Goal: Task Accomplishment & Management: Manage account settings

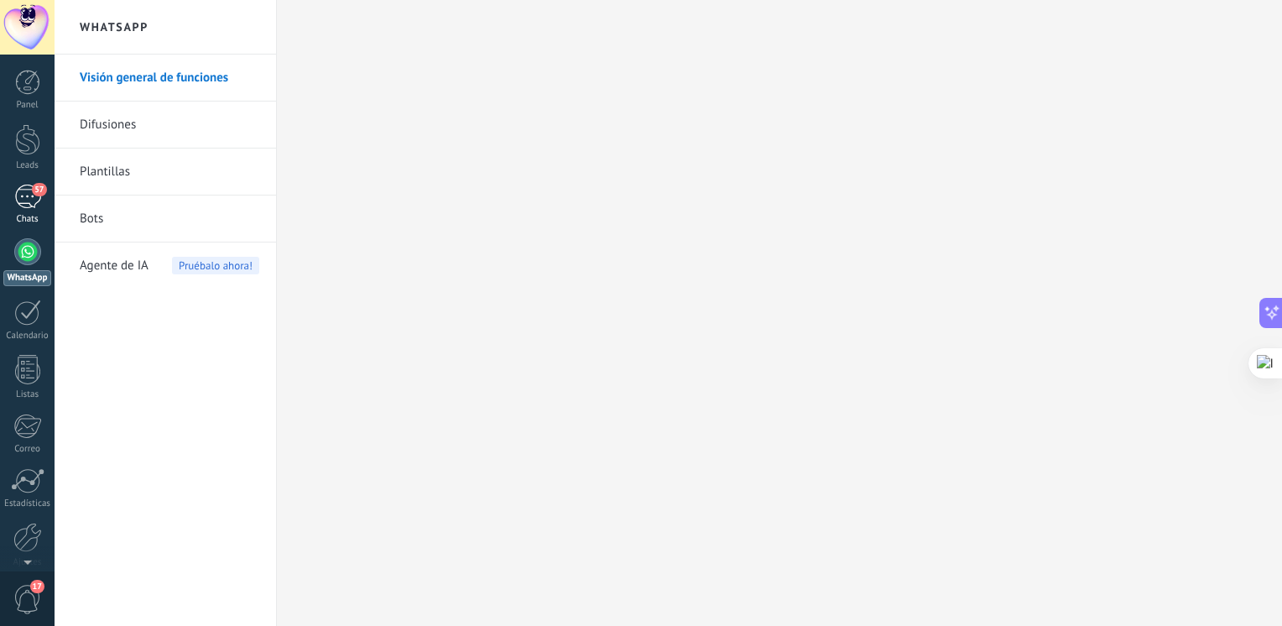
click at [35, 204] on div "57" at bounding box center [27, 197] width 27 height 24
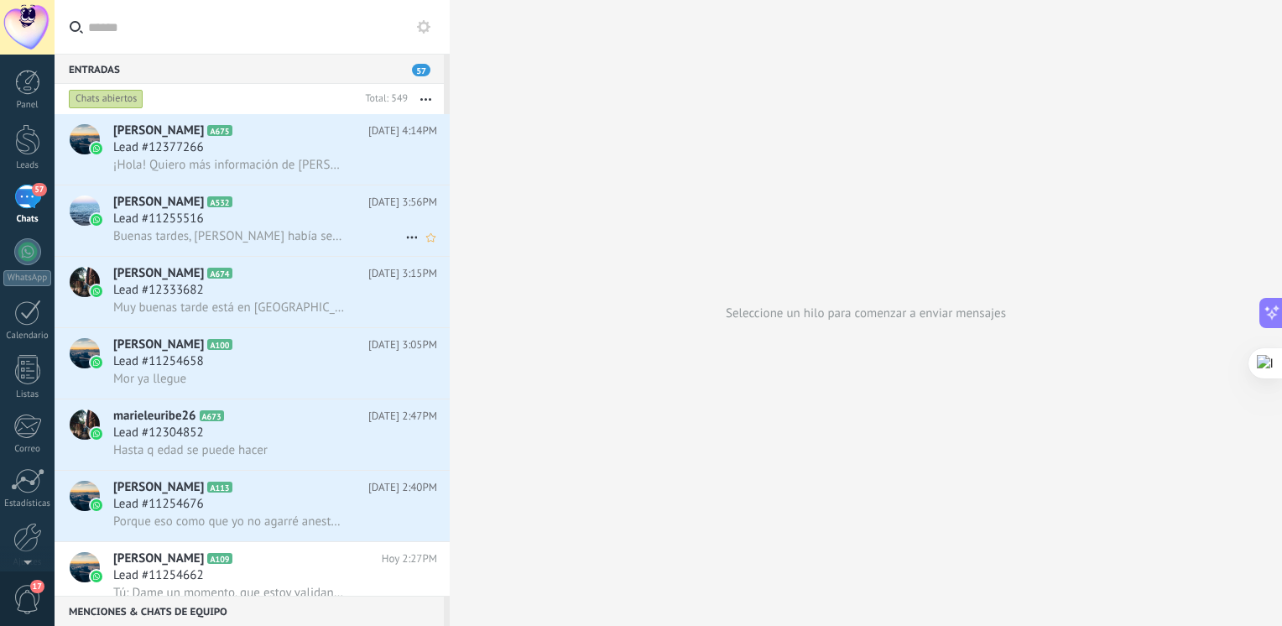
click at [305, 237] on span "Buenas tardes, mira yo había separado una cita ya va casi oara el mes, pero tuv…" at bounding box center [229, 236] width 232 height 16
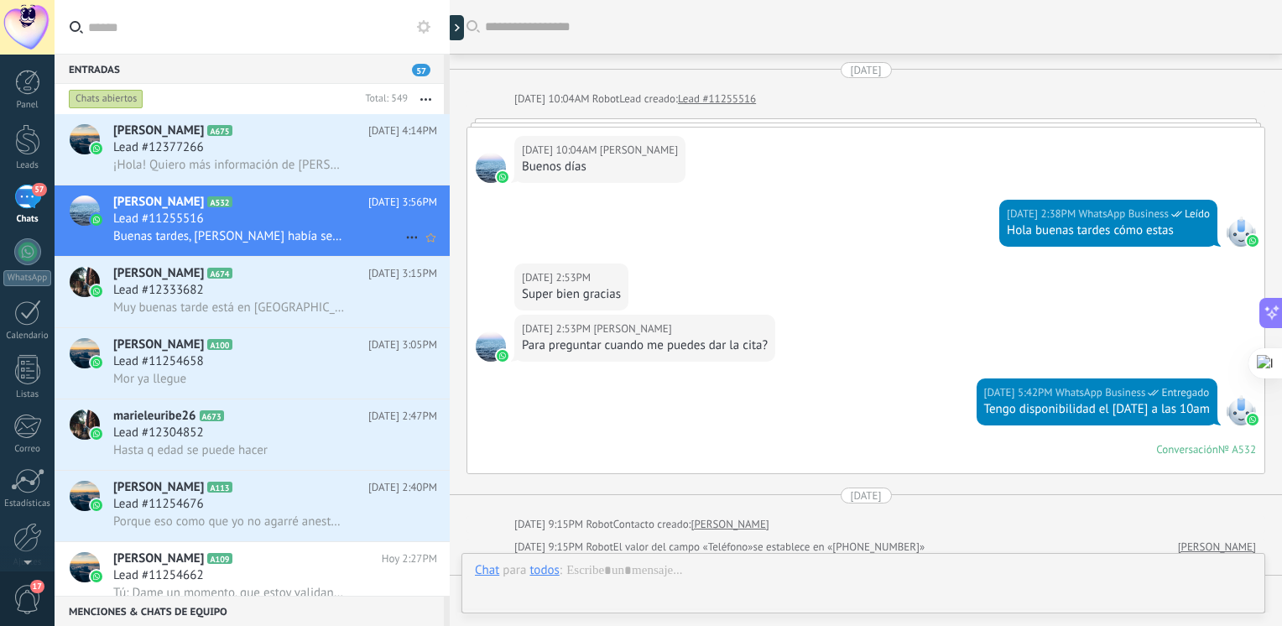
scroll to position [480, 0]
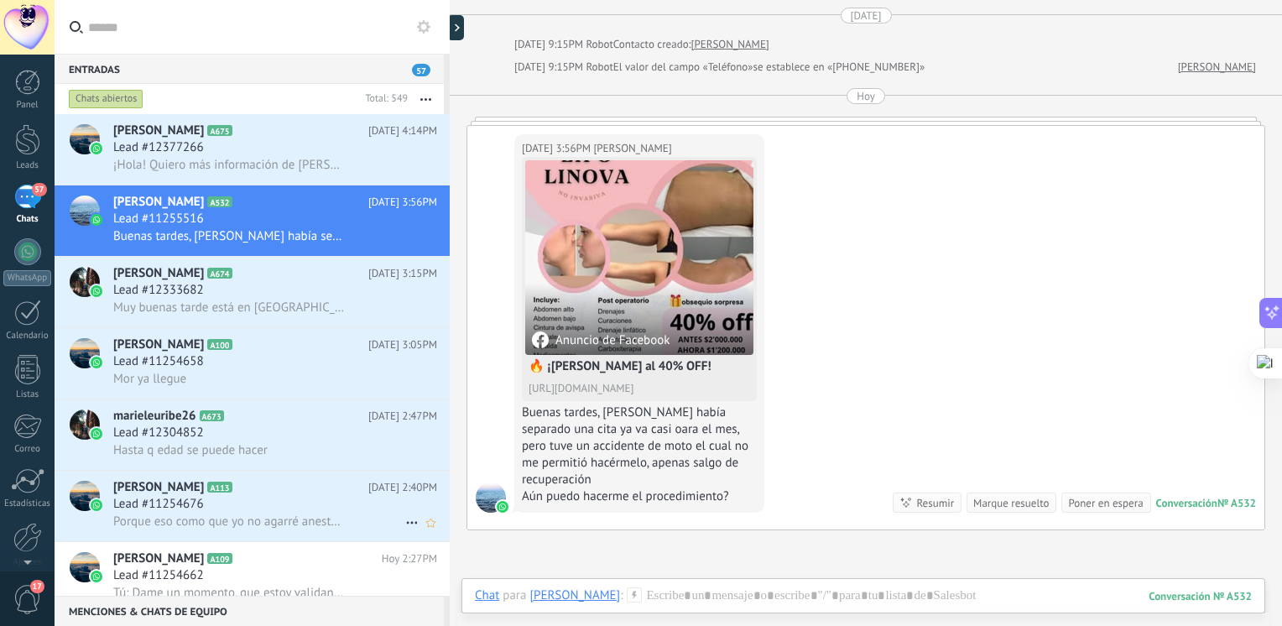
click at [232, 493] on h2 "[PERSON_NAME] A113" at bounding box center [240, 487] width 255 height 17
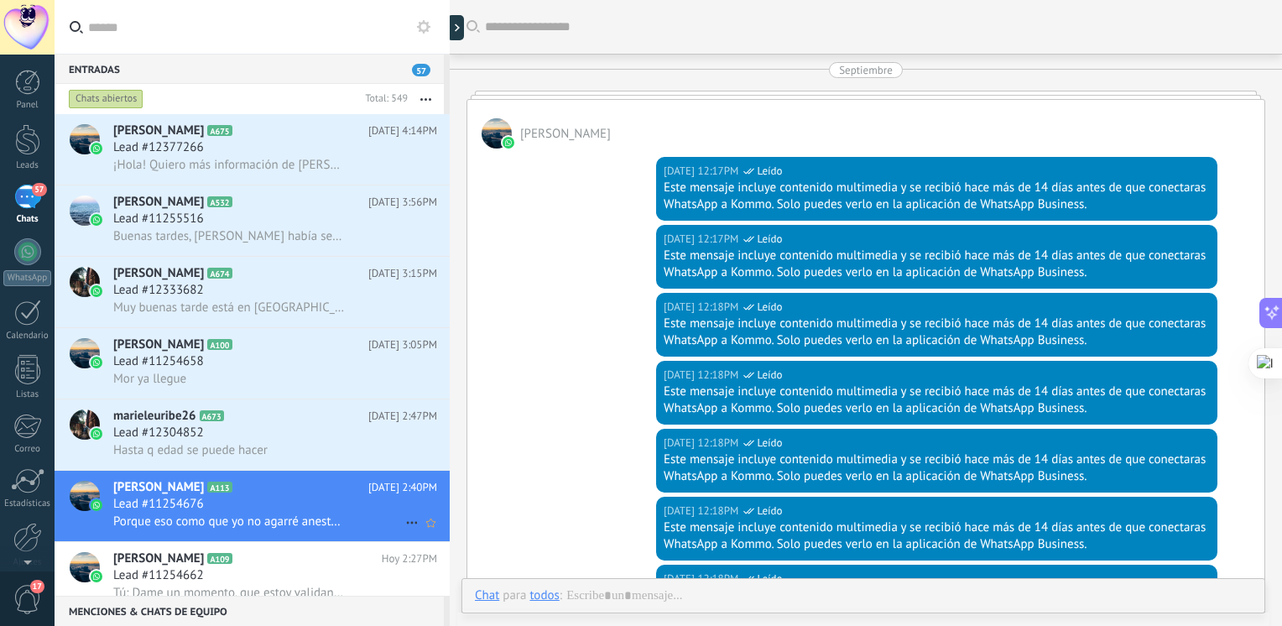
scroll to position [2735, 0]
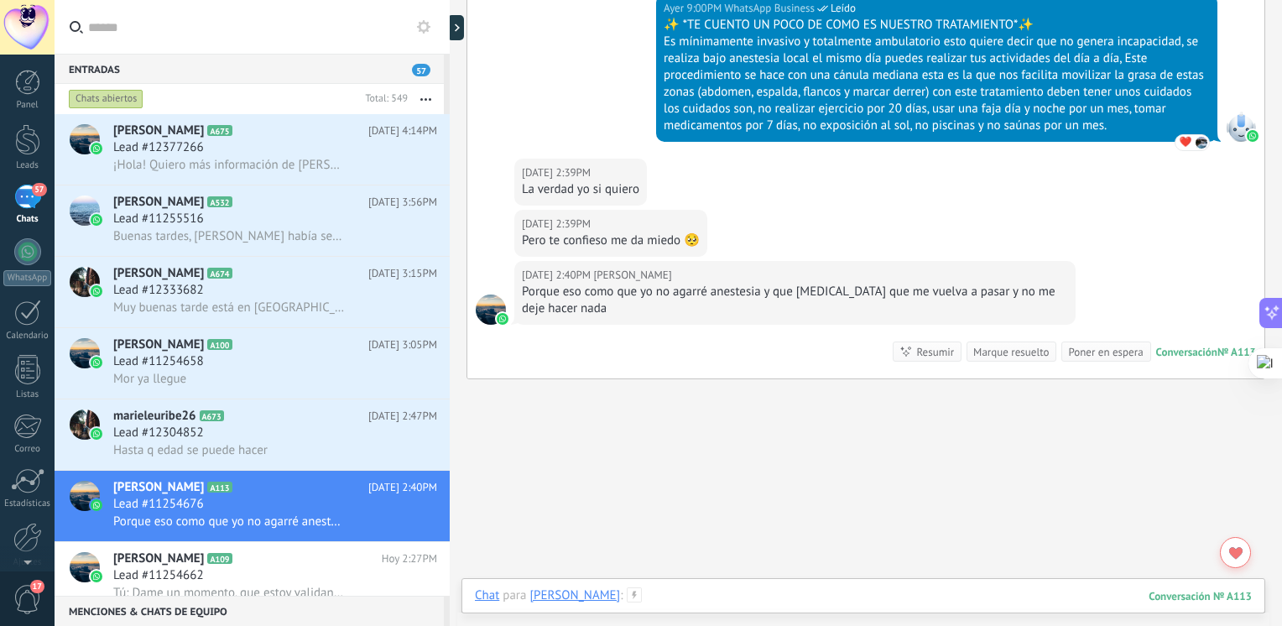
click at [701, 593] on div at bounding box center [863, 612] width 777 height 50
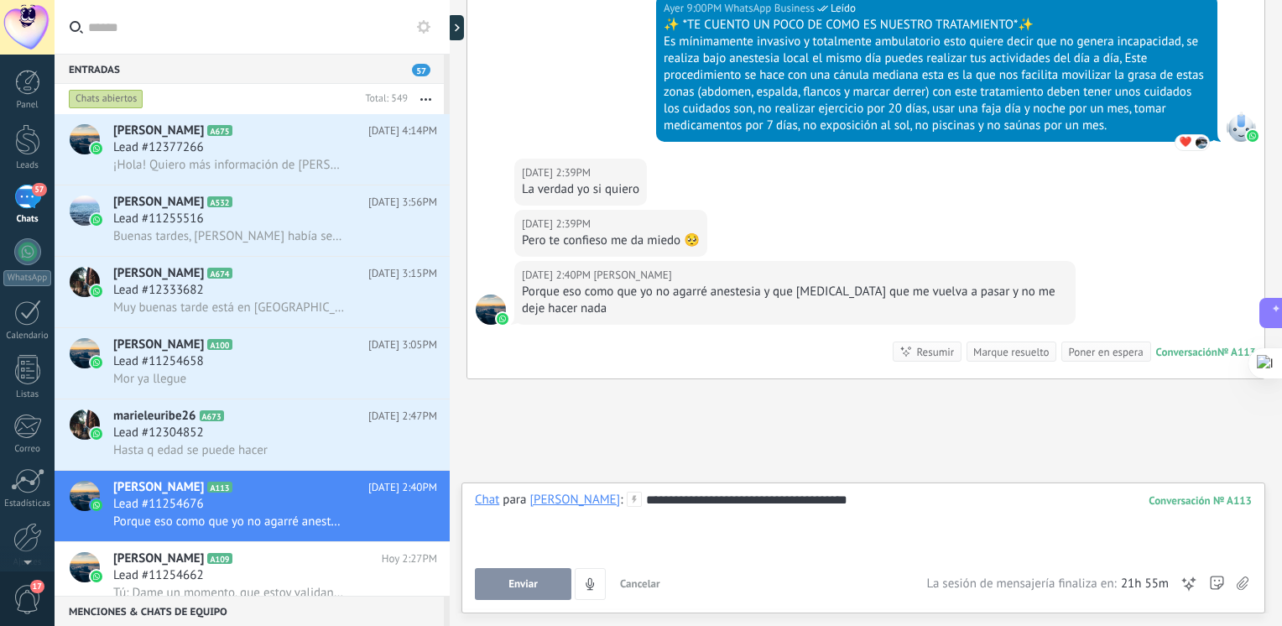
click at [697, 504] on div "**********" at bounding box center [863, 524] width 777 height 64
click at [856, 505] on div "**********" at bounding box center [863, 524] width 777 height 64
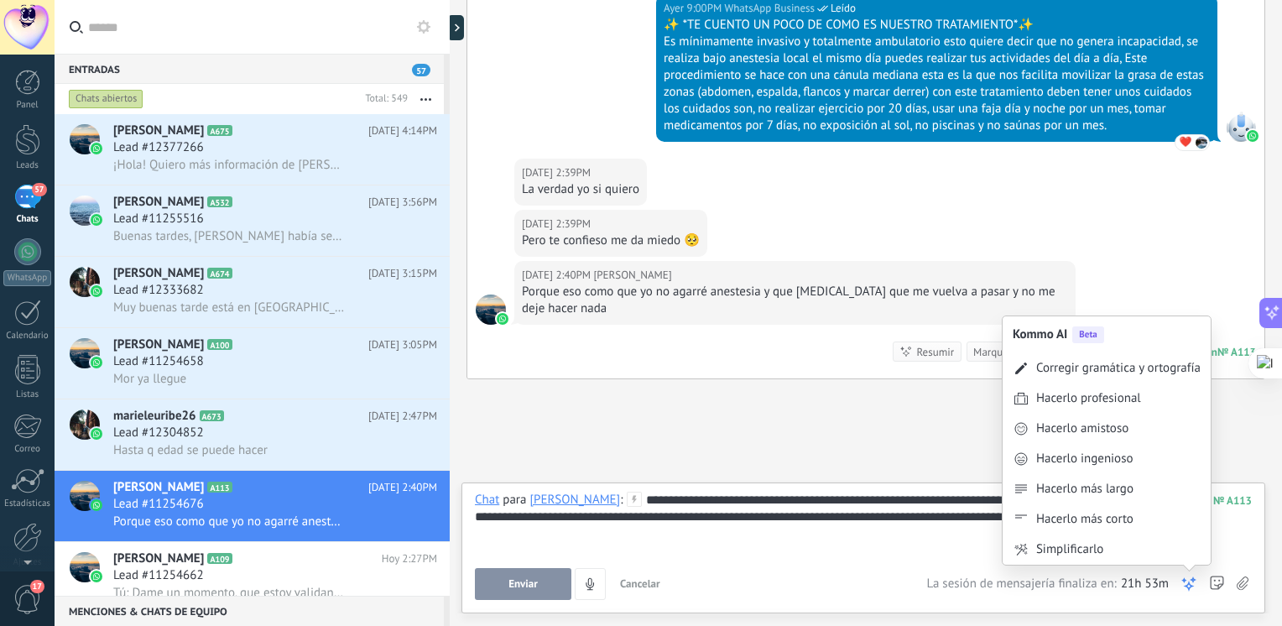
click at [1185, 577] on icon at bounding box center [1188, 583] width 17 height 17
click at [1101, 357] on div "Corregir gramática y ortografía" at bounding box center [1106, 368] width 208 height 30
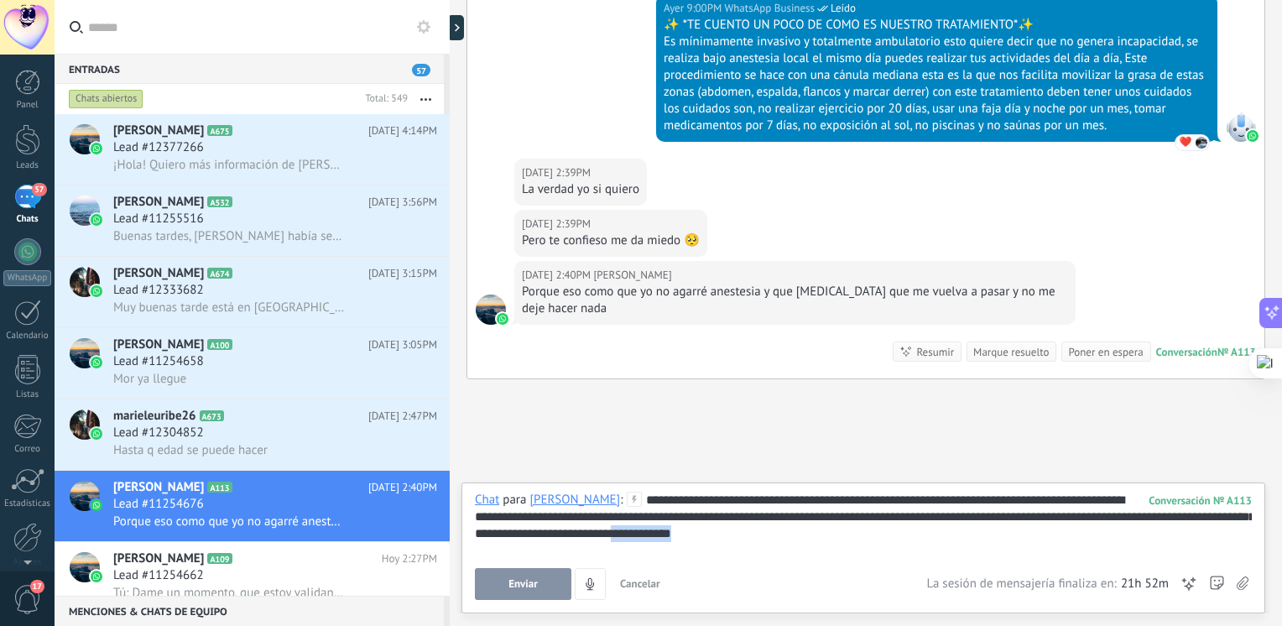
drag, startPoint x: 721, startPoint y: 543, endPoint x: 655, endPoint y: 546, distance: 66.4
click at [655, 546] on div "**********" at bounding box center [863, 524] width 777 height 64
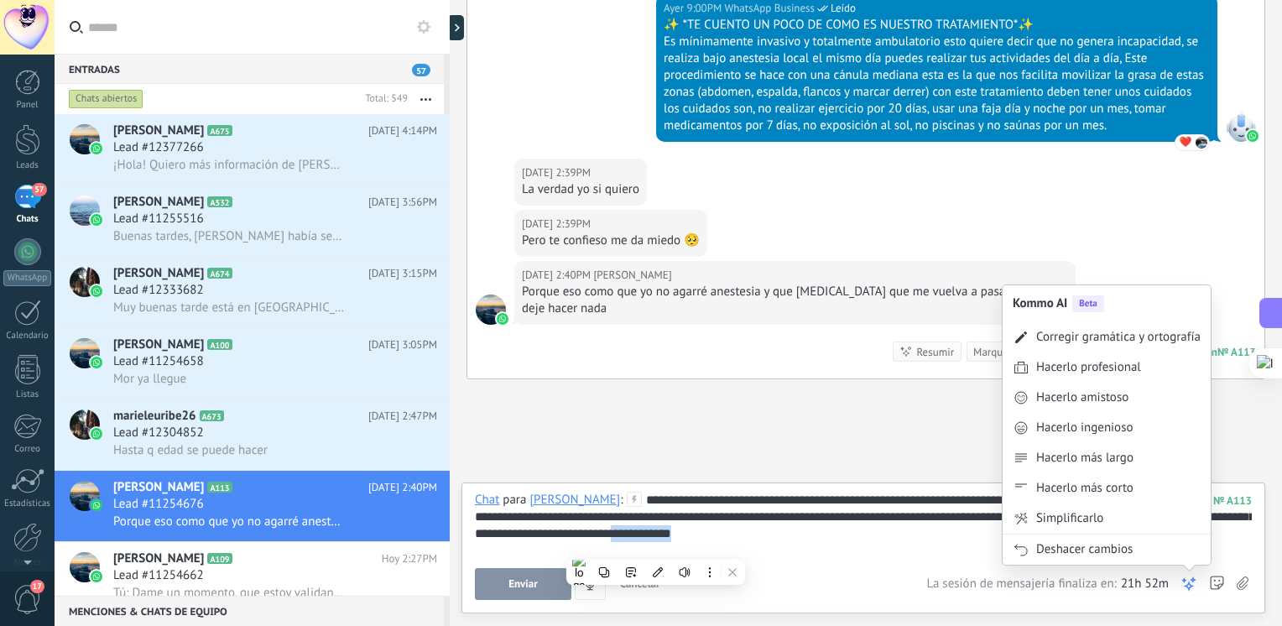
click at [1195, 577] on icon at bounding box center [1188, 583] width 17 height 17
click at [1091, 401] on div "Hacerlo amistoso" at bounding box center [1082, 397] width 92 height 17
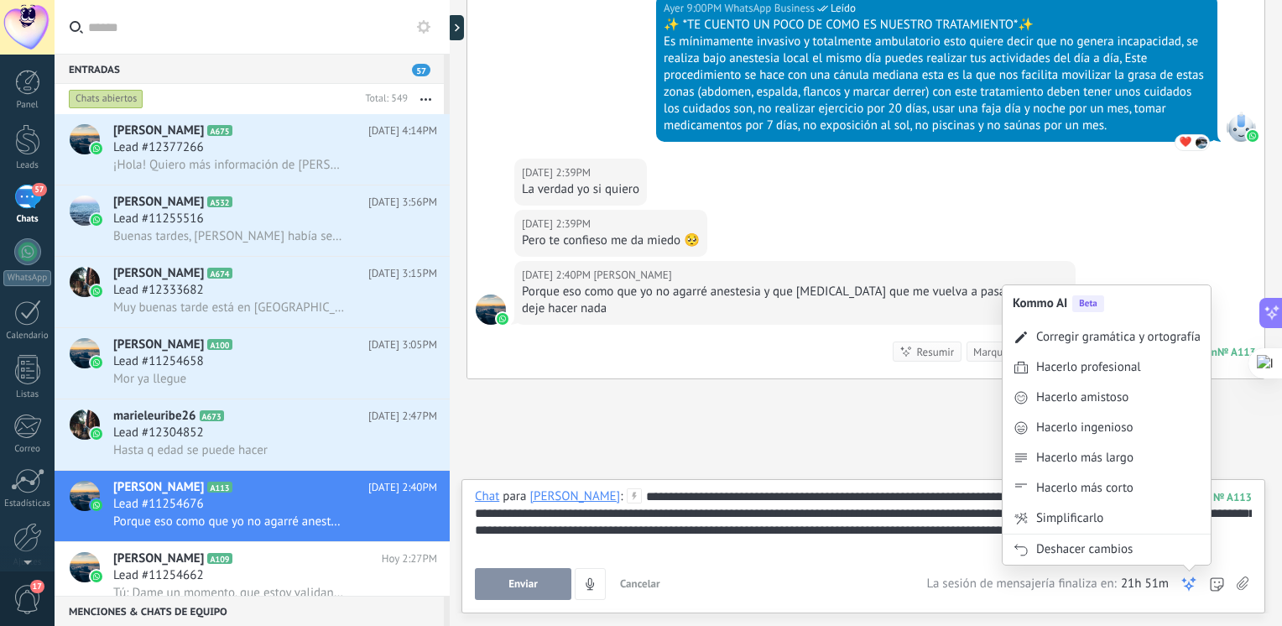
click at [1186, 581] on use at bounding box center [1189, 584] width 12 height 12
click at [1070, 414] on div "Hacerlo ingenioso" at bounding box center [1106, 428] width 208 height 30
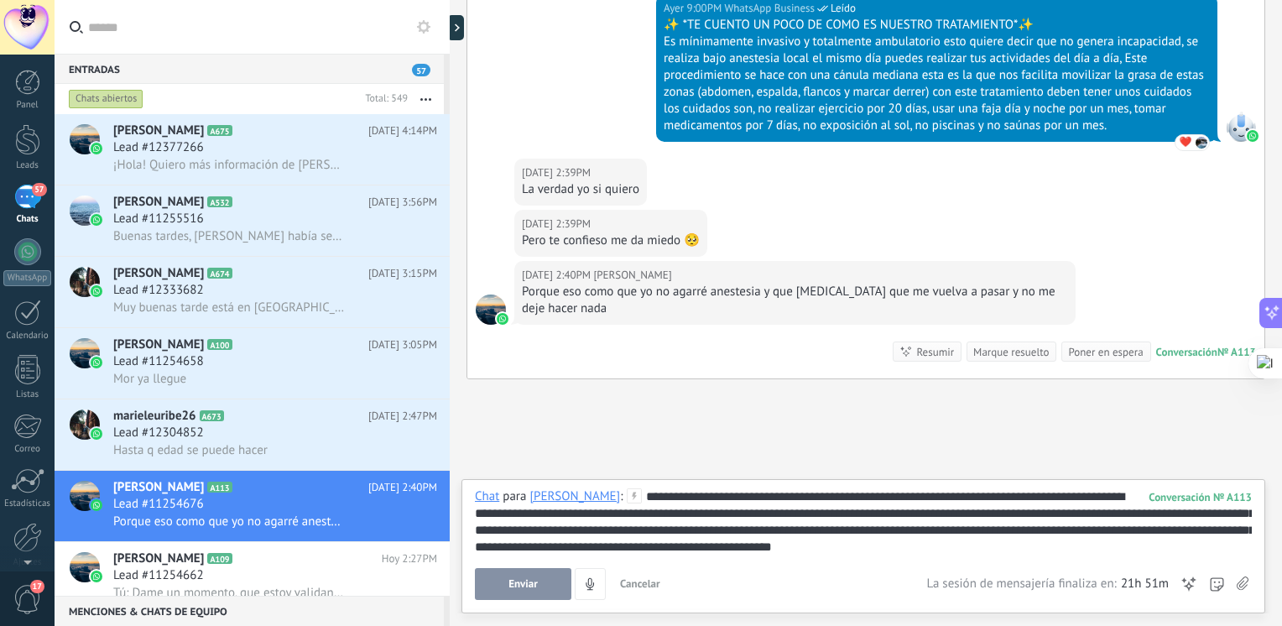
drag, startPoint x: 943, startPoint y: 560, endPoint x: 621, endPoint y: 479, distance: 332.1
click at [621, 479] on div "**********" at bounding box center [863, 546] width 804 height 134
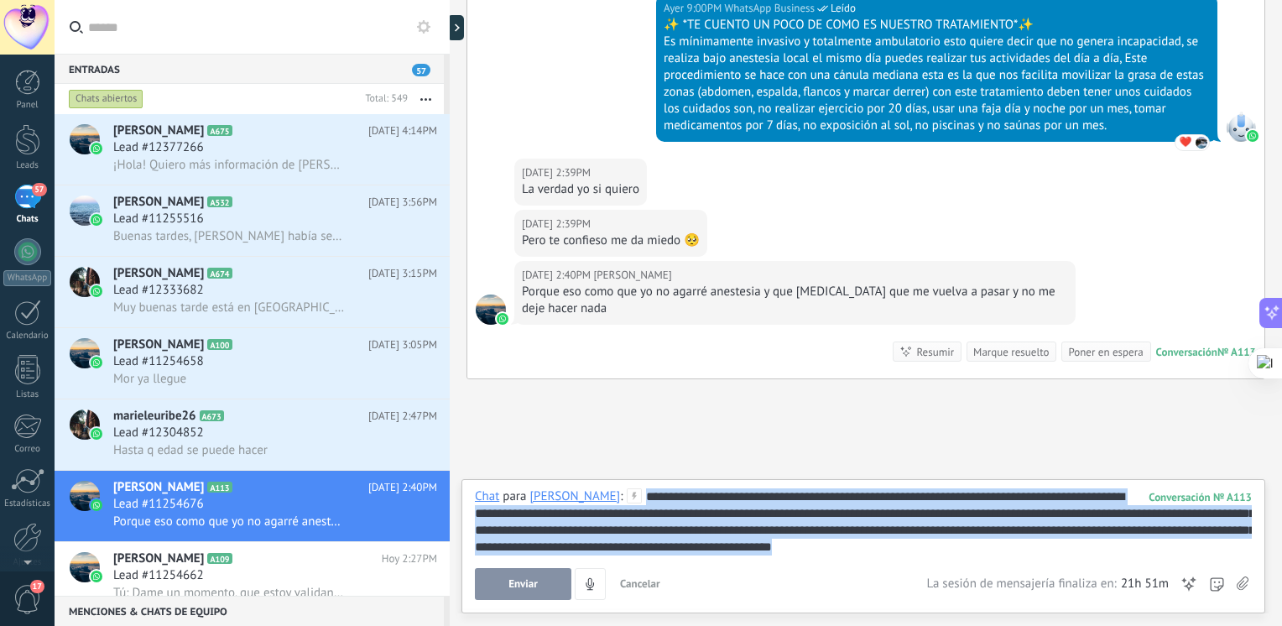
drag, startPoint x: 945, startPoint y: 555, endPoint x: 578, endPoint y: 480, distance: 375.0
click at [578, 480] on div "**********" at bounding box center [863, 546] width 804 height 134
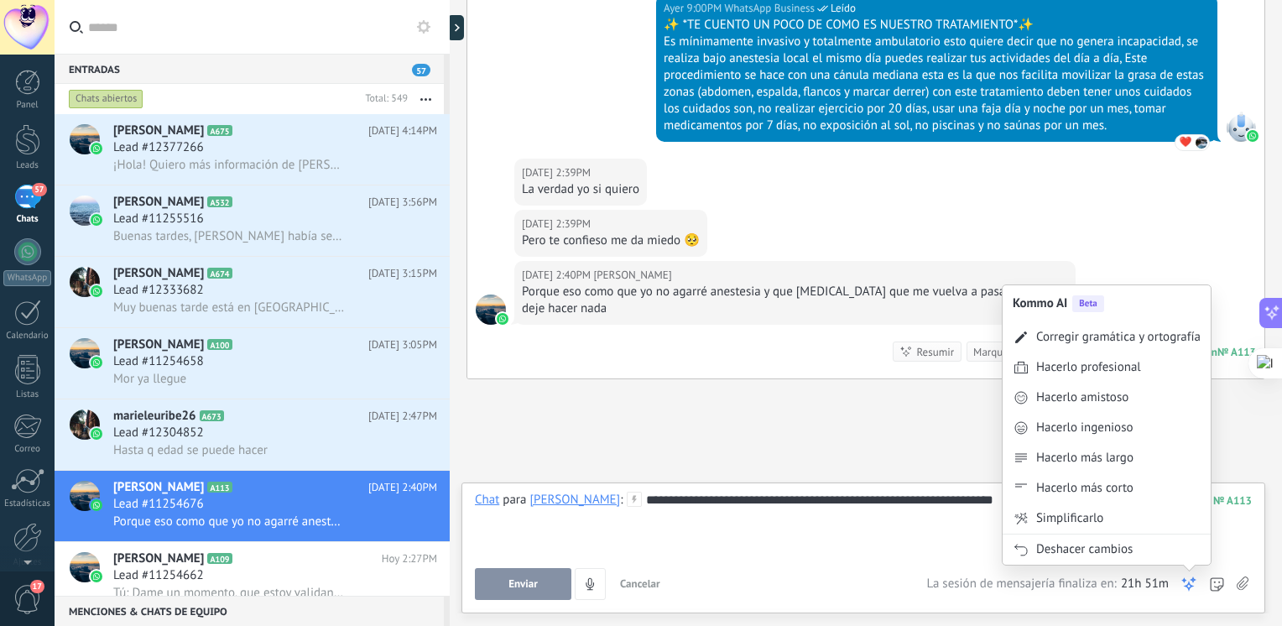
click at [1189, 586] on icon at bounding box center [1188, 583] width 17 height 17
click at [1110, 396] on div "Hacerlo amistoso" at bounding box center [1082, 397] width 92 height 17
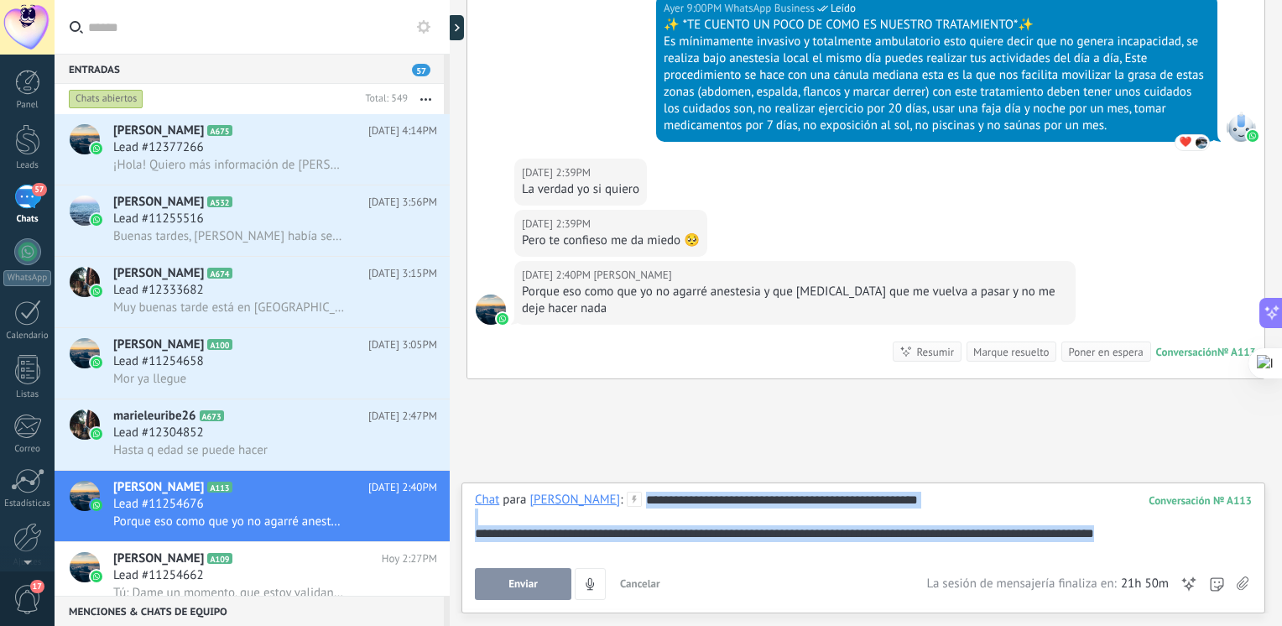
drag, startPoint x: 1144, startPoint y: 532, endPoint x: 595, endPoint y: 502, distance: 550.3
click at [595, 502] on div "**********" at bounding box center [863, 524] width 777 height 64
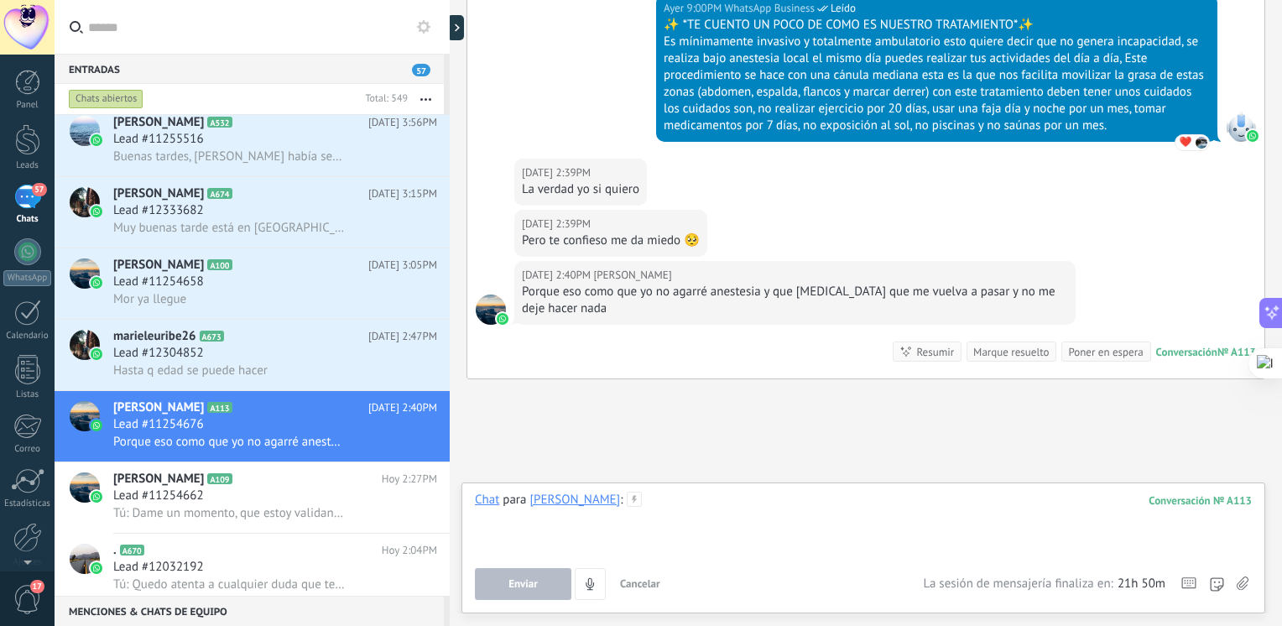
scroll to position [125, 0]
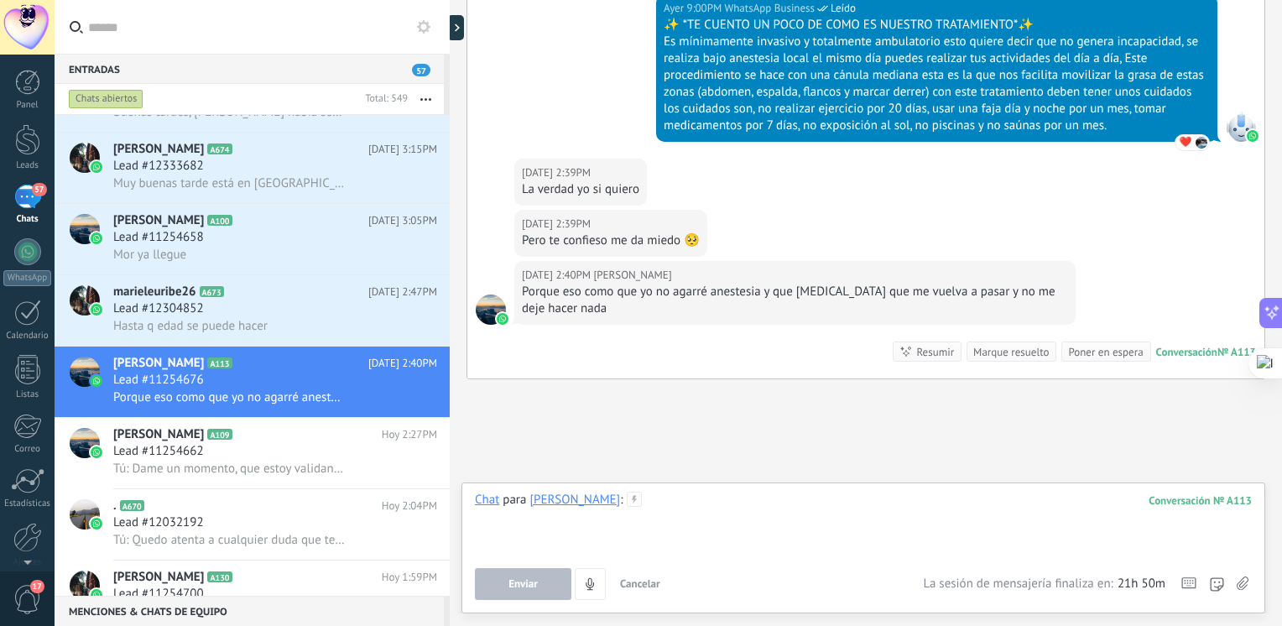
click at [702, 503] on div at bounding box center [863, 524] width 777 height 64
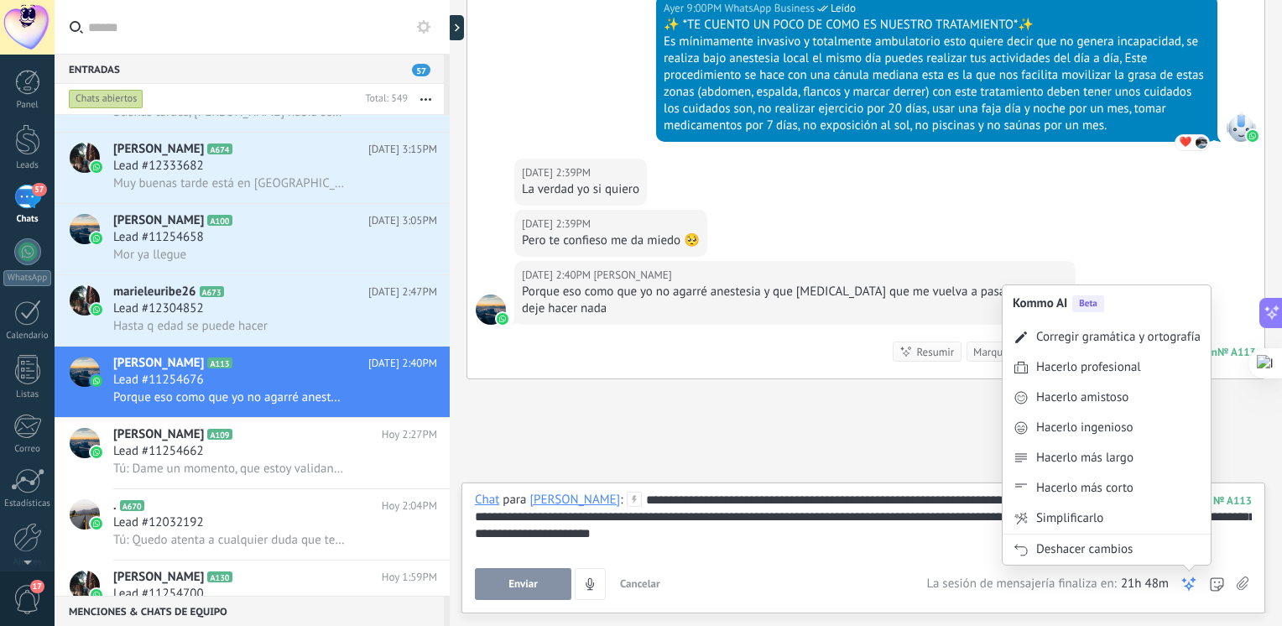
click at [1189, 582] on use at bounding box center [1189, 584] width 12 height 12
click at [1098, 404] on div "Hacerlo amistoso" at bounding box center [1082, 397] width 92 height 17
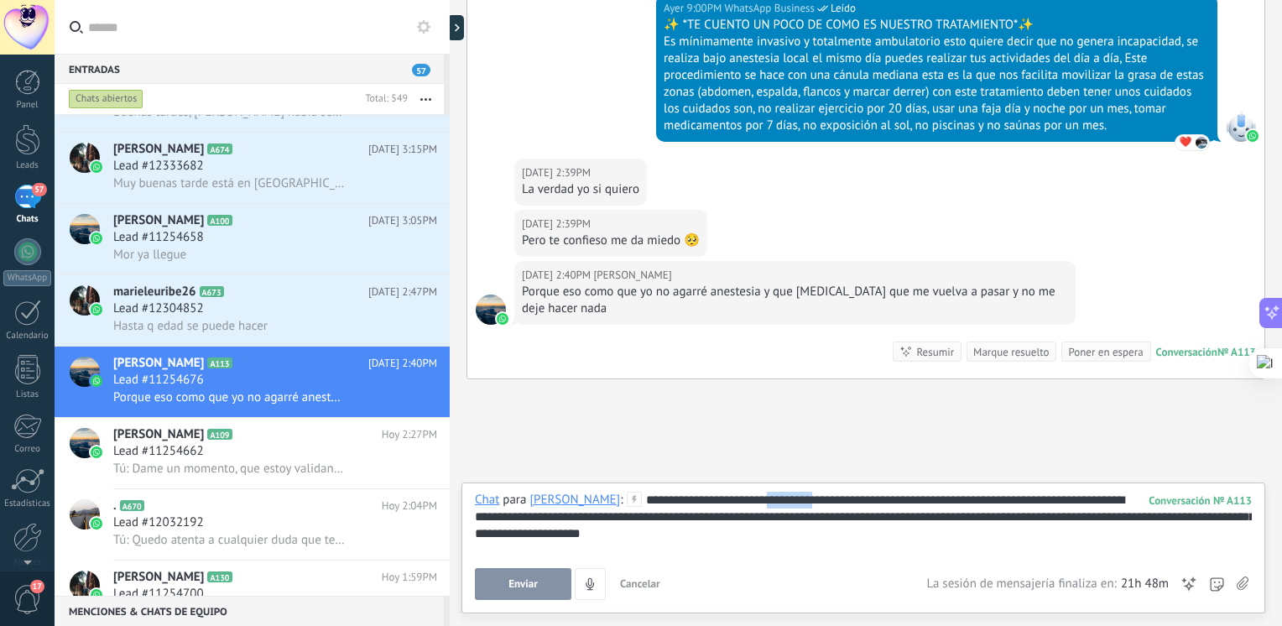
drag, startPoint x: 779, startPoint y: 497, endPoint x: 723, endPoint y: 502, distance: 56.4
click at [723, 502] on div "**********" at bounding box center [863, 524] width 777 height 64
click at [790, 496] on div "**********" at bounding box center [863, 524] width 777 height 64
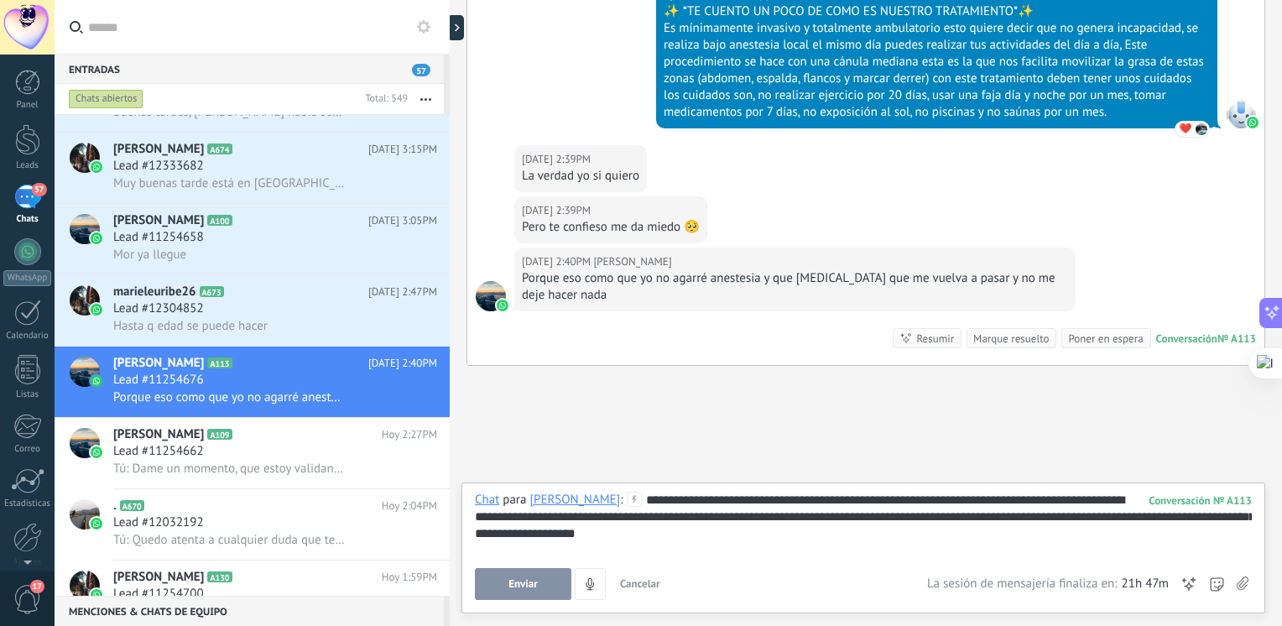
scroll to position [2774, 0]
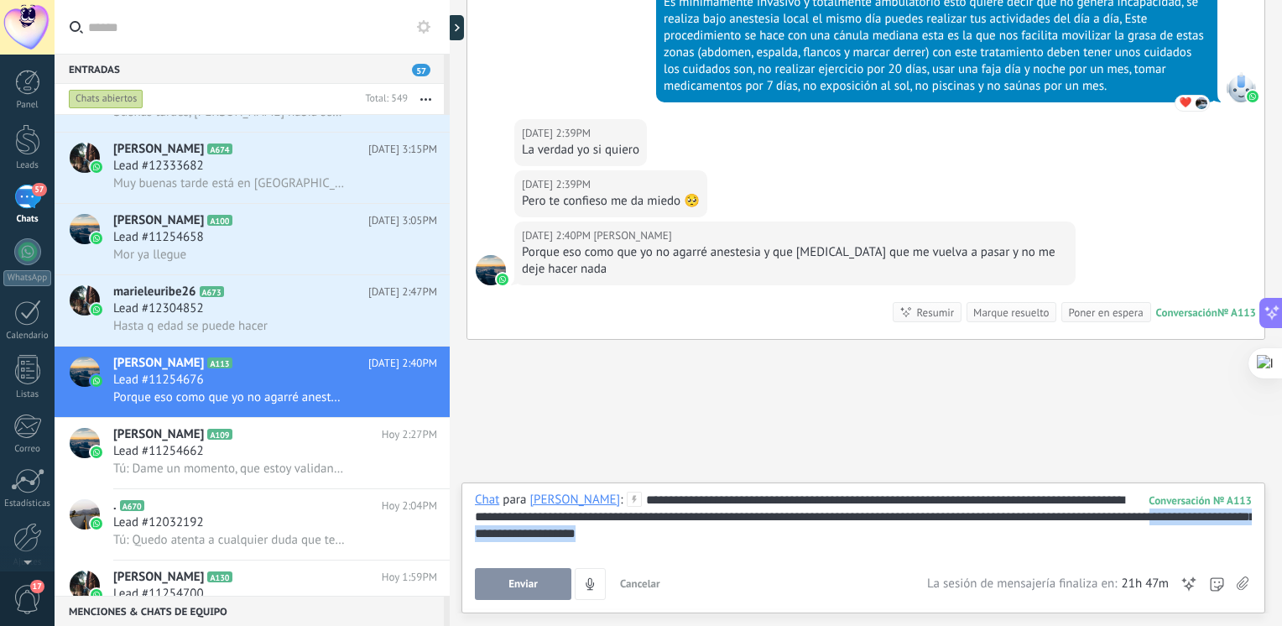
drag, startPoint x: 651, startPoint y: 534, endPoint x: 1154, endPoint y: 520, distance: 503.5
click at [1154, 520] on div "**********" at bounding box center [863, 524] width 777 height 64
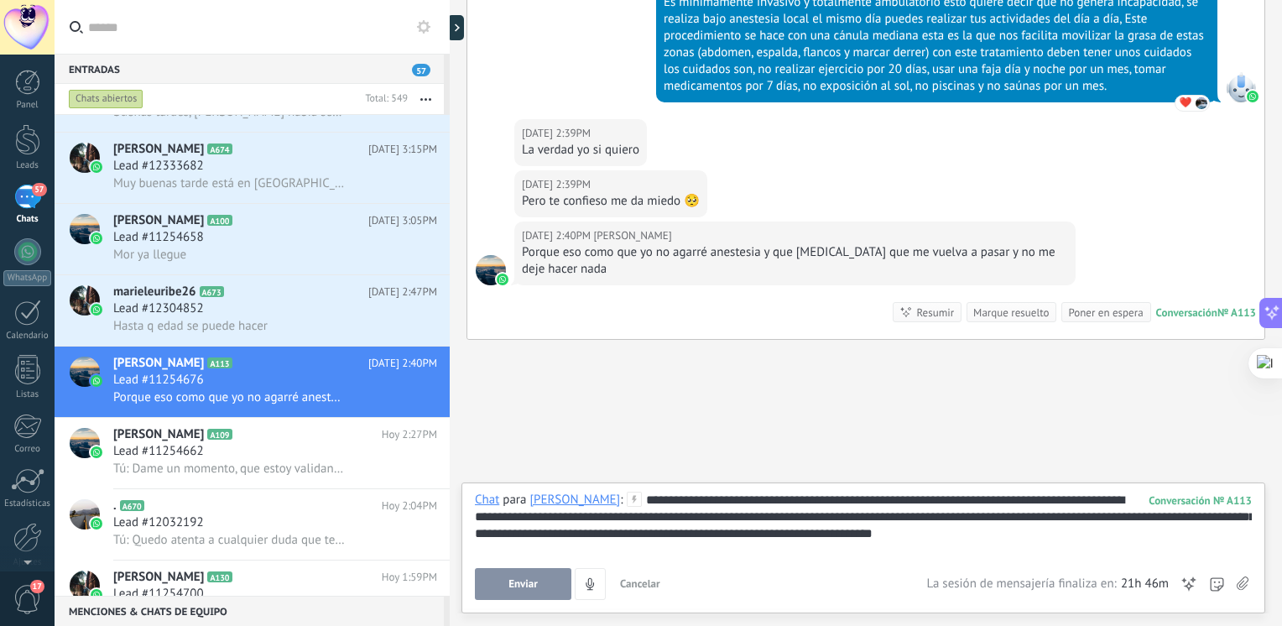
click at [1180, 586] on div "Enviar Cancelar Rastrear clics en links ? Reducir links largos y rastrear clics…" at bounding box center [863, 584] width 777 height 32
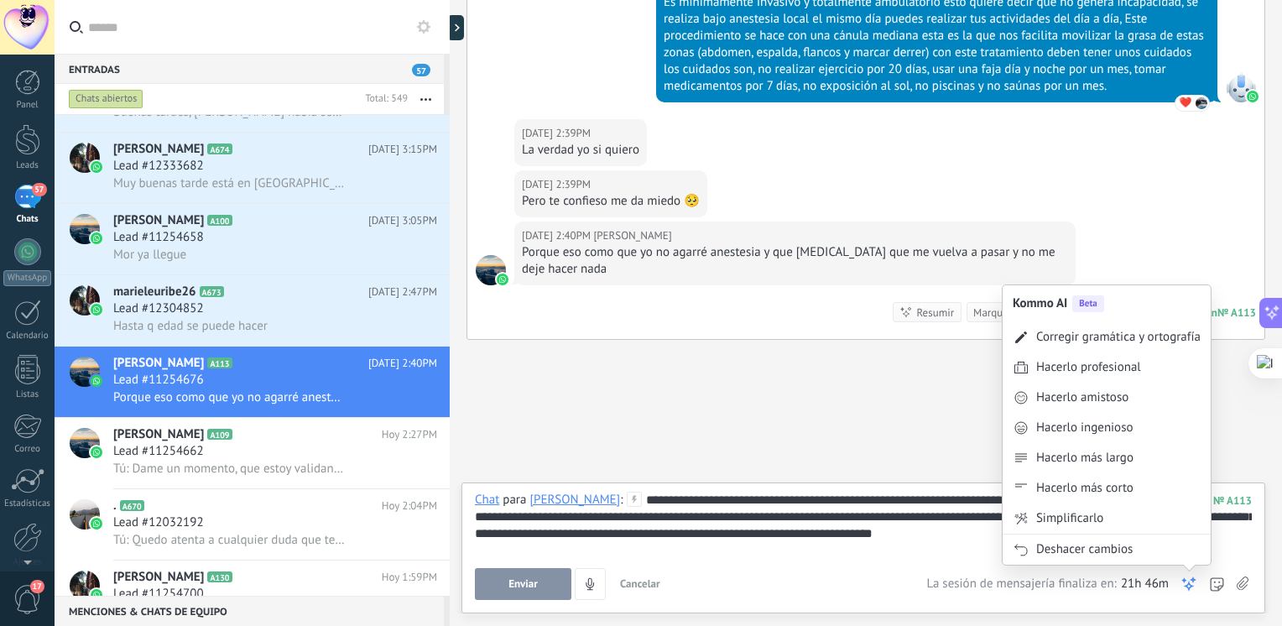
click at [1188, 587] on use at bounding box center [1189, 584] width 12 height 12
click at [1122, 333] on div "Corregir gramática y ortografía" at bounding box center [1118, 337] width 164 height 17
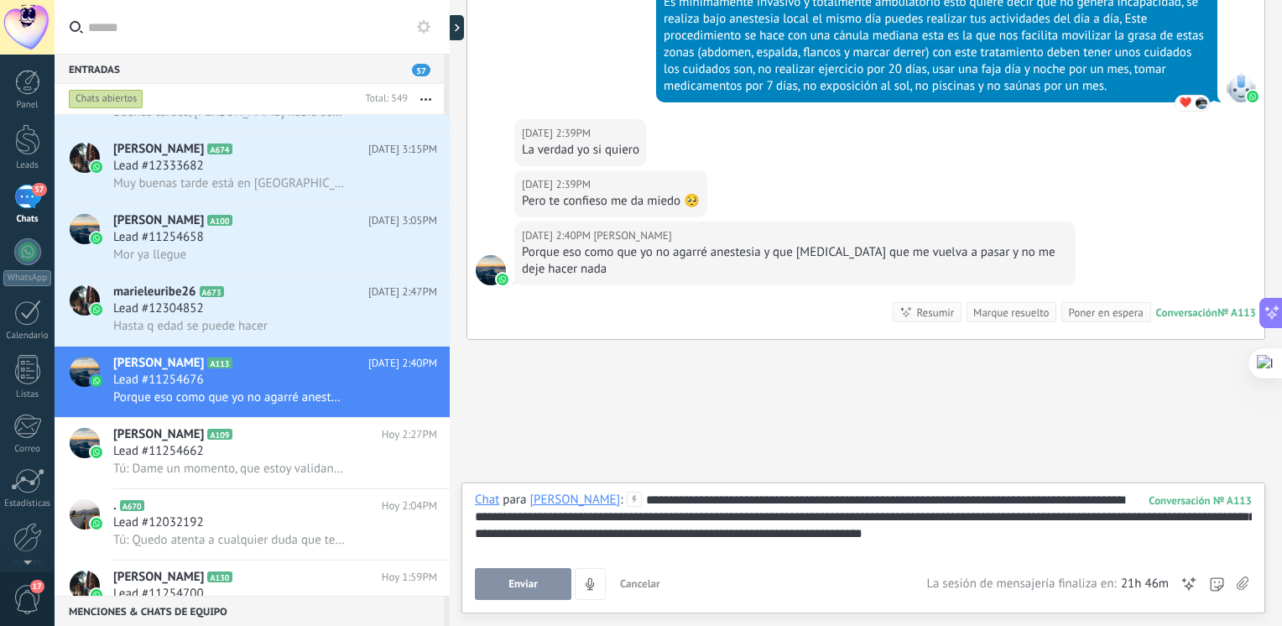
click at [540, 575] on button "Enviar" at bounding box center [523, 584] width 96 height 32
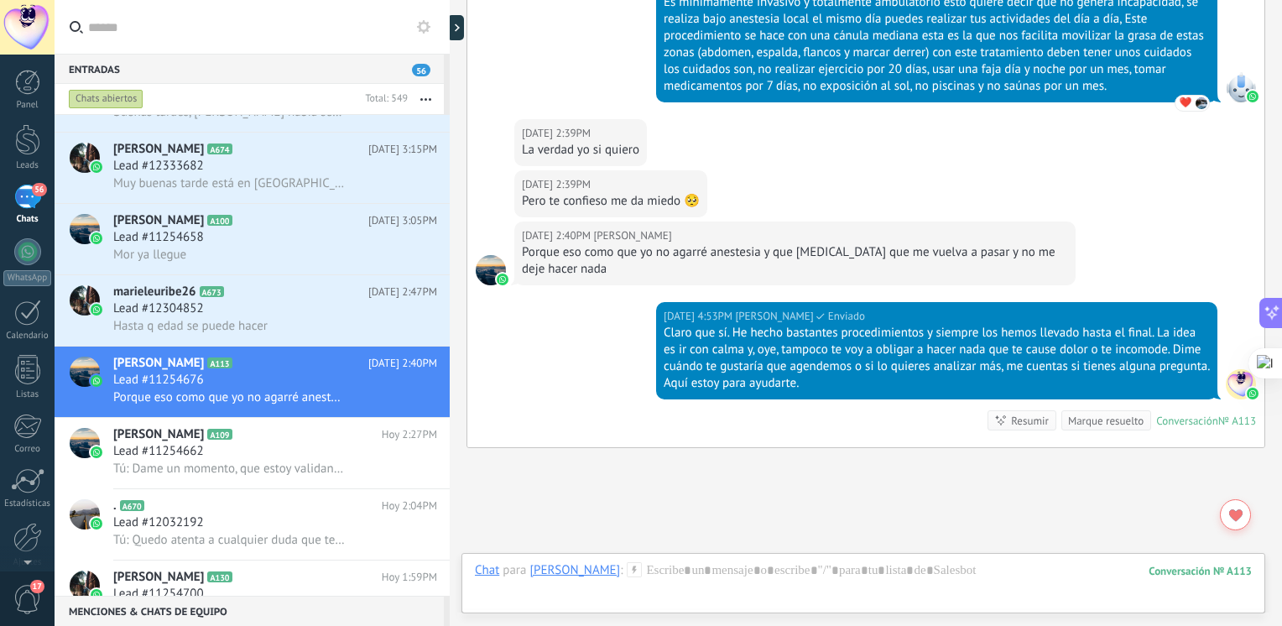
scroll to position [2882, 0]
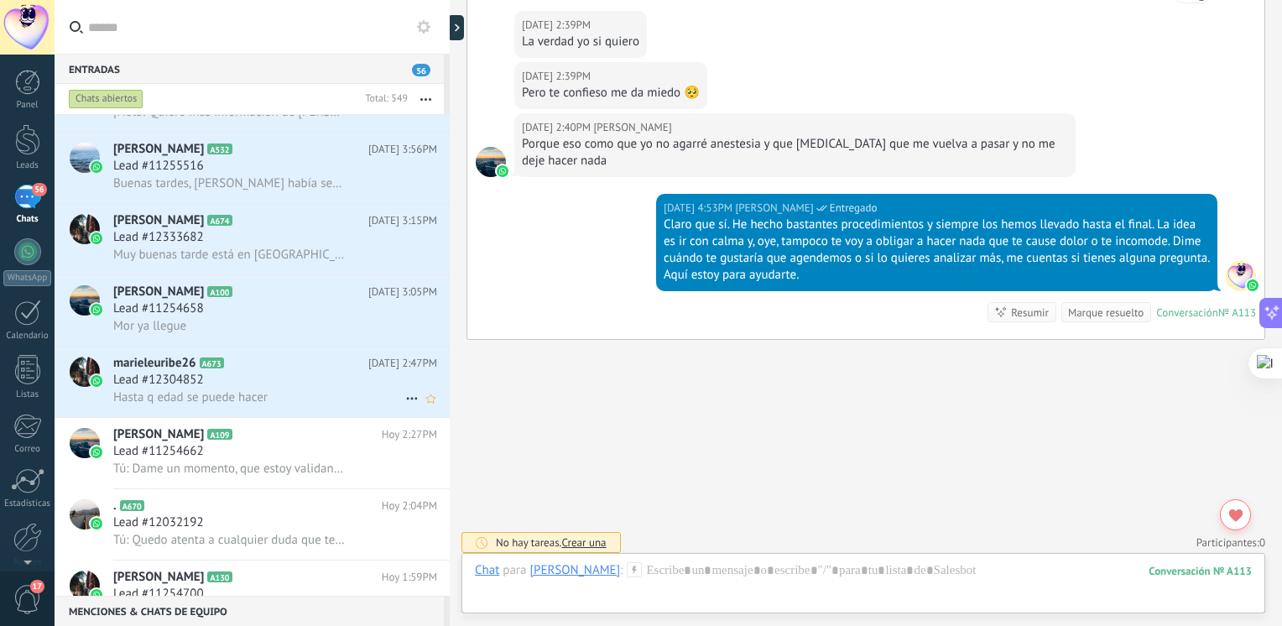
click at [207, 405] on span "Hasta q edad se puede hacer" at bounding box center [190, 397] width 154 height 16
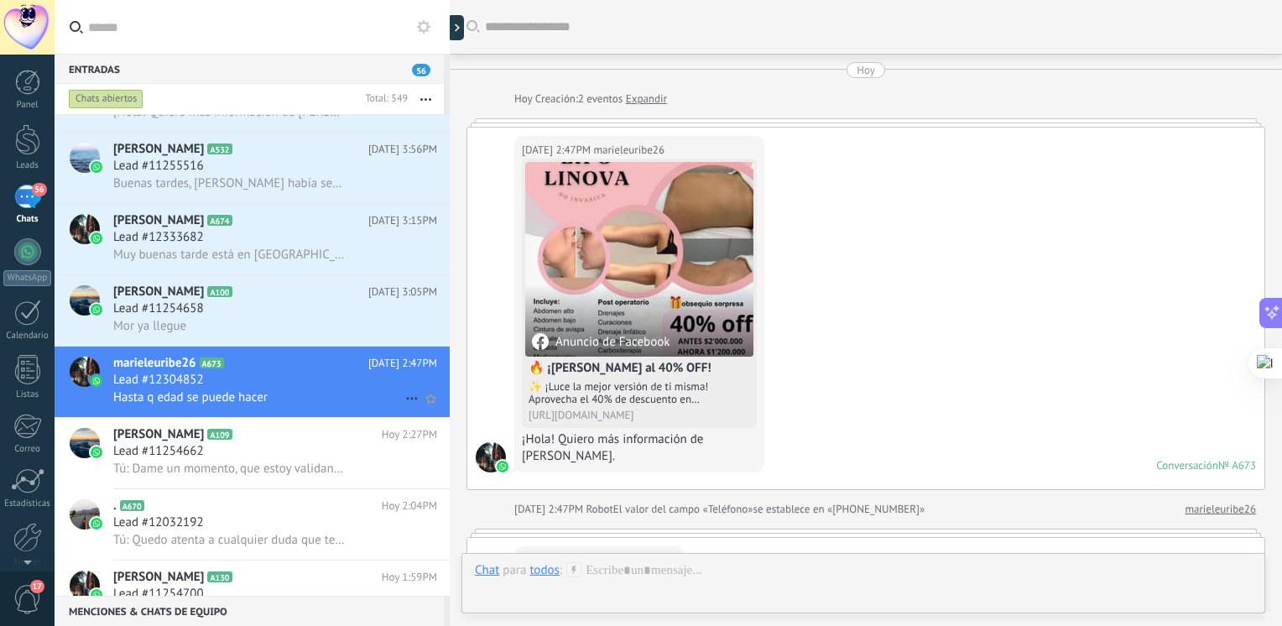
scroll to position [275, 0]
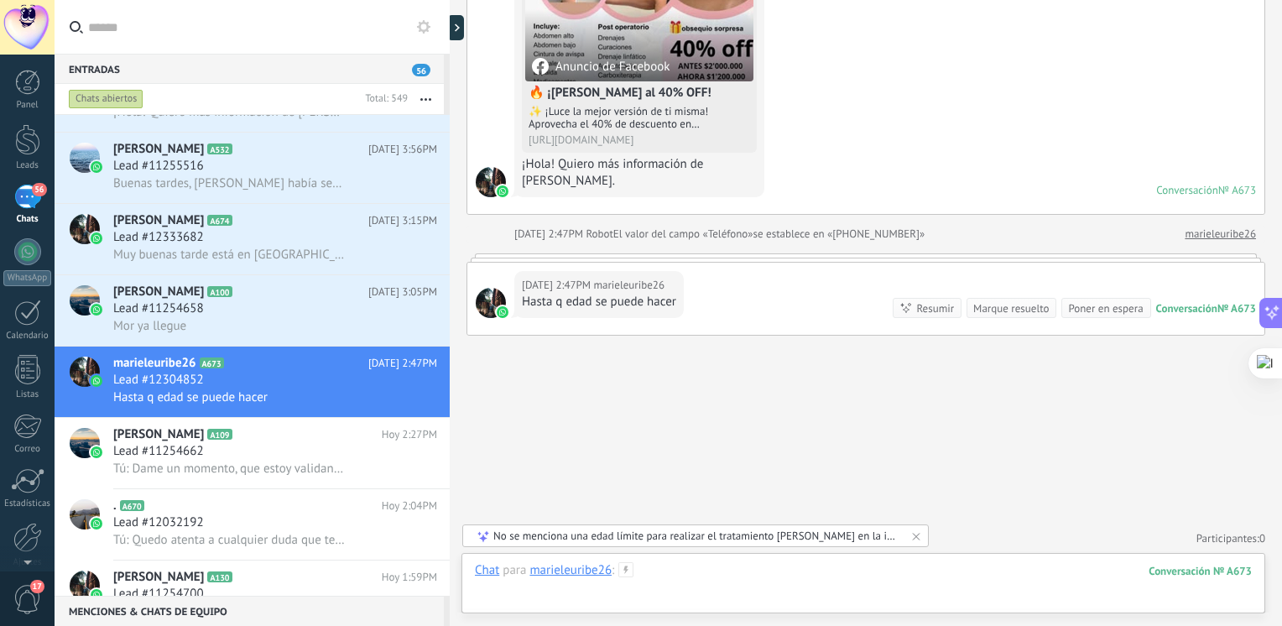
click at [658, 583] on div at bounding box center [863, 587] width 777 height 50
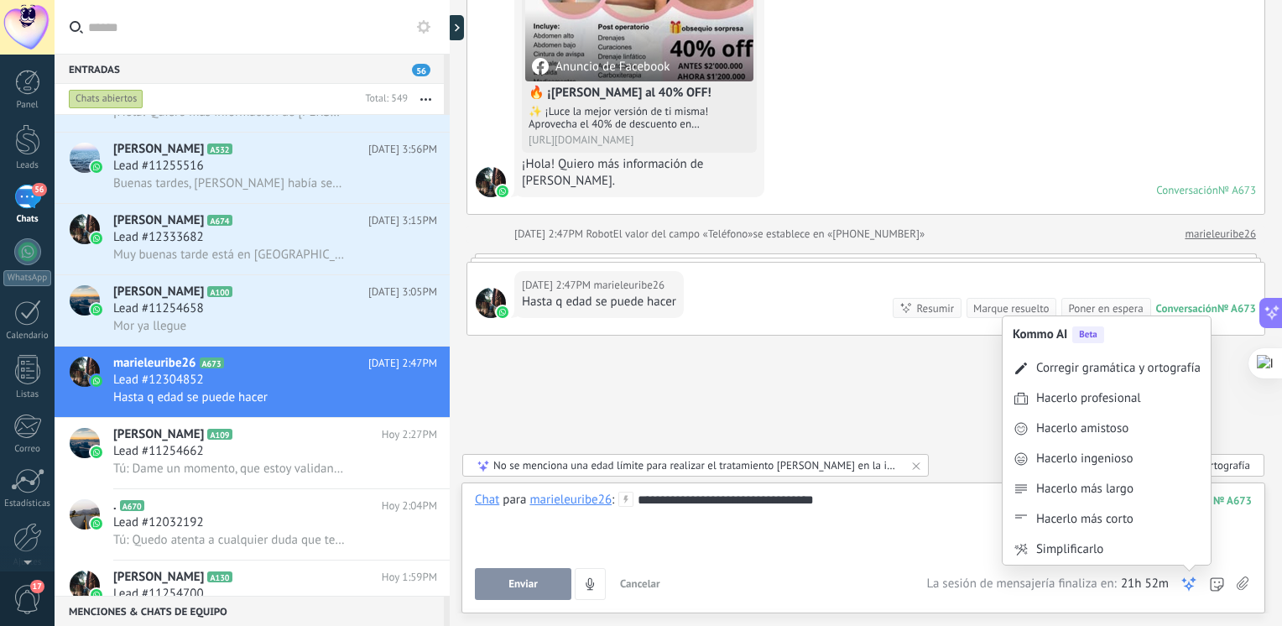
click at [1186, 579] on icon at bounding box center [1188, 583] width 17 height 17
click at [1137, 357] on div "Corregir gramática y ortografía" at bounding box center [1106, 368] width 208 height 30
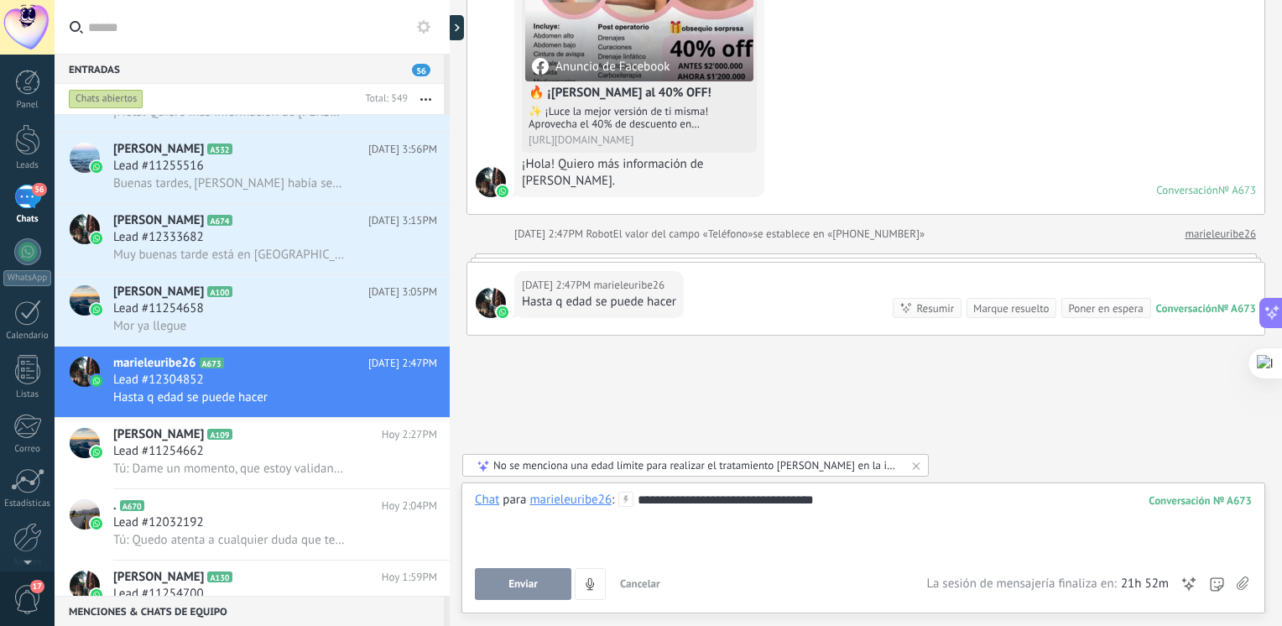
click at [856, 507] on div "**********" at bounding box center [863, 524] width 777 height 64
click at [514, 592] on button "Enviar" at bounding box center [523, 584] width 96 height 32
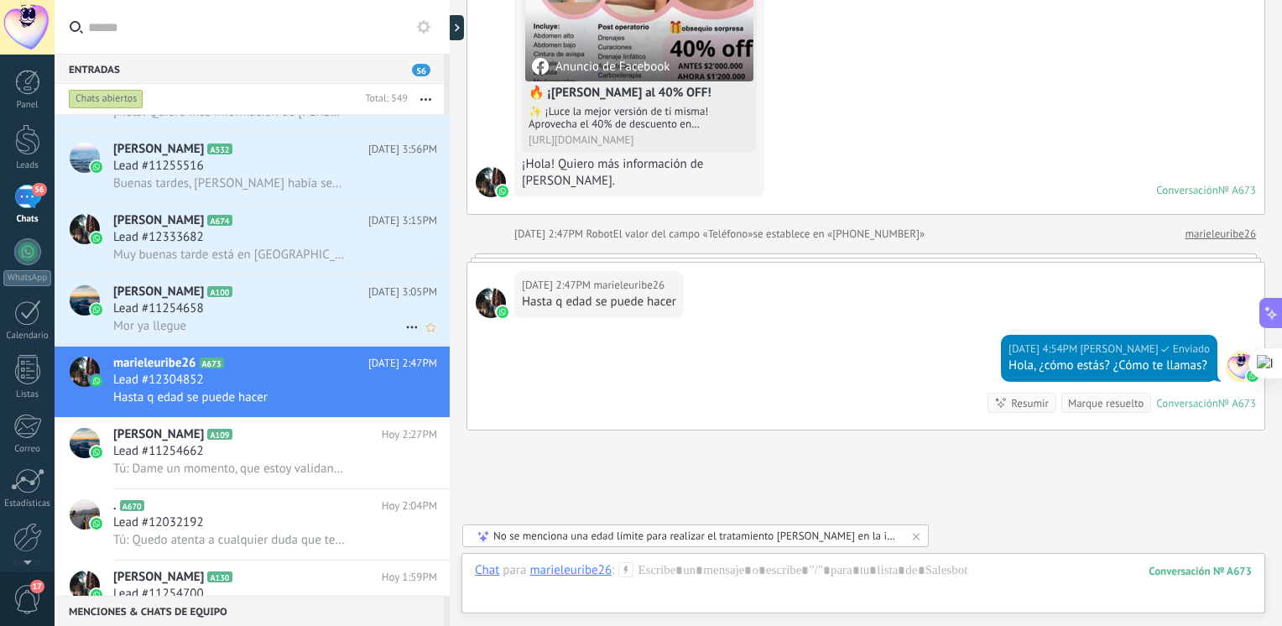
scroll to position [370, 0]
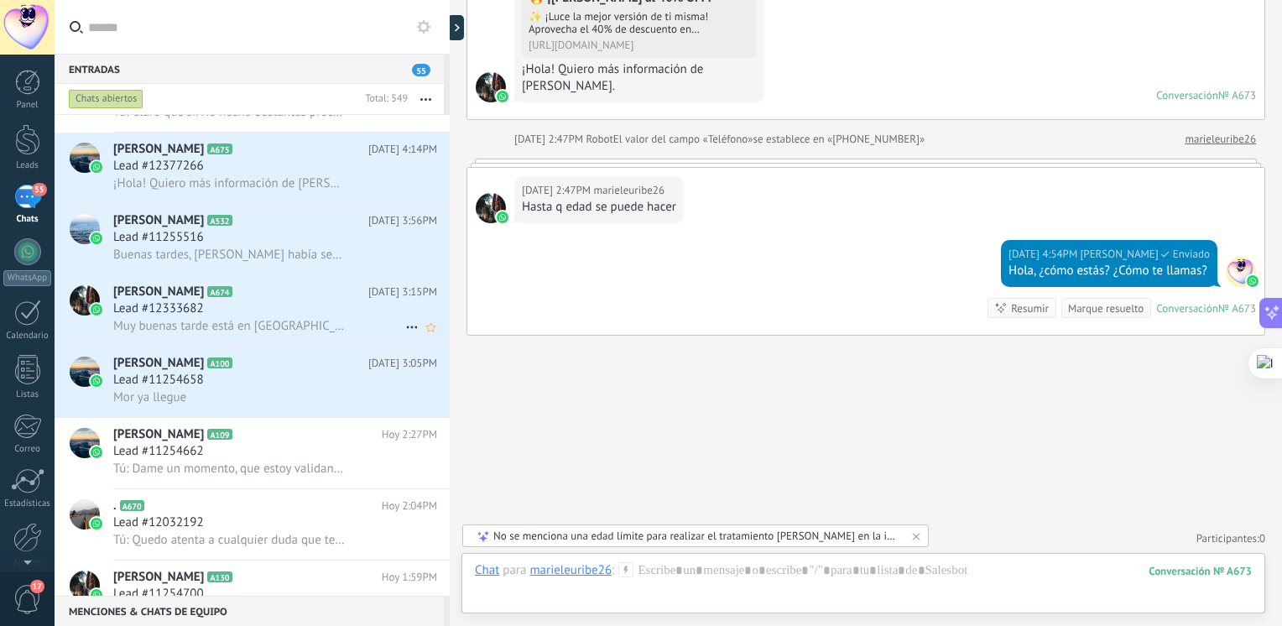
click at [241, 317] on div "Lead #12333682" at bounding box center [275, 308] width 324 height 17
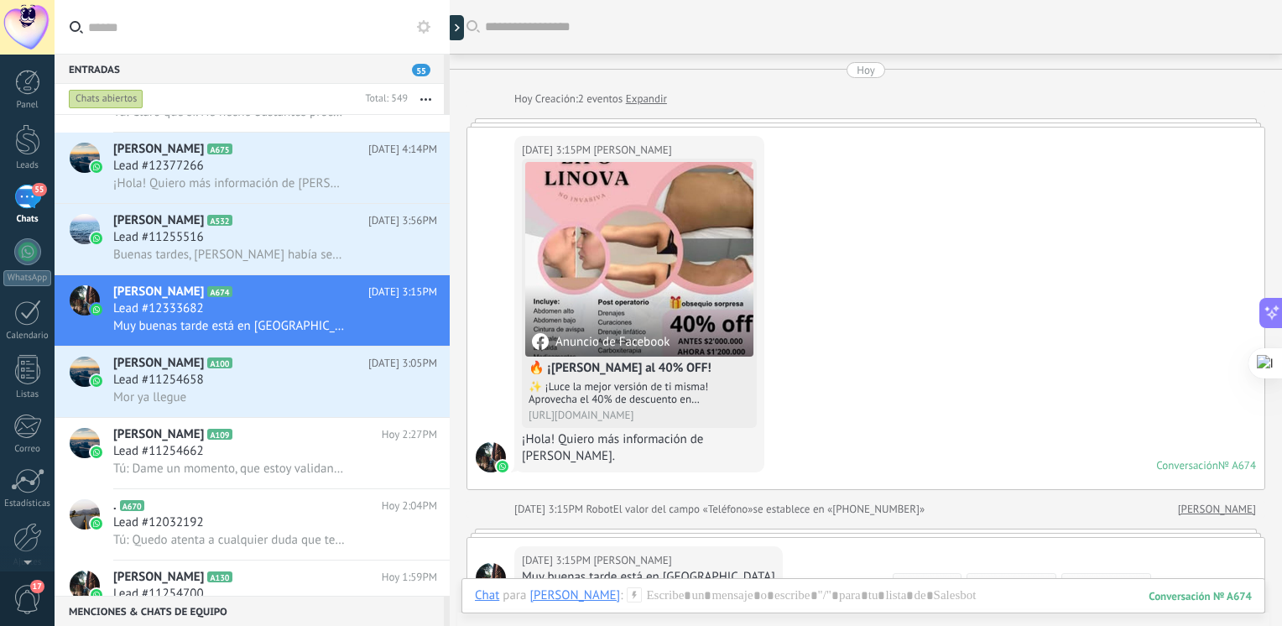
scroll to position [255, 0]
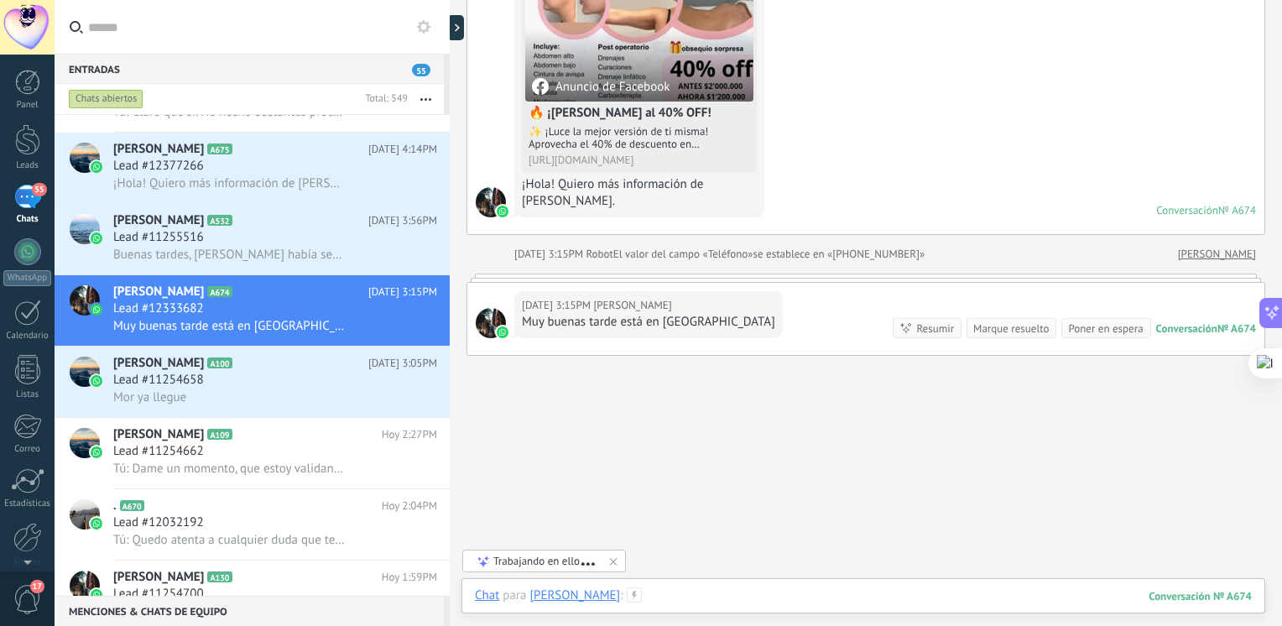
click at [607, 599] on div at bounding box center [863, 612] width 777 height 50
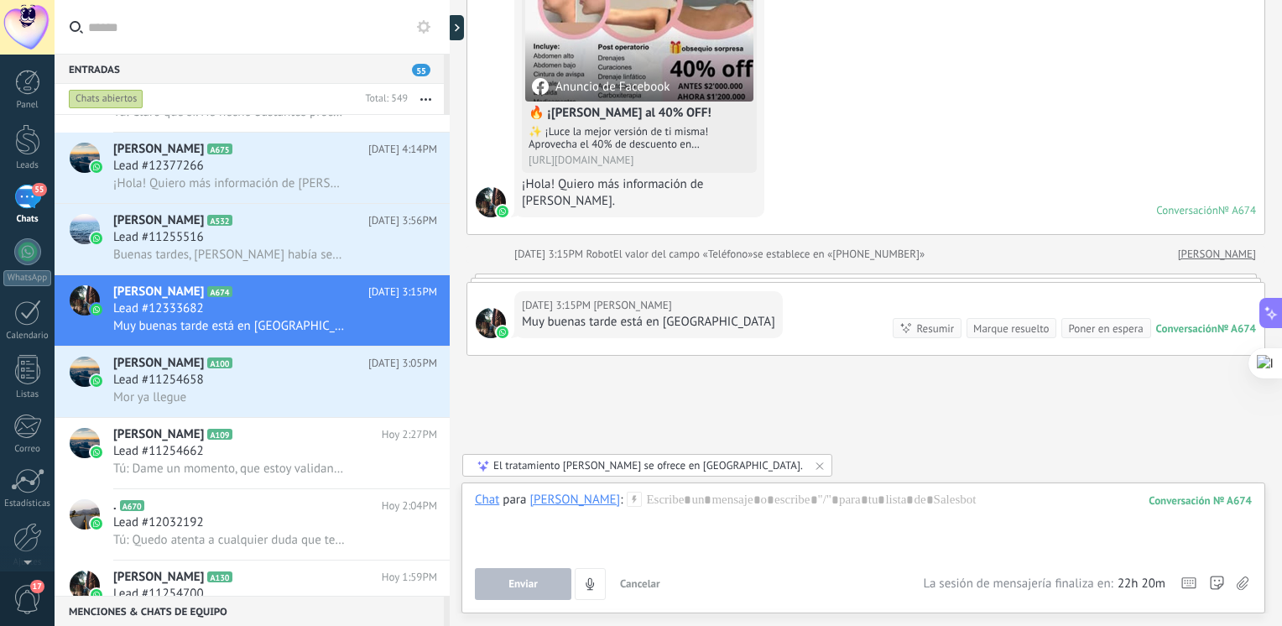
click at [670, 466] on div "El tratamiento Lipo Linova se ofrece en Medellín." at bounding box center [648, 465] width 310 height 14
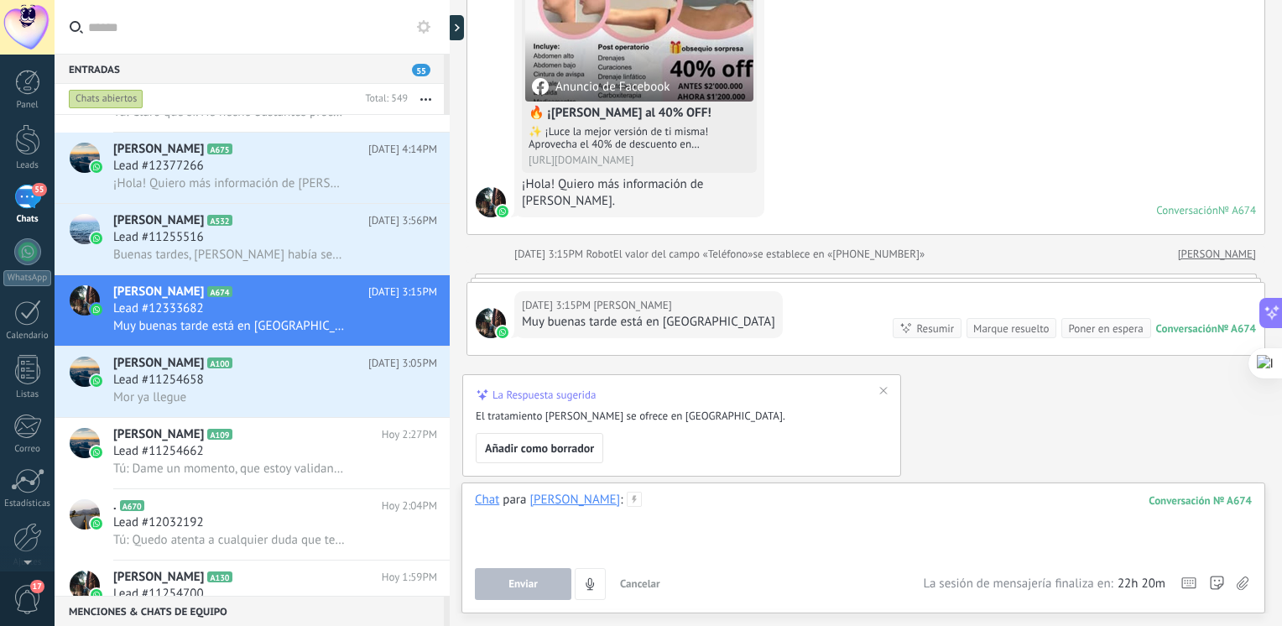
click at [639, 496] on div at bounding box center [863, 524] width 777 height 64
click at [586, 449] on span "Añadir como borrador" at bounding box center [539, 448] width 109 height 12
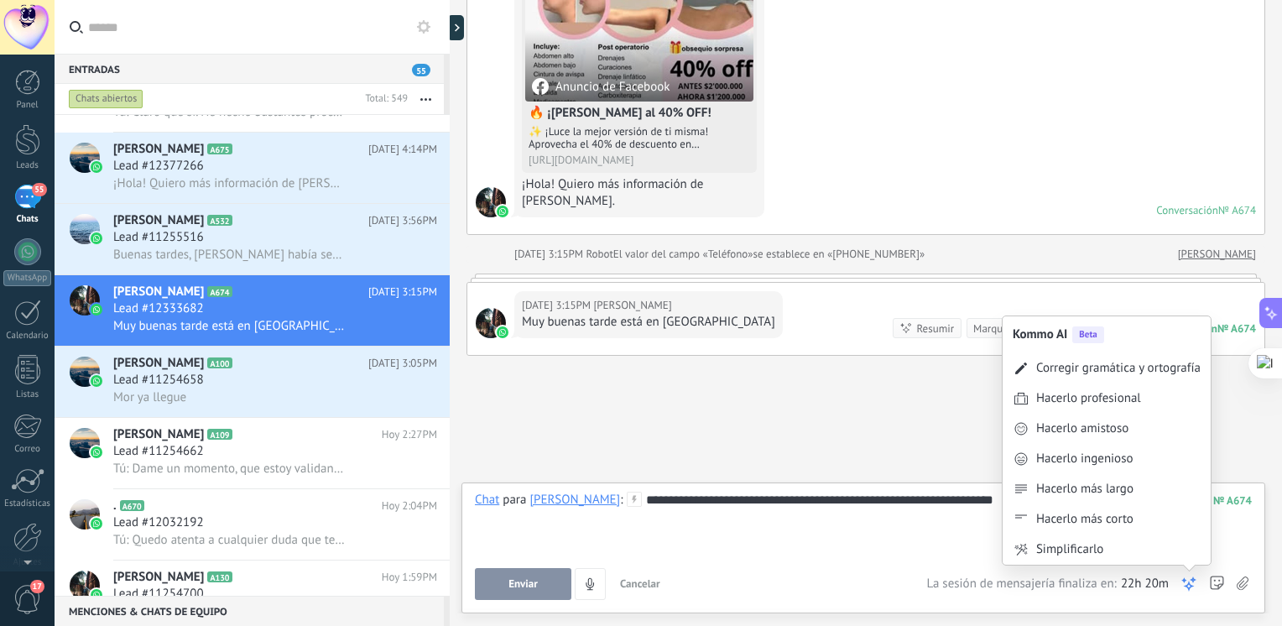
click at [1181, 580] on icon at bounding box center [1188, 583] width 17 height 17
click at [1130, 374] on div "Corregir gramática y ortografía" at bounding box center [1118, 368] width 164 height 17
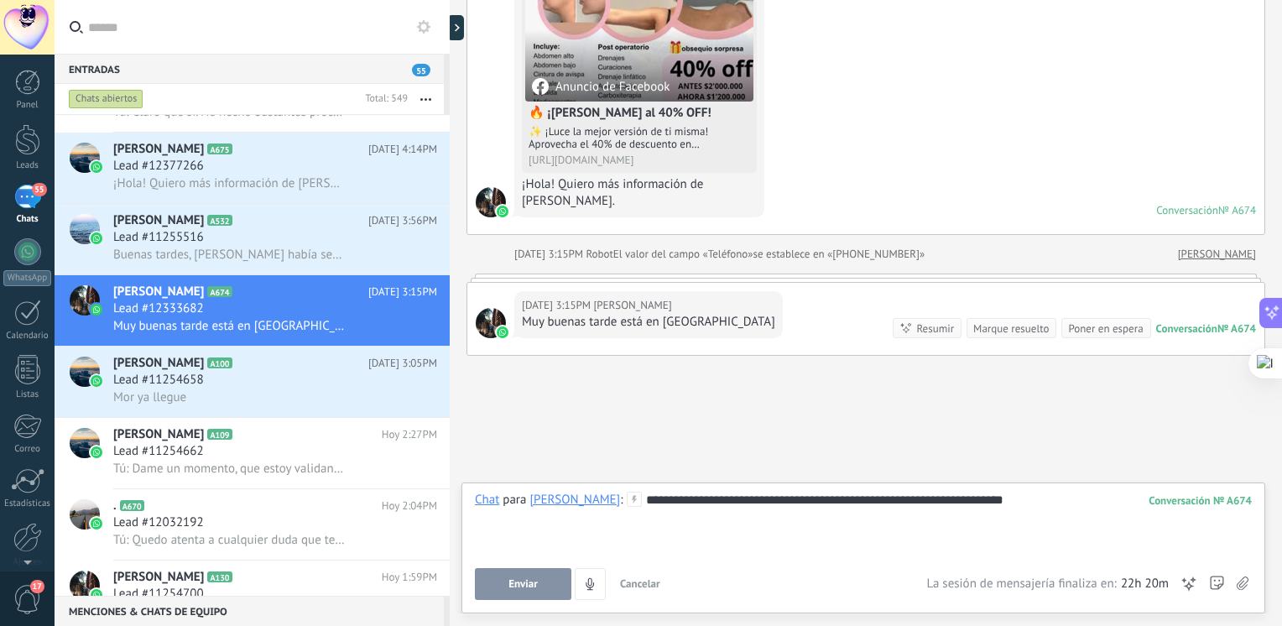
click at [513, 592] on button "Enviar" at bounding box center [523, 584] width 96 height 32
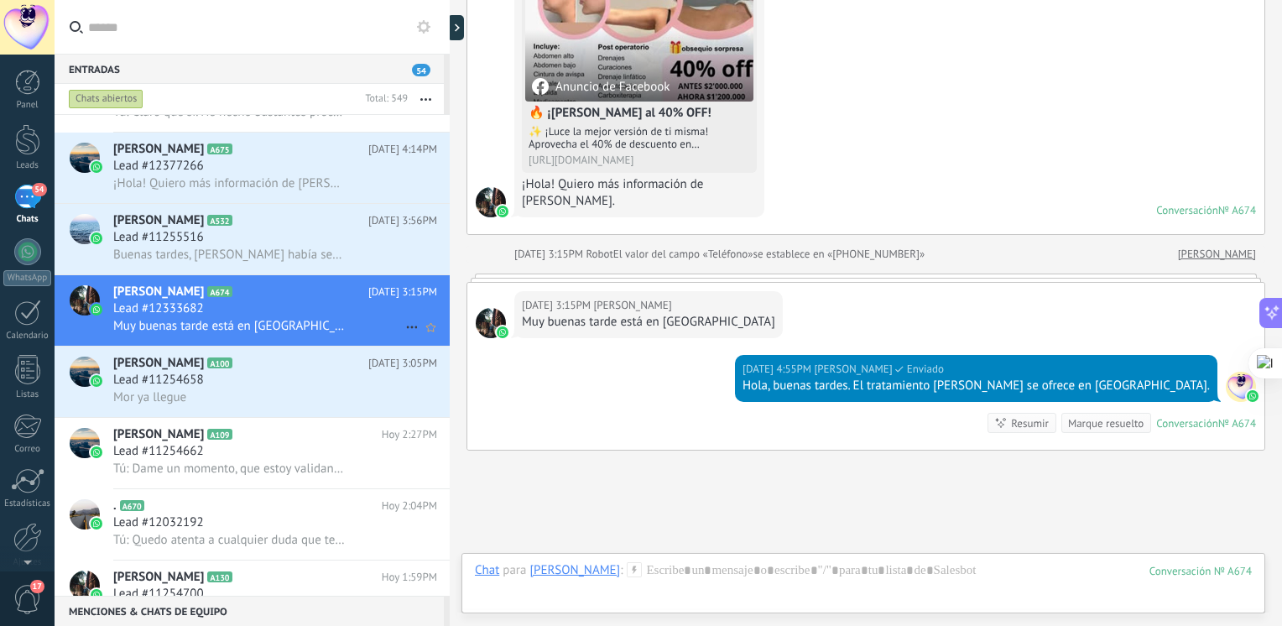
scroll to position [370, 0]
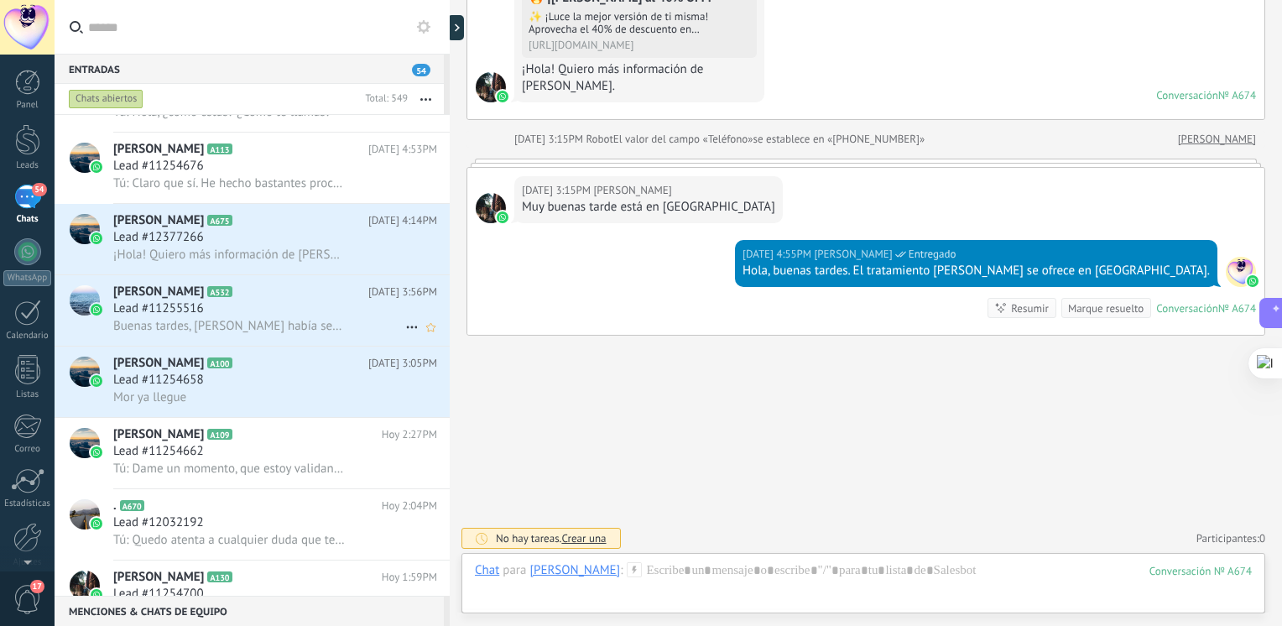
click at [244, 317] on div "Lead #11255516" at bounding box center [275, 308] width 324 height 17
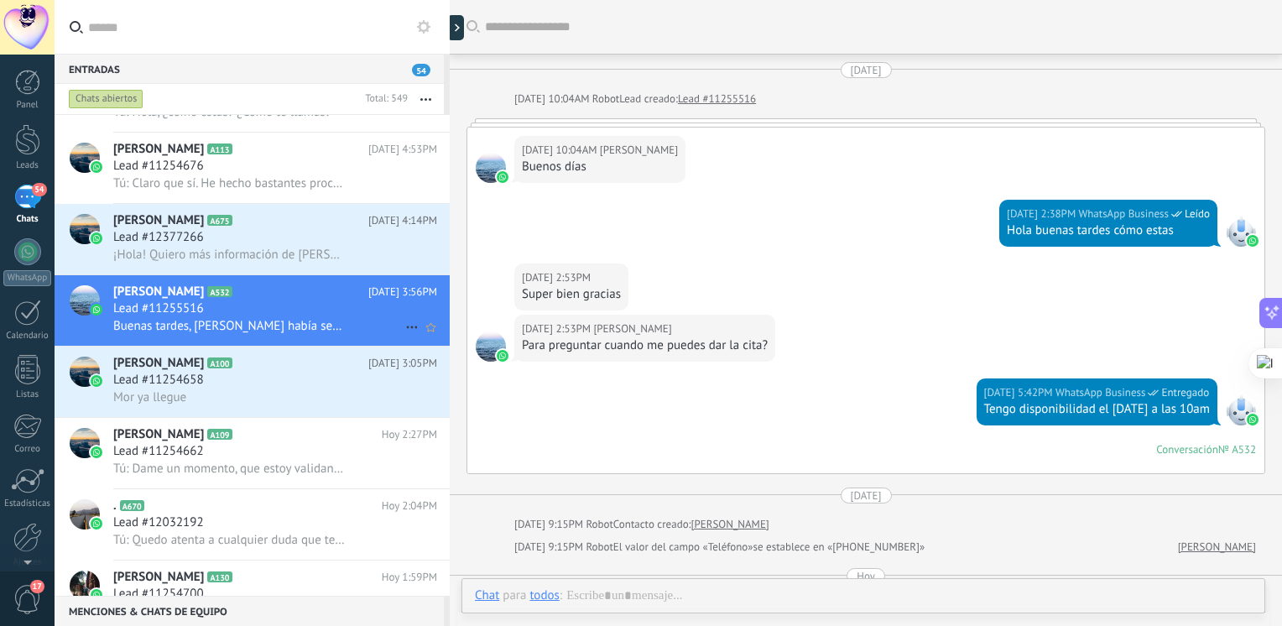
scroll to position [480, 0]
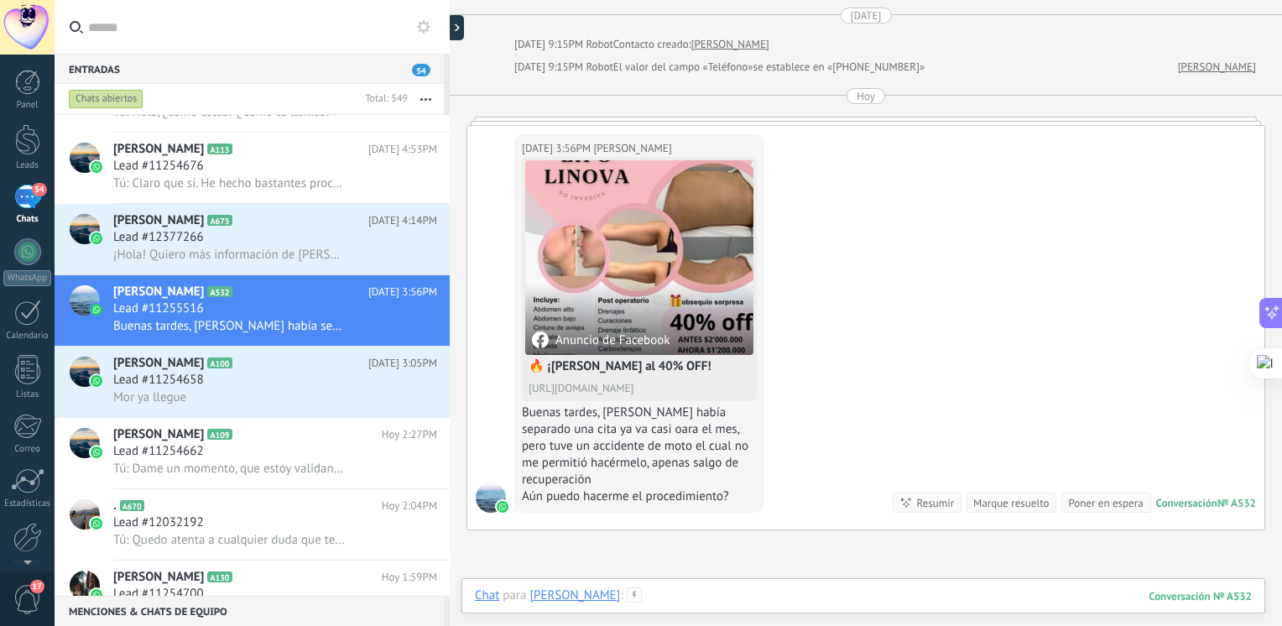
click at [650, 589] on div at bounding box center [863, 612] width 777 height 50
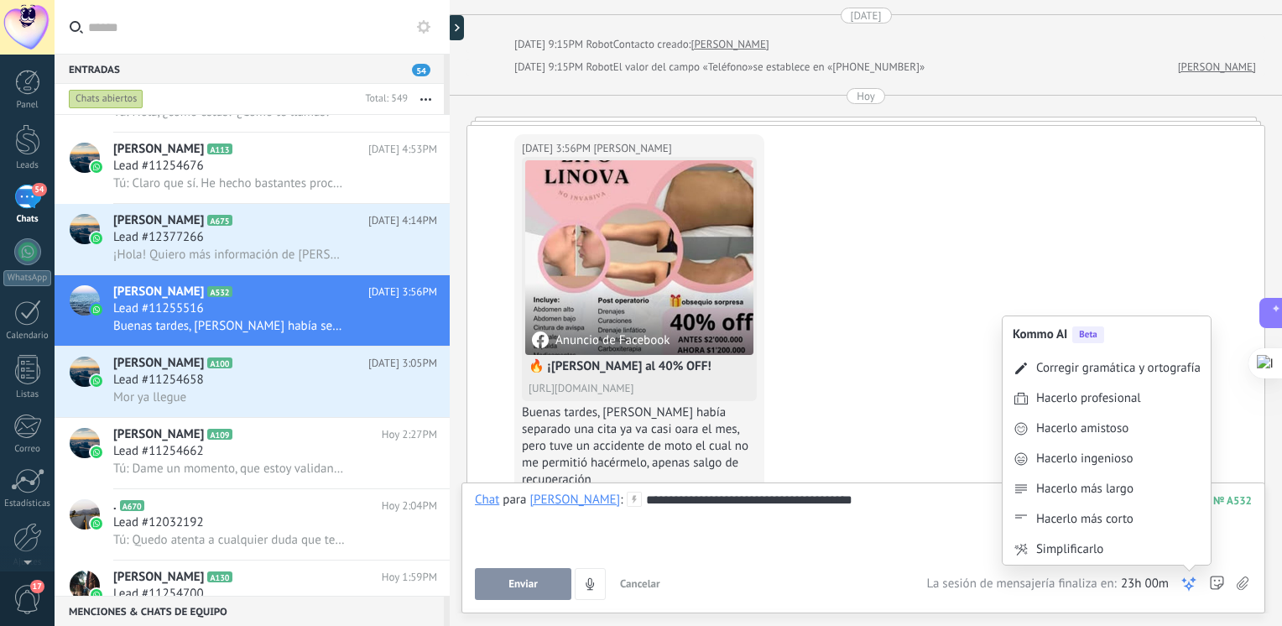
click at [1190, 575] on icon at bounding box center [1188, 583] width 17 height 17
click at [1107, 418] on div "Hacerlo amistoso" at bounding box center [1106, 429] width 208 height 30
click at [1193, 578] on use at bounding box center [1189, 584] width 12 height 12
click at [1144, 337] on div "Corregir gramática y ortografía" at bounding box center [1118, 337] width 164 height 17
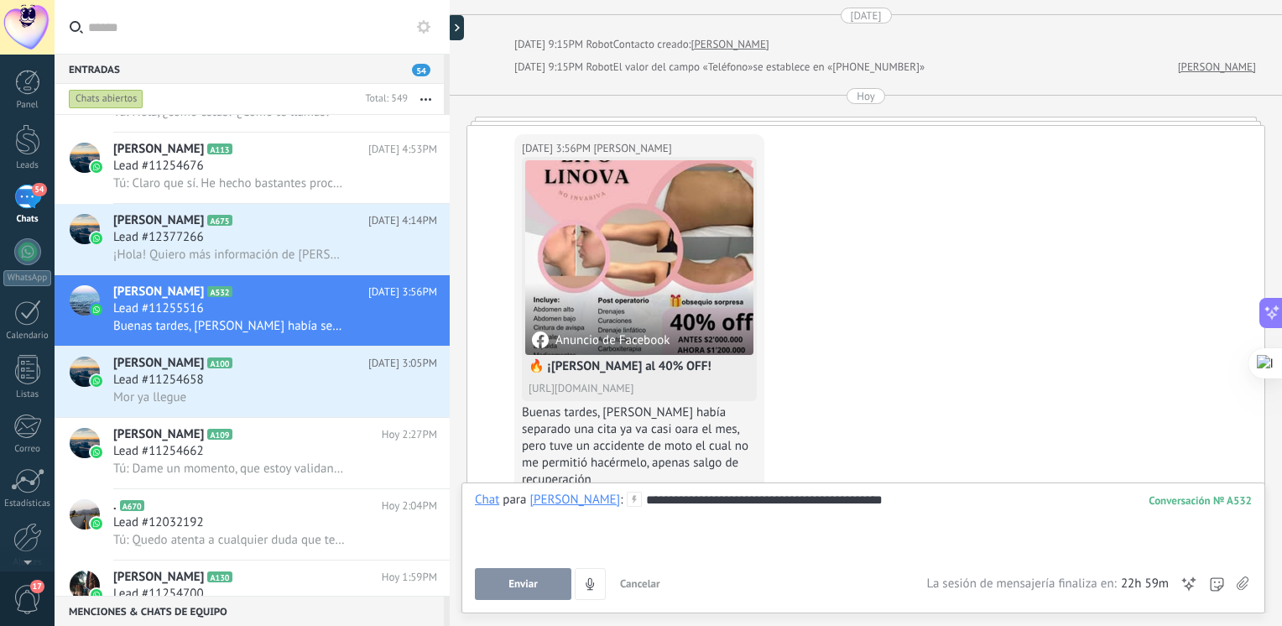
click at [553, 591] on button "Enviar" at bounding box center [523, 584] width 96 height 32
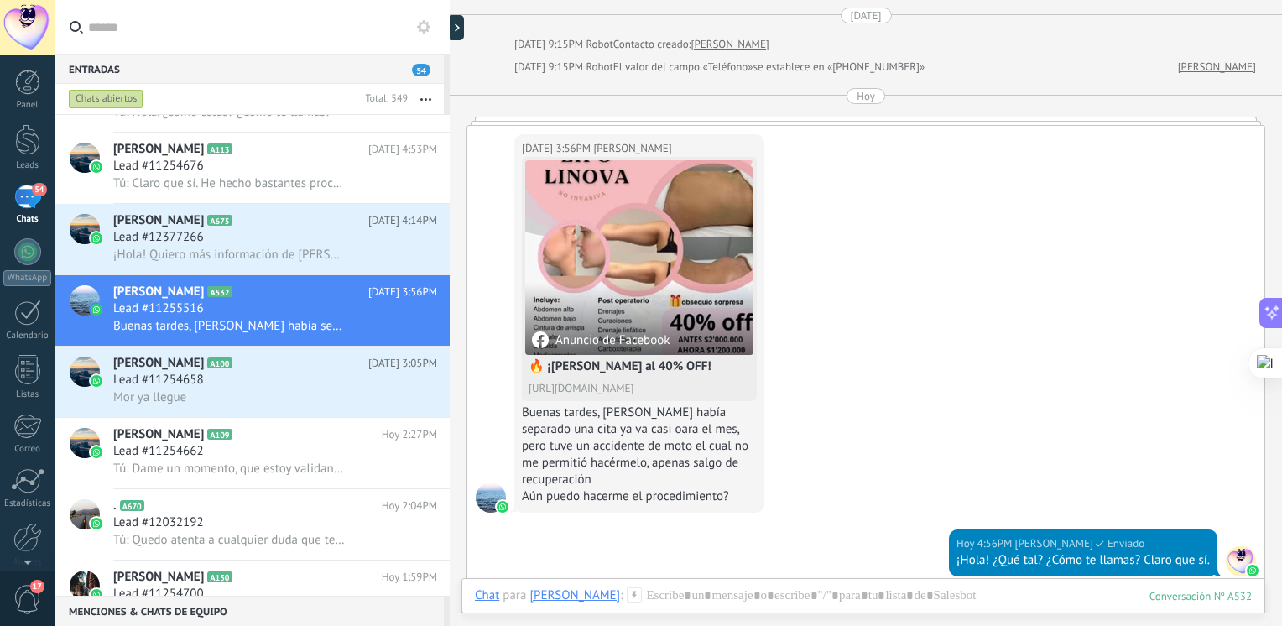
scroll to position [753, 0]
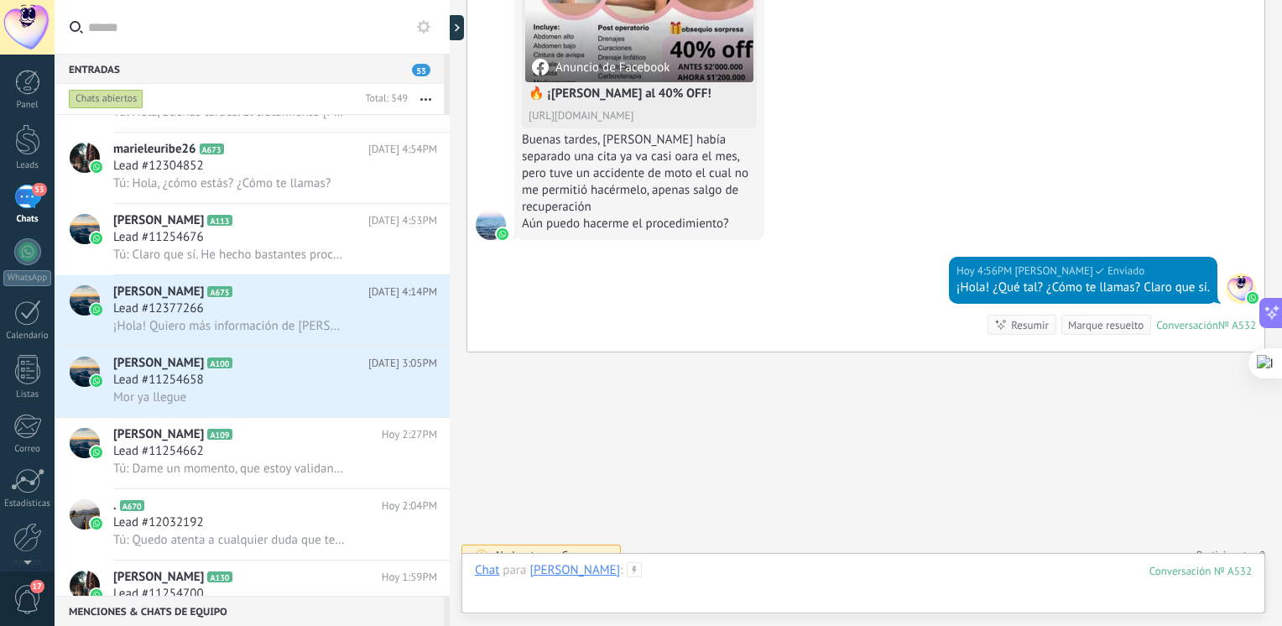
click at [667, 562] on div at bounding box center [863, 587] width 777 height 50
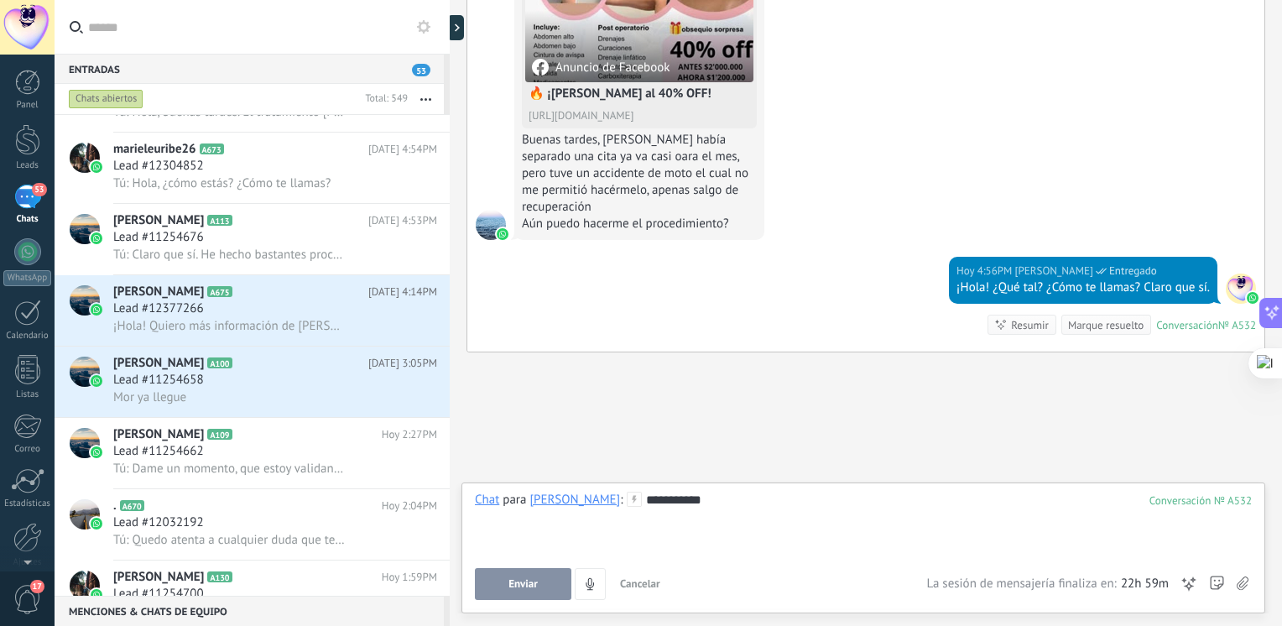
click at [781, 498] on div "**********" at bounding box center [863, 524] width 777 height 64
click at [764, 503] on div at bounding box center [863, 524] width 777 height 64
click at [1016, 509] on div at bounding box center [863, 524] width 777 height 64
click at [627, 497] on icon at bounding box center [634, 499] width 15 height 15
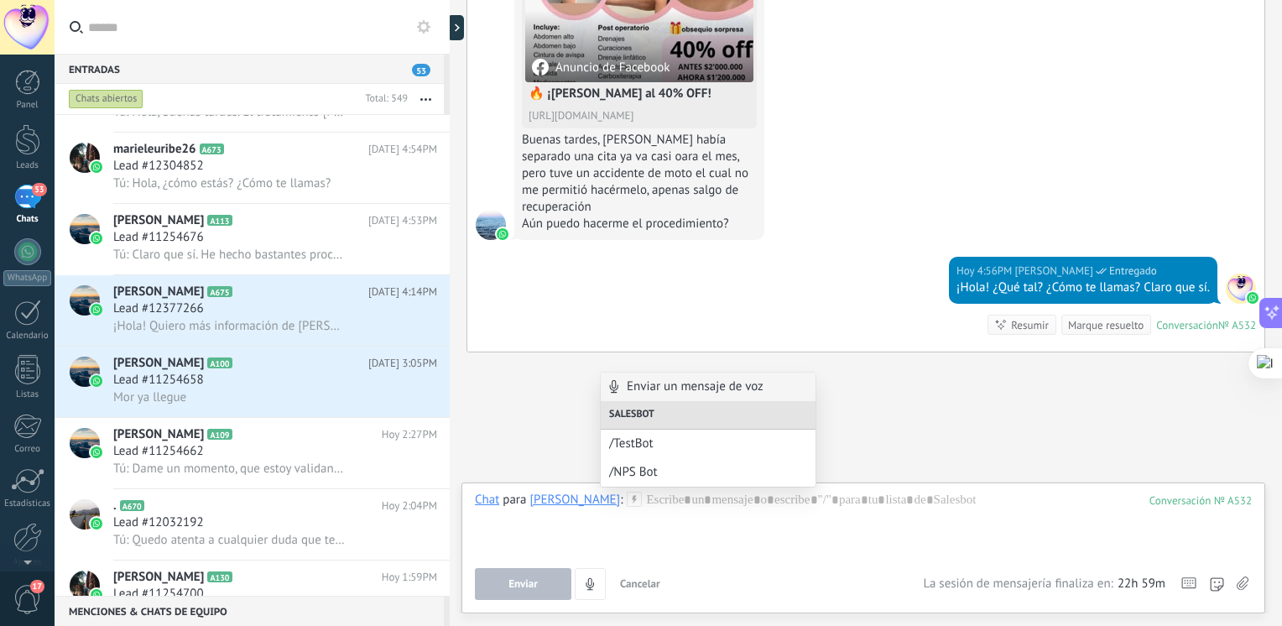
click at [627, 497] on icon at bounding box center [634, 499] width 15 height 15
click at [836, 513] on div at bounding box center [863, 524] width 777 height 64
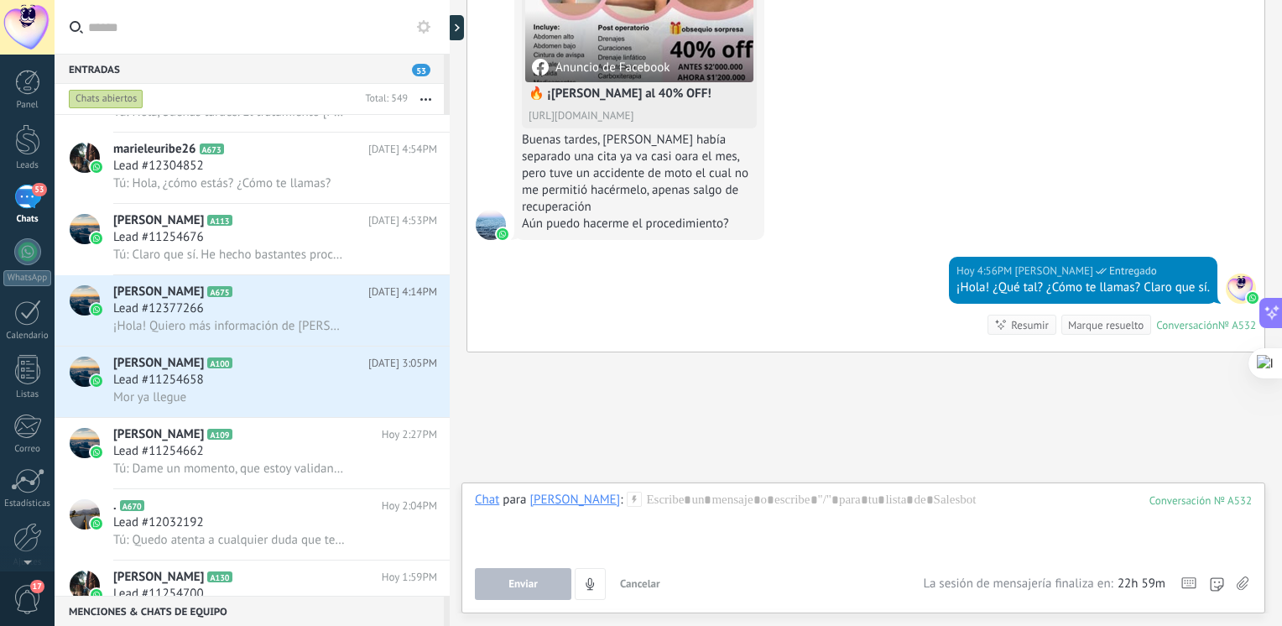
click at [1268, 313] on icon at bounding box center [1272, 314] width 18 height 18
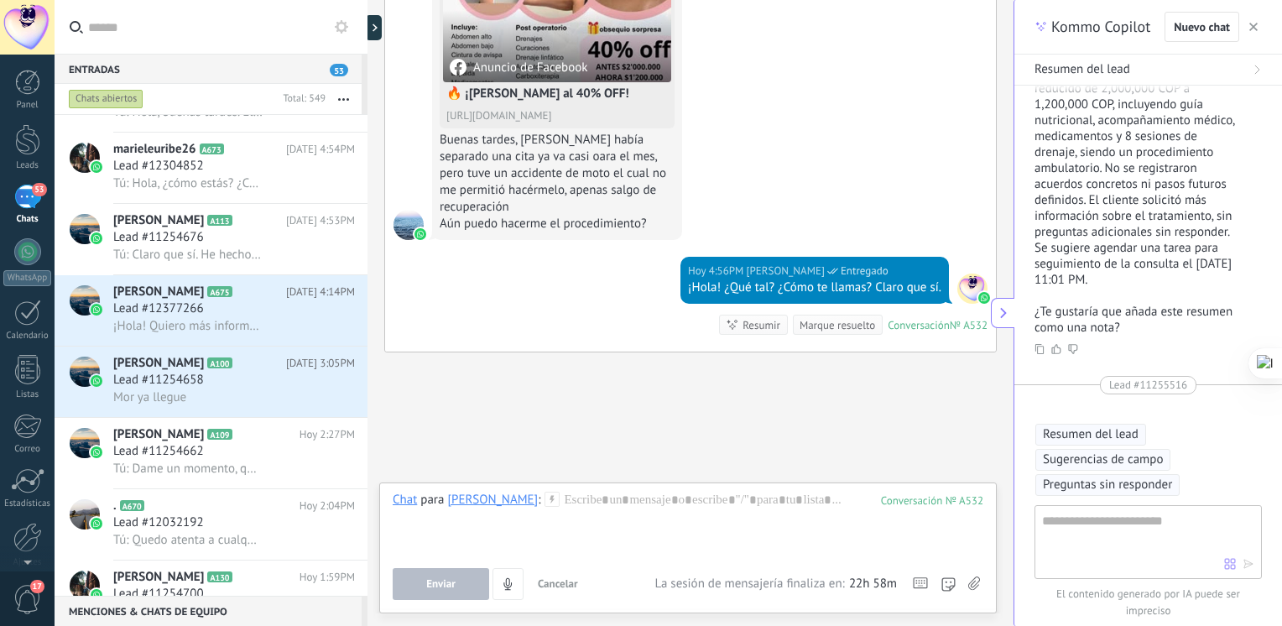
click at [1037, 348] on use at bounding box center [1039, 349] width 8 height 10
click at [1039, 351] on icon at bounding box center [1039, 349] width 10 height 10
click at [747, 502] on div at bounding box center [688, 524] width 591 height 64
click at [1257, 26] on icon "button" at bounding box center [1253, 27] width 8 height 8
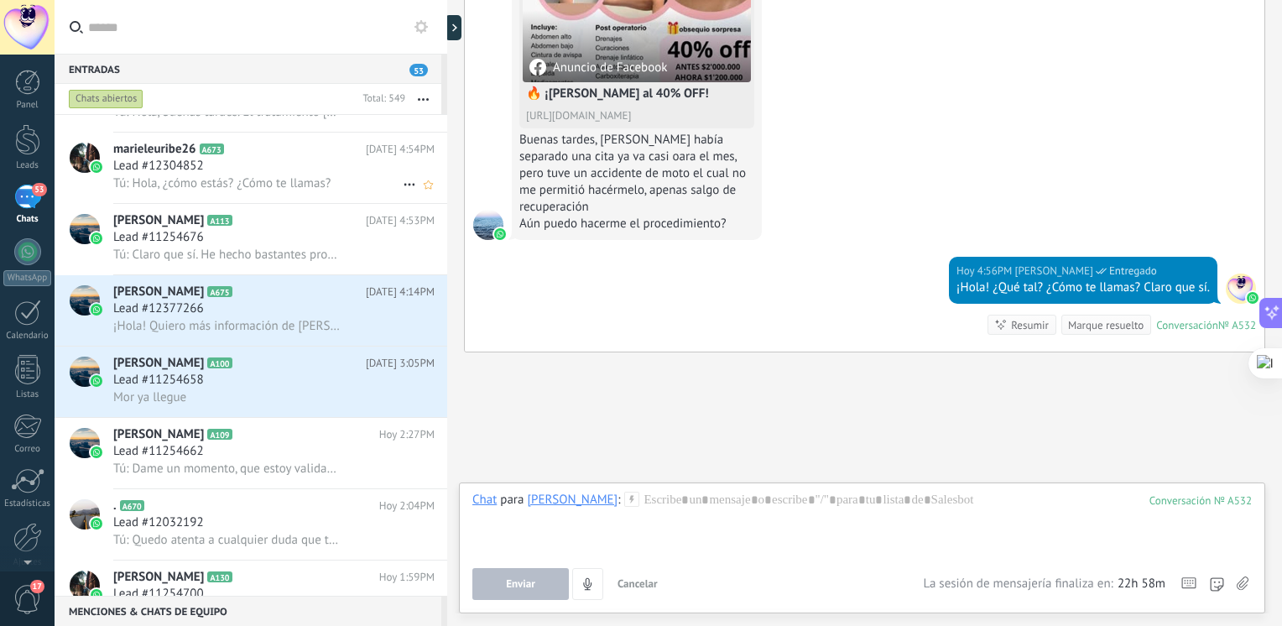
click at [258, 184] on span "Tú: Hola, ¿cómo estás? ¿Cómo te llamas?" at bounding box center [221, 183] width 217 height 16
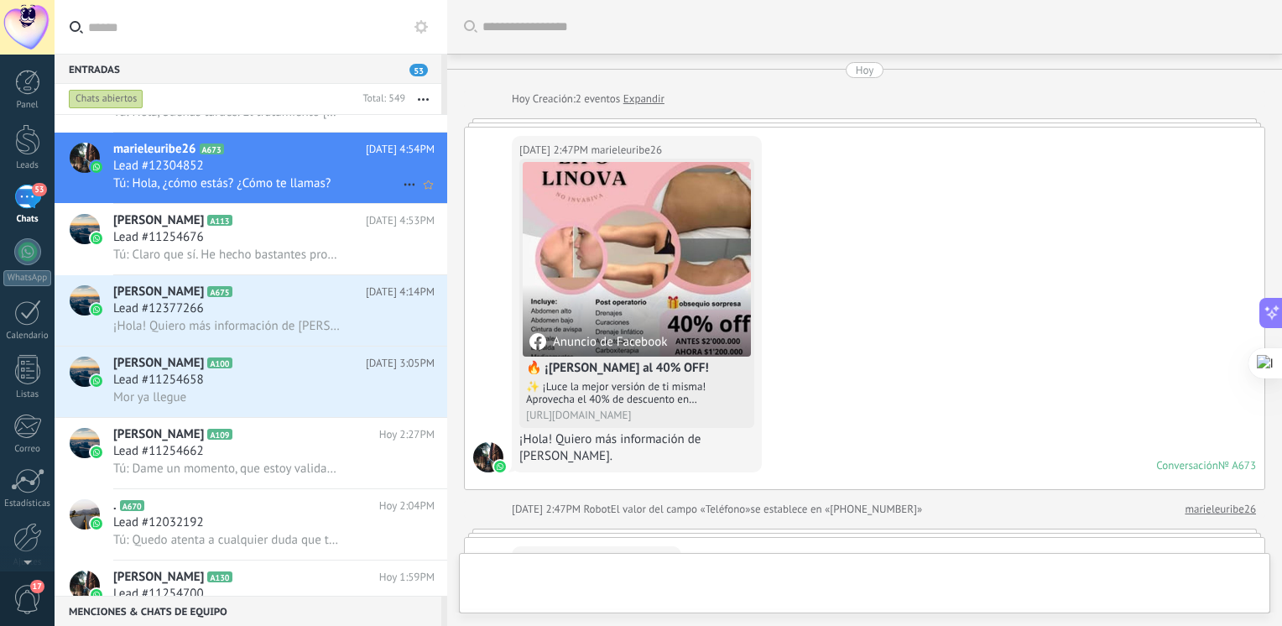
scroll to position [370, 0]
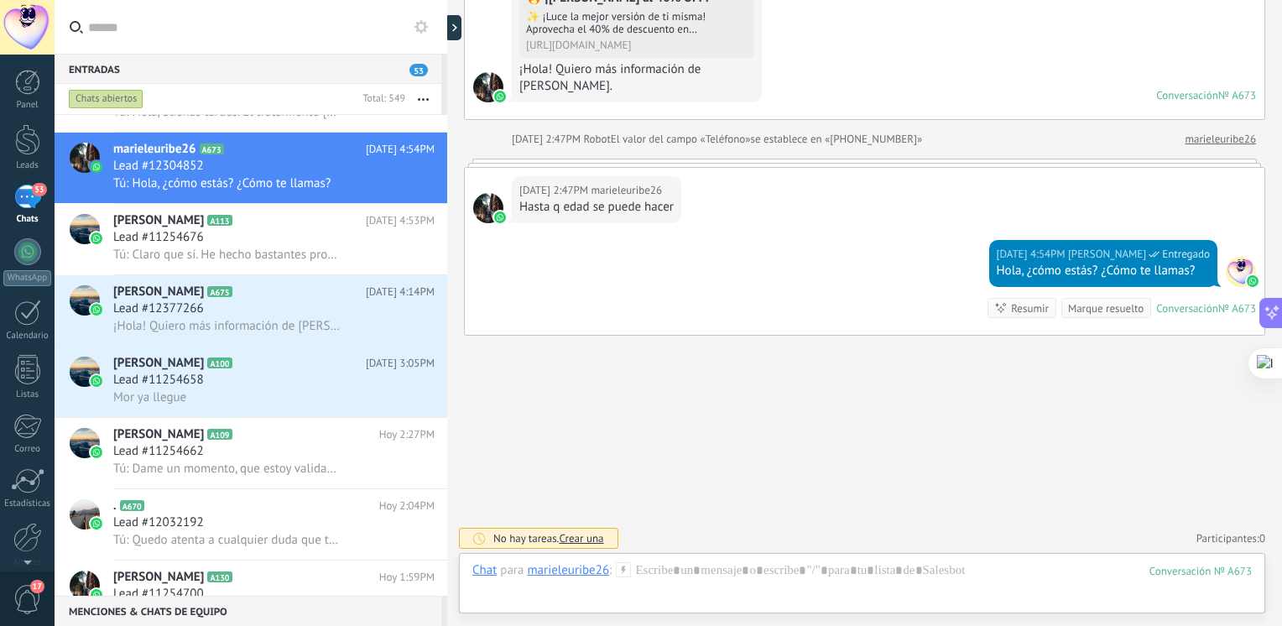
drag, startPoint x: 1281, startPoint y: 275, endPoint x: 1282, endPoint y: 134, distance: 140.9
click at [1281, 134] on html ".abecls-1,.abecls-2{fill-rule:evenodd}.abecls-2{fill:#fff} .abhcls-1{fill:none}…" at bounding box center [641, 313] width 1282 height 626
click at [195, 388] on span "Lead #11254658" at bounding box center [158, 380] width 91 height 17
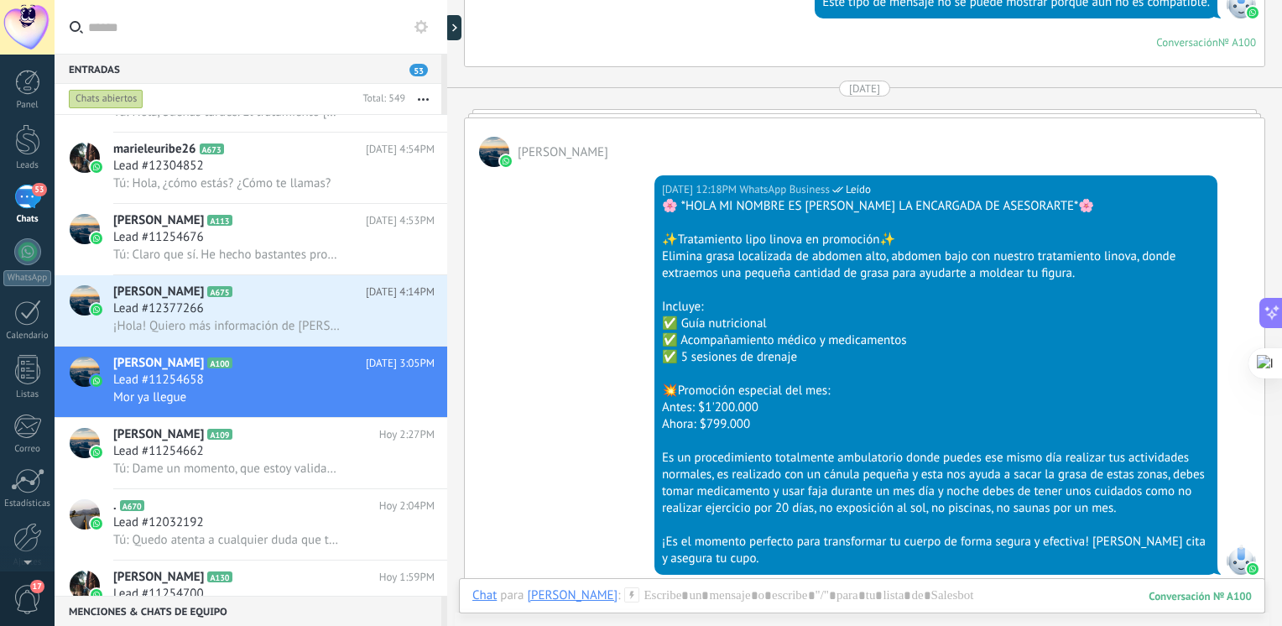
scroll to position [620, 0]
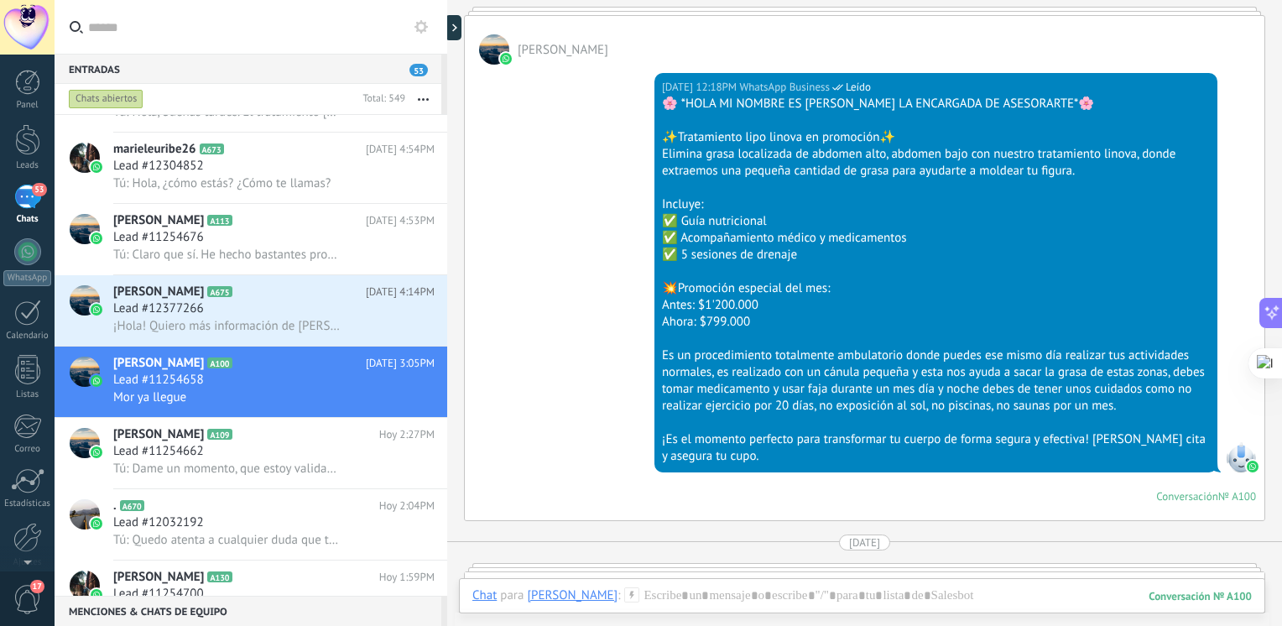
click at [980, 79] on div "23/09/2025 12:18PM WhatsApp Business Leído" at bounding box center [936, 87] width 548 height 17
drag, startPoint x: 980, startPoint y: 76, endPoint x: 670, endPoint y: 78, distance: 309.6
click at [670, 79] on div "23/09/2025 12:18PM" at bounding box center [700, 87] width 77 height 17
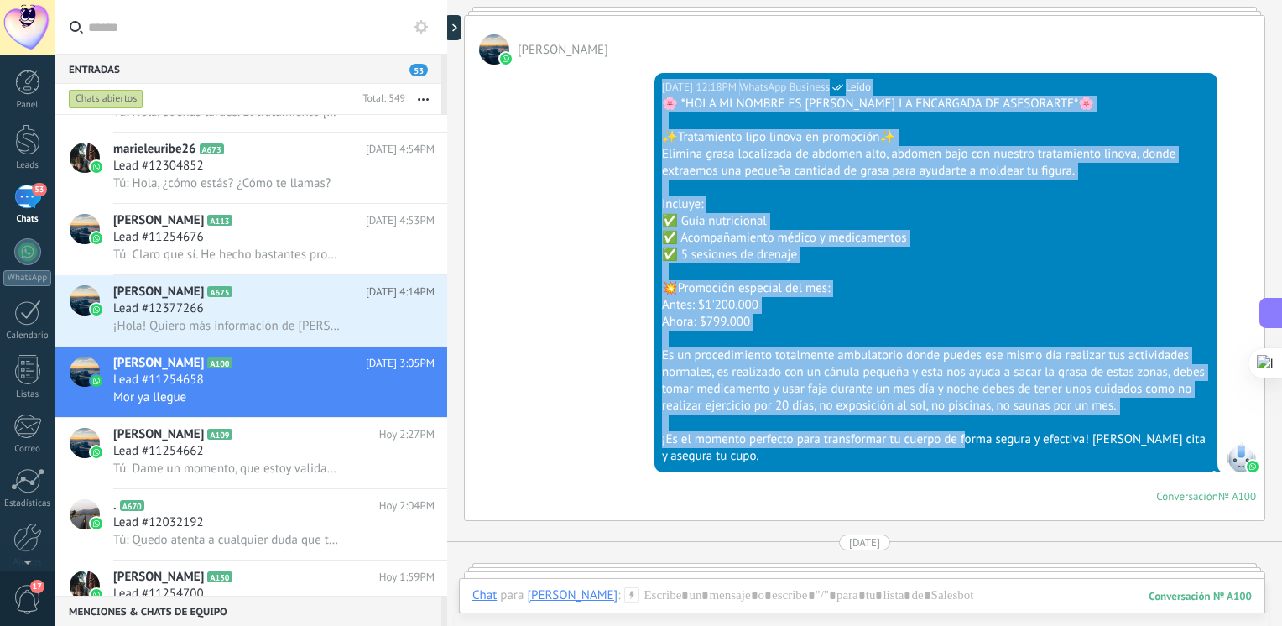
drag, startPoint x: 655, startPoint y: 76, endPoint x: 965, endPoint y: 435, distance: 474.1
click at [965, 435] on div "23/09/2025 12:18PM WhatsApp Business Leído 🌸 *HOLA MI NOMBRE ES JULIANA LA ENCA…" at bounding box center [935, 272] width 563 height 399
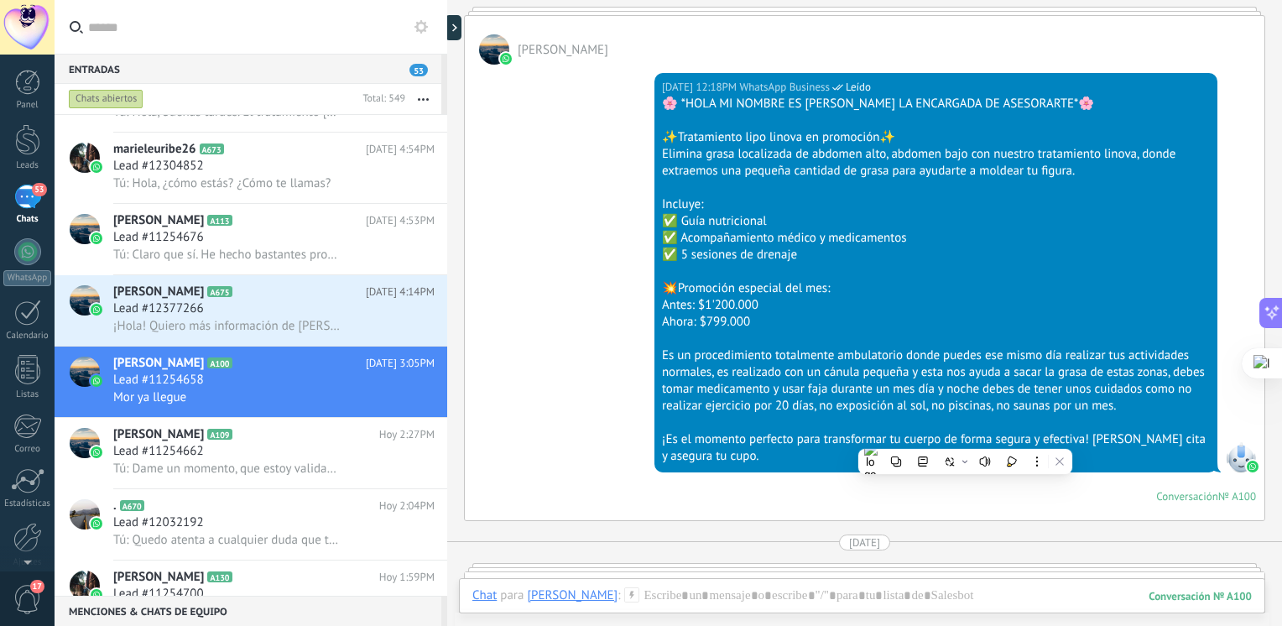
drag, startPoint x: 965, startPoint y: 435, endPoint x: 826, endPoint y: 455, distance: 139.8
click at [826, 455] on div "¡Es el momento perfecto para transformar tu cuerpo de forma [PERSON_NAME] y efe…" at bounding box center [936, 448] width 548 height 34
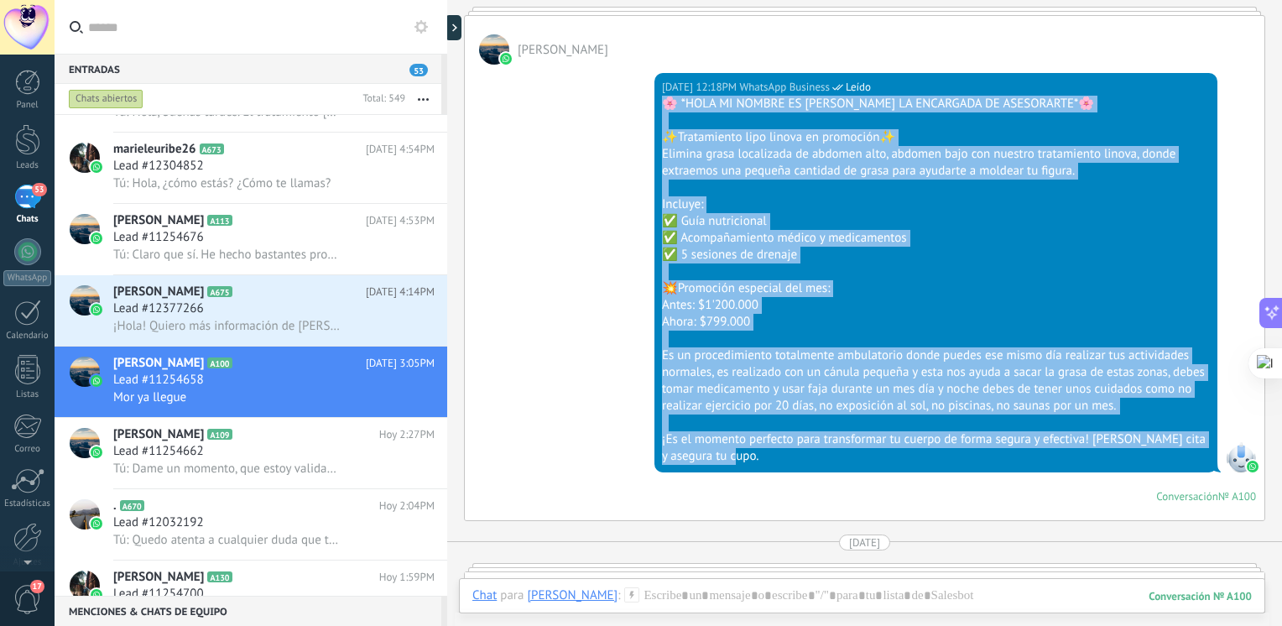
drag, startPoint x: 813, startPoint y: 461, endPoint x: 639, endPoint y: 106, distance: 395.1
click at [639, 106] on div "23/09/2025 12:18PM WhatsApp Business Leído 🌸 *HOLA MI NOMBRE ES JULIANA LA ENCA…" at bounding box center [864, 293] width 799 height 456
copy div "🌸 *HOLA MI NOMBRE ES JULIANA LA ENCARGADA DE ASESORARTE*🌸 ✨Tratamiento lipo lin…"
drag, startPoint x: 257, startPoint y: 189, endPoint x: 344, endPoint y: 172, distance: 88.8
click at [257, 189] on span "Tú: Hola, ¿cómo estás? ¿Cómo te llamas?" at bounding box center [221, 183] width 217 height 16
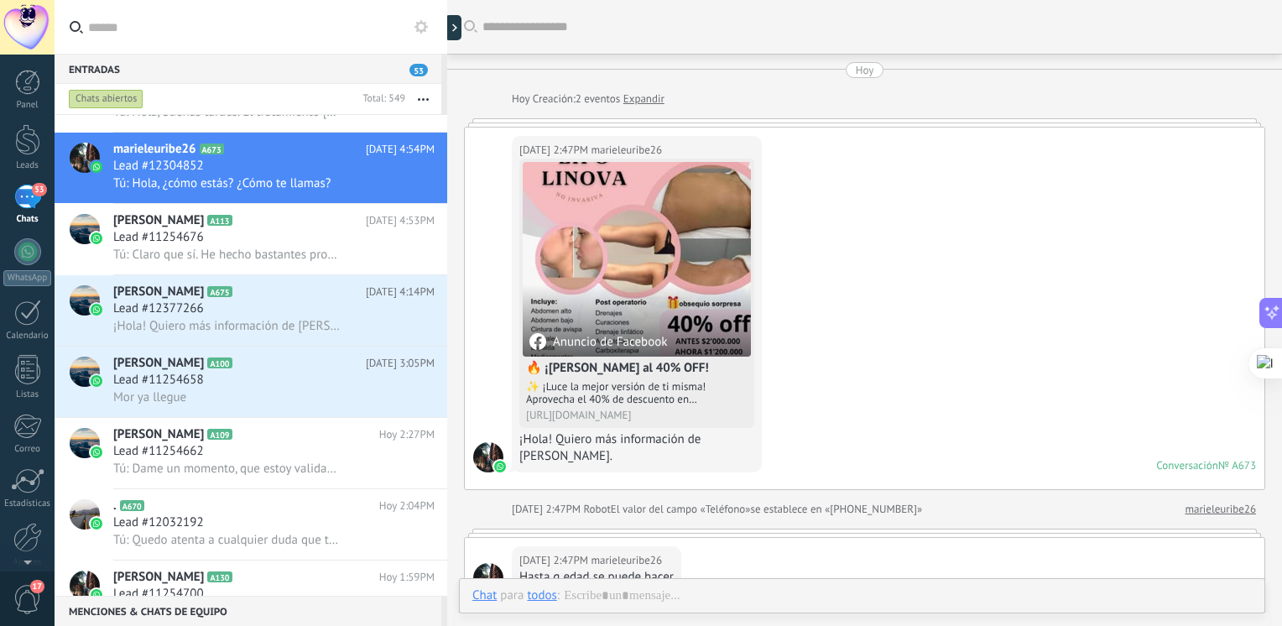
scroll to position [342, 0]
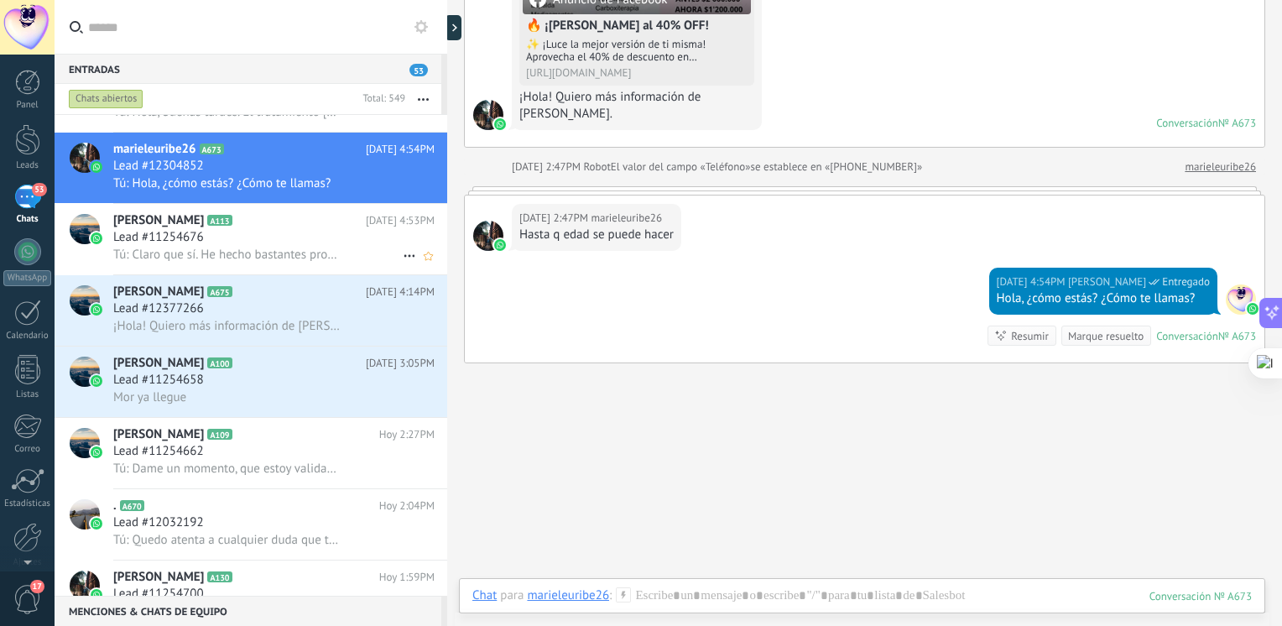
click at [232, 227] on h2 "Andrea A113" at bounding box center [239, 220] width 253 height 17
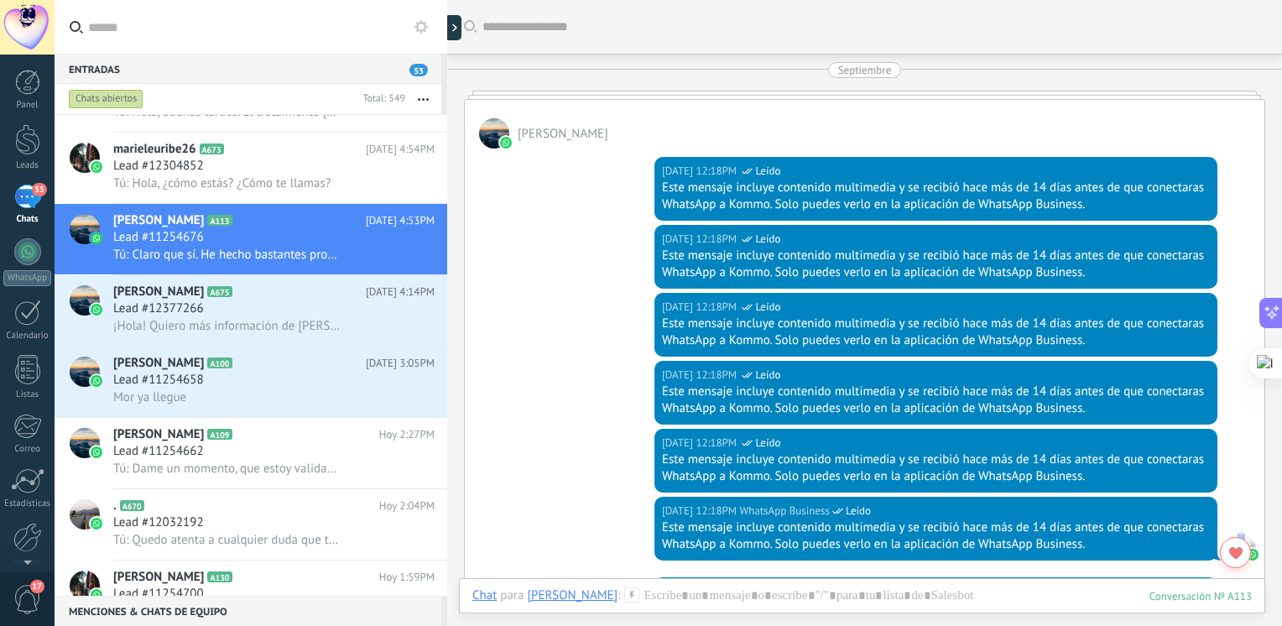
scroll to position [2694, 0]
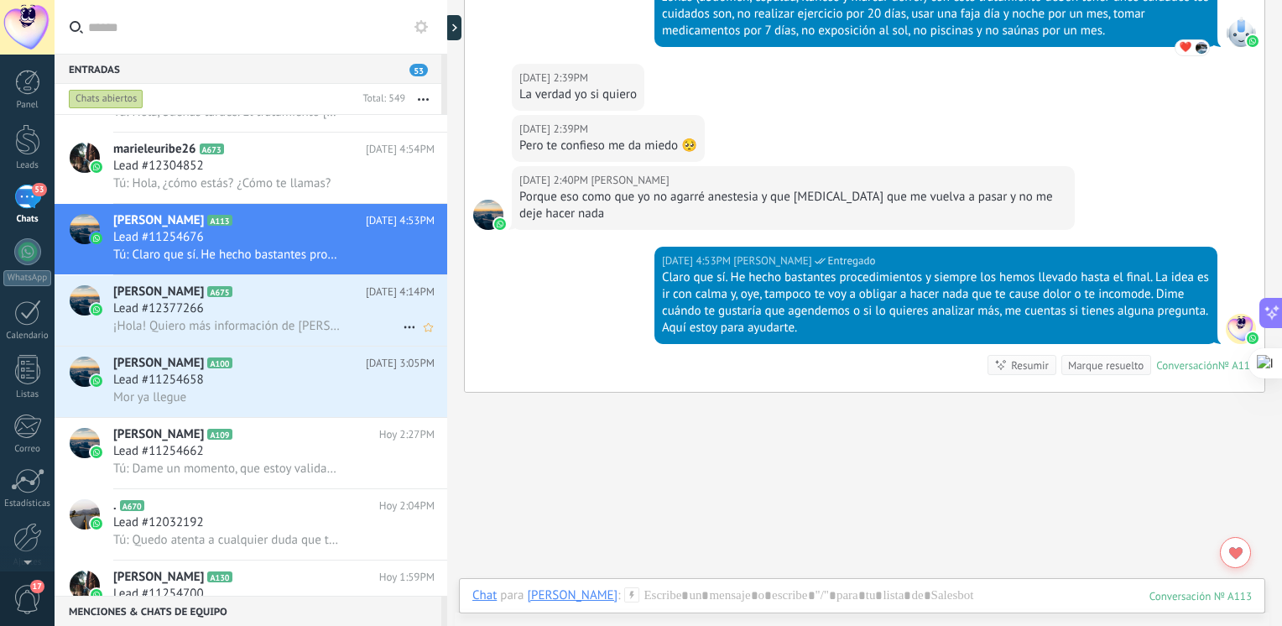
click at [203, 299] on h2 "gianna A675" at bounding box center [239, 292] width 253 height 17
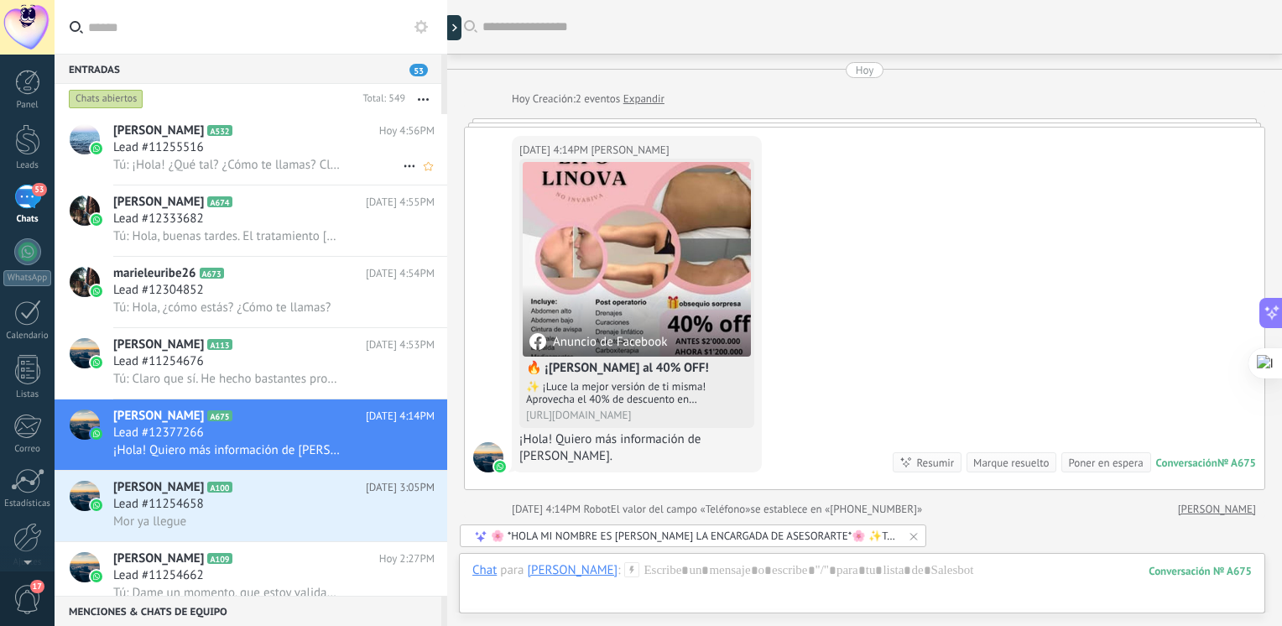
click at [282, 153] on div "Lead #11255516" at bounding box center [273, 147] width 321 height 17
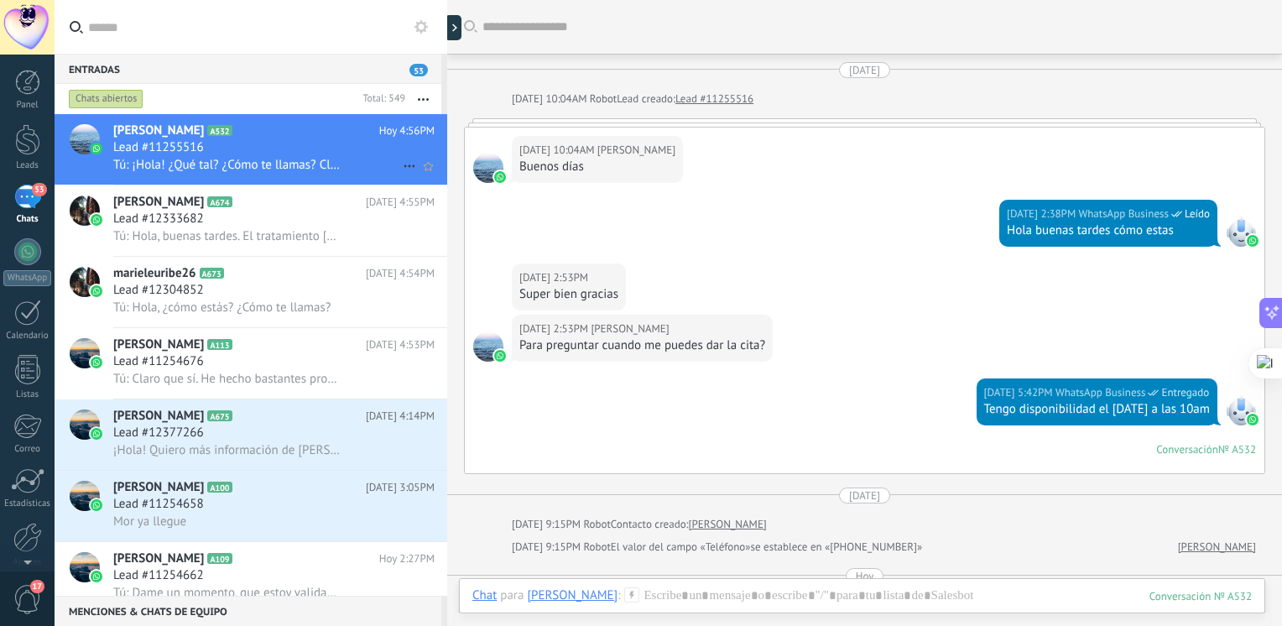
scroll to position [725, 0]
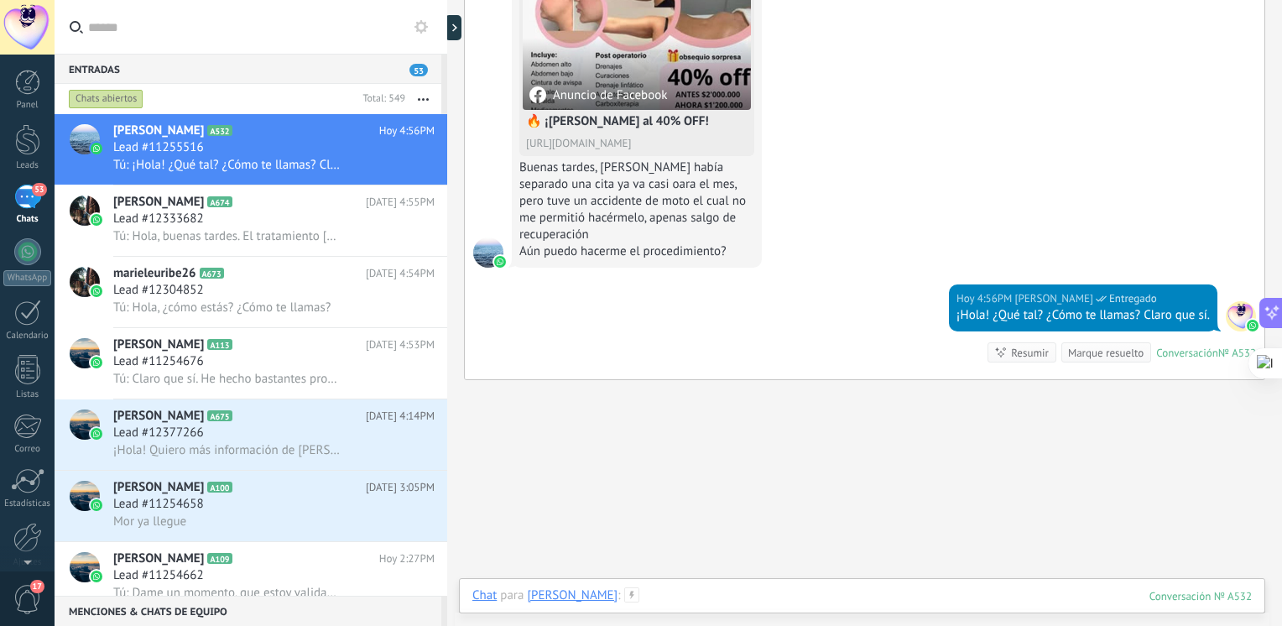
click at [678, 593] on div at bounding box center [861, 612] width 779 height 50
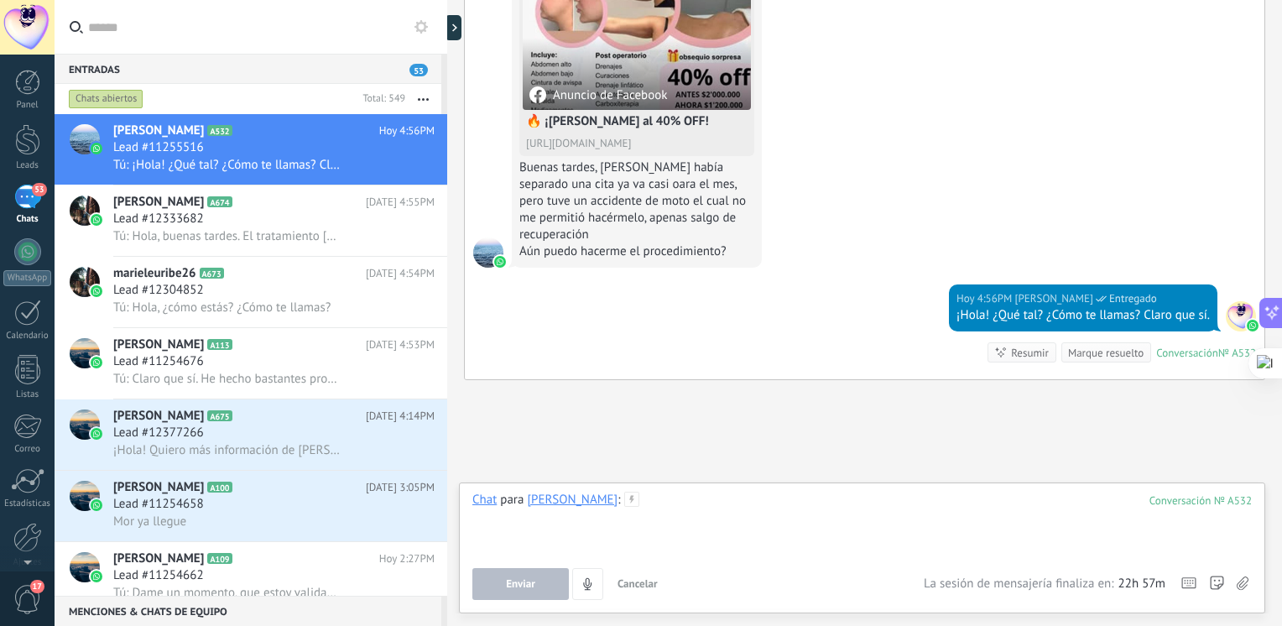
paste div
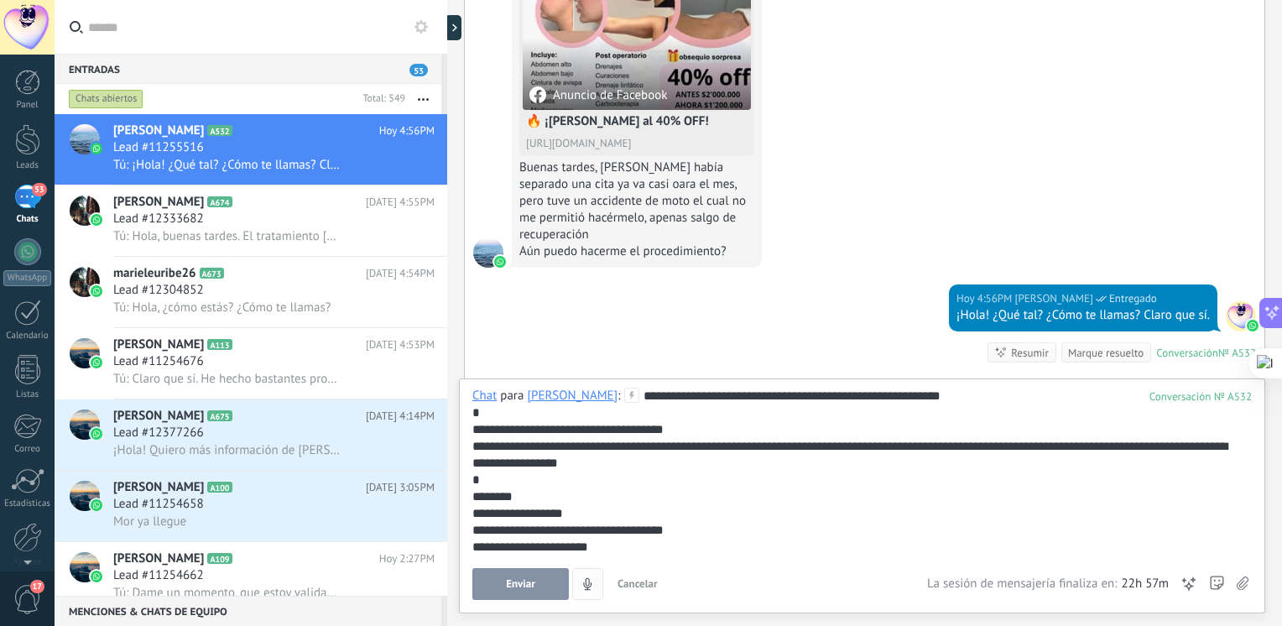
click at [536, 596] on button "Enviar" at bounding box center [520, 584] width 96 height 32
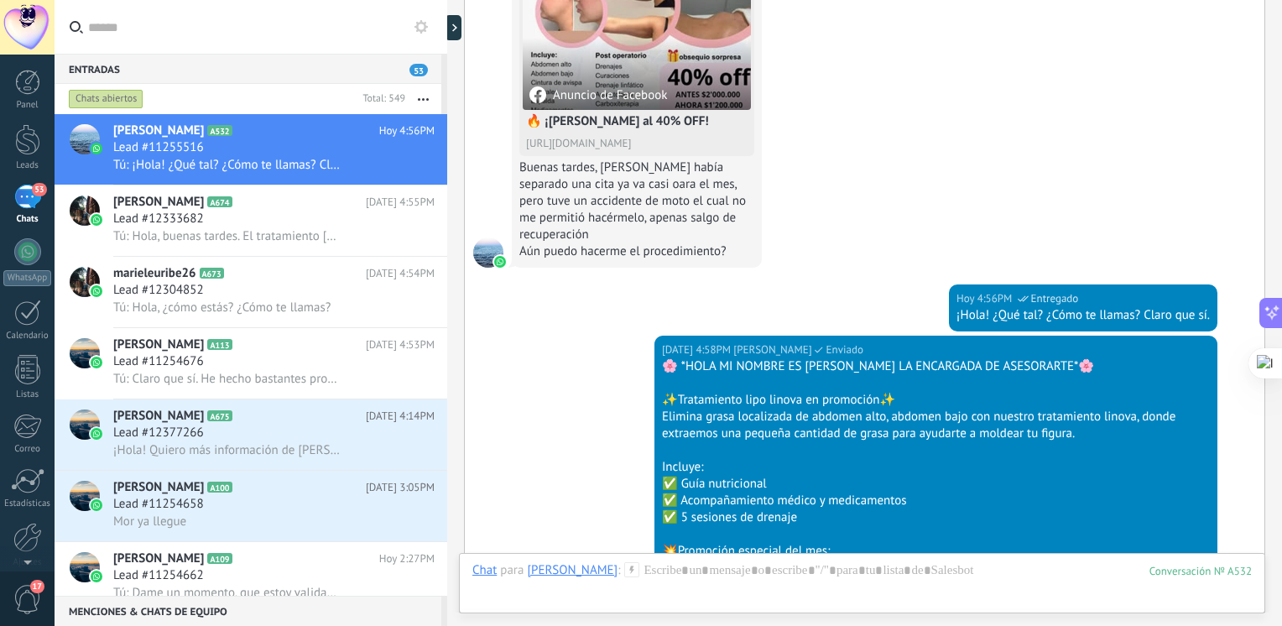
scroll to position [1156, 0]
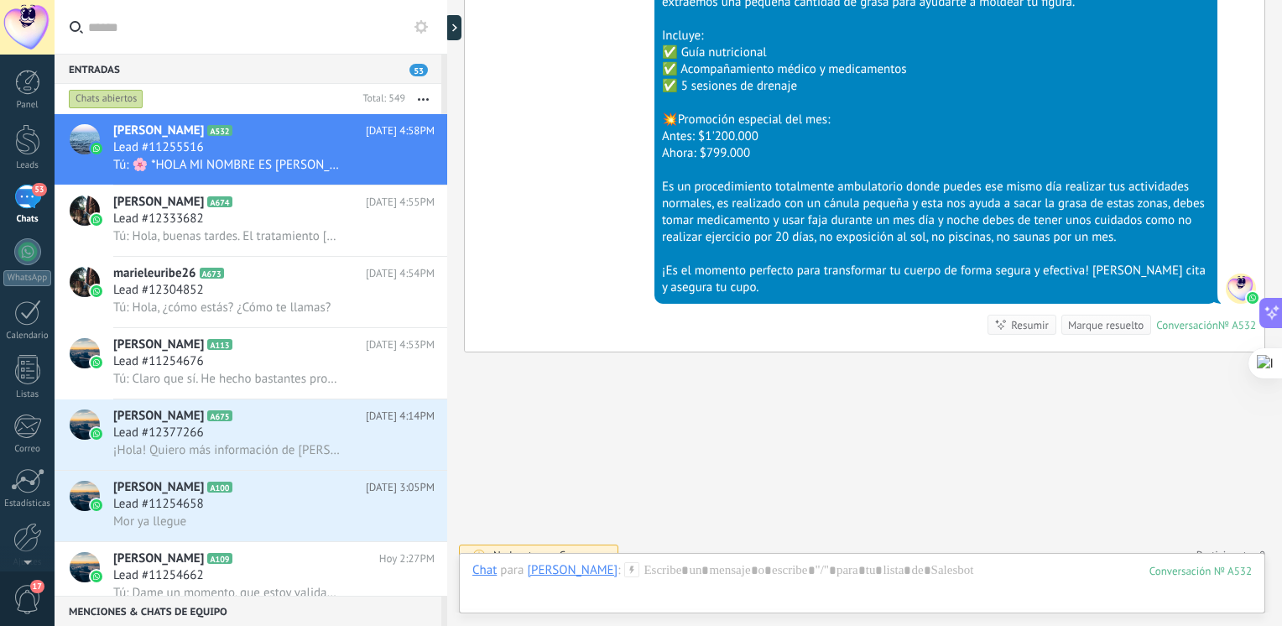
click at [704, 560] on div "Chat Correo Nota Tarea Chat para Machado Yee : 532 Enviar Cancelar Rastrear cli…" at bounding box center [862, 583] width 806 height 60
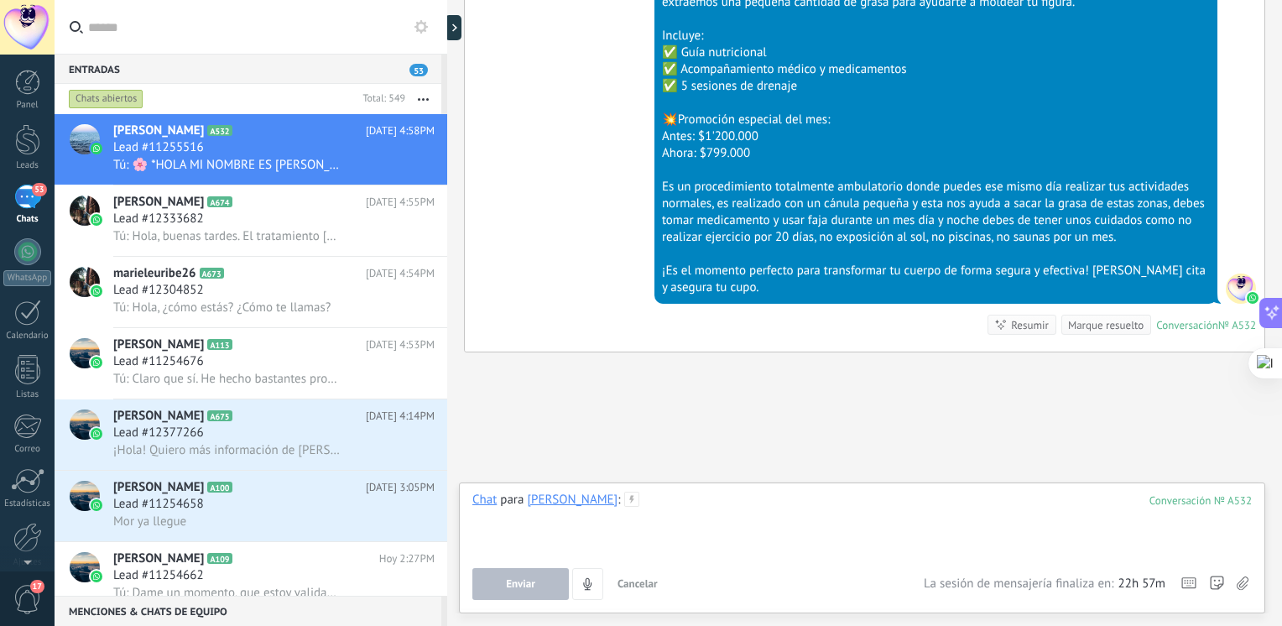
click at [690, 524] on div at bounding box center [861, 524] width 779 height 64
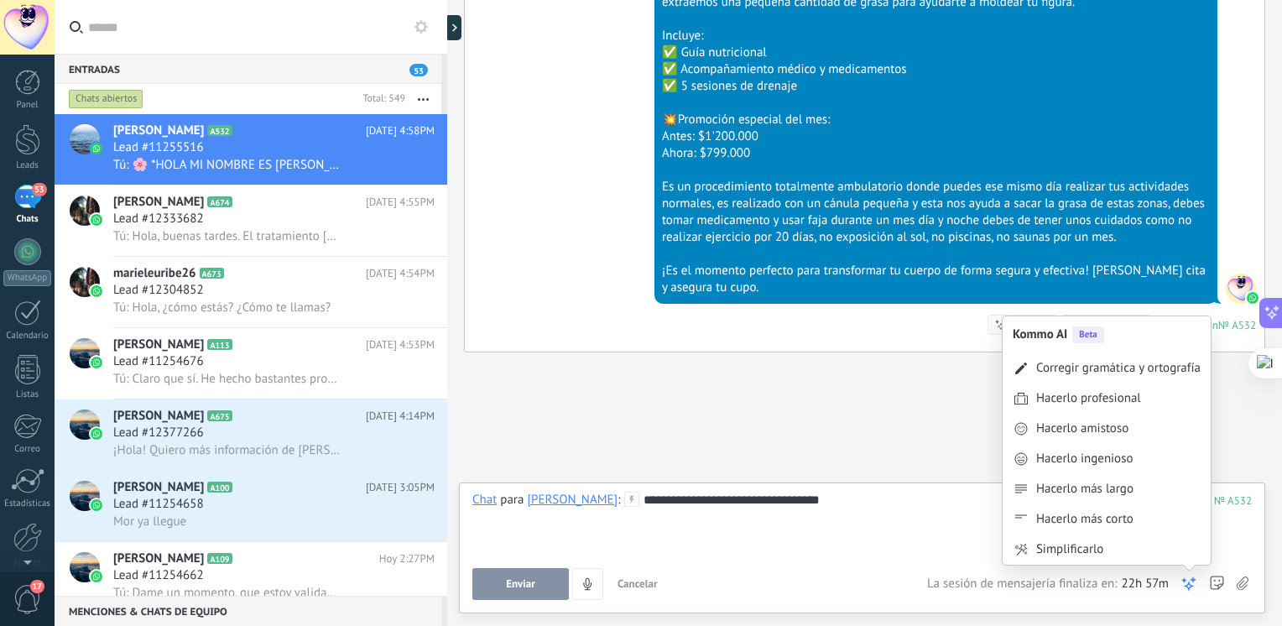
click at [1190, 582] on icon at bounding box center [1188, 583] width 17 height 17
click at [1109, 424] on div "Hacerlo amistoso" at bounding box center [1082, 428] width 92 height 17
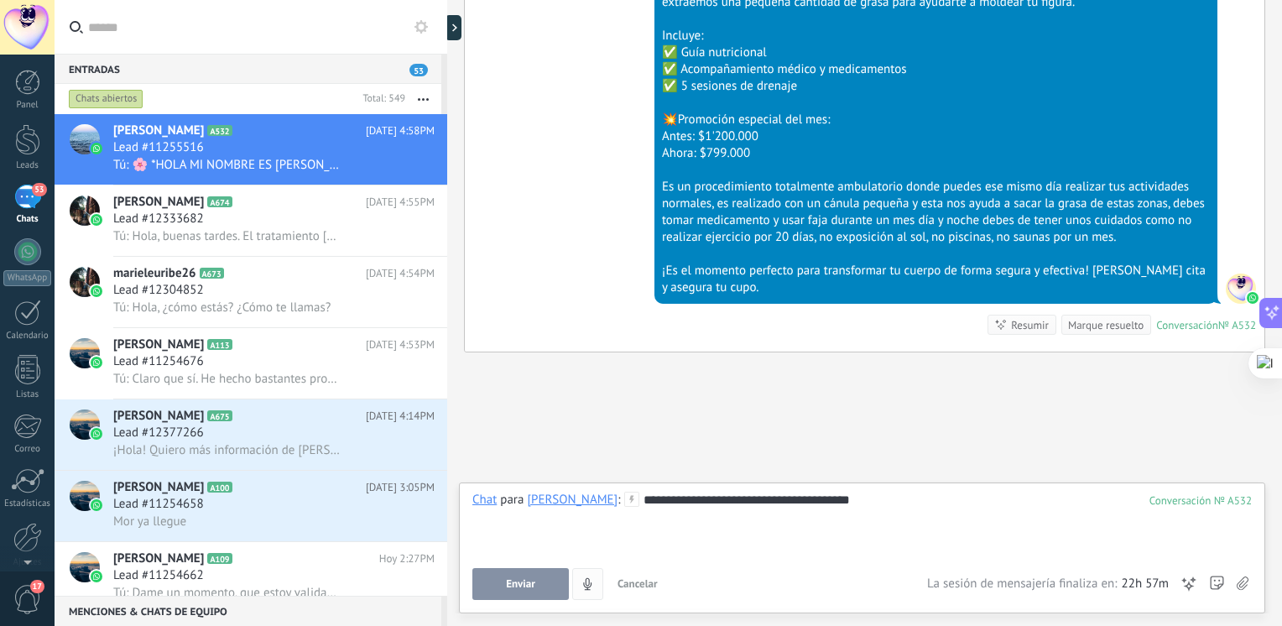
click at [534, 580] on span "Enviar" at bounding box center [520, 584] width 29 height 12
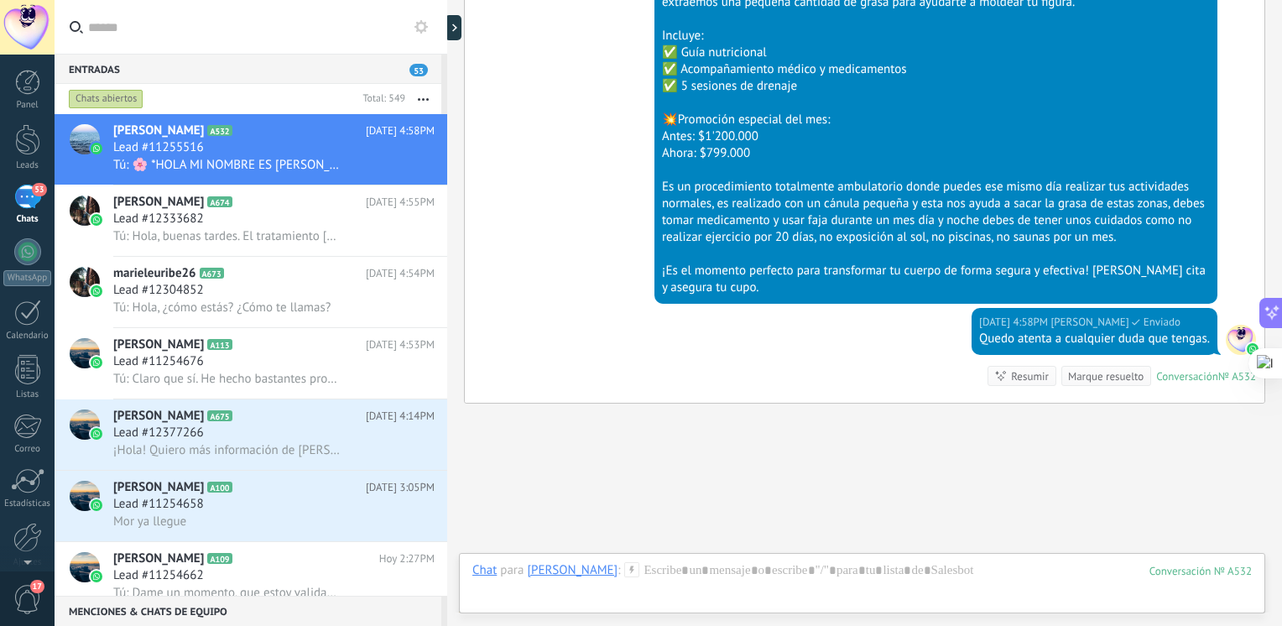
scroll to position [1207, 0]
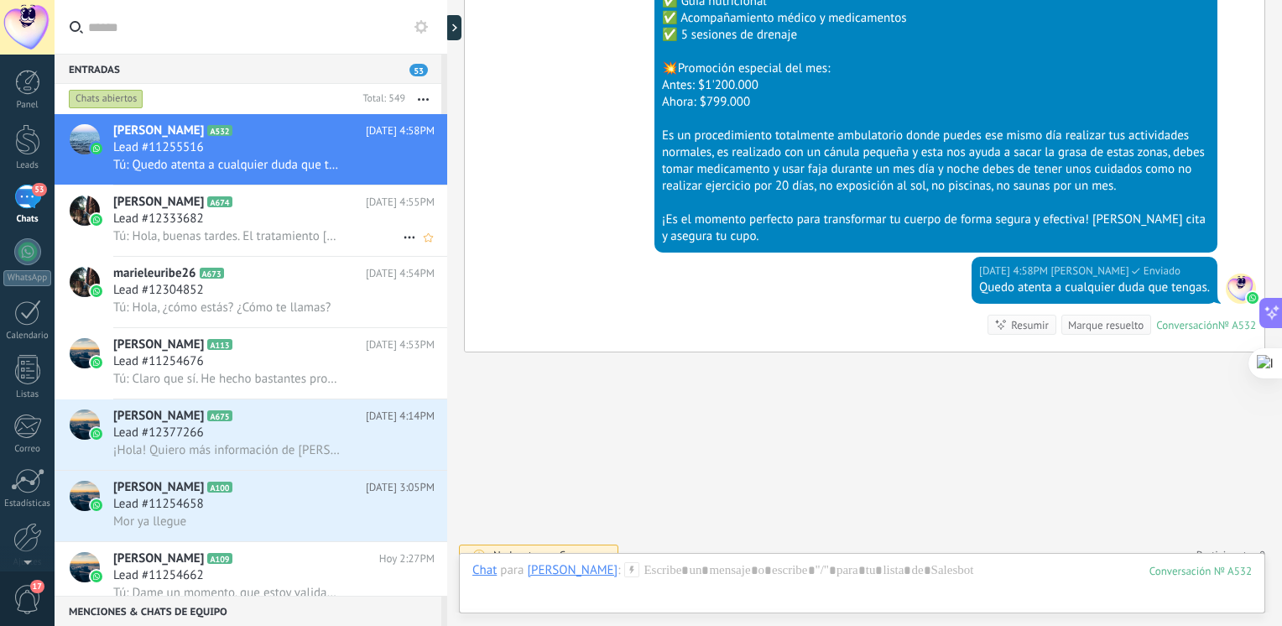
click at [215, 210] on h2 "Gladys A674" at bounding box center [239, 202] width 253 height 17
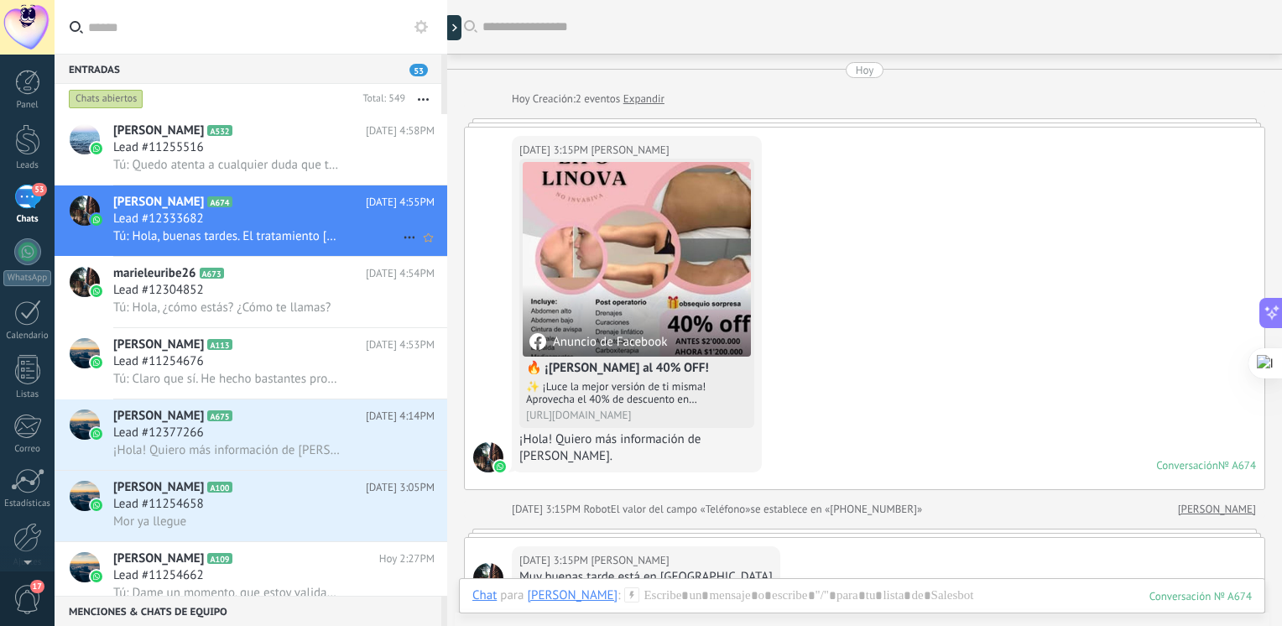
scroll to position [342, 0]
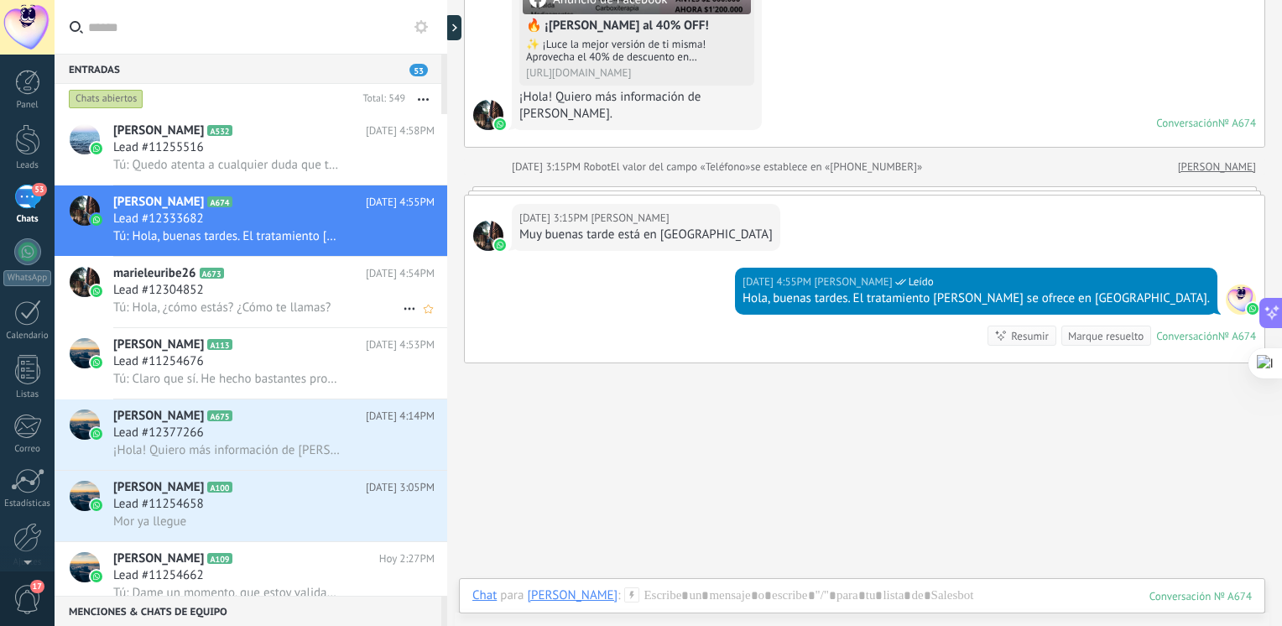
click at [142, 291] on span "Lead #12304852" at bounding box center [158, 290] width 91 height 17
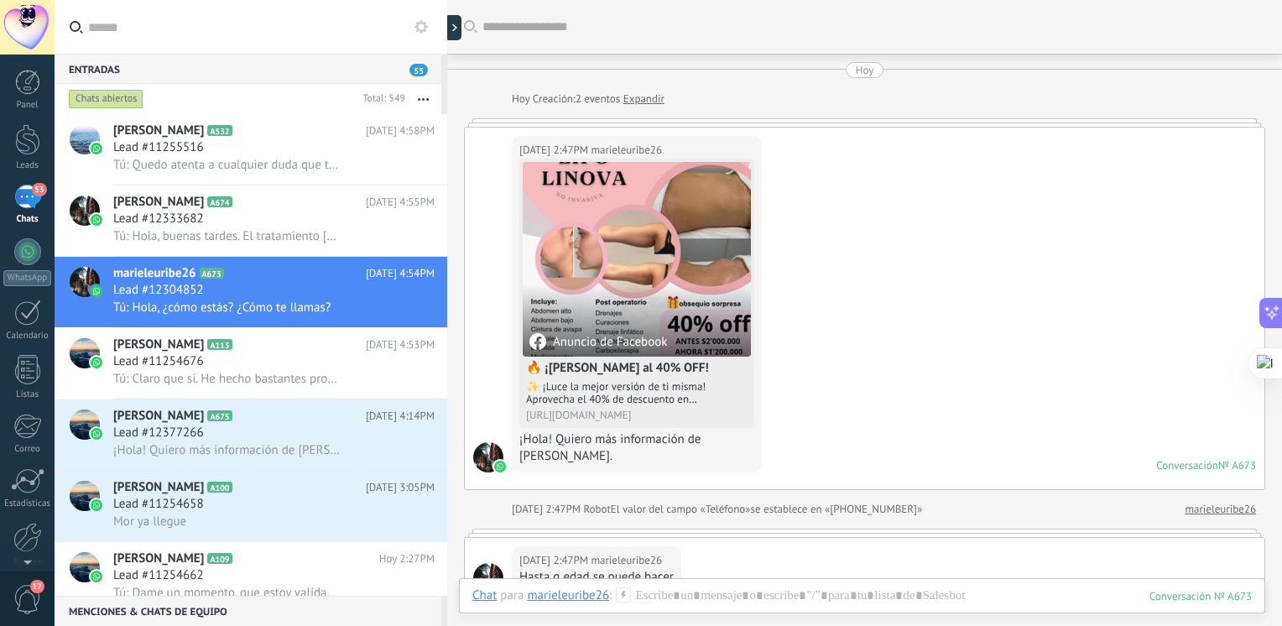
scroll to position [342, 0]
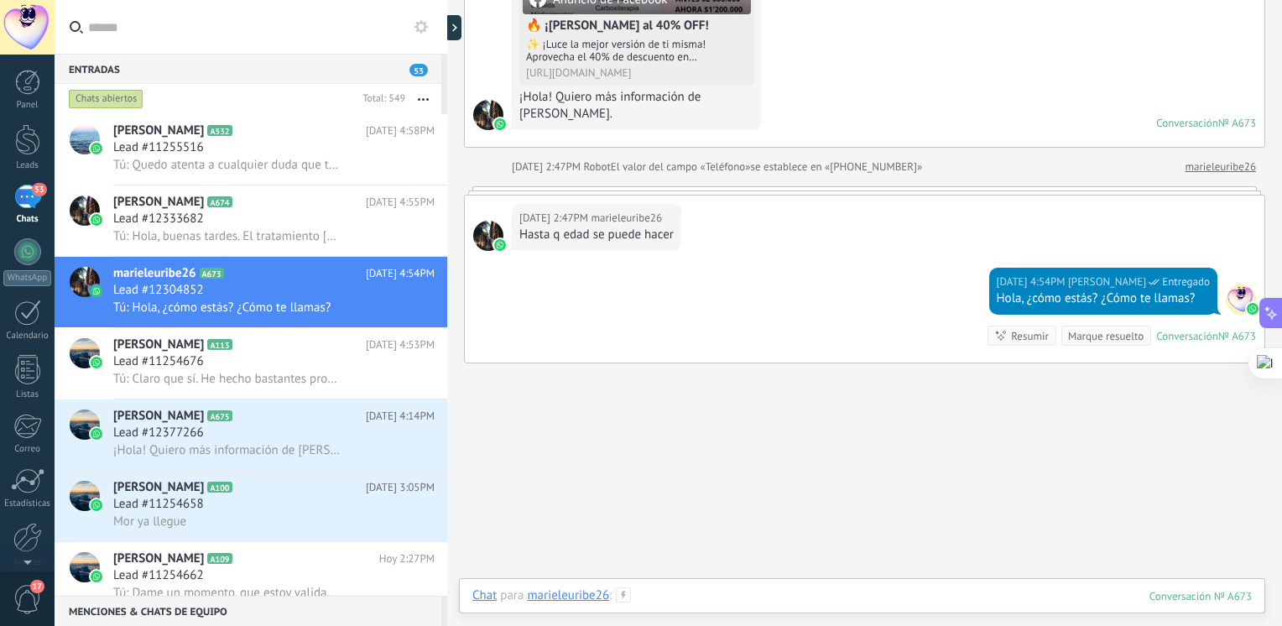
click at [705, 603] on div at bounding box center [861, 612] width 779 height 50
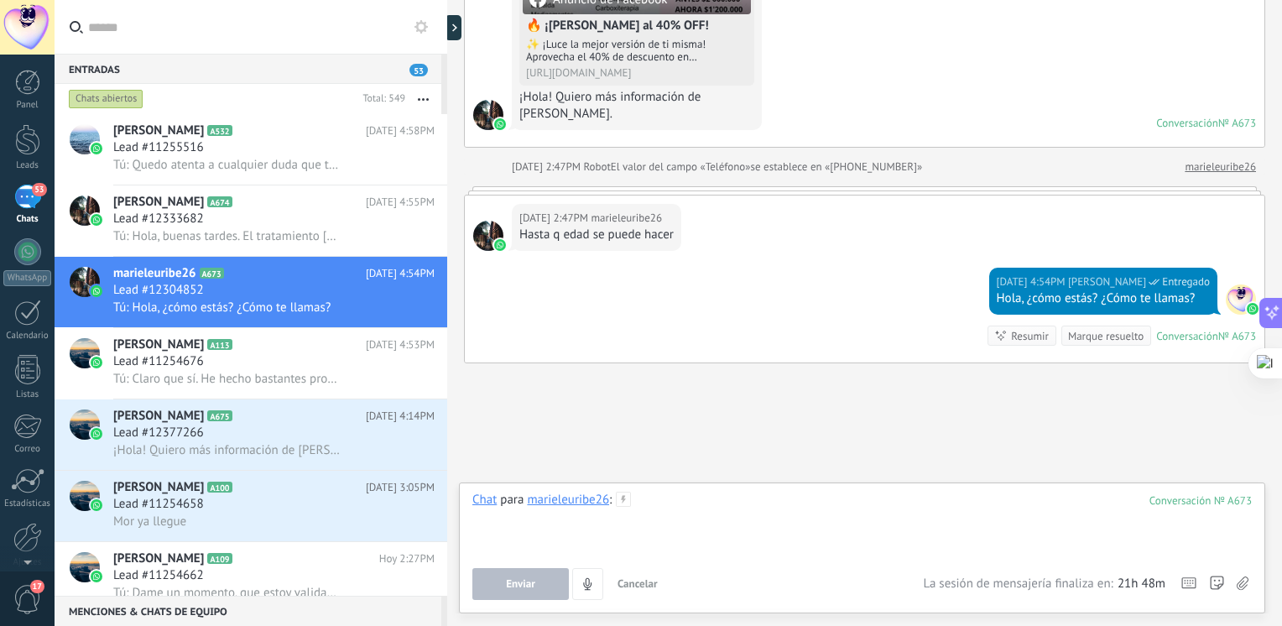
paste div
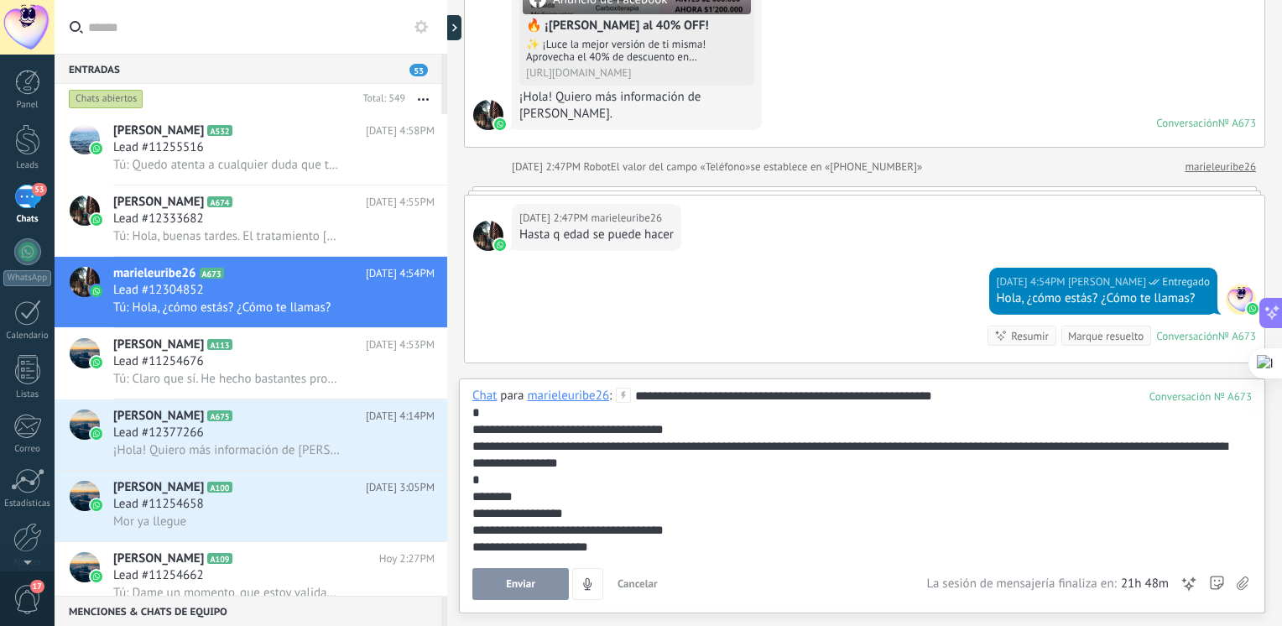
click at [513, 581] on span "Enviar" at bounding box center [520, 584] width 29 height 12
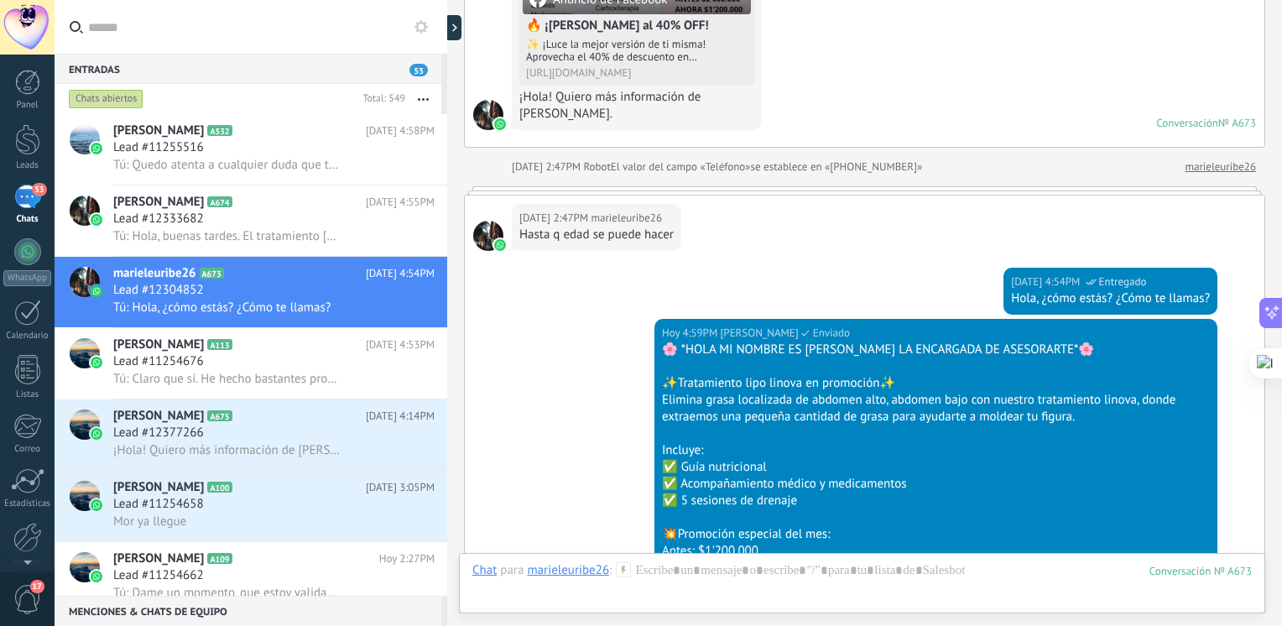
scroll to position [774, 0]
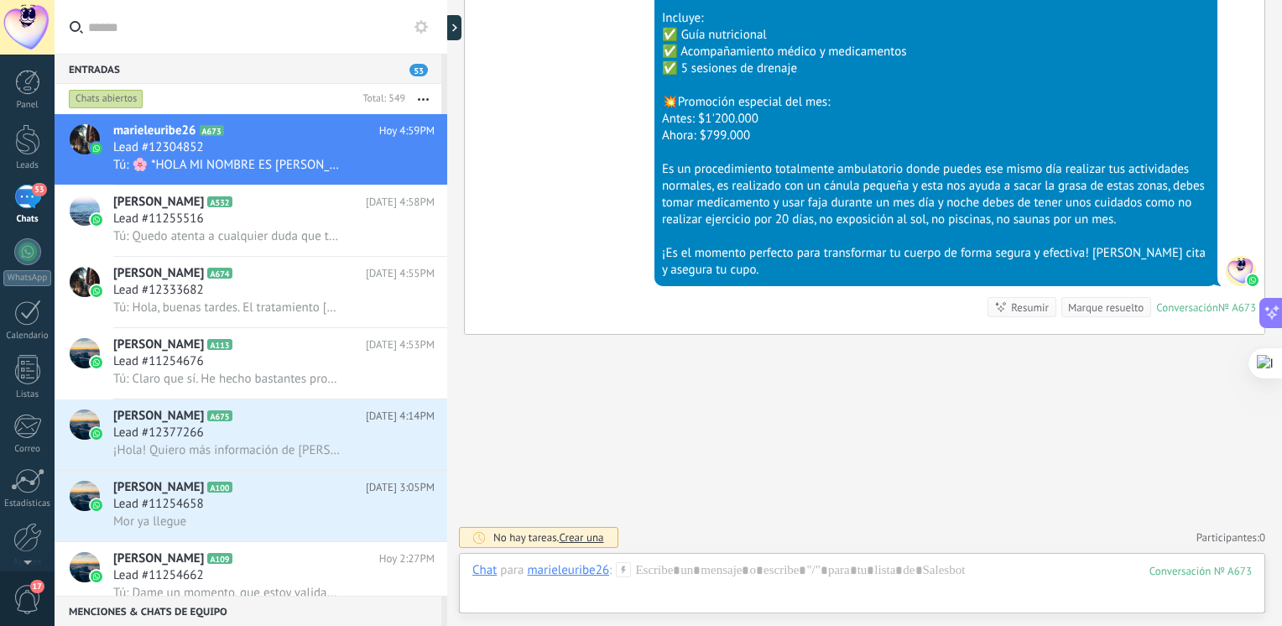
drag, startPoint x: 1281, startPoint y: 435, endPoint x: 1281, endPoint y: 352, distance: 83.1
click at [1281, 352] on html ".abecls-1,.abecls-2{fill-rule:evenodd}.abecls-2{fill:#fff} .abhcls-1{fill:none}…" at bounding box center [641, 313] width 1282 height 626
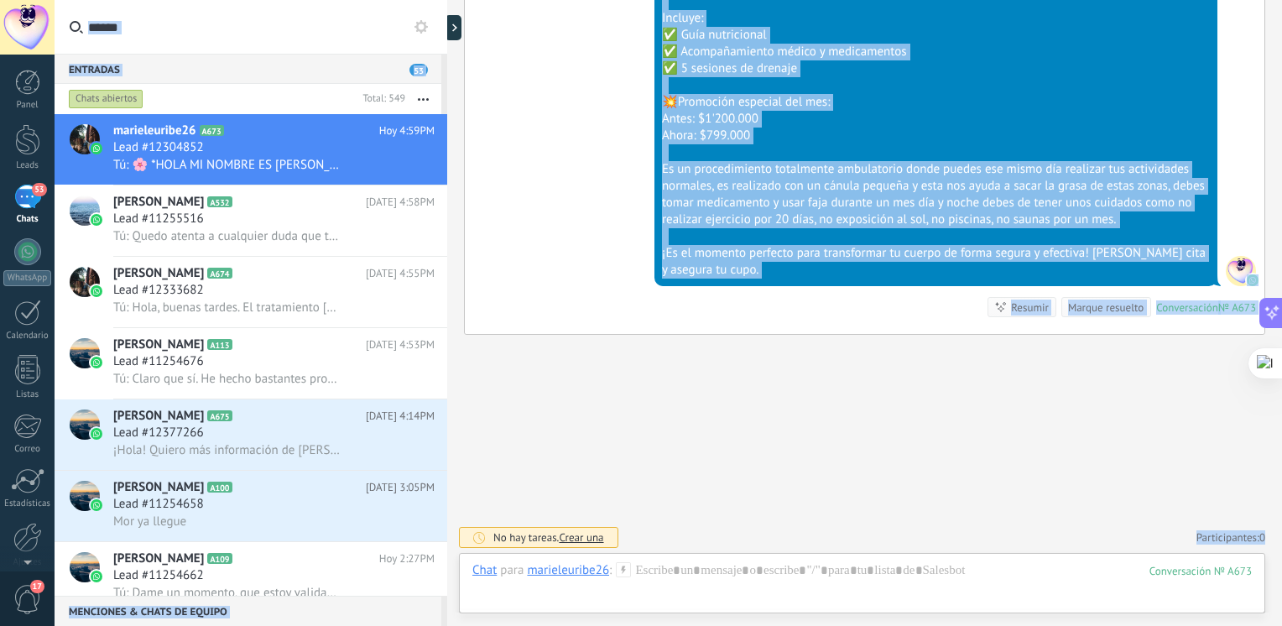
drag, startPoint x: 1275, startPoint y: 460, endPoint x: 1282, endPoint y: 367, distance: 92.5
click at [1281, 367] on html ".abecls-1,.abecls-2{fill-rule:evenodd}.abecls-2{fill:#fff} .abhcls-1{fill:none}…" at bounding box center [641, 313] width 1282 height 626
click at [240, 216] on div "Lead #11255516" at bounding box center [273, 219] width 321 height 17
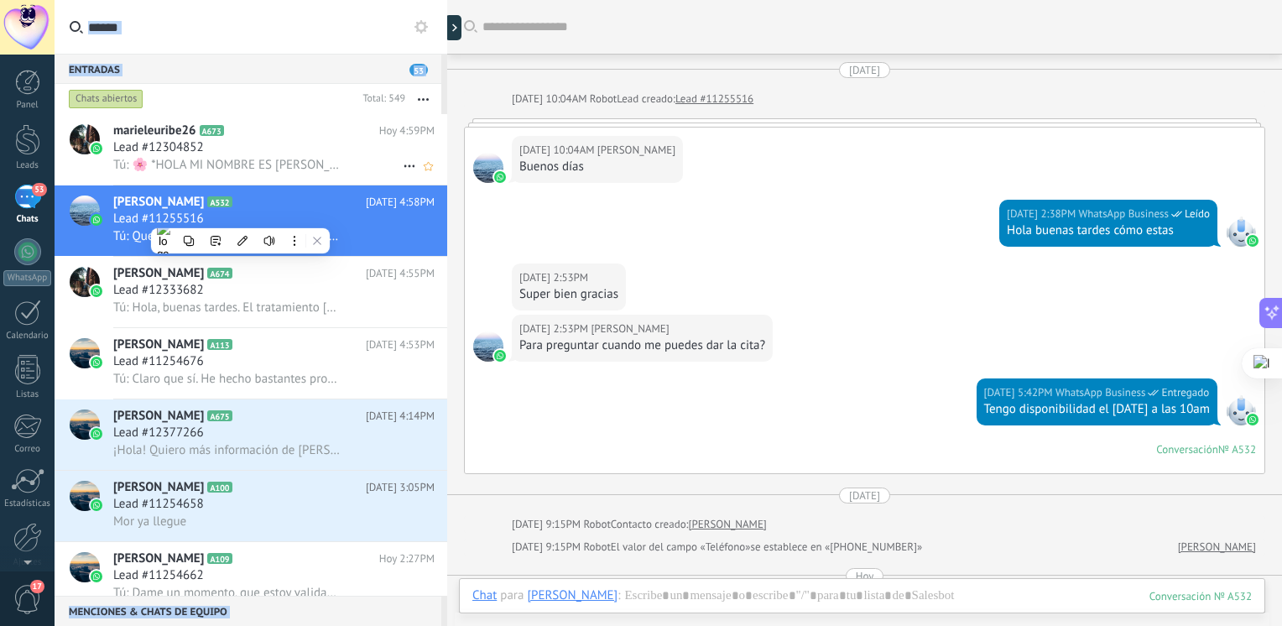
scroll to position [1180, 0]
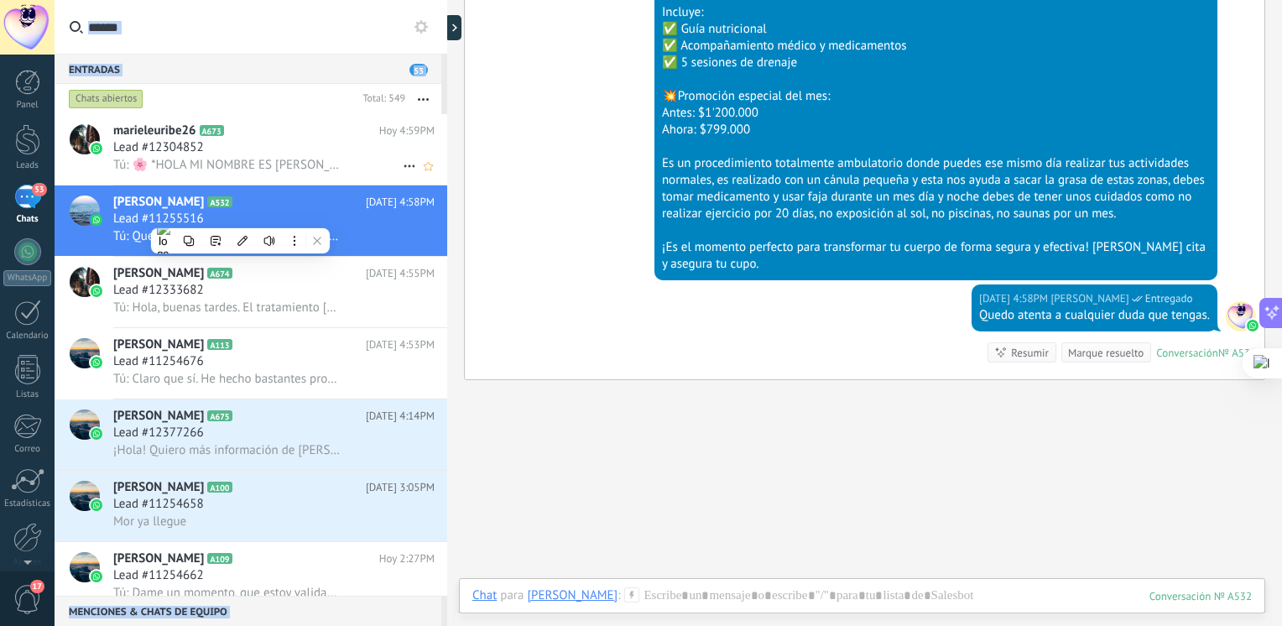
click at [263, 166] on span "Tú: 🌸 *HOLA MI NOMBRE ES JULIANA LA ENCARGADA DE ASESORARTE*🌸 ✨Tratamiento lipo…" at bounding box center [227, 165] width 229 height 16
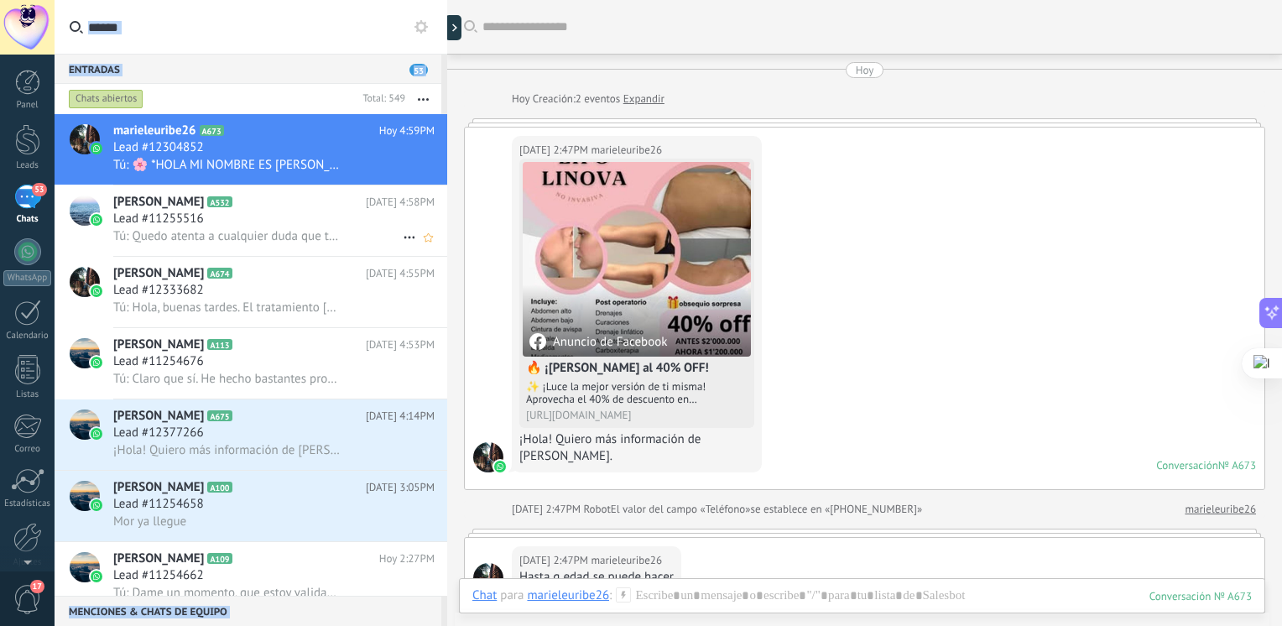
scroll to position [570, 0]
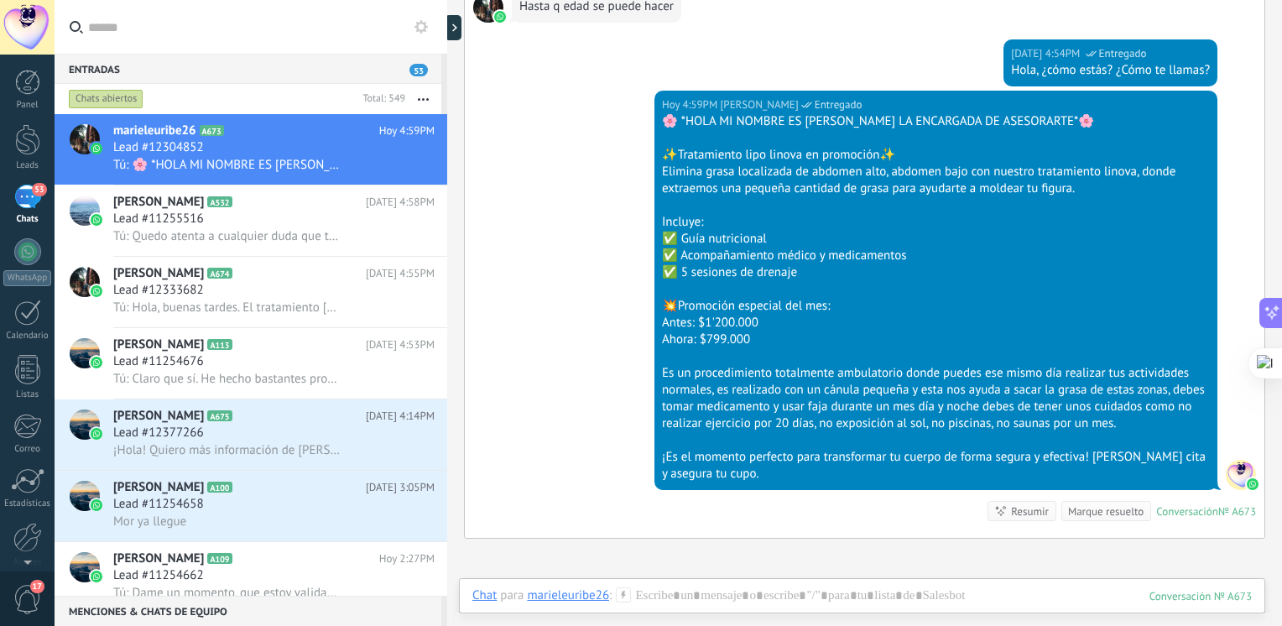
click at [874, 247] on div "🌸 *HOLA MI NOMBRE ES JULIANA LA ENCARGADA DE ASESORARTE*🌸 ✨Tratamiento lipo lin…" at bounding box center [936, 297] width 548 height 369
click at [708, 142] on div at bounding box center [936, 138] width 548 height 17
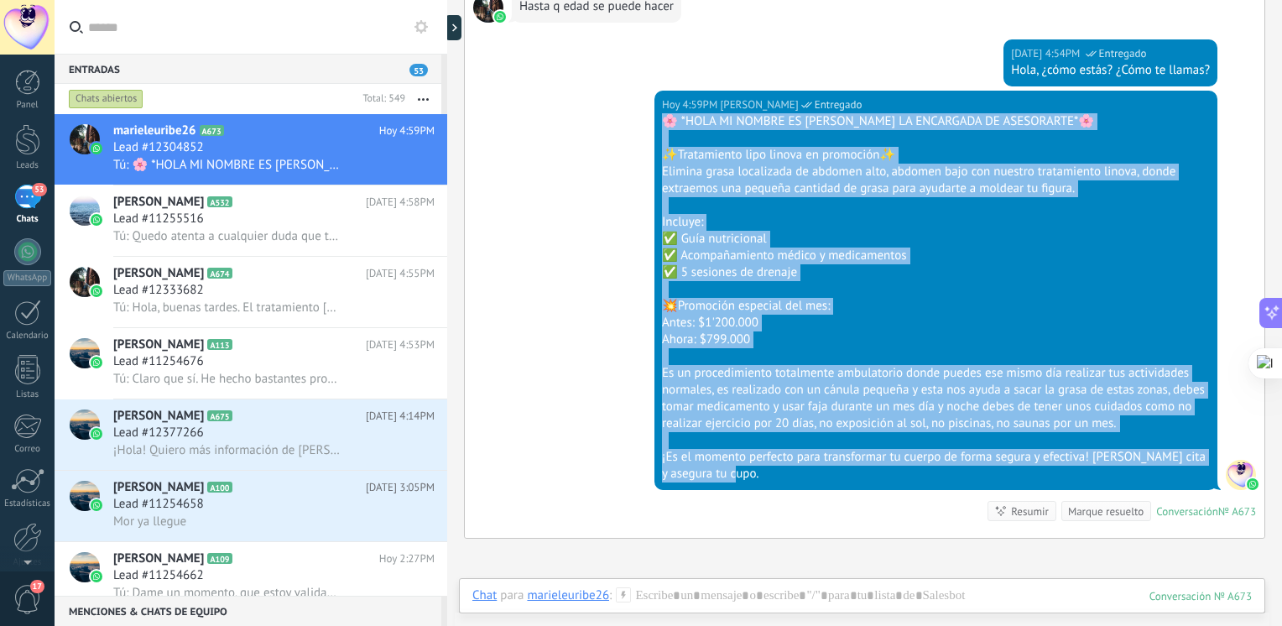
drag, startPoint x: 805, startPoint y: 479, endPoint x: 628, endPoint y: 112, distance: 407.1
click at [628, 112] on div "Hoy 4:59PM Juliana serna Entregado 🌸 *HOLA MI NOMBRE ES JULIANA LA ENCARGADA DE…" at bounding box center [864, 314] width 799 height 447
drag, startPoint x: 628, startPoint y: 112, endPoint x: 940, endPoint y: 203, distance: 325.0
click at [940, 203] on div at bounding box center [936, 205] width 548 height 17
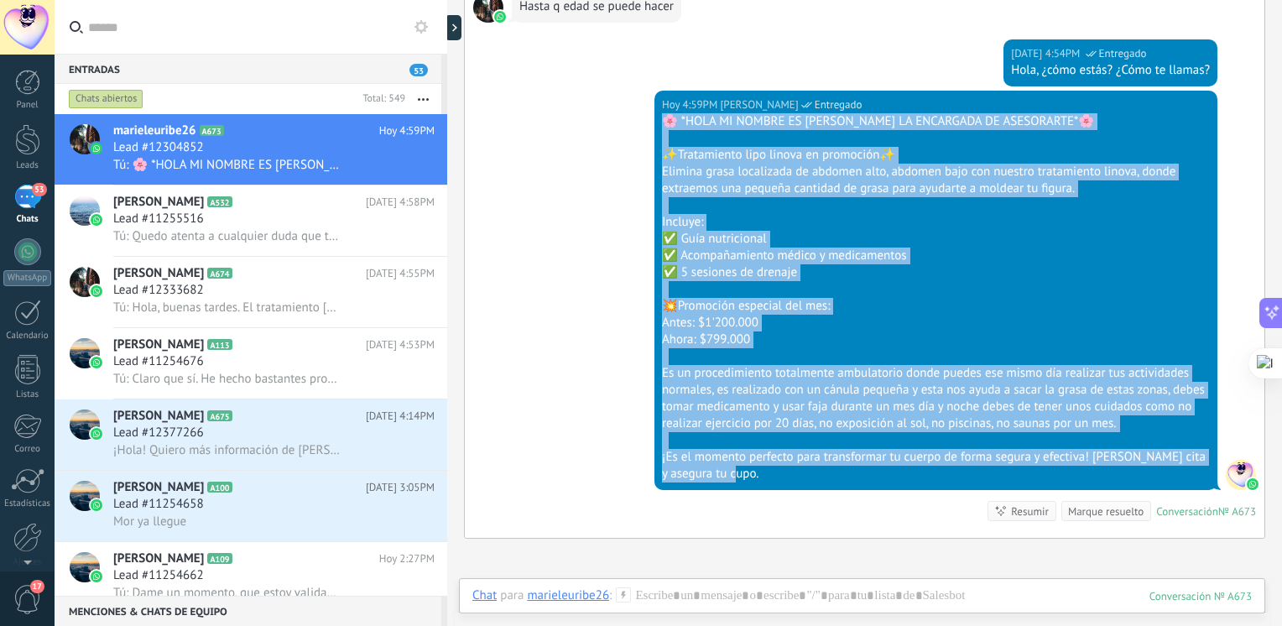
click at [1174, 475] on div "¡Es el momento perfecto para transformar tu cuerpo de forma segura y efectiva! …" at bounding box center [936, 466] width 548 height 34
drag, startPoint x: 1174, startPoint y: 475, endPoint x: 1247, endPoint y: 482, distance: 73.3
click at [1247, 482] on img at bounding box center [1253, 484] width 12 height 12
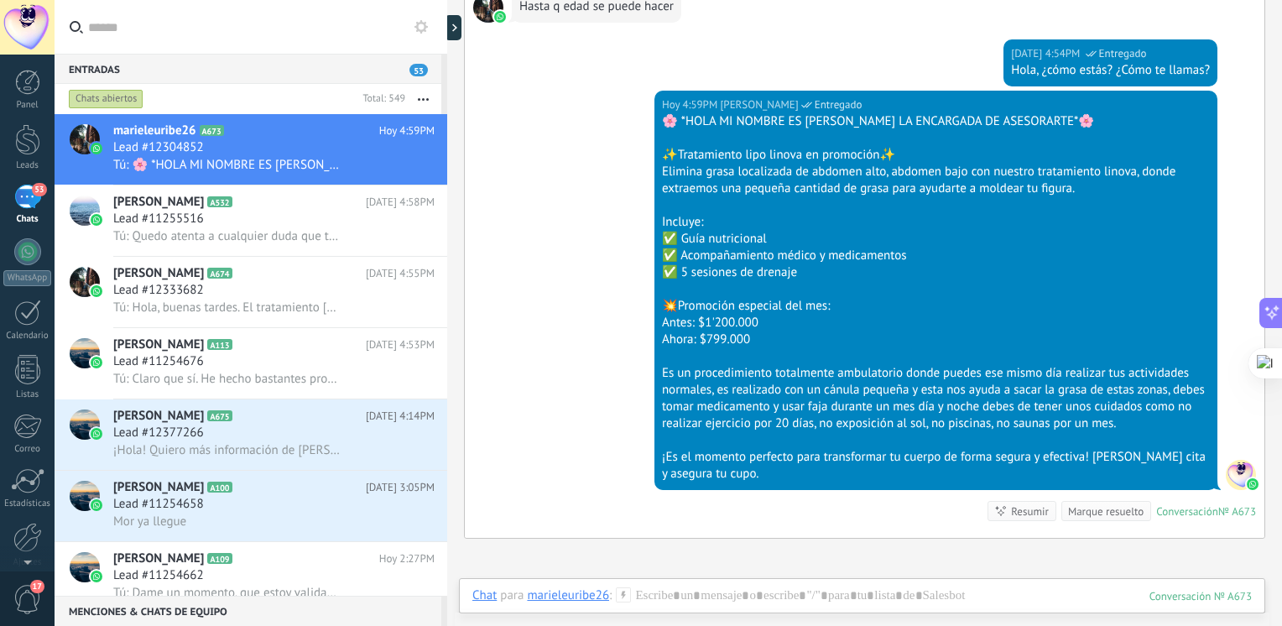
click at [1237, 475] on div at bounding box center [1241, 475] width 30 height 30
click at [1237, 479] on div at bounding box center [1241, 475] width 30 height 30
click at [1237, 483] on div at bounding box center [1241, 475] width 30 height 30
click at [211, 211] on h2 "Machado Yee A532" at bounding box center [239, 202] width 253 height 17
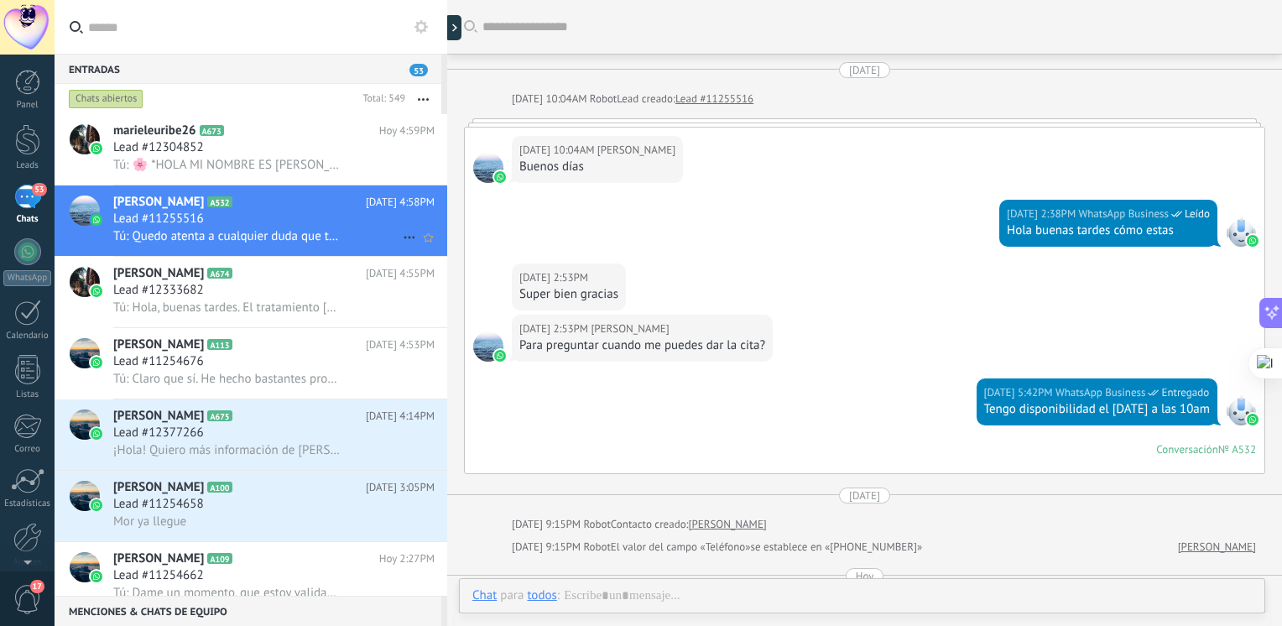
scroll to position [1180, 0]
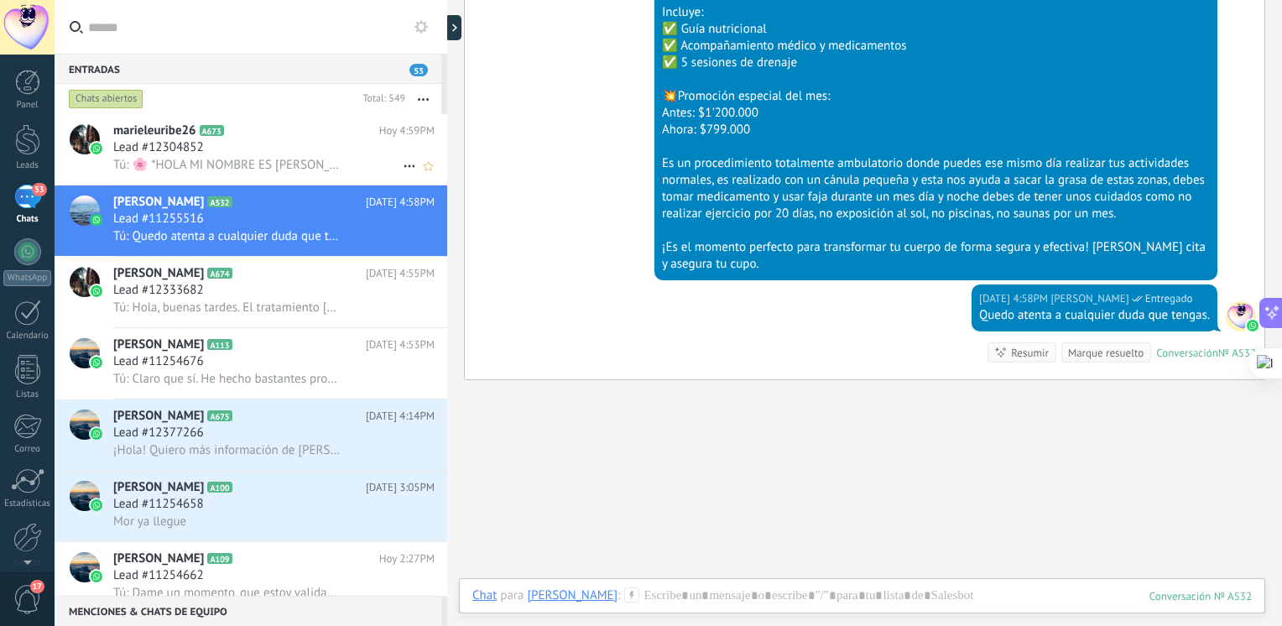
click at [258, 159] on span "Tú: 🌸 *HOLA MI NOMBRE ES JULIANA LA ENCARGADA DE ASESORARTE*🌸 ✨Tratamiento lipo…" at bounding box center [227, 165] width 229 height 16
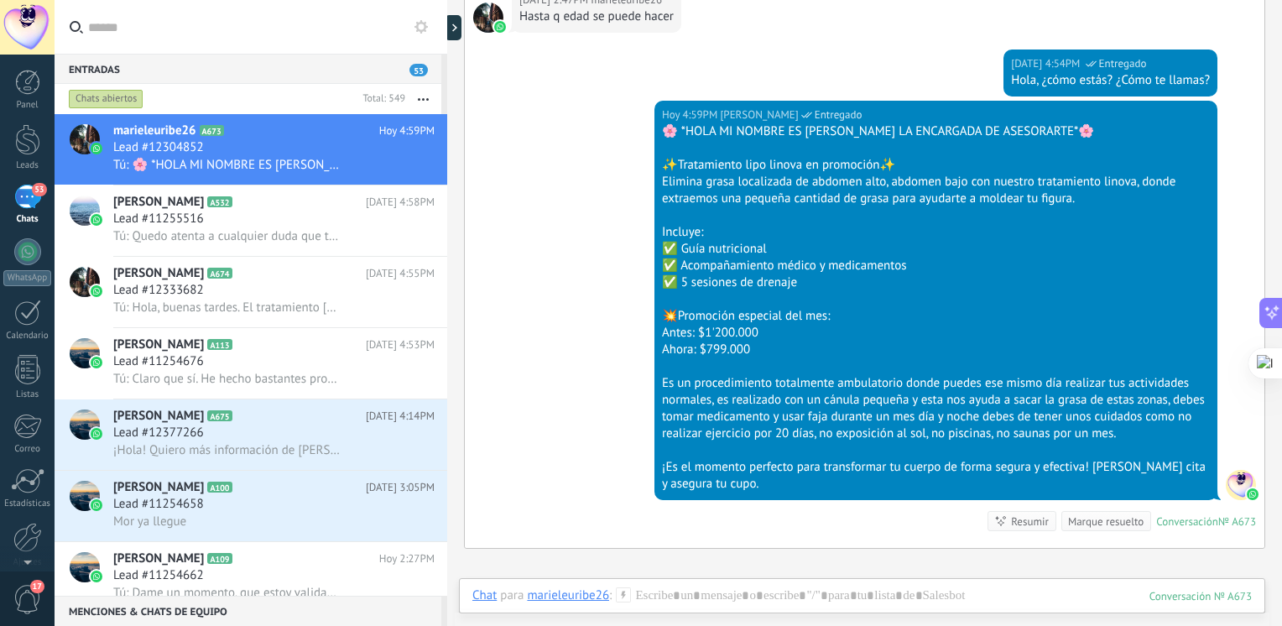
scroll to position [565, 0]
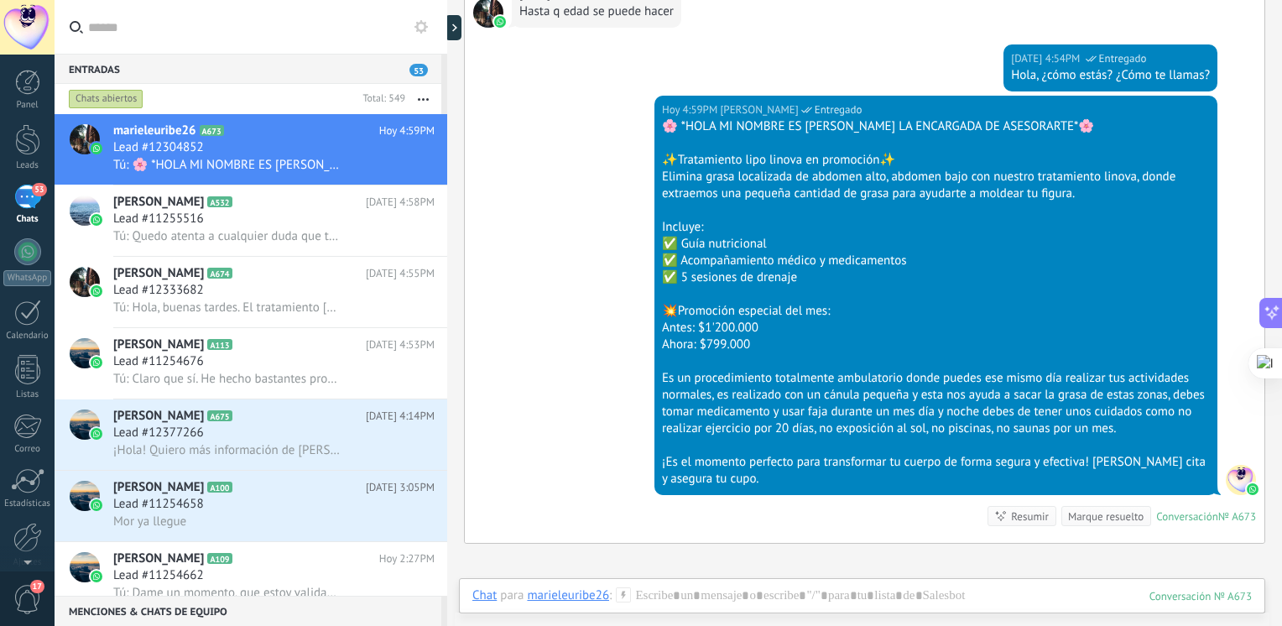
click at [1122, 122] on div "🌸 *HOLA MI NOMBRE ES JULIANA LA ENCARGADA DE ASESORARTE*🌸" at bounding box center [936, 126] width 548 height 17
drag, startPoint x: 1122, startPoint y: 122, endPoint x: 701, endPoint y: 104, distance: 421.5
click at [701, 104] on div "Hoy 4:59PM" at bounding box center [691, 110] width 59 height 17
click at [903, 337] on div "Ahora: $799.000" at bounding box center [936, 344] width 548 height 17
click at [401, 168] on icon at bounding box center [409, 166] width 20 height 20
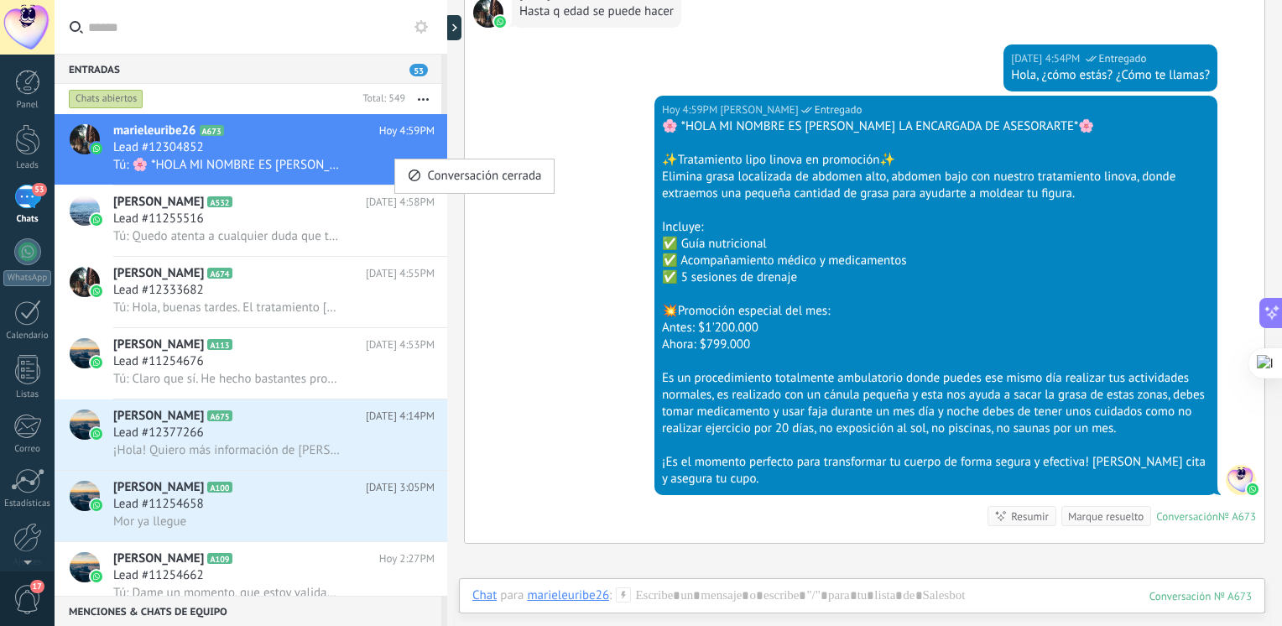
click at [299, 149] on div at bounding box center [641, 313] width 1282 height 626
click at [299, 149] on div "Lead #12304852" at bounding box center [273, 147] width 321 height 17
click at [1005, 166] on div "✨Tratamiento lipo linova en promoción✨" at bounding box center [936, 160] width 548 height 17
click at [1117, 112] on div "Hoy 4:59PM Juliana serna Entregado" at bounding box center [936, 110] width 548 height 17
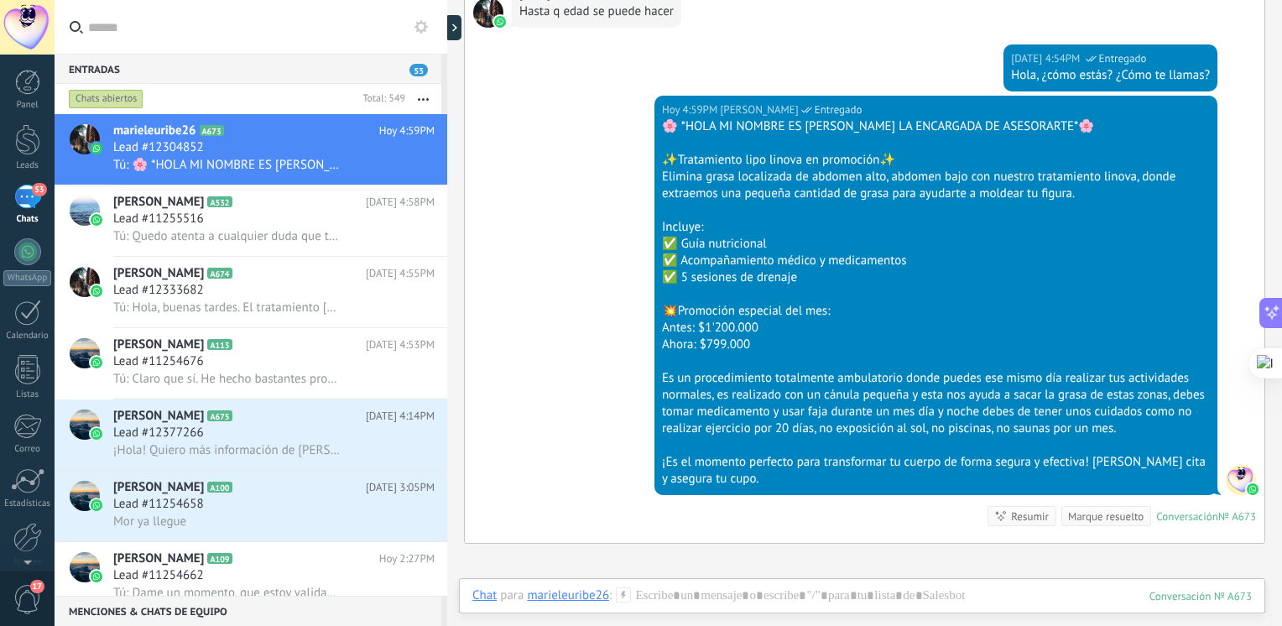
drag, startPoint x: 1117, startPoint y: 112, endPoint x: 586, endPoint y: 151, distance: 532.4
click at [586, 151] on div "Hoy 4:59PM Juliana serna Entregado 🌸 *HOLA MI NOMBRE ES JULIANA LA ENCARGADA DE…" at bounding box center [864, 319] width 799 height 447
click at [715, 597] on div at bounding box center [861, 612] width 779 height 50
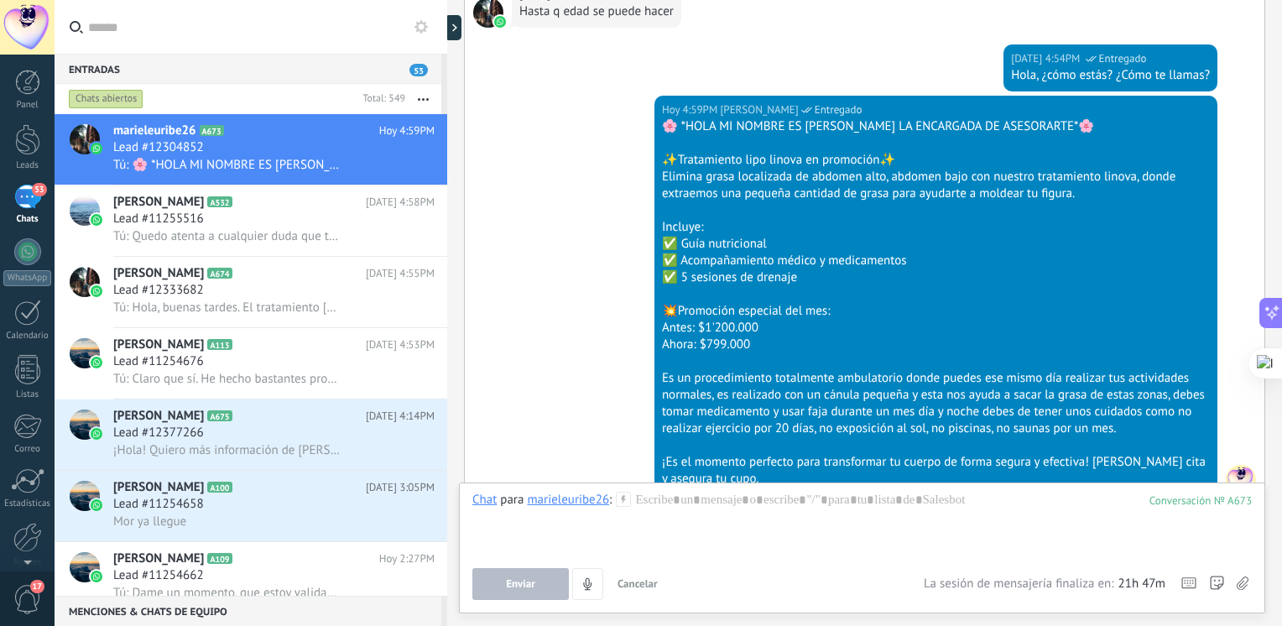
click at [752, 323] on div "Antes: $1'200.000" at bounding box center [936, 328] width 548 height 17
click at [164, 202] on span "Machado Yee" at bounding box center [158, 202] width 91 height 17
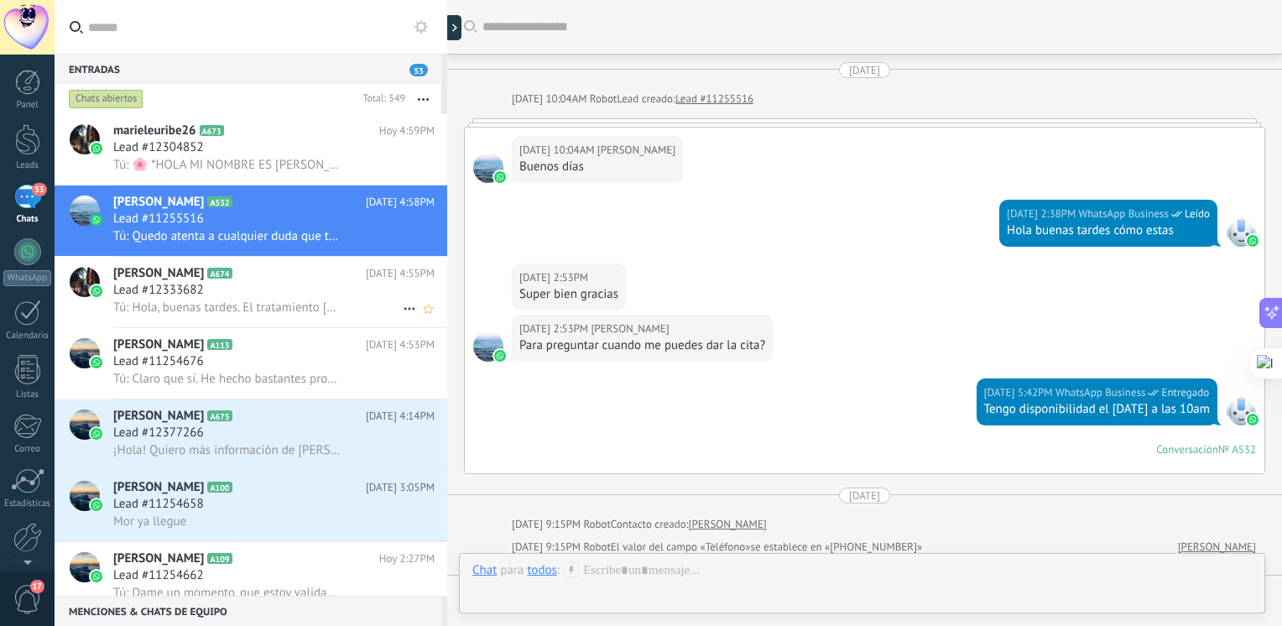
click at [218, 297] on div "Lead #12333682" at bounding box center [273, 290] width 321 height 17
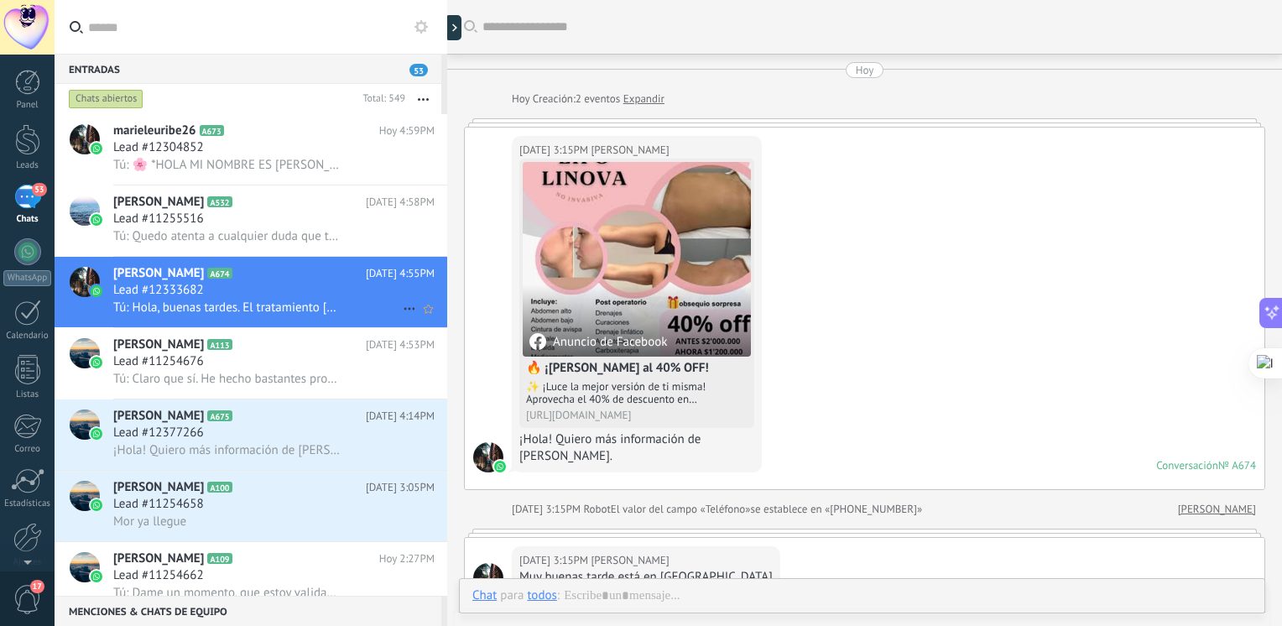
scroll to position [342, 0]
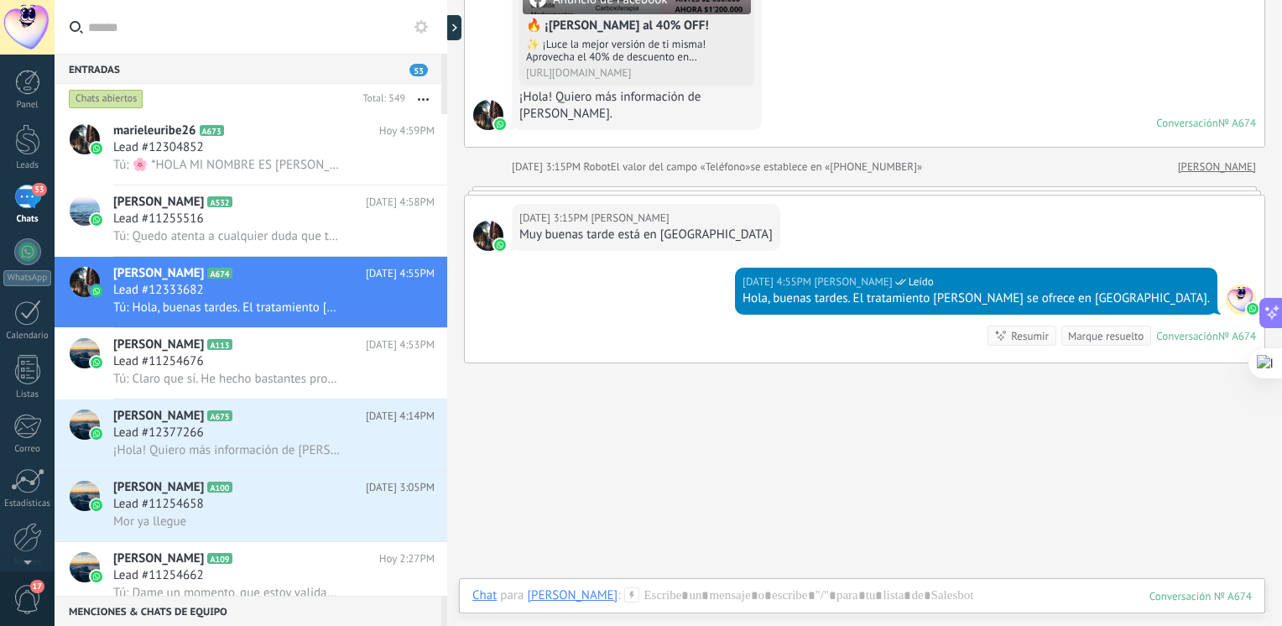
drag, startPoint x: 1281, startPoint y: 232, endPoint x: 1284, endPoint y: -13, distance: 245.8
click at [1281, 0] on html ".abecls-1,.abecls-2{fill-rule:evenodd}.abecls-2{fill:#fff} .abhcls-1{fill:none}…" at bounding box center [641, 313] width 1282 height 626
click at [212, 206] on h2 "Machado Yee A532" at bounding box center [239, 202] width 253 height 17
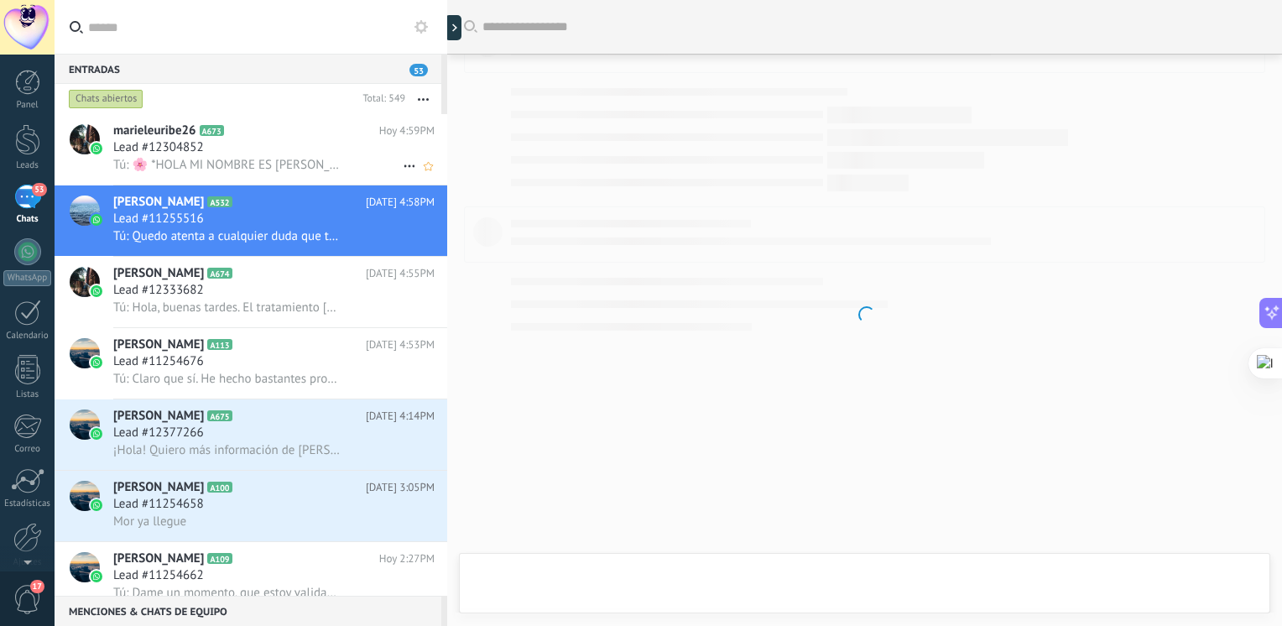
scroll to position [1180, 0]
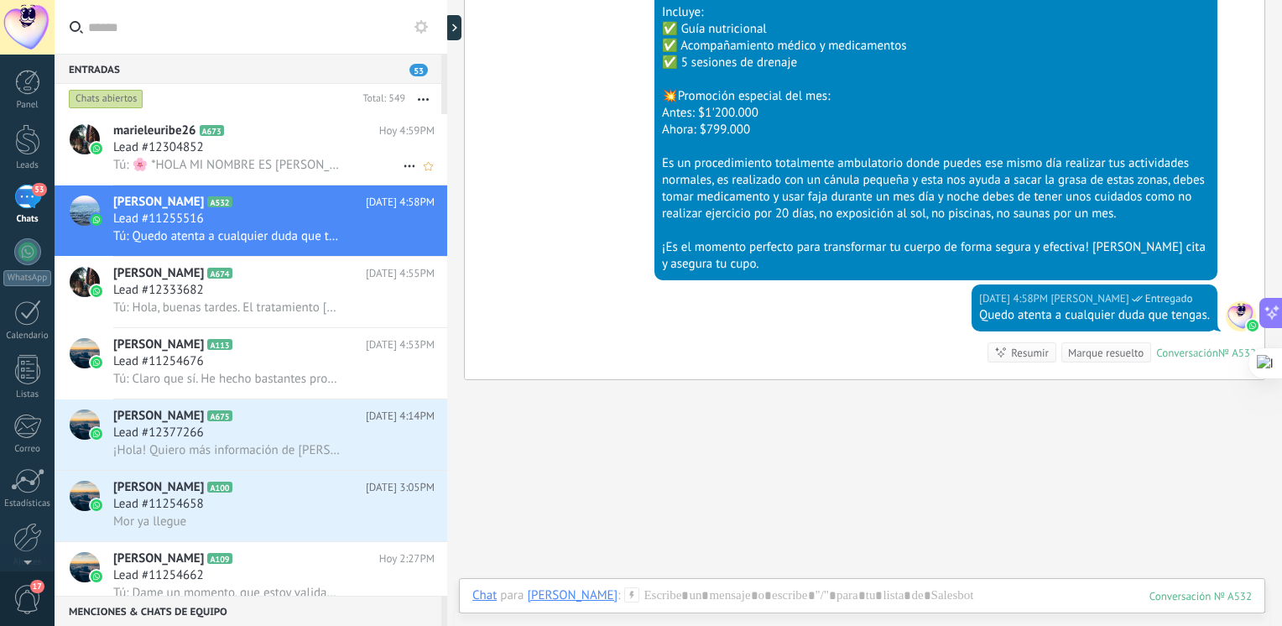
click at [263, 136] on h2 "marieleuribe26 A673" at bounding box center [246, 130] width 266 height 17
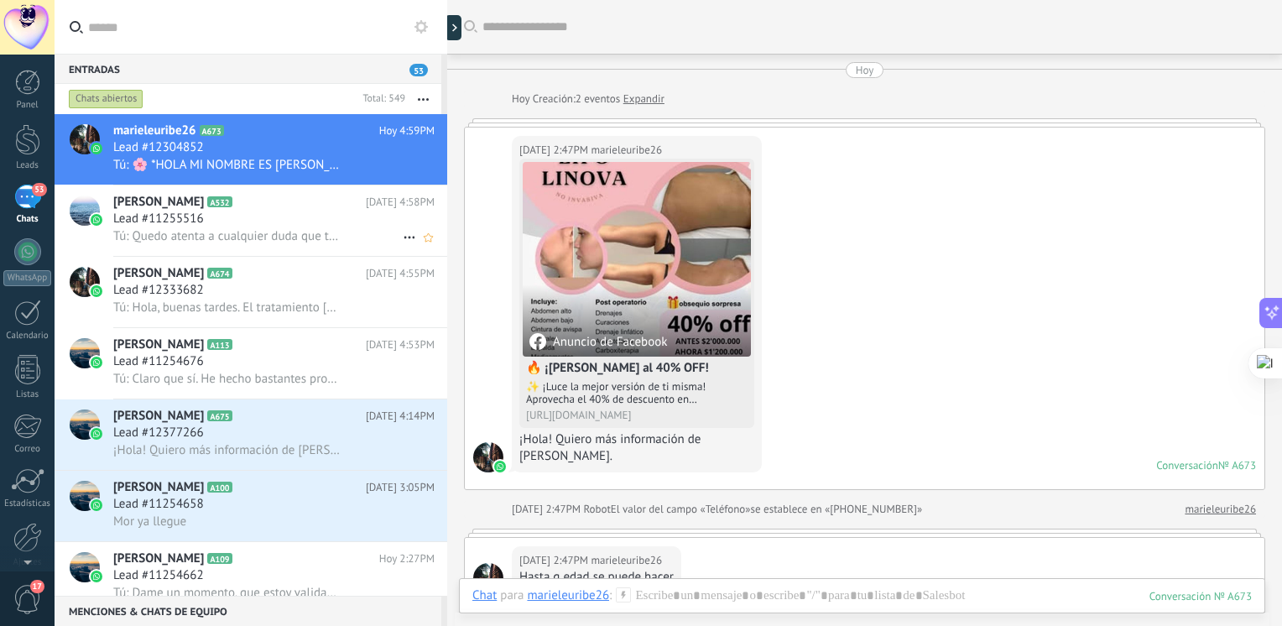
scroll to position [570, 0]
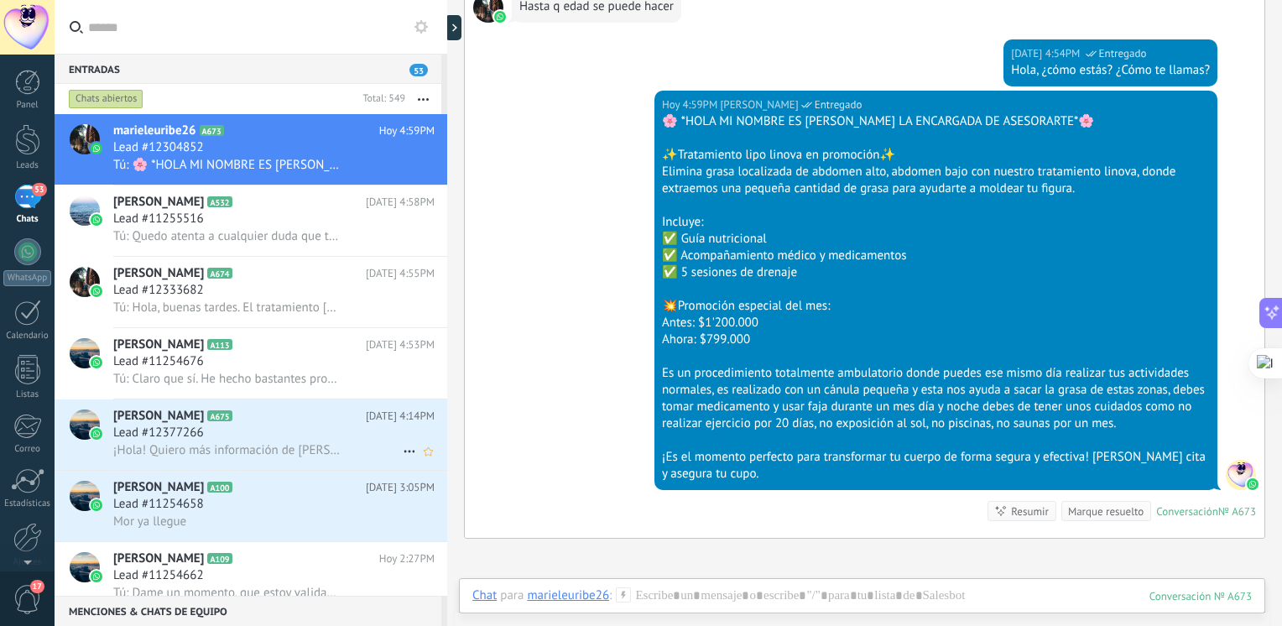
click at [221, 465] on div "gianna A675 Hoy 4:14PM Lead #12377266 ¡Hola! Quiero más información de Lipo Lin…" at bounding box center [280, 434] width 334 height 70
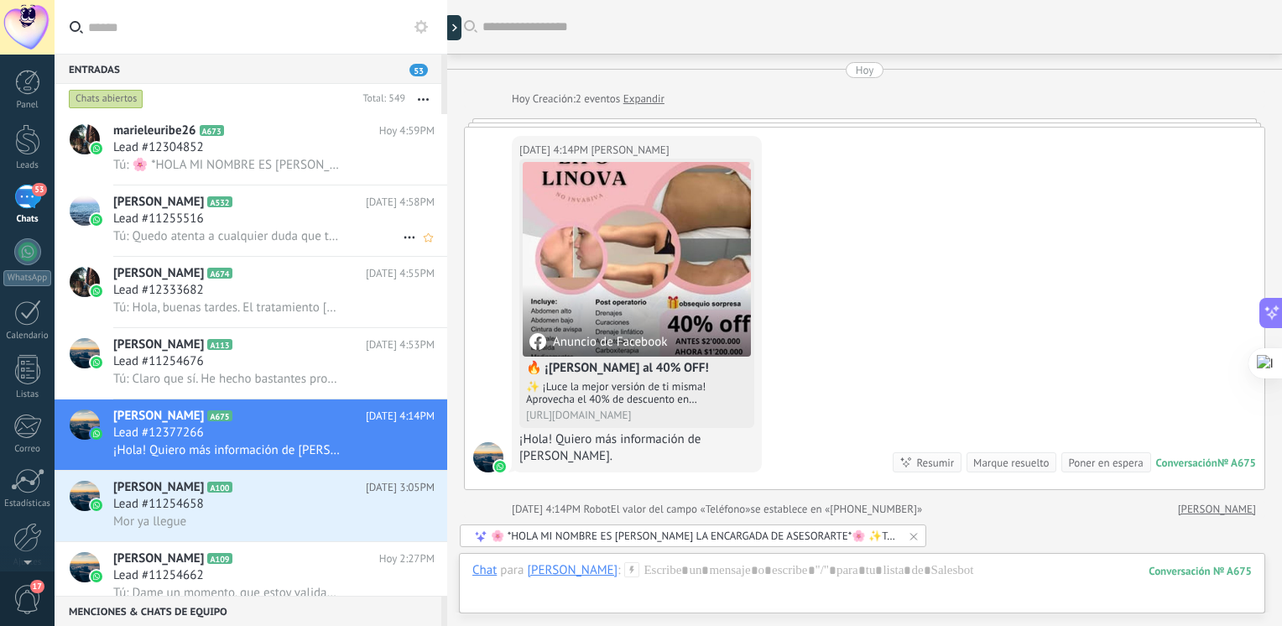
click at [211, 227] on h3 "Lead #11255516" at bounding box center [162, 219] width 99 height 17
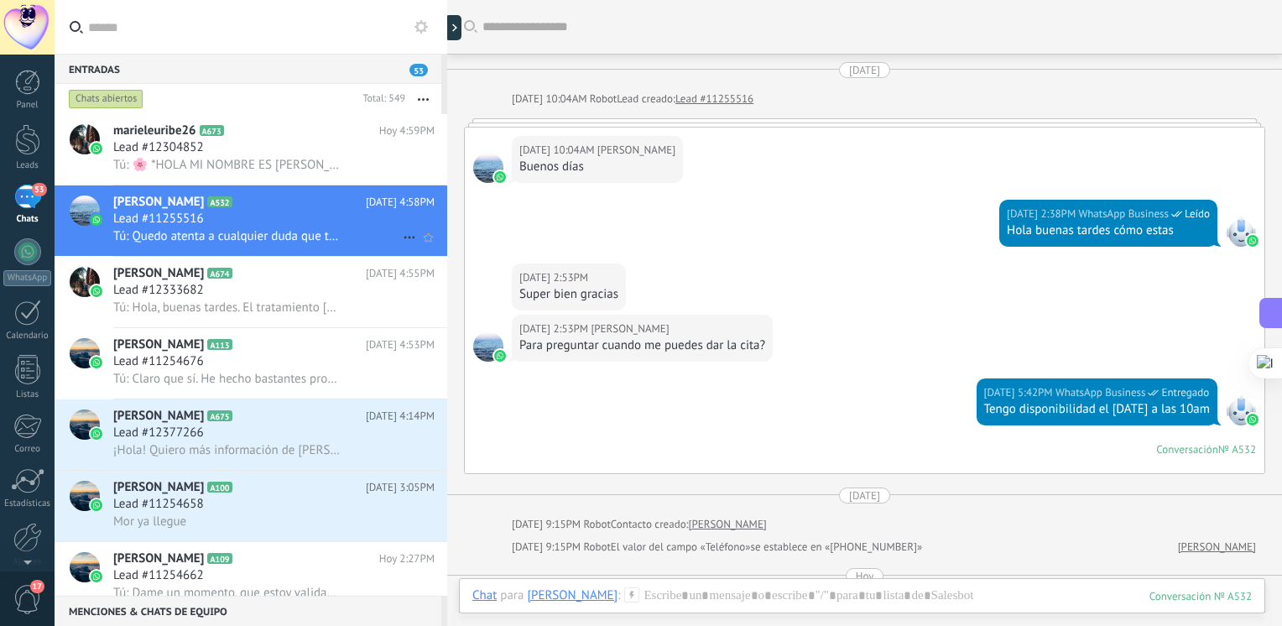
scroll to position [1180, 0]
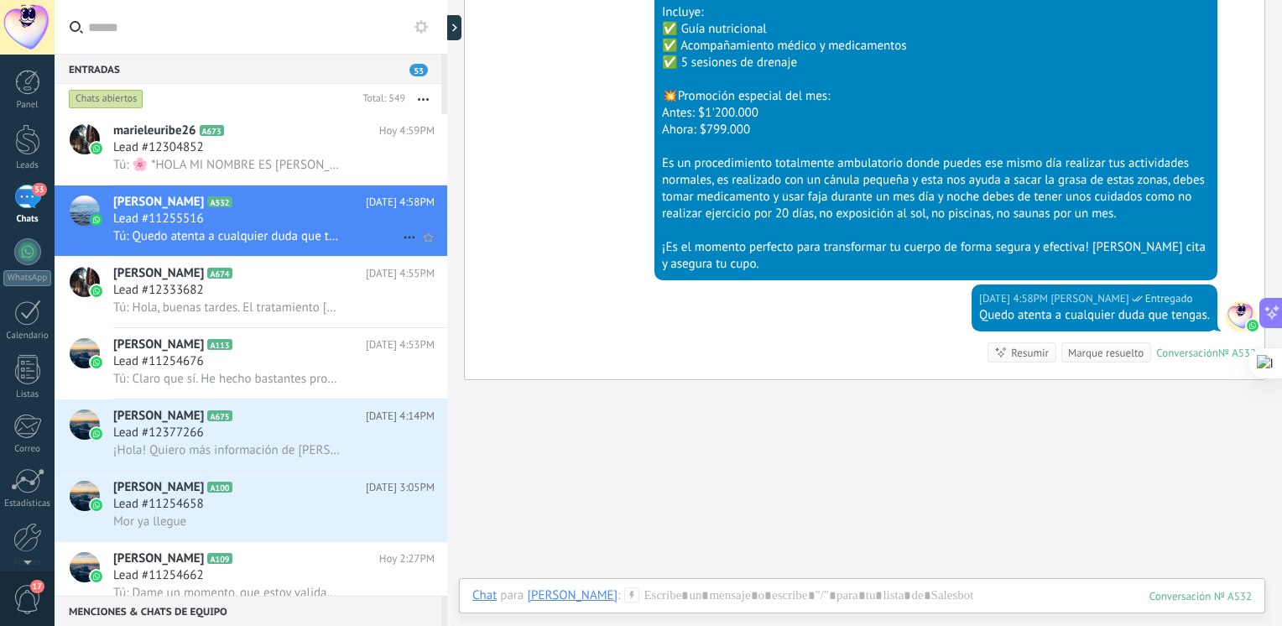
click at [221, 240] on span "Tú: Quedo atenta a cualquier duda que tengas." at bounding box center [227, 236] width 229 height 16
click at [401, 238] on icon at bounding box center [409, 237] width 20 height 20
click at [259, 211] on div at bounding box center [641, 313] width 1282 height 626
click at [259, 211] on h2 "Machado Yee A532" at bounding box center [239, 202] width 253 height 17
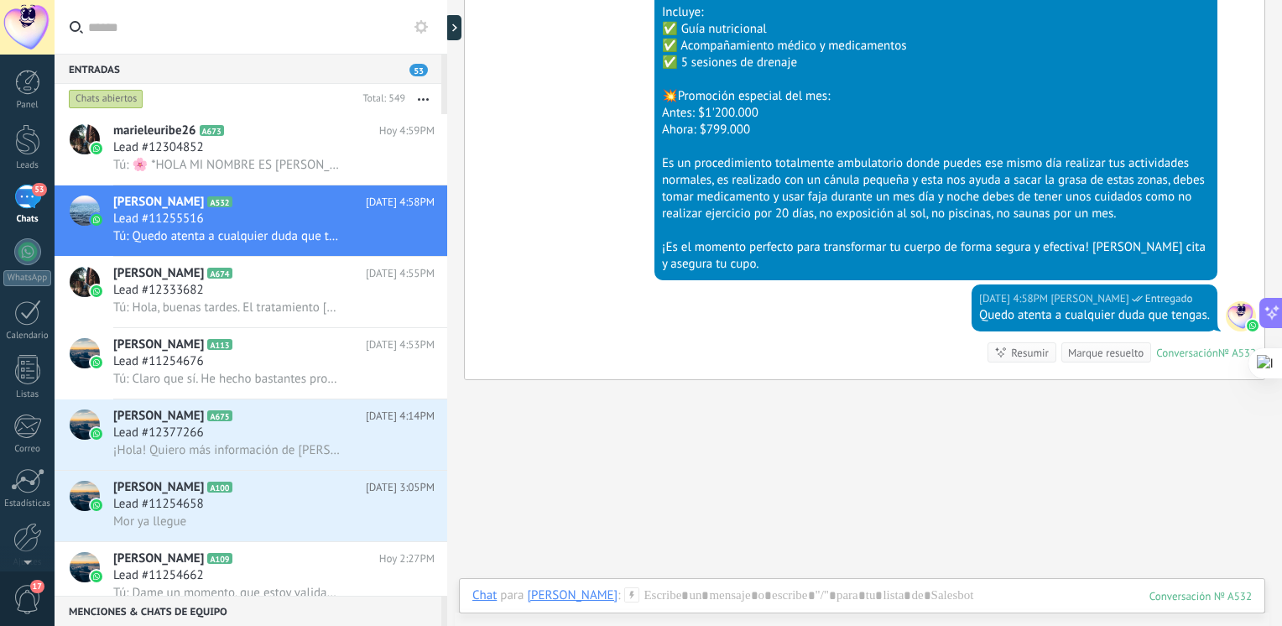
click at [738, 247] on div "¡Es el momento perfecto para transformar tu cuerpo de forma segura y efectiva! …" at bounding box center [936, 256] width 548 height 34
click at [296, 232] on span "Tú: Quedo atenta a cualquier duda que tengas." at bounding box center [227, 236] width 229 height 16
click at [235, 296] on div "Lead #12333682" at bounding box center [273, 290] width 321 height 17
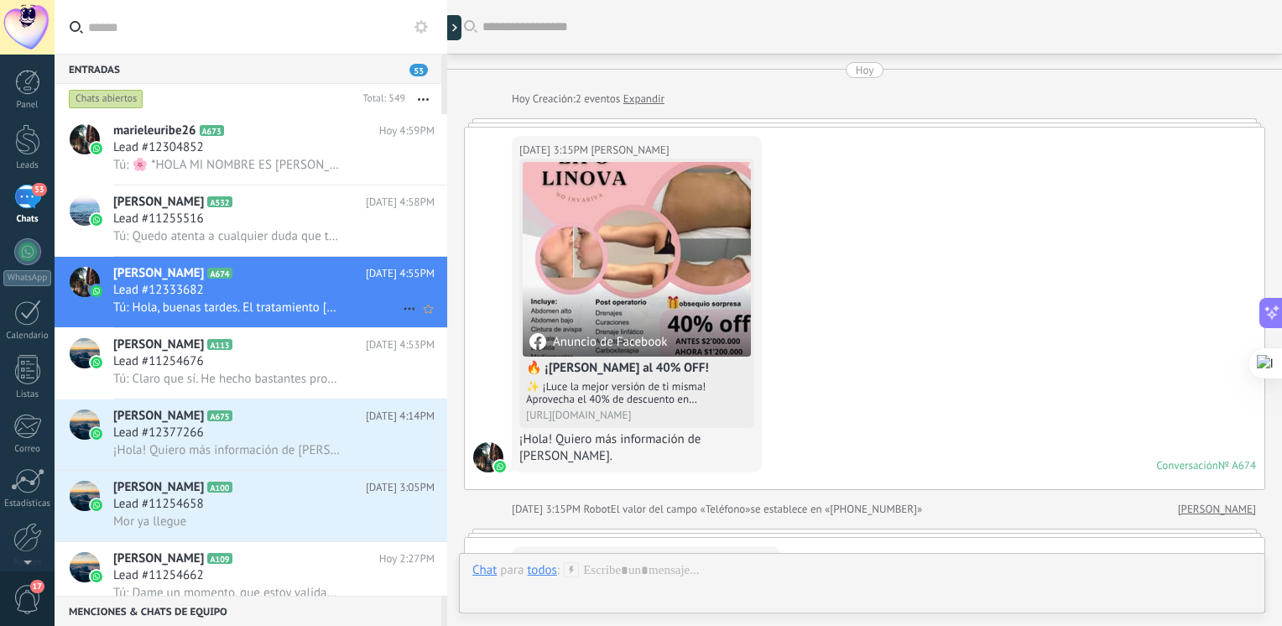
scroll to position [370, 0]
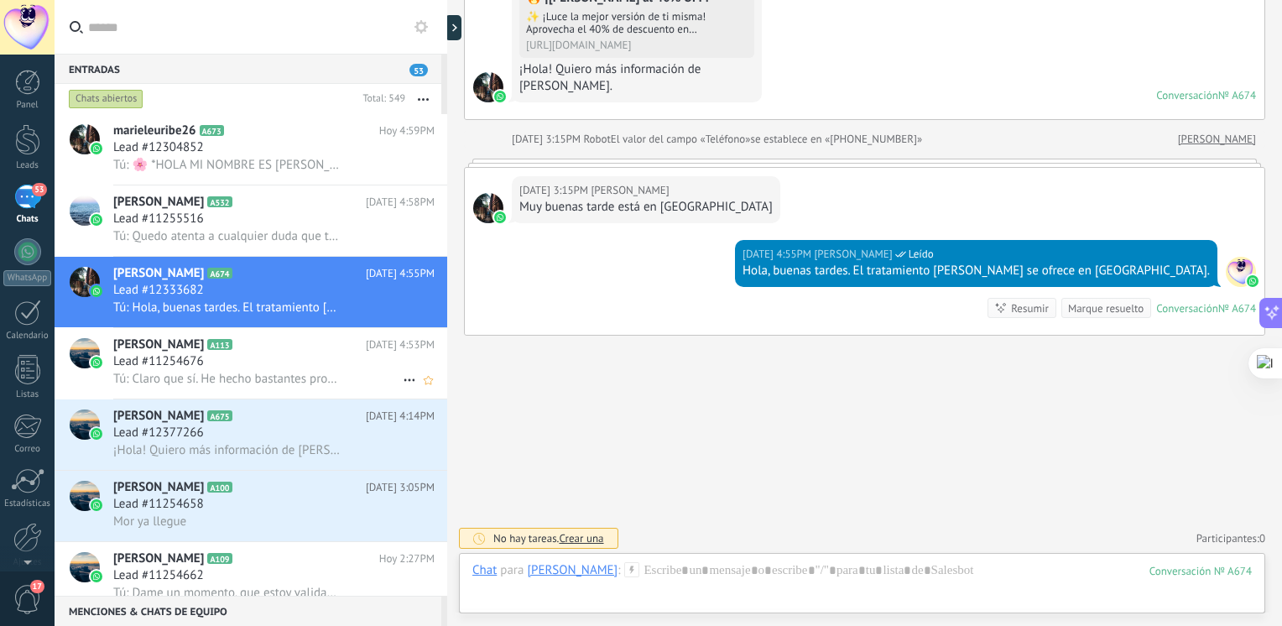
click at [210, 367] on h3 "Lead #11254676" at bounding box center [162, 361] width 99 height 17
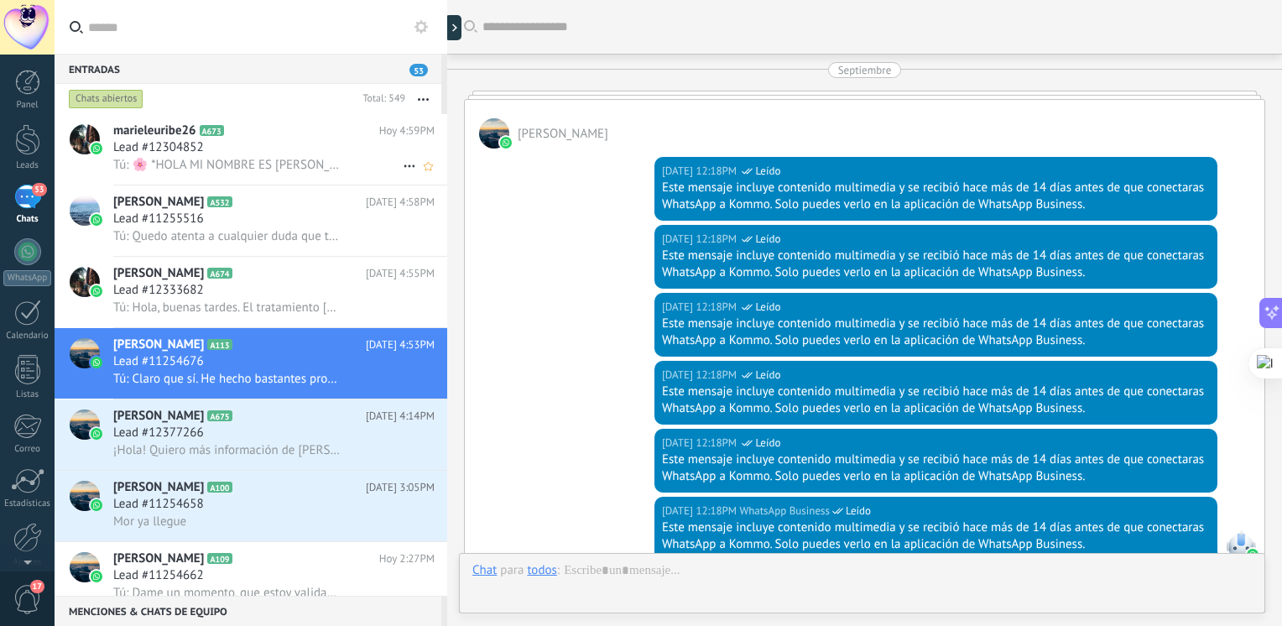
click at [221, 233] on span "Tú: Quedo atenta a cualquier duda que tengas." at bounding box center [227, 236] width 229 height 16
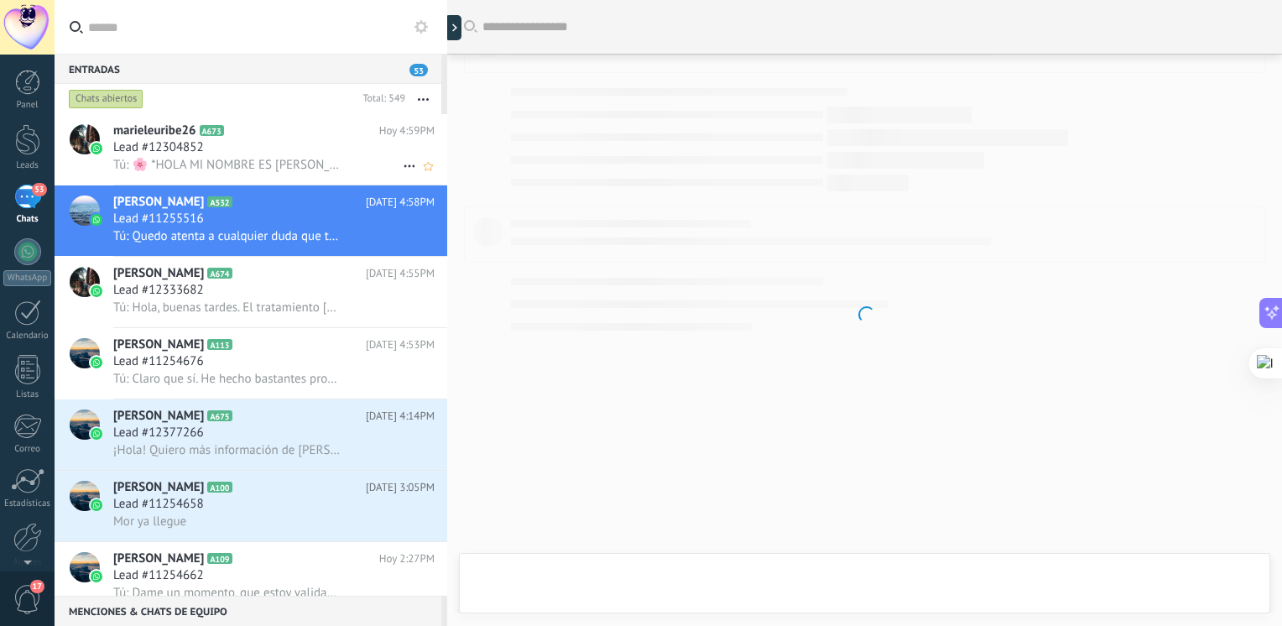
click at [252, 143] on div "Lead #12304852" at bounding box center [273, 147] width 321 height 17
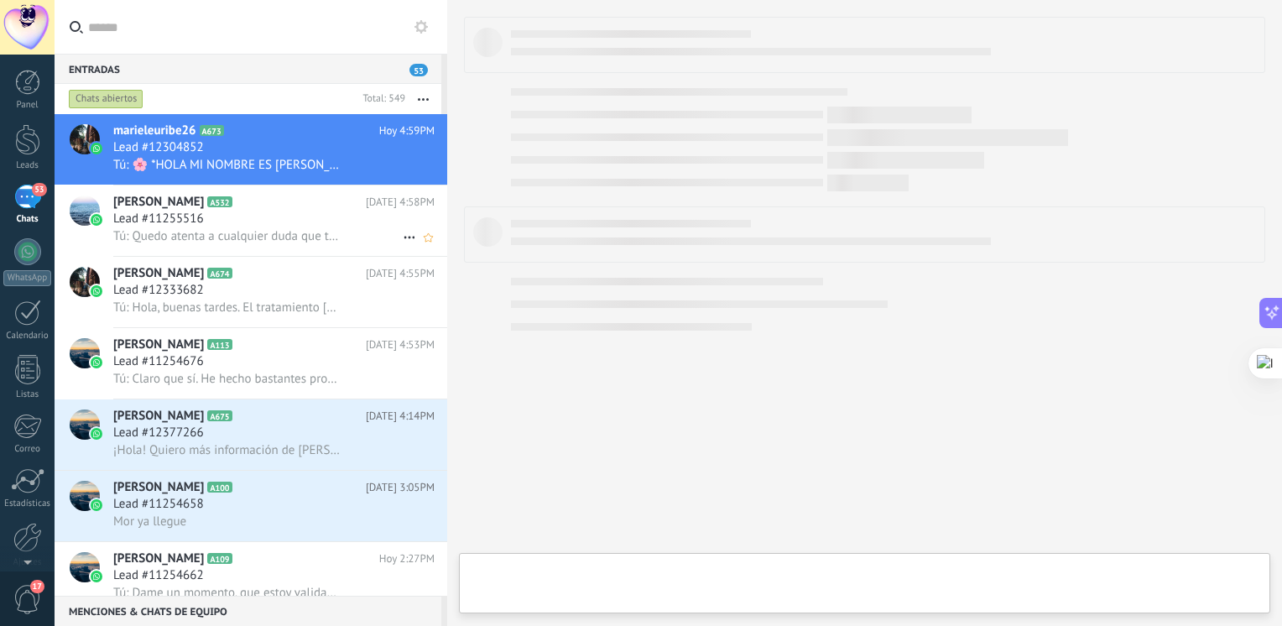
click at [253, 206] on h2 "Machado Yee A532" at bounding box center [239, 202] width 253 height 17
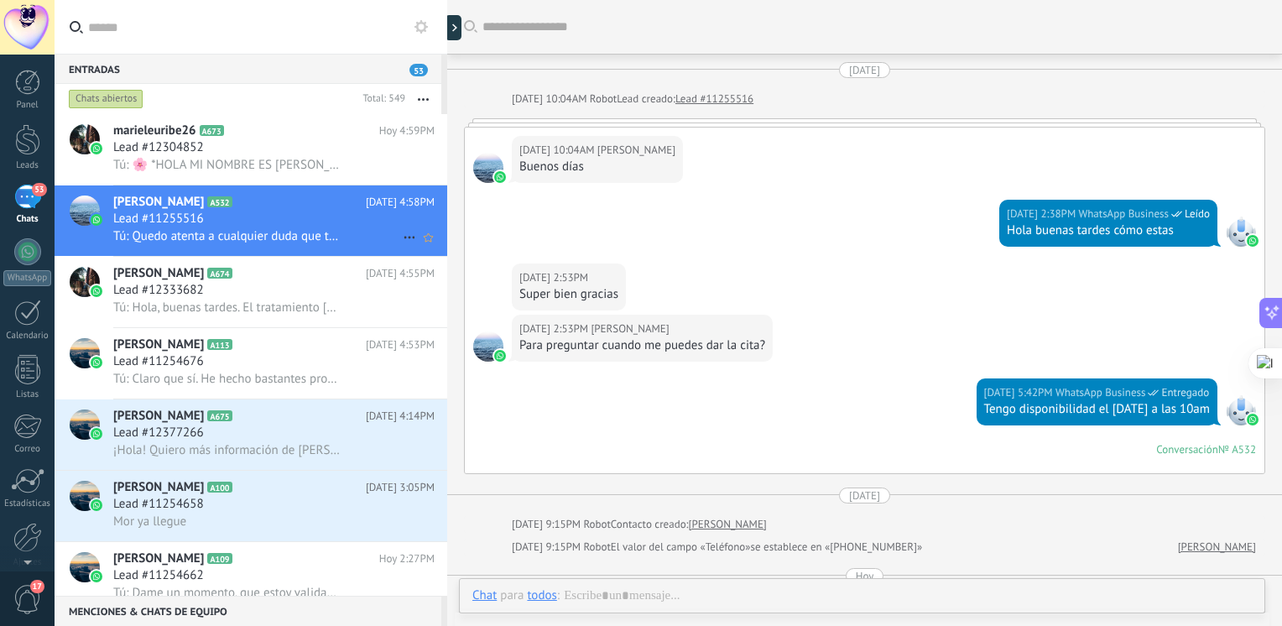
scroll to position [1180, 0]
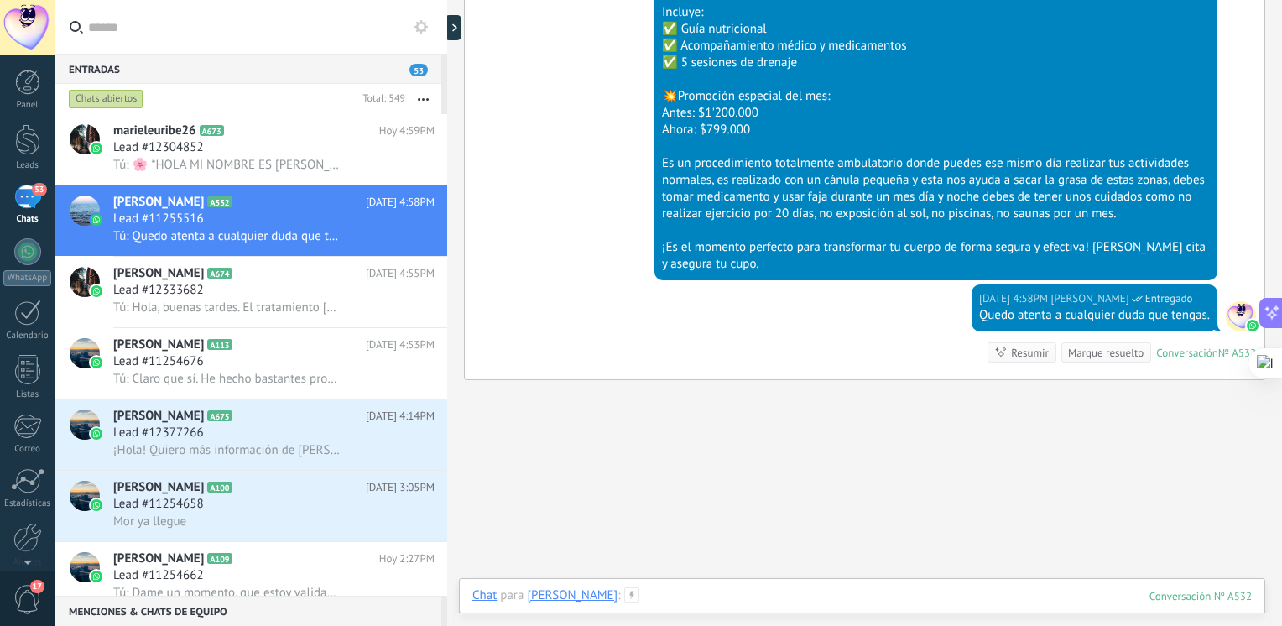
click at [708, 596] on div at bounding box center [861, 612] width 779 height 50
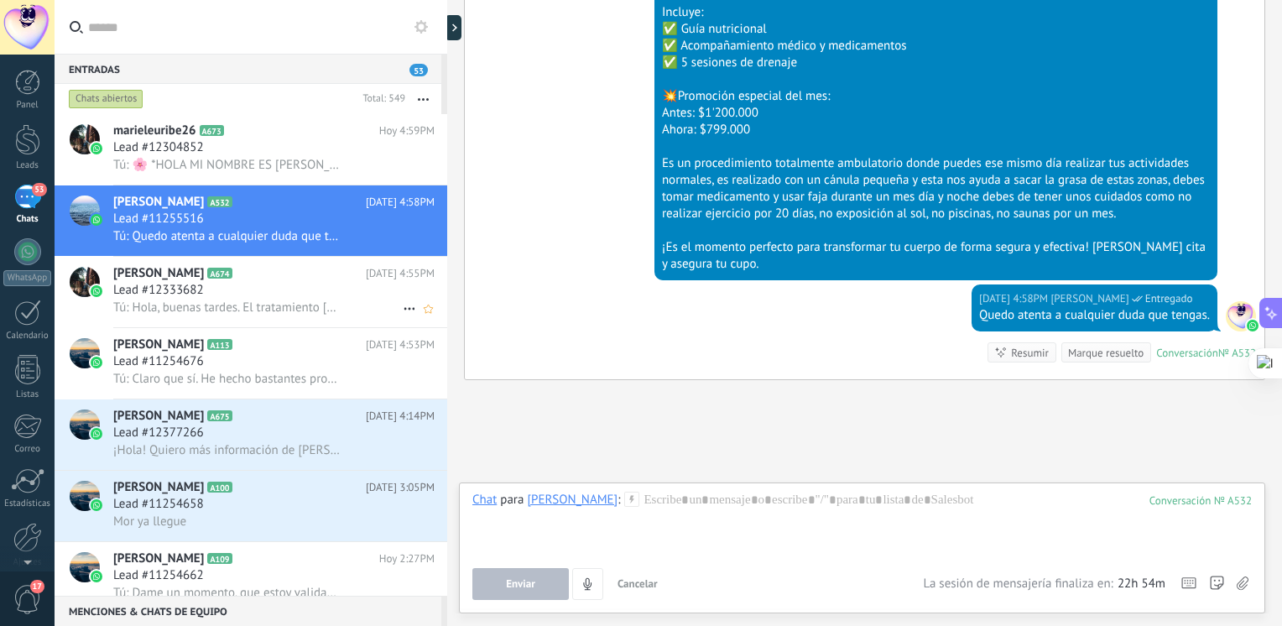
click at [222, 310] on span "Tú: Hola, buenas tardes. El tratamiento Lipo Linova se ofrece en Medellín." at bounding box center [227, 307] width 229 height 16
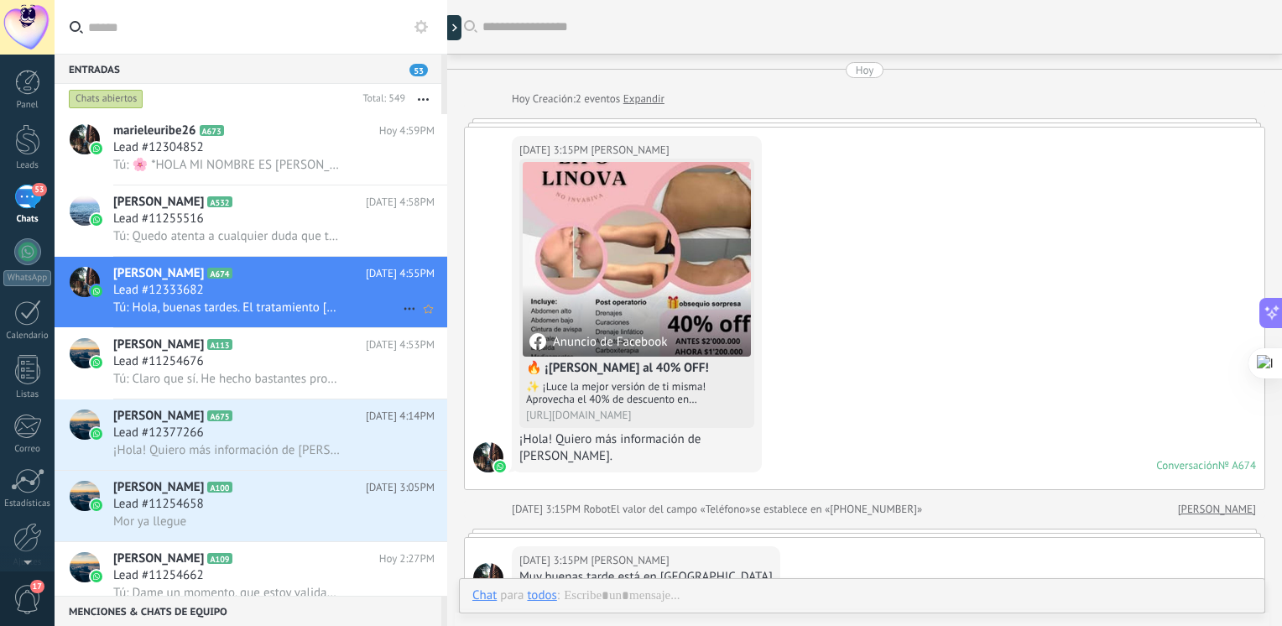
scroll to position [342, 0]
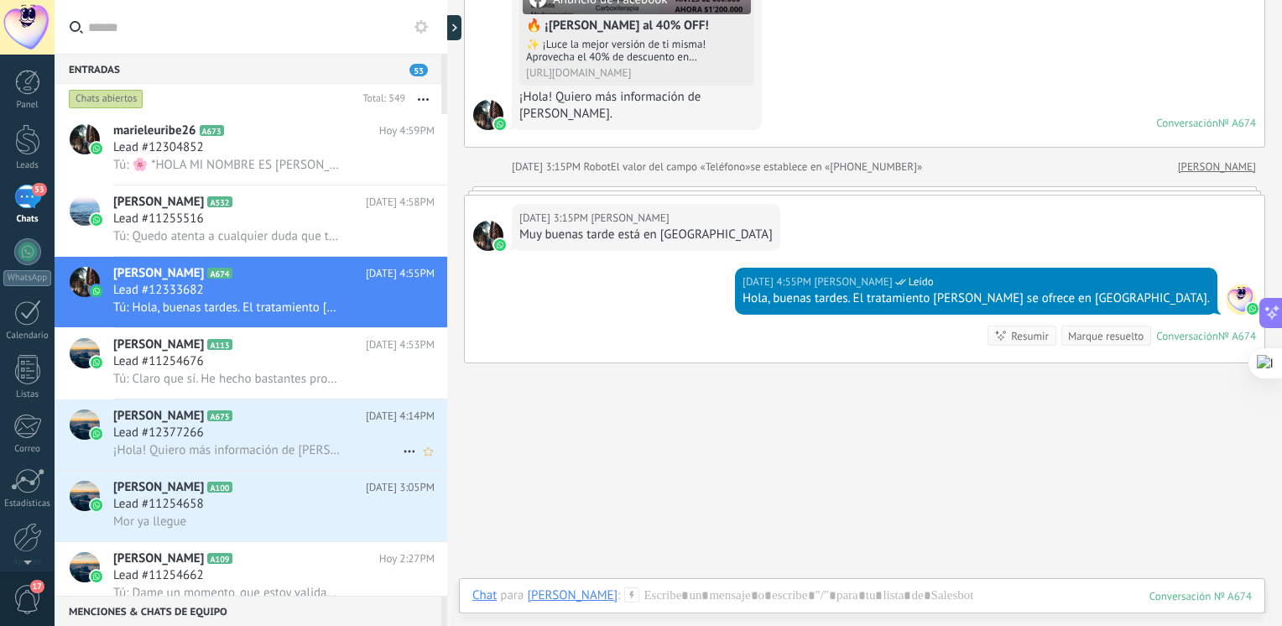
click at [237, 418] on icon at bounding box center [245, 416] width 17 height 17
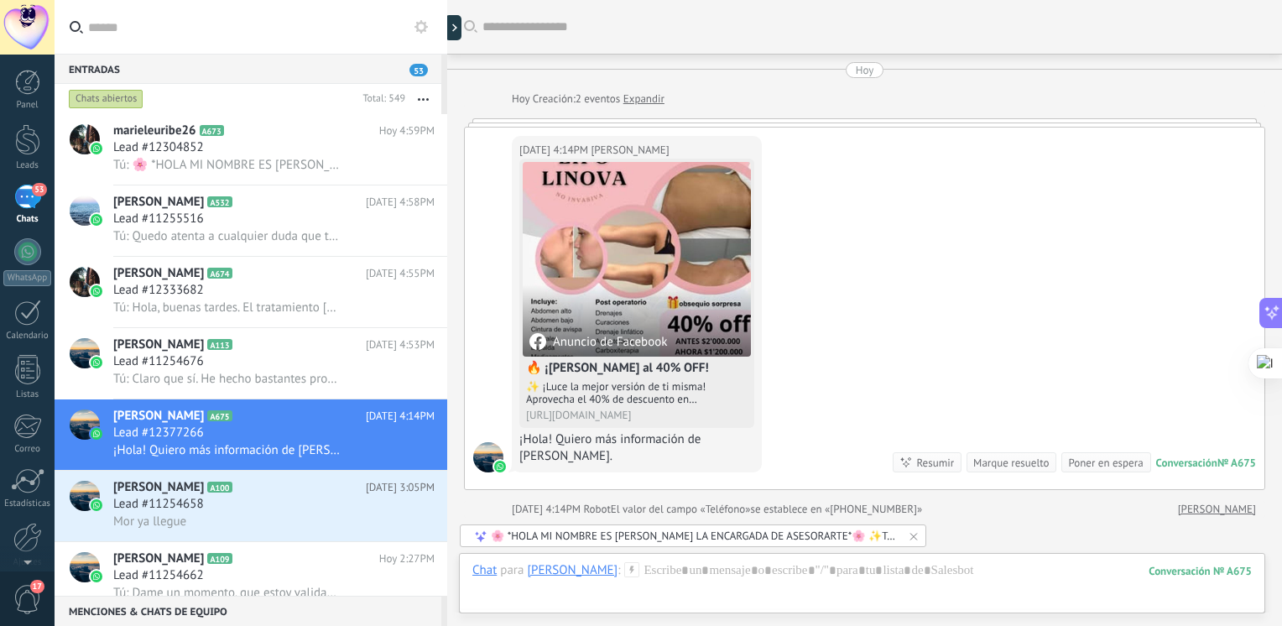
click at [700, 531] on div "🌸 *HOLA MI NOMBRE ES JULIANA LA ENCARGADA DE ASESORARTE*🌸 ✨Tratamiento lipo lin…" at bounding box center [694, 536] width 406 height 14
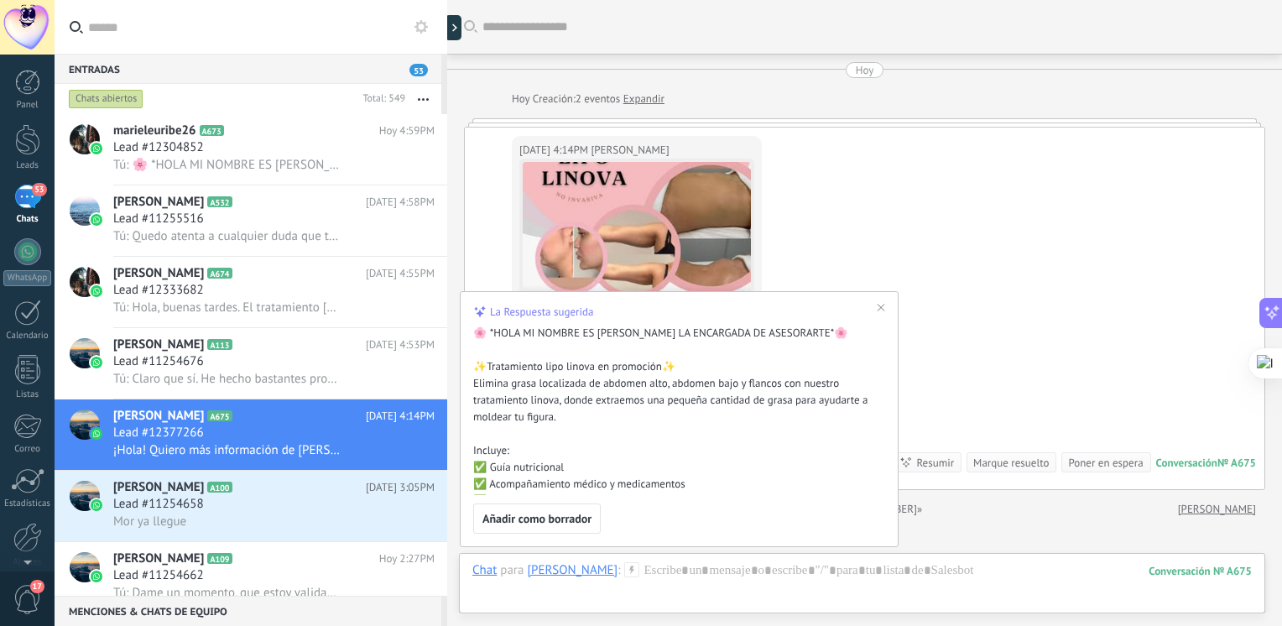
drag, startPoint x: 702, startPoint y: 488, endPoint x: 468, endPoint y: 367, distance: 263.8
click at [468, 367] on div "La Respuesta sugerida 🌸 *HOLA MI NOMBRE ES JULIANA LA ENCARGADA DE ASESORARTE*🌸…" at bounding box center [679, 419] width 439 height 256
click at [566, 522] on span "Añadir como borrador" at bounding box center [536, 519] width 109 height 12
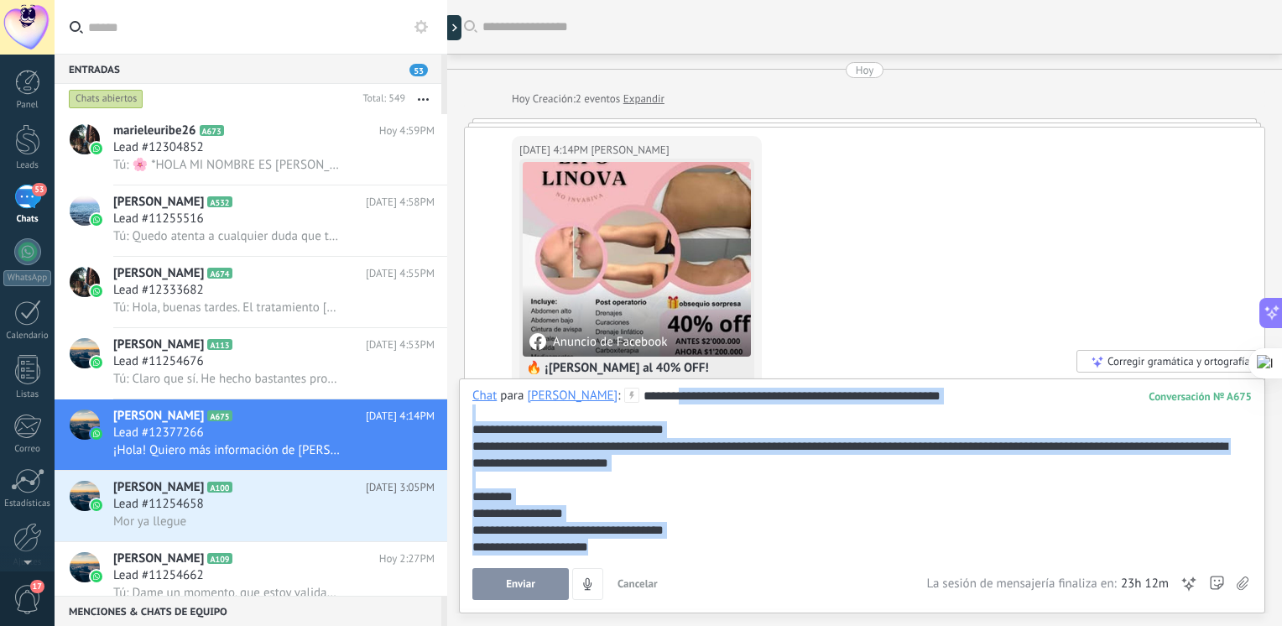
drag, startPoint x: 627, startPoint y: 553, endPoint x: 636, endPoint y: 346, distance: 207.4
click at [636, 346] on div "Buscar Carga más Hoy Hoy Creación: 2 eventos Expandir Hoy 4:14PM gianna Anuncio…" at bounding box center [864, 313] width 835 height 626
click at [899, 448] on div "**********" at bounding box center [859, 556] width 774 height 336
click at [629, 366] on icon at bounding box center [633, 367] width 12 height 12
click at [202, 173] on span "Tú: 🌸 *HOLA MI NOMBRE ES [PERSON_NAME] LA ENCARGADA DE ASESORARTE*🌸 ✨Tratamient…" at bounding box center [227, 165] width 229 height 16
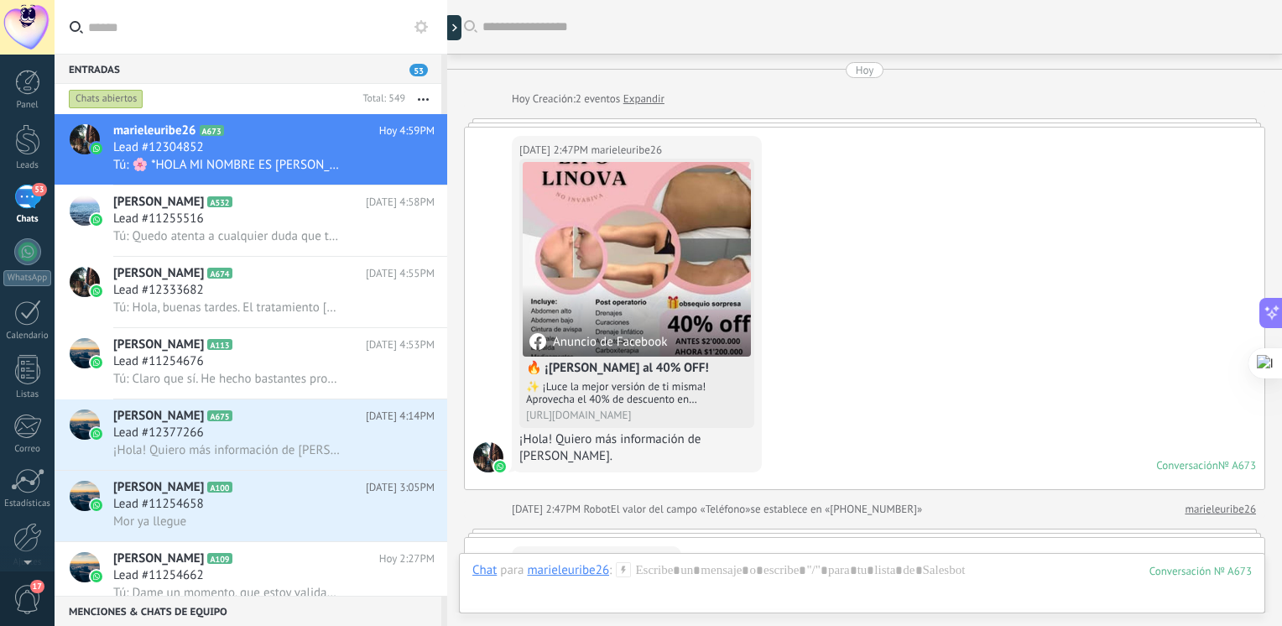
scroll to position [570, 0]
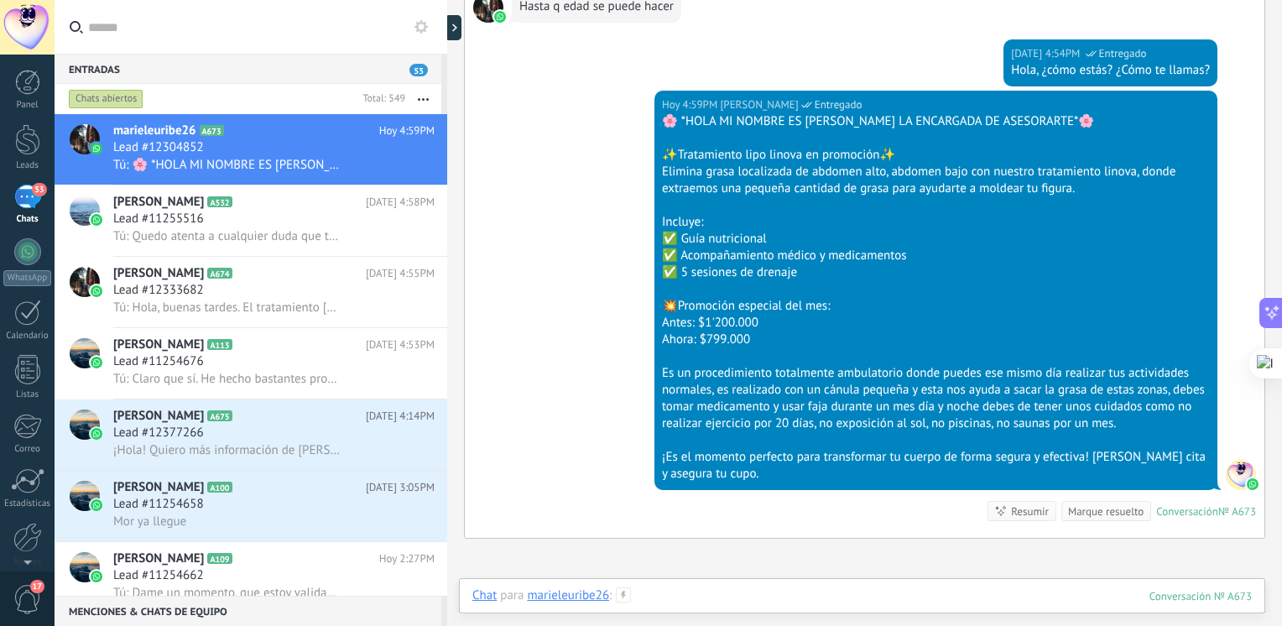
click at [722, 595] on div at bounding box center [861, 612] width 779 height 50
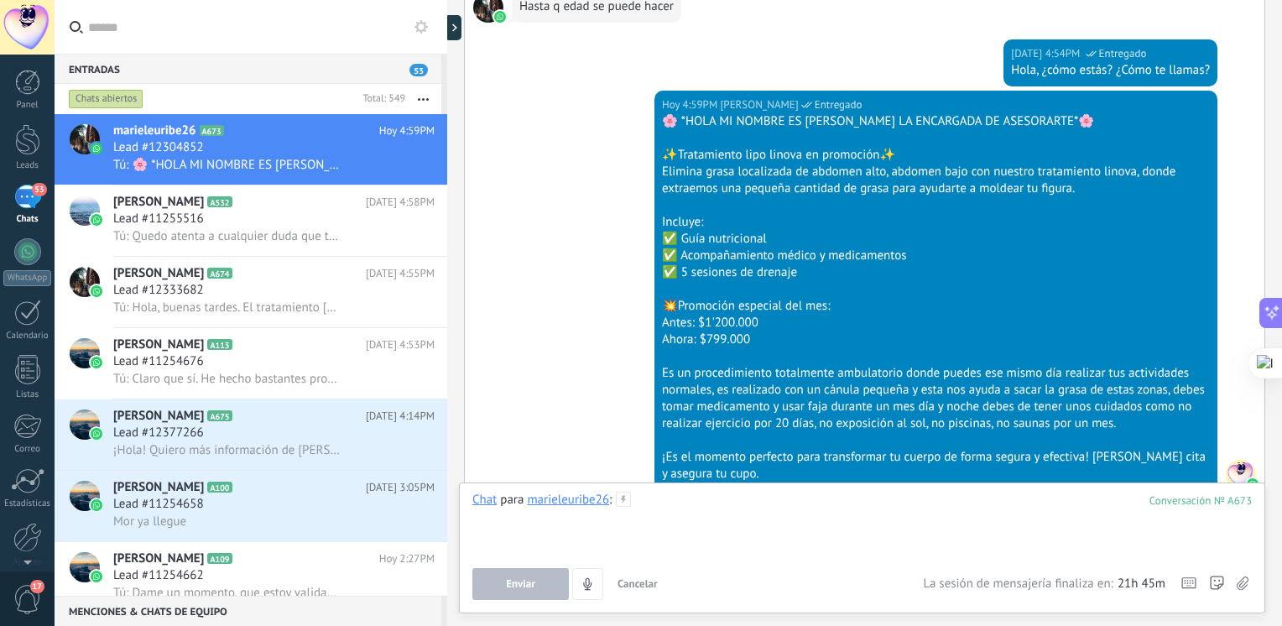
paste div
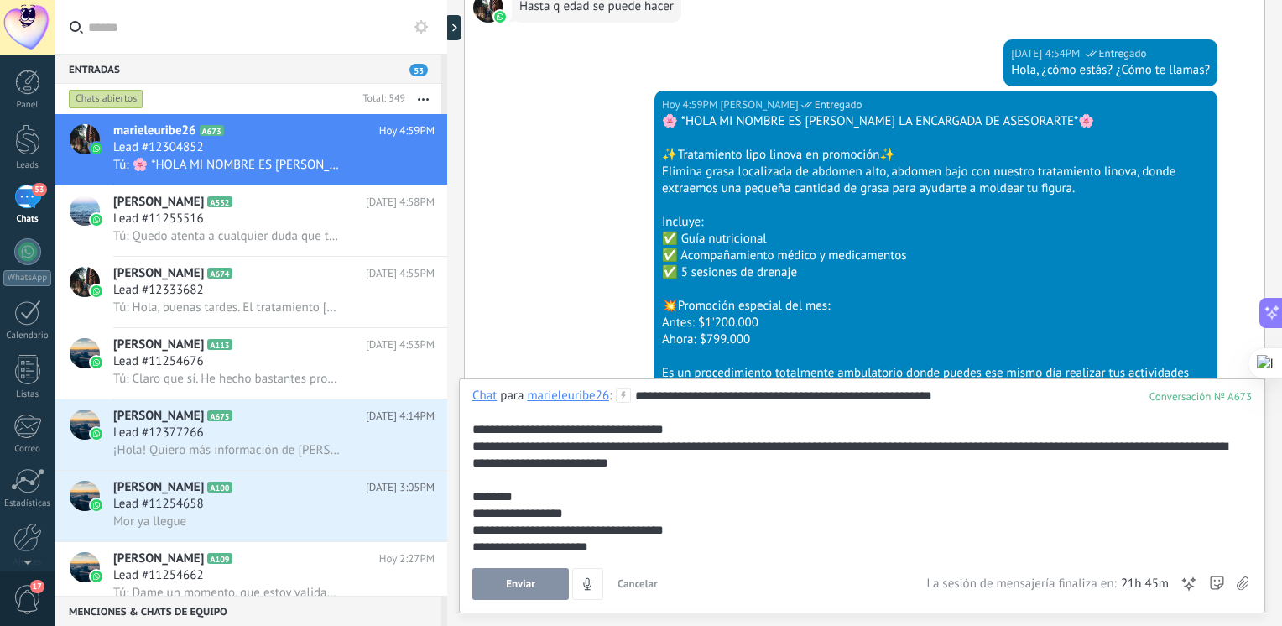
click at [535, 575] on button "Enviar" at bounding box center [520, 584] width 96 height 32
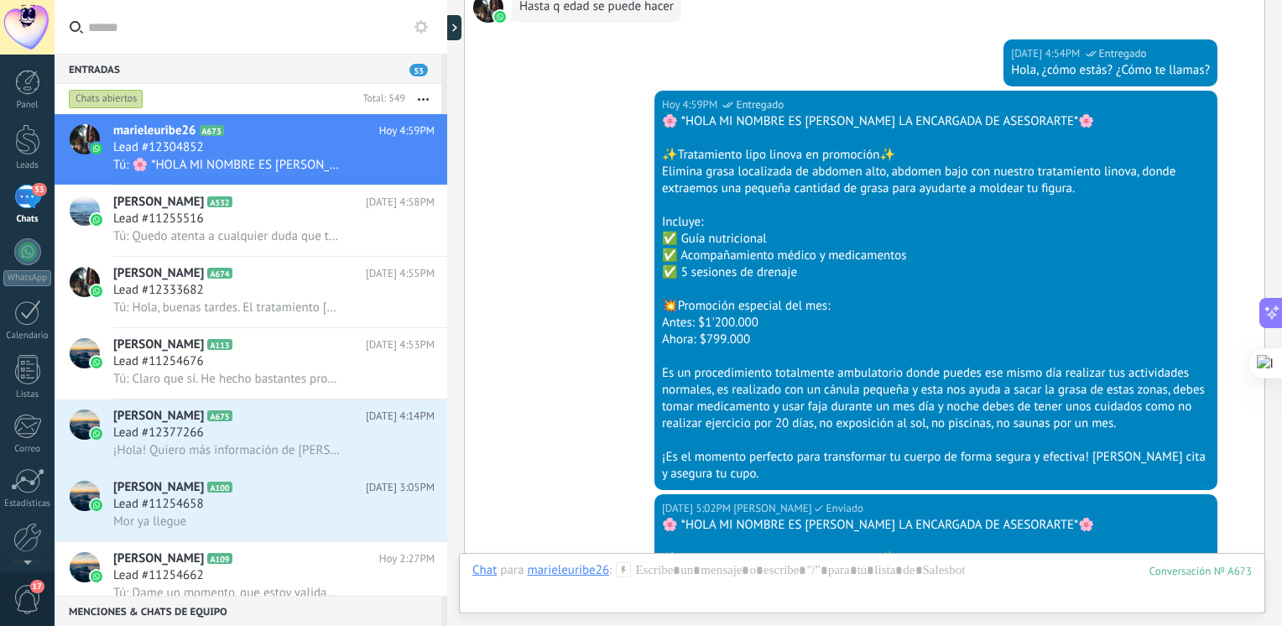
scroll to position [1178, 0]
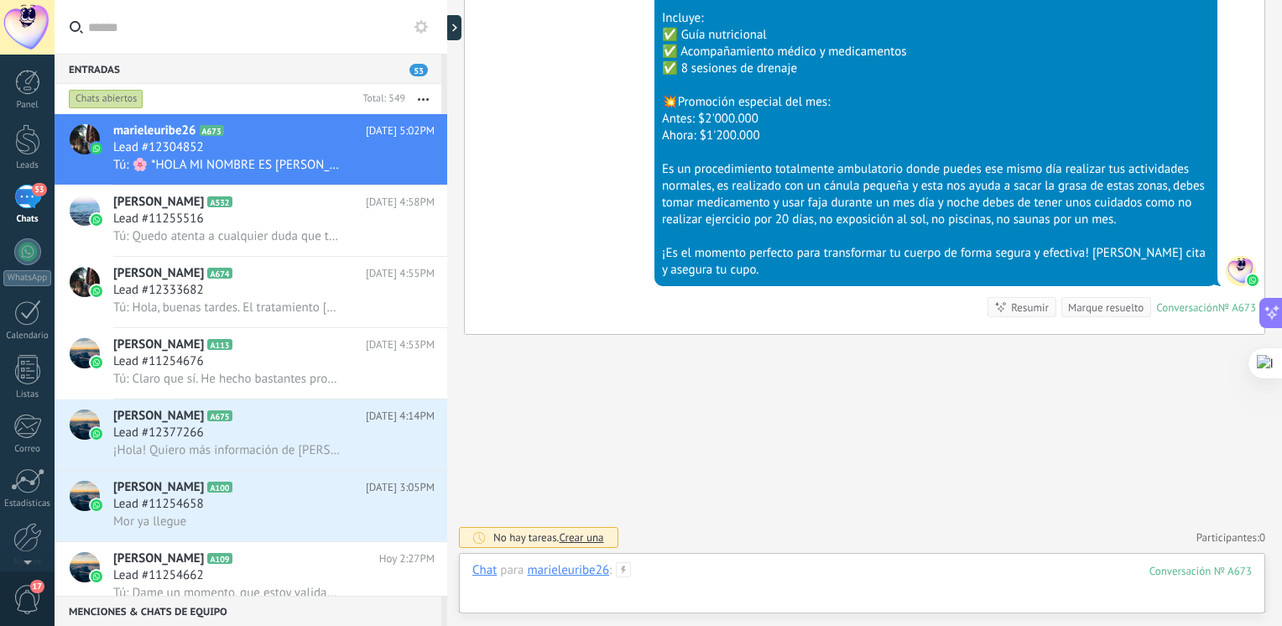
click at [691, 568] on div at bounding box center [861, 587] width 779 height 50
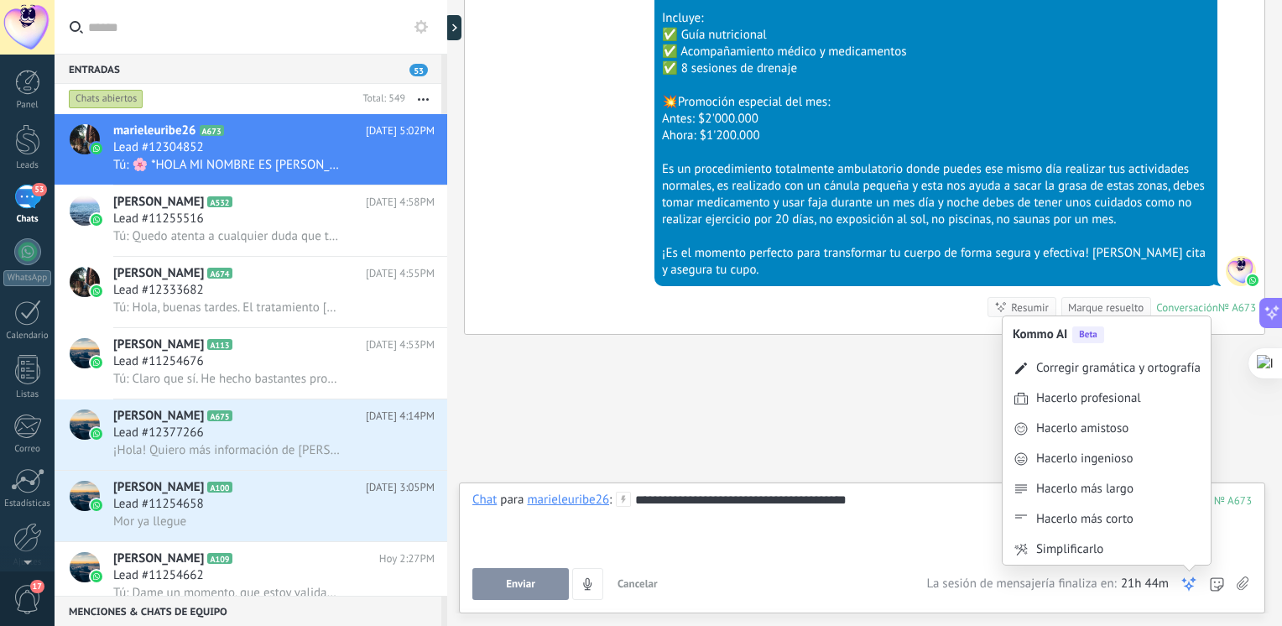
click at [1186, 580] on icon at bounding box center [1188, 583] width 17 height 17
click at [1102, 365] on div "Corregir gramática y ortografía" at bounding box center [1118, 368] width 164 height 17
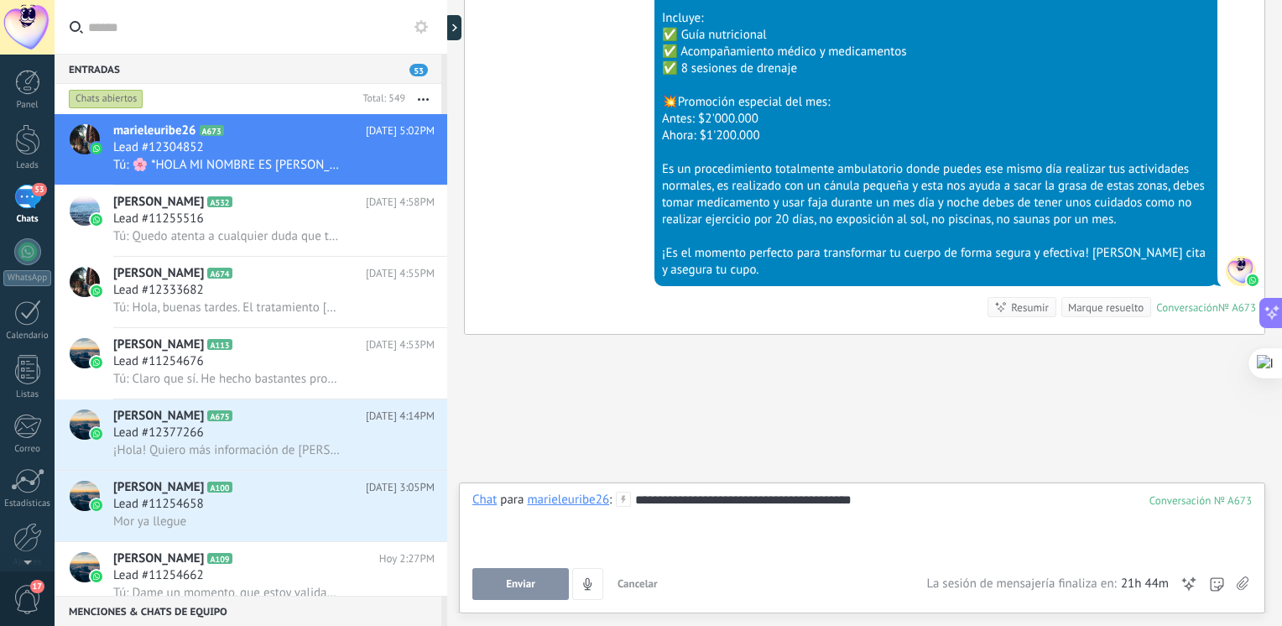
click at [545, 587] on button "Enviar" at bounding box center [520, 584] width 96 height 32
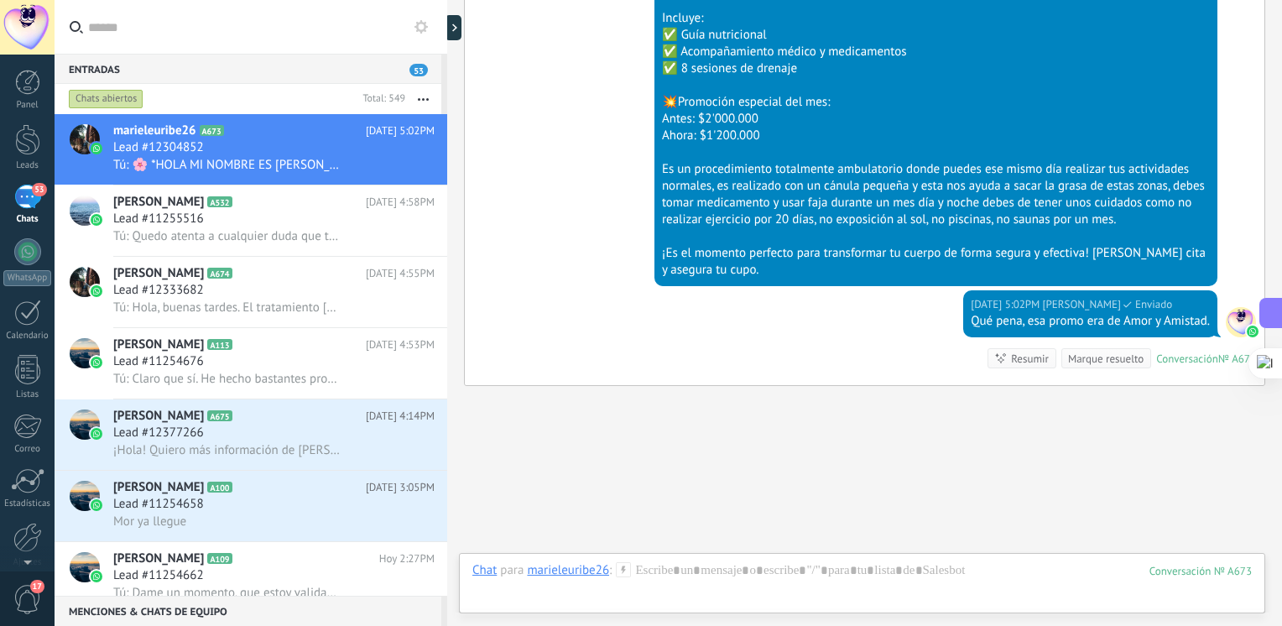
scroll to position [1228, 0]
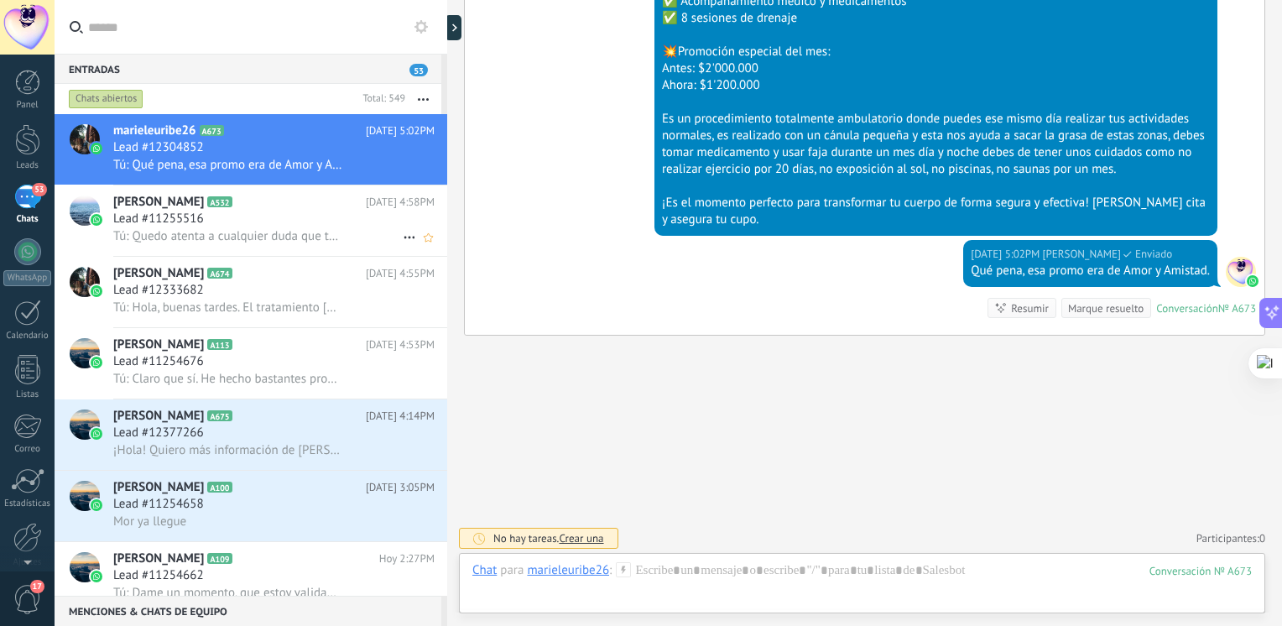
click at [256, 235] on span "Tú: Quedo atenta a cualquier duda que tengas." at bounding box center [227, 236] width 229 height 16
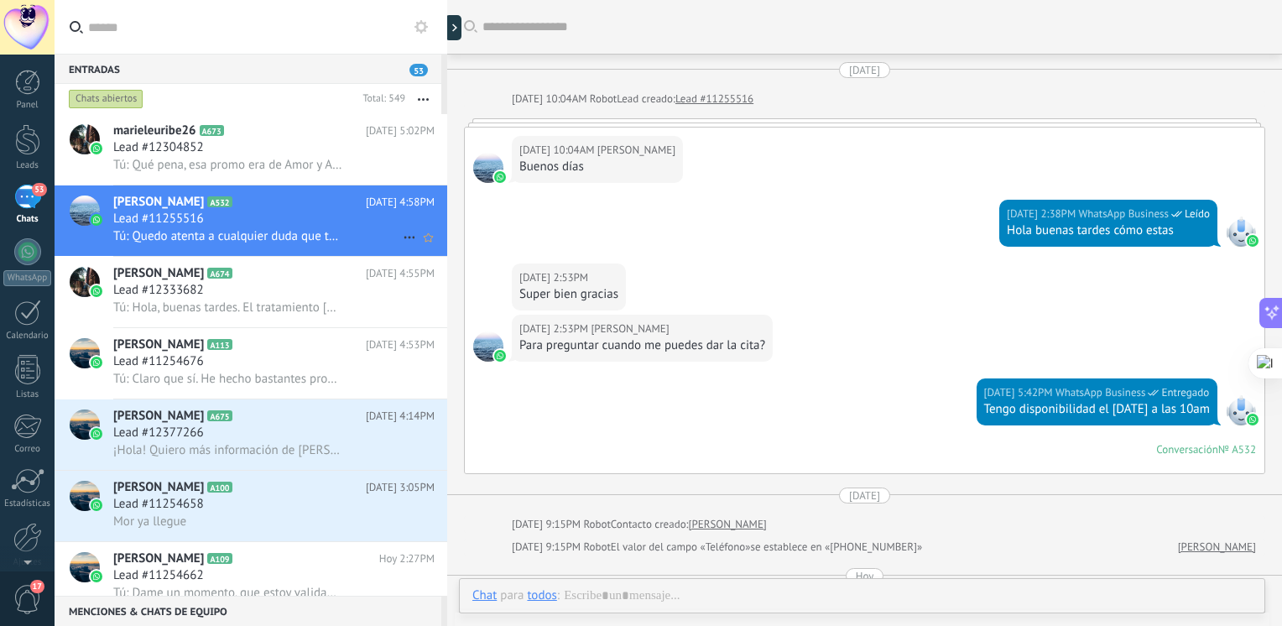
scroll to position [1180, 0]
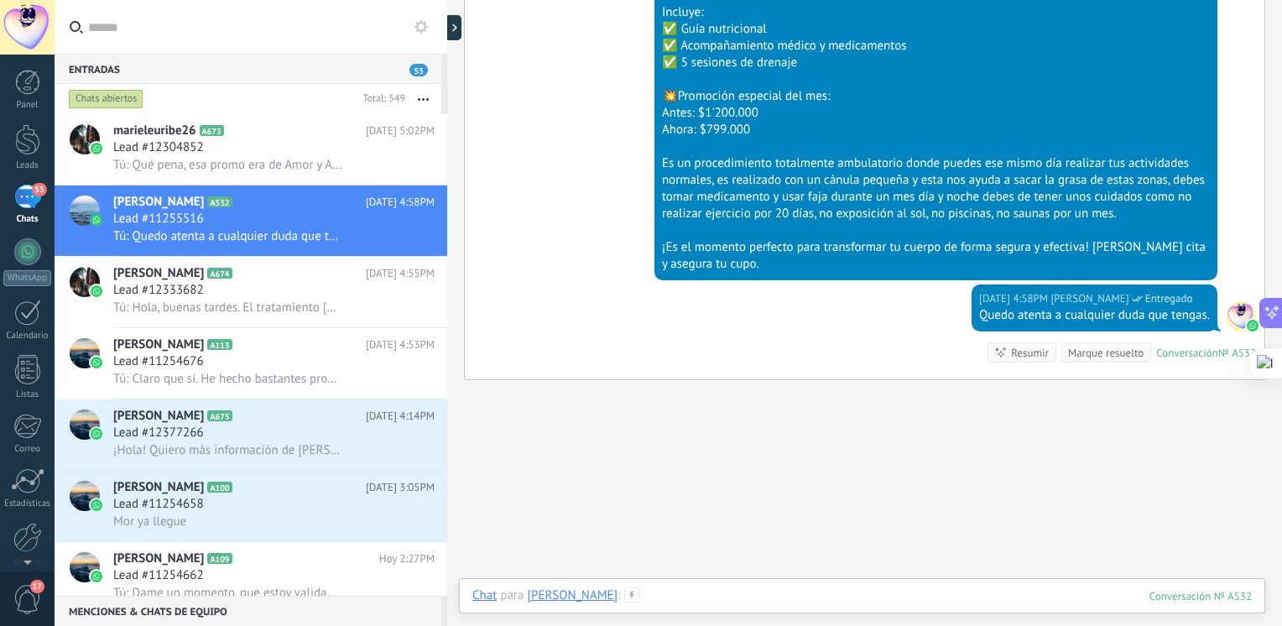
click at [700, 596] on div at bounding box center [861, 612] width 779 height 50
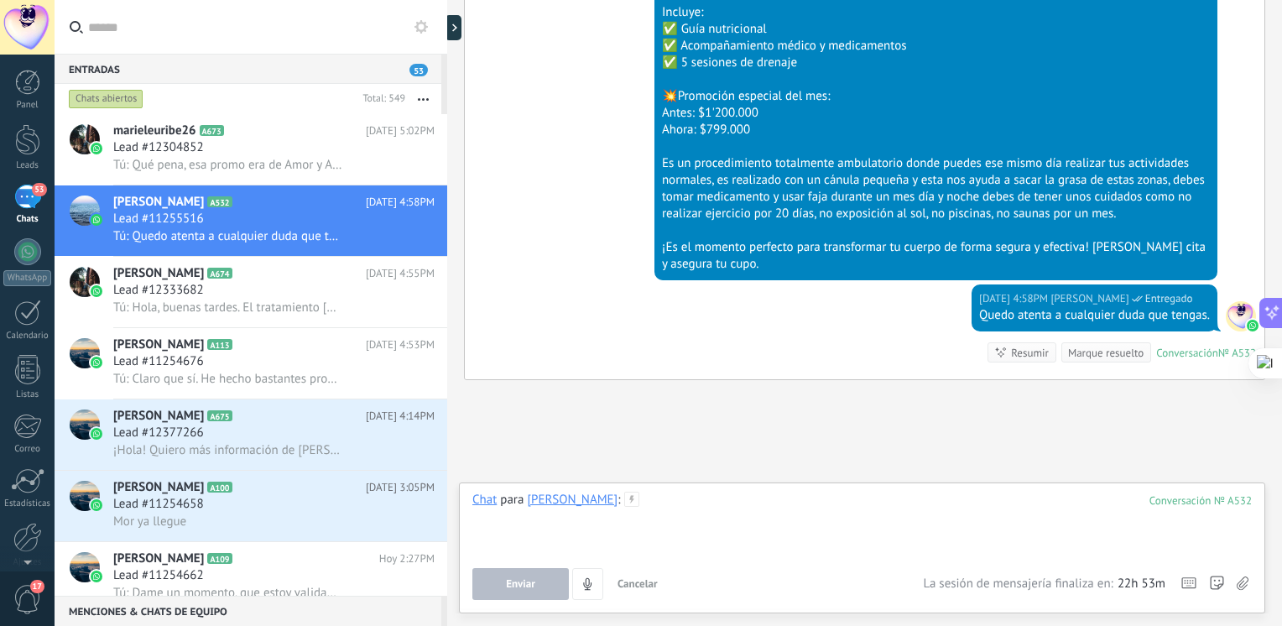
paste div
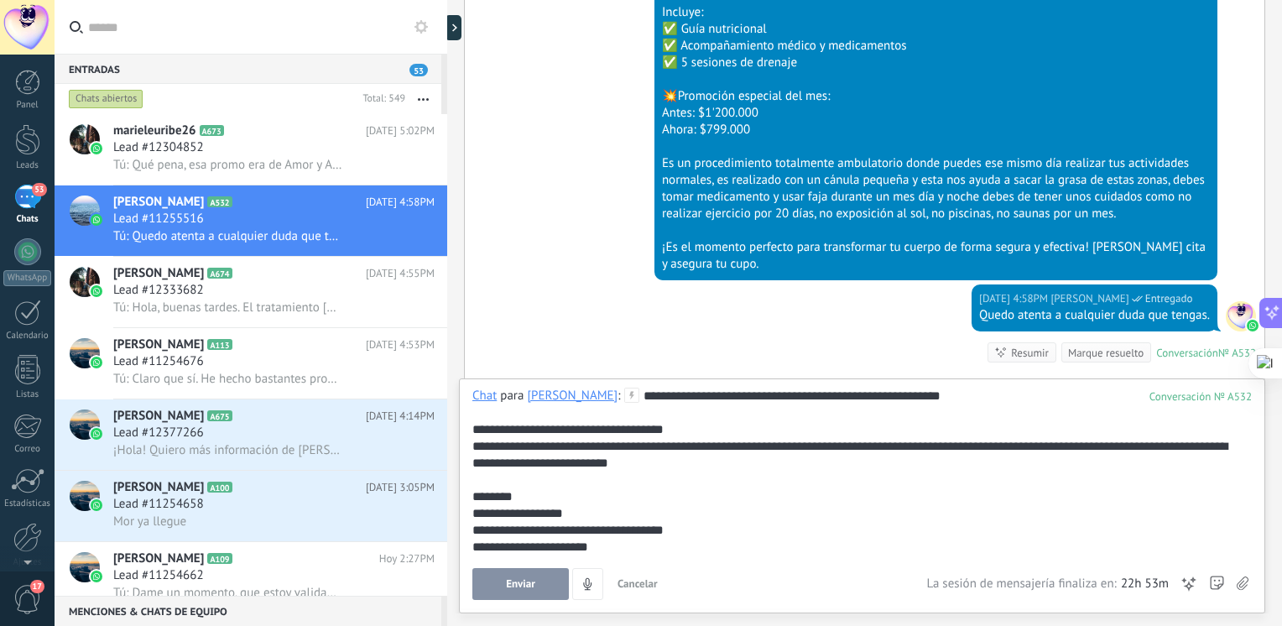
click at [550, 575] on button "Enviar" at bounding box center [520, 584] width 96 height 32
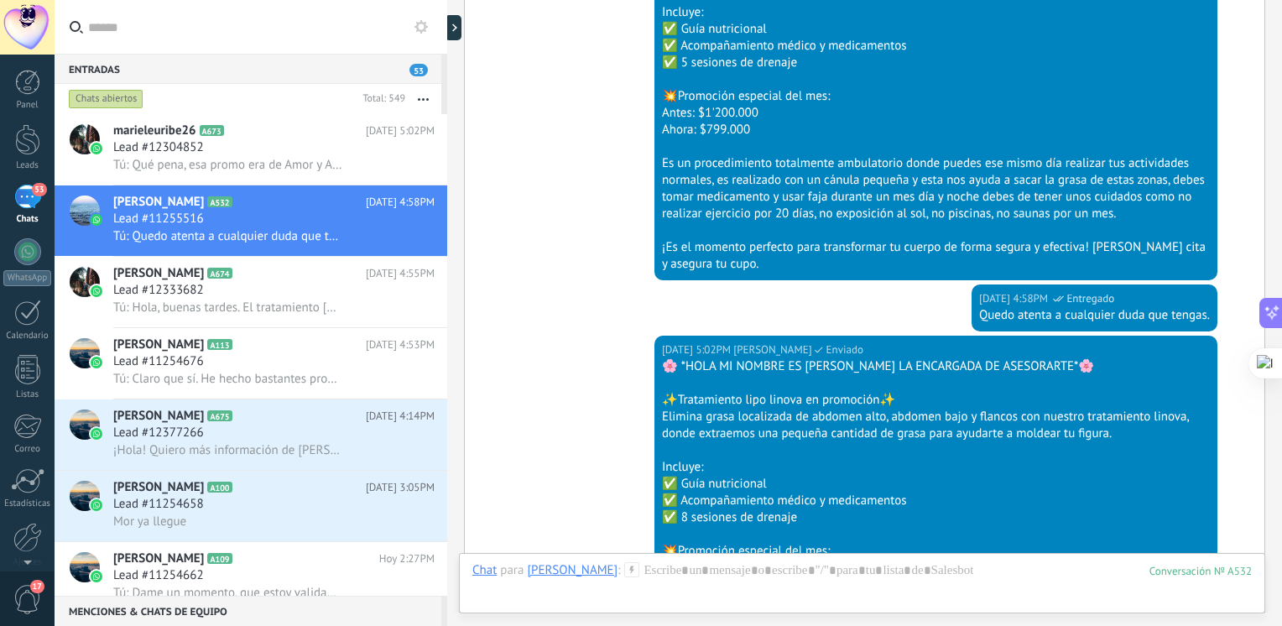
scroll to position [1611, 0]
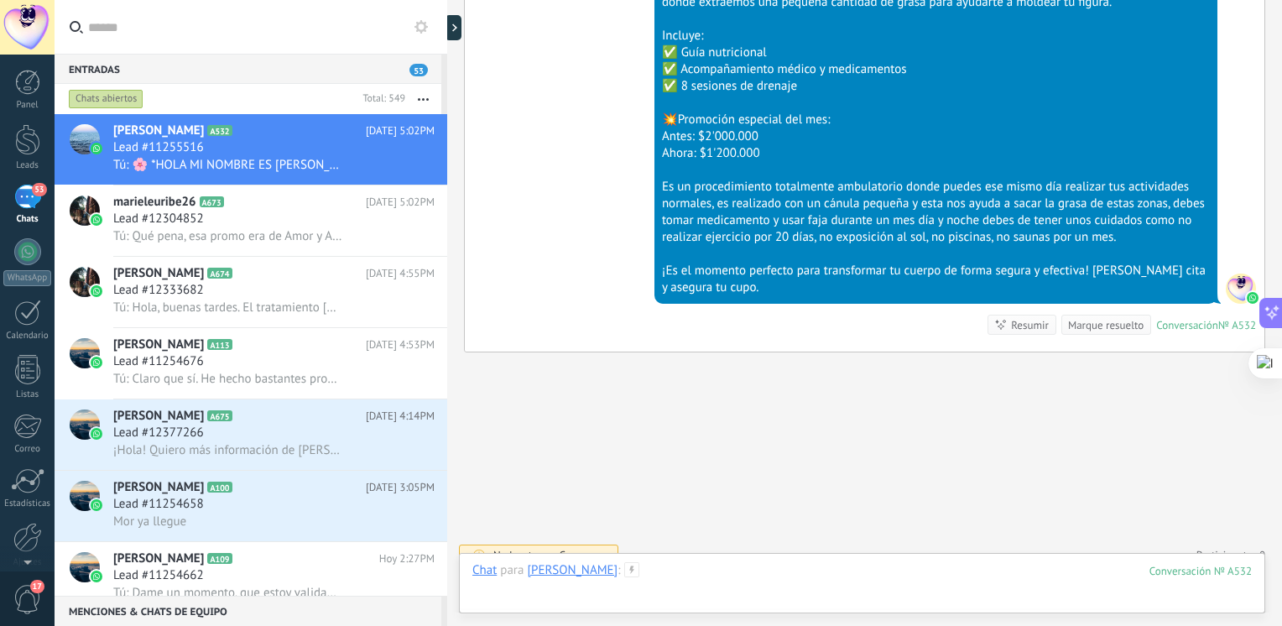
click at [690, 582] on div at bounding box center [861, 587] width 779 height 50
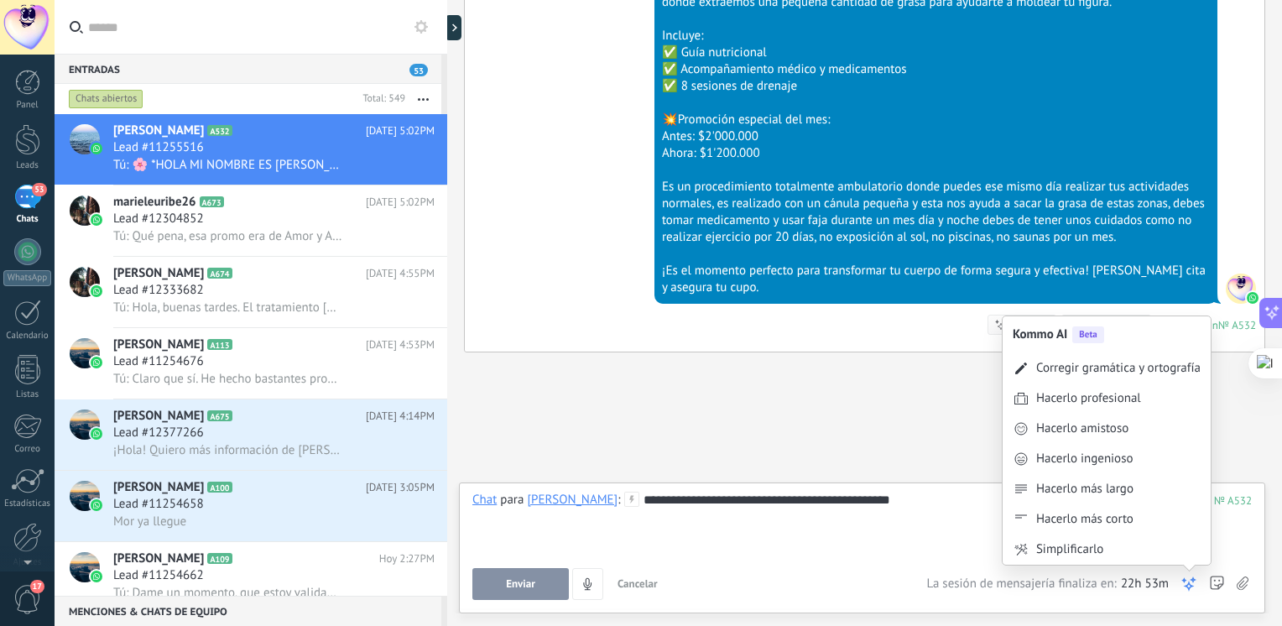
click at [1195, 575] on icon at bounding box center [1188, 583] width 17 height 17
click at [1135, 370] on div "Corregir gramática y ortografía" at bounding box center [1118, 368] width 164 height 17
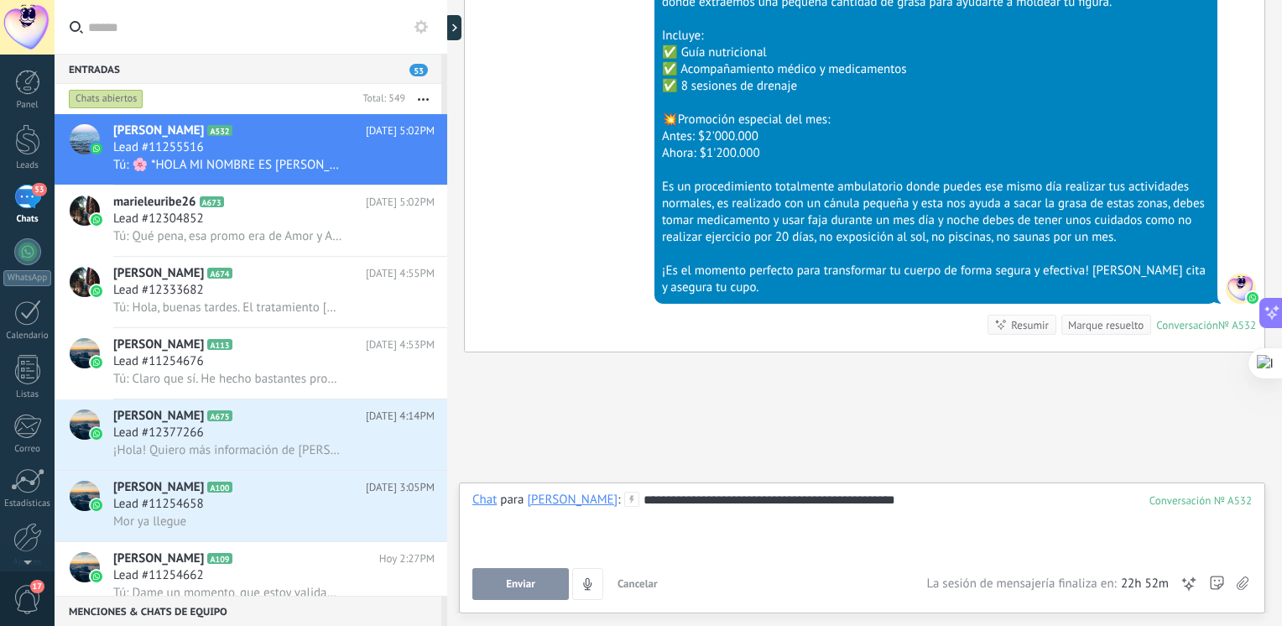
click at [545, 594] on button "Enviar" at bounding box center [520, 584] width 96 height 32
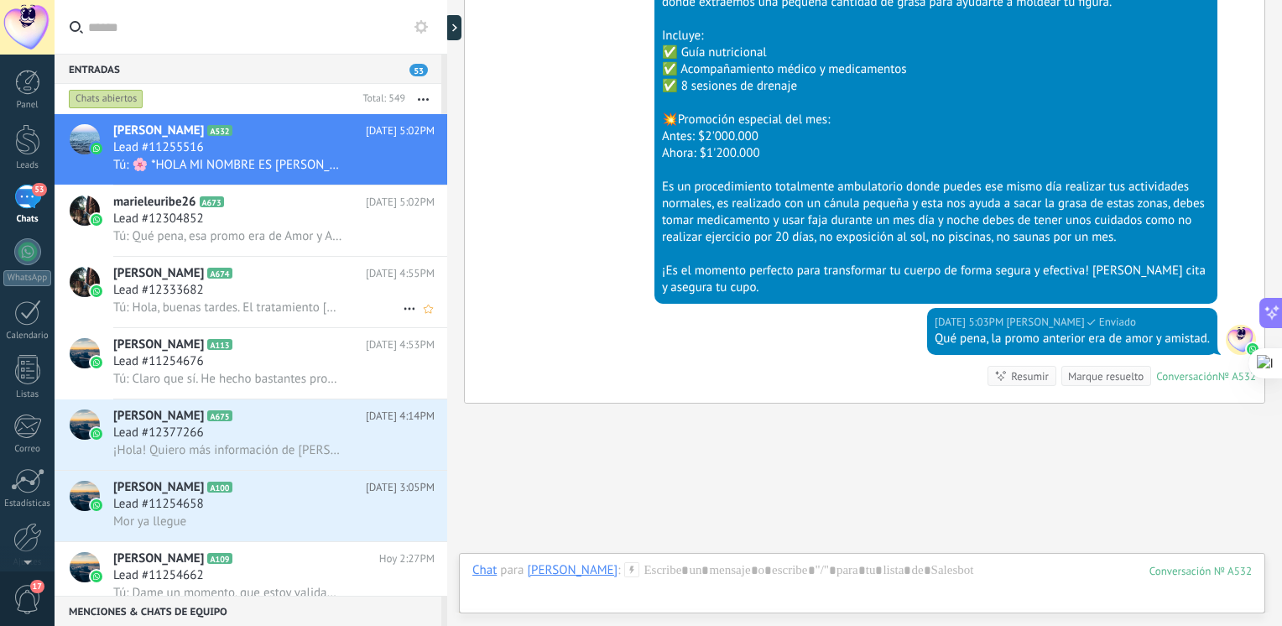
scroll to position [1662, 0]
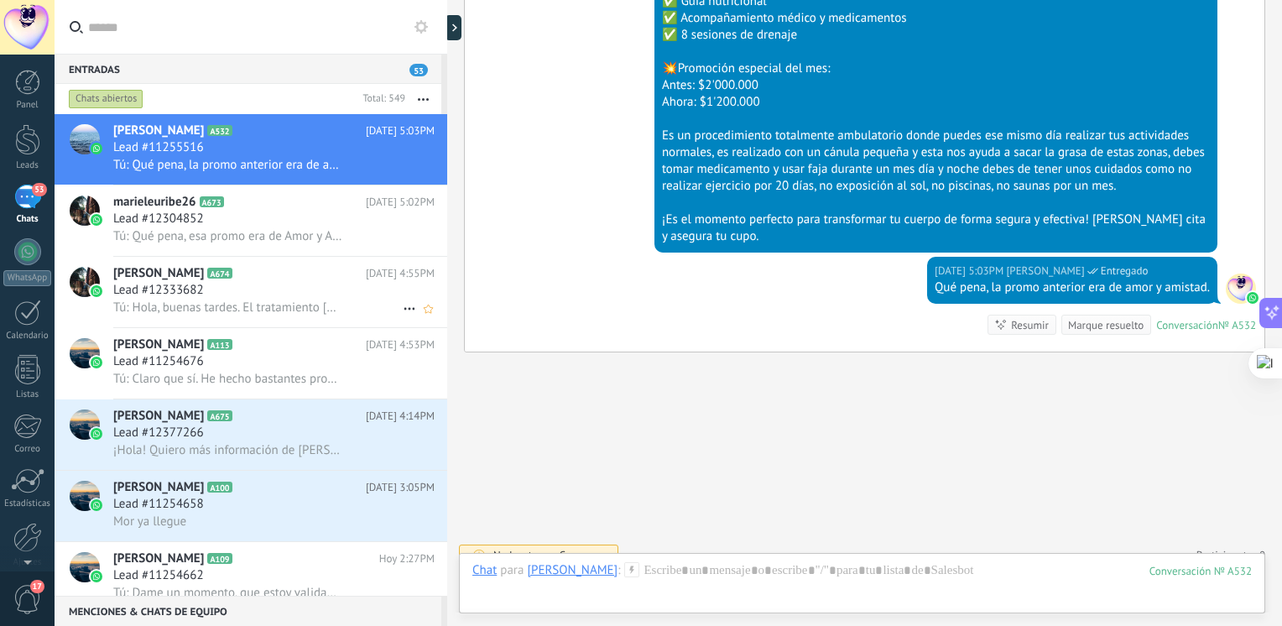
click at [268, 294] on div "Lead #12333682" at bounding box center [273, 290] width 321 height 17
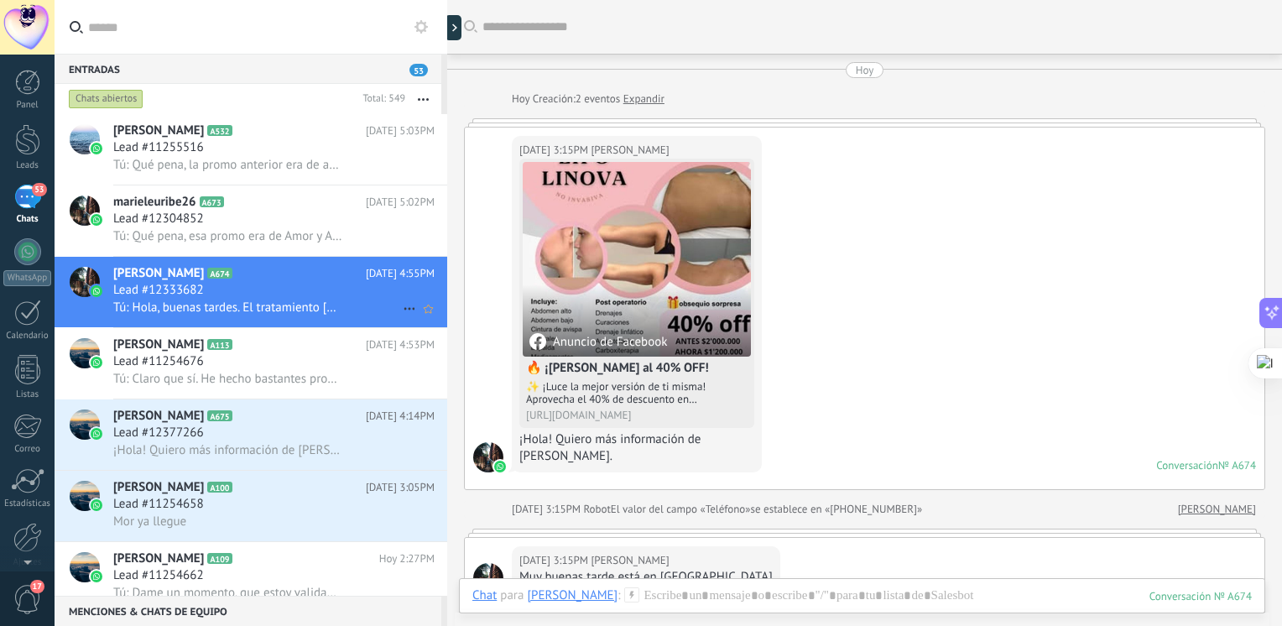
scroll to position [342, 0]
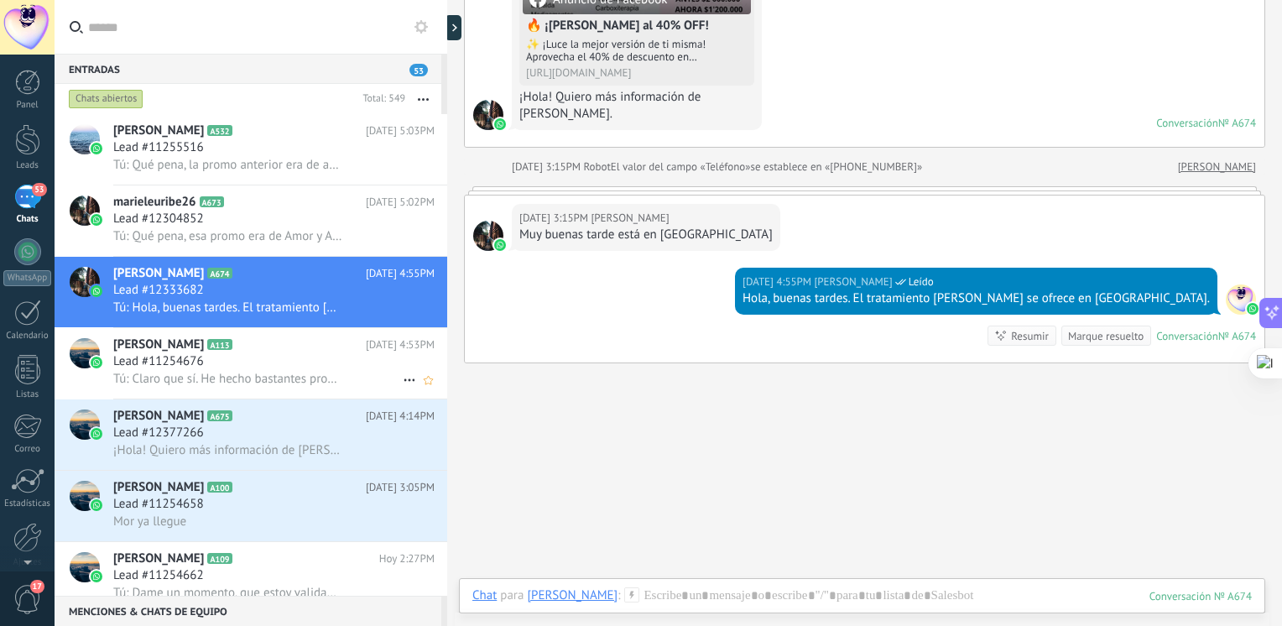
click at [250, 351] on h2 "Andrea A113" at bounding box center [239, 344] width 253 height 17
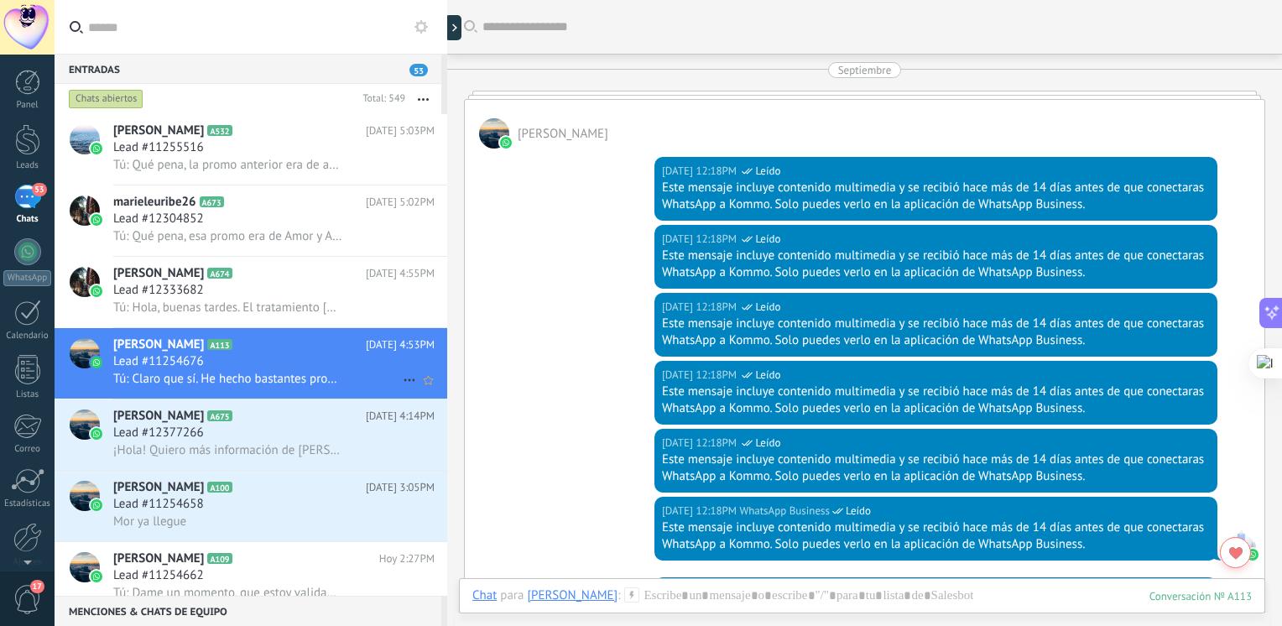
scroll to position [2694, 0]
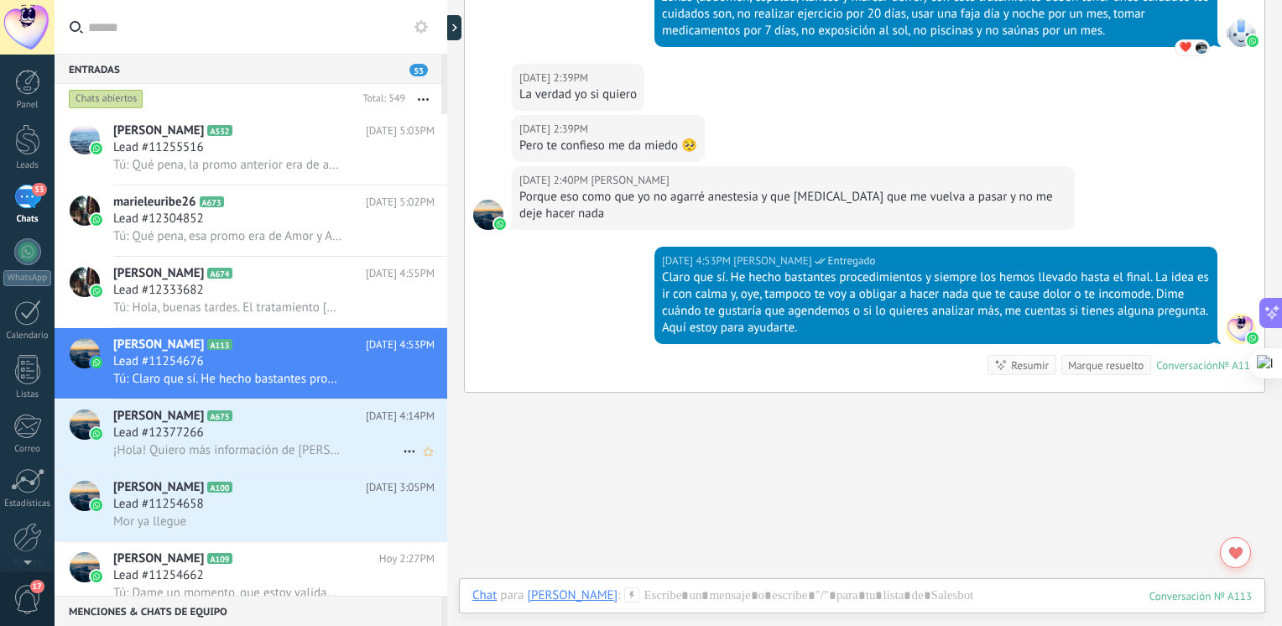
click at [207, 422] on h2 "gianna A675" at bounding box center [239, 416] width 253 height 17
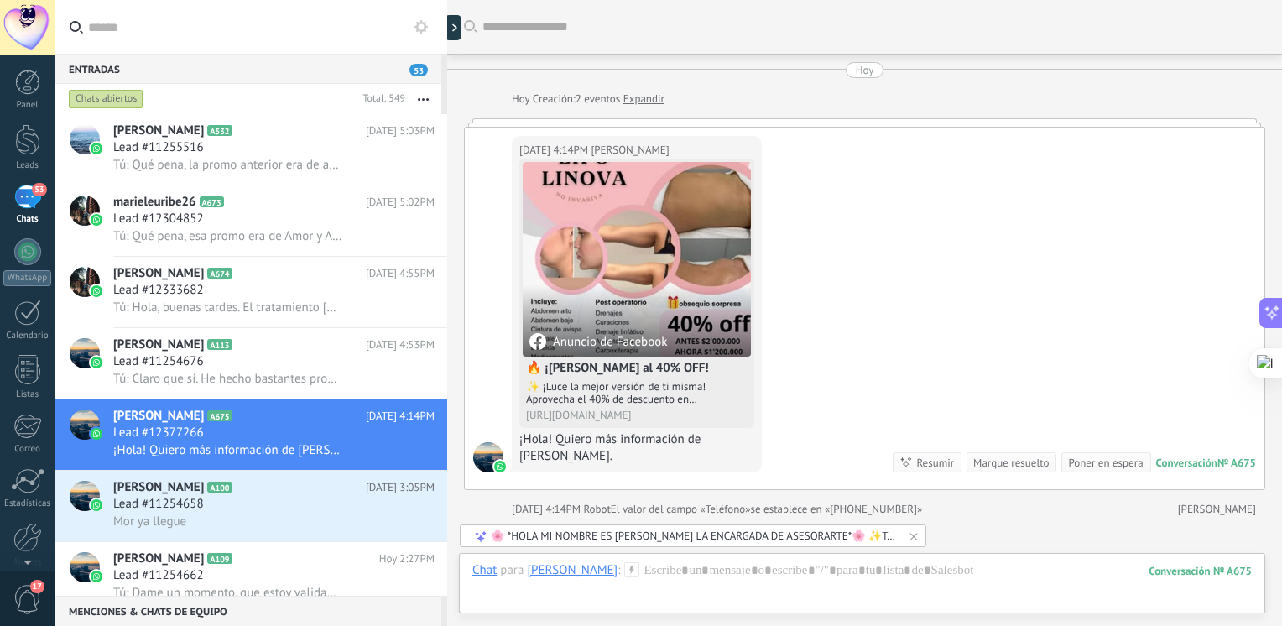
click at [589, 532] on div "🌸 *HOLA MI NOMBRE ES JULIANA LA ENCARGADA DE ASESORARTE*🌸 ✨Tratamiento lipo lin…" at bounding box center [694, 536] width 406 height 14
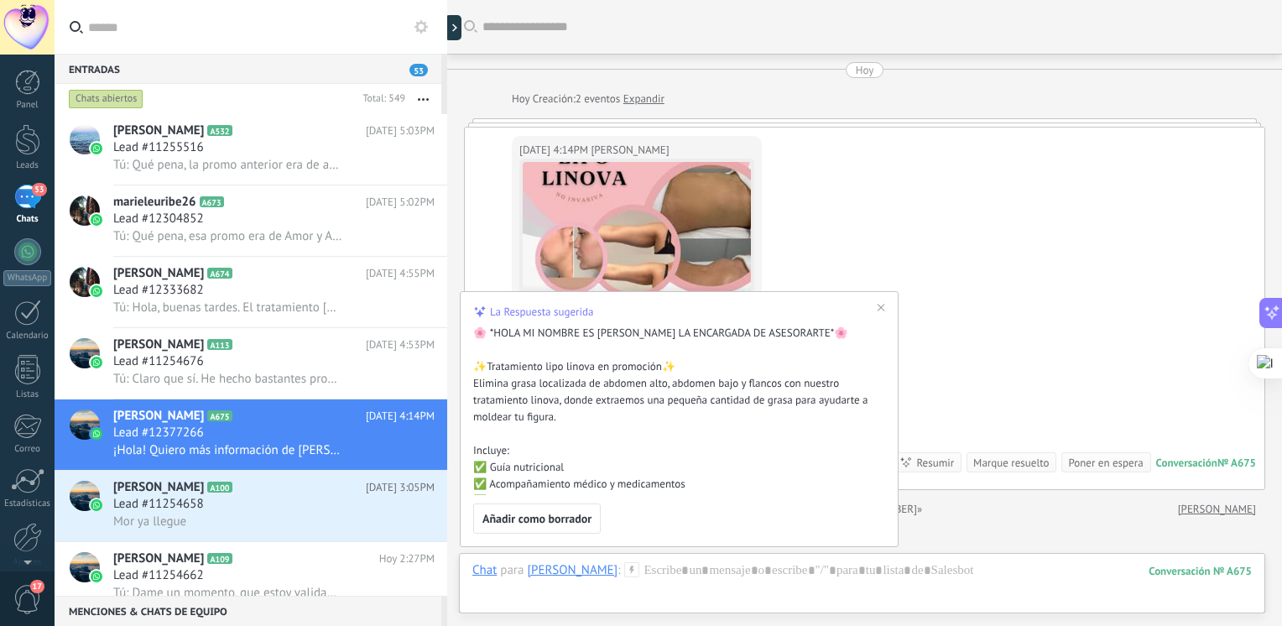
click at [571, 517] on span "Añadir como borrador" at bounding box center [536, 519] width 109 height 12
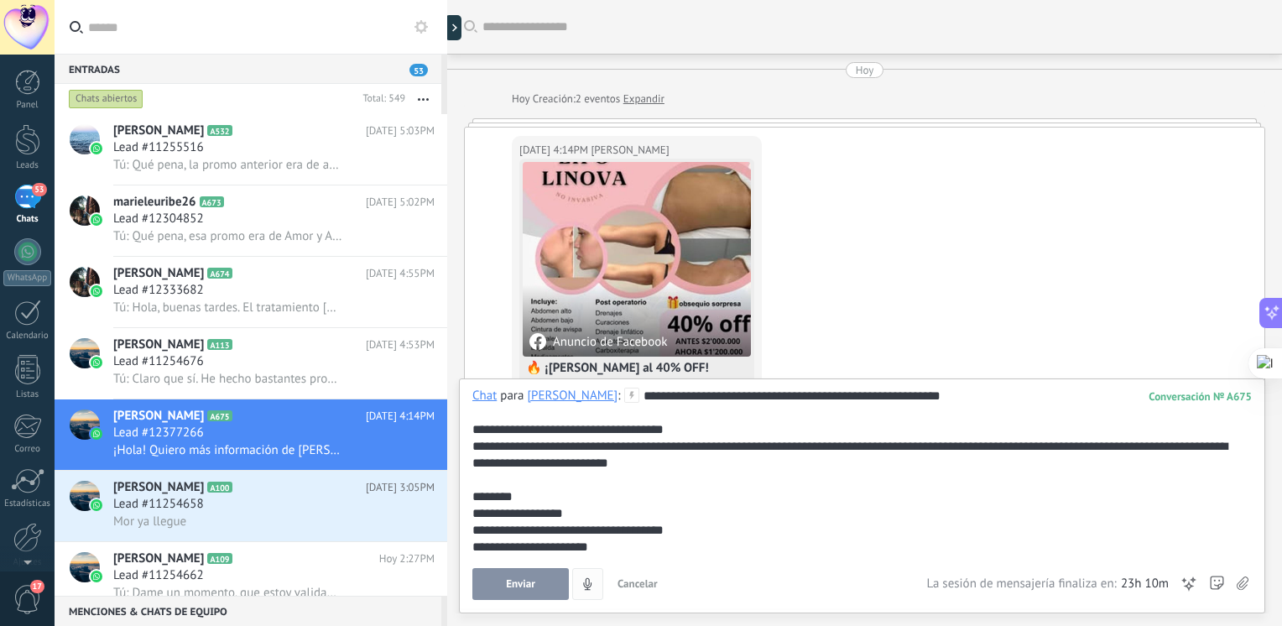
click at [533, 579] on span "Enviar" at bounding box center [520, 584] width 29 height 12
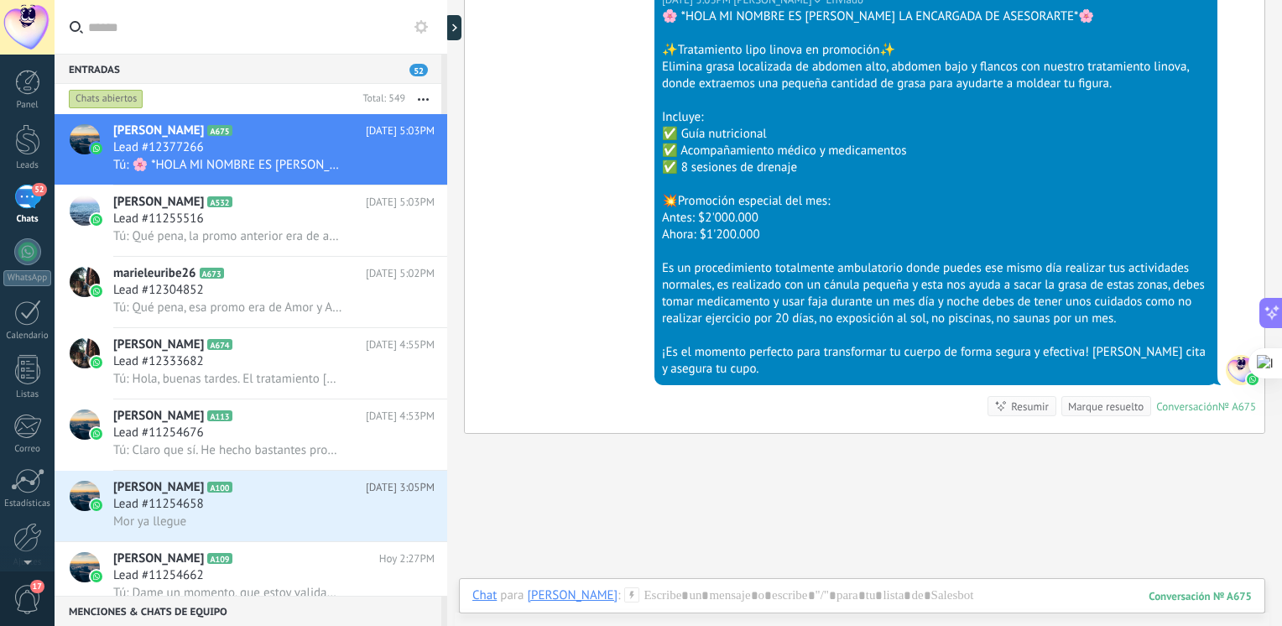
scroll to position [615, 0]
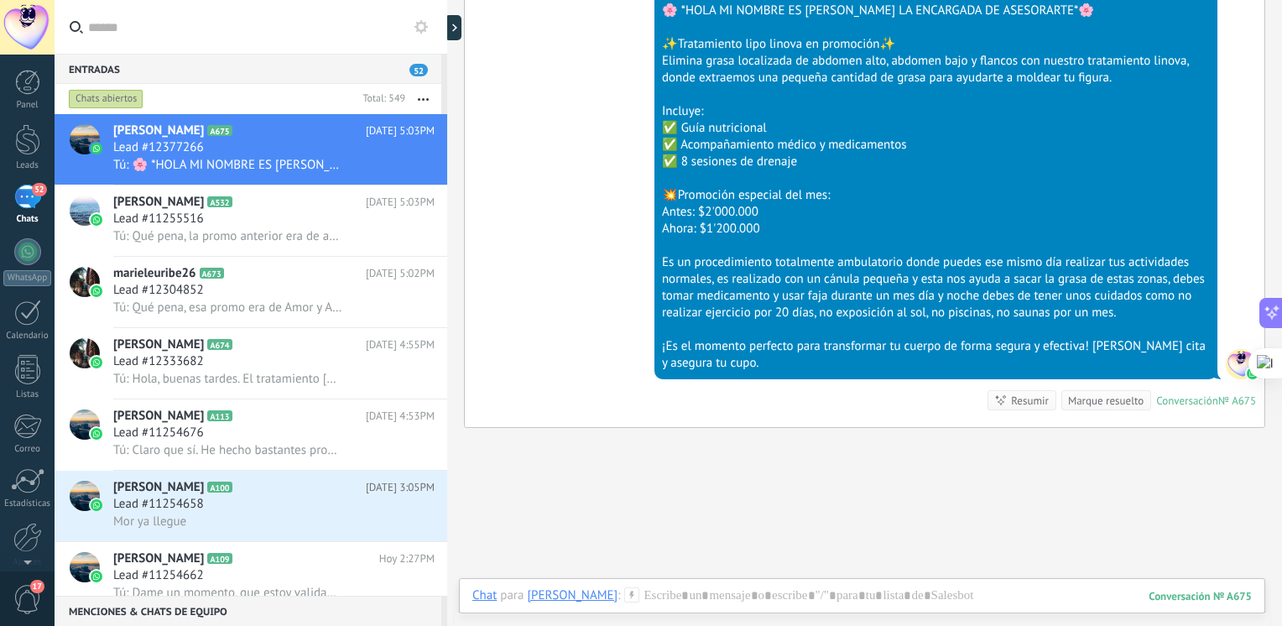
click at [762, 585] on div "Chat Correo Nota Tarea Chat para gianna : 675 Enviar Cancelar Rastrear clics en…" at bounding box center [862, 608] width 806 height 60
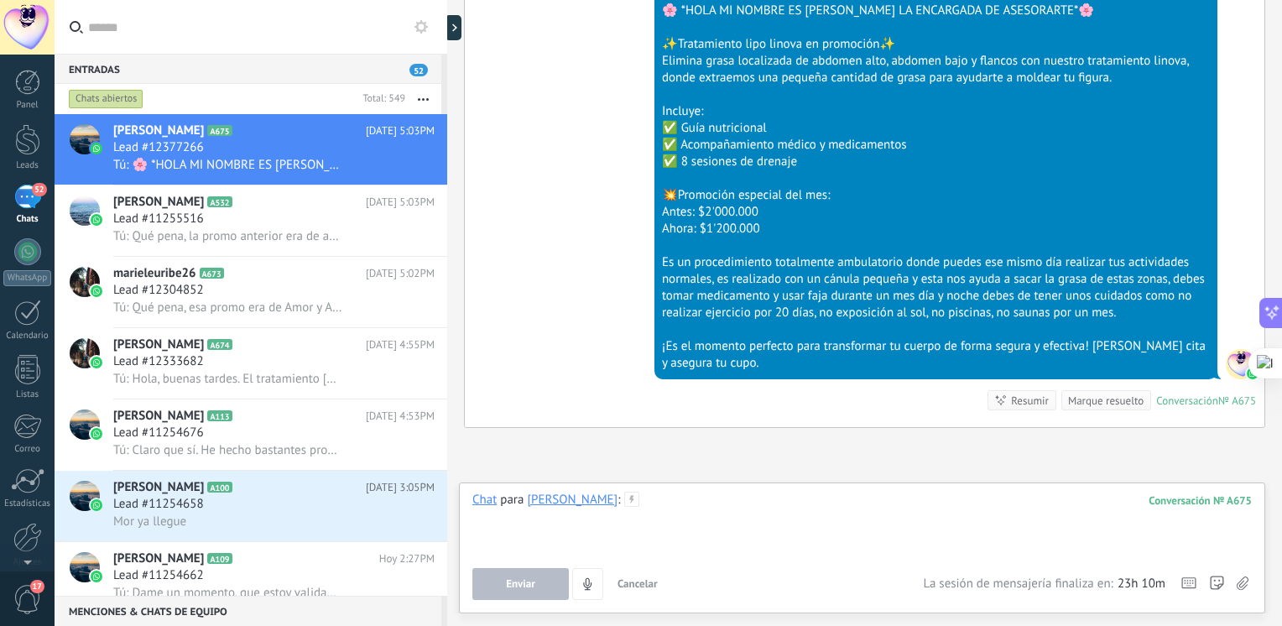
click at [735, 528] on div at bounding box center [861, 524] width 779 height 64
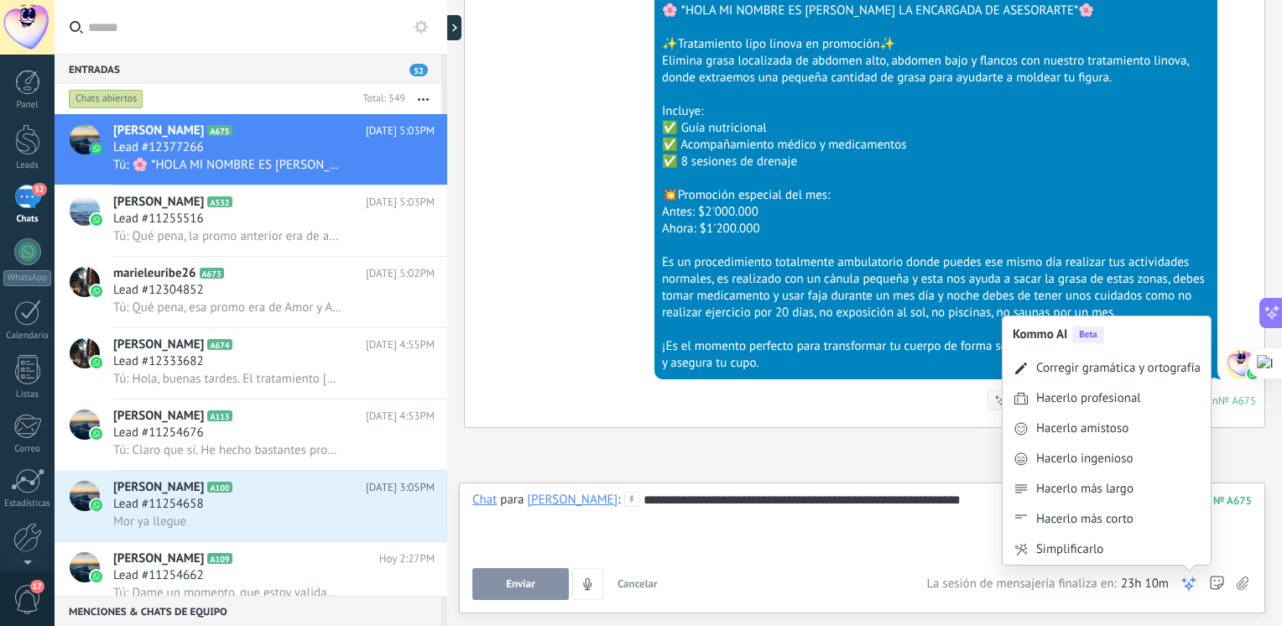
click at [1183, 586] on icon at bounding box center [1188, 583] width 17 height 17
click at [1108, 430] on div "Hacerlo amistoso" at bounding box center [1082, 428] width 92 height 17
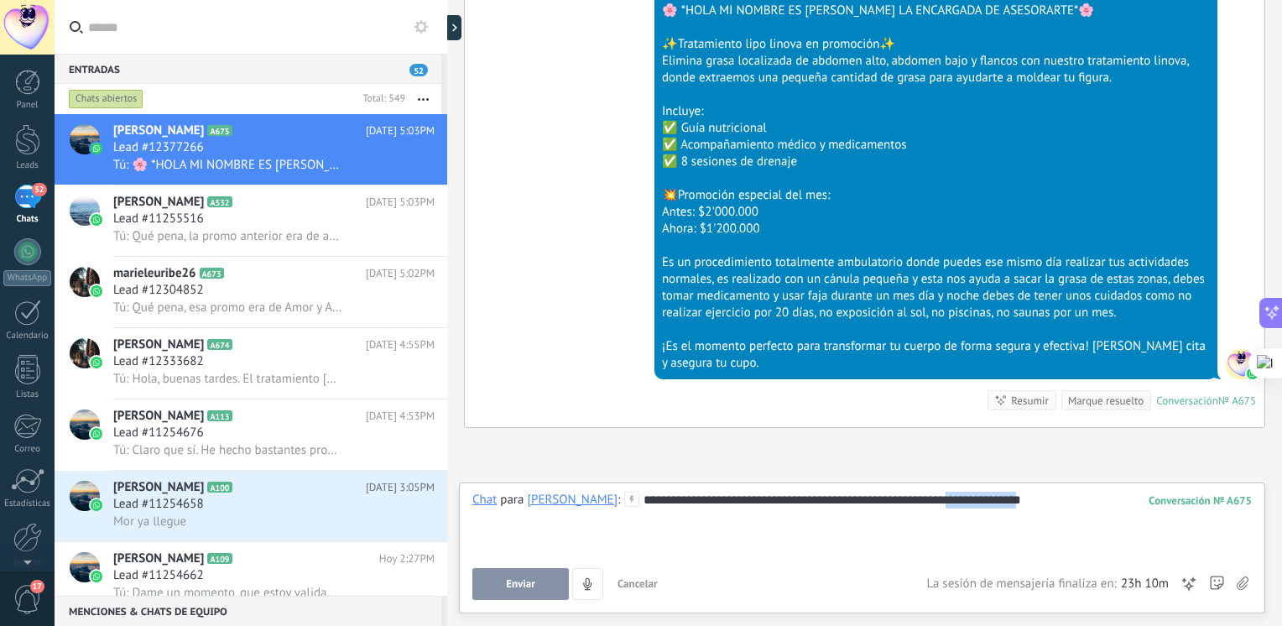
drag, startPoint x: 1013, startPoint y: 497, endPoint x: 925, endPoint y: 503, distance: 88.2
click at [925, 503] on div "**********" at bounding box center [861, 524] width 779 height 64
click at [785, 546] on div "**********" at bounding box center [861, 524] width 779 height 64
click at [685, 503] on div "**********" at bounding box center [861, 524] width 779 height 64
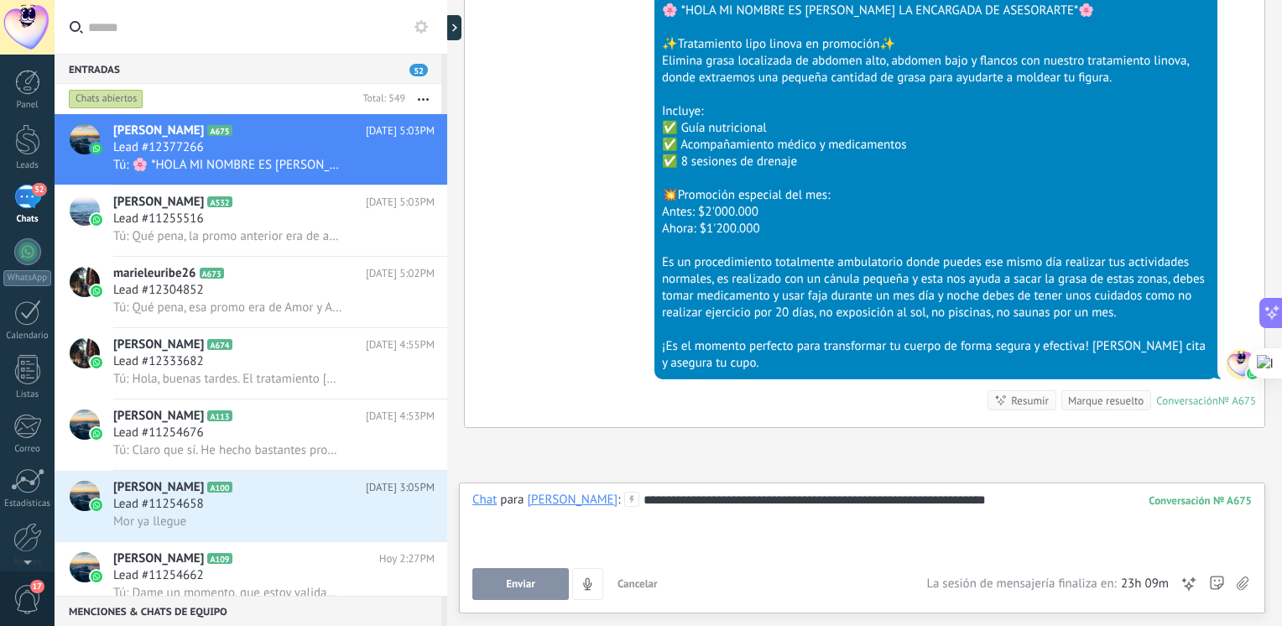
click at [540, 589] on button "Enviar" at bounding box center [520, 584] width 96 height 32
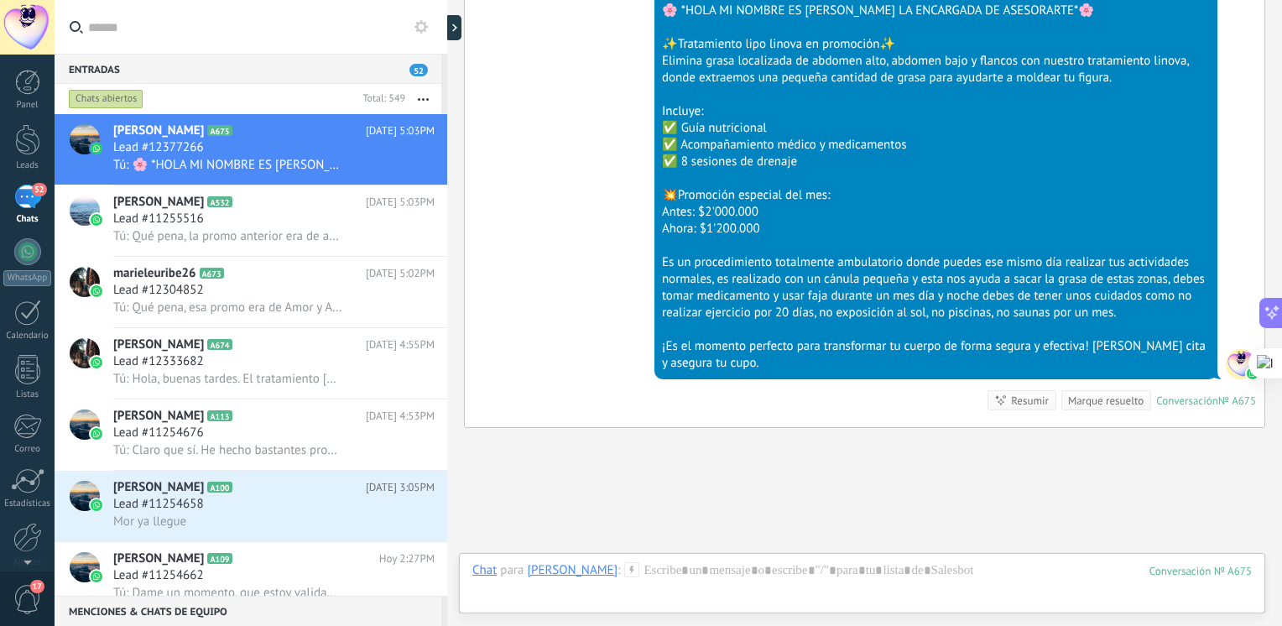
scroll to position [758, 0]
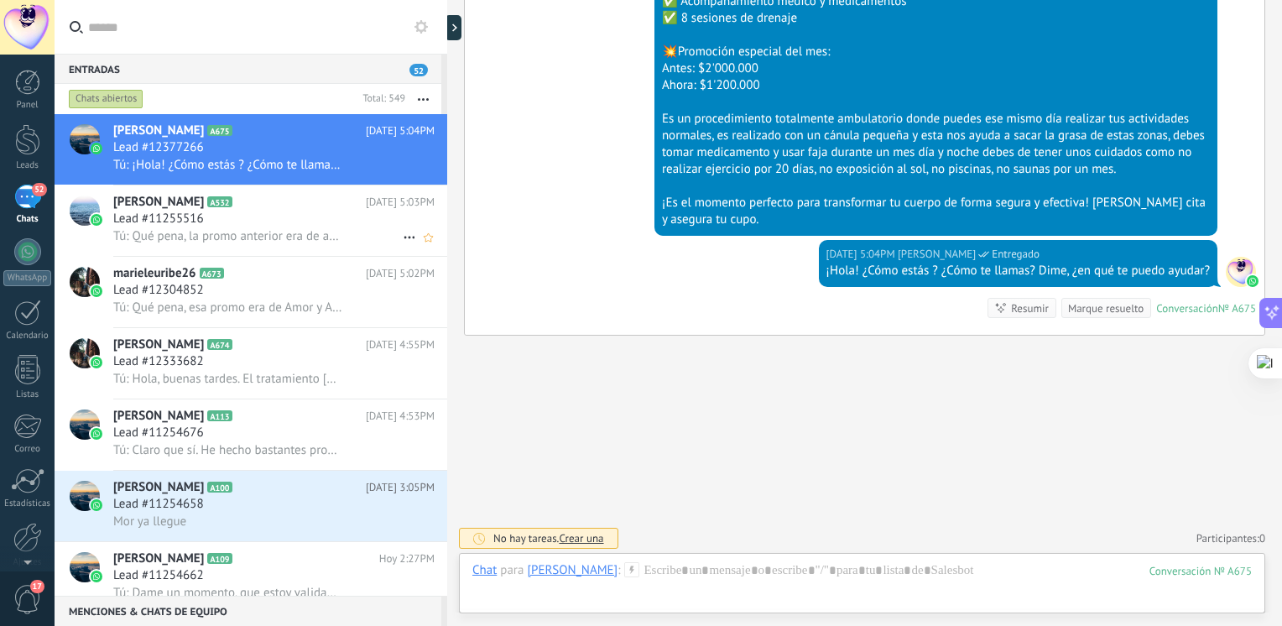
click at [291, 240] on span "Tú: Qué pena, la promo anterior era de amor y amistad." at bounding box center [227, 236] width 229 height 16
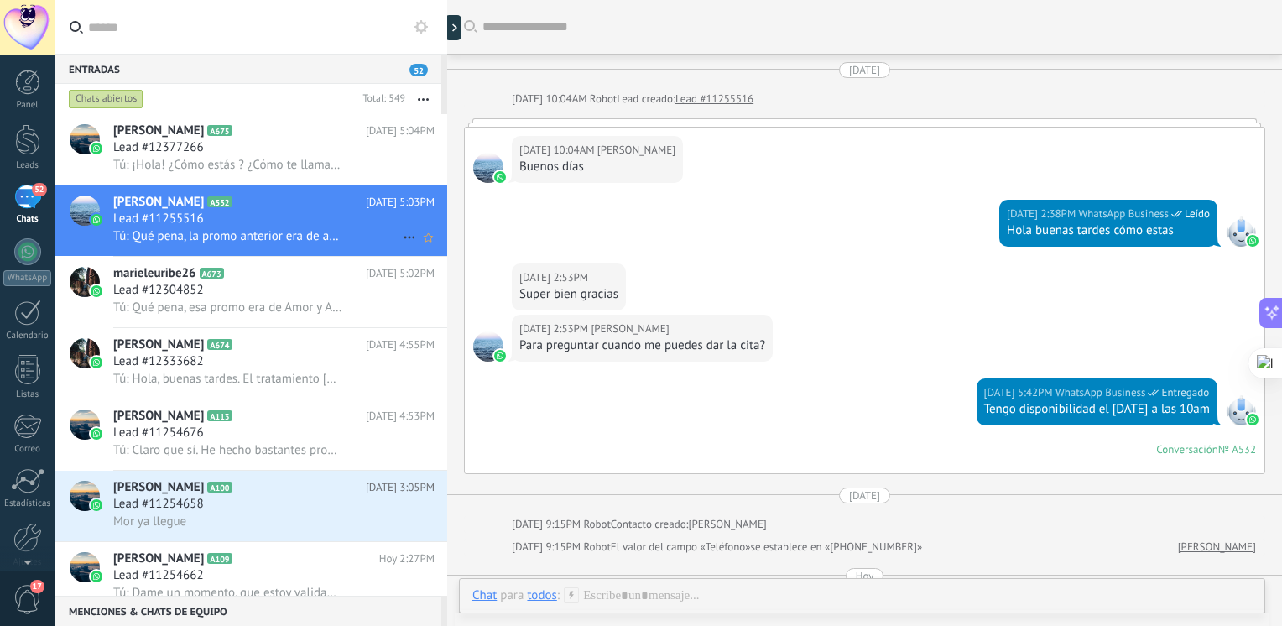
scroll to position [1634, 0]
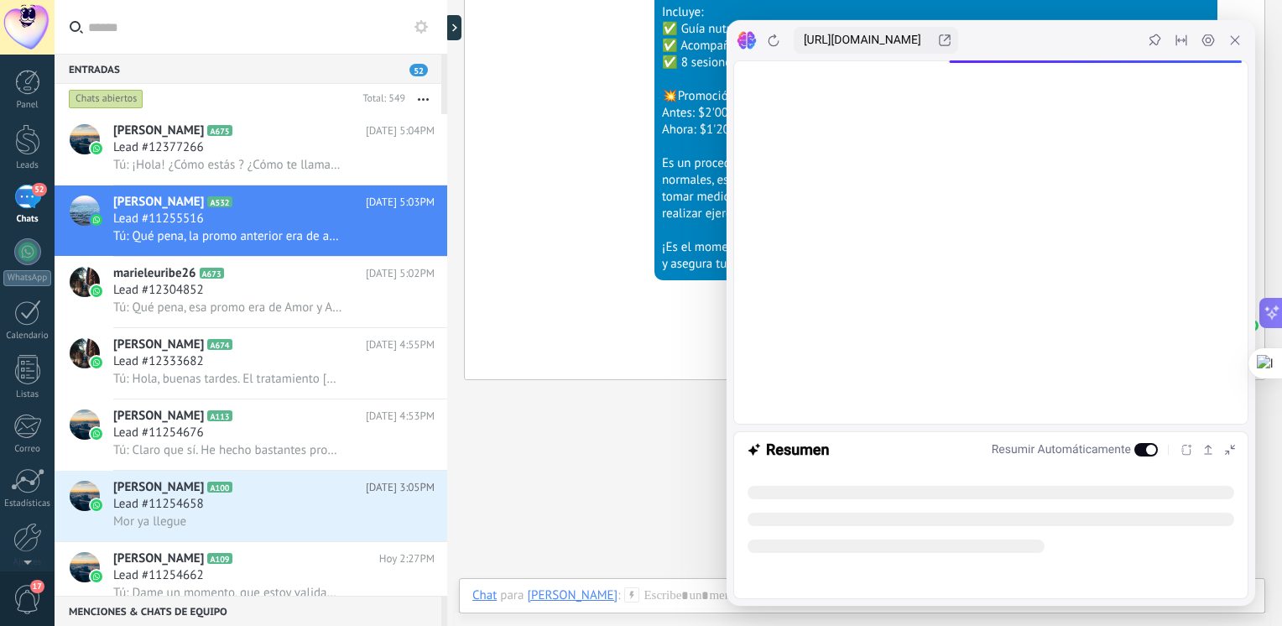
click at [529, 141] on div "Hoy 5:02PM Juliana serna Entregado 🌸 *HOLA MI NOMBRE ES JULIANA LA ENCARGADA DE…" at bounding box center [864, 83] width 799 height 404
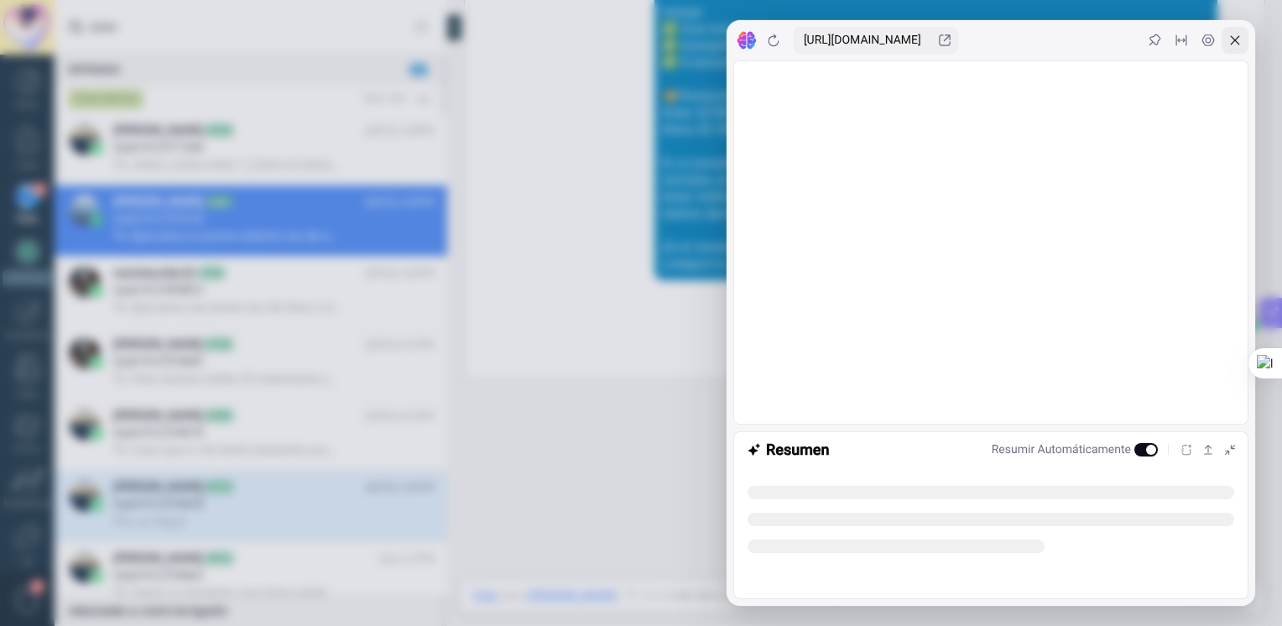
click at [1242, 32] on div at bounding box center [1234, 40] width 27 height 27
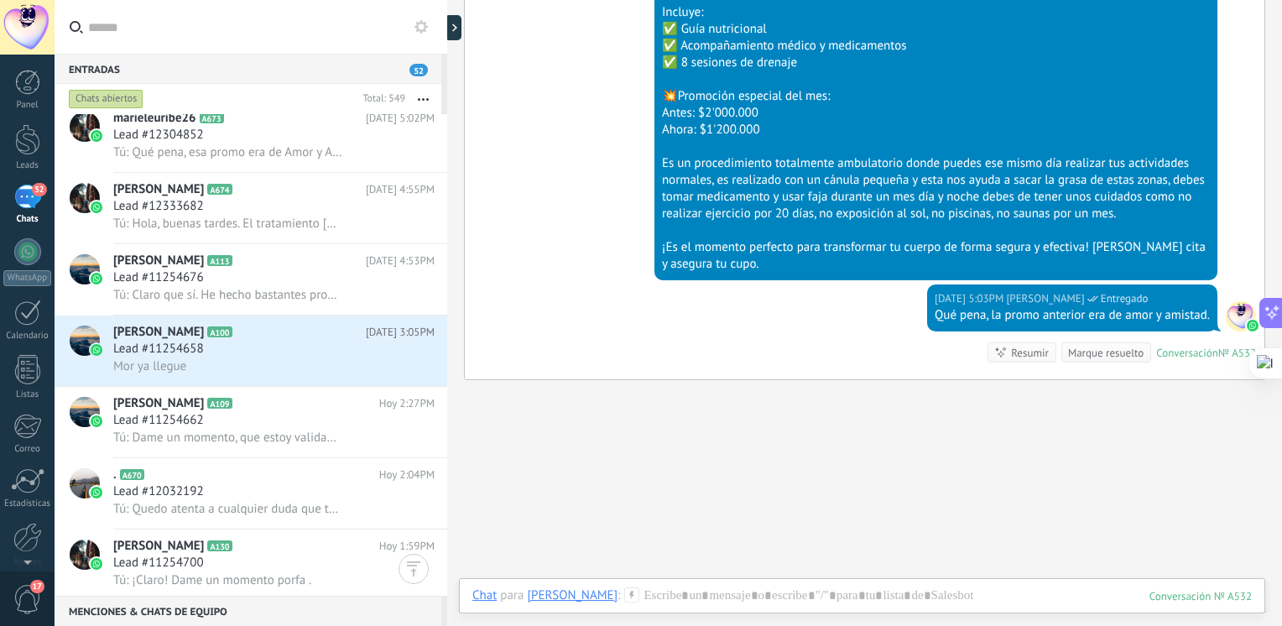
scroll to position [0, 0]
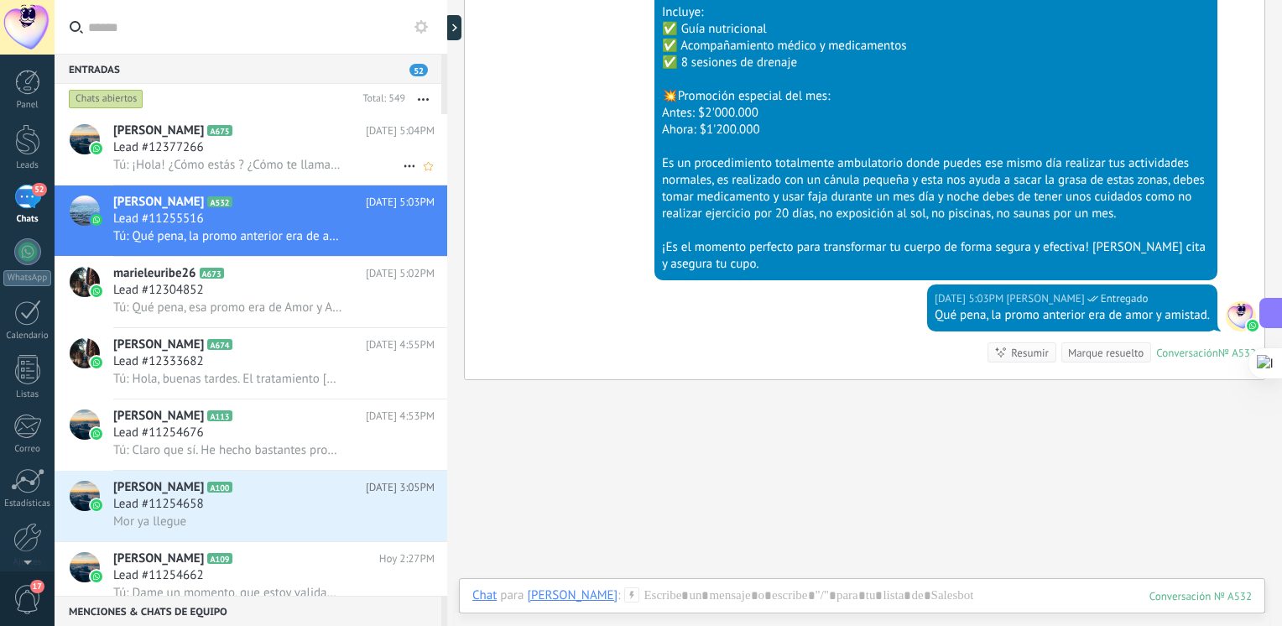
click at [288, 137] on h2 "gianna A675" at bounding box center [239, 130] width 253 height 17
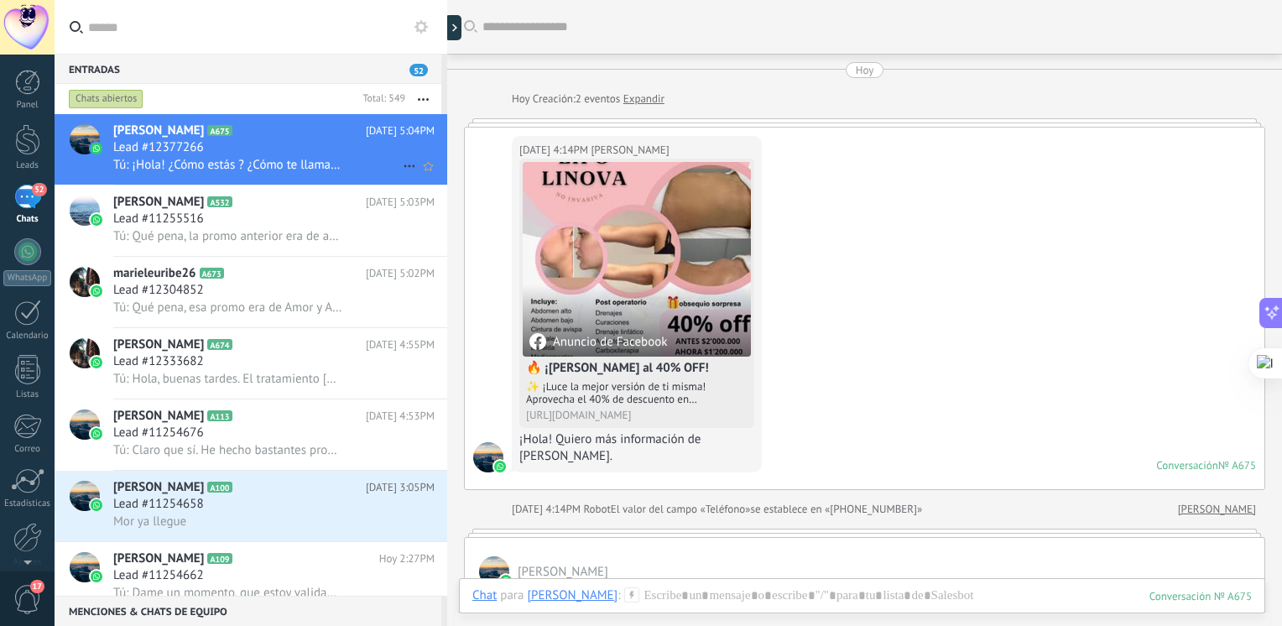
scroll to position [732, 0]
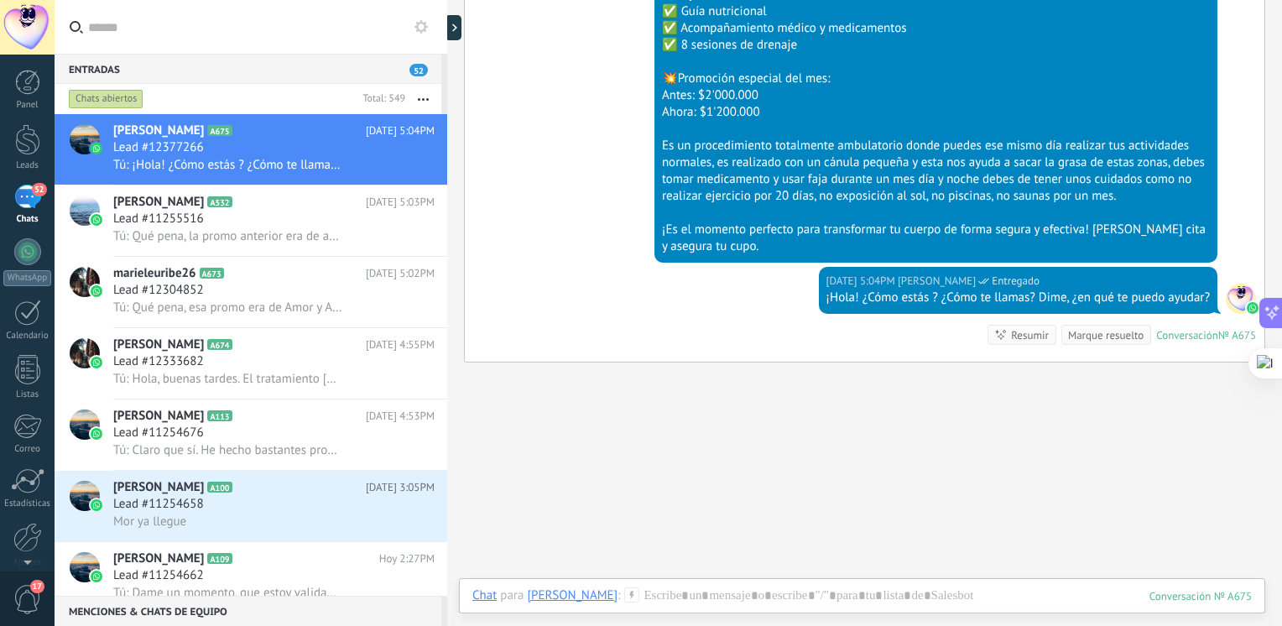
click at [410, 69] on span "52" at bounding box center [418, 70] width 18 height 13
click at [242, 201] on h2 "Machado Yee A532" at bounding box center [239, 202] width 253 height 17
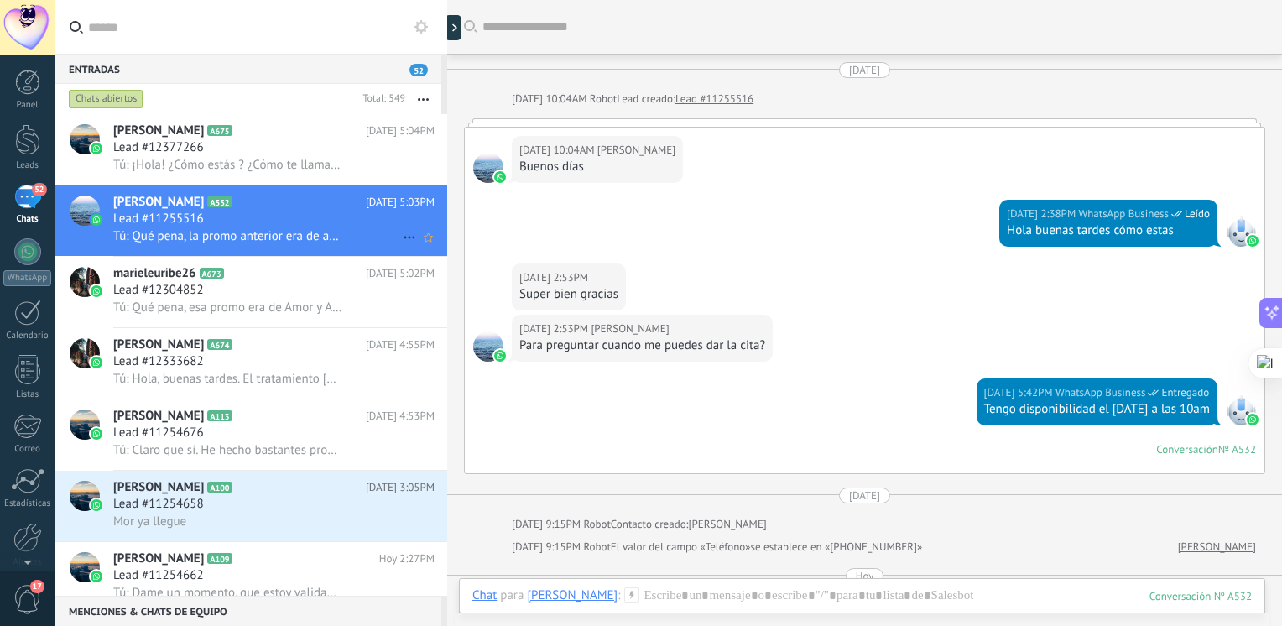
scroll to position [1634, 0]
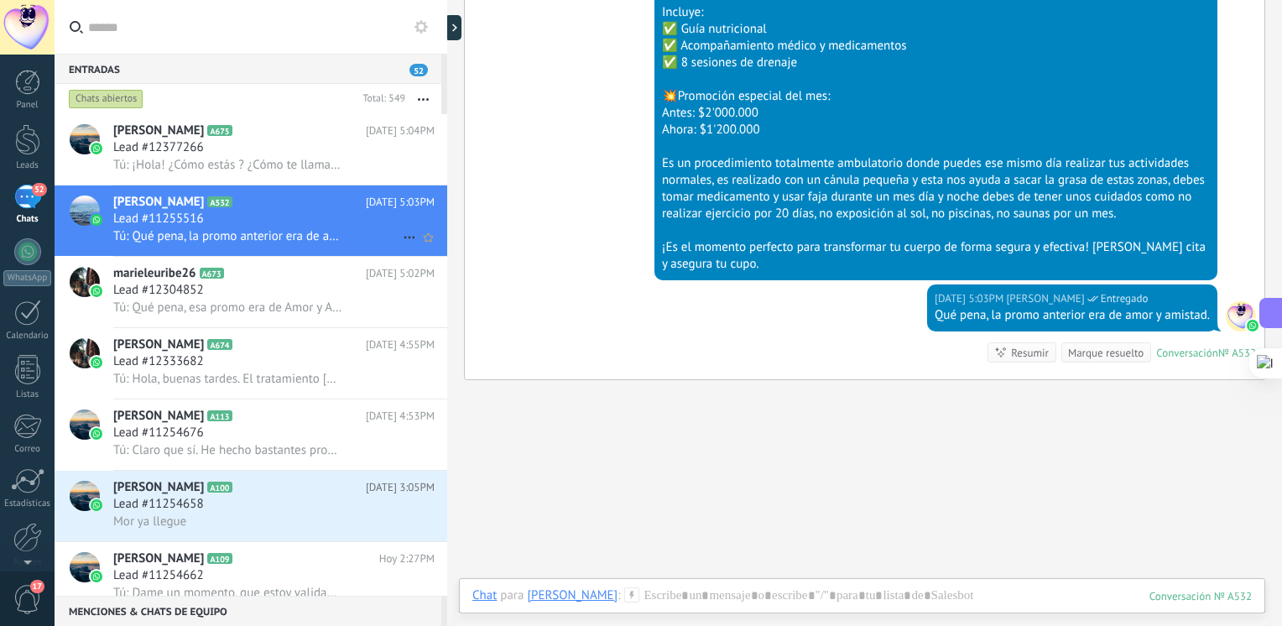
click at [272, 213] on div "Lead #11255516" at bounding box center [273, 219] width 321 height 17
click at [209, 173] on span "Tú: ¡Hola! ¿Cómo estás ? ¿Cómo te llamas? Dime, ¿en qué te puedo ayudar?" at bounding box center [227, 165] width 229 height 16
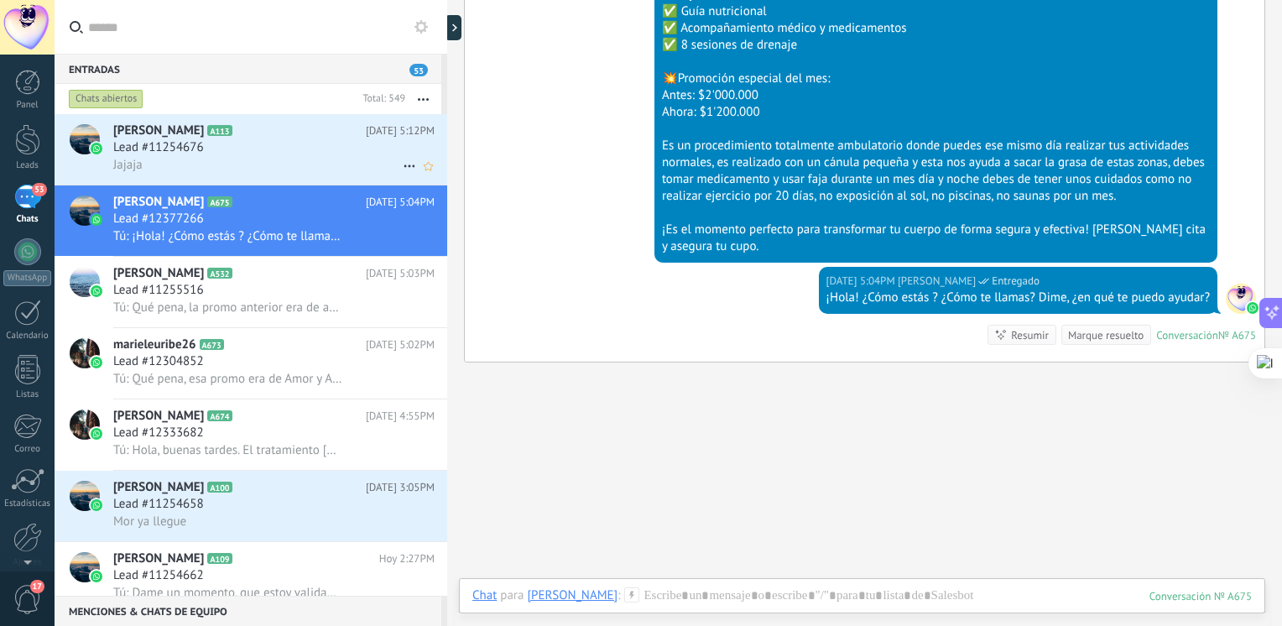
click at [284, 173] on div "Jajaja" at bounding box center [273, 165] width 321 height 18
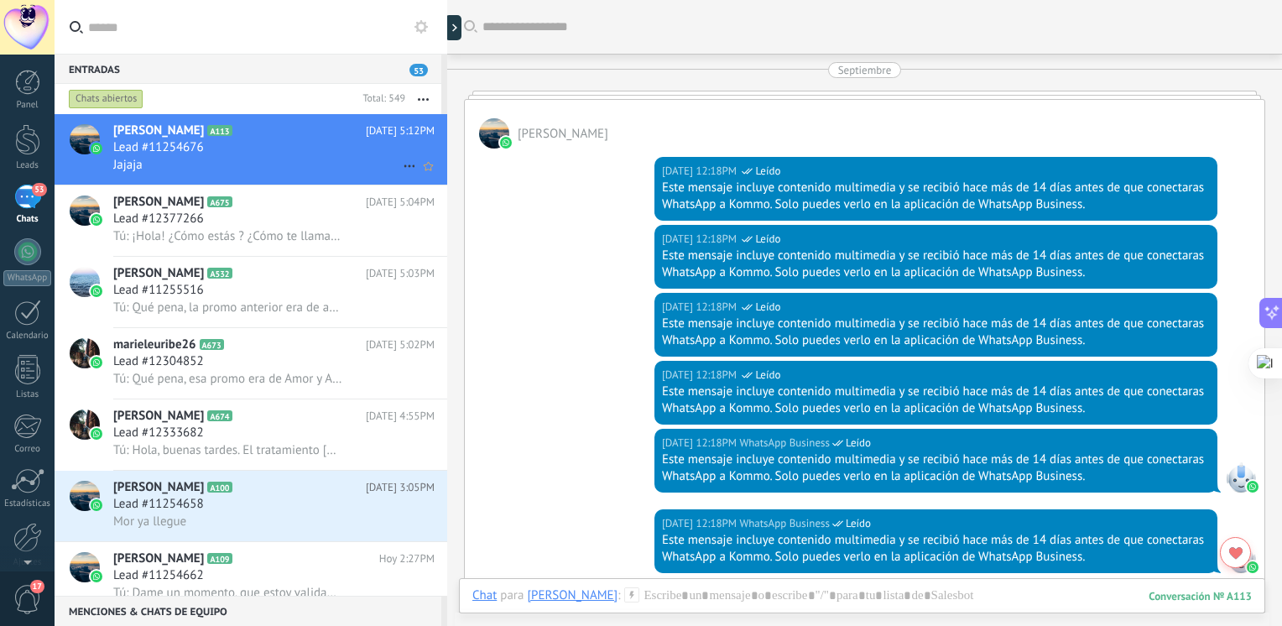
scroll to position [2750, 0]
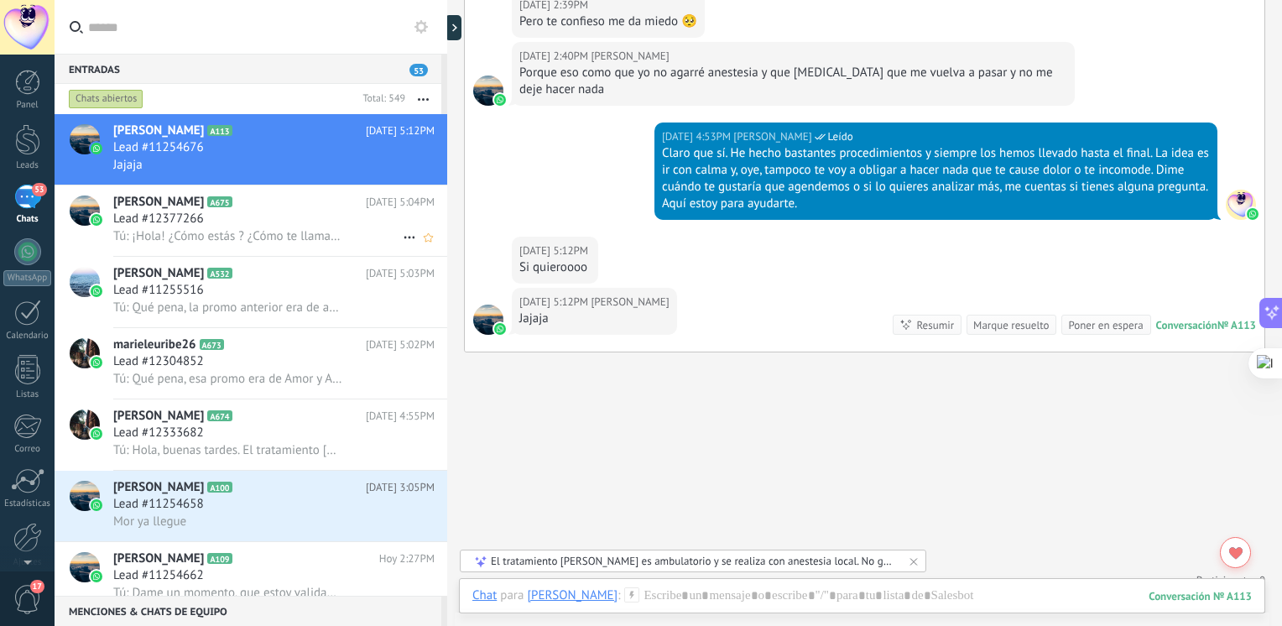
click at [268, 245] on h3 "Tú: ¡Hola! ¿Cómo estás ? ¿Cómo te llamas? Dime, ¿en qué te puedo ayudar?" at bounding box center [231, 236] width 237 height 17
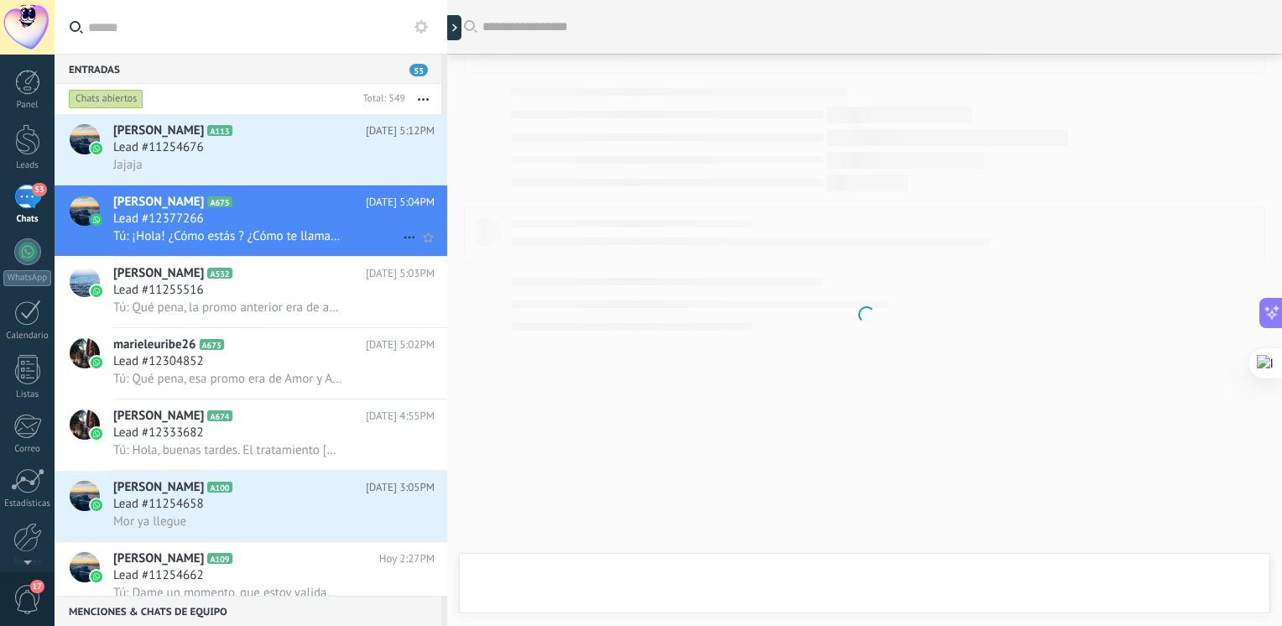
scroll to position [732, 0]
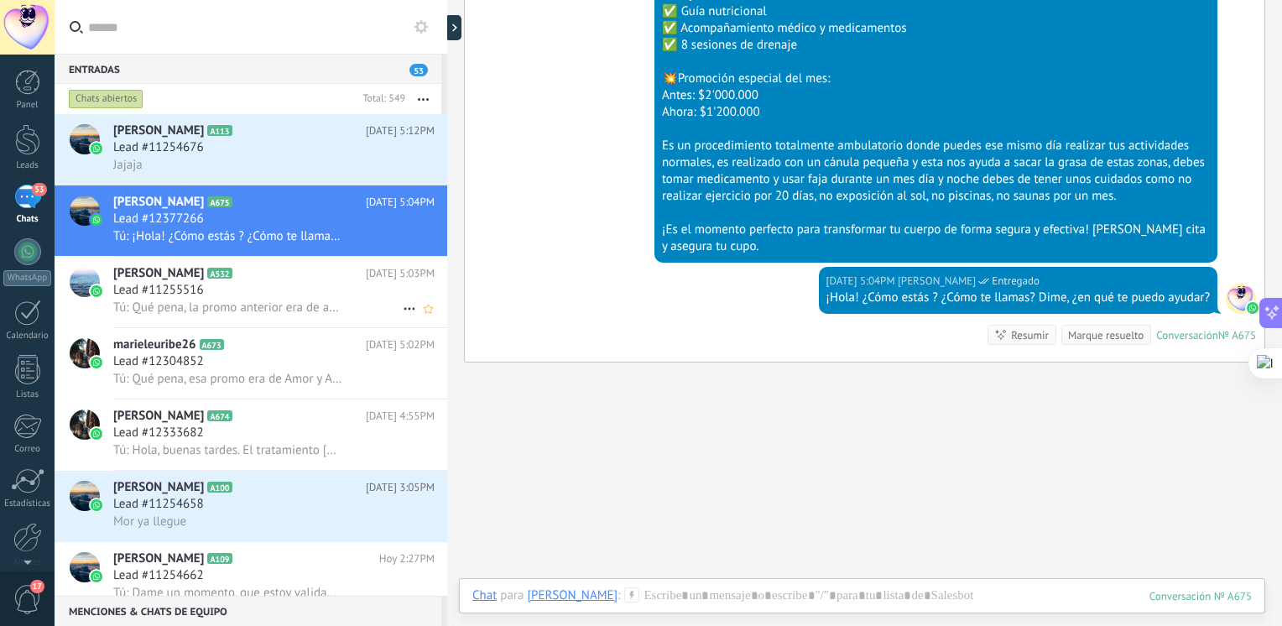
click at [243, 308] on span "Tú: Qué pena, la promo anterior era de amor y amistad." at bounding box center [227, 307] width 229 height 16
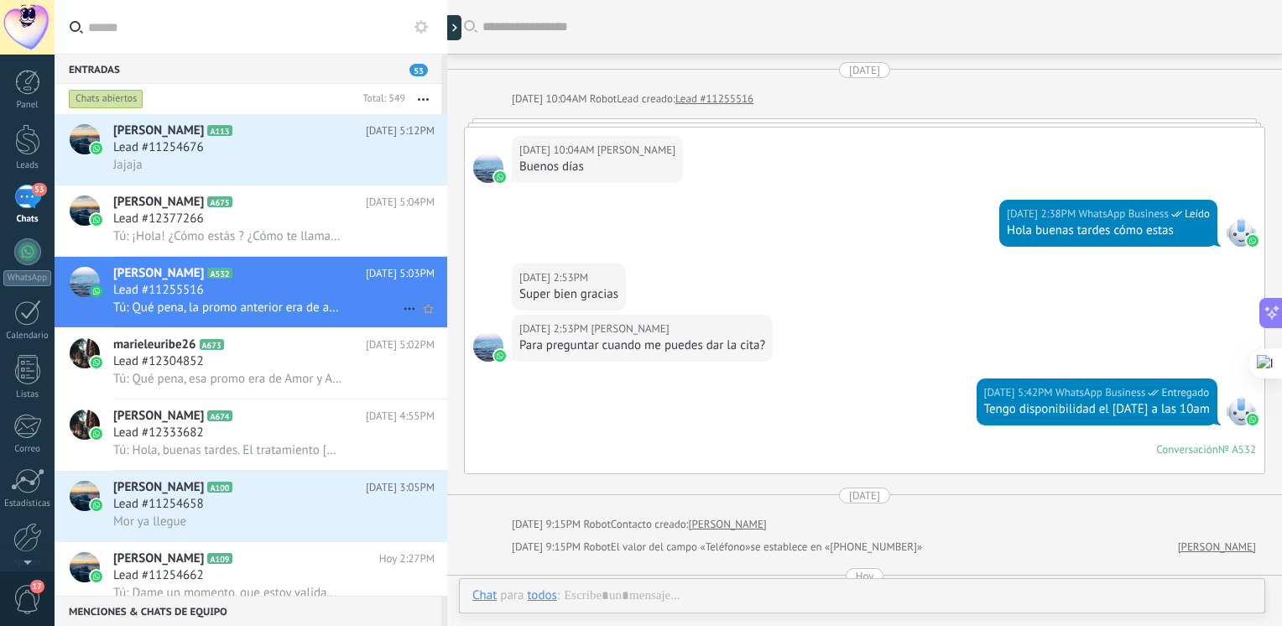
scroll to position [1634, 0]
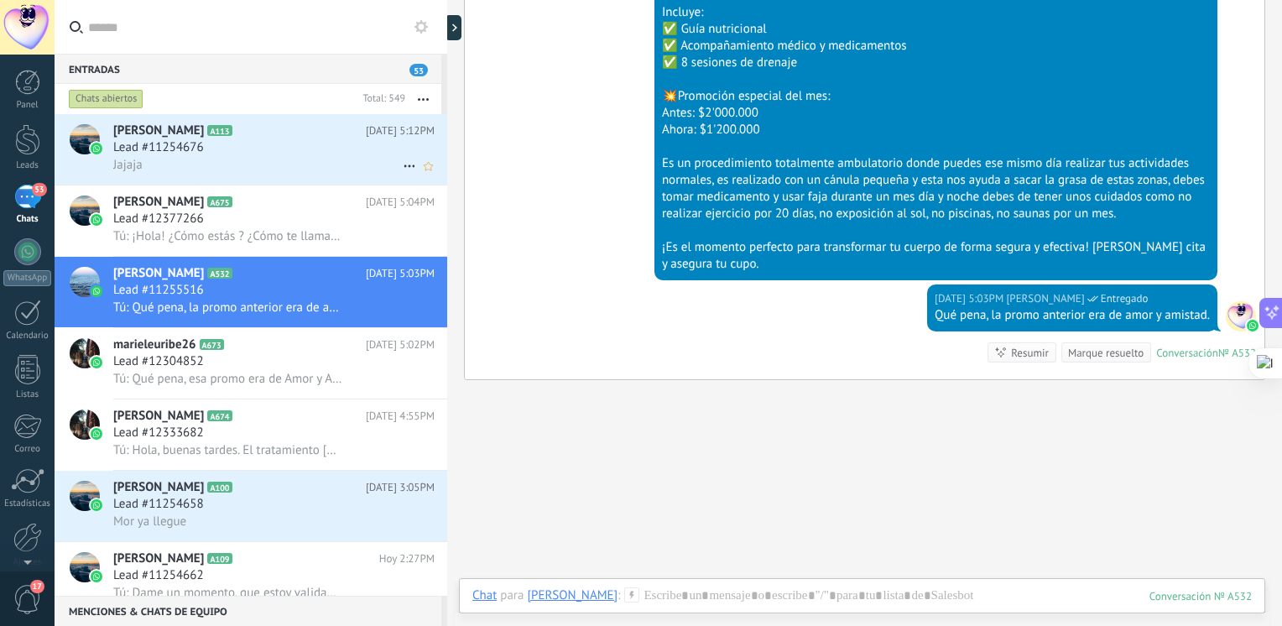
click at [247, 169] on div "Jajaja" at bounding box center [273, 165] width 321 height 18
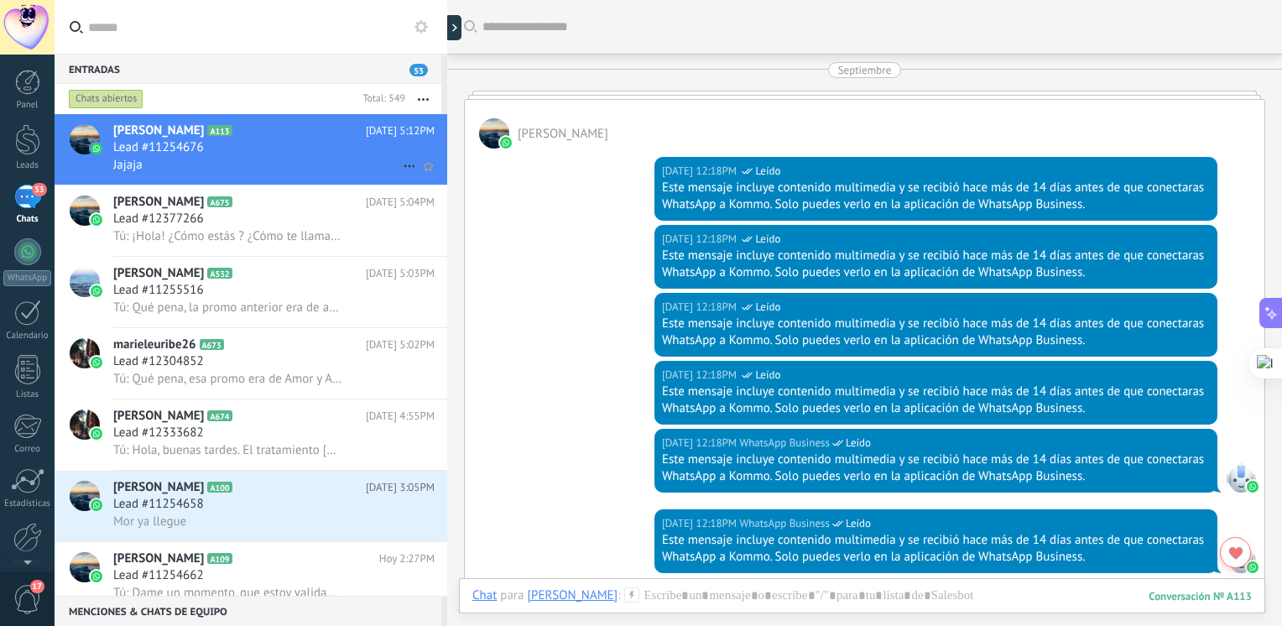
scroll to position [2750, 0]
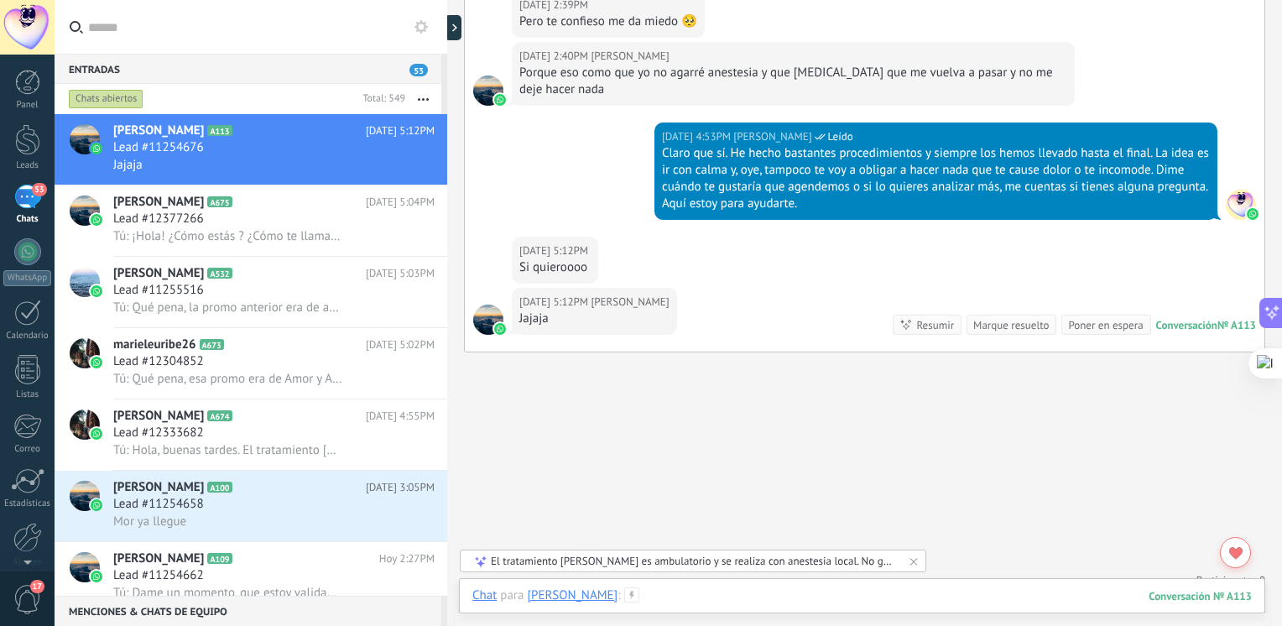
click at [634, 603] on div at bounding box center [861, 612] width 779 height 50
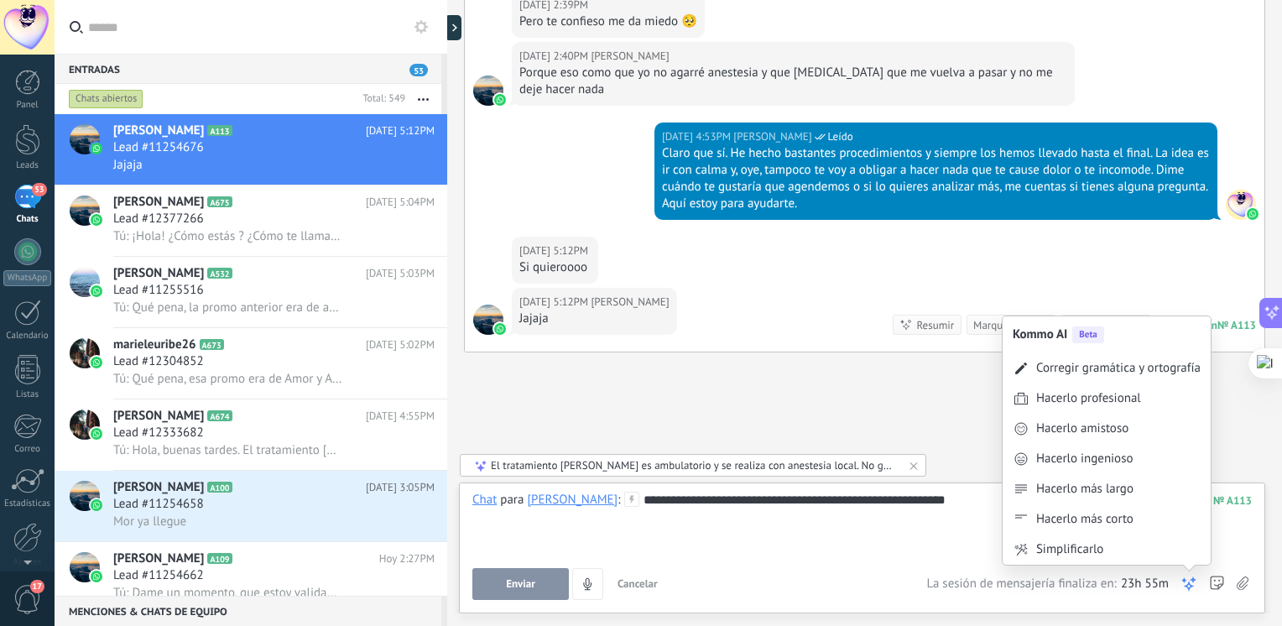
click at [1185, 584] on icon at bounding box center [1188, 583] width 17 height 17
click at [1124, 438] on div "Hacerlo amistoso" at bounding box center [1106, 429] width 208 height 30
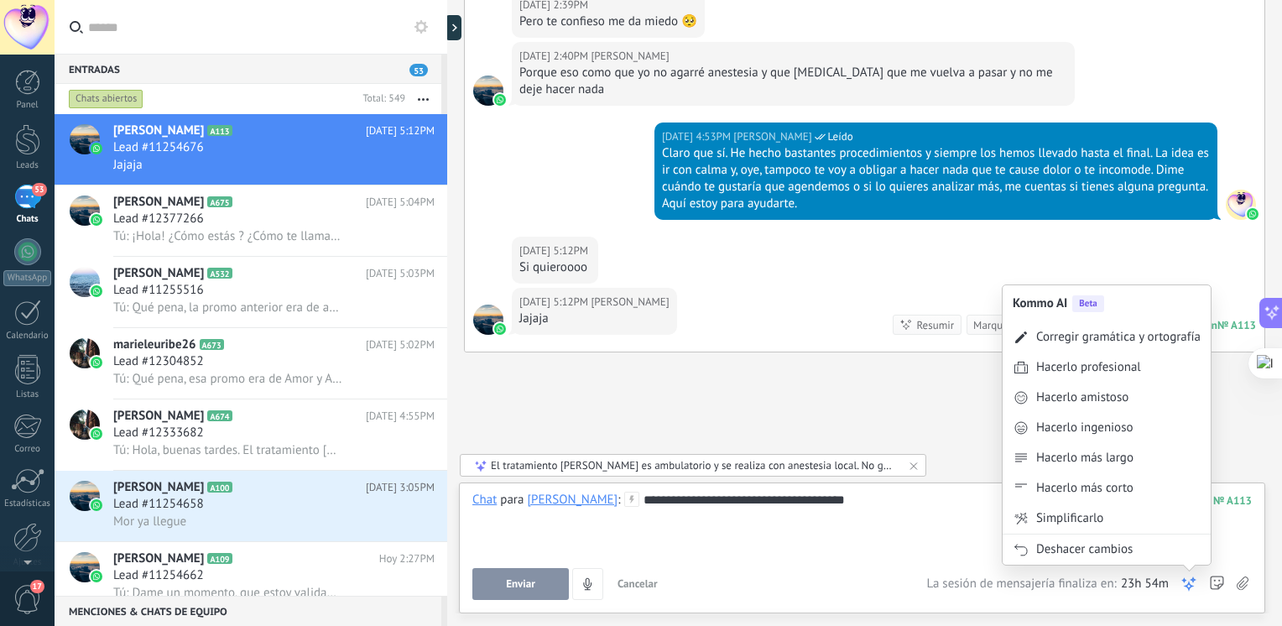
click at [1188, 582] on use at bounding box center [1189, 584] width 12 height 12
click at [1094, 430] on div "Hacerlo ingenioso" at bounding box center [1084, 427] width 97 height 17
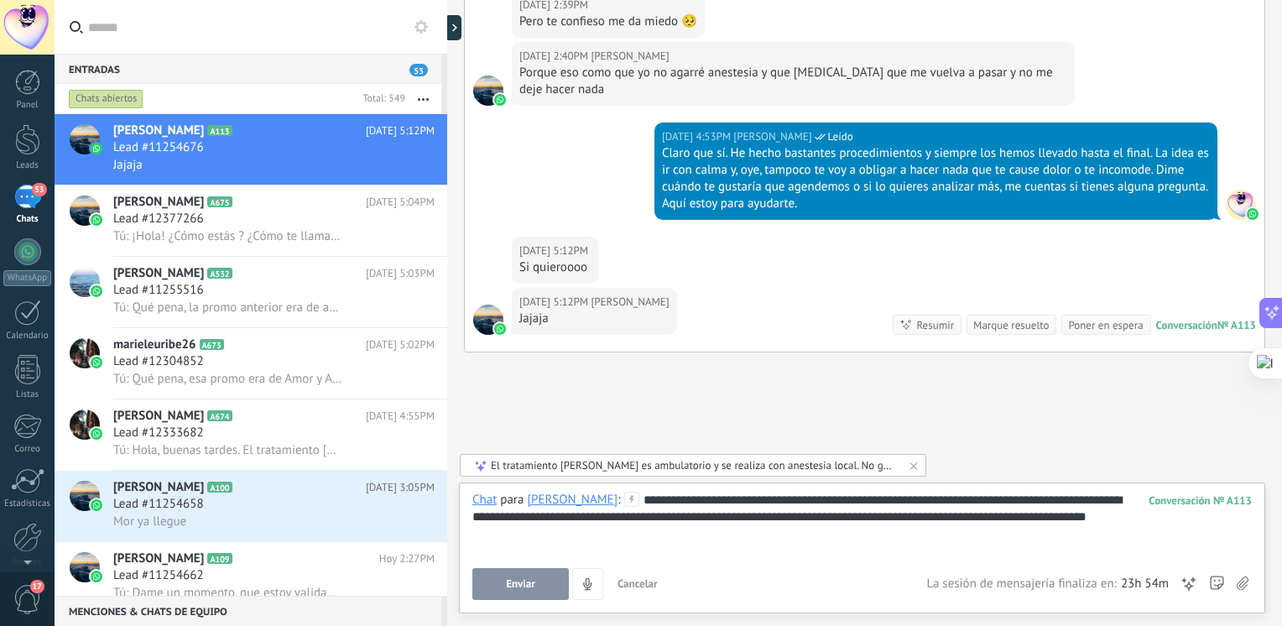
click at [765, 544] on div "**********" at bounding box center [861, 524] width 779 height 64
drag, startPoint x: 765, startPoint y: 544, endPoint x: 582, endPoint y: 509, distance: 186.1
click at [582, 508] on div "**********" at bounding box center [861, 524] width 779 height 64
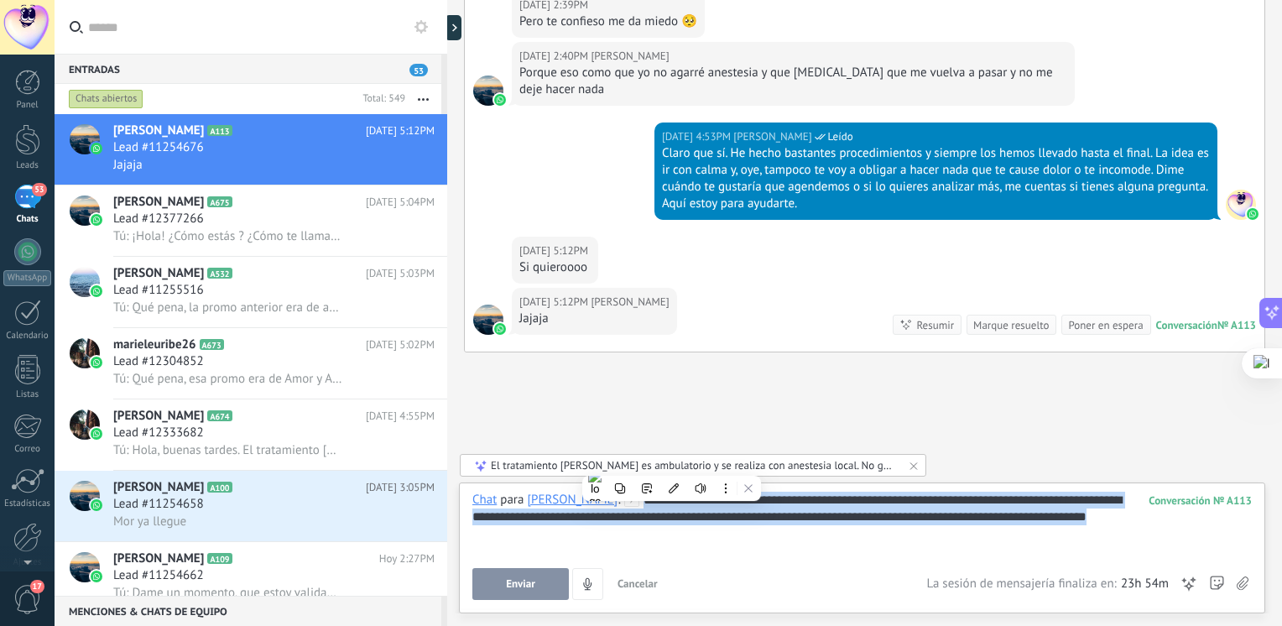
drag, startPoint x: 1117, startPoint y: 522, endPoint x: 592, endPoint y: 508, distance: 525.3
click at [592, 508] on div "**********" at bounding box center [861, 524] width 779 height 64
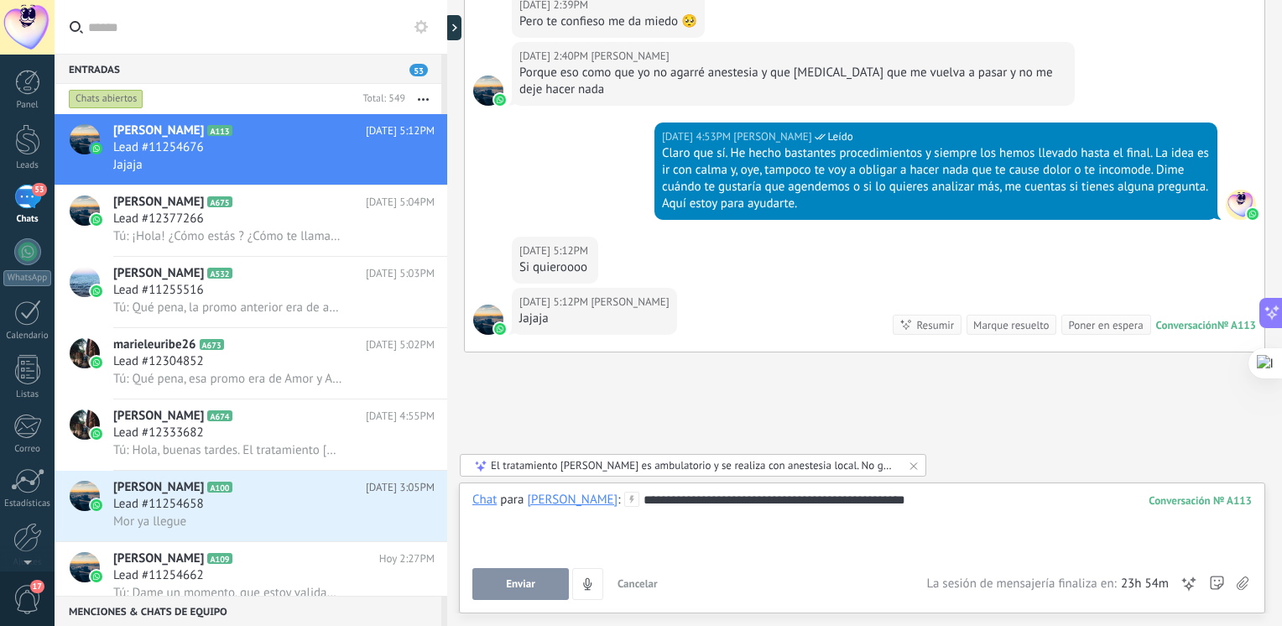
click at [1198, 586] on div "Enviar Cancelar Rastrear clics en links ? Reducir links largos y rastrear clics…" at bounding box center [861, 584] width 779 height 32
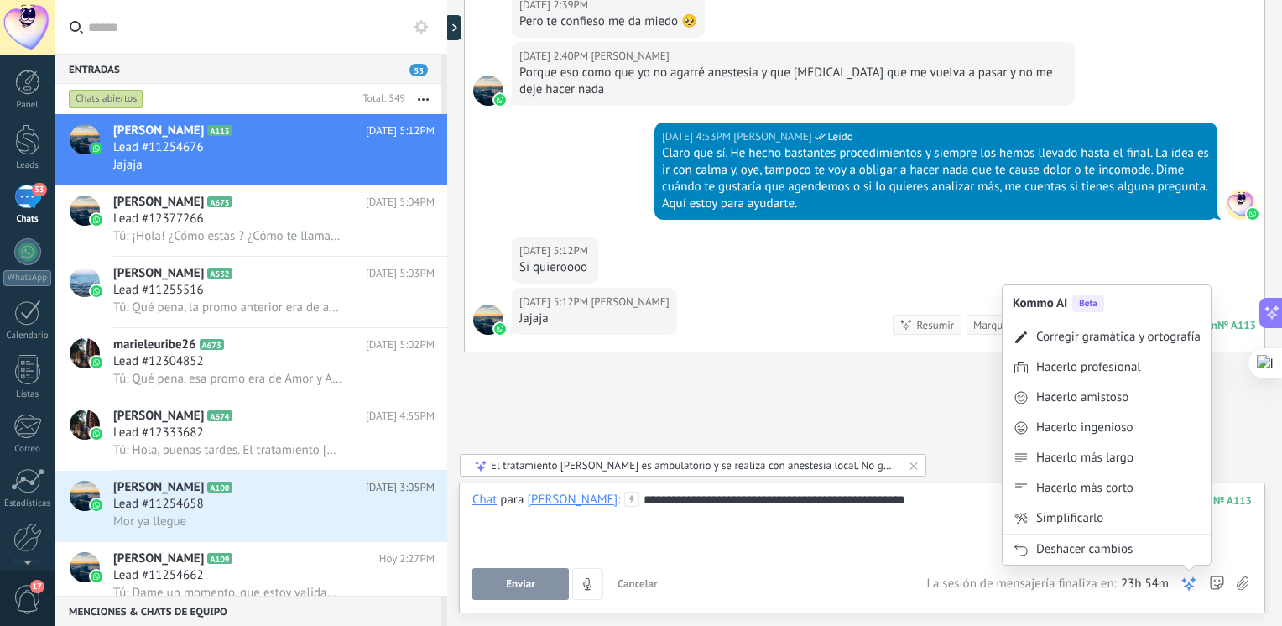
click at [1195, 586] on icon at bounding box center [1188, 583] width 17 height 17
click at [1126, 331] on div "Corregir gramática y ortografía" at bounding box center [1118, 337] width 164 height 17
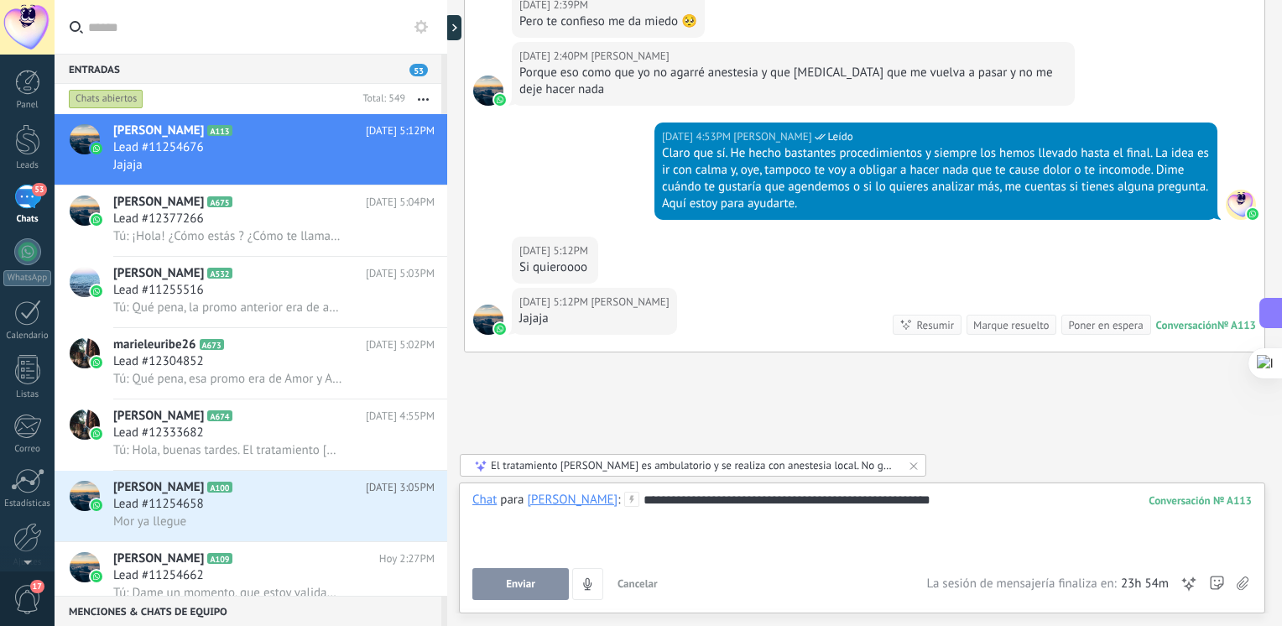
click at [539, 579] on button "Enviar" at bounding box center [520, 584] width 96 height 32
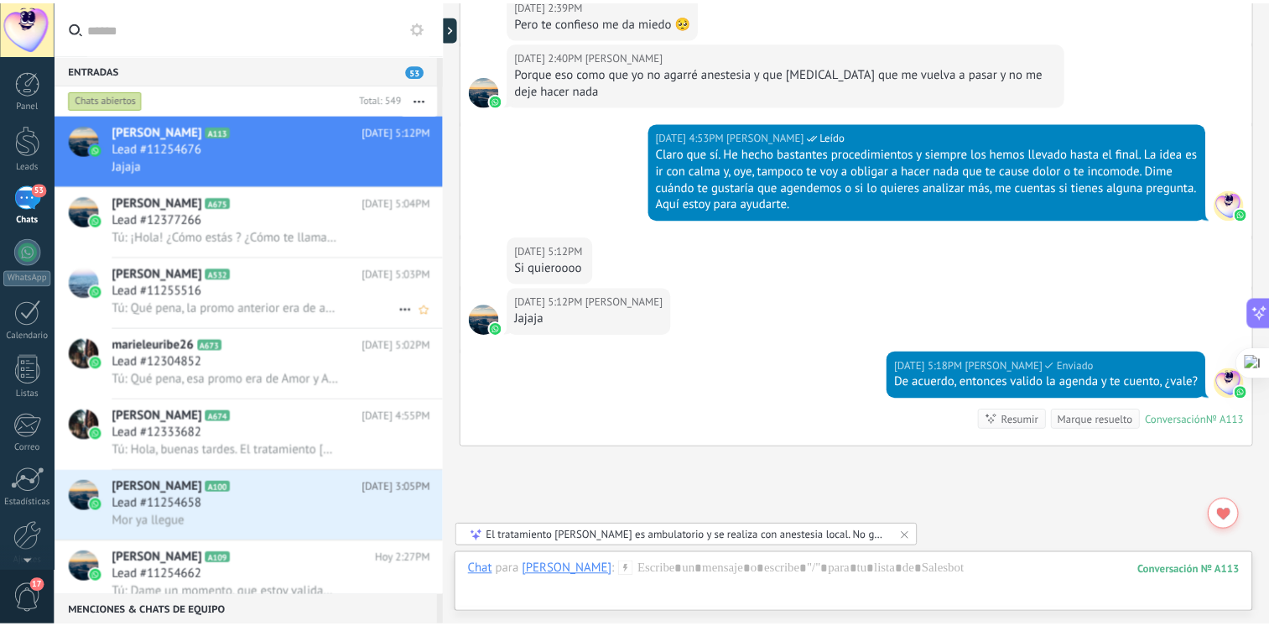
scroll to position [2856, 0]
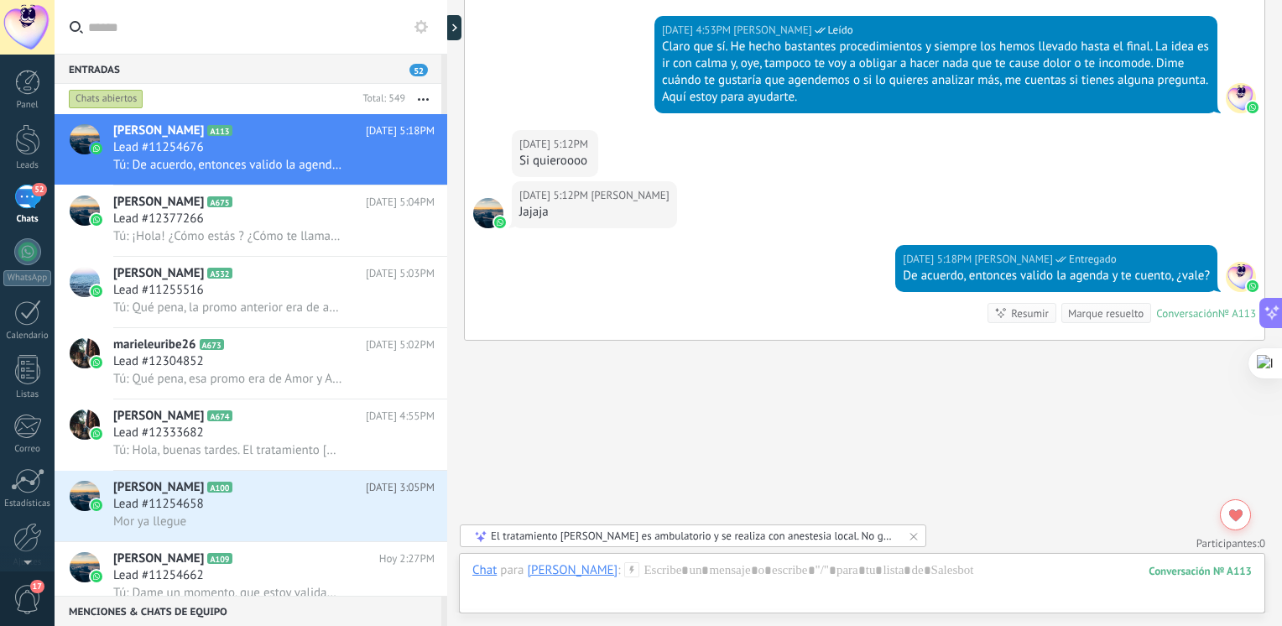
click at [306, 38] on input "text" at bounding box center [261, 27] width 346 height 54
click at [29, 253] on div at bounding box center [27, 251] width 27 height 27
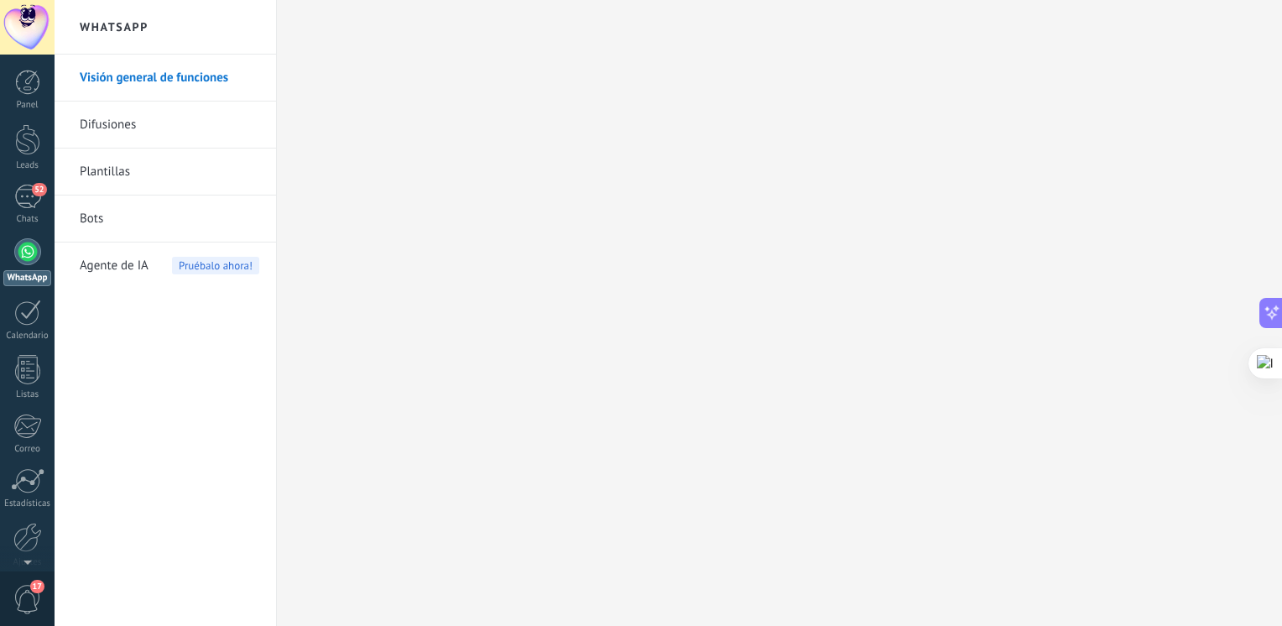
click at [139, 263] on span "Agente de IA" at bounding box center [114, 265] width 69 height 47
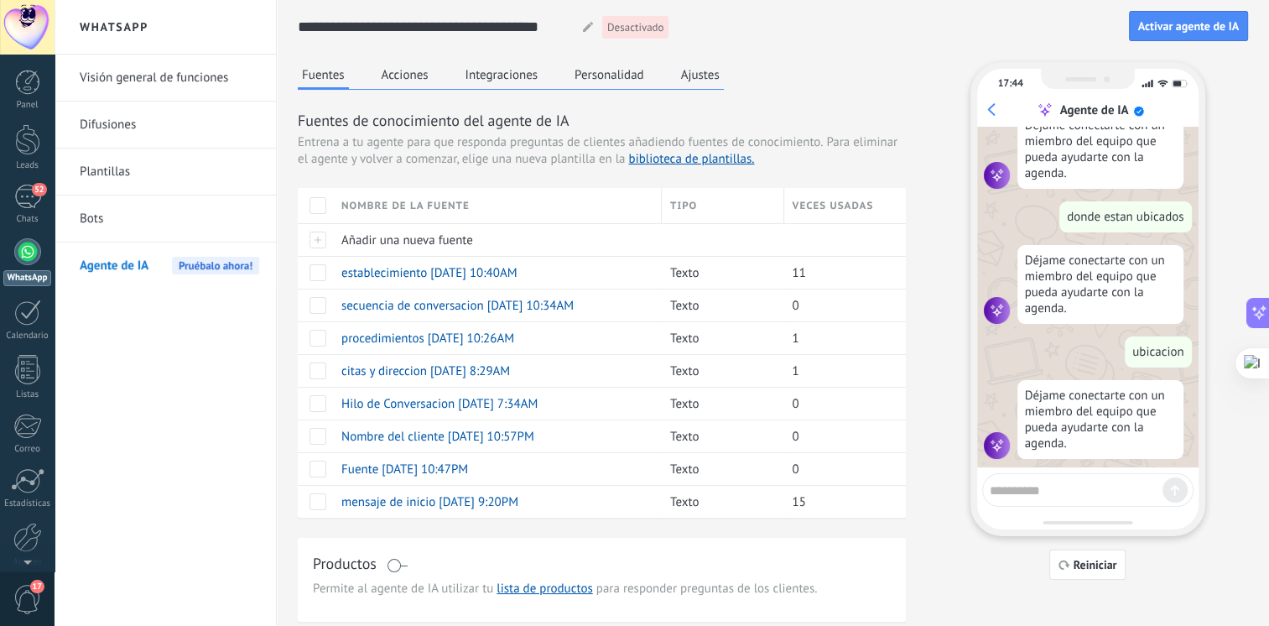
scroll to position [1799, 0]
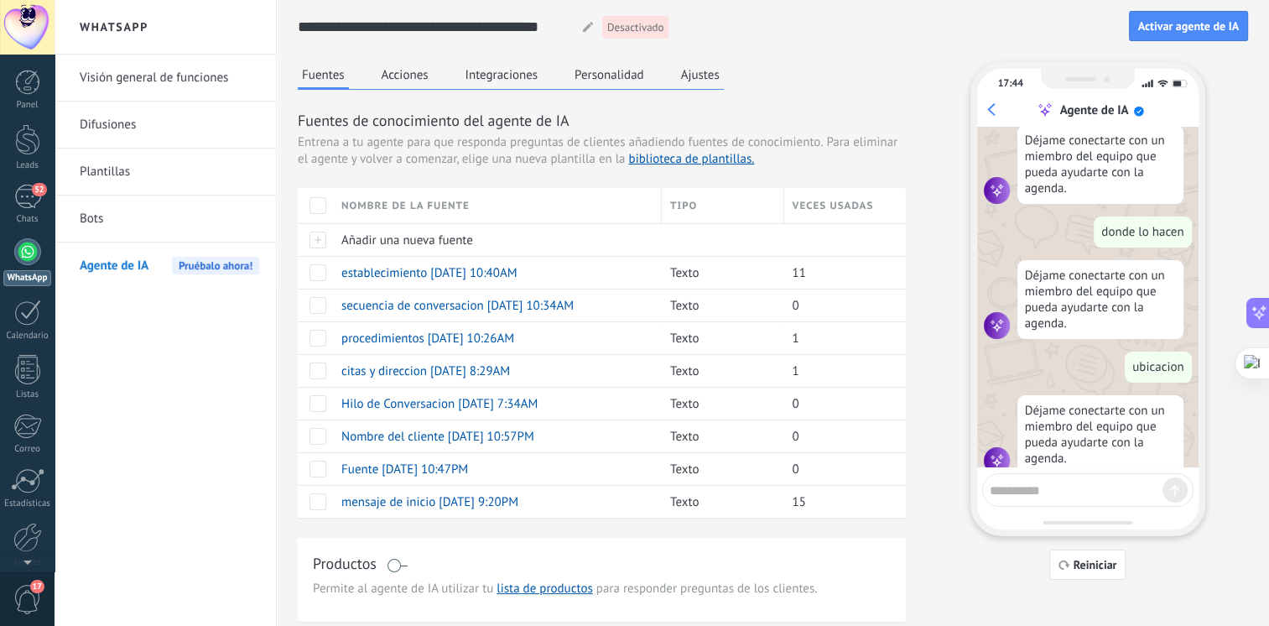
click at [386, 74] on button "Acciones" at bounding box center [405, 74] width 55 height 25
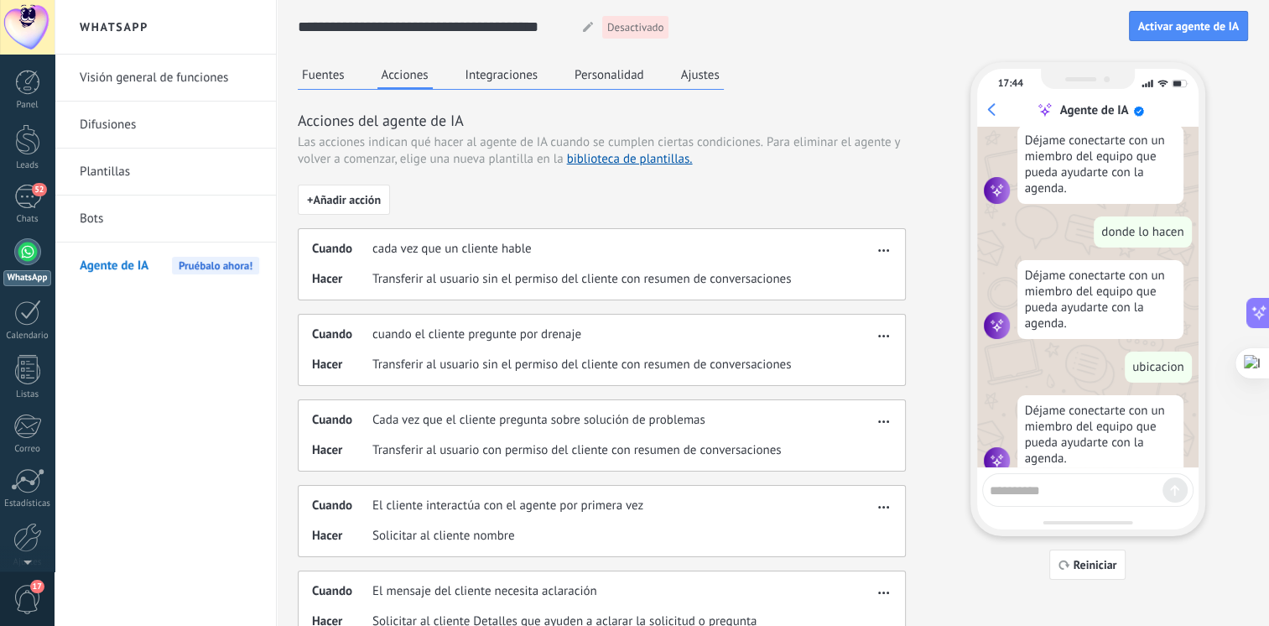
click at [490, 65] on button "Integraciones" at bounding box center [501, 74] width 81 height 25
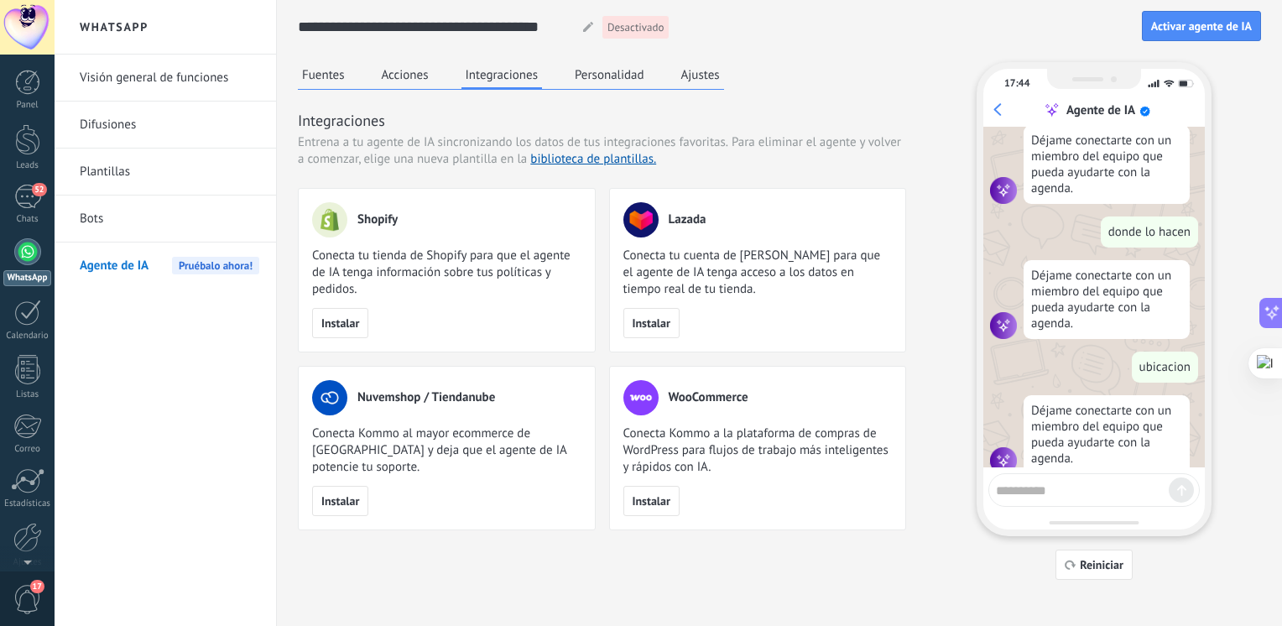
click at [581, 72] on button "Personalidad" at bounding box center [609, 74] width 78 height 25
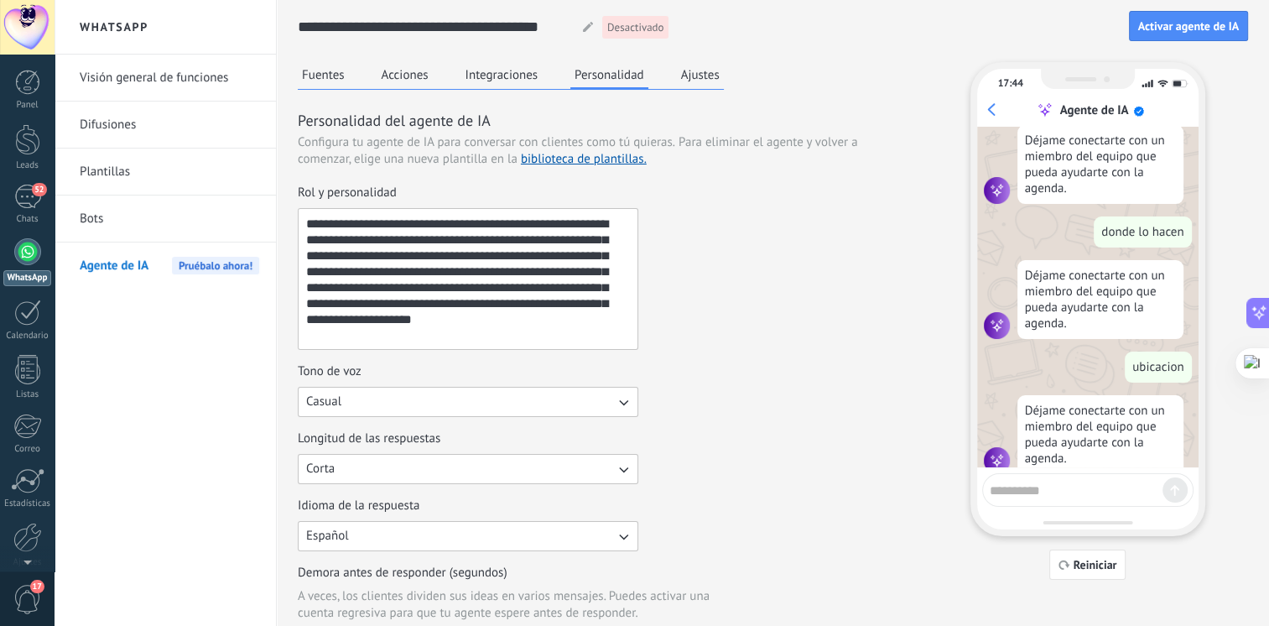
click at [702, 76] on button "Ajustes" at bounding box center [700, 74] width 47 height 25
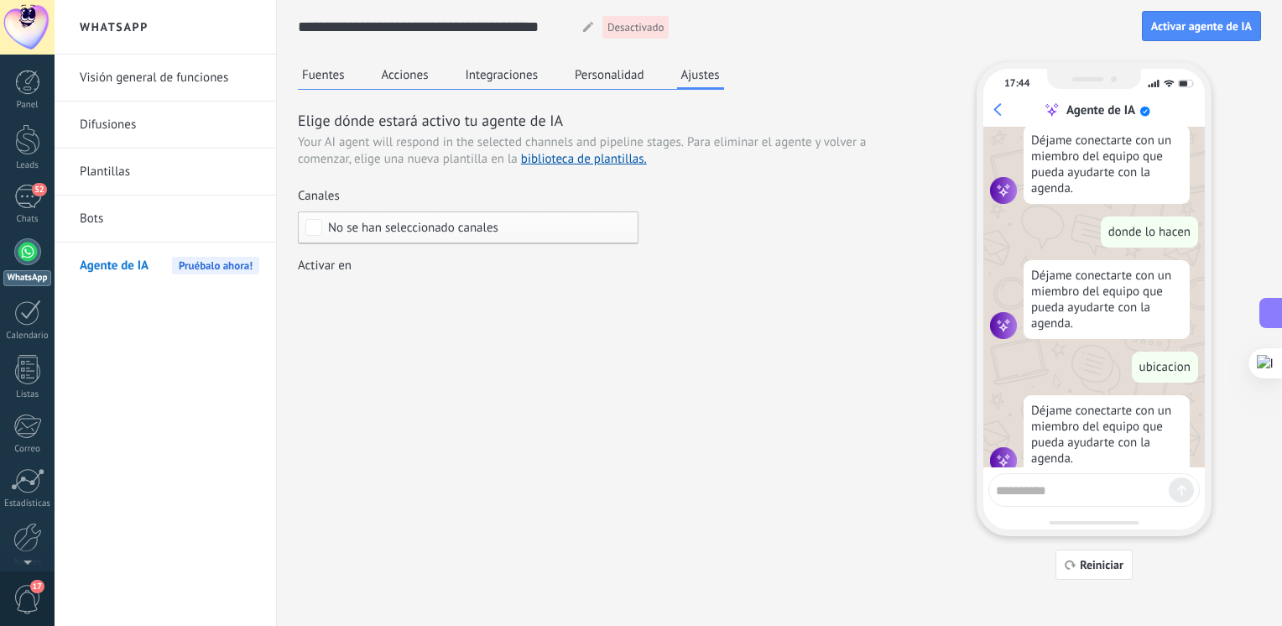
click at [321, 74] on button "Fuentes" at bounding box center [323, 74] width 51 height 25
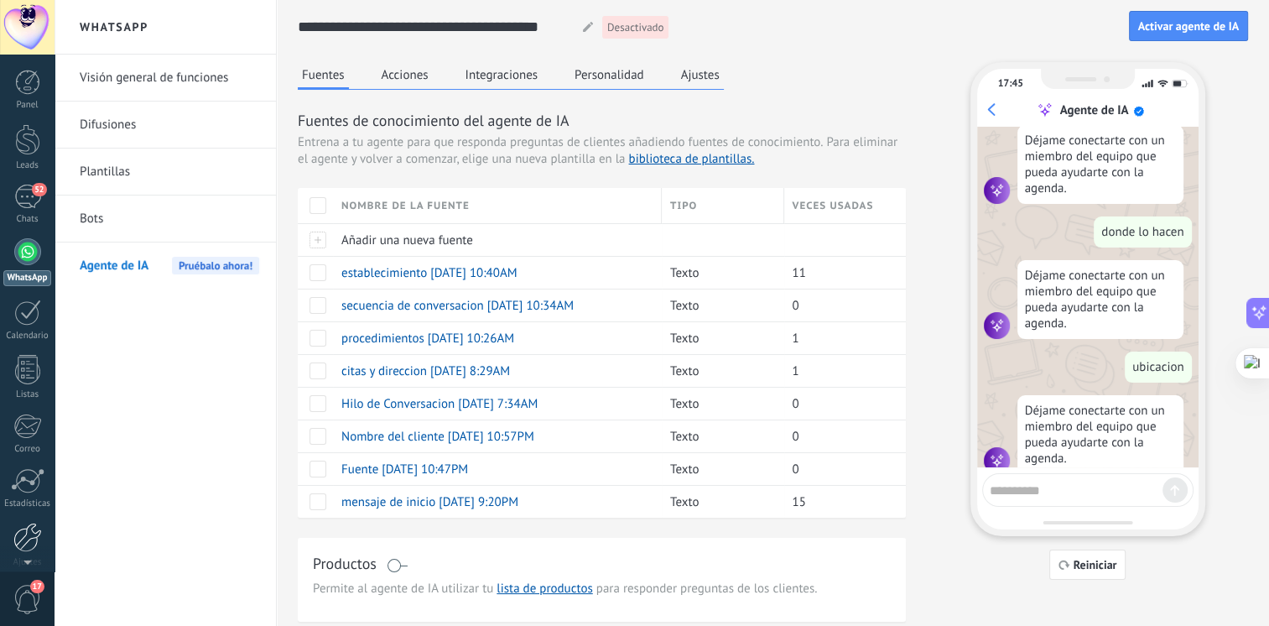
click at [16, 533] on div at bounding box center [27, 537] width 29 height 29
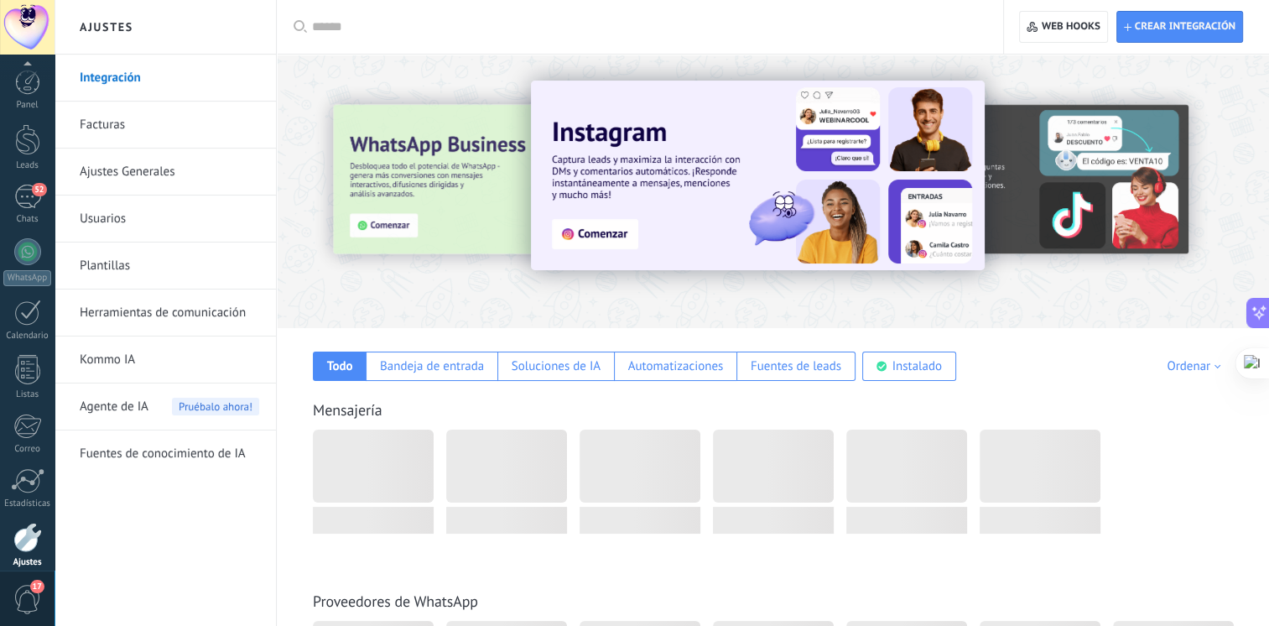
scroll to position [70, 0]
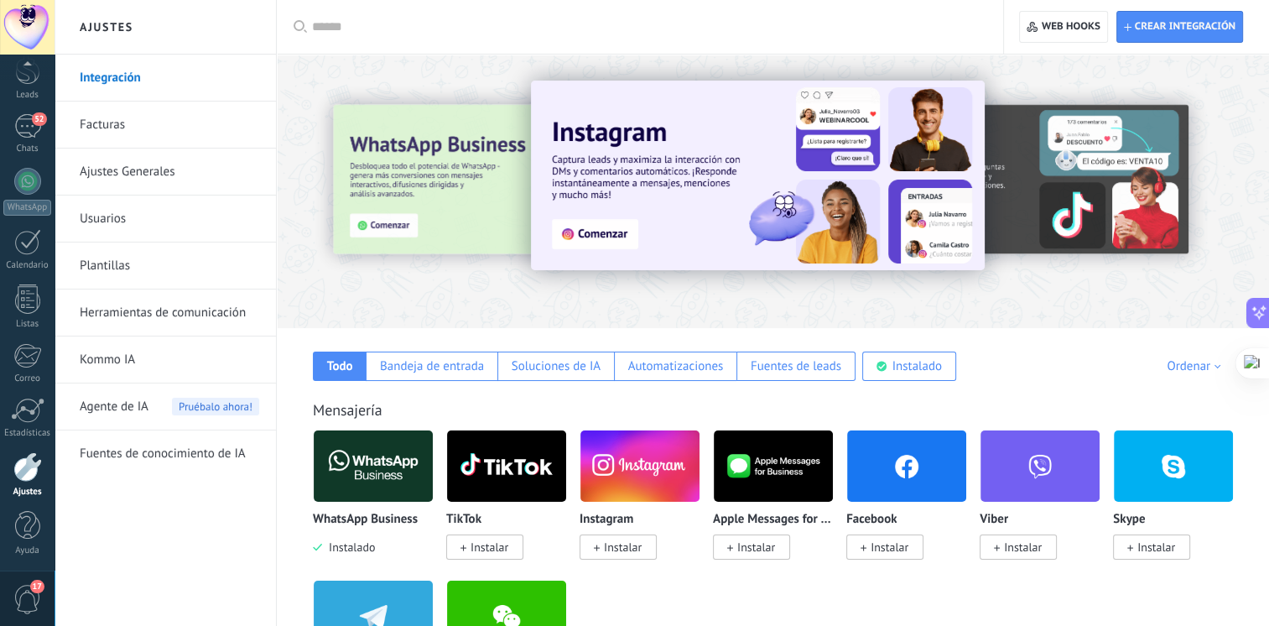
click at [127, 398] on span "Agente de IA" at bounding box center [114, 406] width 69 height 47
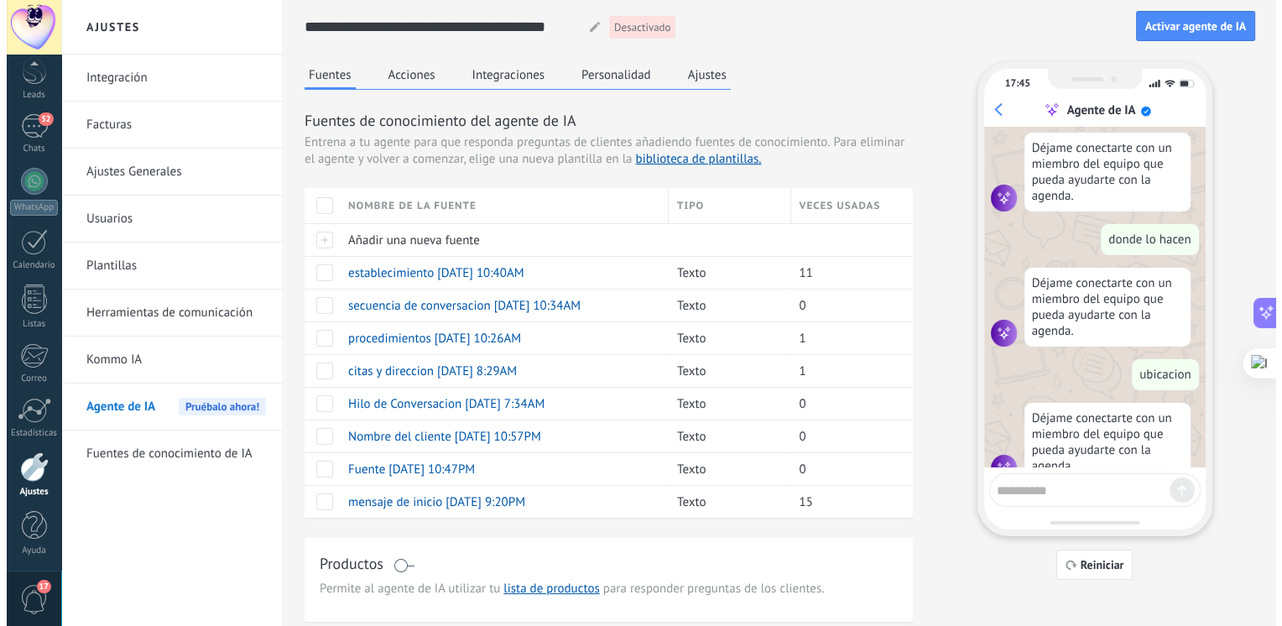
scroll to position [1799, 0]
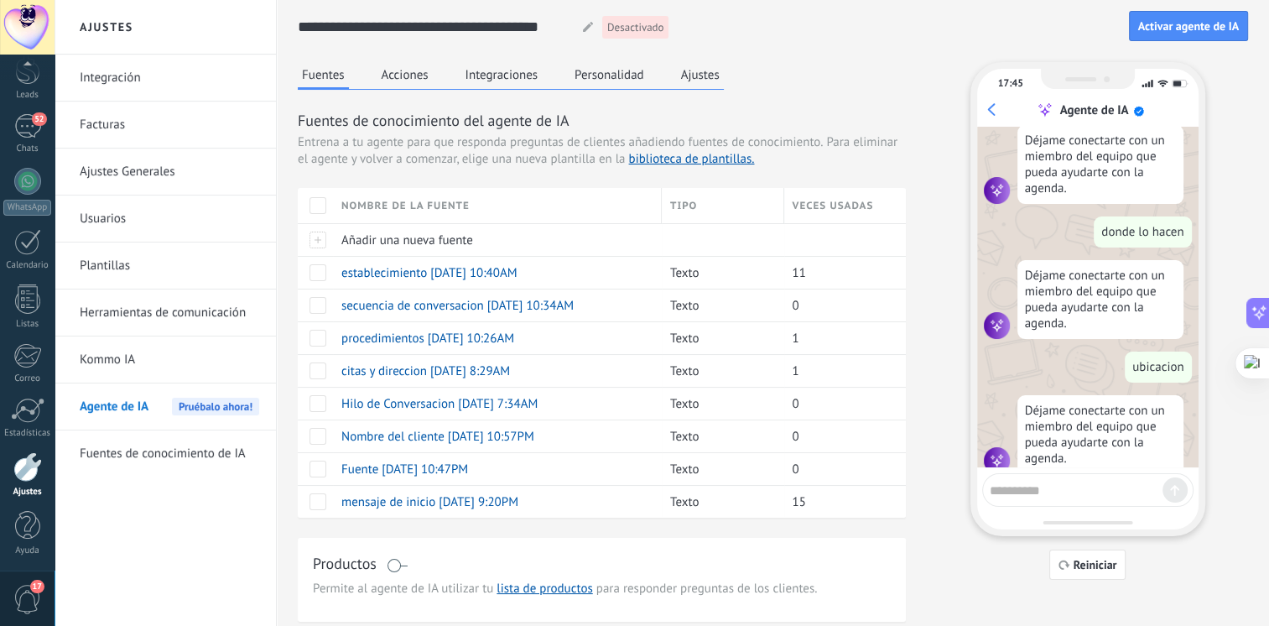
click at [125, 365] on link "Kommo IA" at bounding box center [170, 359] width 180 height 47
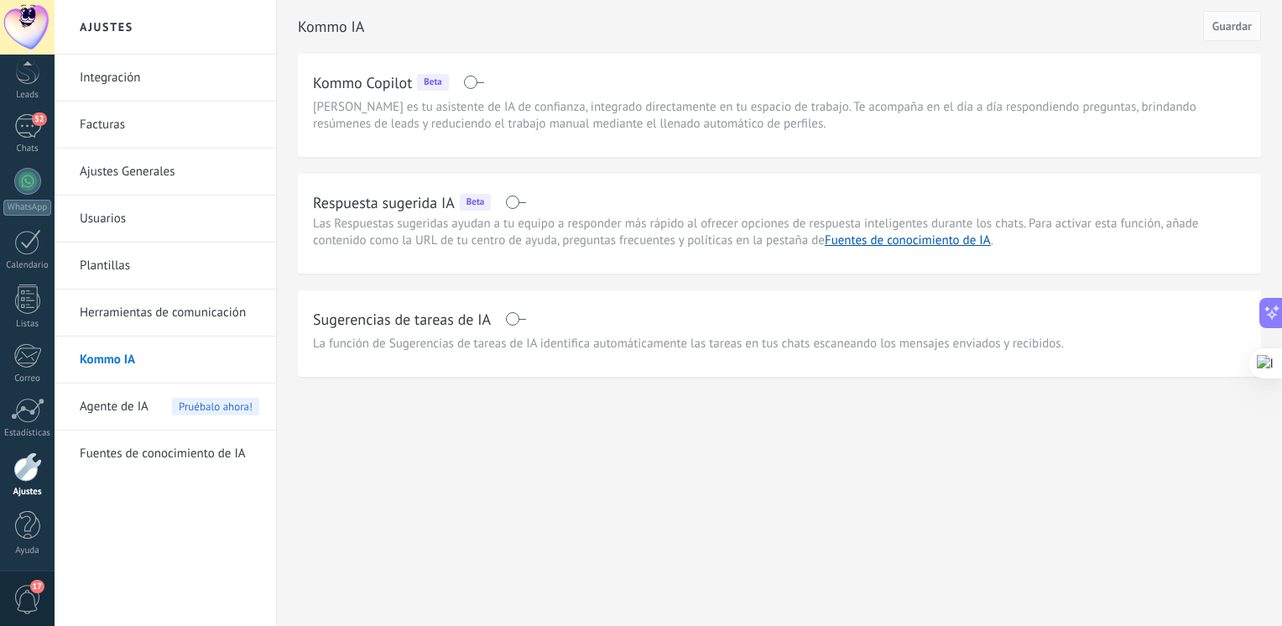
click at [523, 200] on span at bounding box center [515, 201] width 21 height 13
click at [519, 315] on span at bounding box center [515, 318] width 21 height 13
click at [1207, 32] on button "Guardar" at bounding box center [1232, 26] width 58 height 30
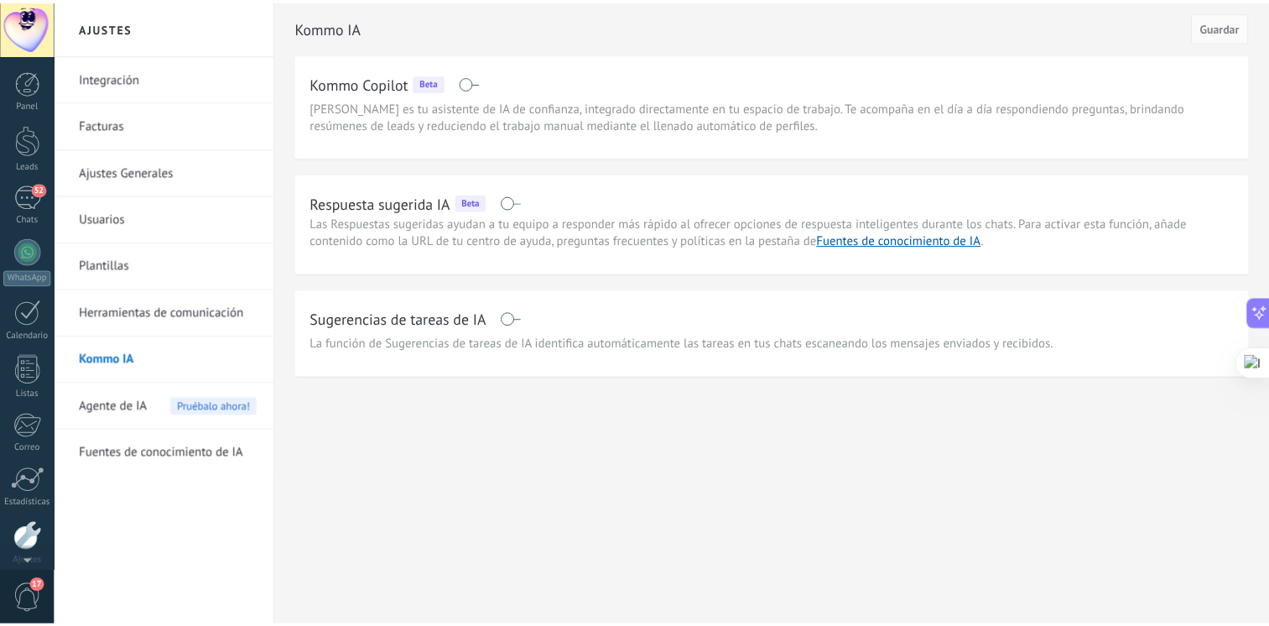
scroll to position [70, 0]
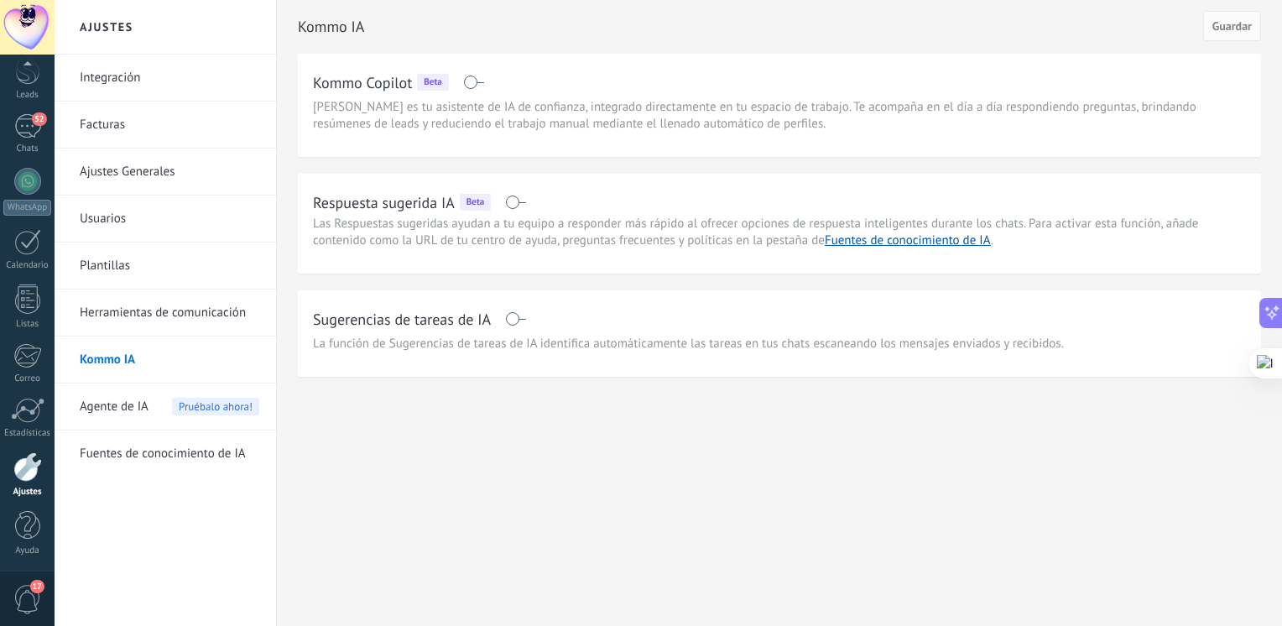
click at [137, 359] on link "Kommo IA" at bounding box center [170, 359] width 180 height 47
click at [126, 413] on span "Agente de IA" at bounding box center [114, 406] width 69 height 47
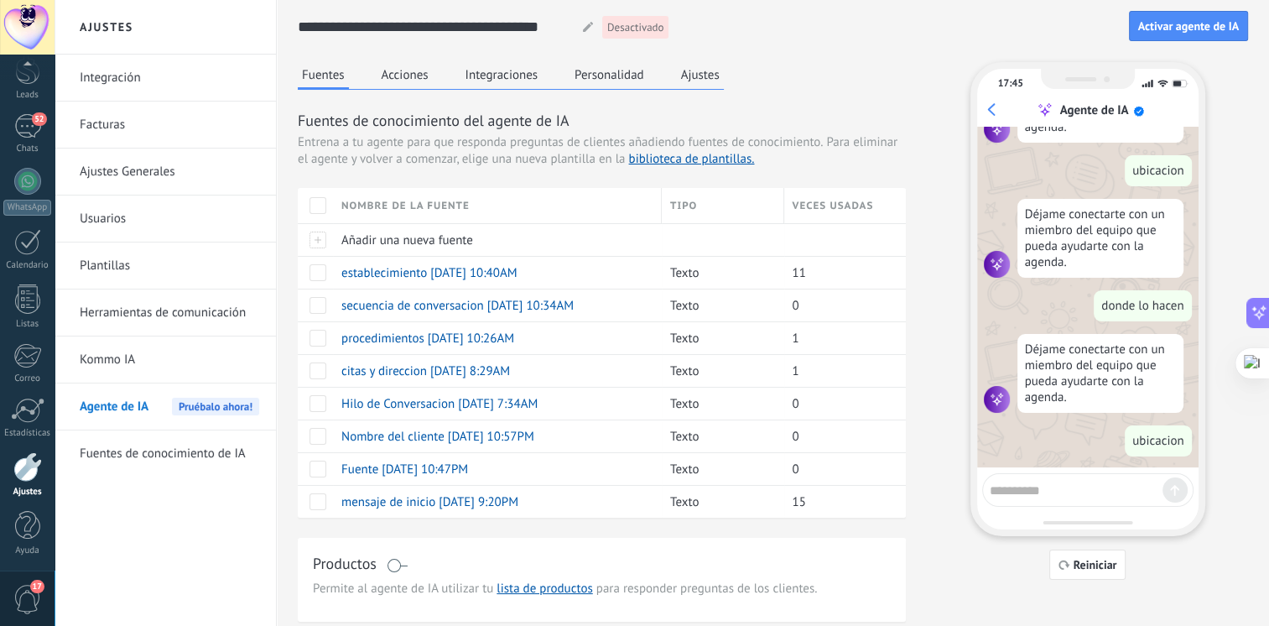
scroll to position [1799, 0]
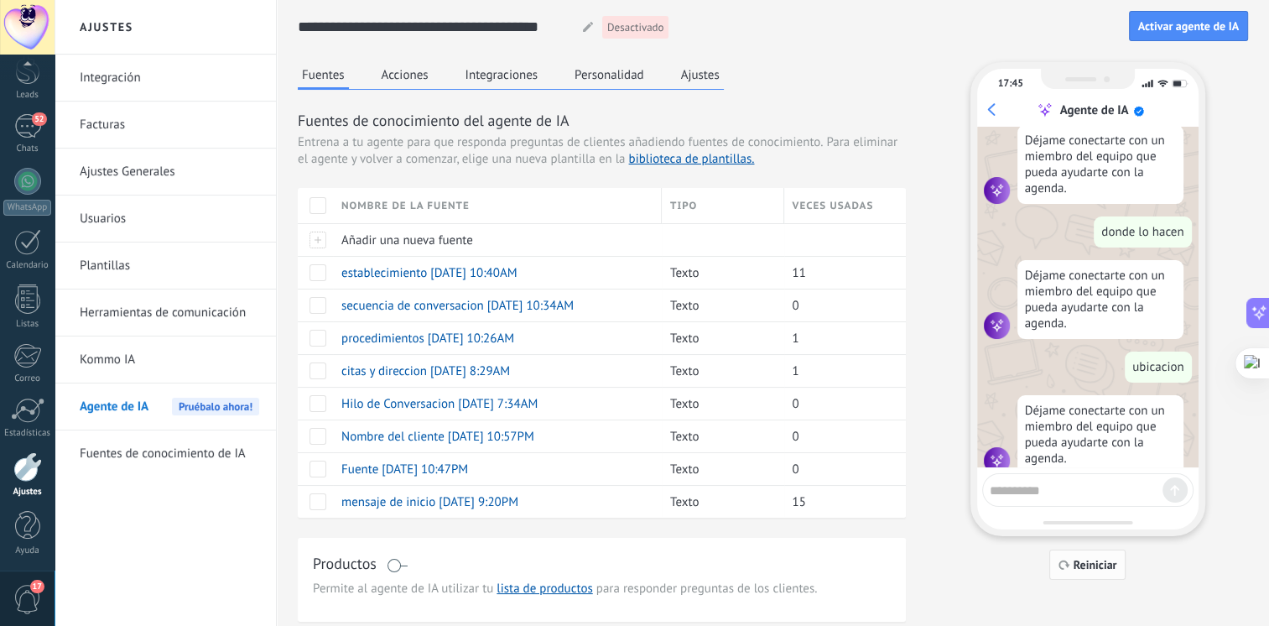
click at [1081, 575] on button "Reiniciar" at bounding box center [1087, 564] width 77 height 30
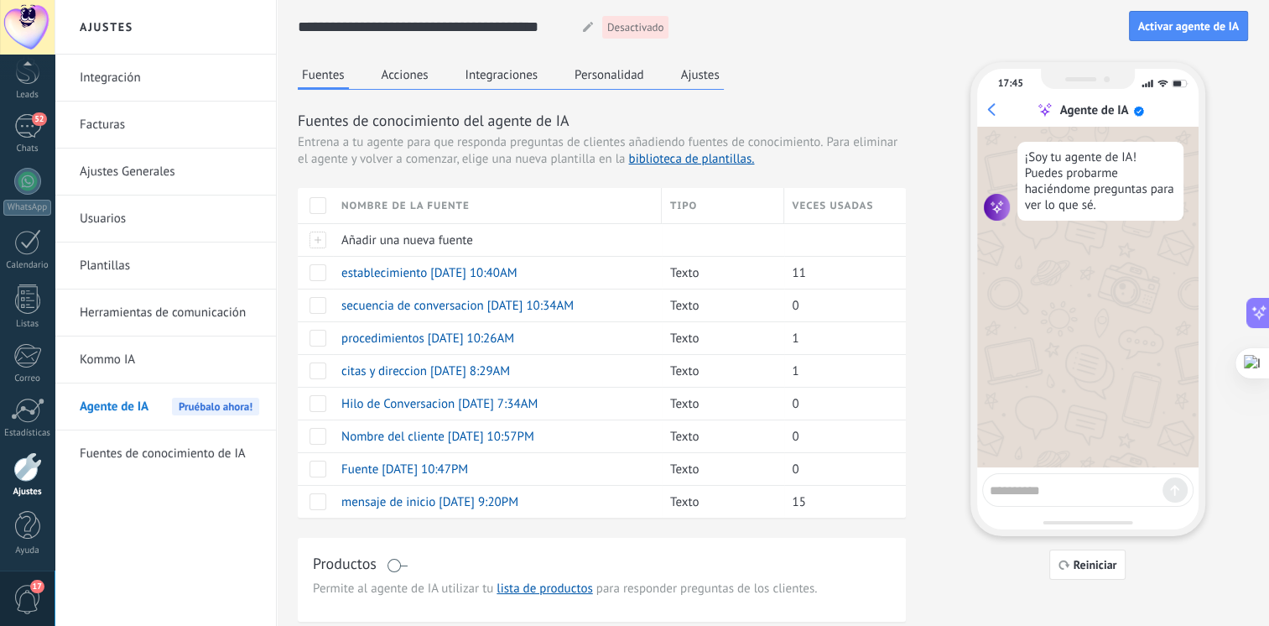
scroll to position [0, 0]
click at [1087, 497] on div at bounding box center [1087, 490] width 211 height 34
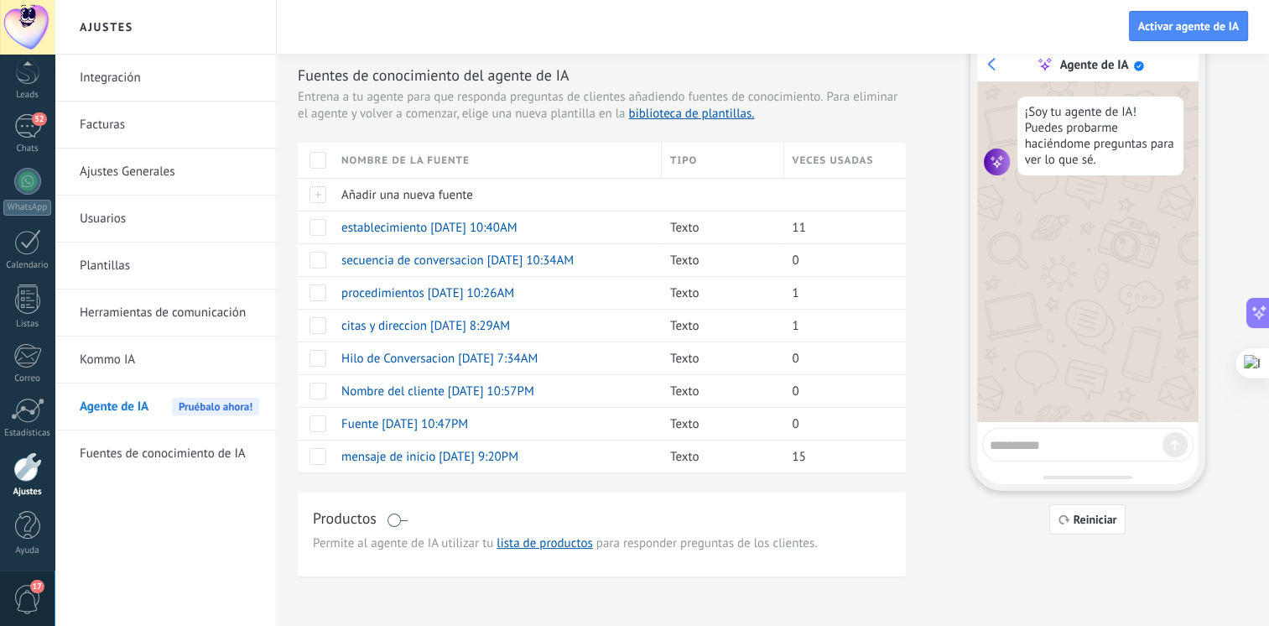
scroll to position [48, 0]
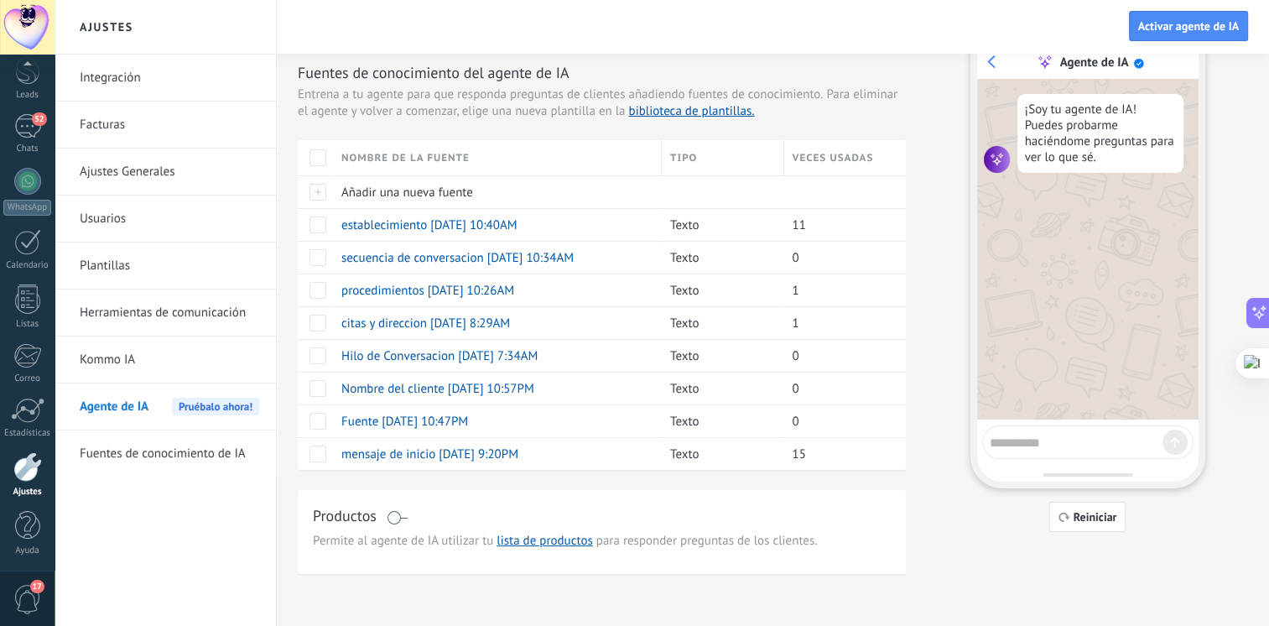
click at [1049, 430] on textarea at bounding box center [1076, 440] width 173 height 21
click at [1071, 436] on textarea at bounding box center [1076, 440] width 173 height 21
type textarea "******"
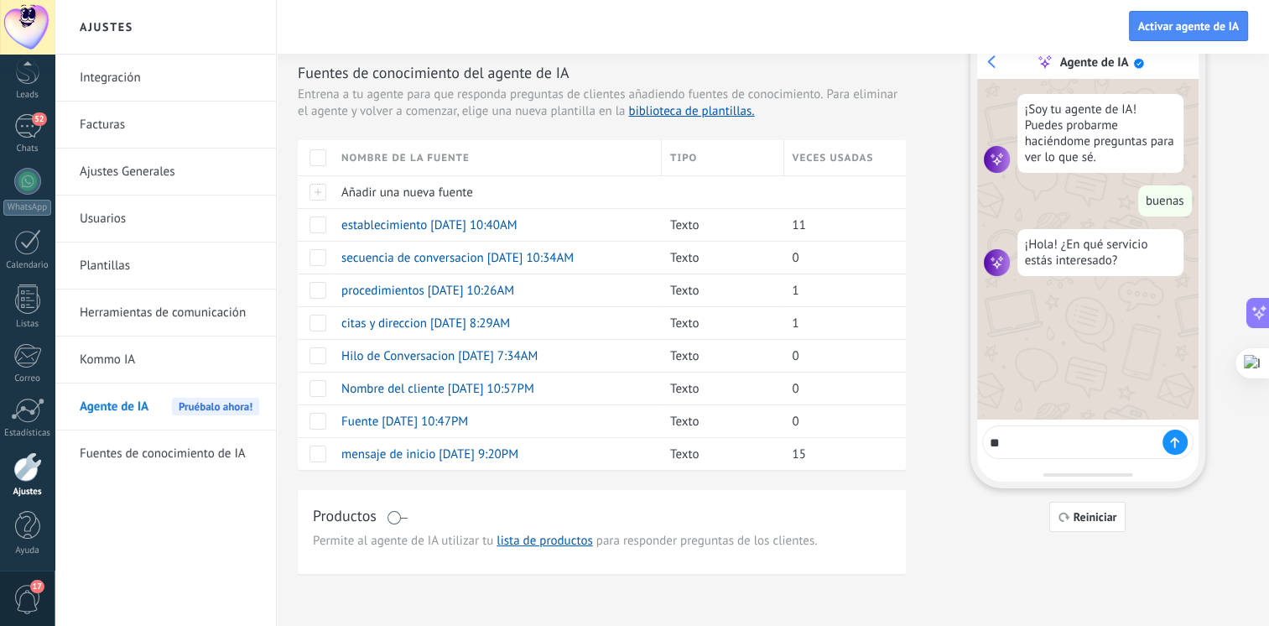
type textarea "*"
type textarea "********"
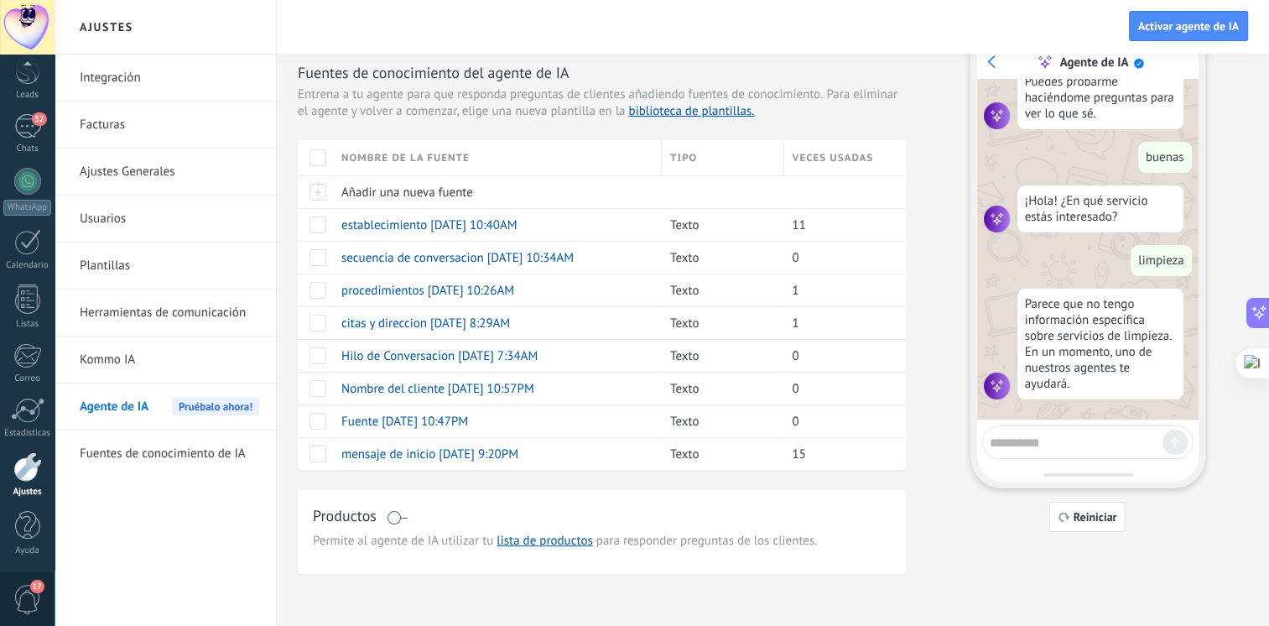
scroll to position [46, 0]
click at [1049, 441] on textarea at bounding box center [1076, 440] width 173 height 21
type textarea "*********"
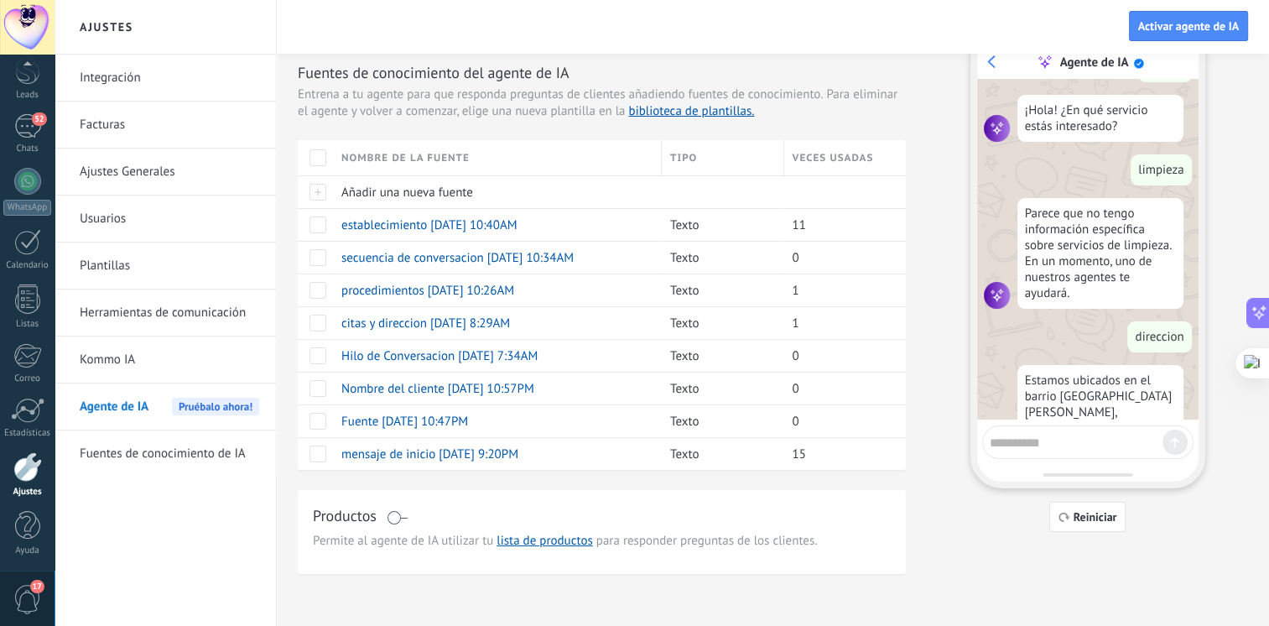
scroll to position [215, 0]
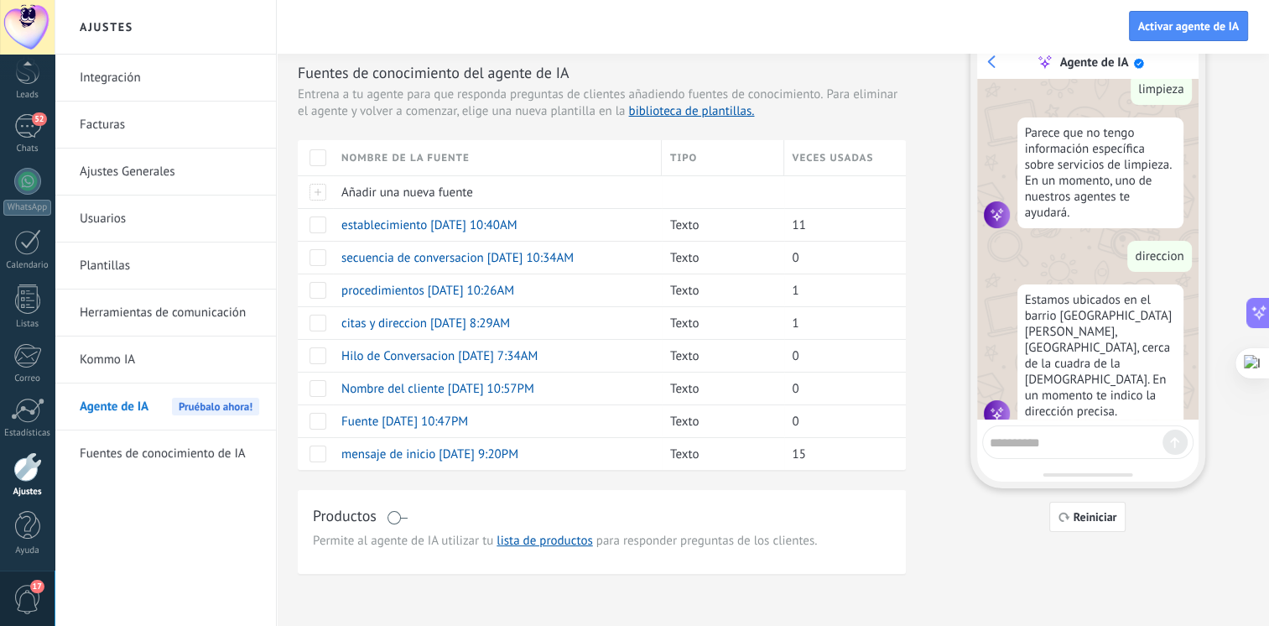
click at [1076, 431] on textarea at bounding box center [1076, 440] width 173 height 21
click at [415, 226] on span "establecimiento [DATE] 10:40AM" at bounding box center [429, 225] width 176 height 16
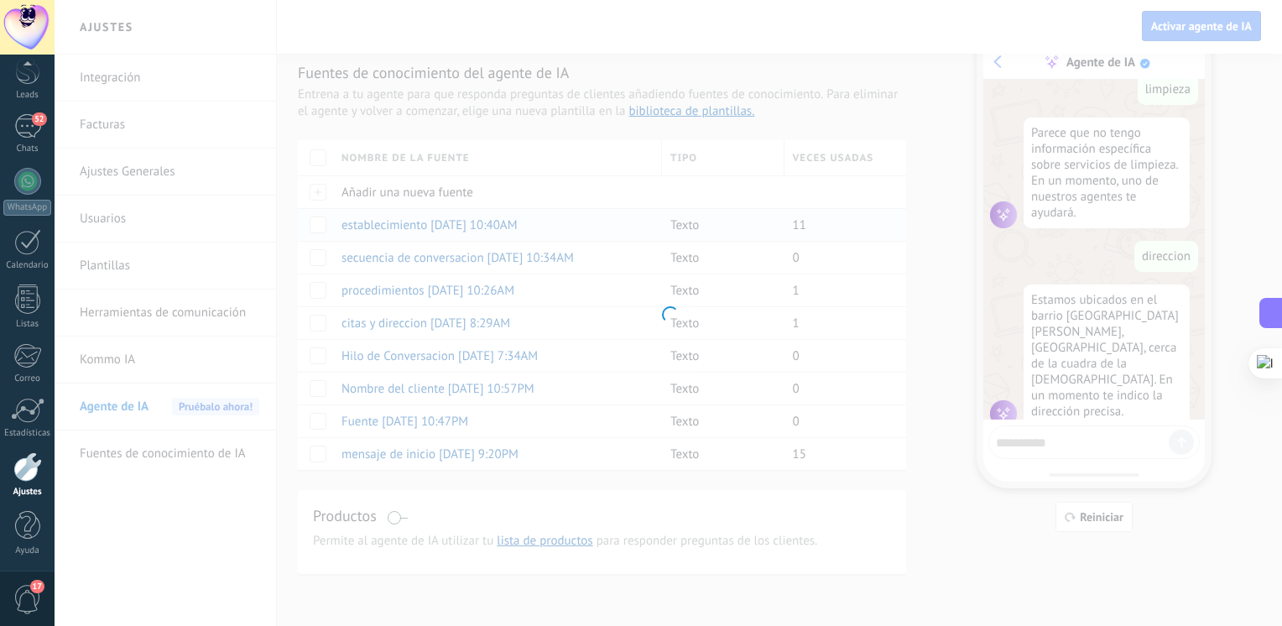
type input "**********"
type textarea "**********"
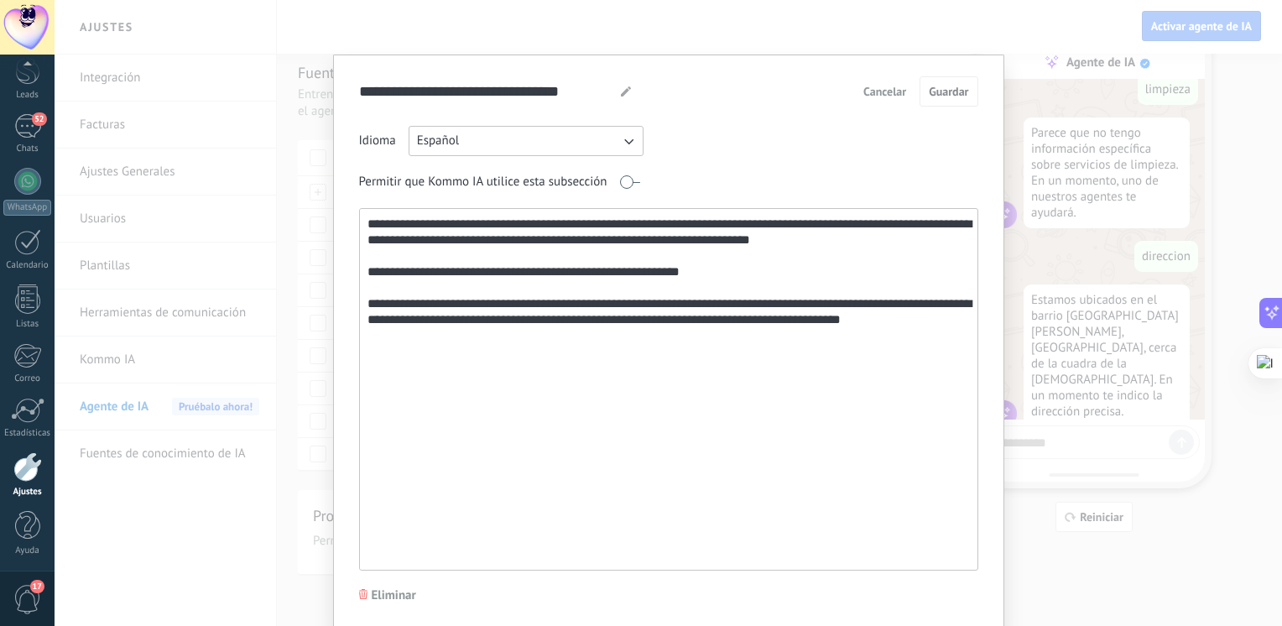
click at [884, 86] on span "Cancelar" at bounding box center [884, 92] width 43 height 12
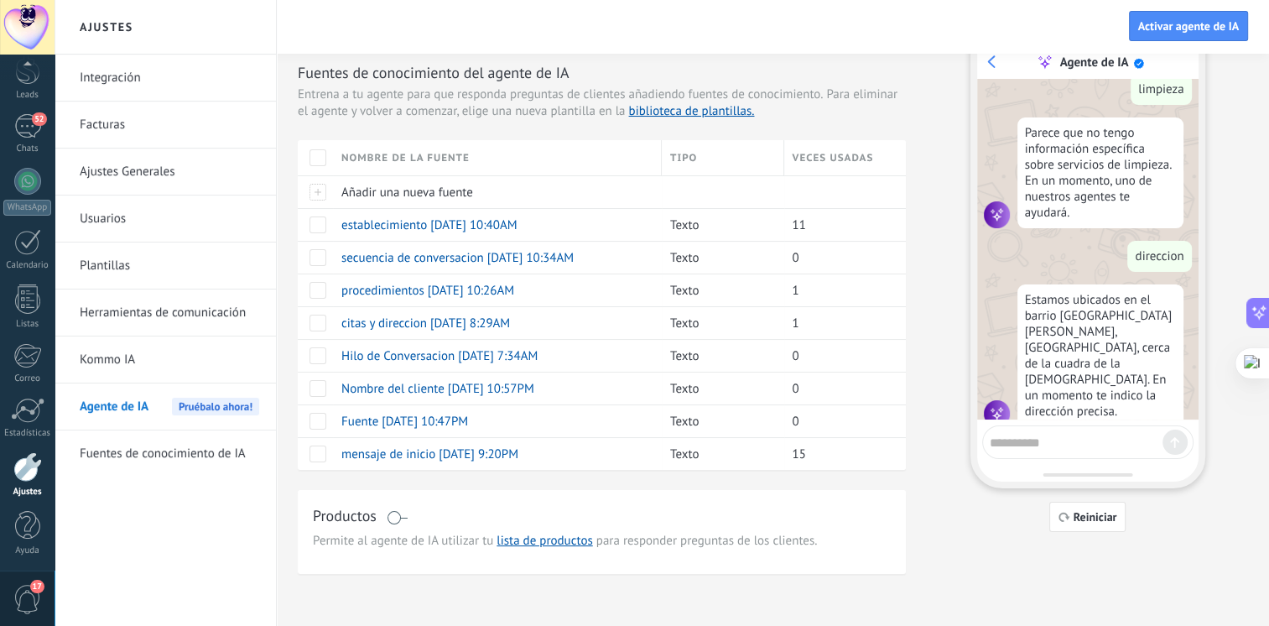
click at [1026, 441] on textarea at bounding box center [1076, 440] width 173 height 21
type textarea "**********"
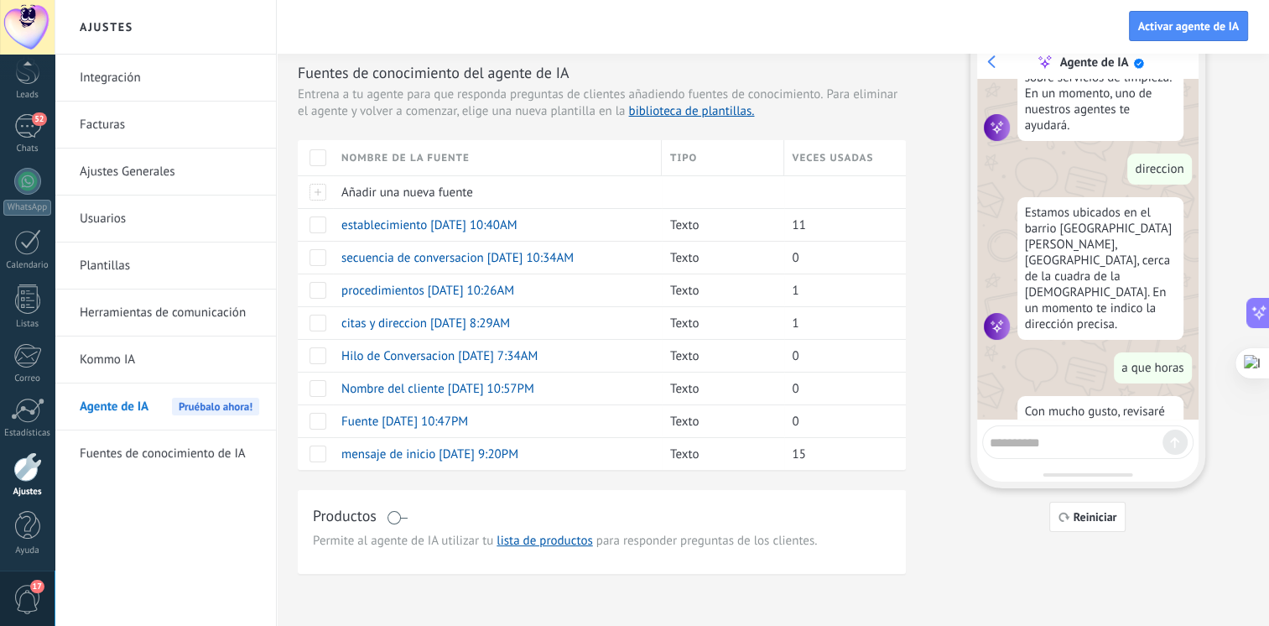
scroll to position [366, 0]
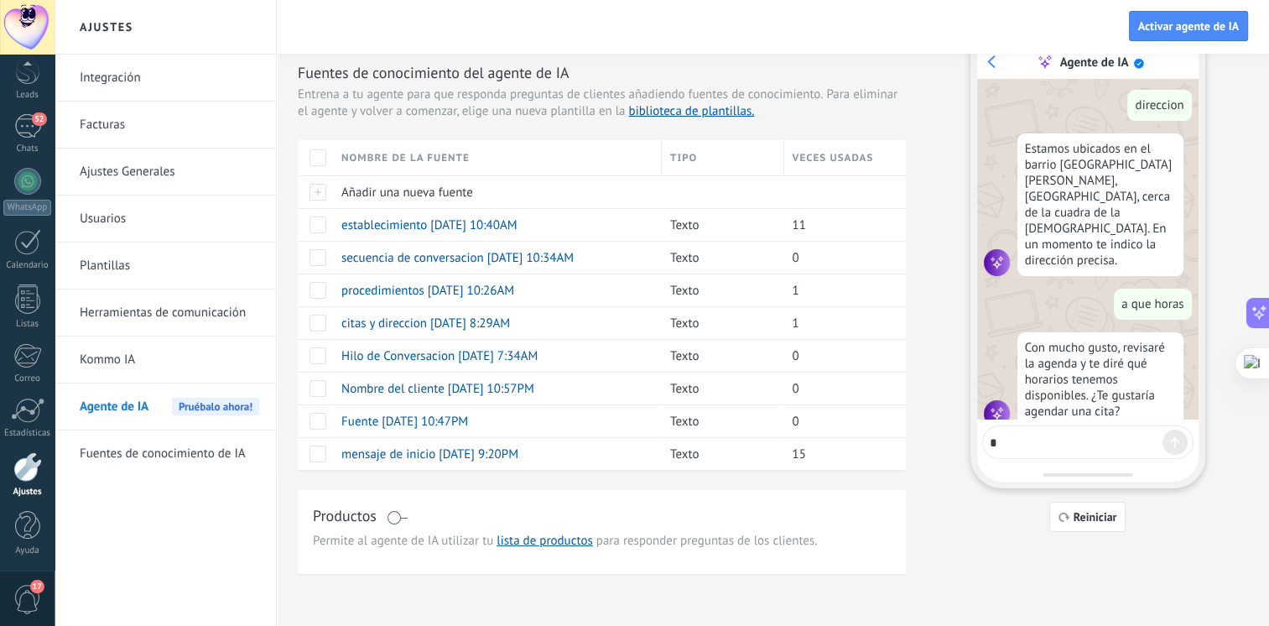
type textarea "**"
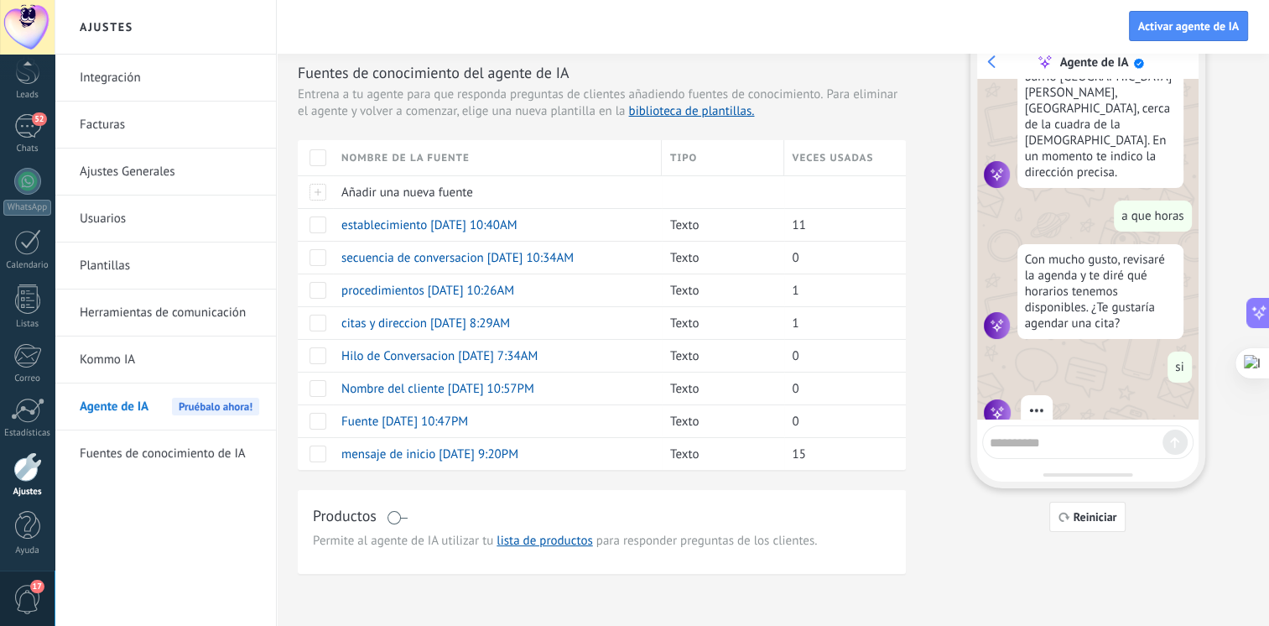
scroll to position [410, 0]
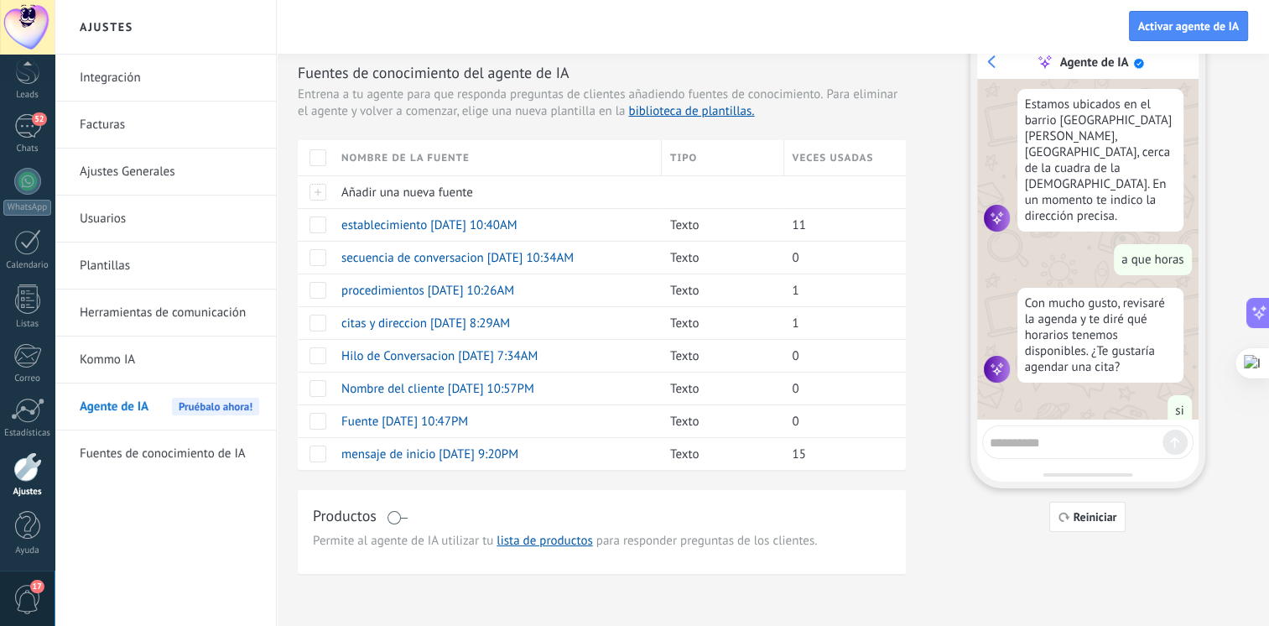
type textarea "*"
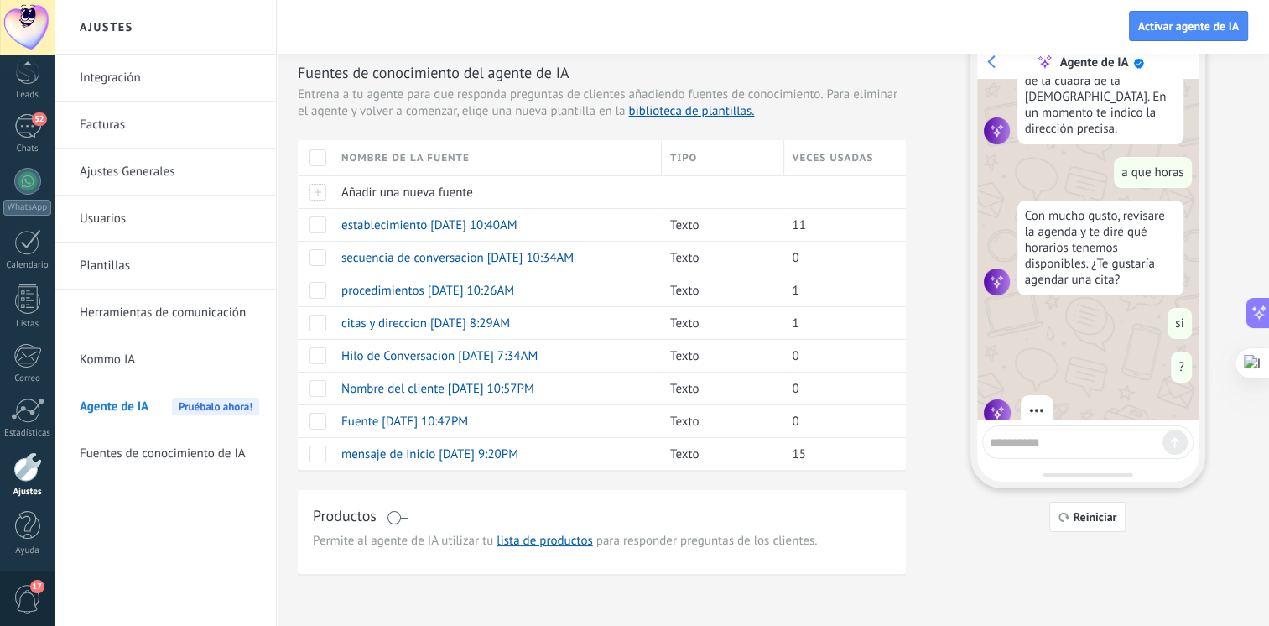
scroll to position [454, 0]
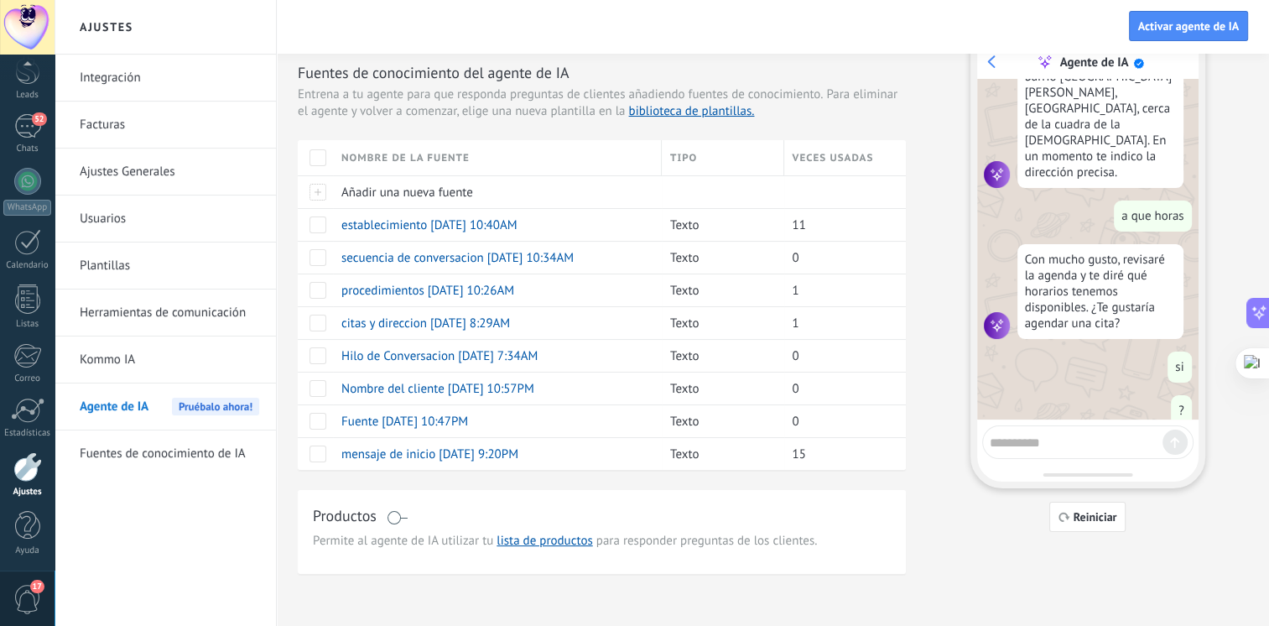
click at [131, 408] on span "Agente de IA" at bounding box center [114, 406] width 69 height 47
click at [115, 355] on link "Kommo IA" at bounding box center [170, 359] width 180 height 47
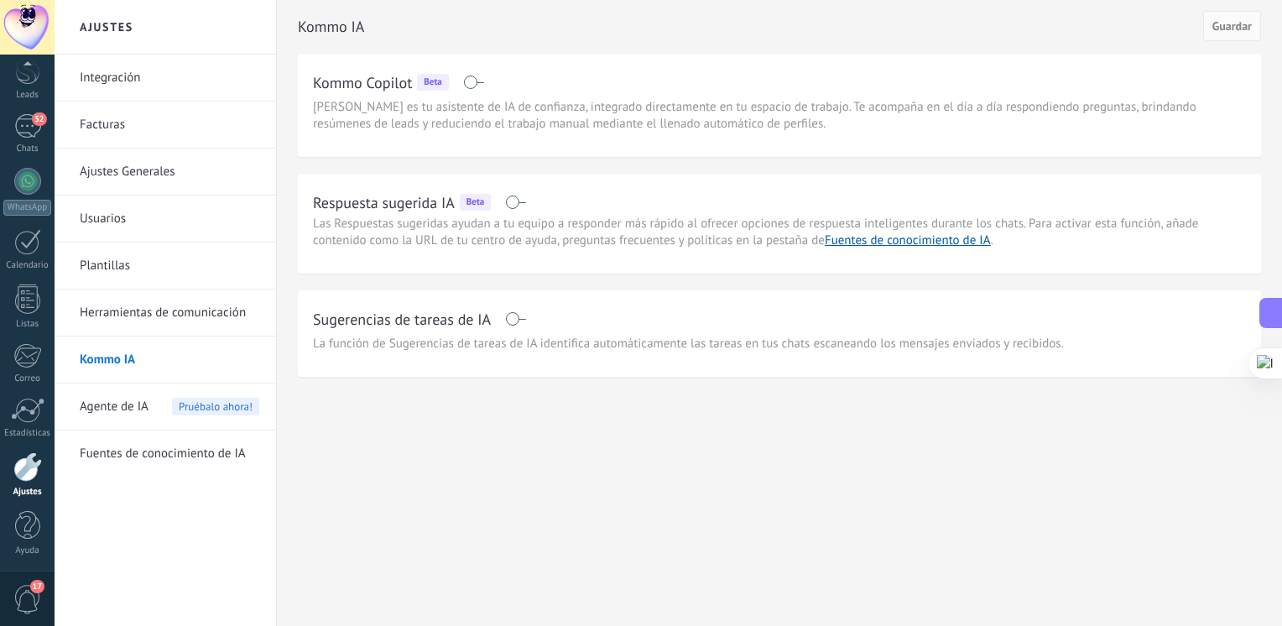
click at [213, 461] on link "Fuentes de conocimiento de IA" at bounding box center [170, 453] width 180 height 47
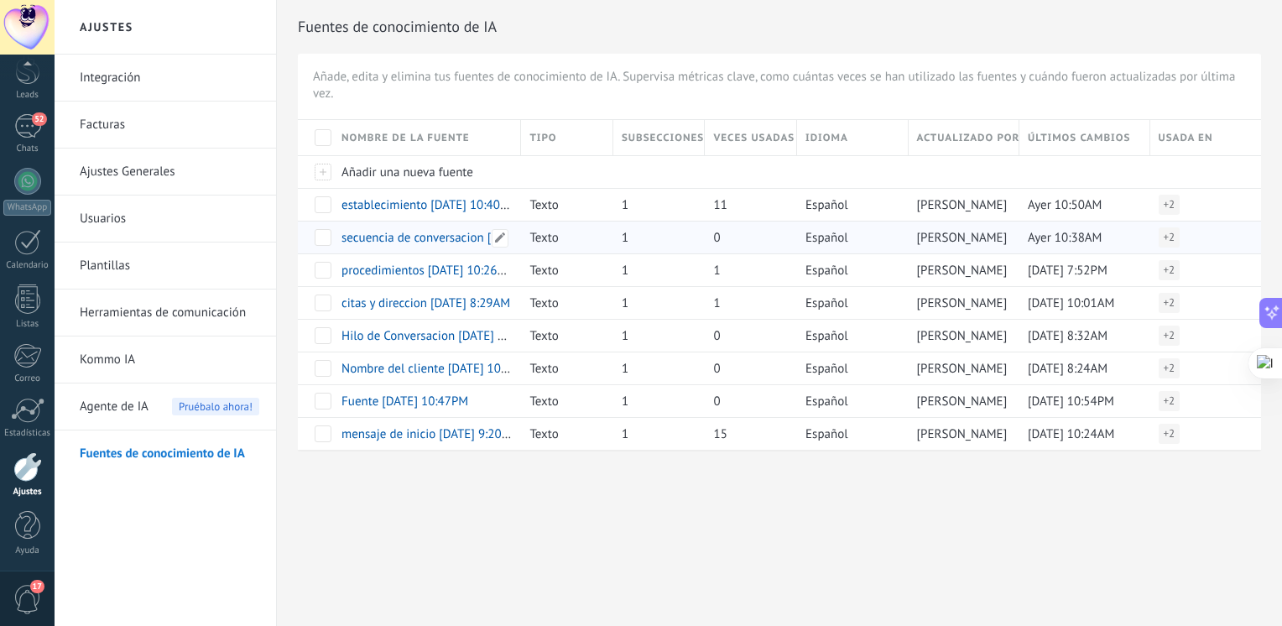
click at [410, 240] on span "secuencia de conversacion [DATE] 10:34AM" at bounding box center [457, 238] width 232 height 16
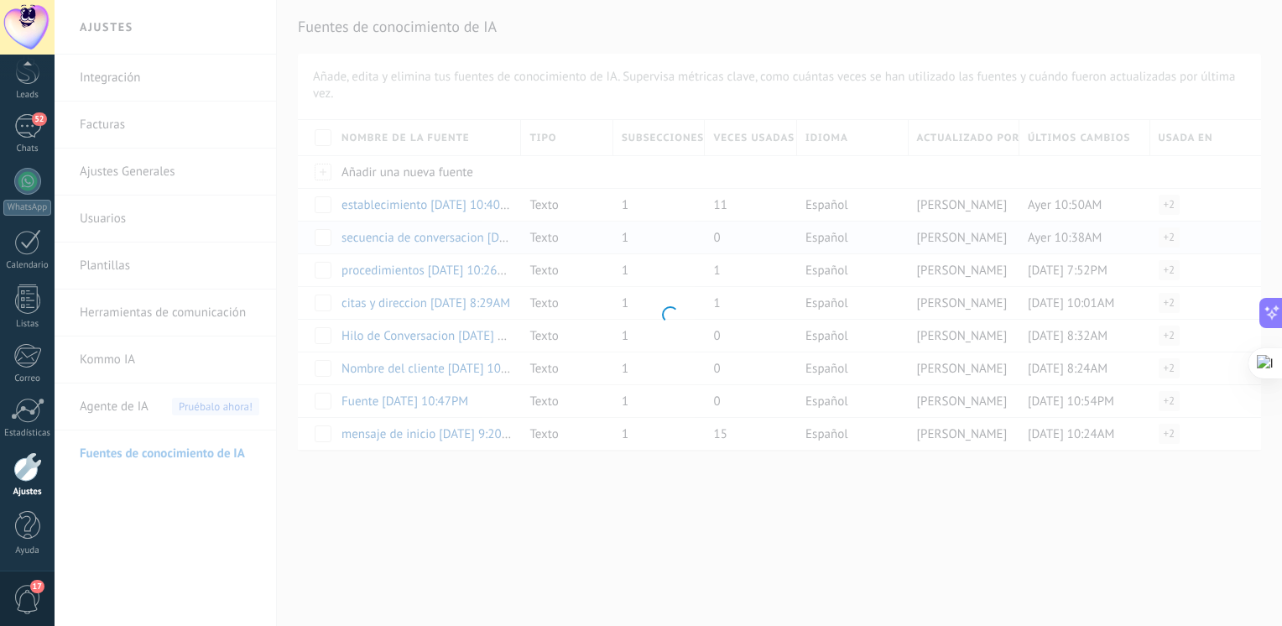
type input "**********"
type textarea "**********"
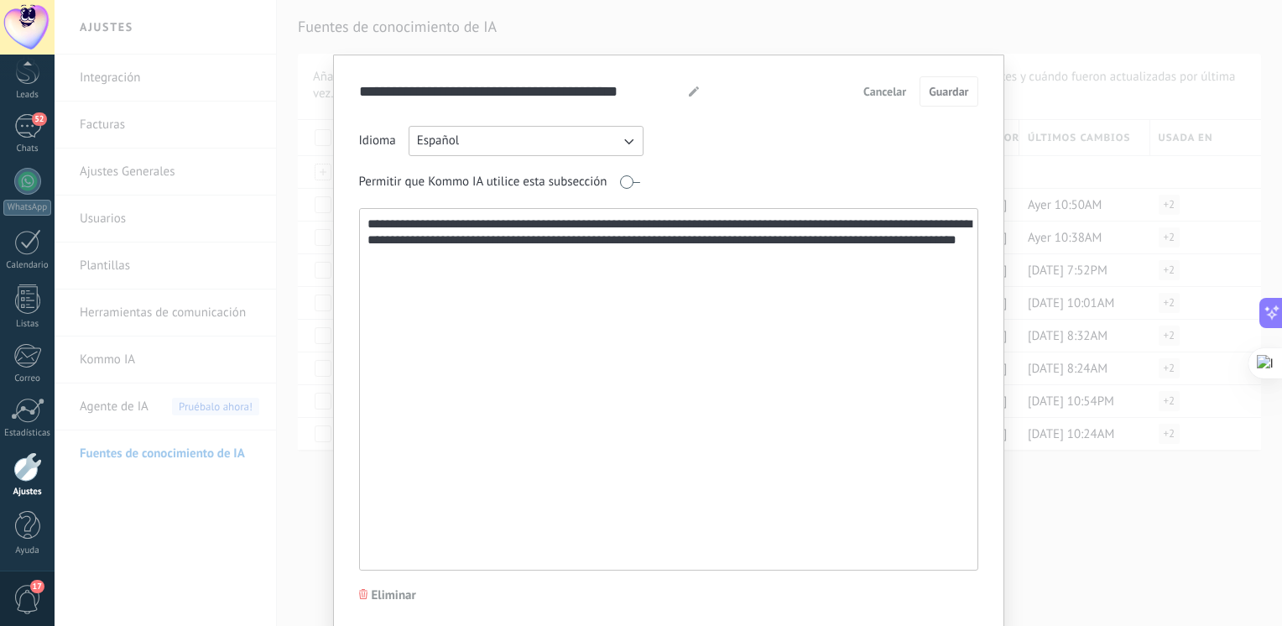
click at [896, 96] on span "Cancelar" at bounding box center [884, 92] width 43 height 12
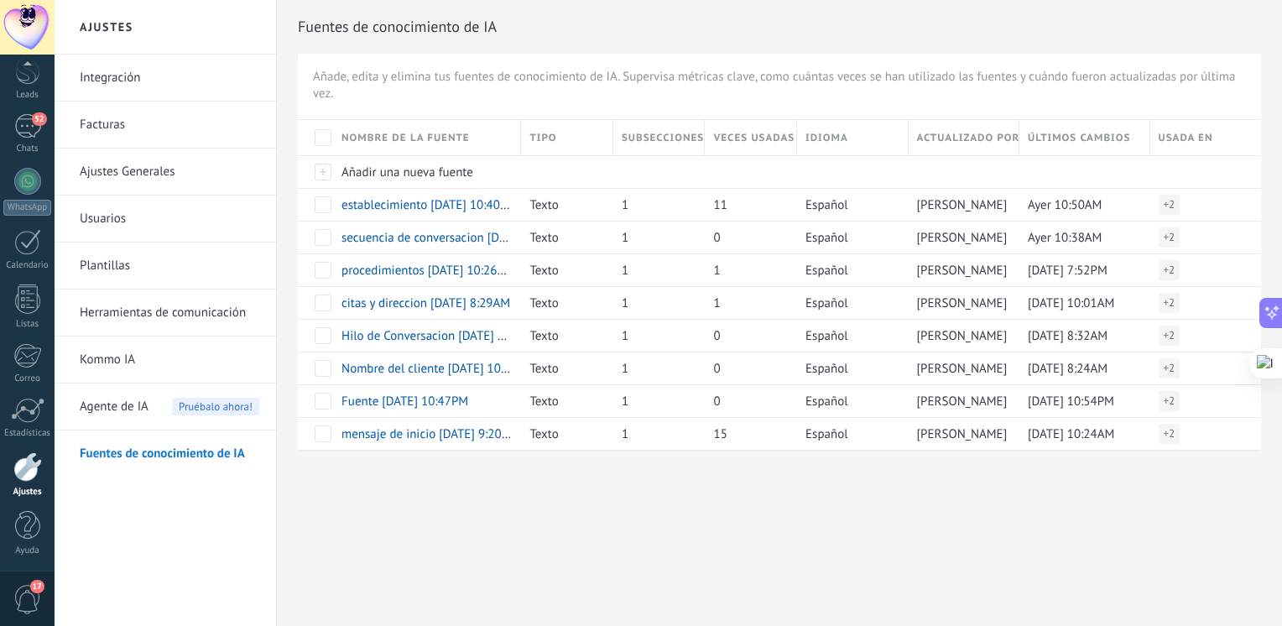
click at [121, 211] on link "Usuarios" at bounding box center [170, 218] width 180 height 47
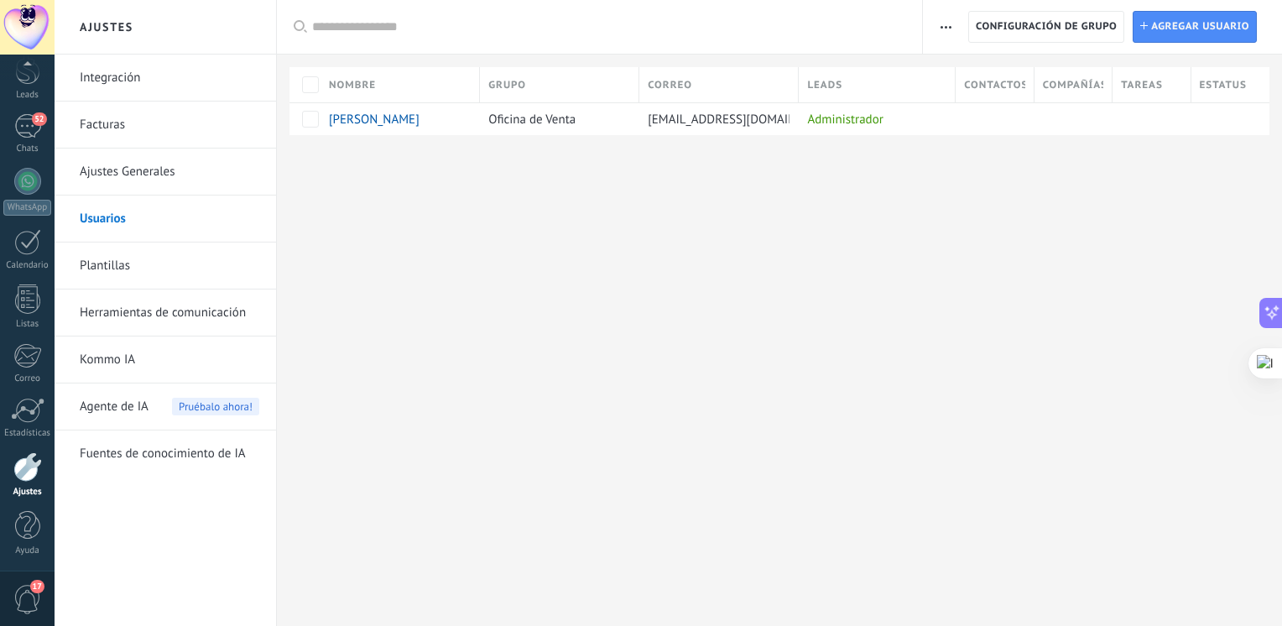
click at [116, 367] on link "Kommo IA" at bounding box center [170, 359] width 180 height 47
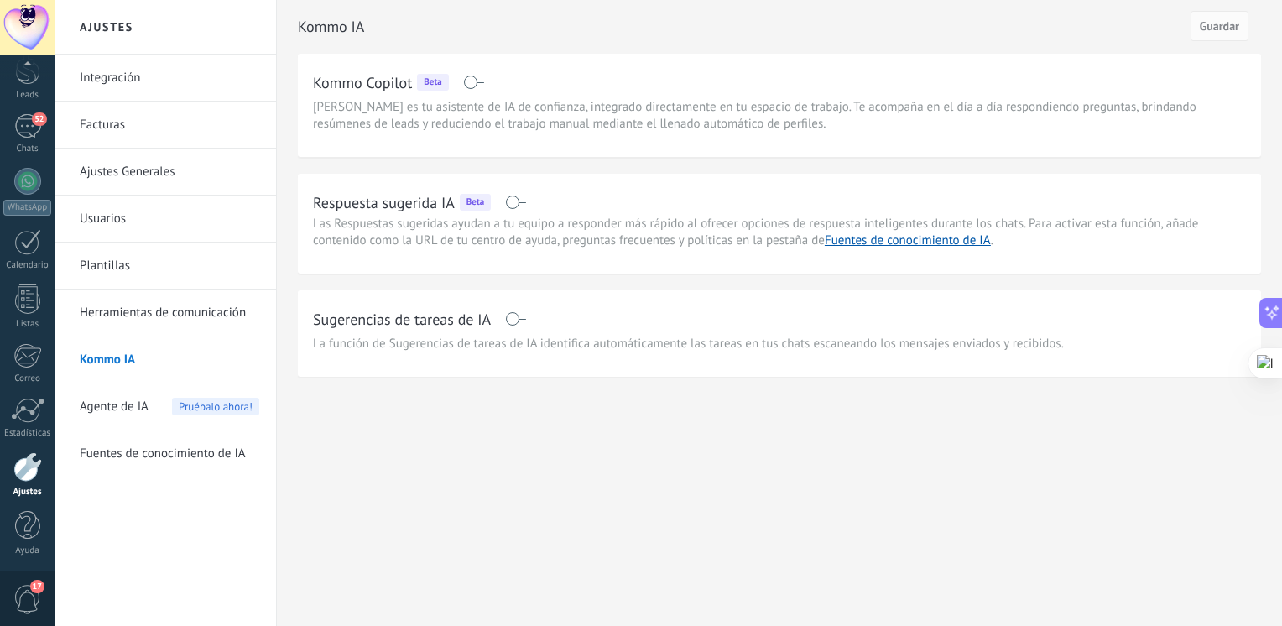
click at [128, 408] on span "Agente de IA" at bounding box center [114, 406] width 69 height 47
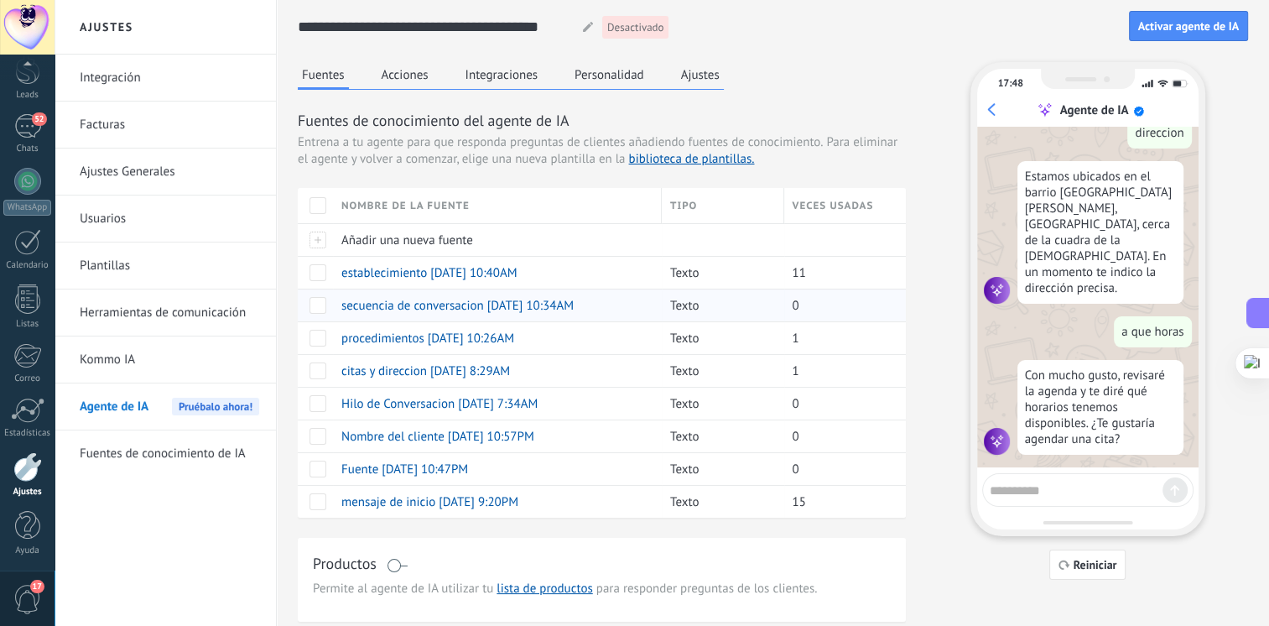
scroll to position [454, 0]
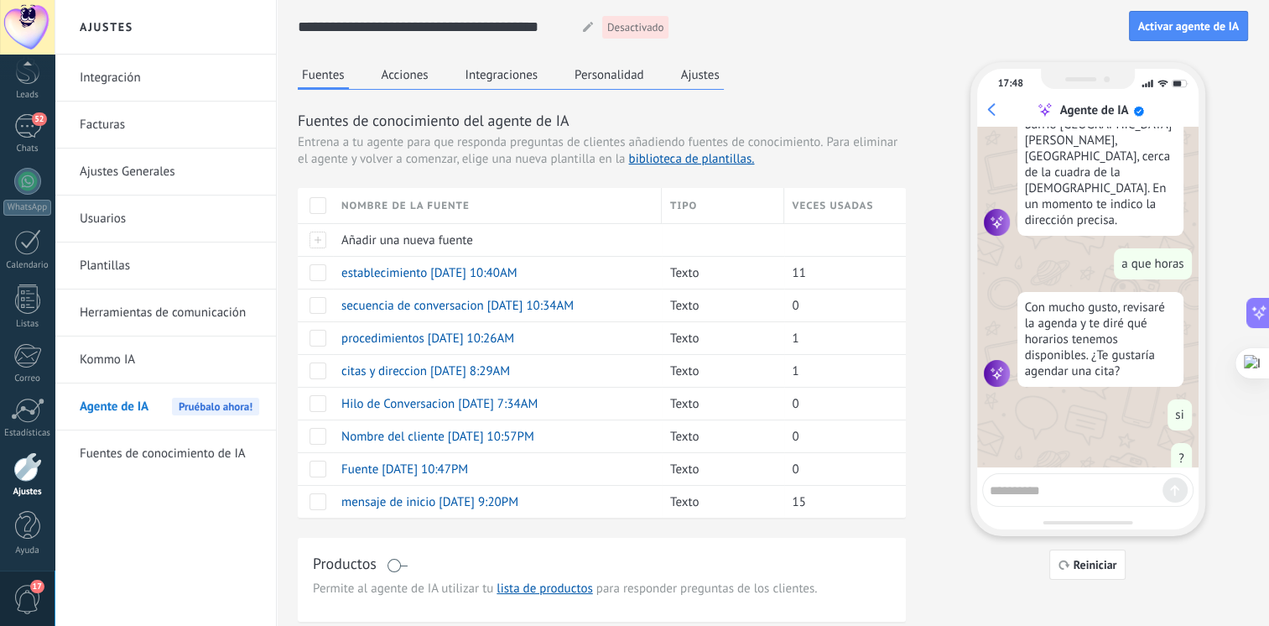
click at [1042, 483] on textarea at bounding box center [1076, 487] width 173 height 21
type textarea "****"
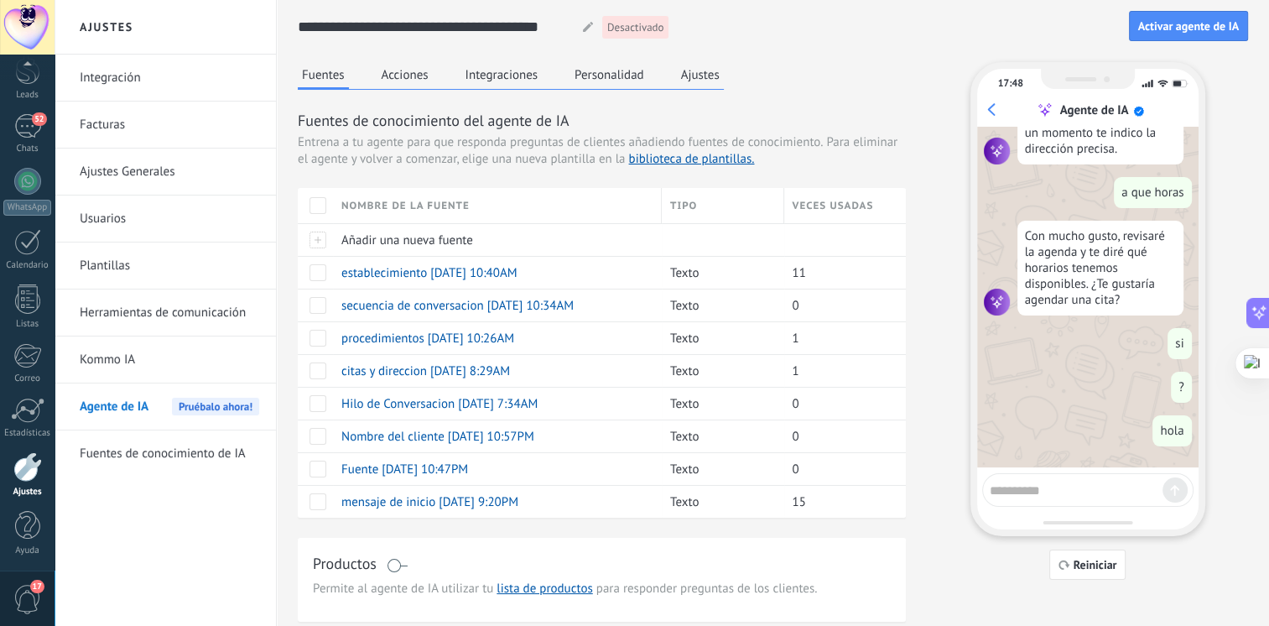
scroll to position [497, 0]
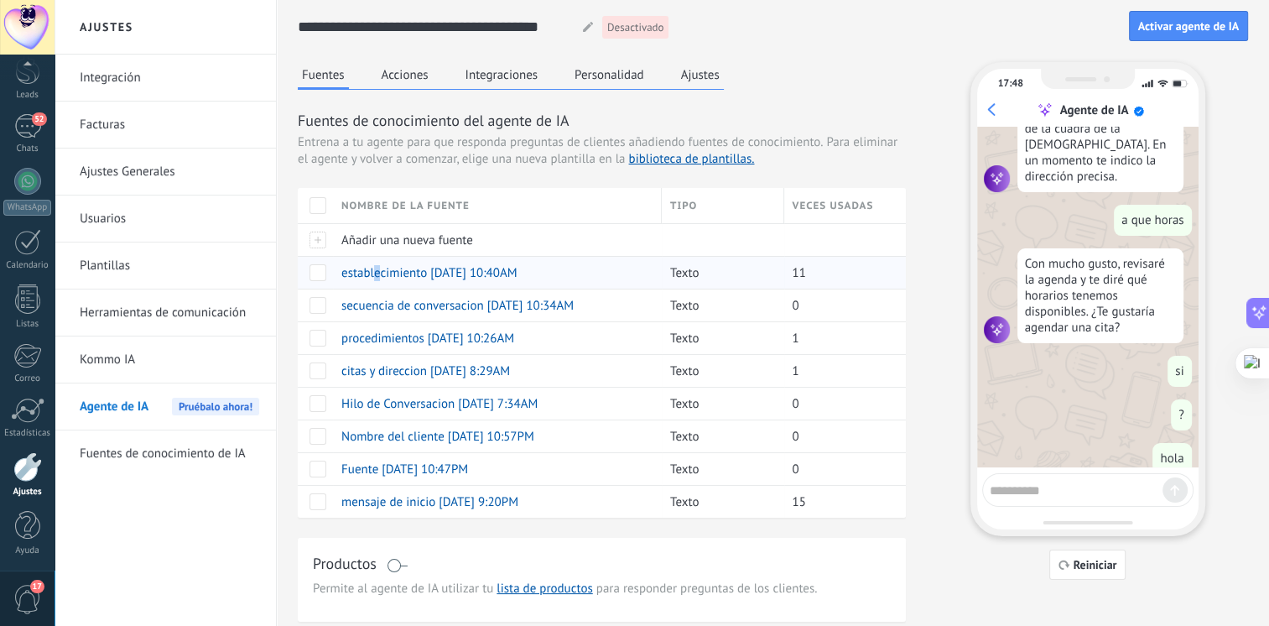
click at [372, 283] on div "establecimiento [DATE] 10:40AM" at bounding box center [493, 273] width 320 height 32
click at [372, 270] on span "establecimiento [DATE] 10:40AM" at bounding box center [429, 273] width 176 height 16
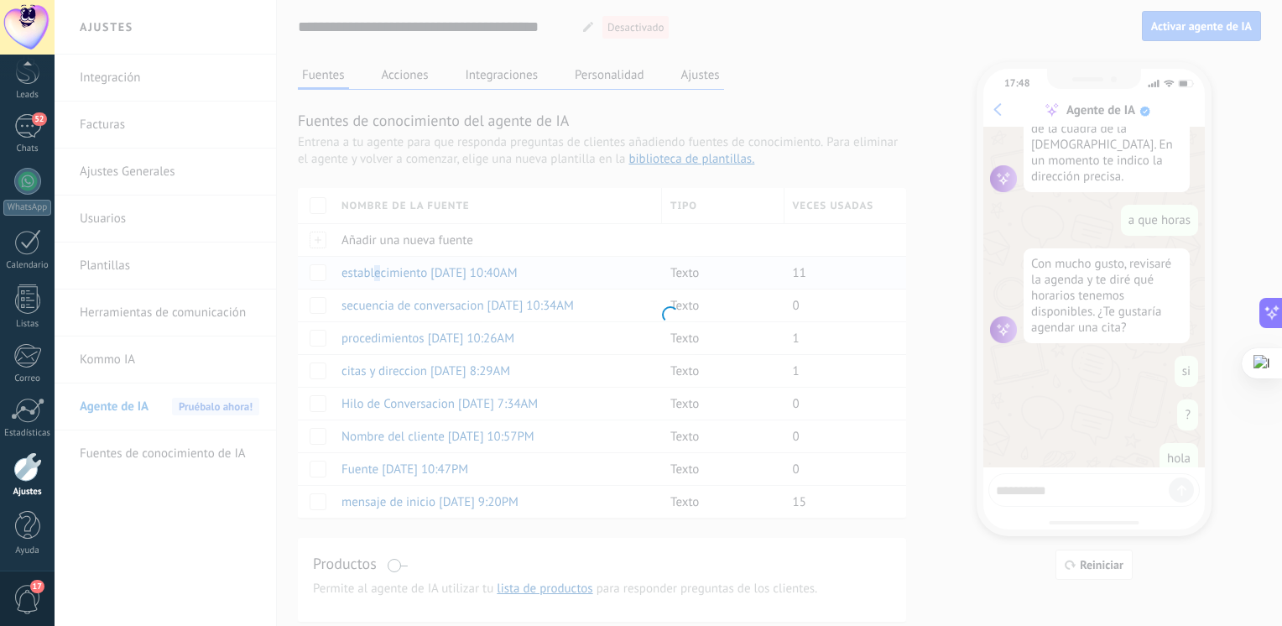
type input "**********"
type textarea "**********"
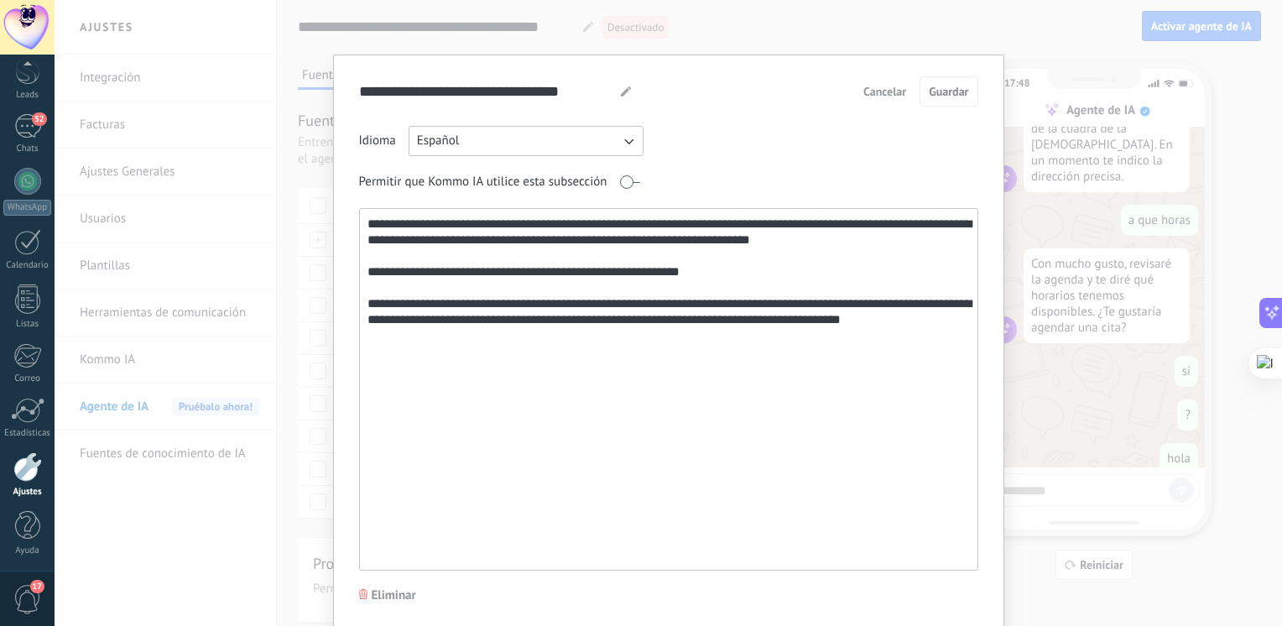
click at [859, 85] on button "Cancelar" at bounding box center [885, 91] width 58 height 25
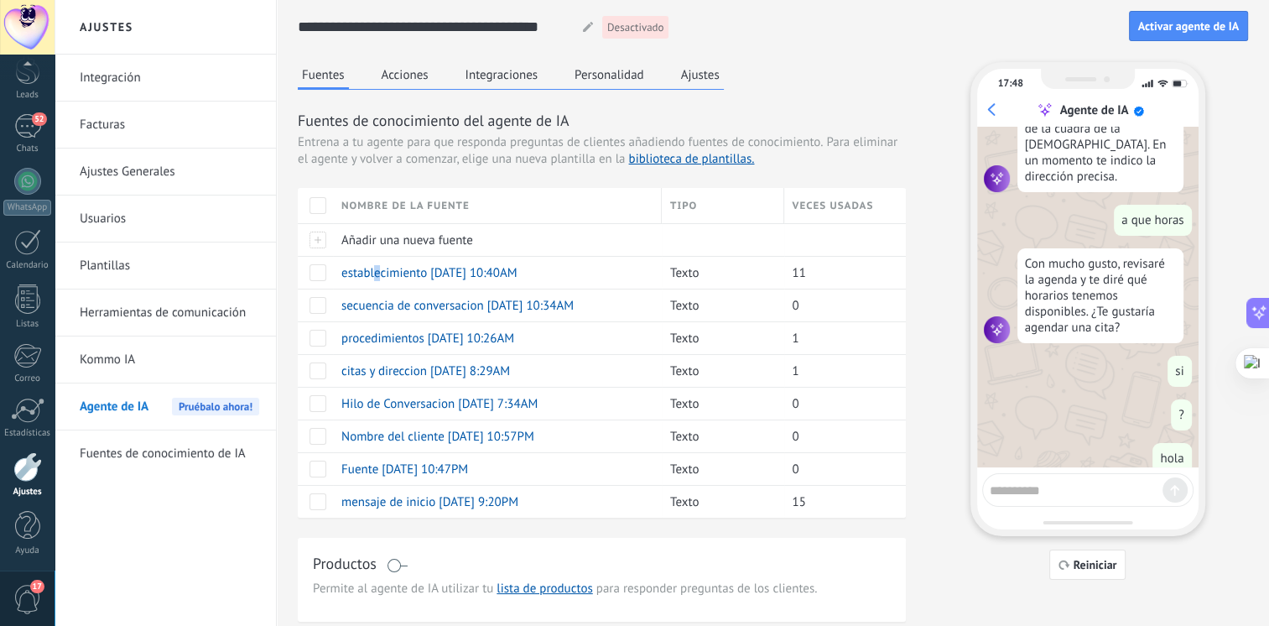
click at [420, 86] on button "Acciones" at bounding box center [405, 74] width 55 height 25
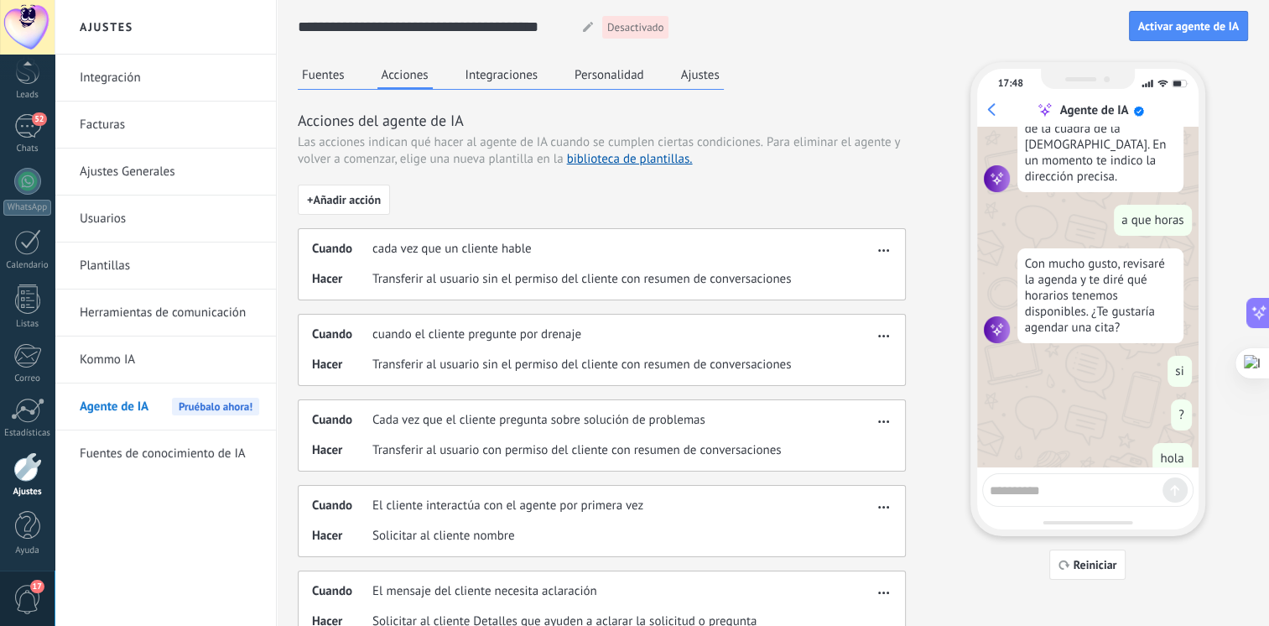
click at [496, 77] on button "Integraciones" at bounding box center [501, 74] width 81 height 25
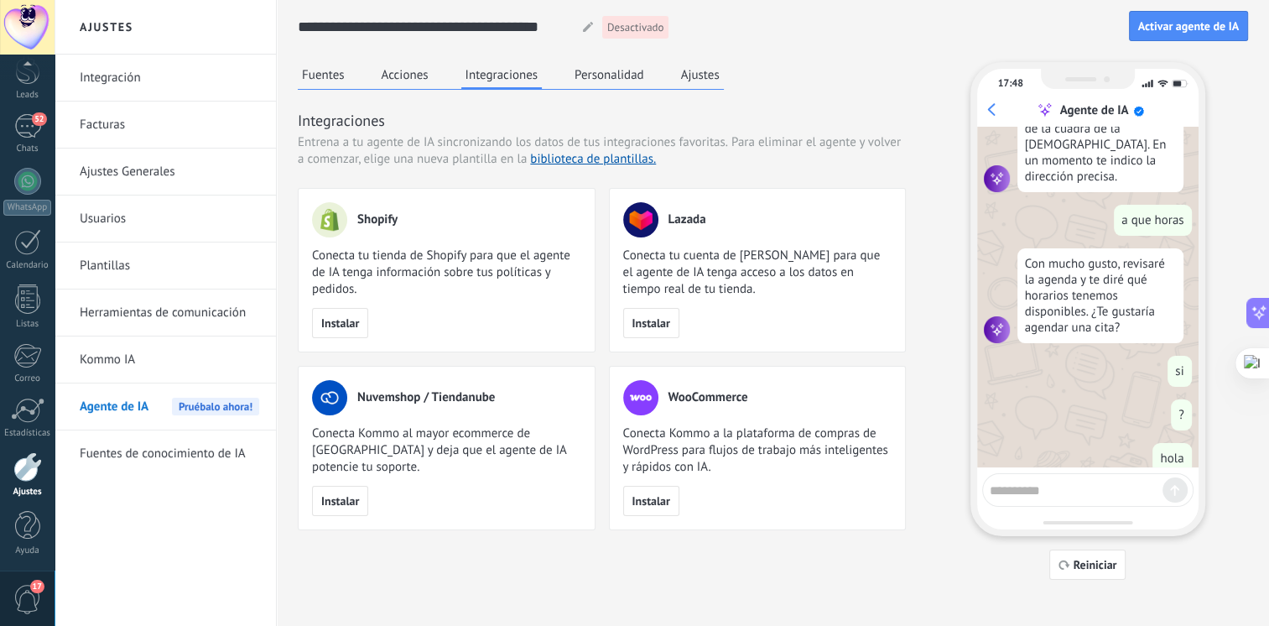
click at [595, 76] on button "Personalidad" at bounding box center [609, 74] width 78 height 25
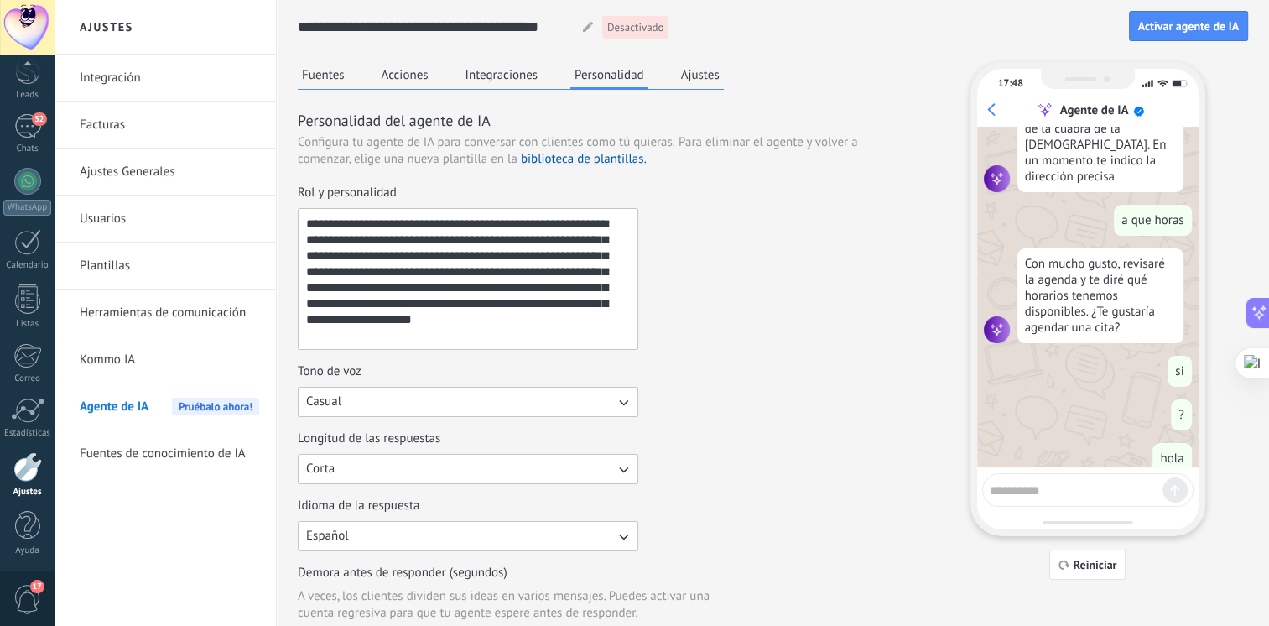
click at [624, 394] on icon "button" at bounding box center [623, 401] width 17 height 17
drag, startPoint x: 578, startPoint y: 435, endPoint x: 542, endPoint y: 466, distance: 48.1
click at [542, 466] on ul "Casual Formal Amistoso" at bounding box center [463, 430] width 352 height 87
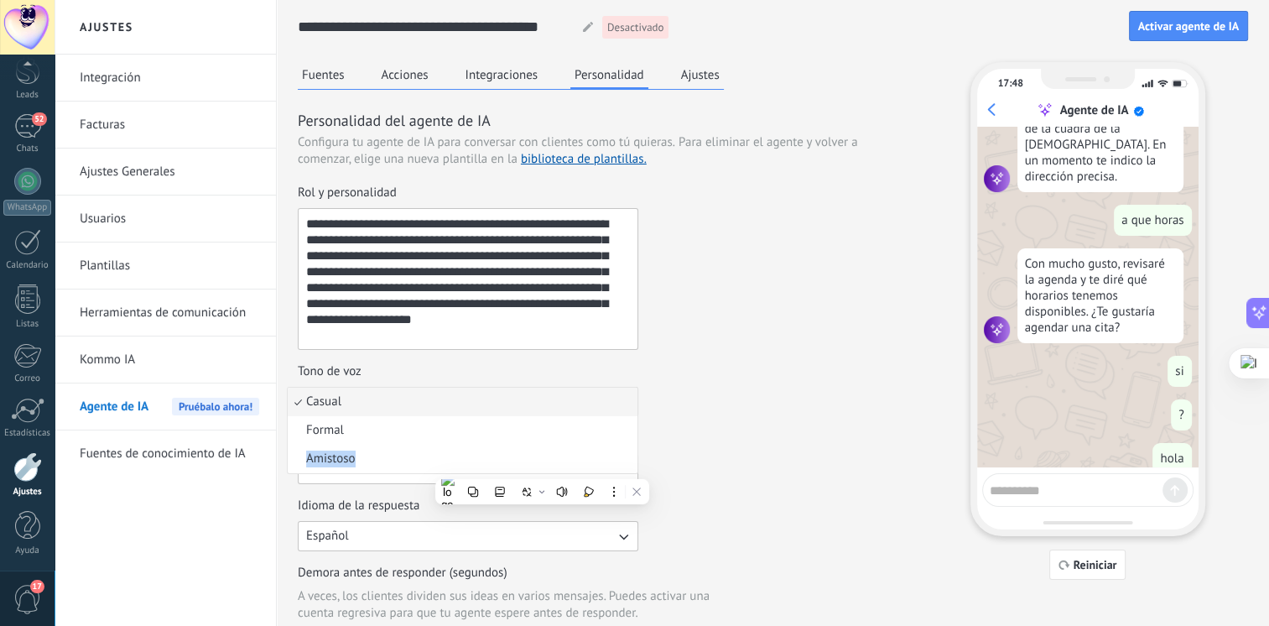
drag, startPoint x: 542, startPoint y: 466, endPoint x: 529, endPoint y: 465, distance: 12.7
click at [529, 465] on li "Amistoso" at bounding box center [463, 459] width 350 height 29
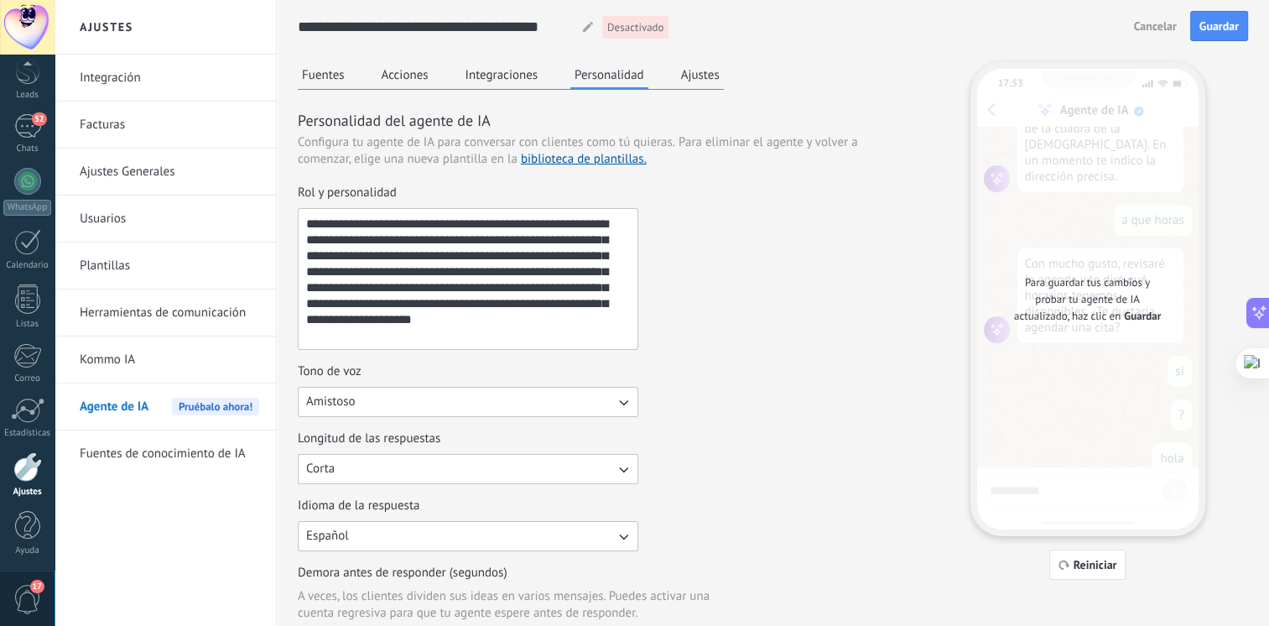
click at [1216, 29] on span "Guardar" at bounding box center [1219, 26] width 39 height 12
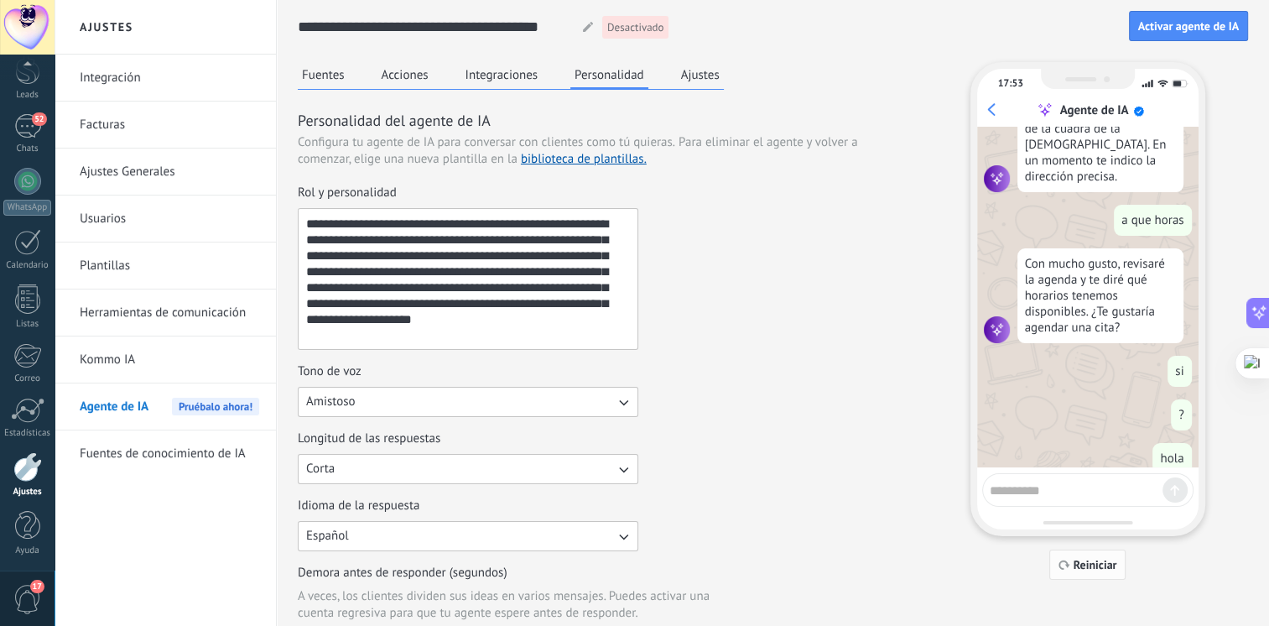
click at [1095, 565] on span "Reiniciar" at bounding box center [1096, 565] width 44 height 12
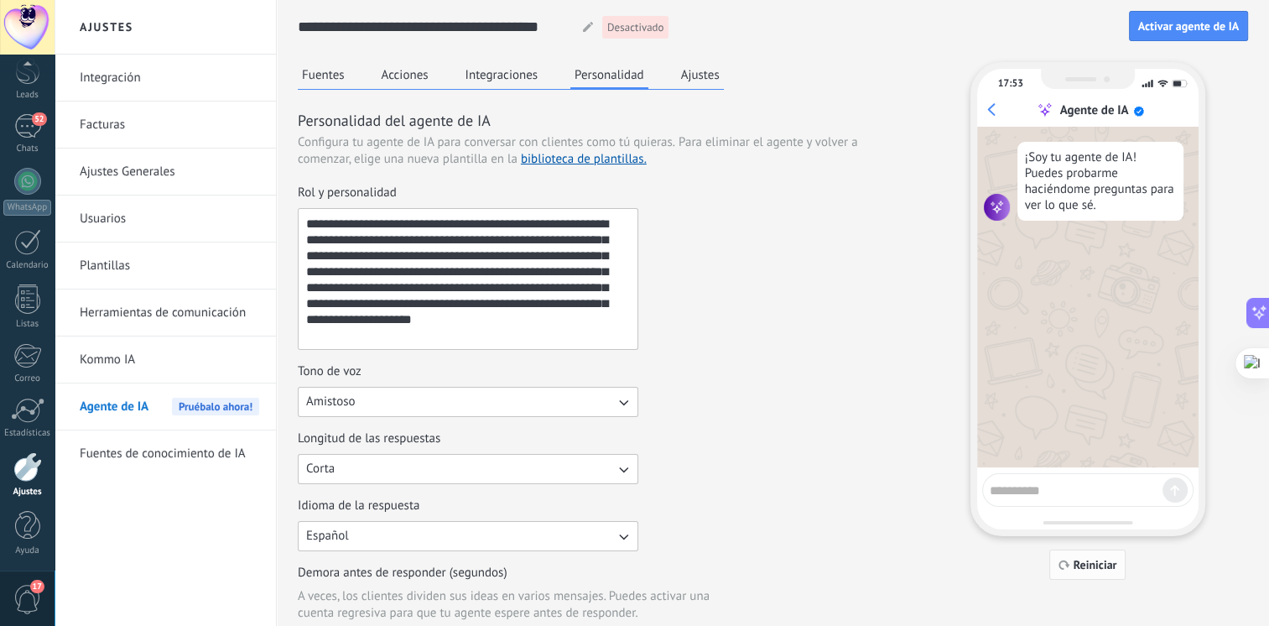
scroll to position [0, 0]
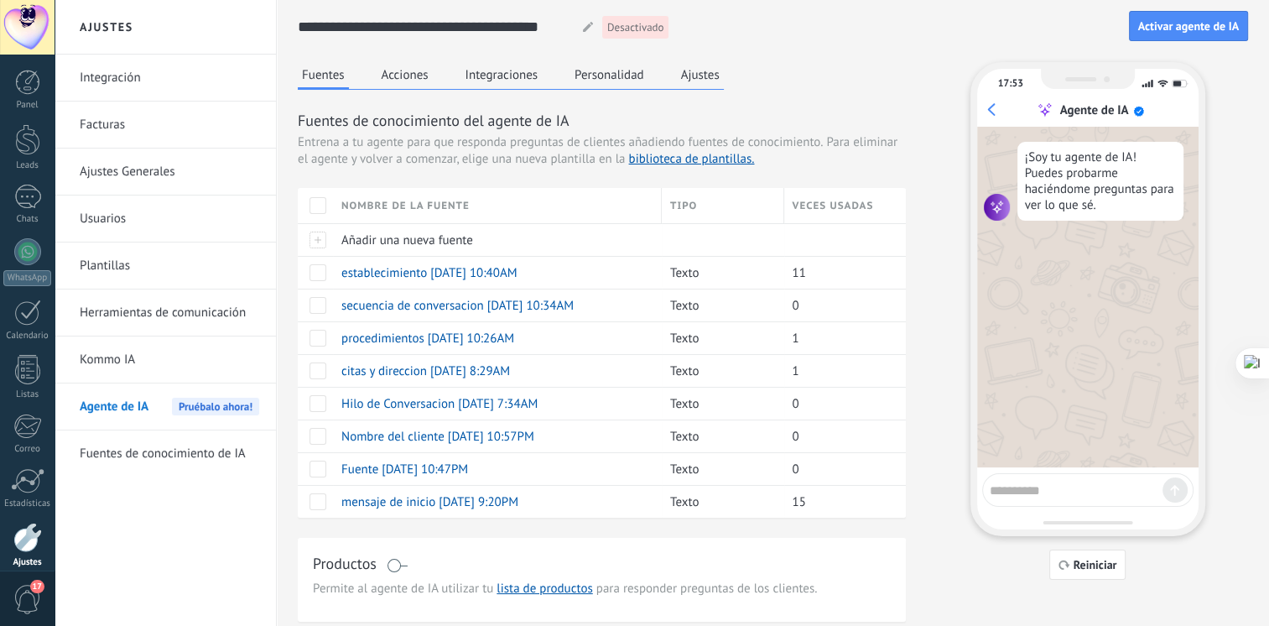
click at [1007, 484] on textarea at bounding box center [1076, 487] width 173 height 21
type textarea "*"
type textarea "****"
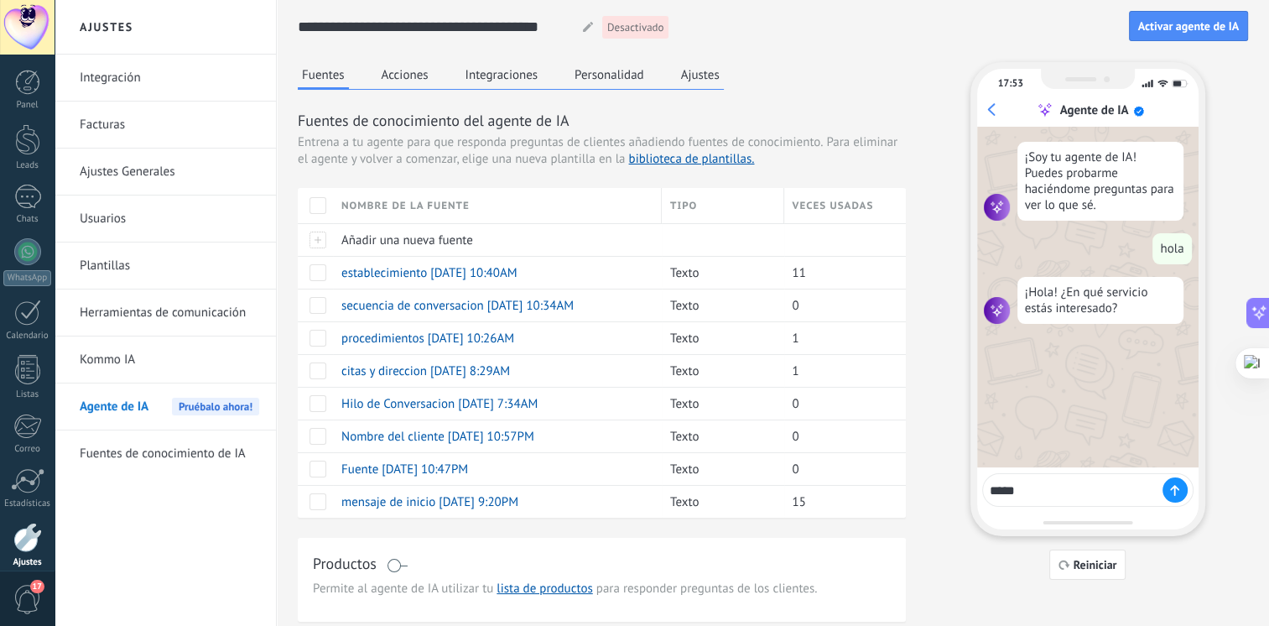
type textarea "******"
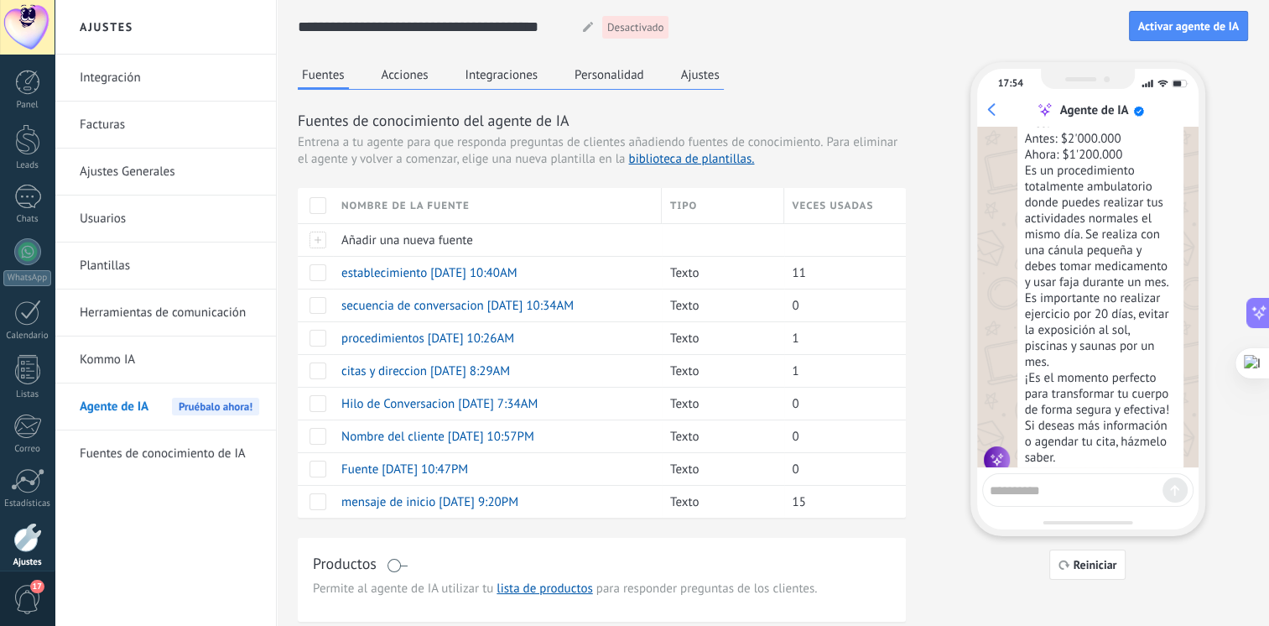
scroll to position [615, 0]
click at [1051, 482] on textarea at bounding box center [1076, 487] width 173 height 21
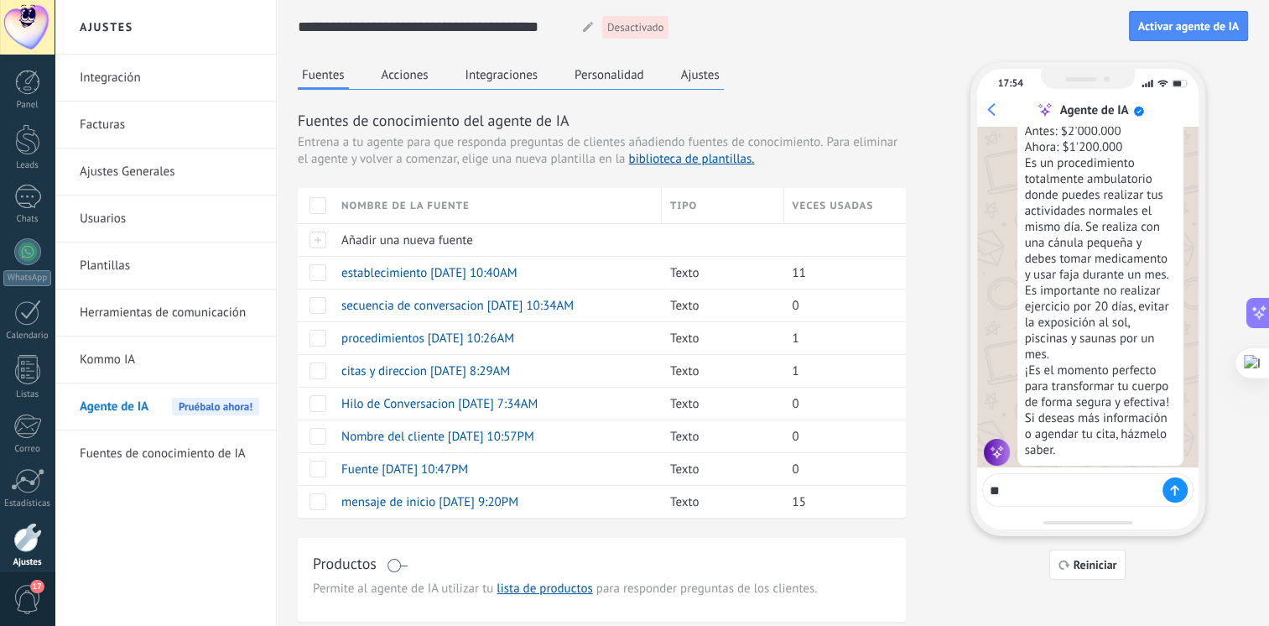
type textarea "*"
type textarea "**********"
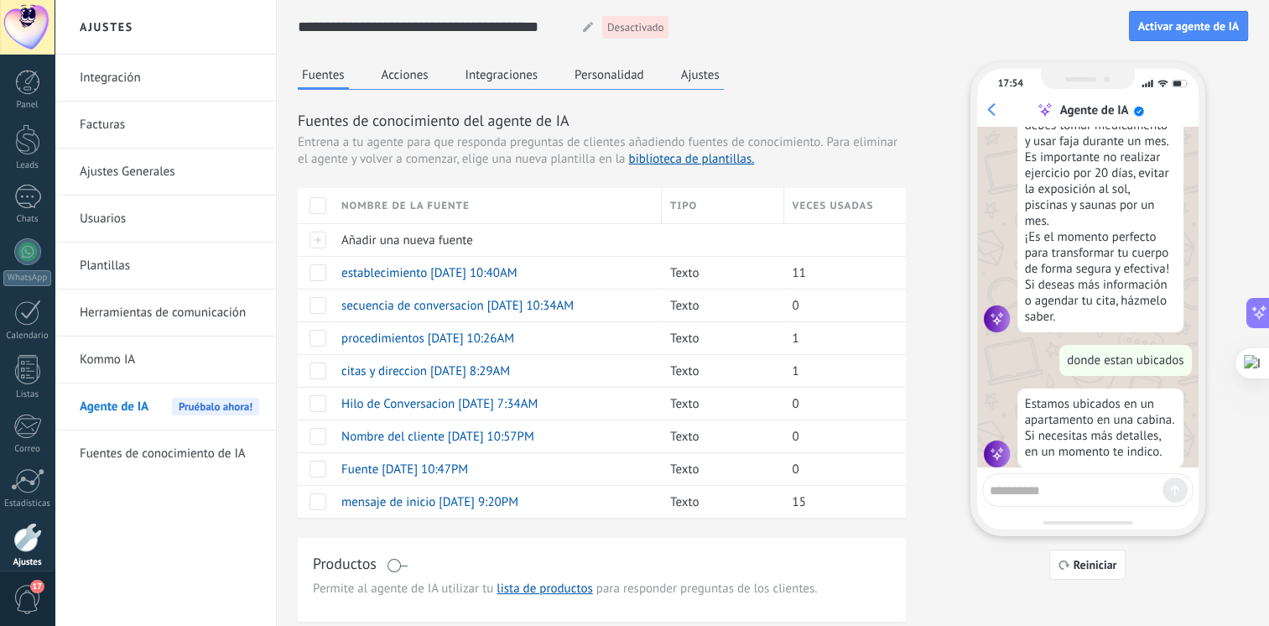
scroll to position [752, 0]
click at [379, 270] on span "establecimiento [DATE] 10:40AM" at bounding box center [429, 273] width 176 height 16
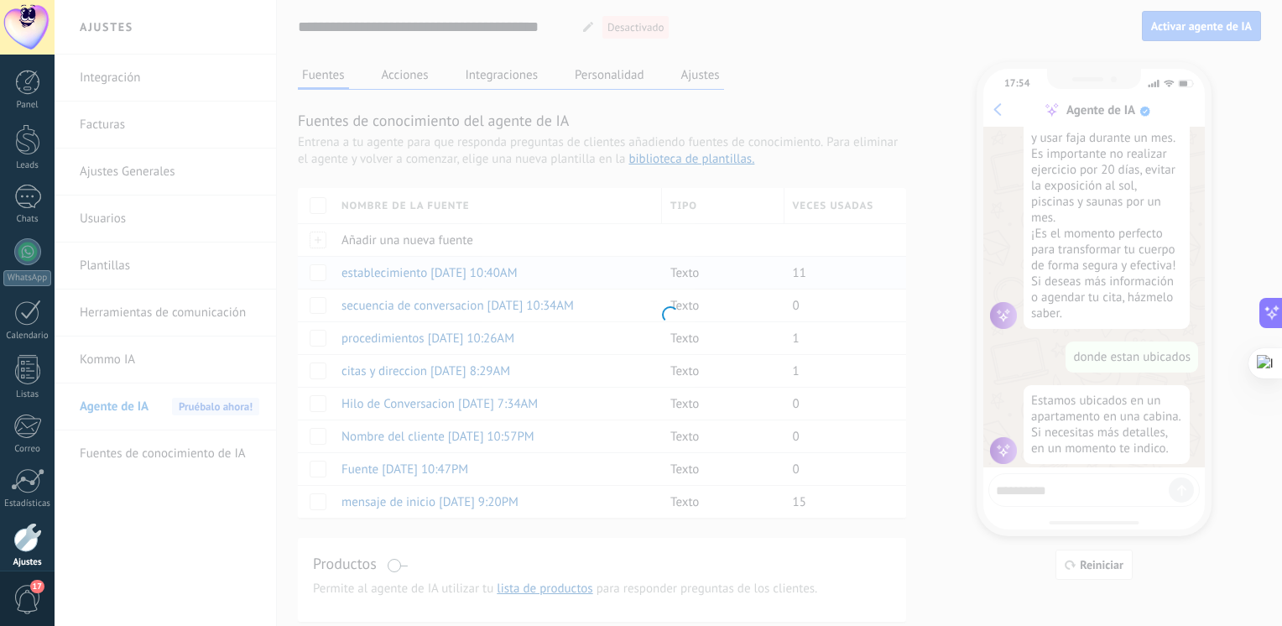
type input "**********"
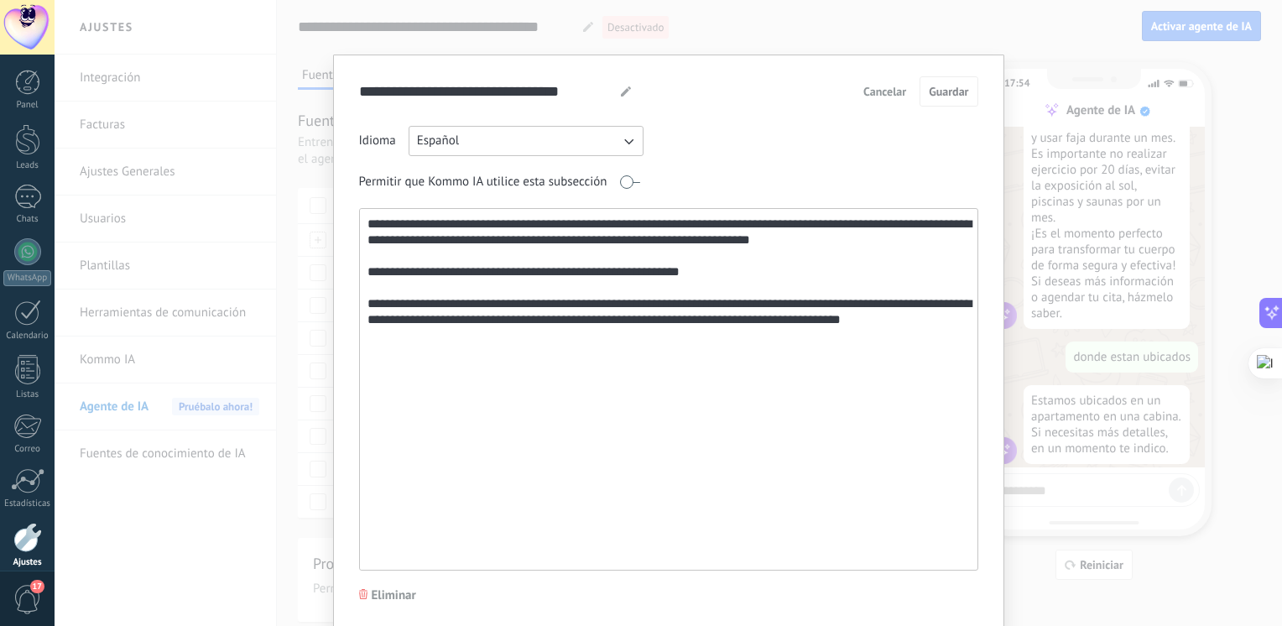
drag, startPoint x: 916, startPoint y: 319, endPoint x: 566, endPoint y: 328, distance: 349.9
click at [566, 328] on textarea "**********" at bounding box center [667, 389] width 615 height 361
type textarea "**********"
click at [936, 87] on span "Guardar" at bounding box center [948, 92] width 39 height 12
click at [998, 55] on div "**********" at bounding box center [668, 342] width 671 height 575
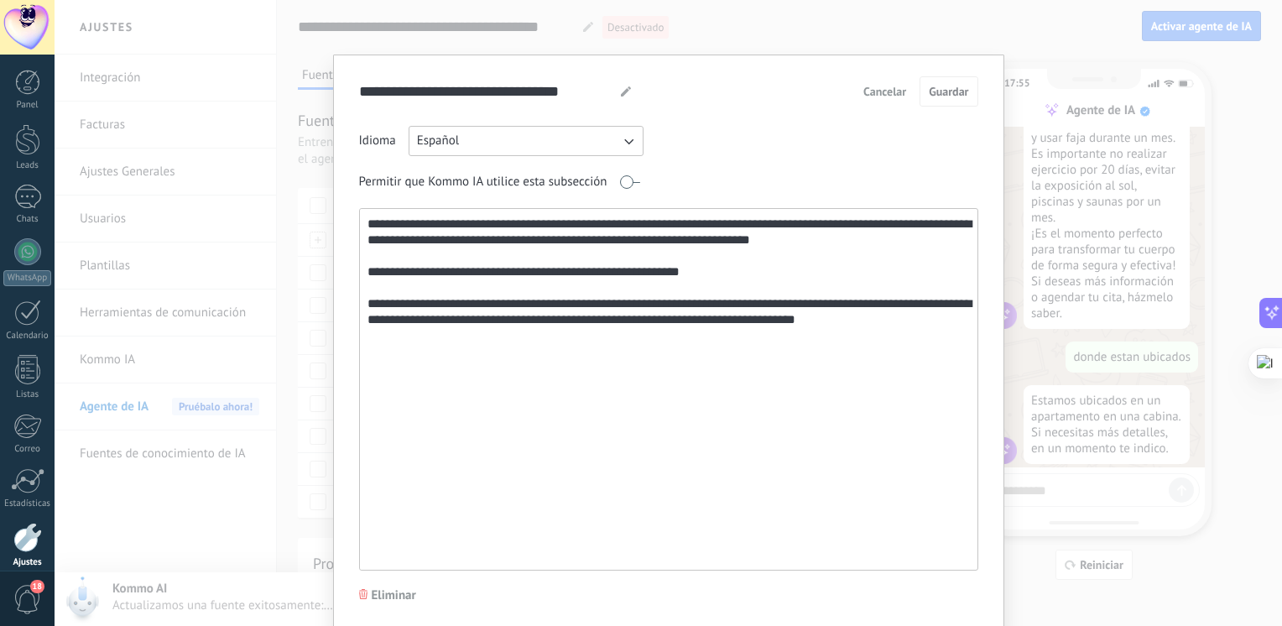
click at [1059, 39] on div "**********" at bounding box center [668, 313] width 1227 height 626
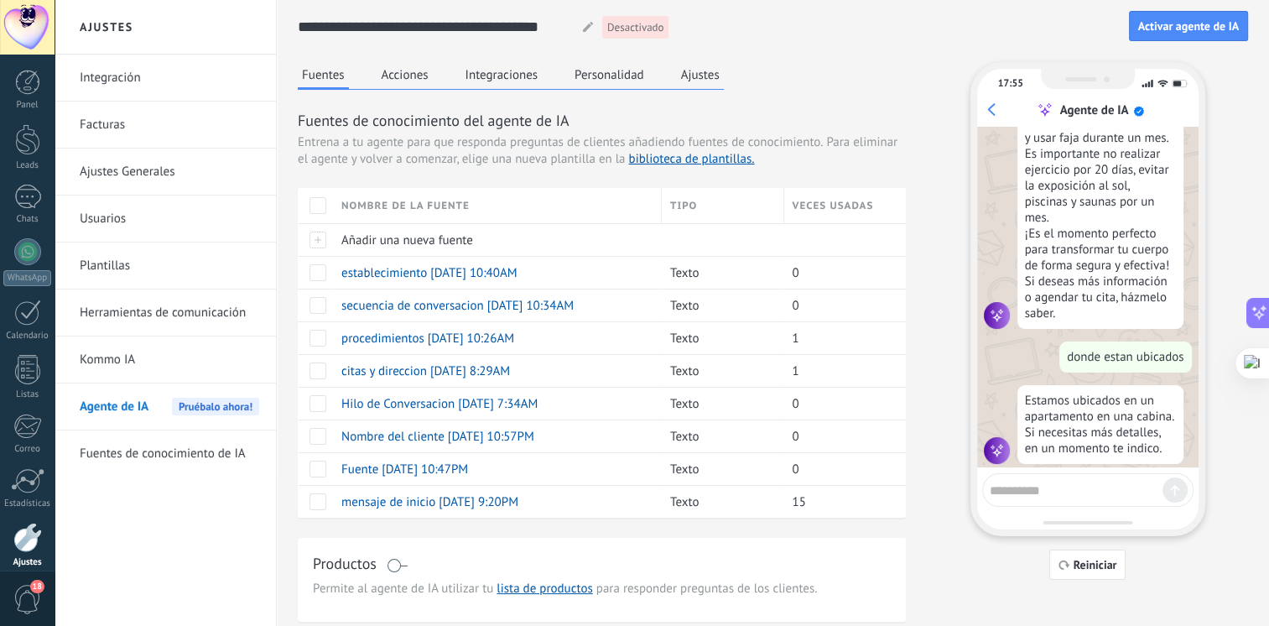
scroll to position [1958, 0]
click at [1063, 565] on icon "button" at bounding box center [1065, 565] width 12 height 10
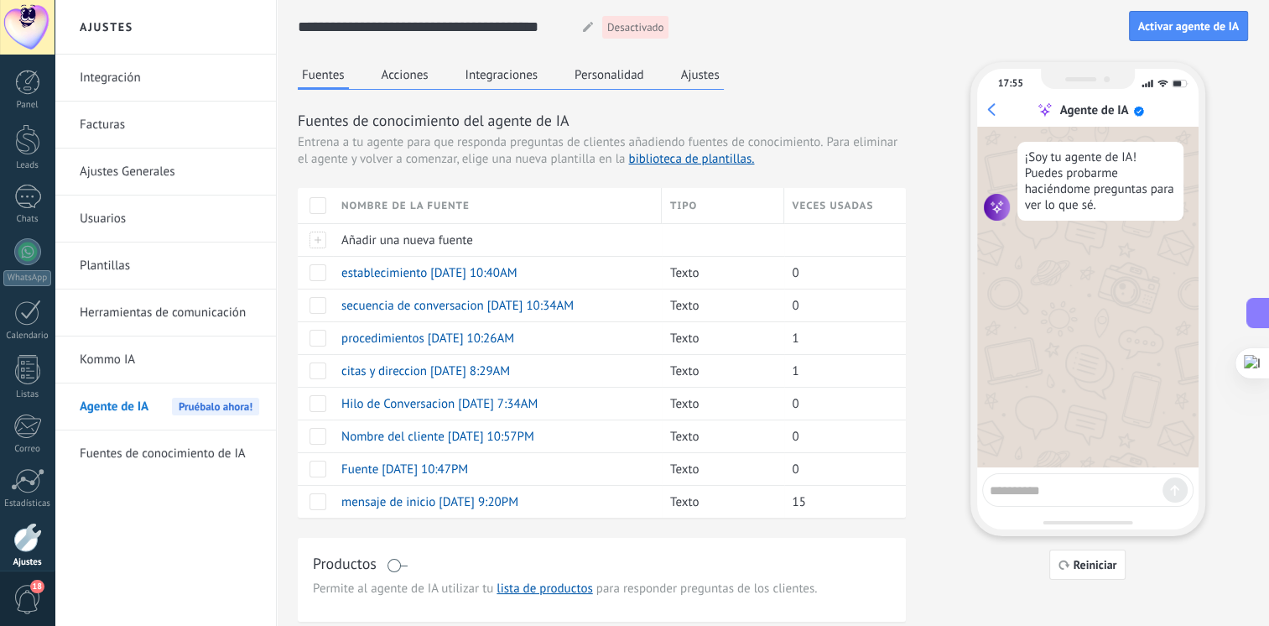
scroll to position [0, 0]
click at [1049, 485] on textarea at bounding box center [1076, 487] width 173 height 21
type textarea "**********"
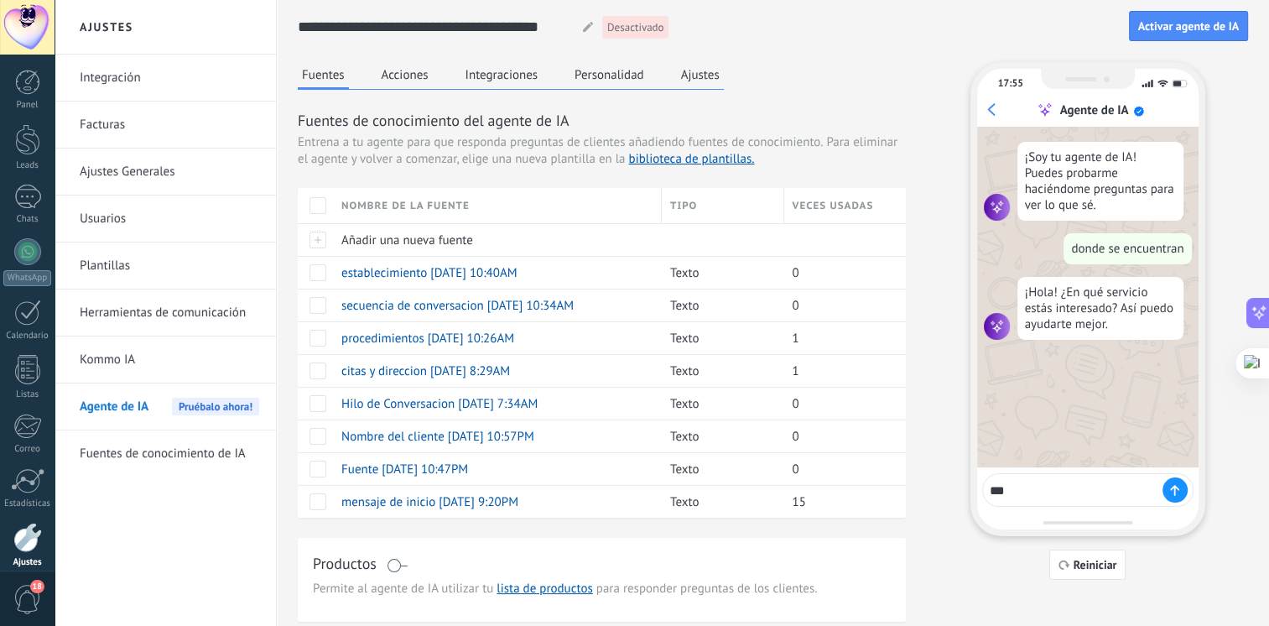
type textarea "****"
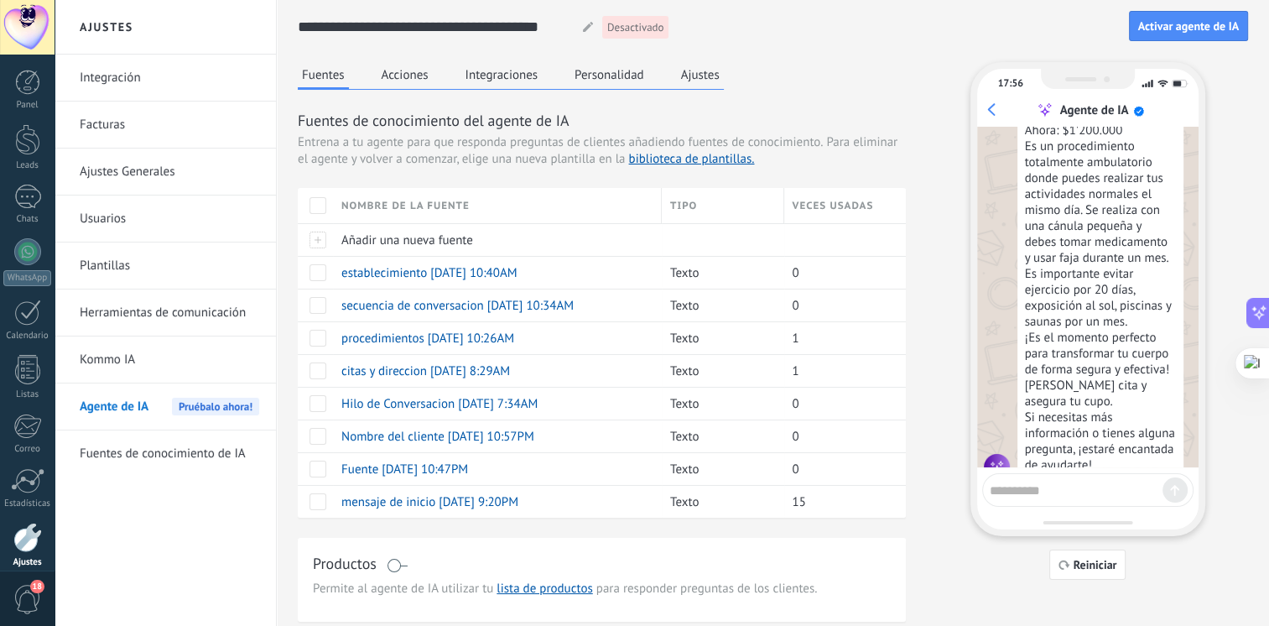
scroll to position [664, 0]
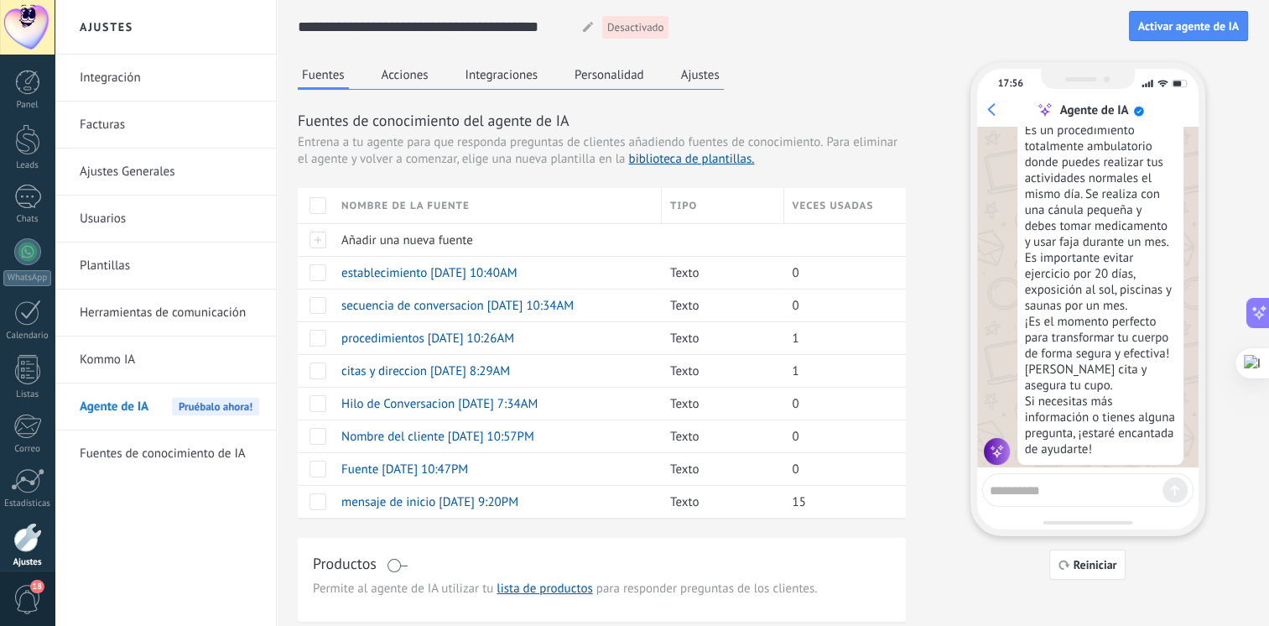
click at [1057, 485] on textarea at bounding box center [1076, 487] width 173 height 21
type textarea "**********"
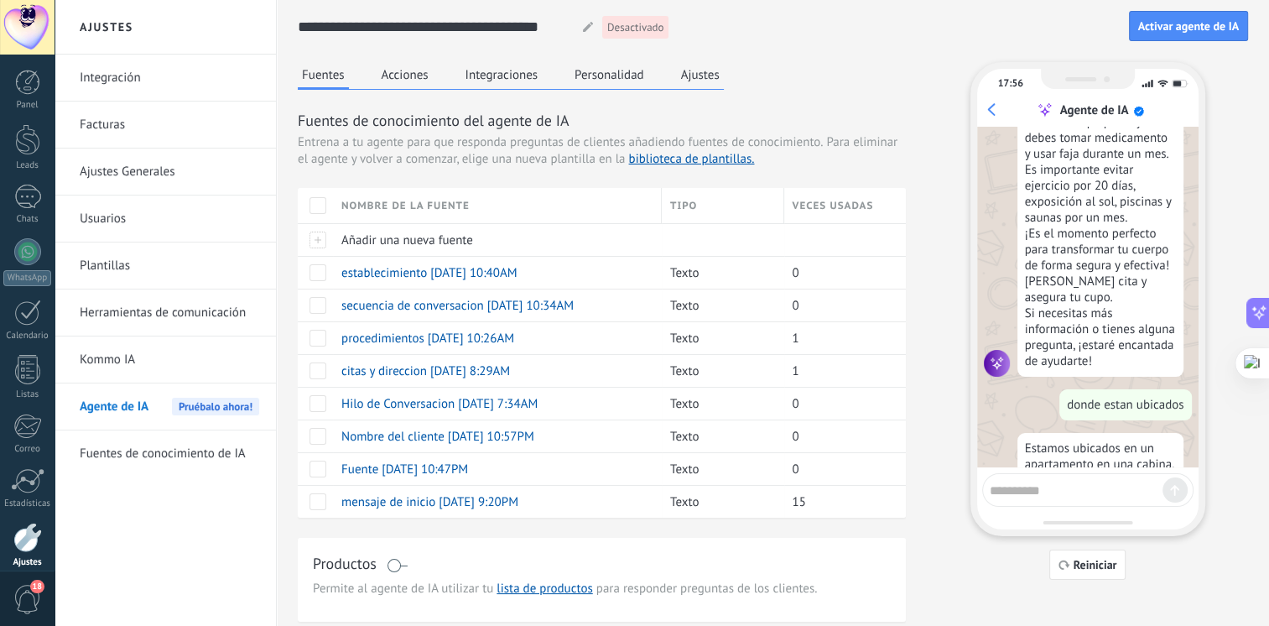
scroll to position [799, 0]
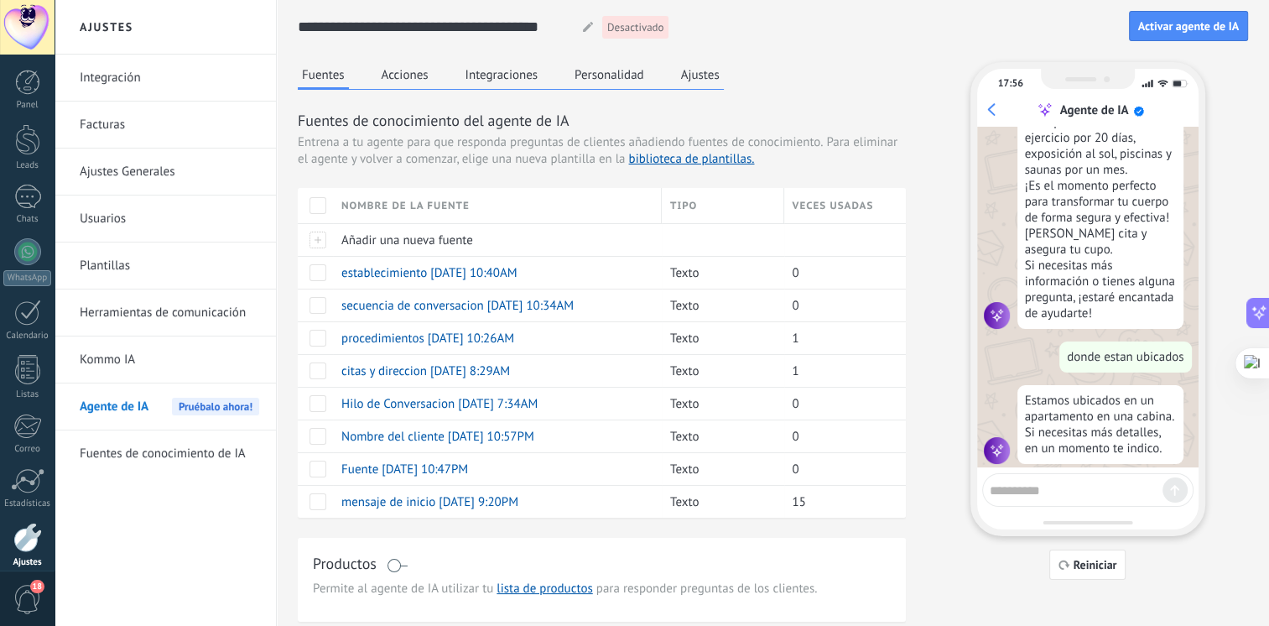
click at [412, 76] on button "Acciones" at bounding box center [405, 74] width 55 height 25
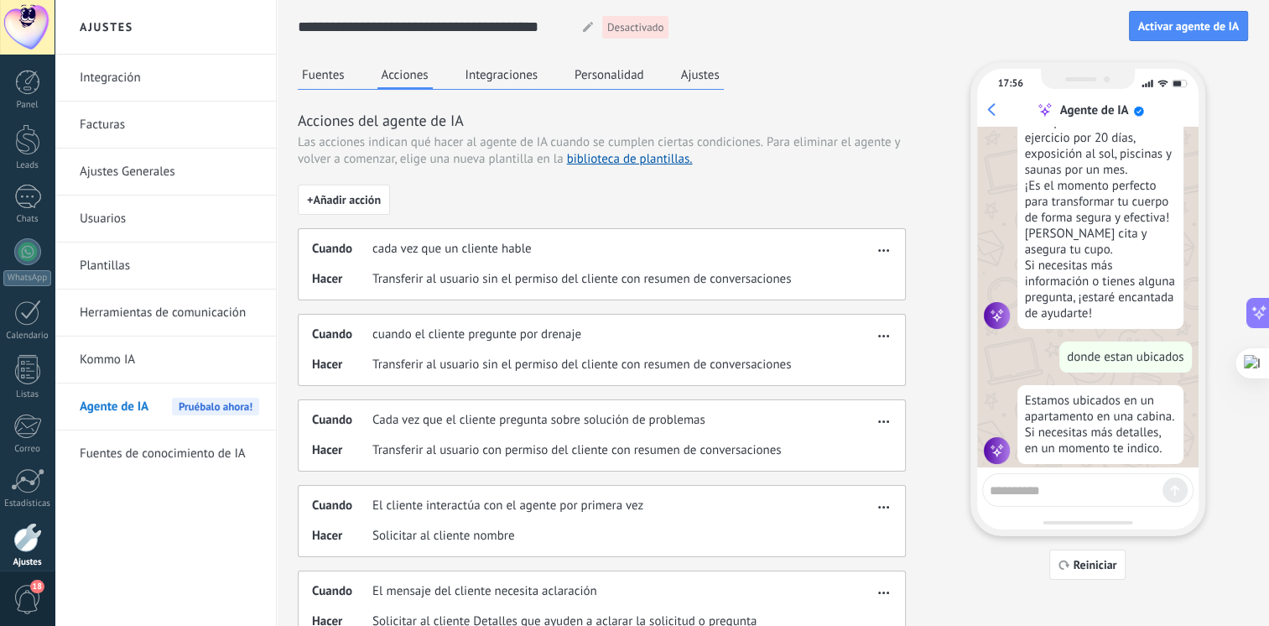
click at [490, 78] on button "Integraciones" at bounding box center [501, 74] width 81 height 25
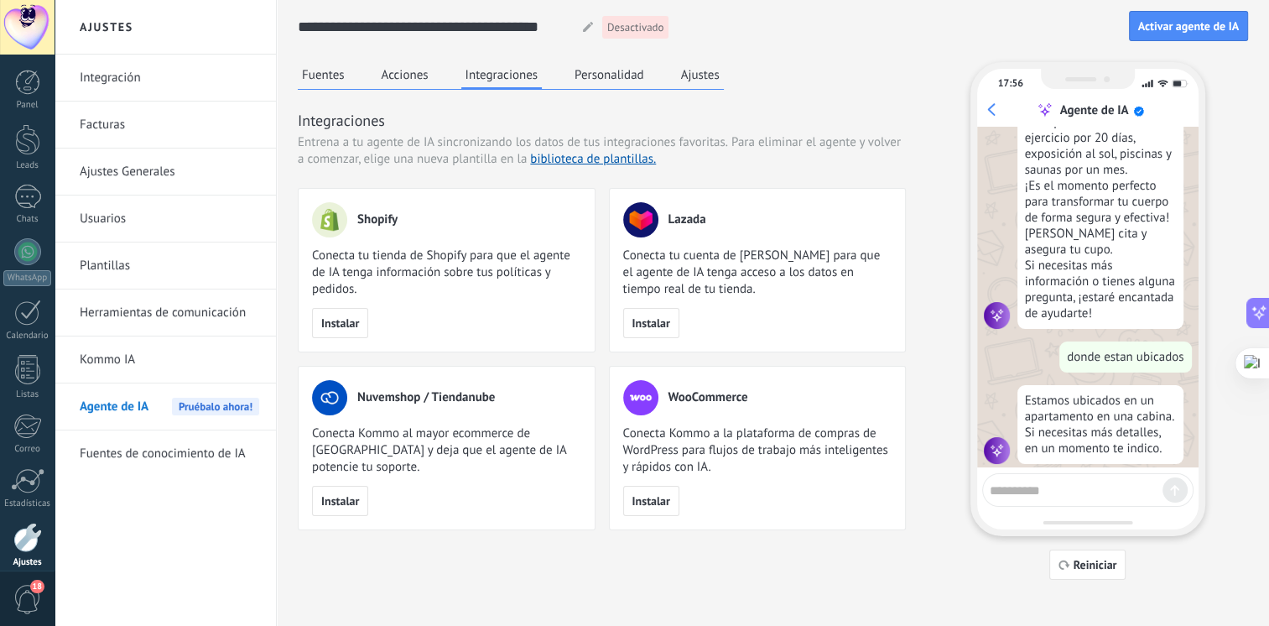
click at [595, 67] on button "Personalidad" at bounding box center [609, 74] width 78 height 25
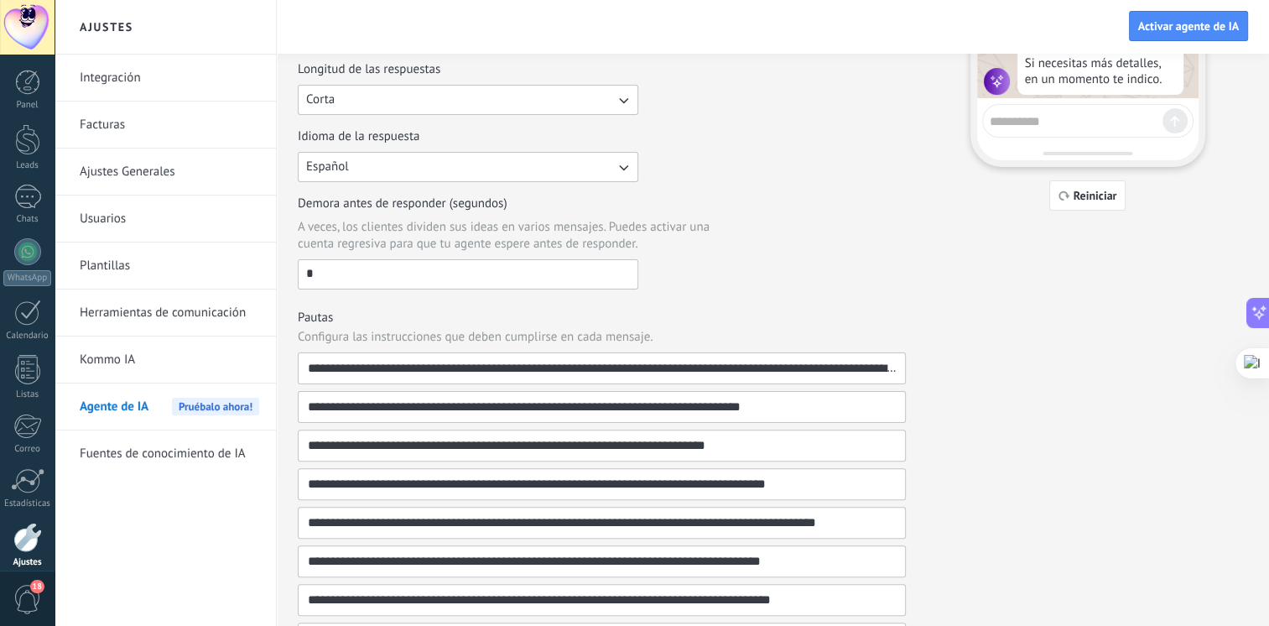
scroll to position [523, 0]
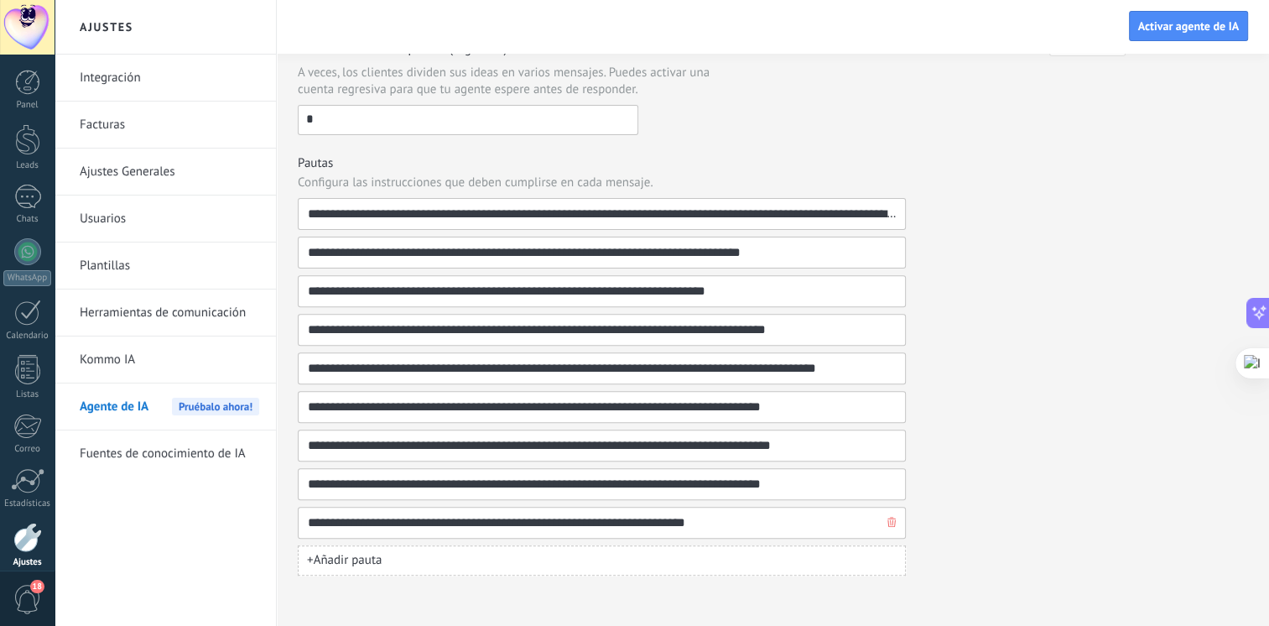
click at [695, 524] on input "**********" at bounding box center [595, 523] width 576 height 30
click at [745, 497] on div "**********" at bounding box center [602, 387] width 608 height 378
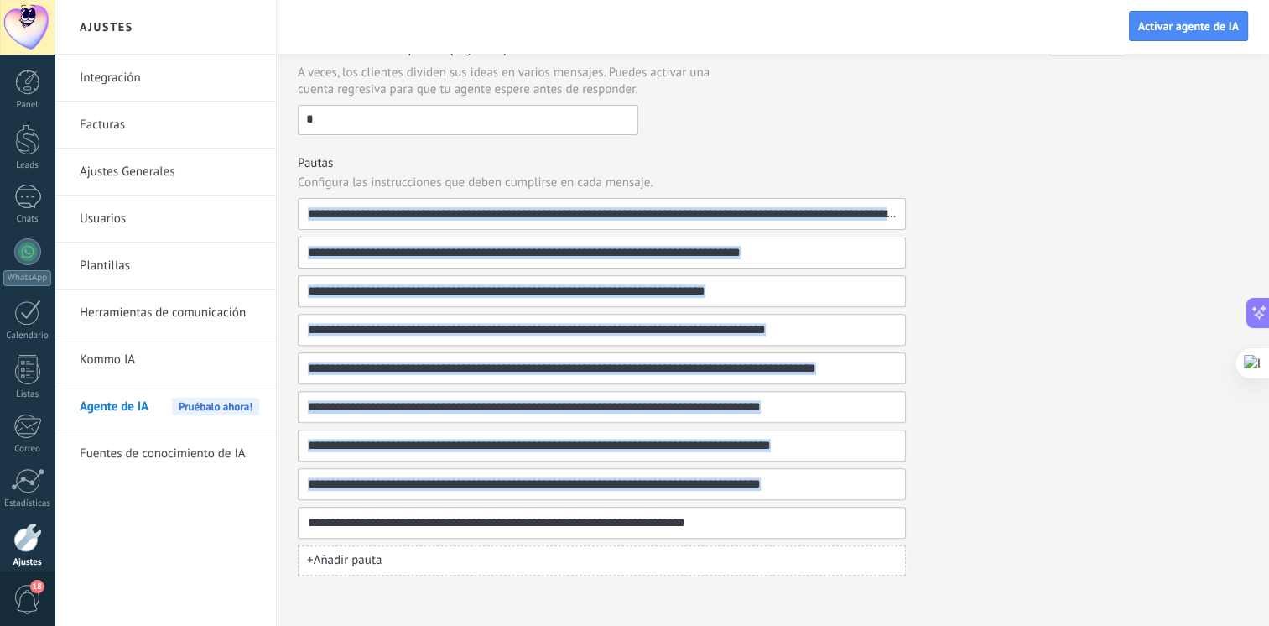
click at [745, 497] on div "**********" at bounding box center [602, 387] width 608 height 378
drag, startPoint x: 745, startPoint y: 497, endPoint x: 726, endPoint y: 529, distance: 36.5
click at [726, 529] on input "**********" at bounding box center [595, 523] width 576 height 30
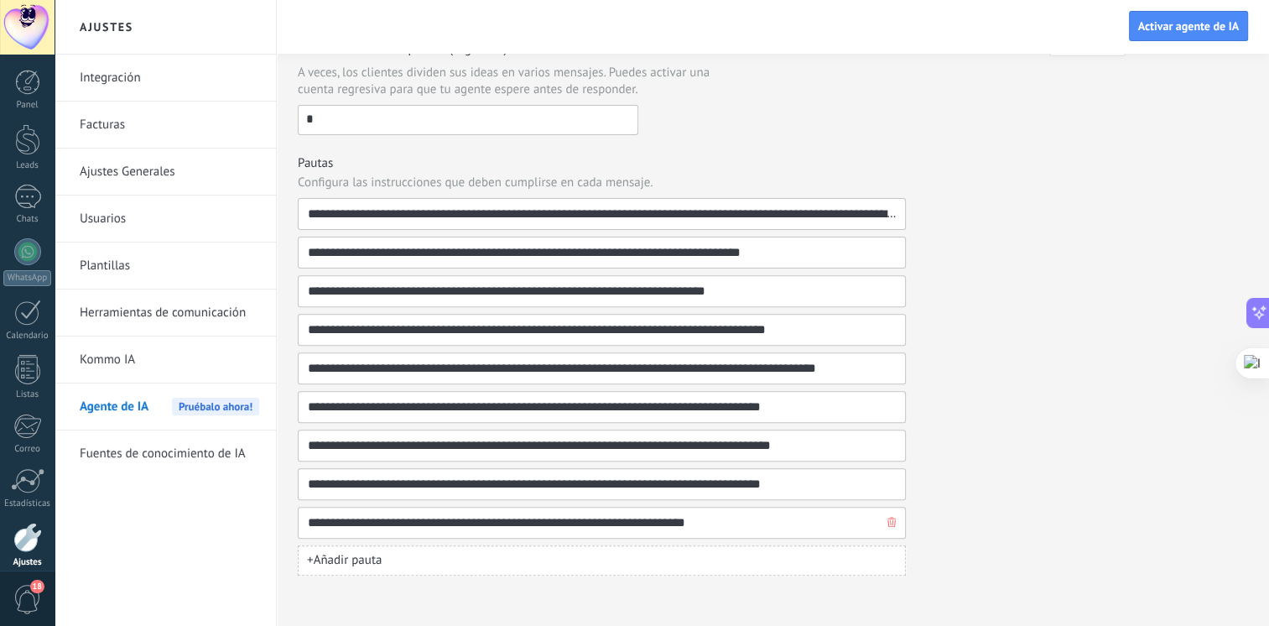
drag, startPoint x: 731, startPoint y: 521, endPoint x: 577, endPoint y: 504, distance: 154.4
click at [577, 508] on input "**********" at bounding box center [595, 523] width 576 height 30
type input "**********"
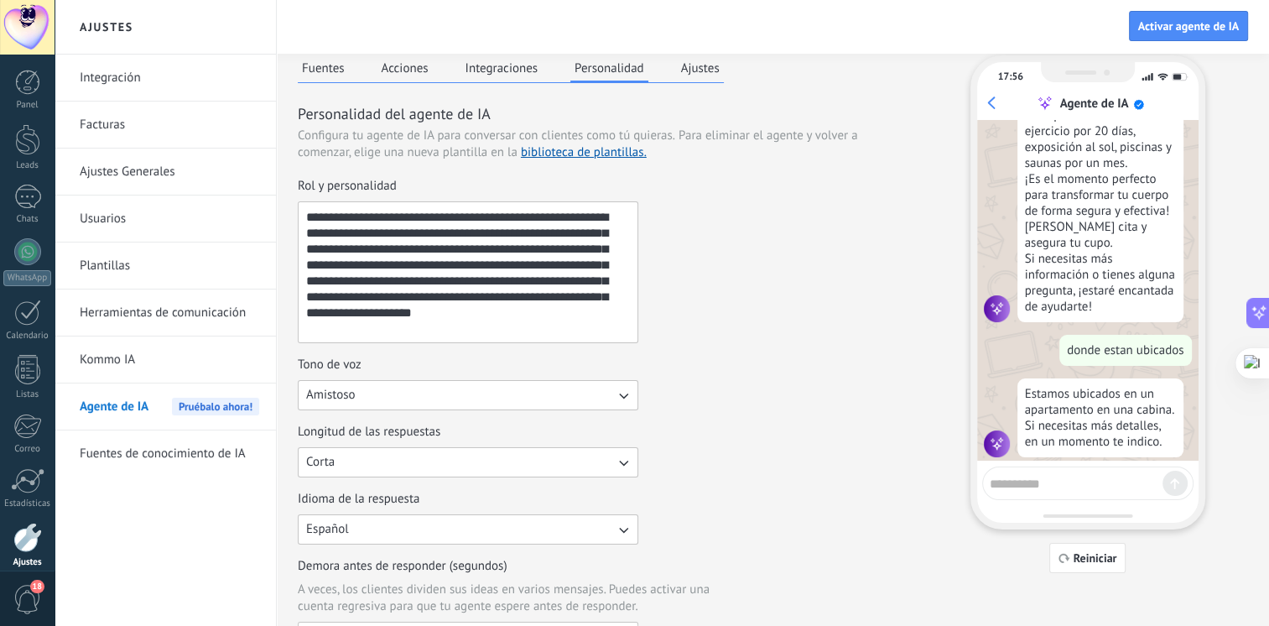
scroll to position [4, 0]
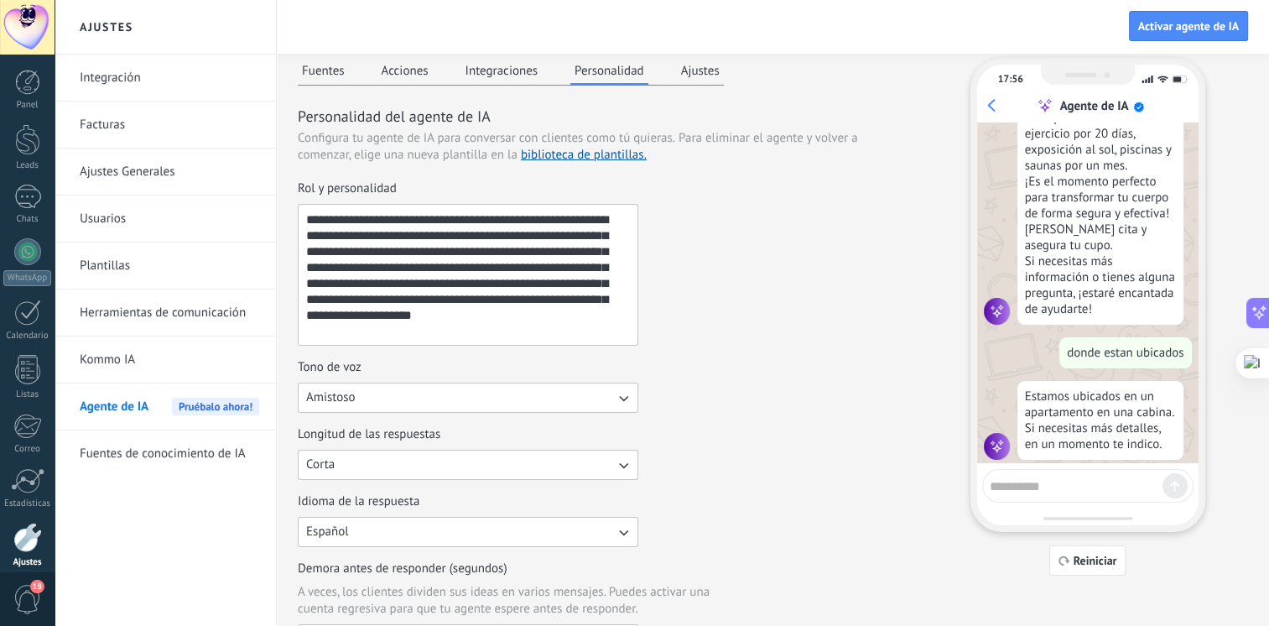
click at [880, 260] on div "**********" at bounding box center [602, 262] width 608 height 165
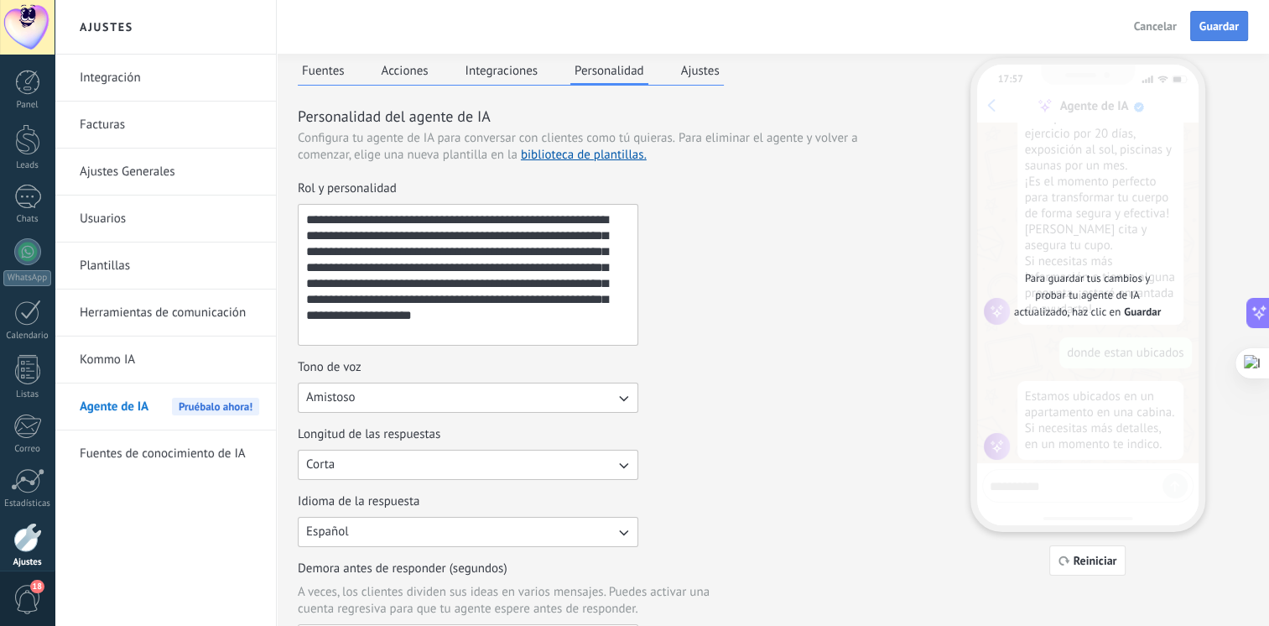
click at [1225, 22] on span "Guardar" at bounding box center [1219, 26] width 39 height 12
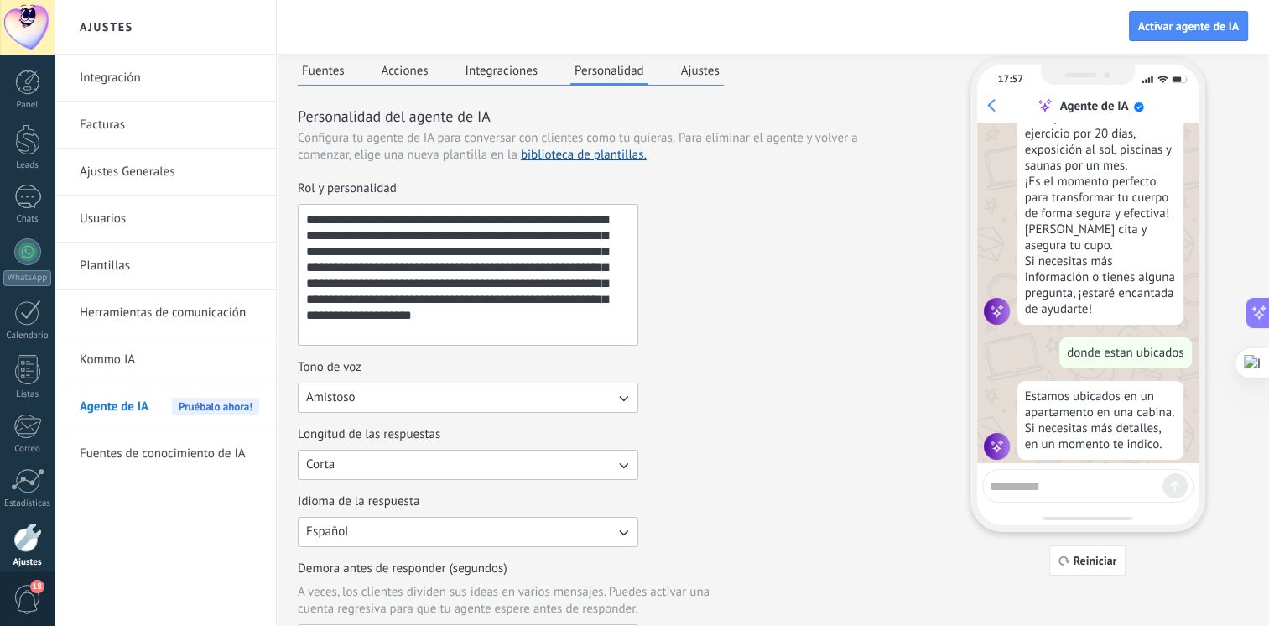
click at [1059, 475] on textarea at bounding box center [1076, 483] width 173 height 21
type textarea "**********"
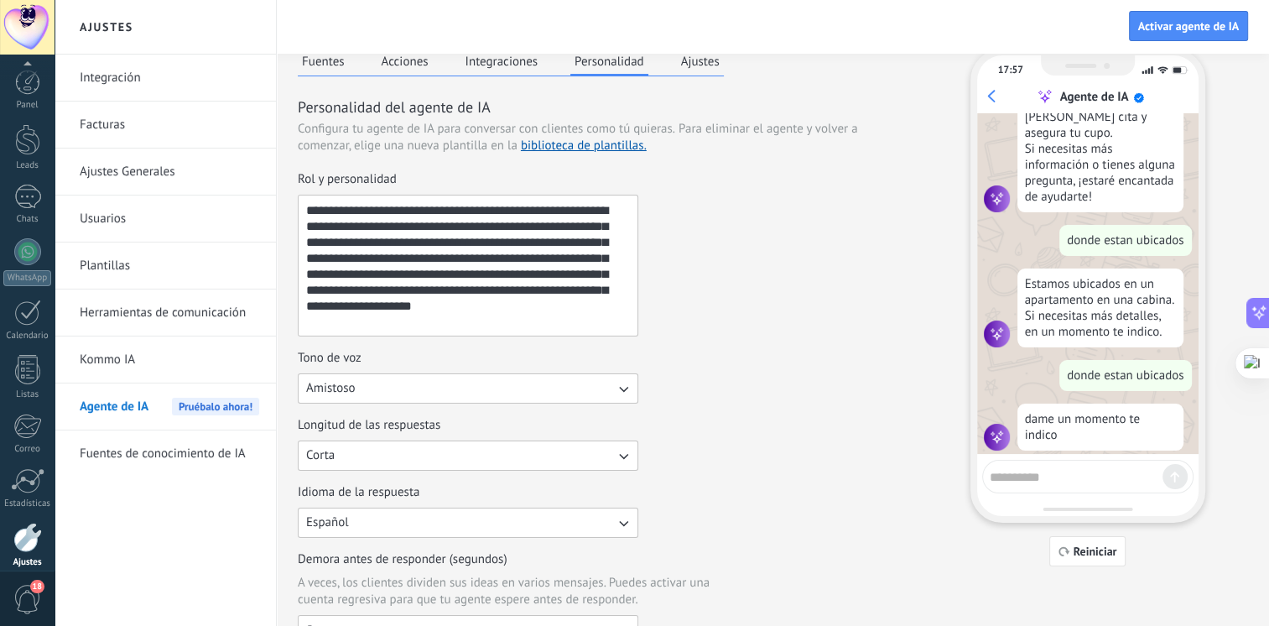
scroll to position [70, 0]
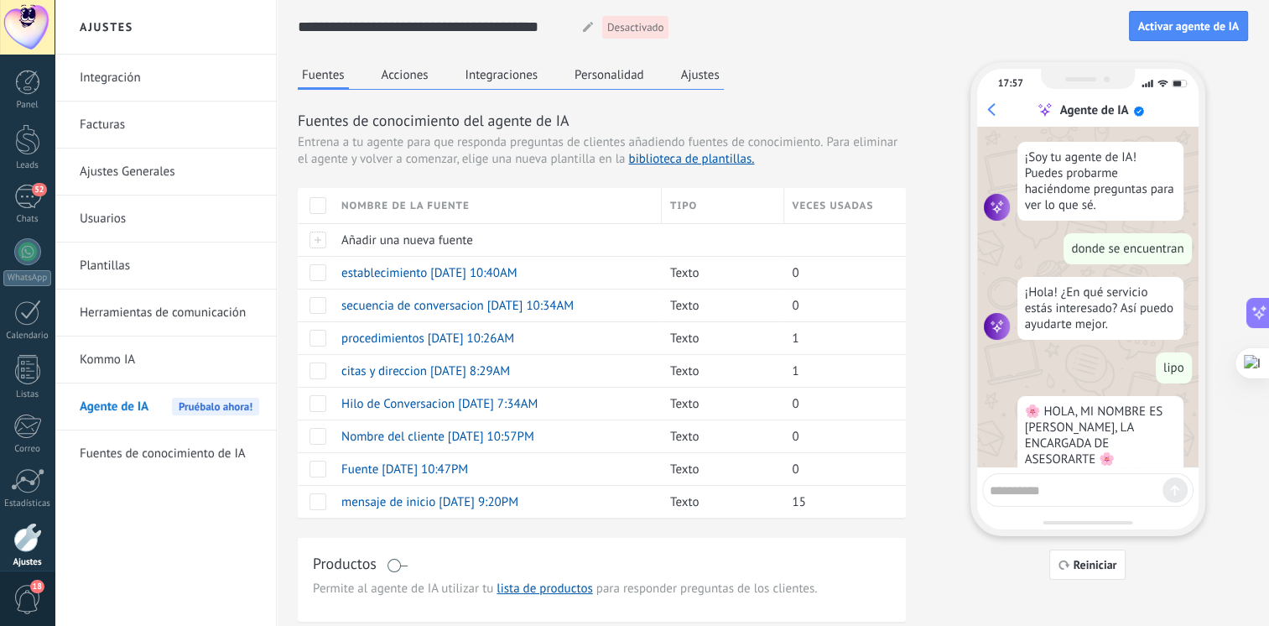
scroll to position [903, 0]
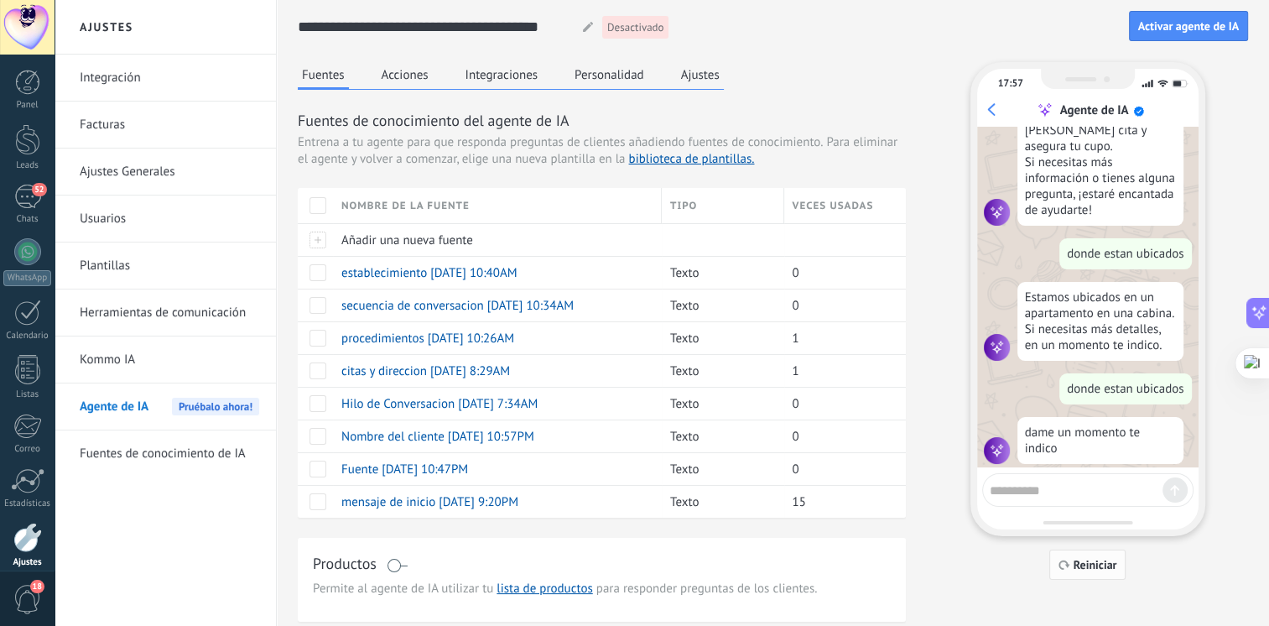
click at [1081, 559] on span "Reiniciar" at bounding box center [1096, 565] width 44 height 12
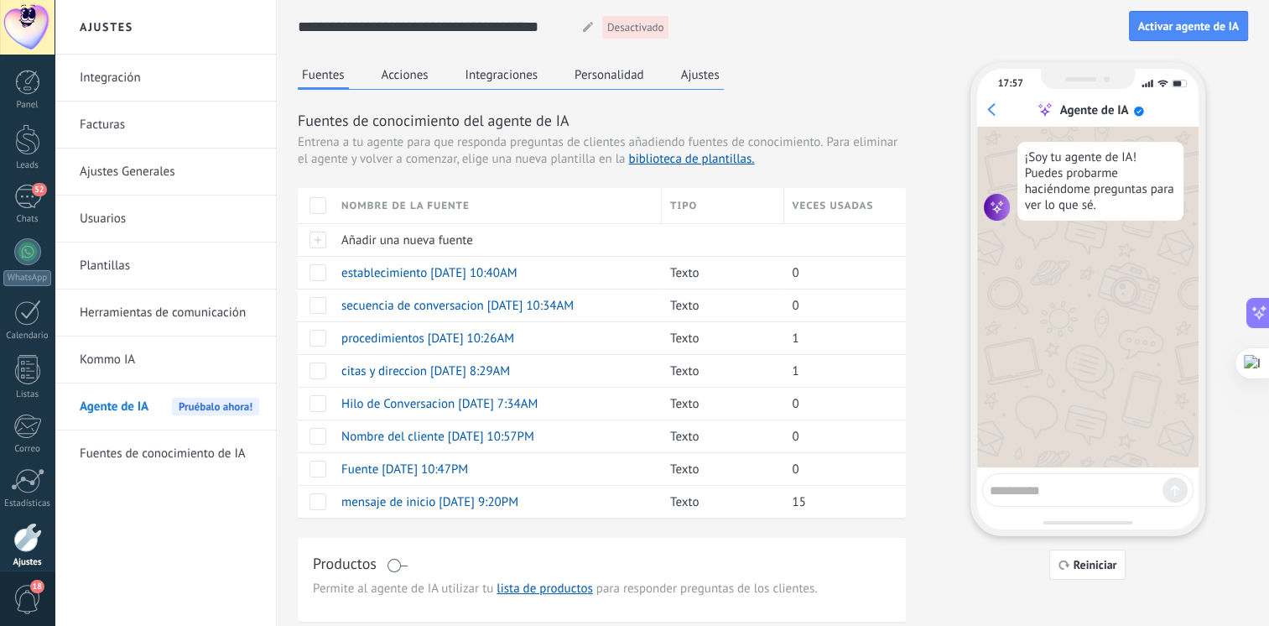
scroll to position [13, 0]
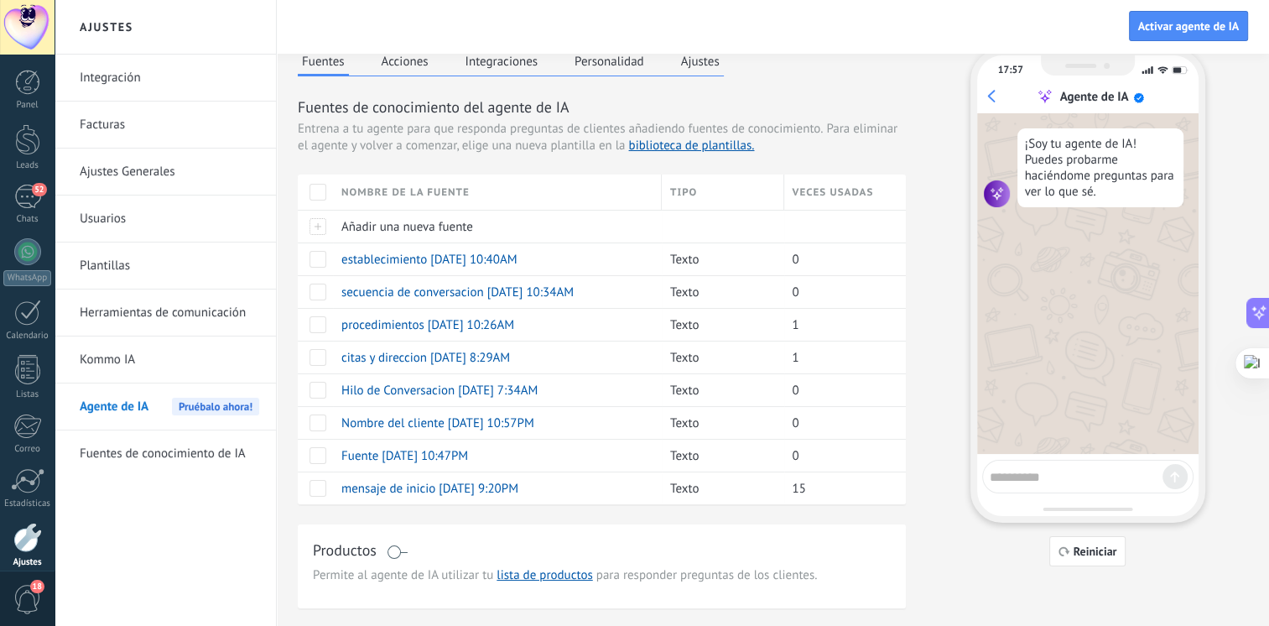
click at [1024, 474] on textarea at bounding box center [1076, 474] width 173 height 21
type textarea "**********"
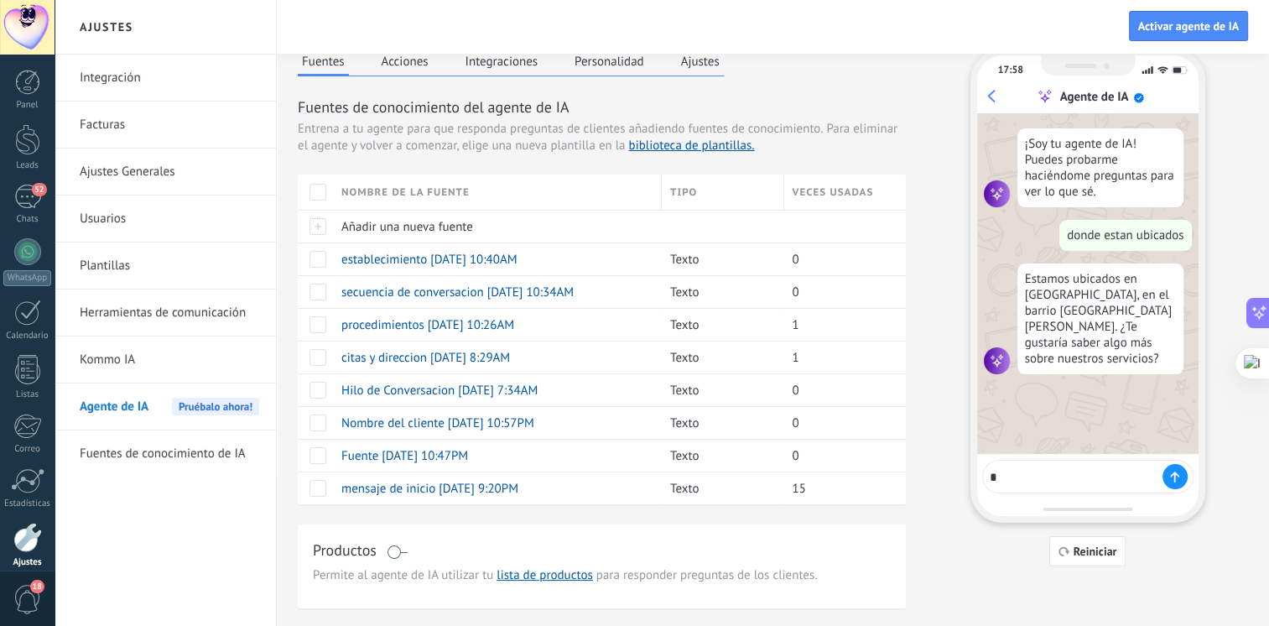
type textarea "**"
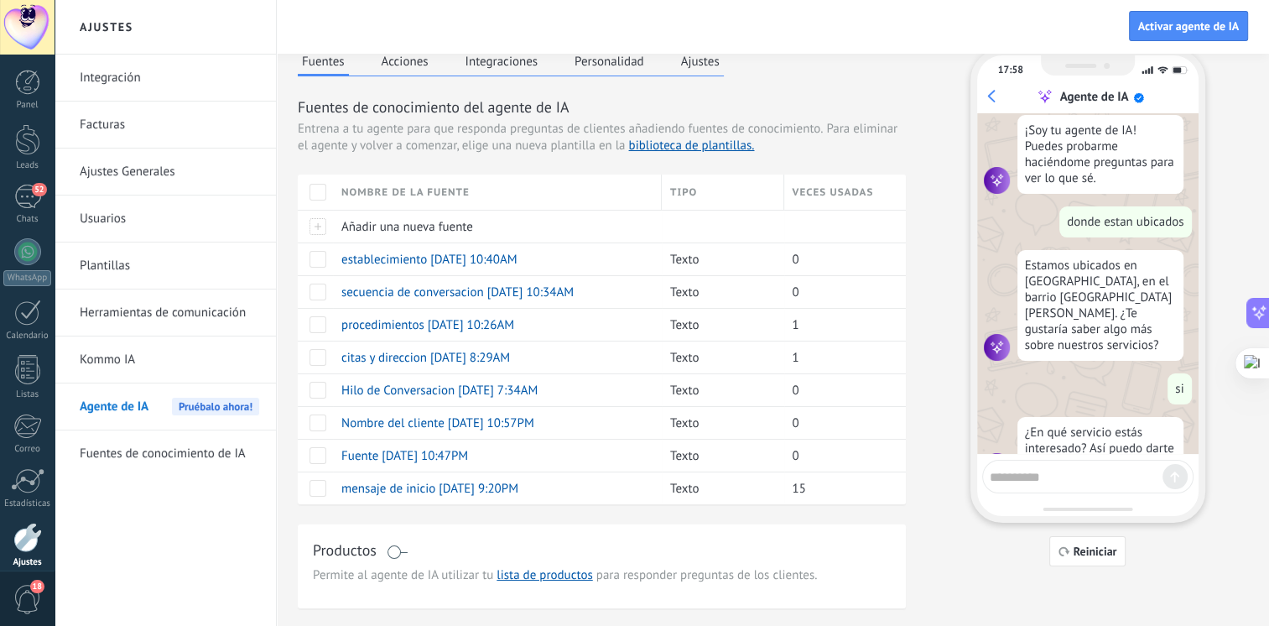
scroll to position [46, 0]
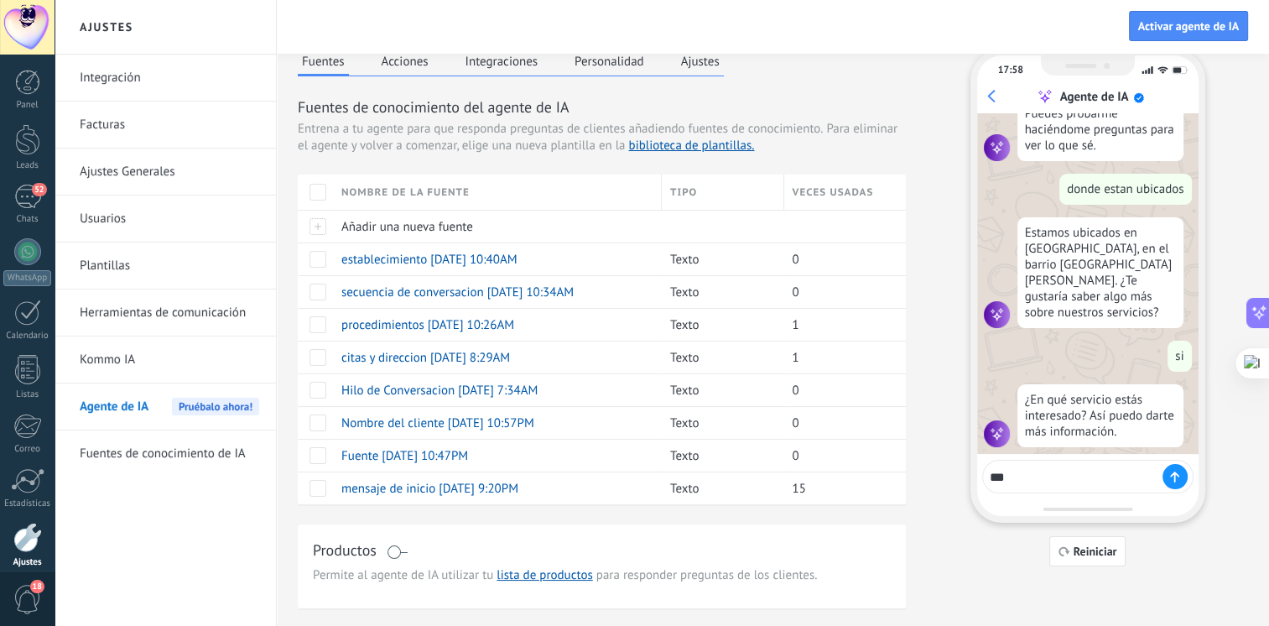
type textarea "****"
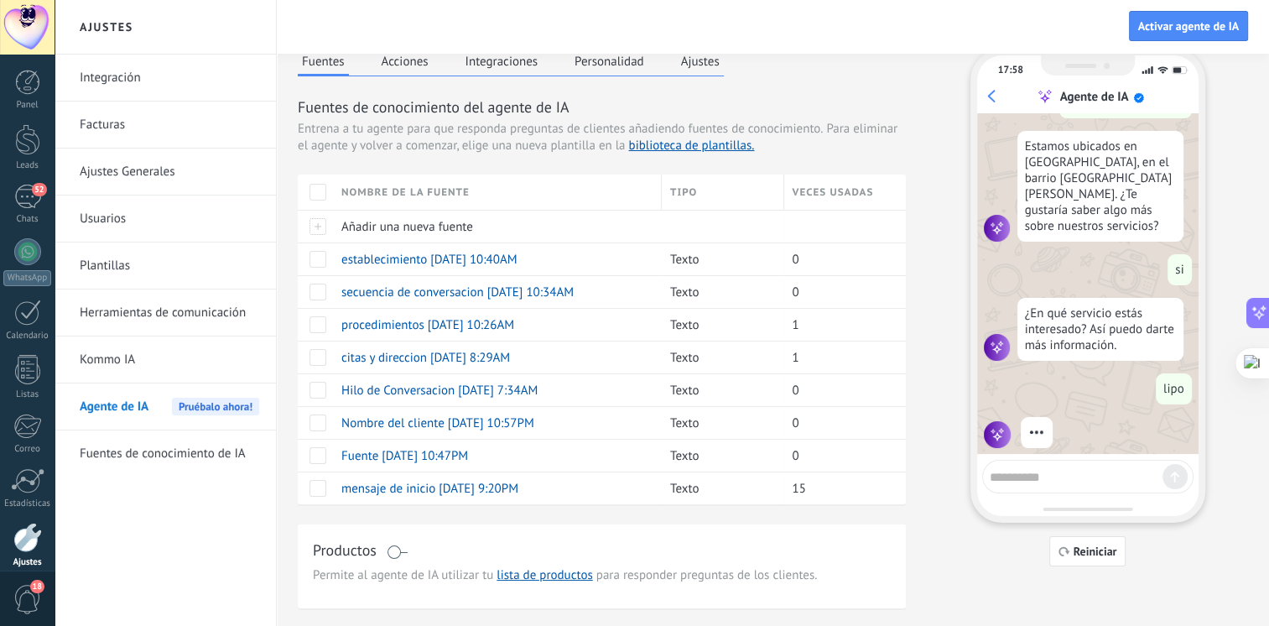
scroll to position [134, 0]
type textarea "**********"
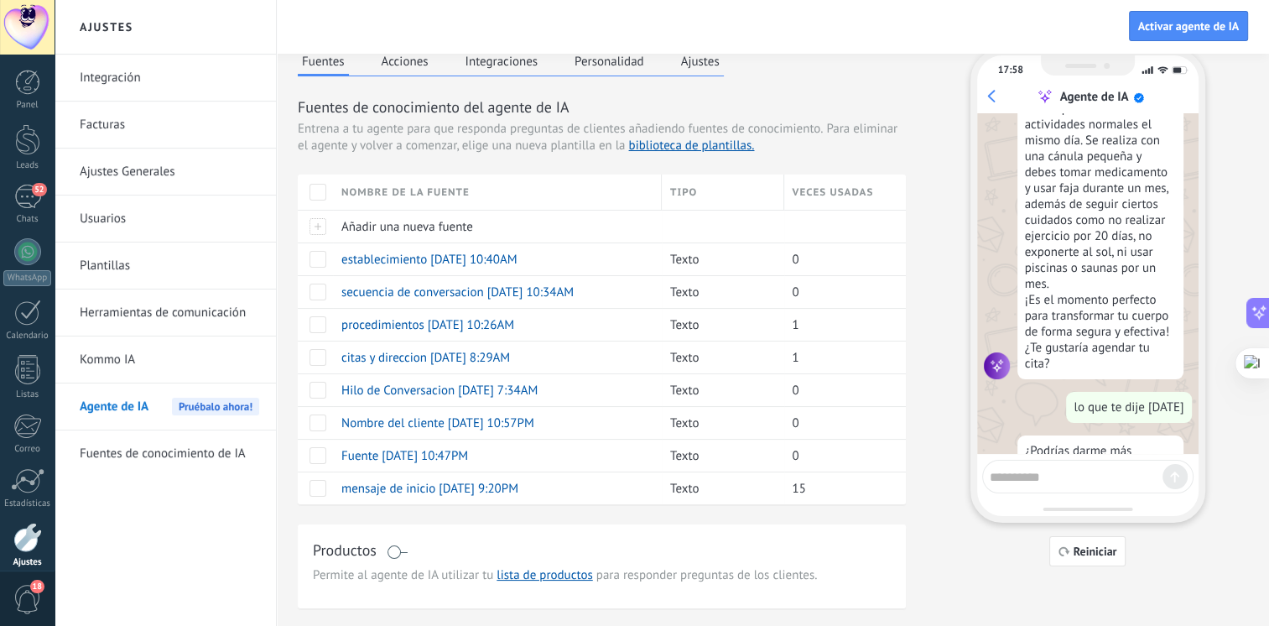
scroll to position [919, 0]
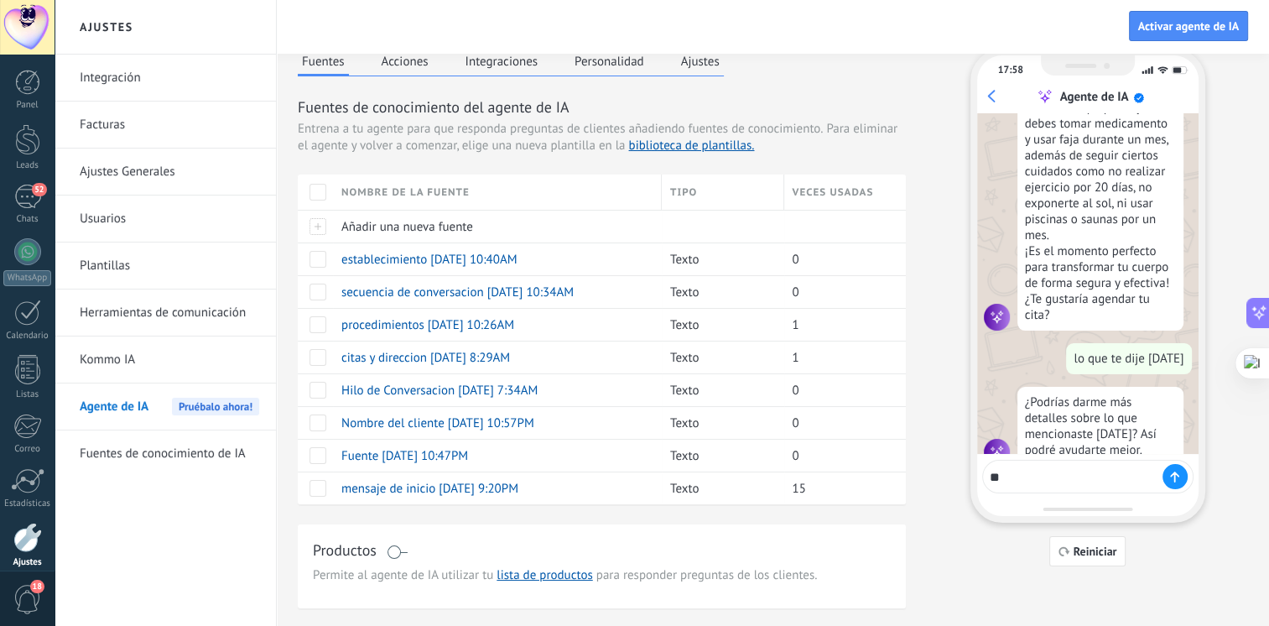
type textarea "*"
type textarea "**********"
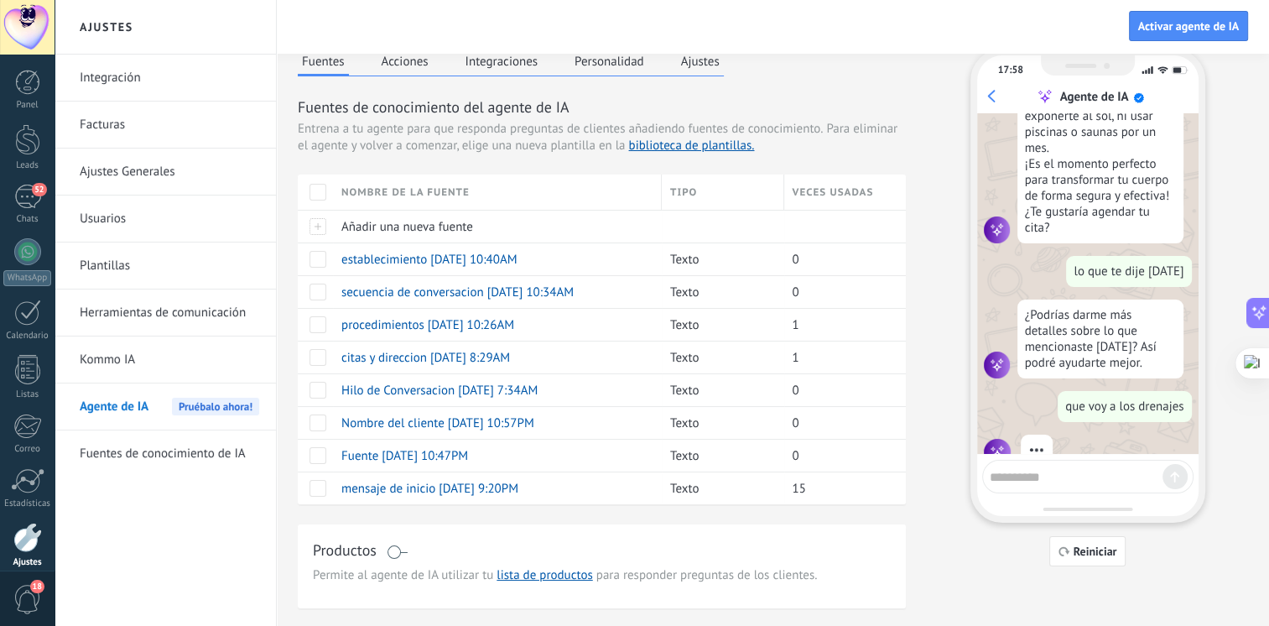
scroll to position [1023, 0]
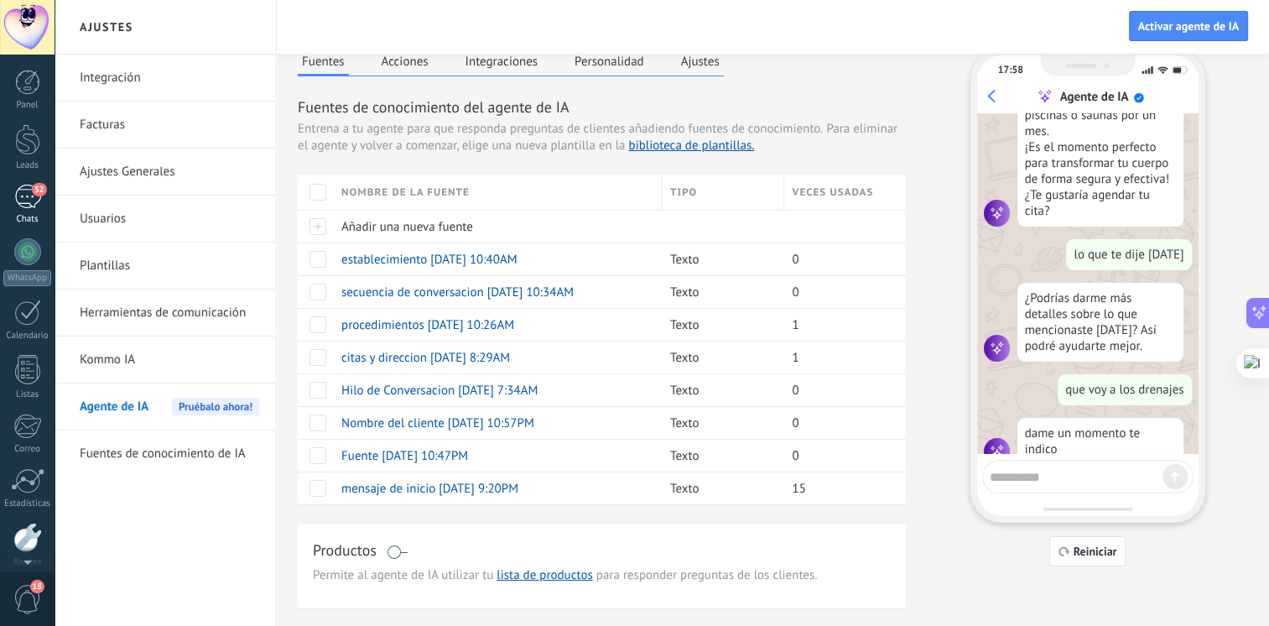
click at [40, 196] on div "Panel Leads 52 Chats WhatsApp Clientes" at bounding box center [27, 357] width 55 height 574
click at [35, 117] on span "52" at bounding box center [39, 118] width 14 height 13
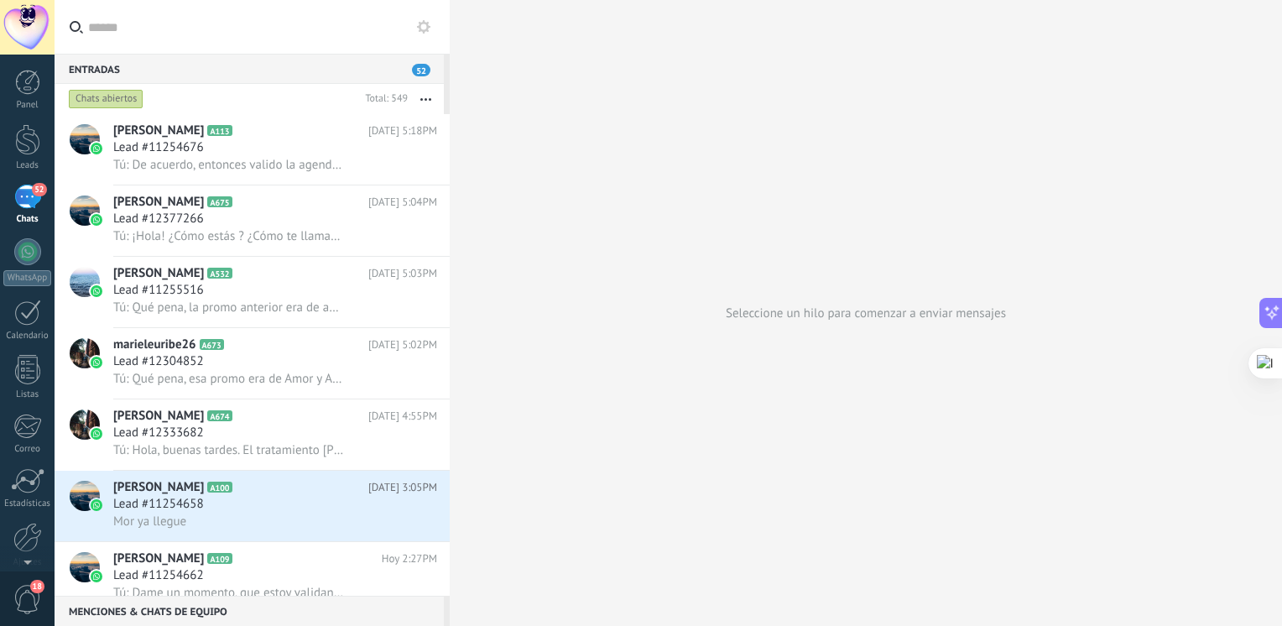
click at [18, 185] on div "52" at bounding box center [27, 197] width 27 height 24
click at [25, 247] on div at bounding box center [27, 251] width 27 height 27
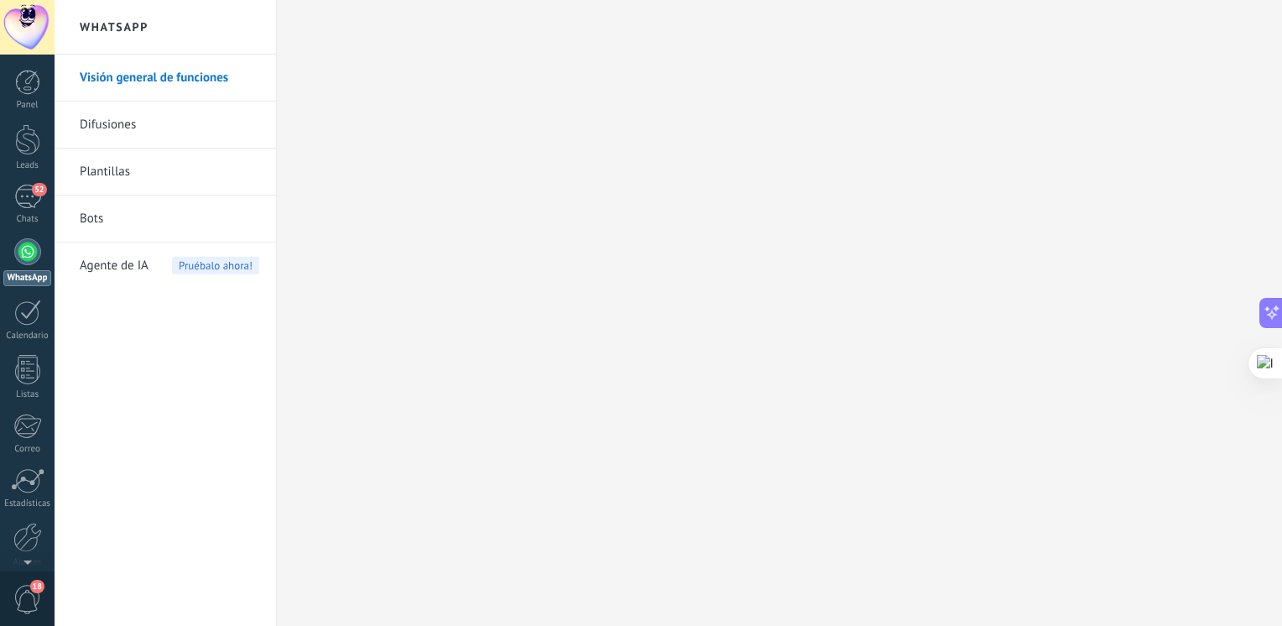
click at [104, 224] on link "Bots" at bounding box center [170, 218] width 180 height 47
click at [117, 258] on span "Agente de IA" at bounding box center [114, 265] width 69 height 47
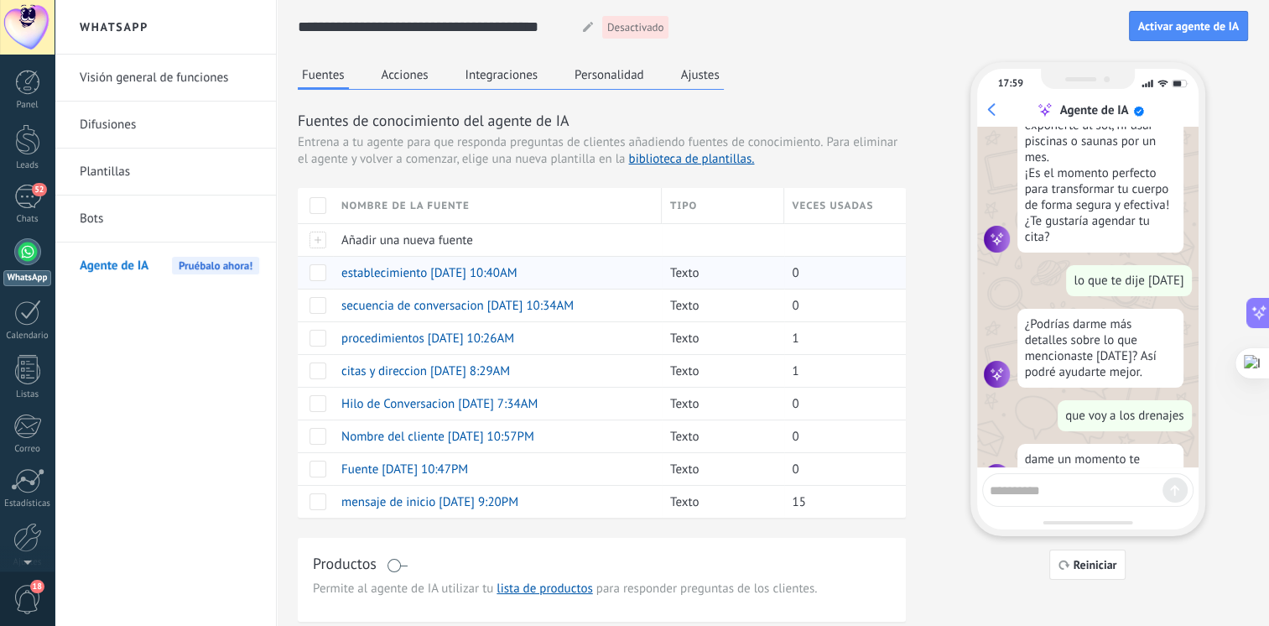
scroll to position [1023, 0]
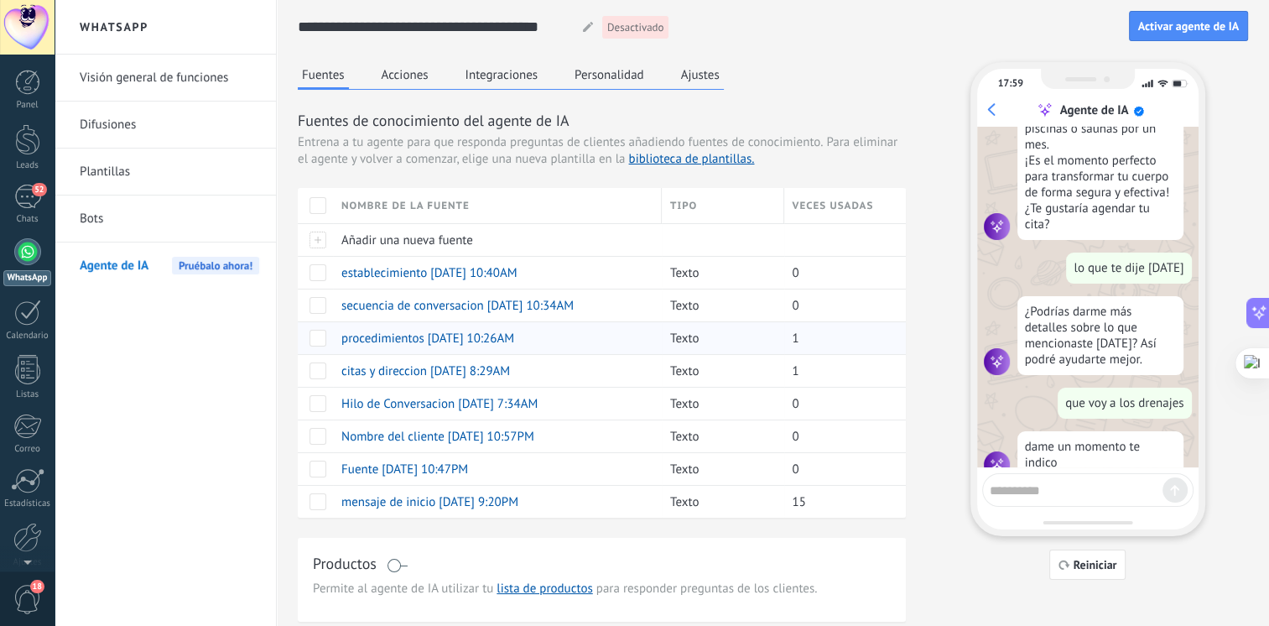
click at [410, 337] on span "procedimientos [DATE] 10:26AM" at bounding box center [427, 339] width 173 height 16
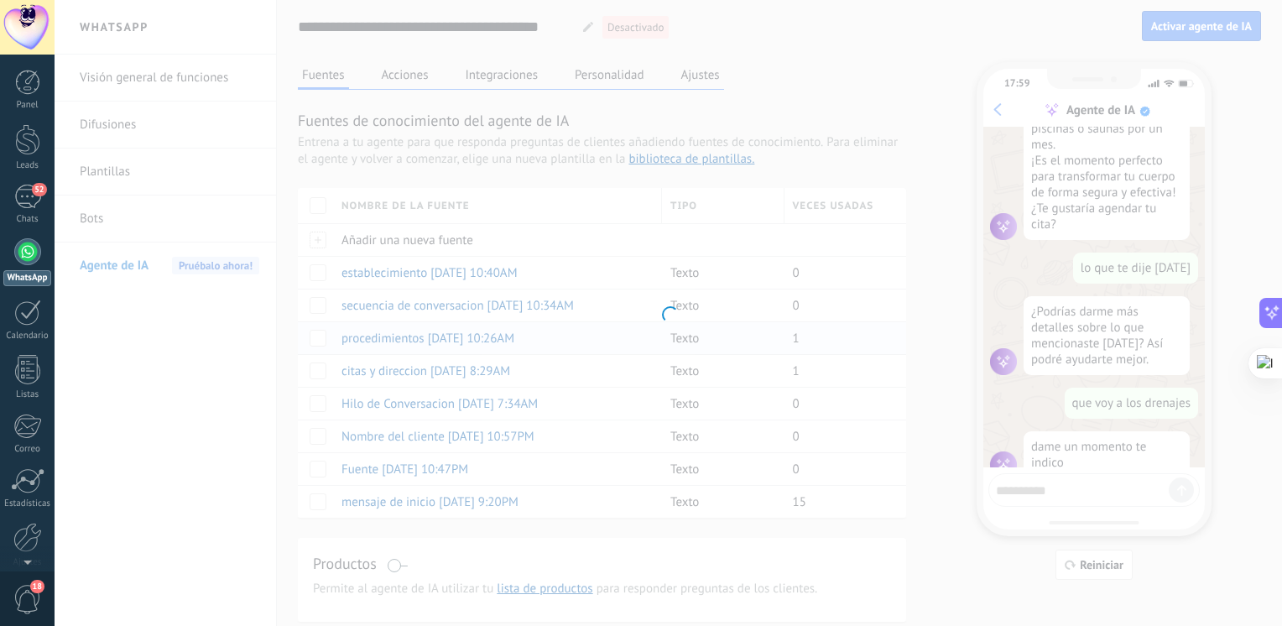
type input "**********"
type textarea "**********"
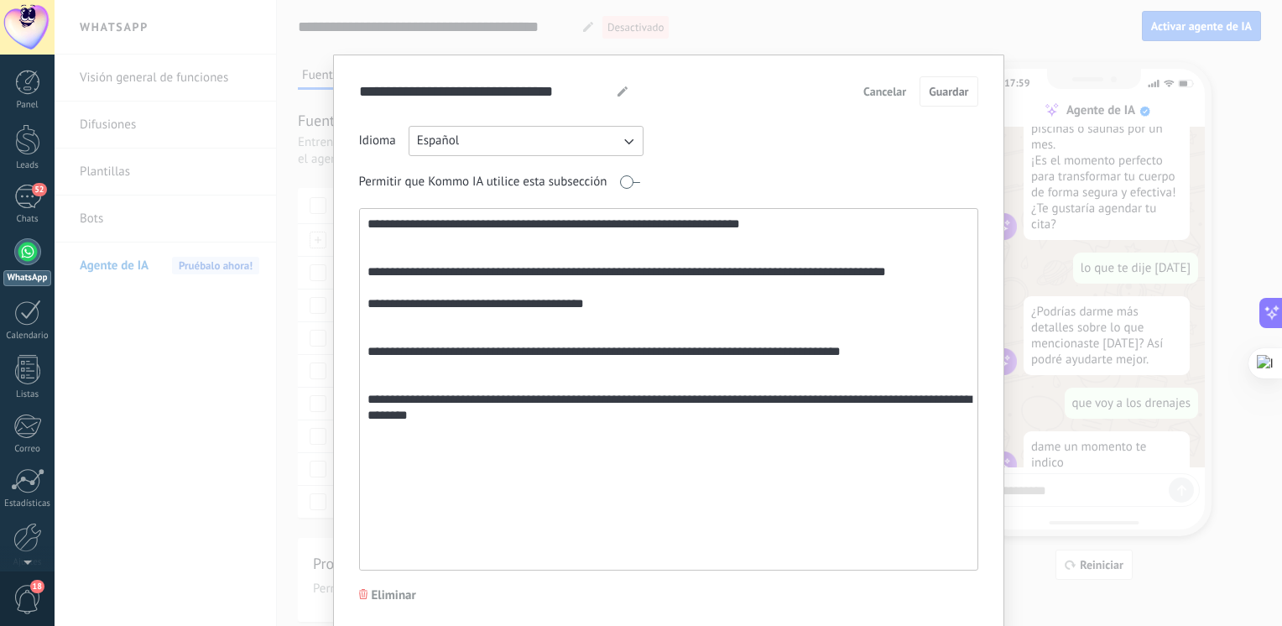
click at [903, 97] on span "Cancelar" at bounding box center [884, 92] width 43 height 12
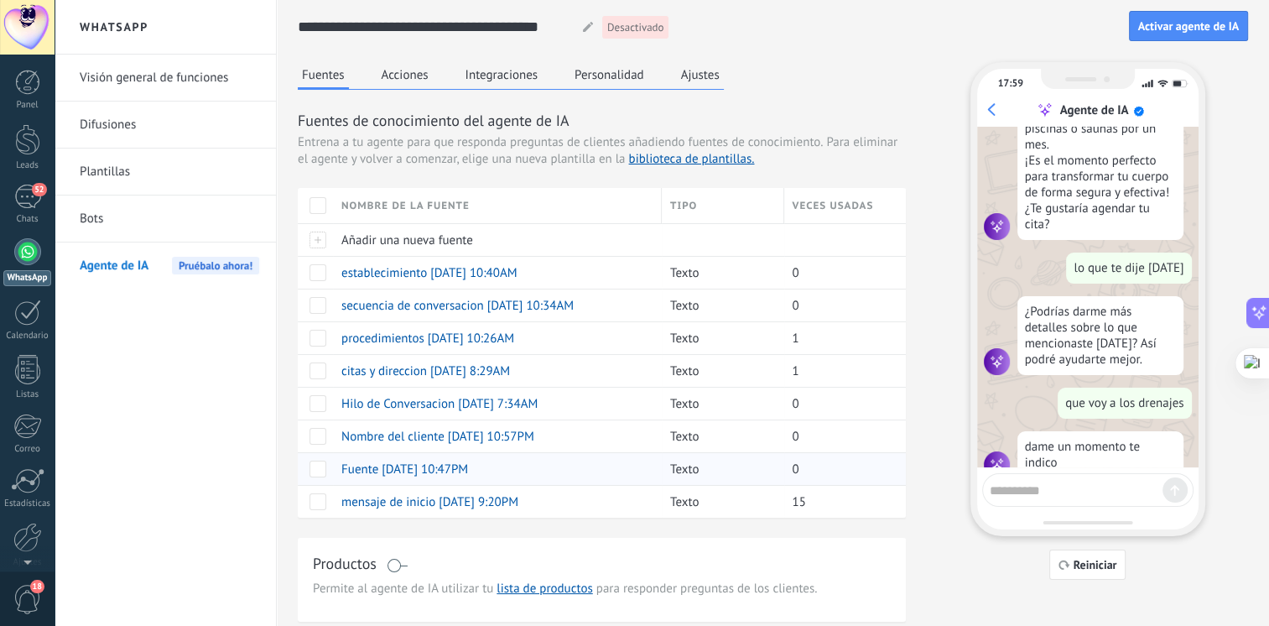
click at [401, 467] on span "Fuente [DATE] 10:47PM" at bounding box center [404, 469] width 127 height 16
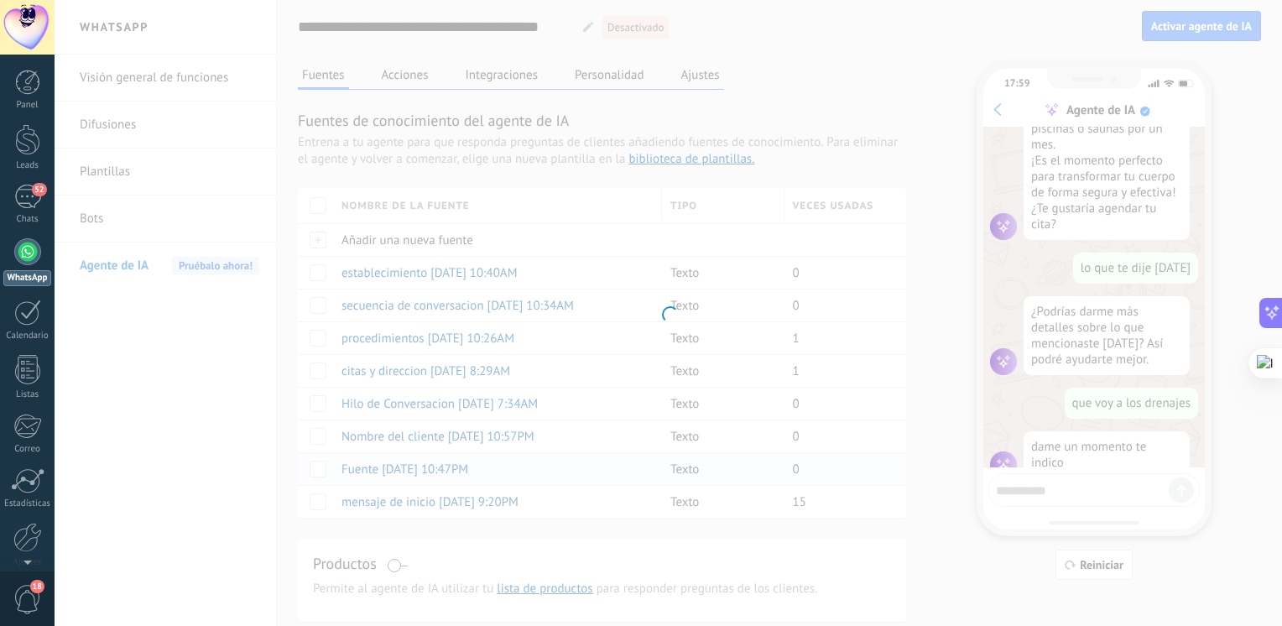
type input "**********"
type textarea "**********"
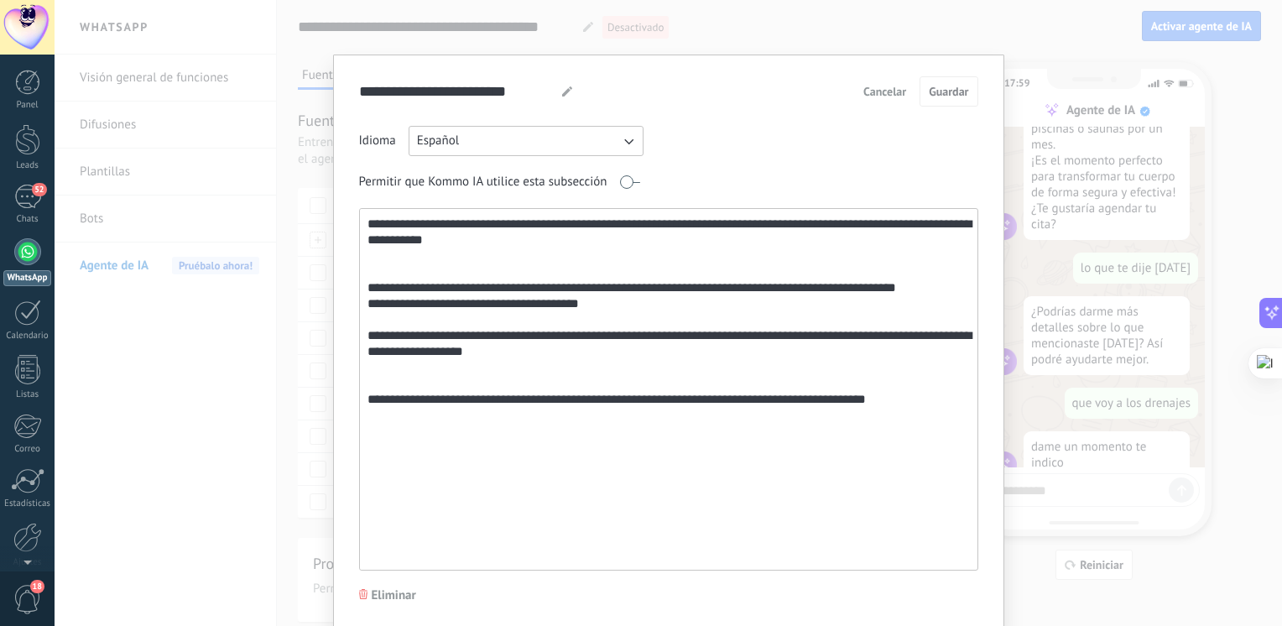
click at [884, 93] on span "Cancelar" at bounding box center [884, 92] width 43 height 12
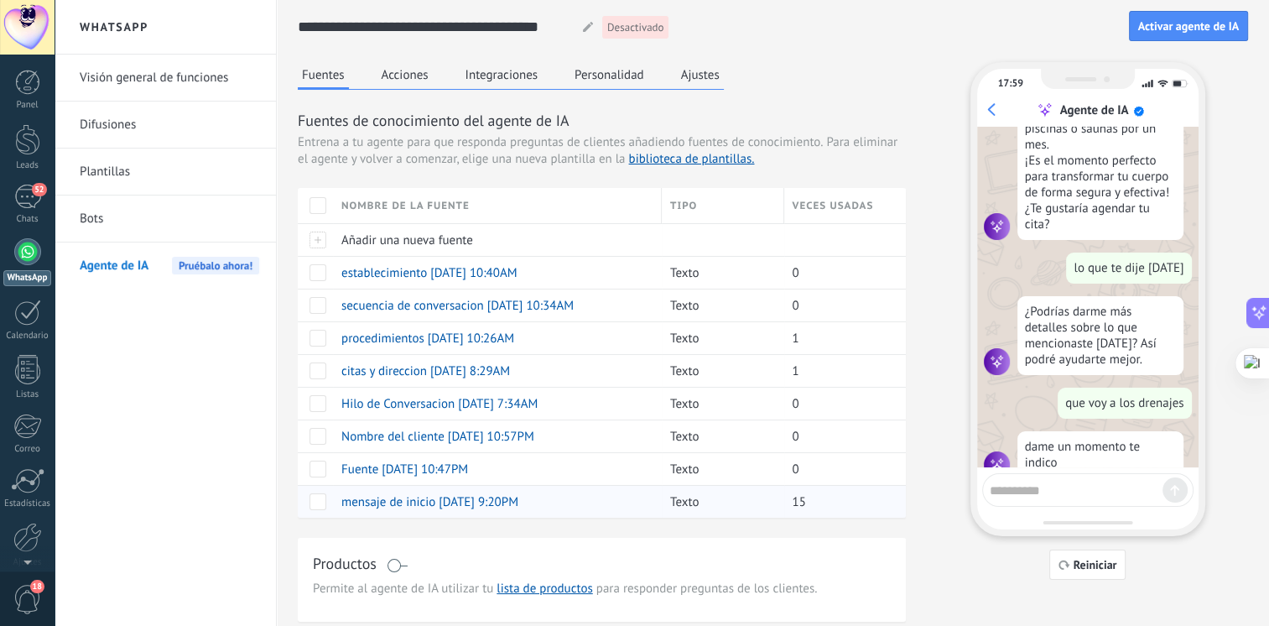
click at [390, 500] on span "mensaje de inicio [DATE] 9:20PM" at bounding box center [429, 502] width 177 height 16
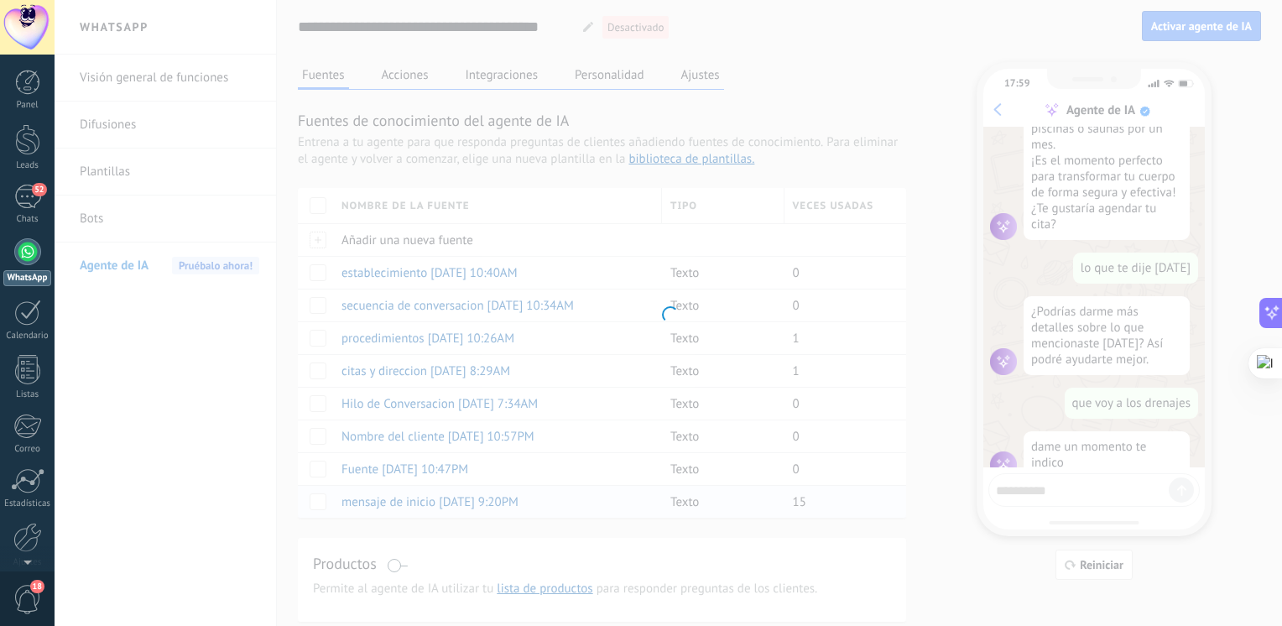
type input "**********"
type textarea "**********"
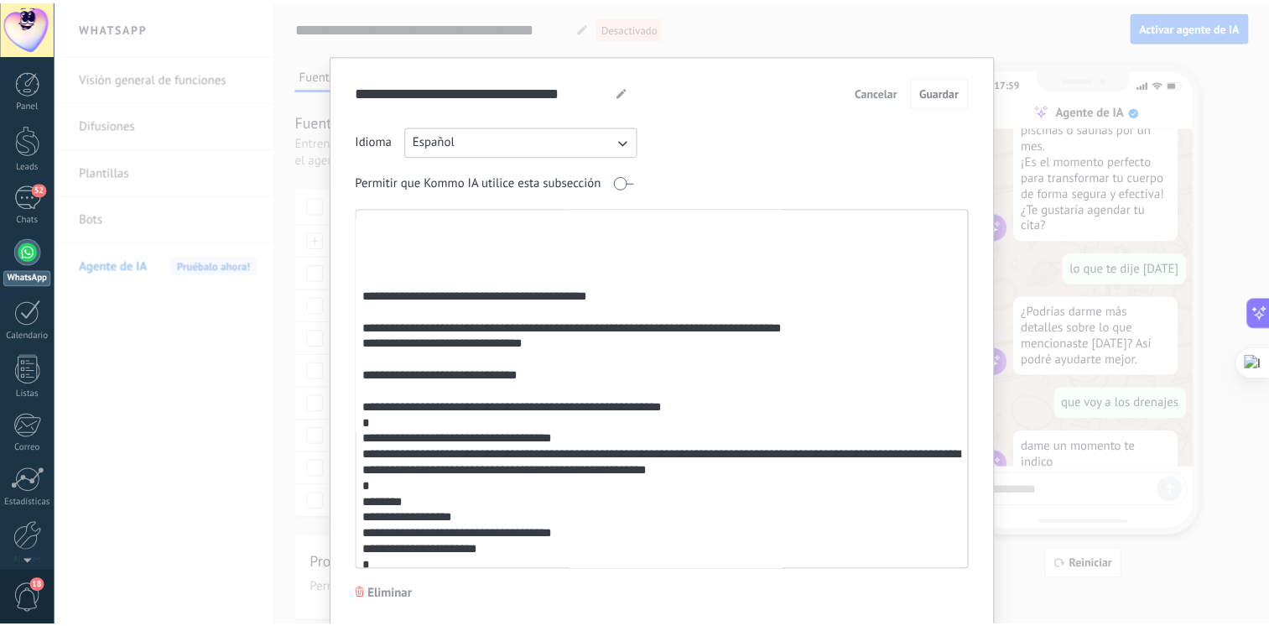
scroll to position [416, 0]
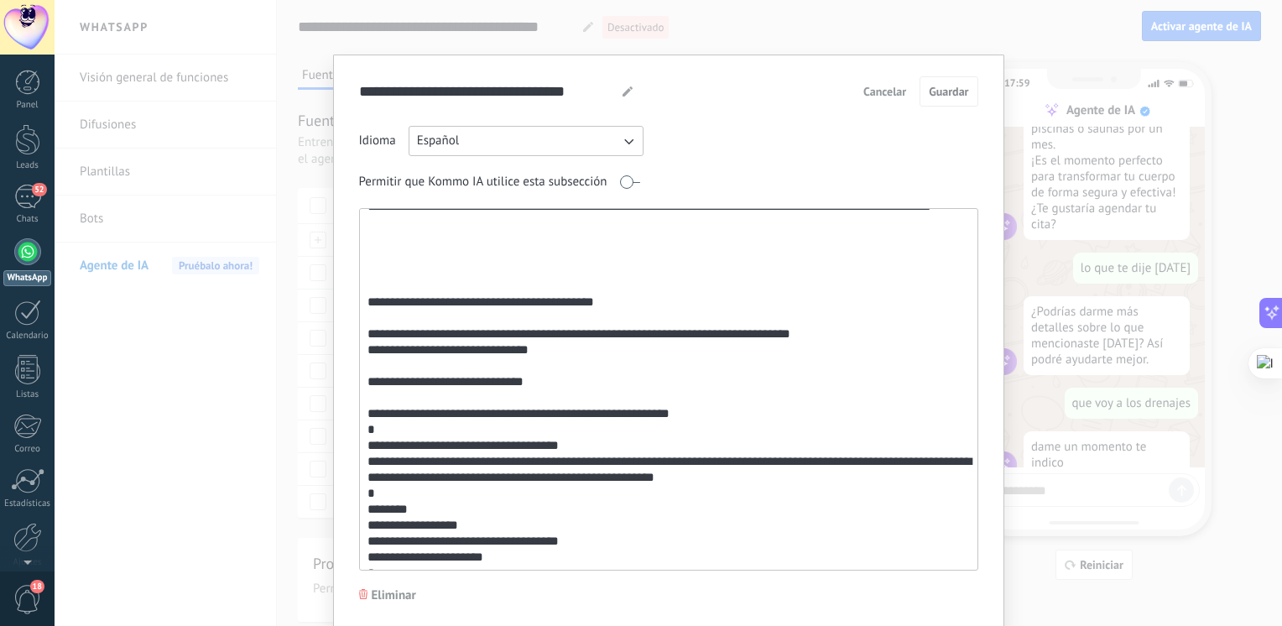
click at [444, 339] on textarea at bounding box center [667, 389] width 615 height 361
click at [1050, 55] on div "**********" at bounding box center [668, 313] width 1227 height 626
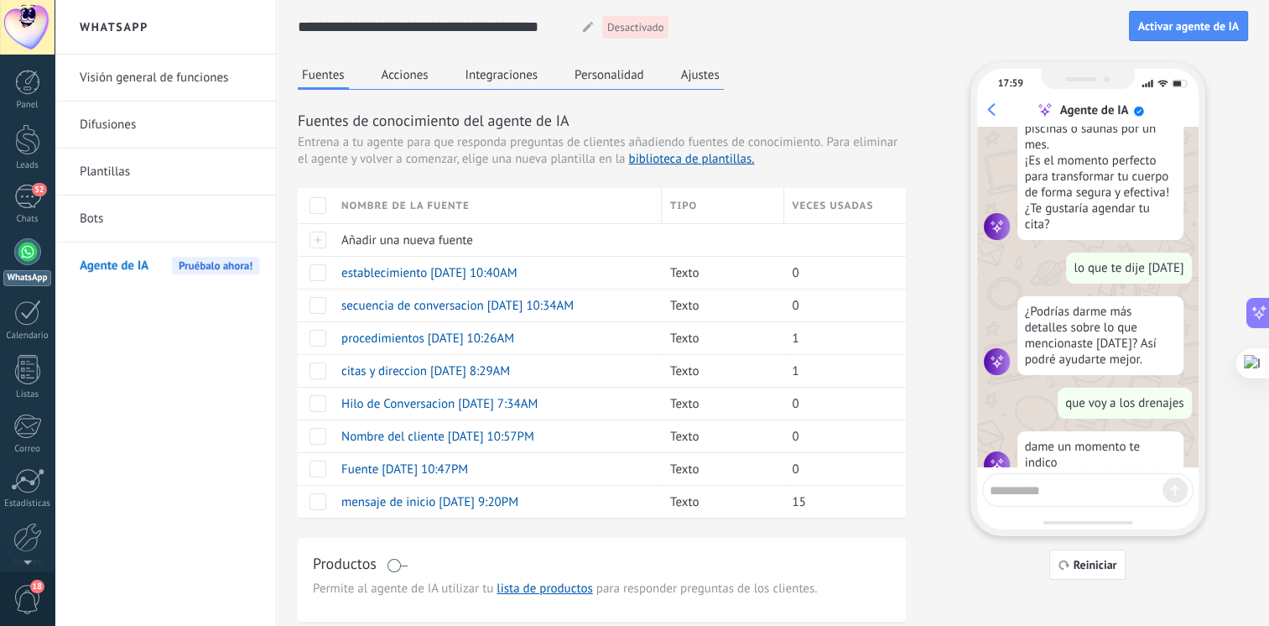
click at [1004, 476] on div at bounding box center [1087, 490] width 211 height 34
click at [1023, 495] on textarea at bounding box center [1076, 487] width 173 height 21
paste textarea "**********"
type textarea "**********"
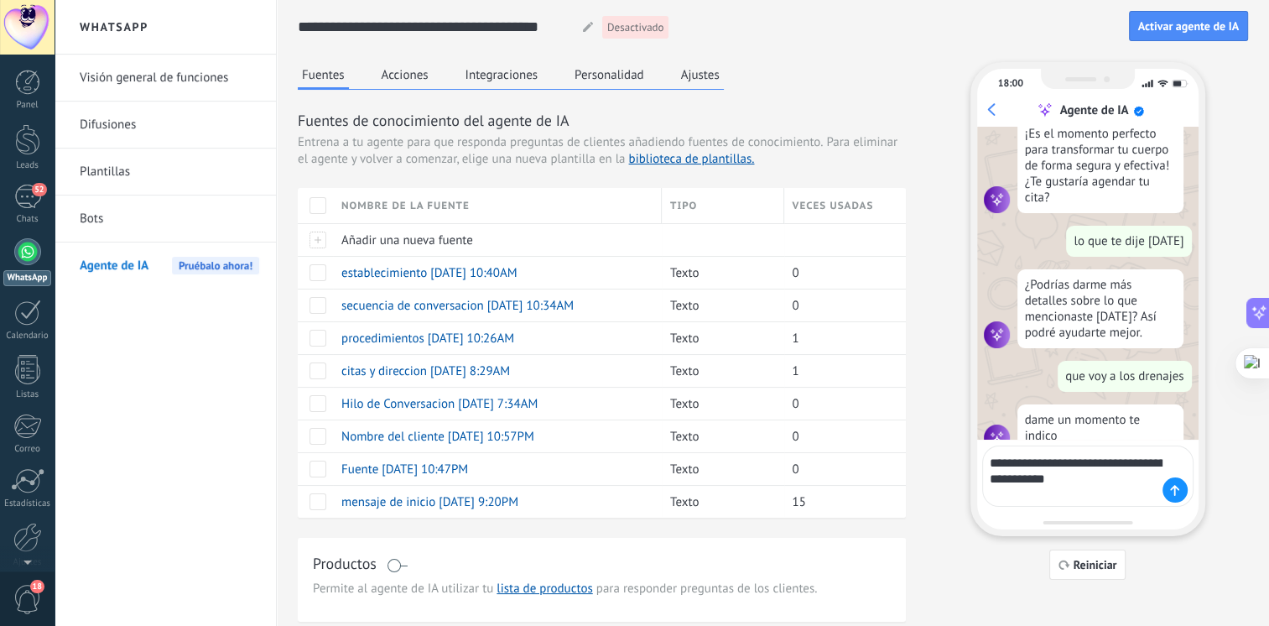
click at [1023, 495] on textarea "**********" at bounding box center [1076, 476] width 173 height 53
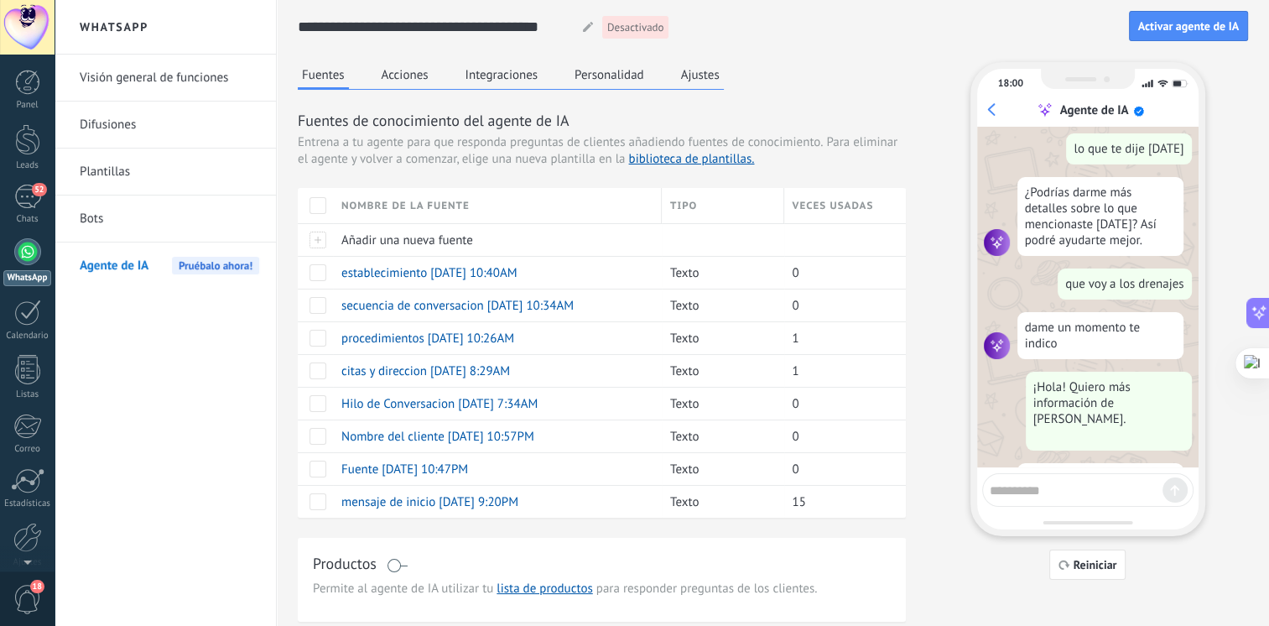
scroll to position [1159, 0]
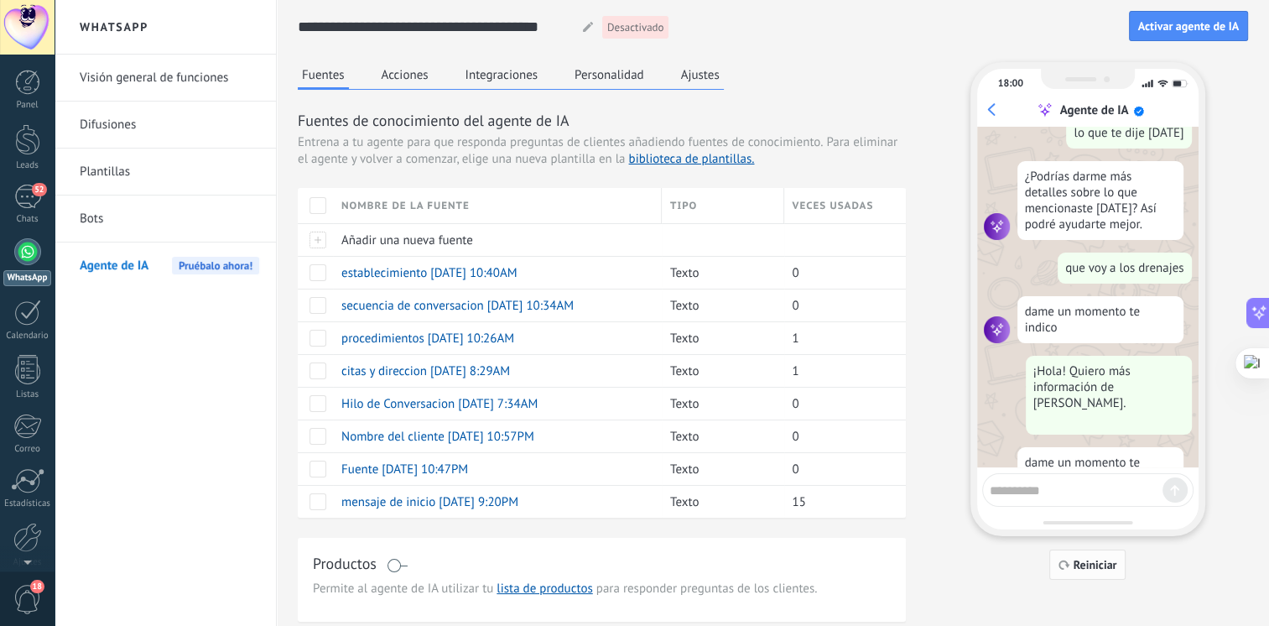
click at [1091, 576] on button "Reiniciar" at bounding box center [1087, 564] width 77 height 30
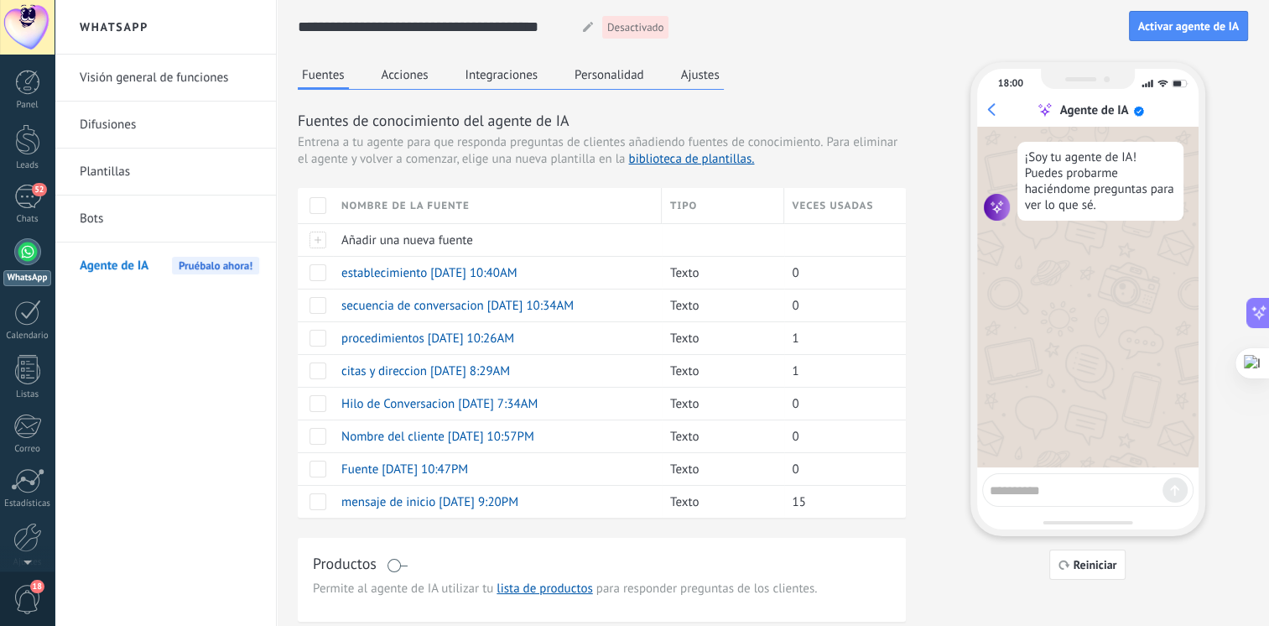
click at [1061, 488] on textarea at bounding box center [1076, 487] width 173 height 21
paste textarea "**********"
type textarea "**********"
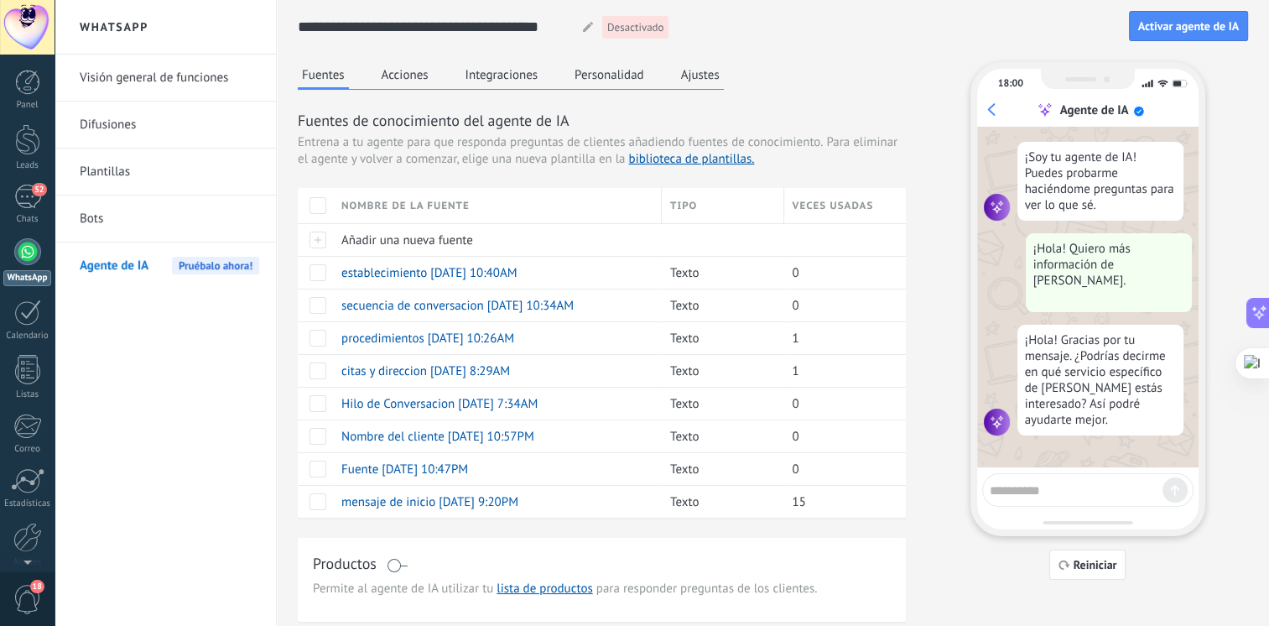
click at [471, 74] on button "Integraciones" at bounding box center [501, 74] width 81 height 25
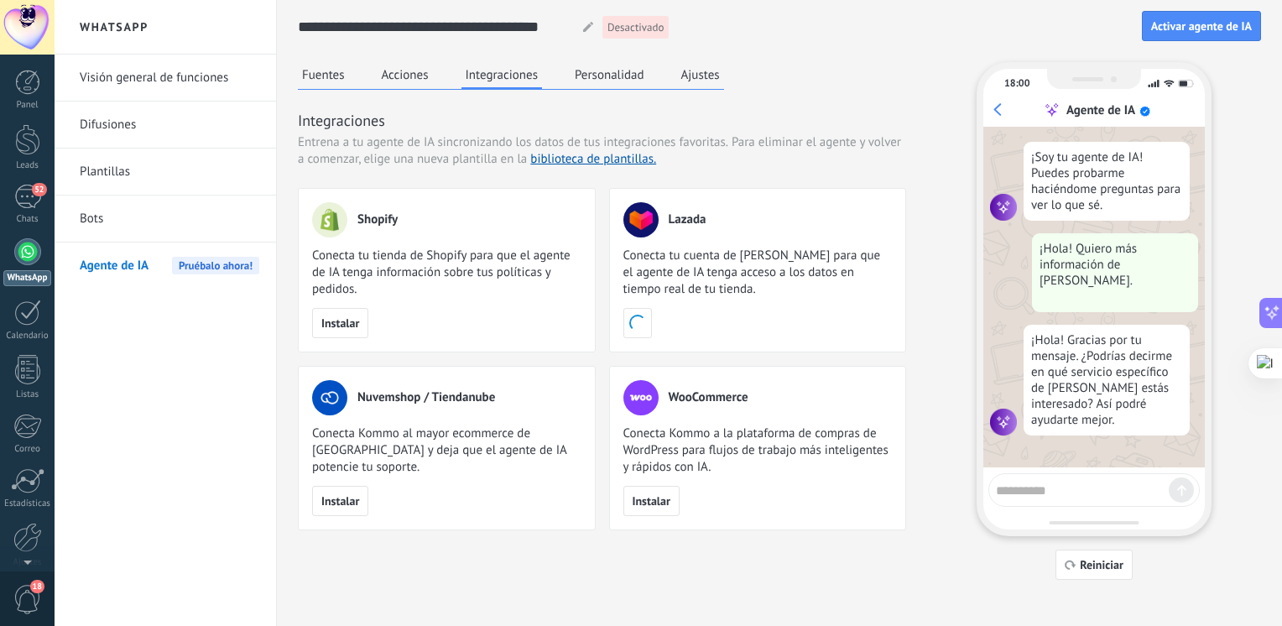
click at [418, 85] on button "Acciones" at bounding box center [405, 74] width 55 height 25
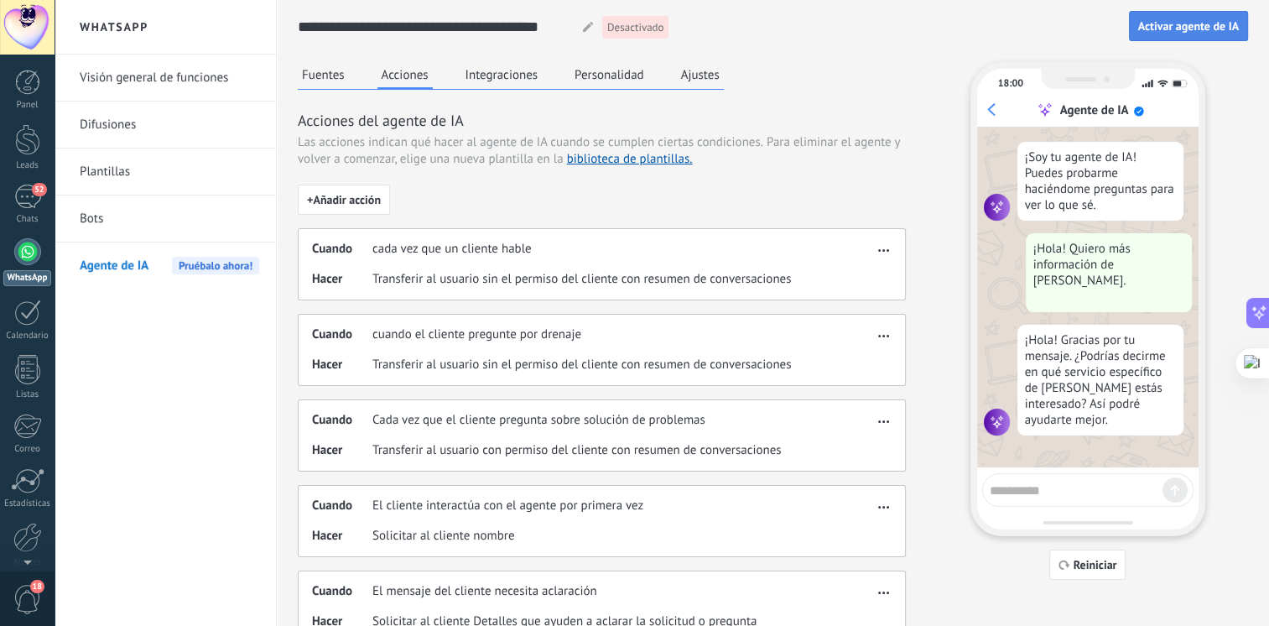
click at [1149, 34] on button "Activar agente de IA" at bounding box center [1188, 26] width 119 height 30
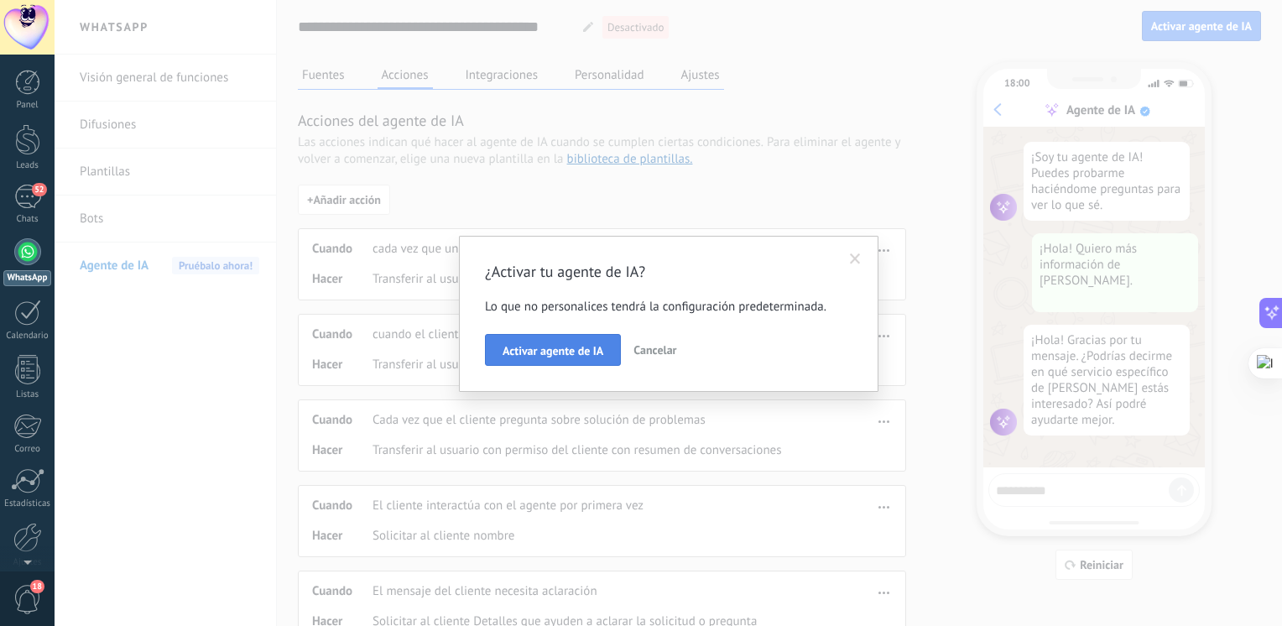
click at [570, 347] on span "Activar agente de IA" at bounding box center [553, 351] width 101 height 12
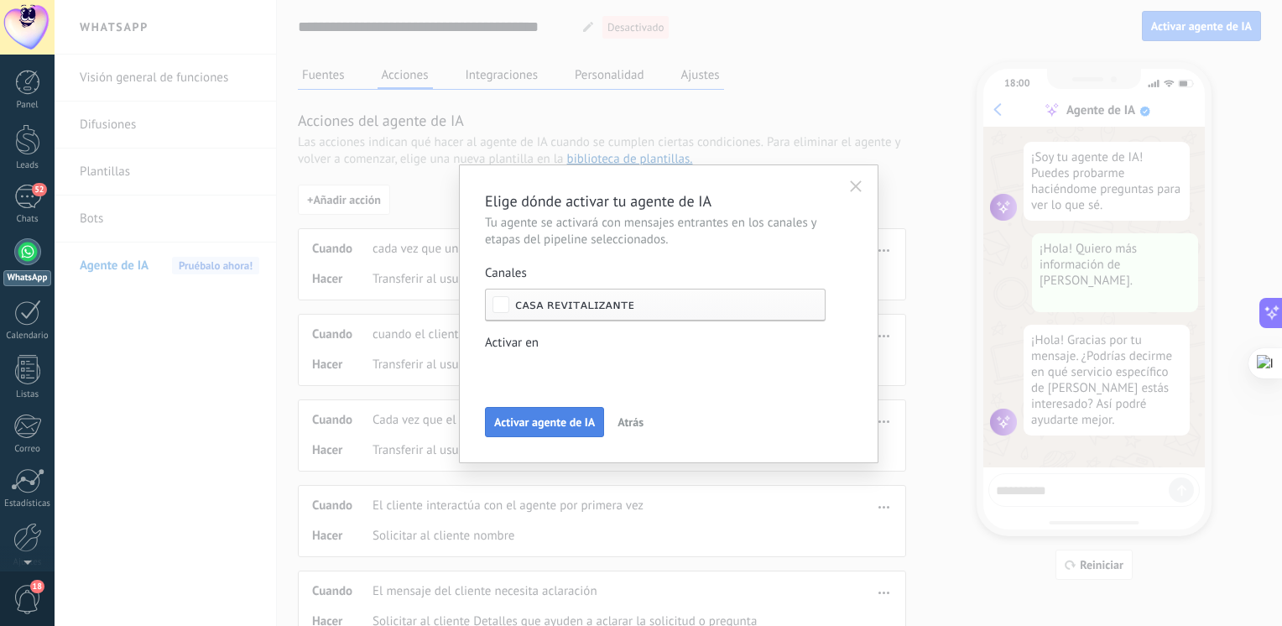
click at [537, 424] on span "Activar agente de IA" at bounding box center [544, 422] width 101 height 12
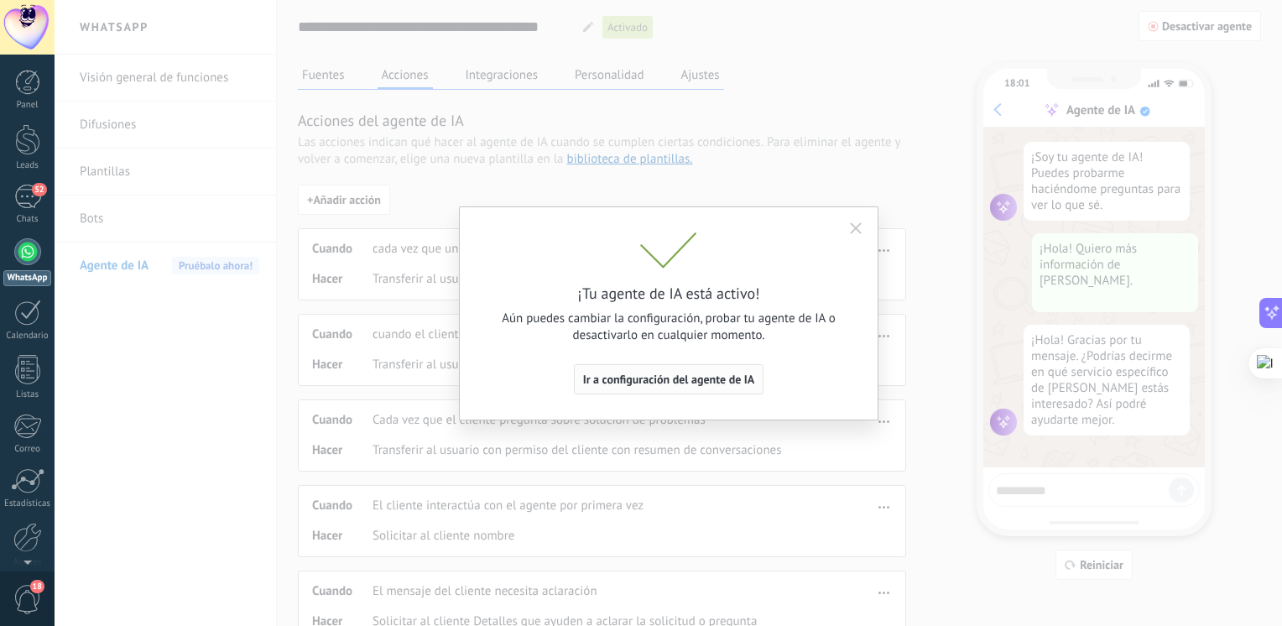
click at [648, 374] on span "Ir a configuración del agente de IA" at bounding box center [669, 379] width 172 height 12
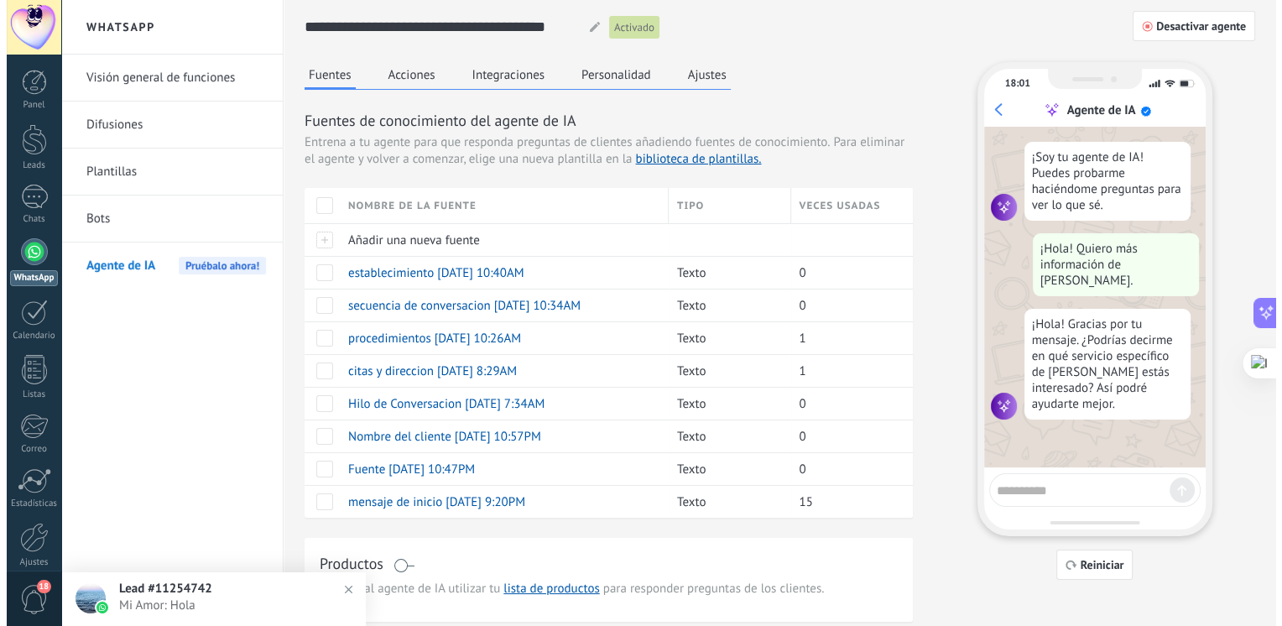
scroll to position [1958, 0]
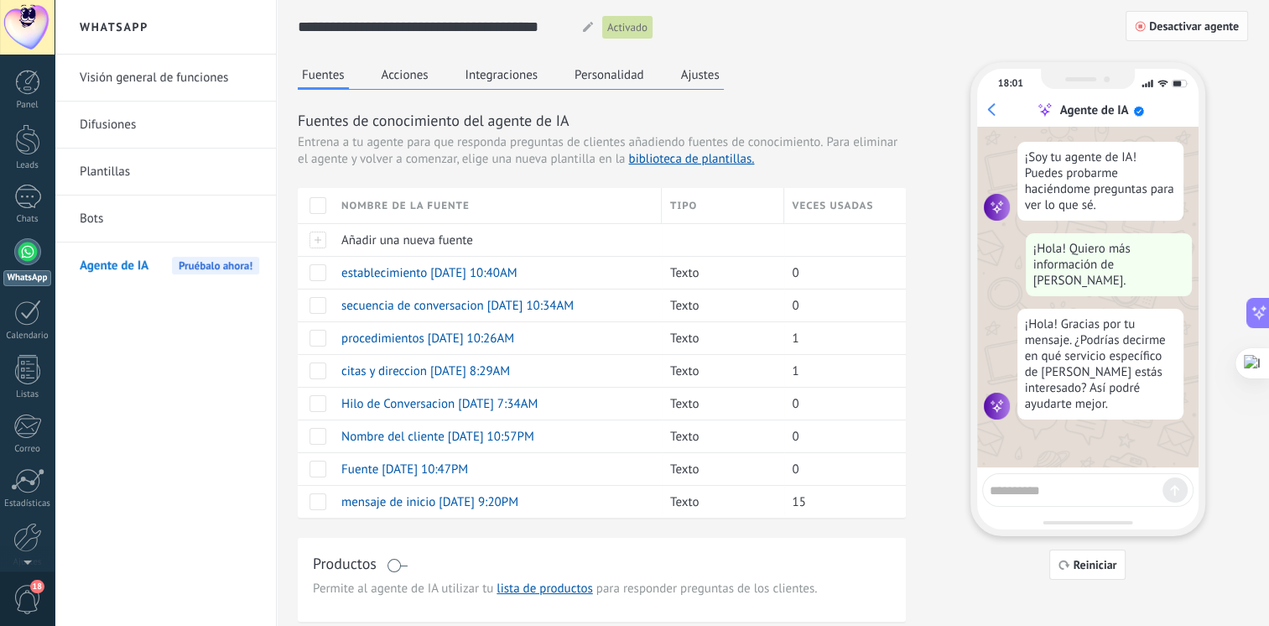
click at [1208, 22] on span "Desactivar agente" at bounding box center [1194, 26] width 90 height 12
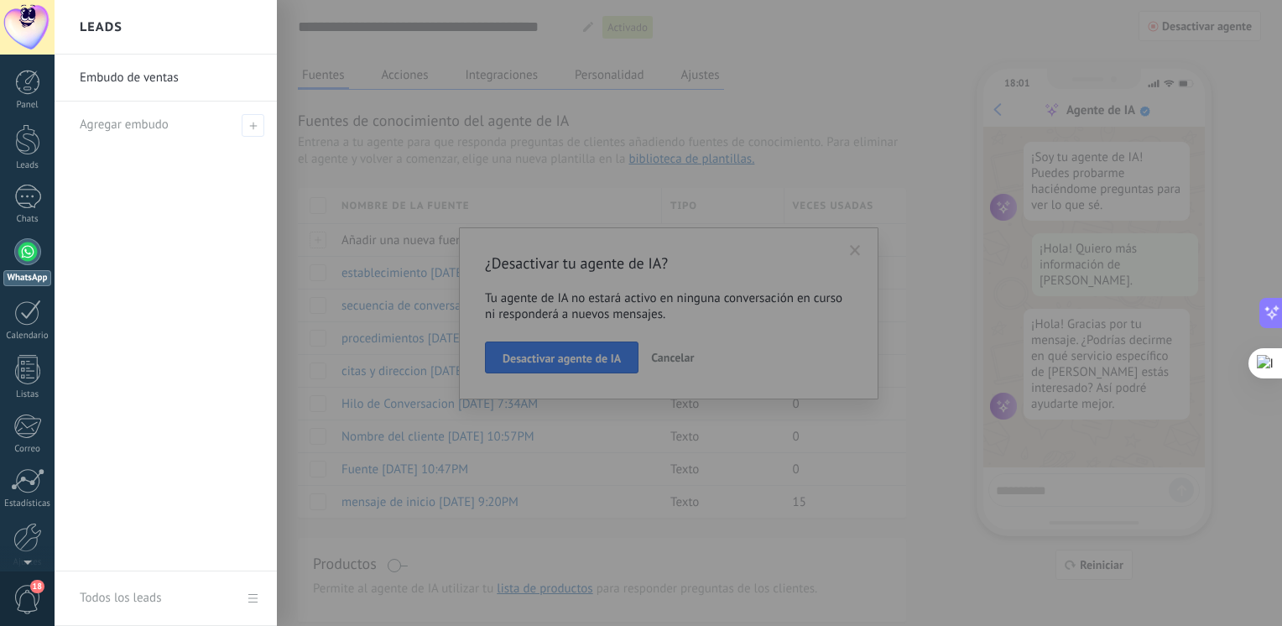
click at [513, 367] on div at bounding box center [696, 313] width 1282 height 626
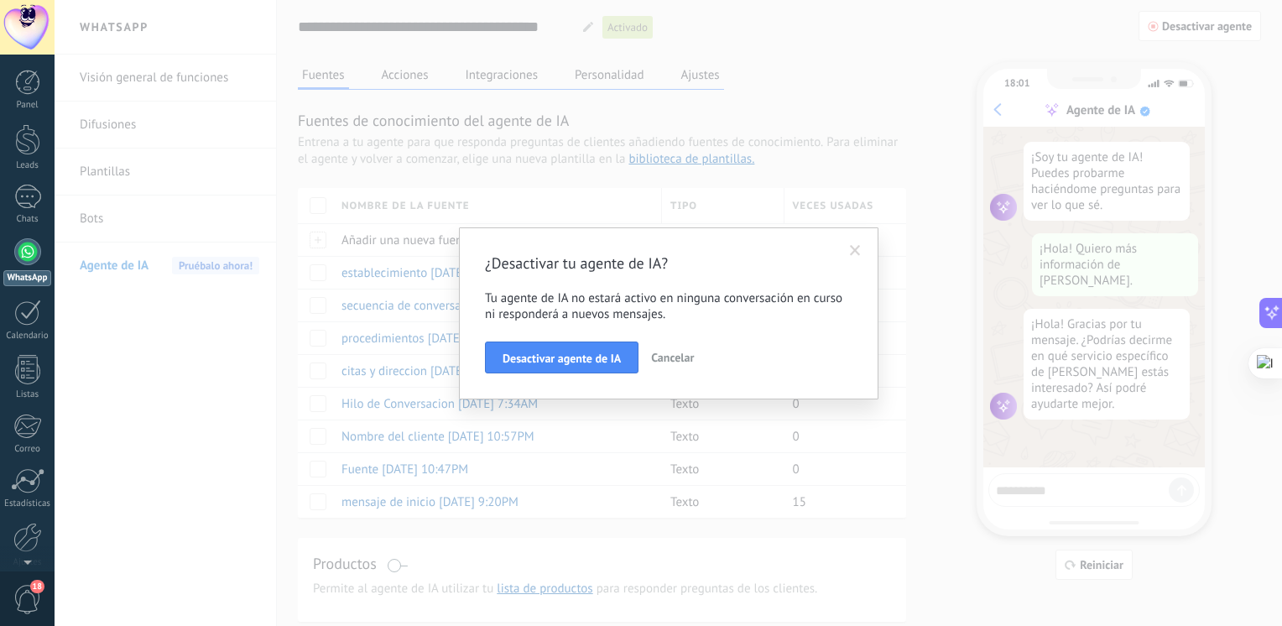
click at [513, 367] on button "Desactivar agente de IA" at bounding box center [562, 357] width 154 height 32
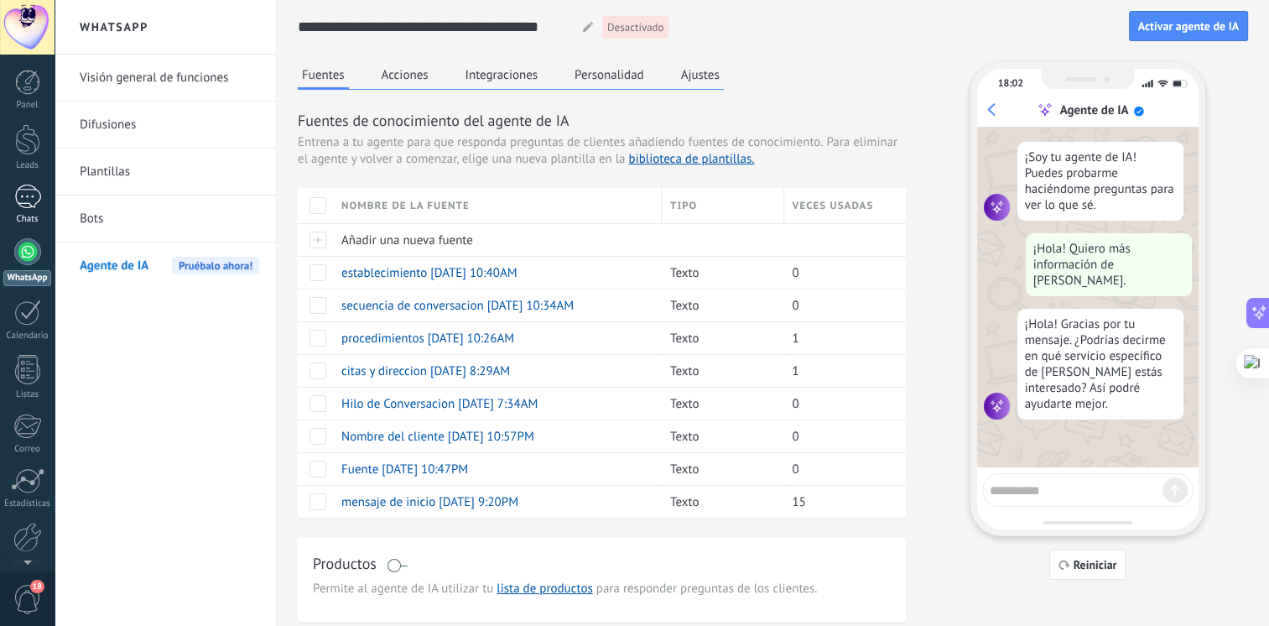
click at [33, 206] on div at bounding box center [27, 197] width 27 height 24
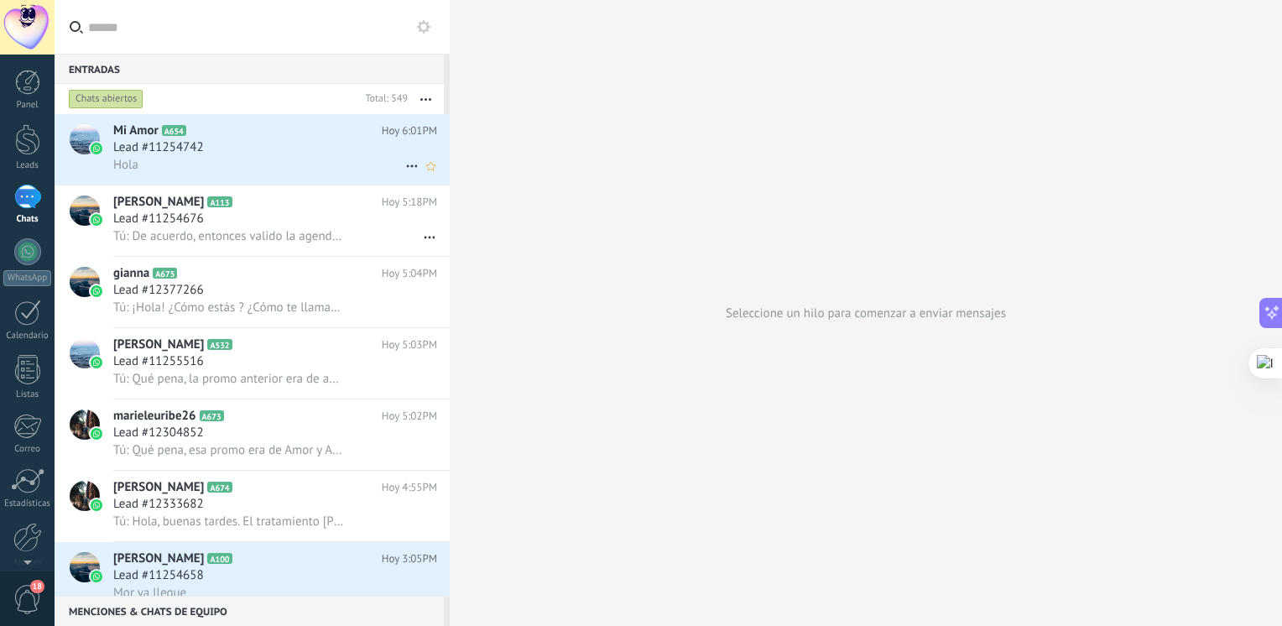
click at [279, 169] on div "Hola" at bounding box center [275, 165] width 324 height 18
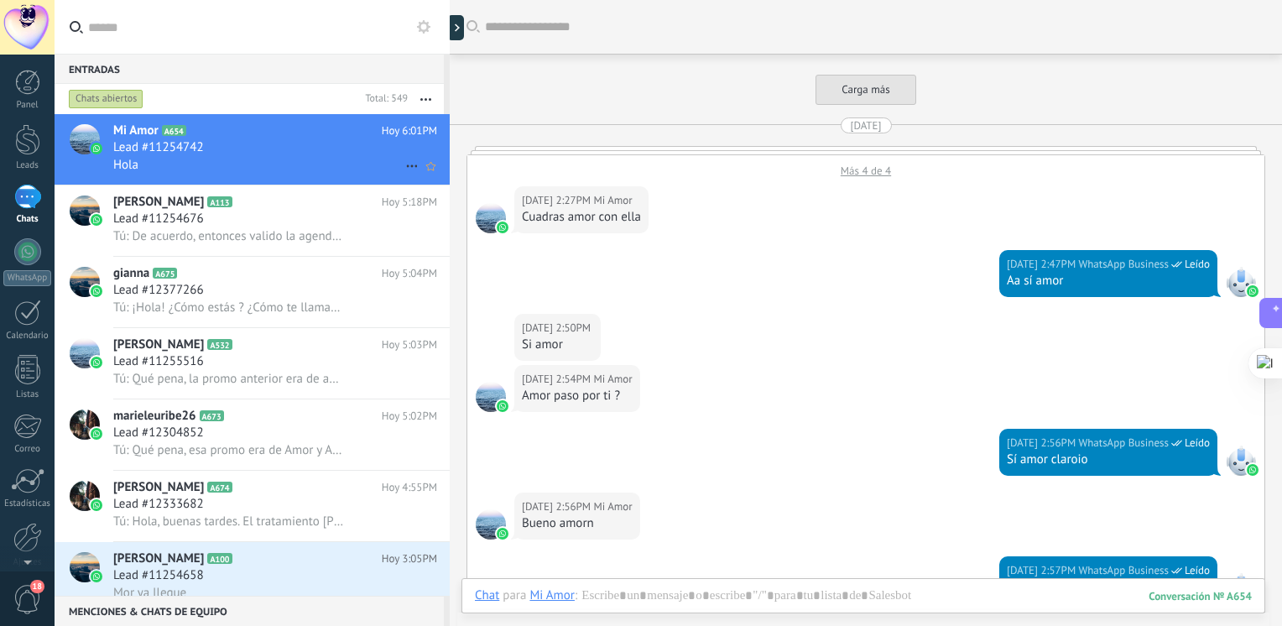
scroll to position [2872, 0]
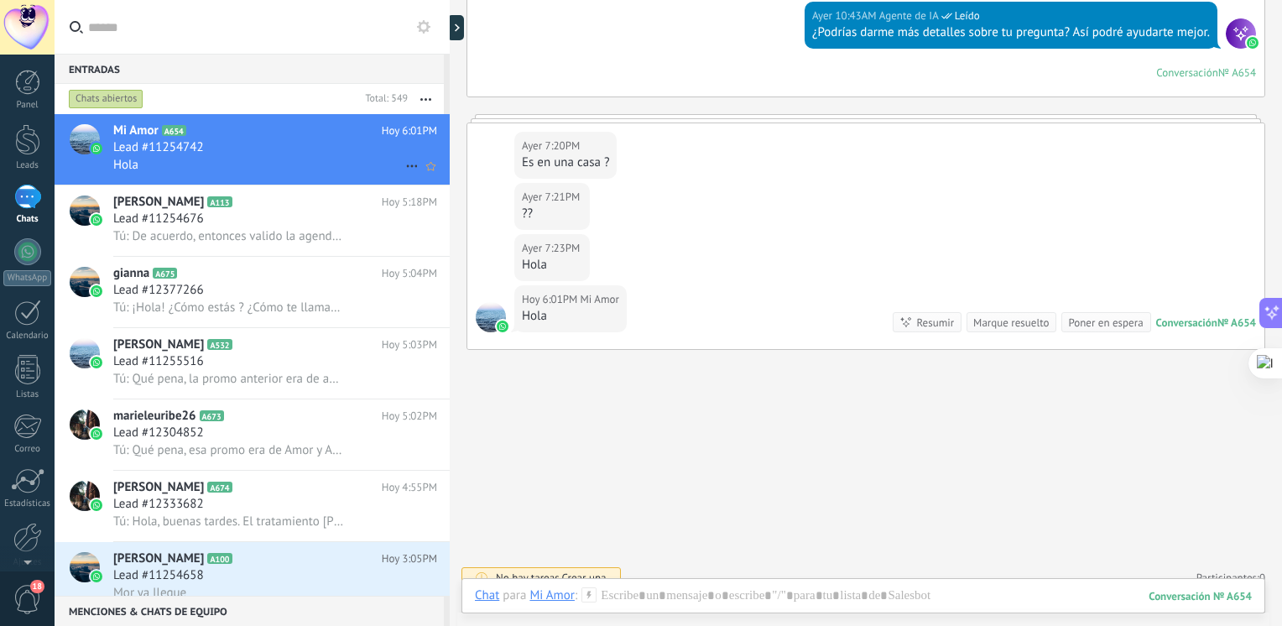
click at [402, 166] on icon at bounding box center [412, 166] width 20 height 20
click at [349, 165] on div at bounding box center [641, 313] width 1282 height 626
click at [419, 97] on button "button" at bounding box center [426, 99] width 36 height 30
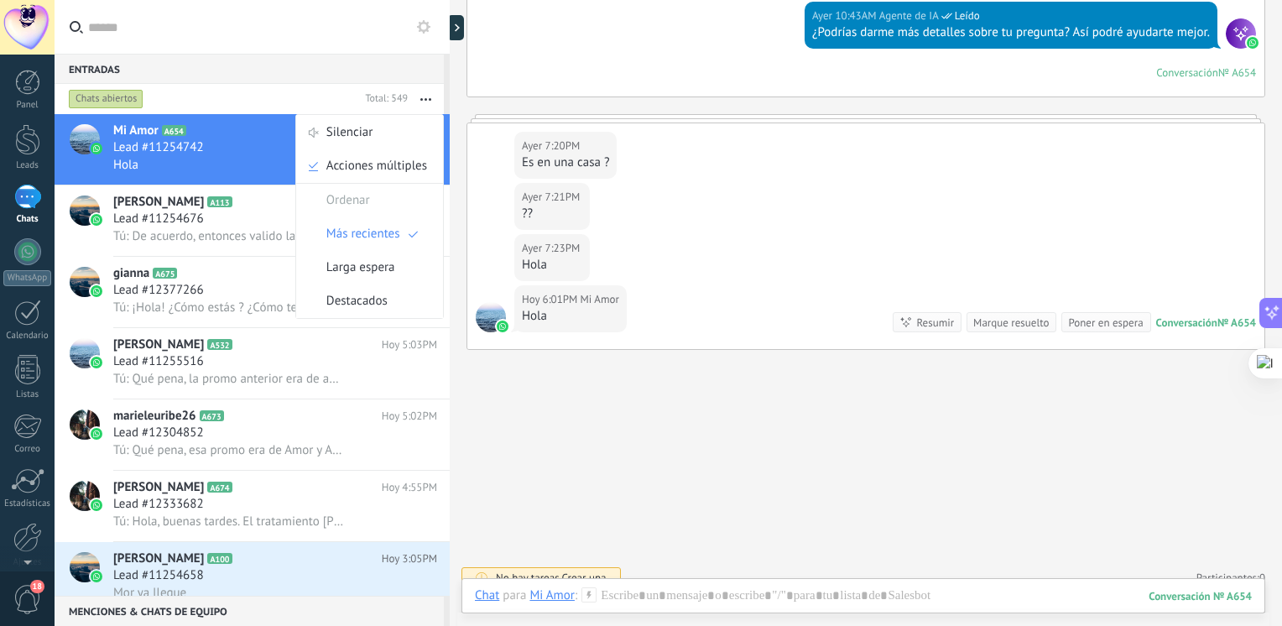
click at [665, 69] on div "Ayer 10:43AM Agente de IA Leído ¿Podrías darme más detalles sobre tu pregunta? …" at bounding box center [865, 49] width 797 height 95
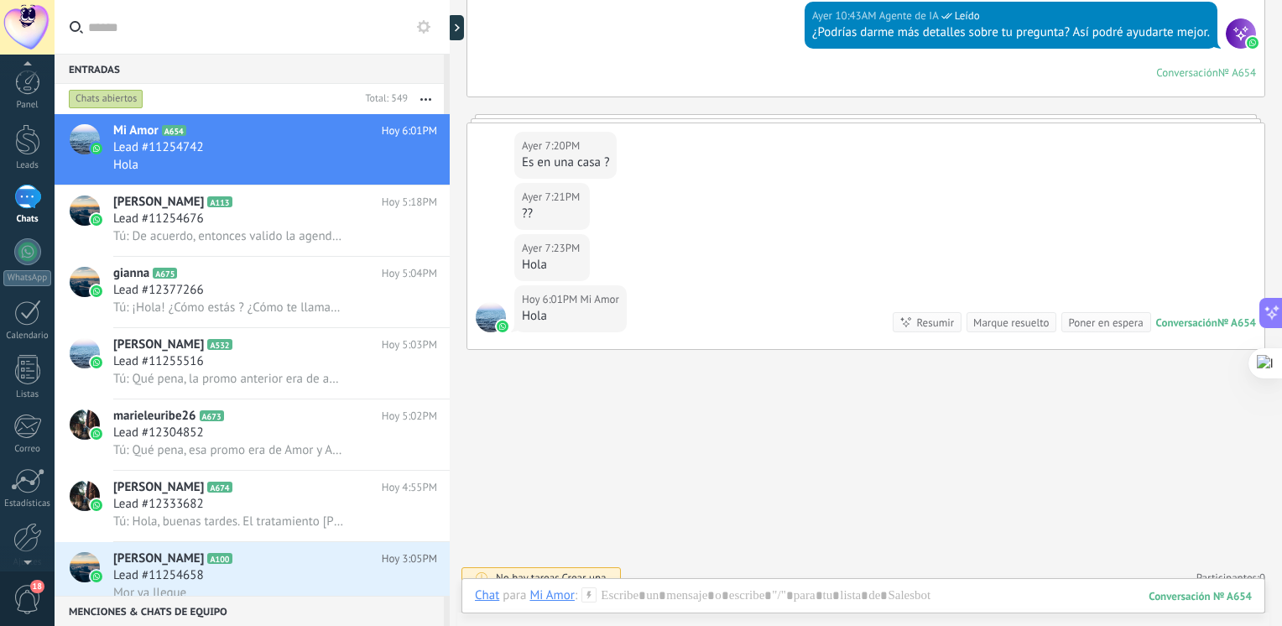
scroll to position [0, 0]
click at [19, 591] on span "18" at bounding box center [27, 599] width 29 height 29
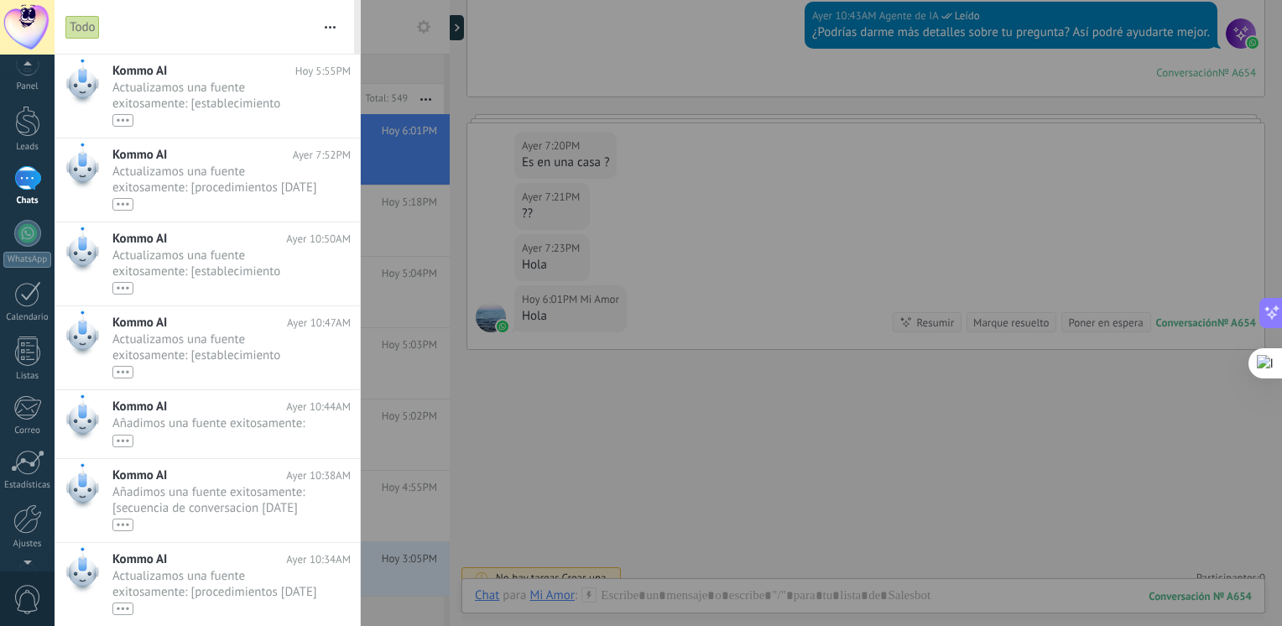
scroll to position [45, 0]
click at [34, 525] on div "Panel Leads Chats WhatsApp Clientes" at bounding box center [27, 311] width 55 height 574
click at [32, 516] on div "Ajustes" at bounding box center [27, 517] width 49 height 11
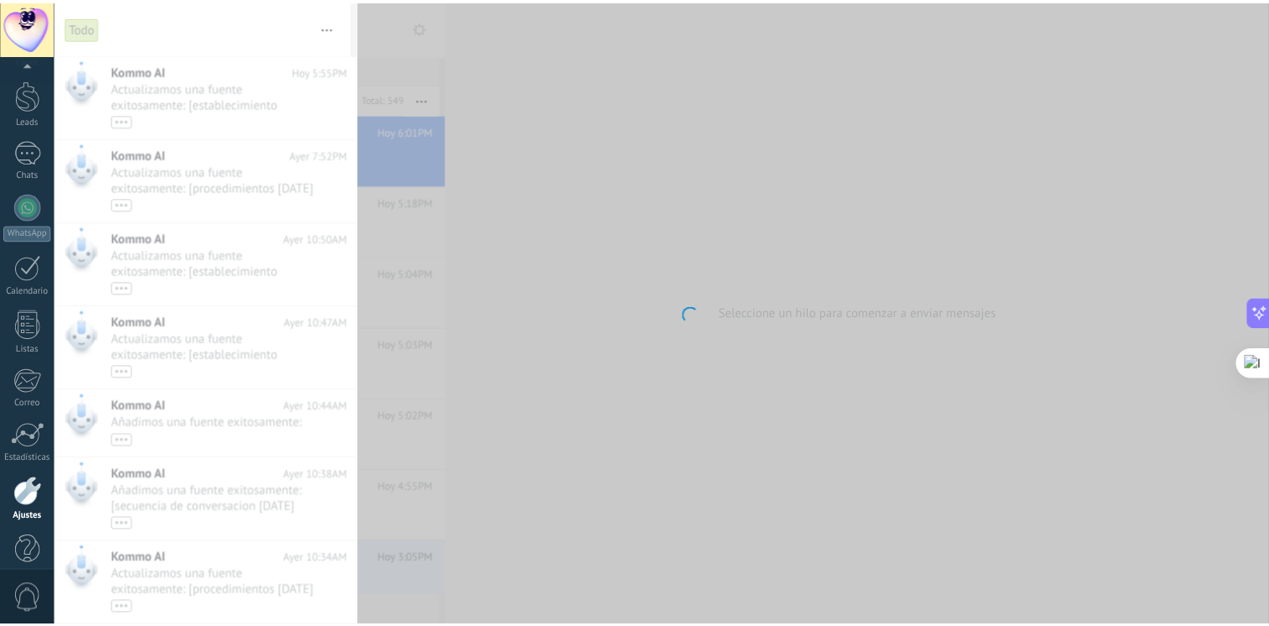
scroll to position [70, 0]
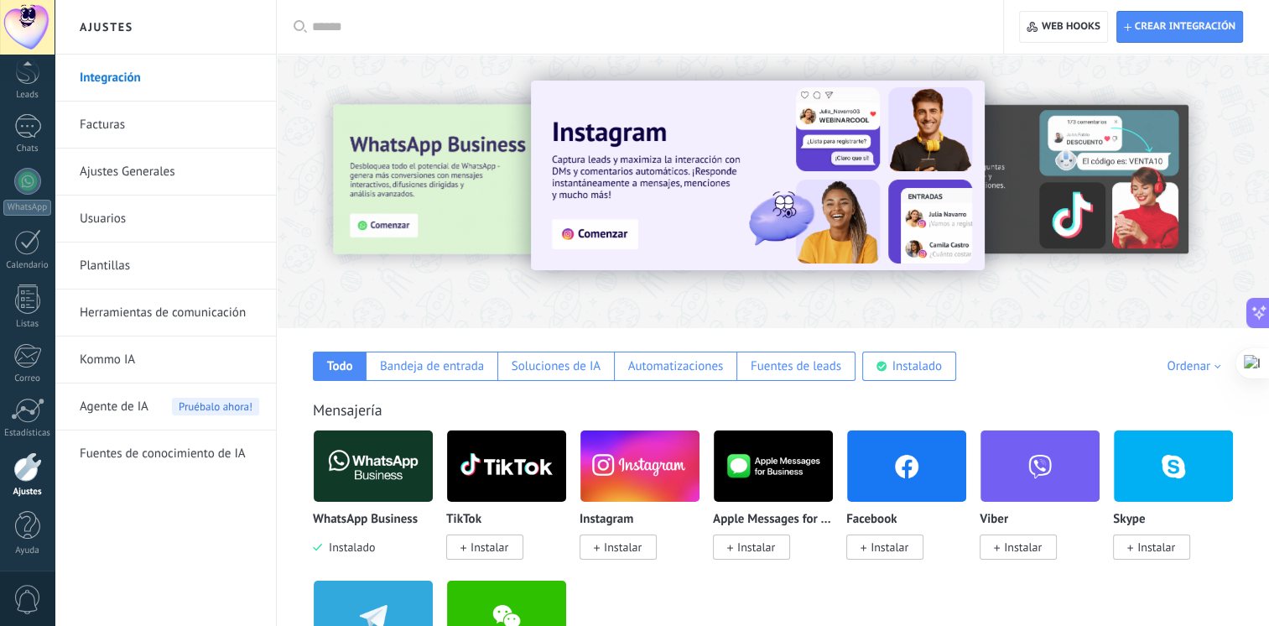
click at [141, 173] on link "Ajustes Generales" at bounding box center [170, 171] width 180 height 47
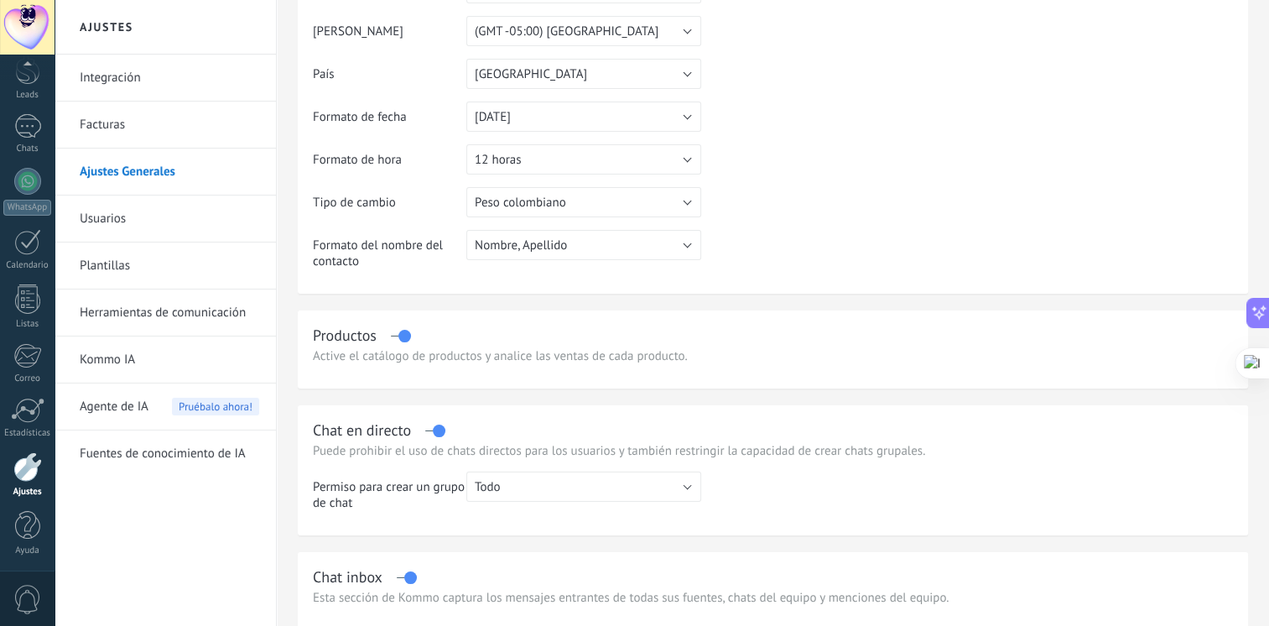
scroll to position [208, 0]
click at [605, 149] on button "12 horas" at bounding box center [583, 157] width 235 height 30
click at [561, 159] on span "24 horas" at bounding box center [575, 157] width 239 height 16
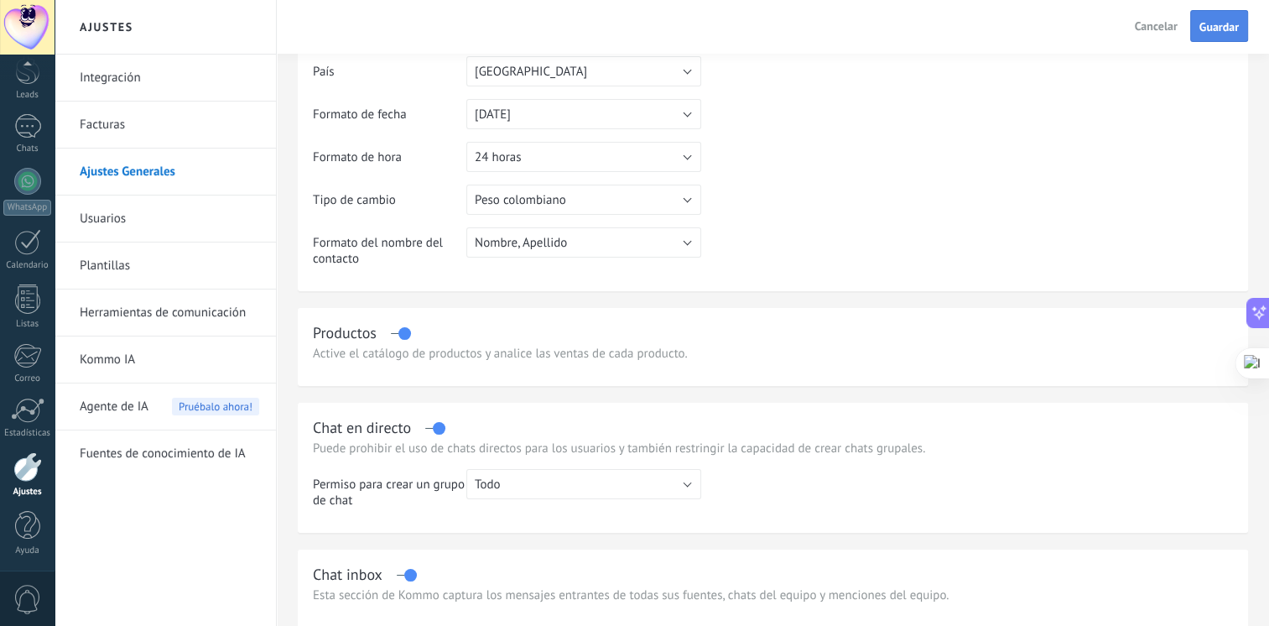
click at [1206, 28] on span "Guardar" at bounding box center [1219, 27] width 39 height 12
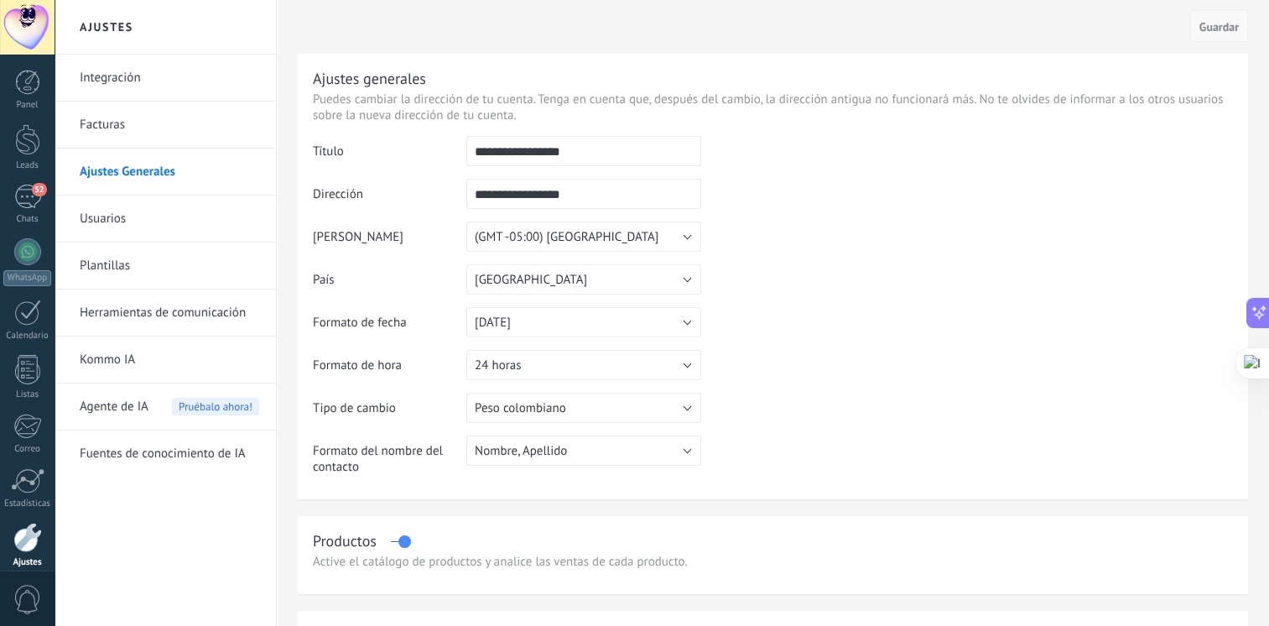
click at [1227, 16] on button "Guardar" at bounding box center [1219, 26] width 58 height 32
click at [183, 320] on link "Herramientas de comunicación" at bounding box center [170, 312] width 180 height 47
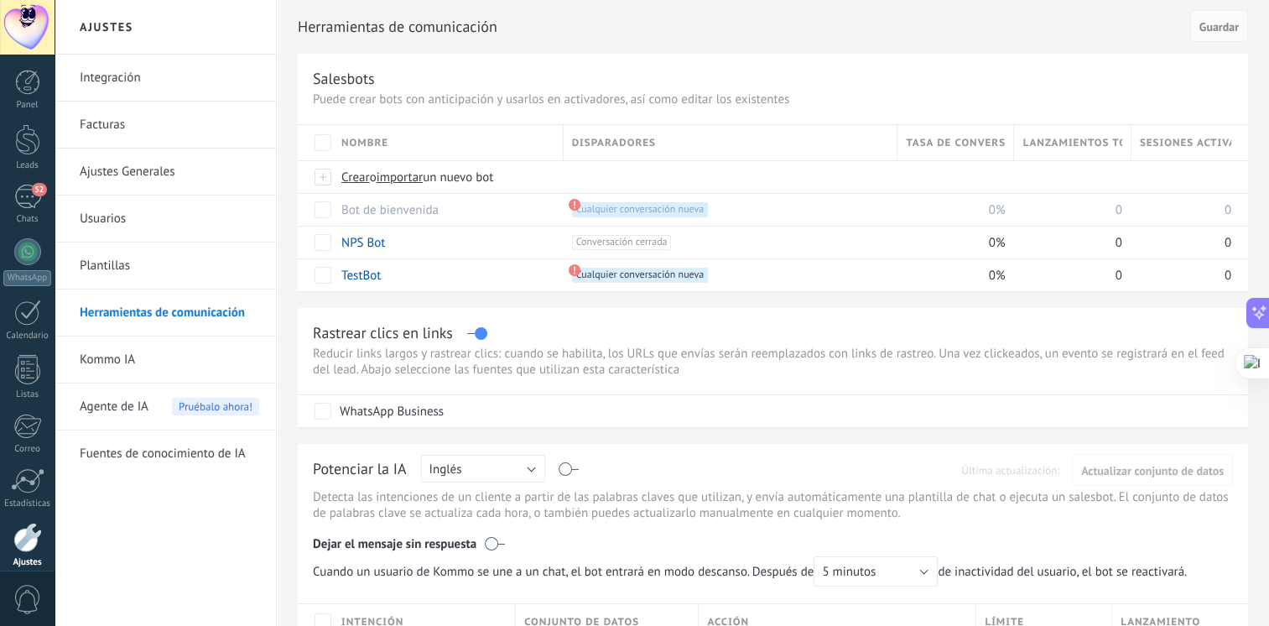
click at [95, 401] on span "Agente de IA" at bounding box center [114, 406] width 69 height 47
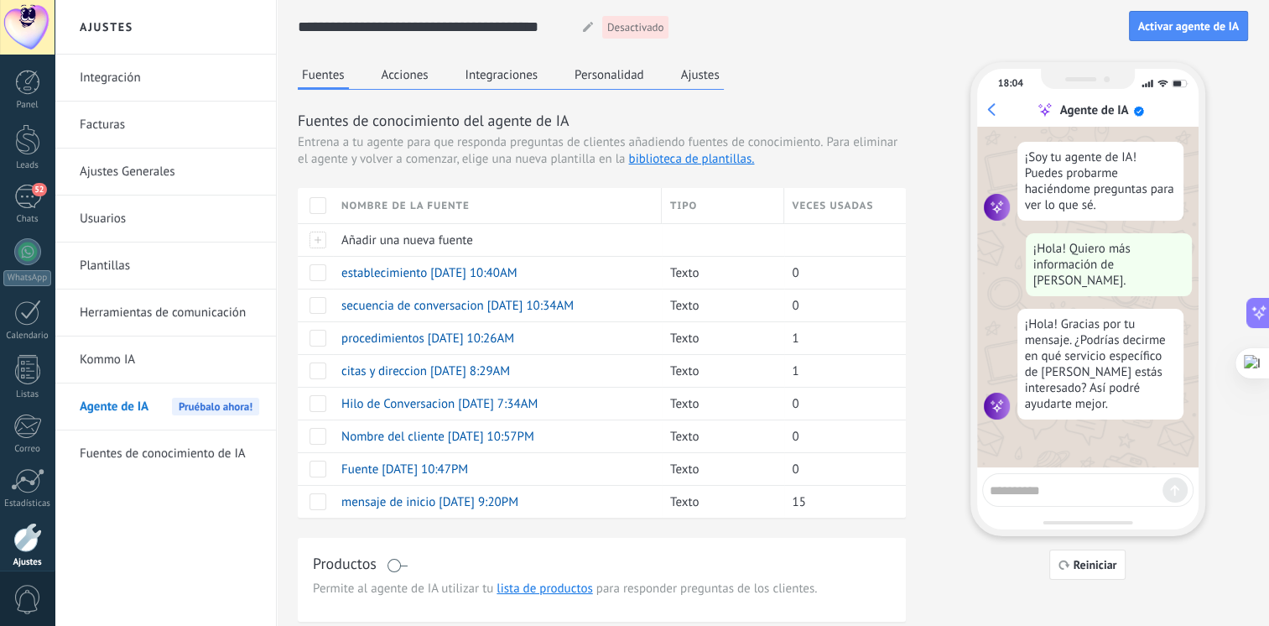
click at [1079, 485] on textarea at bounding box center [1076, 487] width 173 height 21
click at [1080, 560] on span "Reiniciar" at bounding box center [1096, 565] width 44 height 12
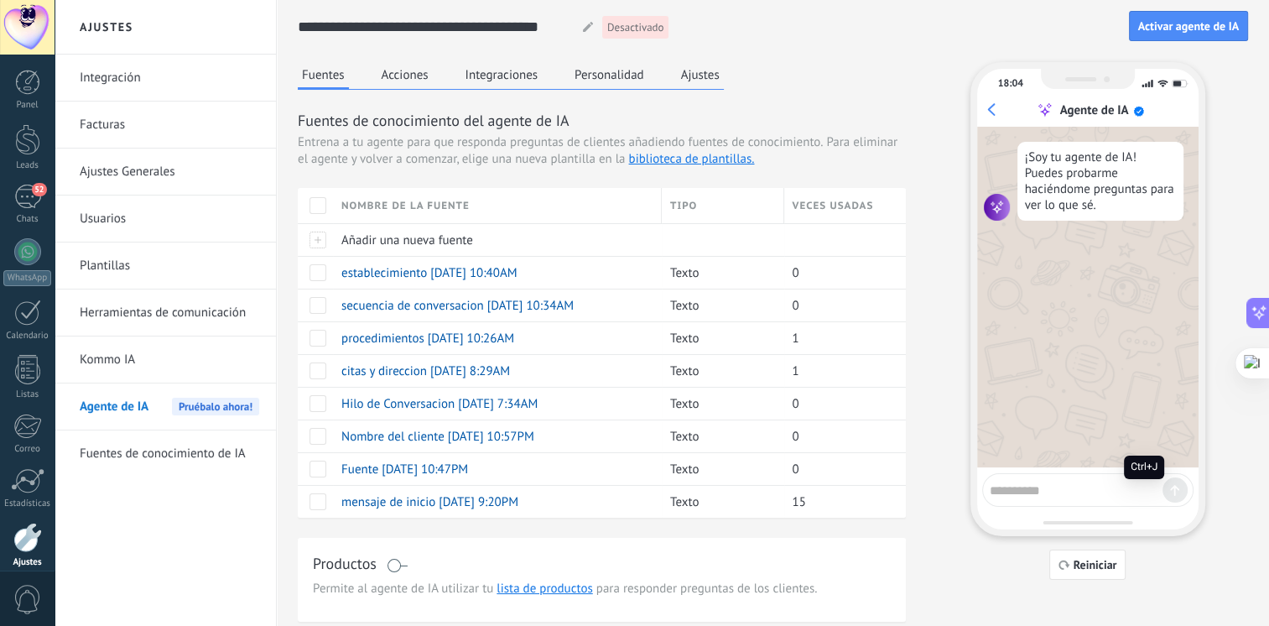
click at [0, 0] on sider-quick-compose-btn at bounding box center [0, 0] width 0 height 0
click at [1082, 473] on div at bounding box center [1087, 490] width 211 height 34
click at [1061, 487] on textarea at bounding box center [1076, 487] width 173 height 21
type textarea "*"
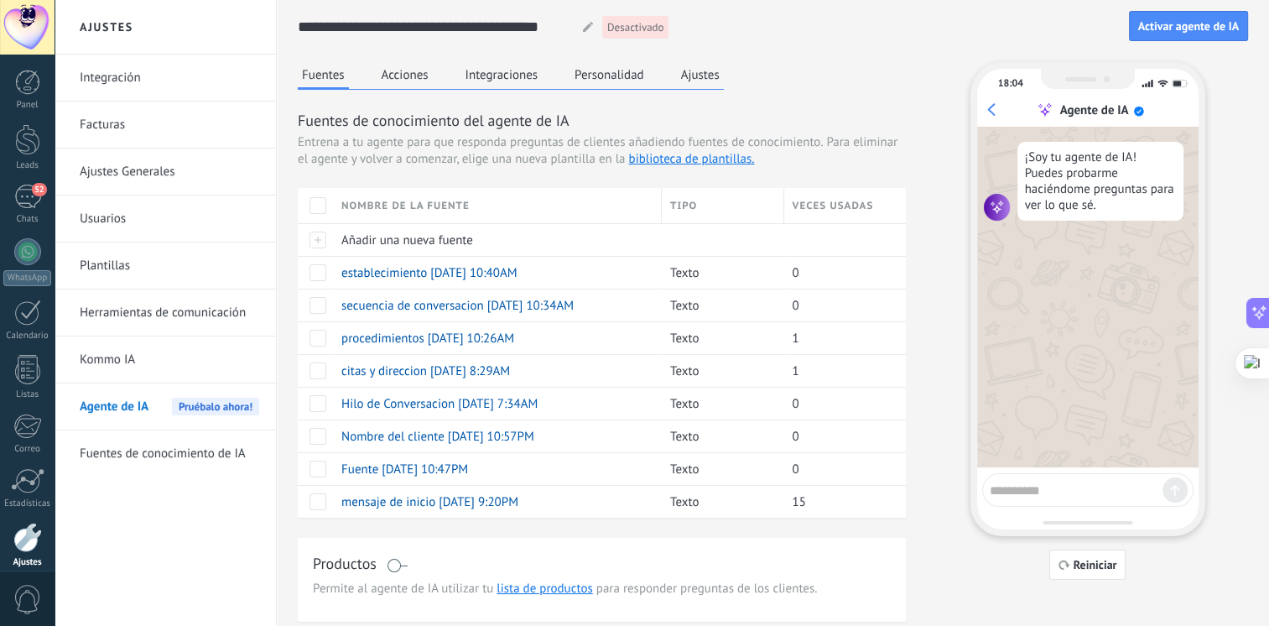
click at [417, 70] on button "Acciones" at bounding box center [405, 74] width 55 height 25
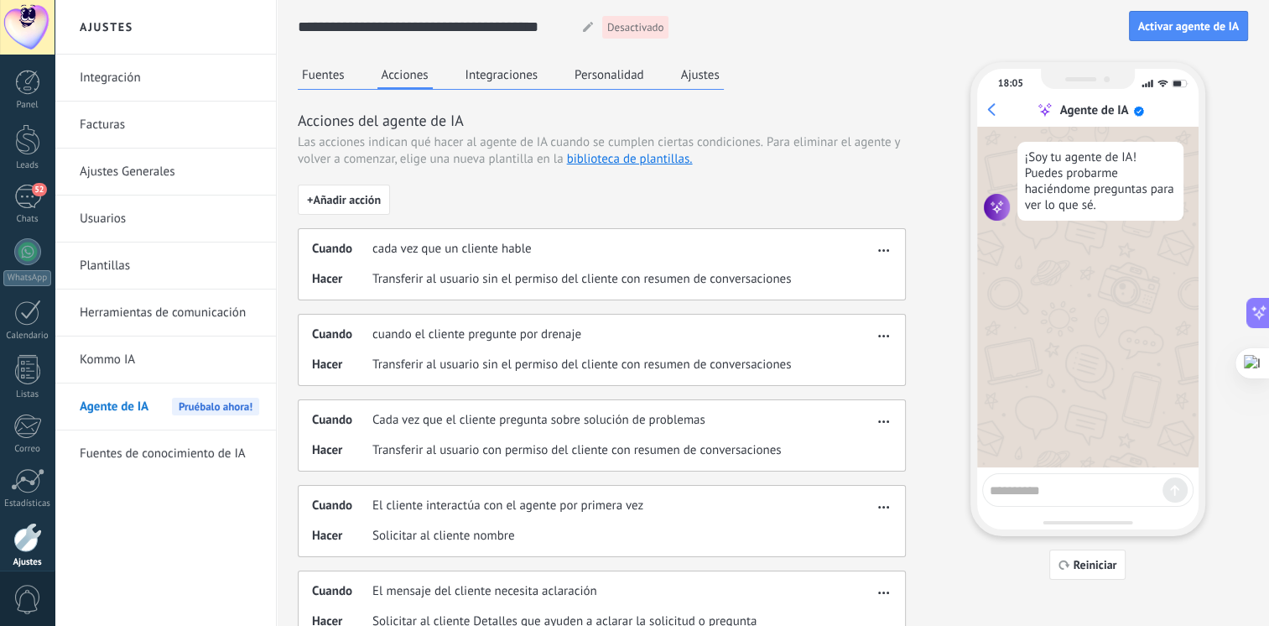
click at [312, 73] on button "Fuentes" at bounding box center [323, 74] width 51 height 25
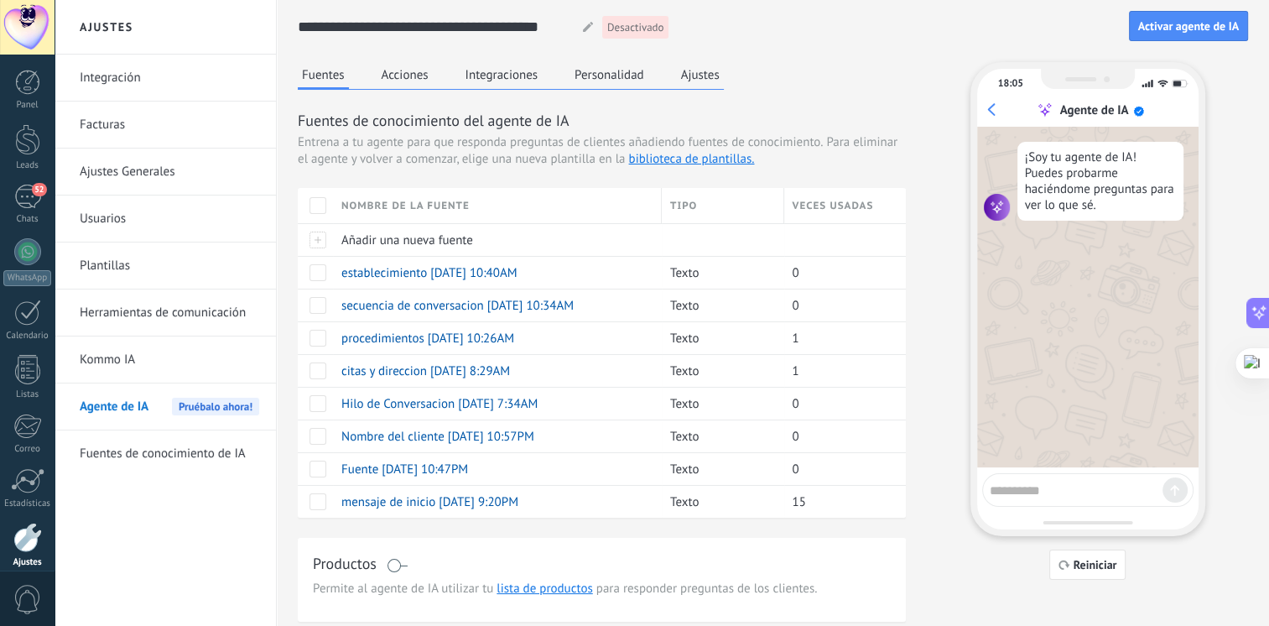
click at [162, 447] on link "Fuentes de conocimiento de IA" at bounding box center [170, 453] width 180 height 47
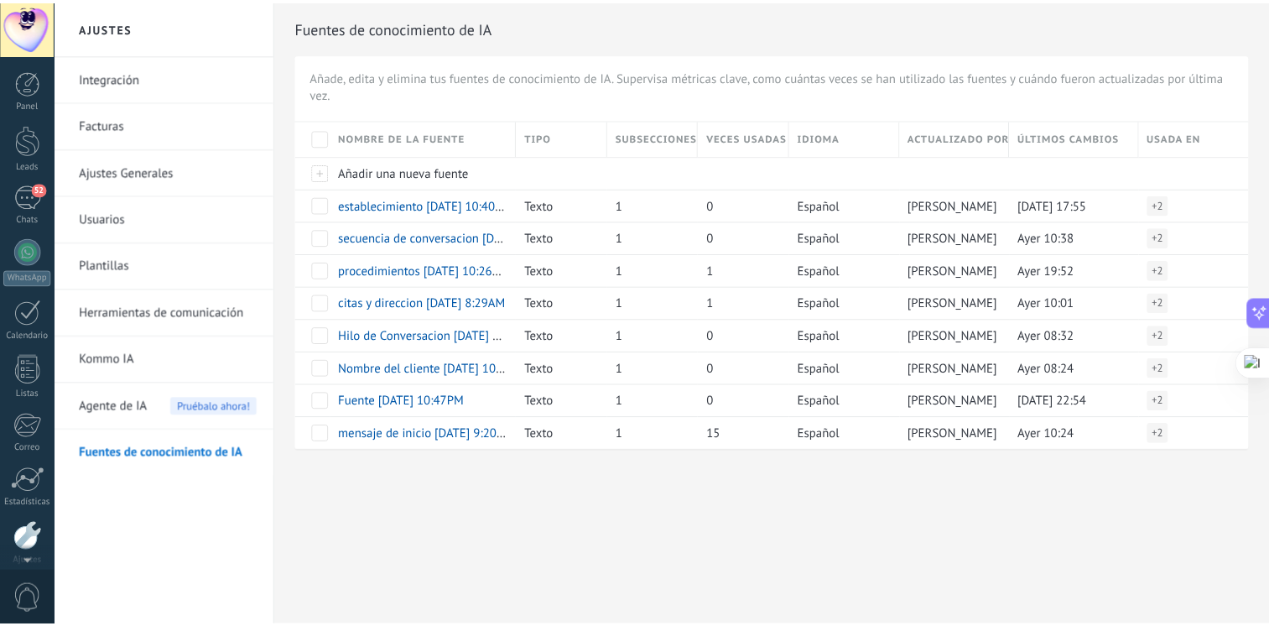
scroll to position [70, 0]
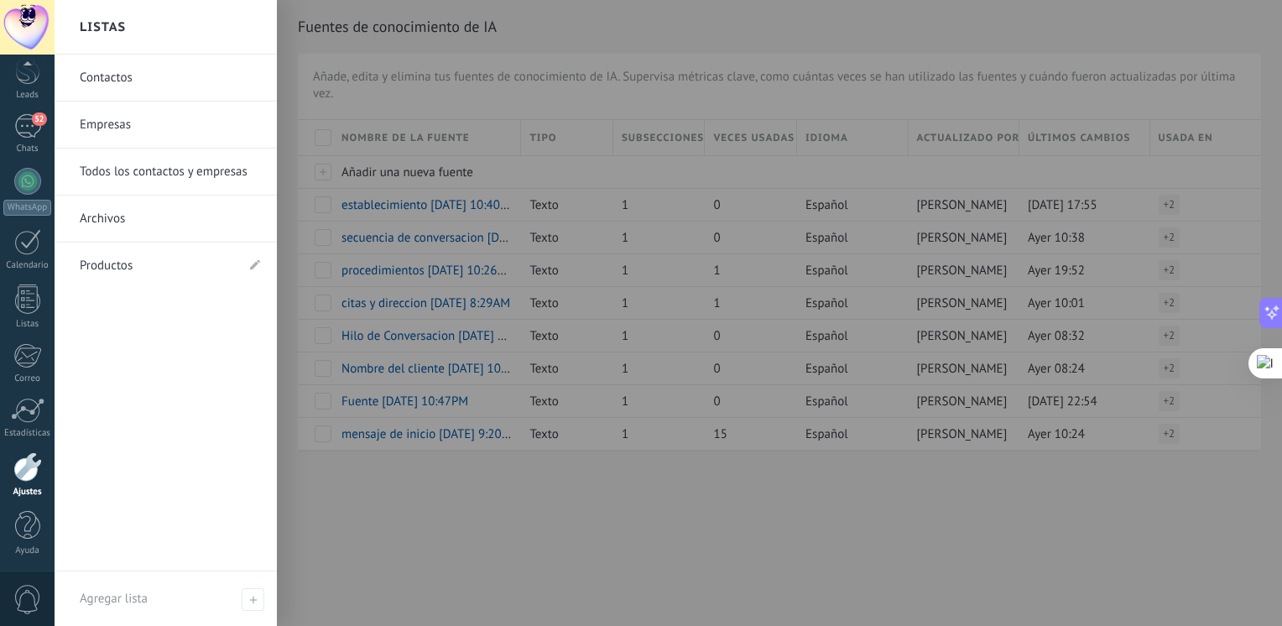
click at [31, 475] on div at bounding box center [27, 466] width 29 height 29
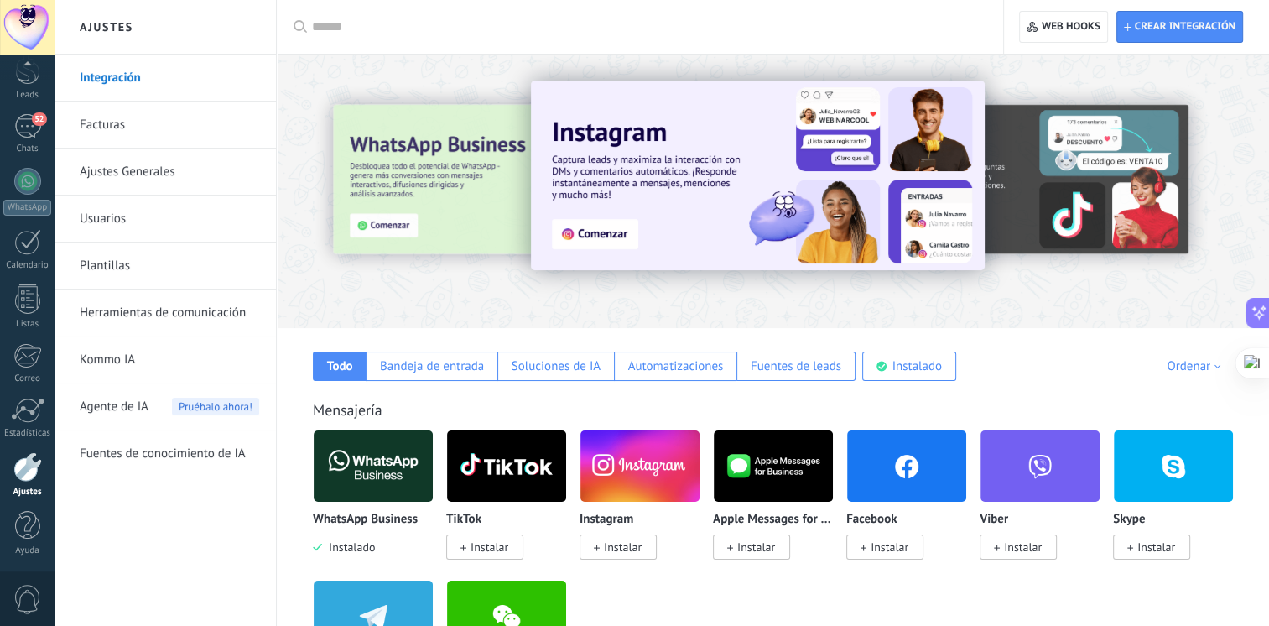
click at [372, 479] on img at bounding box center [373, 465] width 119 height 81
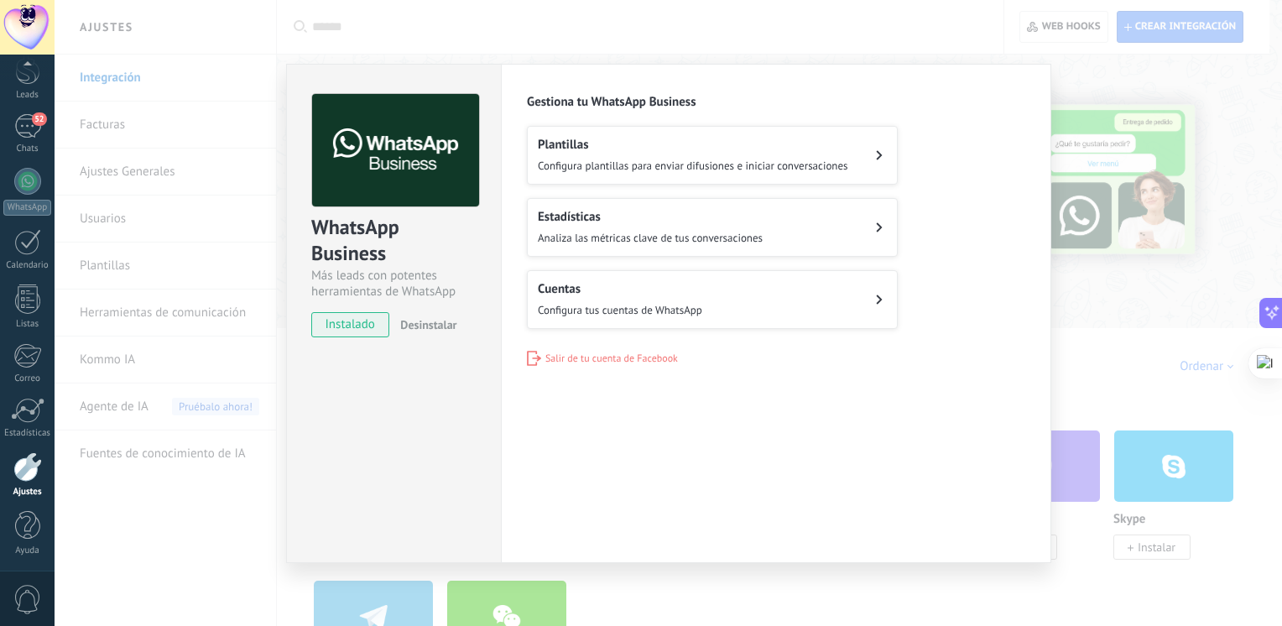
click at [856, 52] on div "WhatsApp Business Más leads con potentes herramientas de WhatsApp instalado Des…" at bounding box center [668, 313] width 1227 height 626
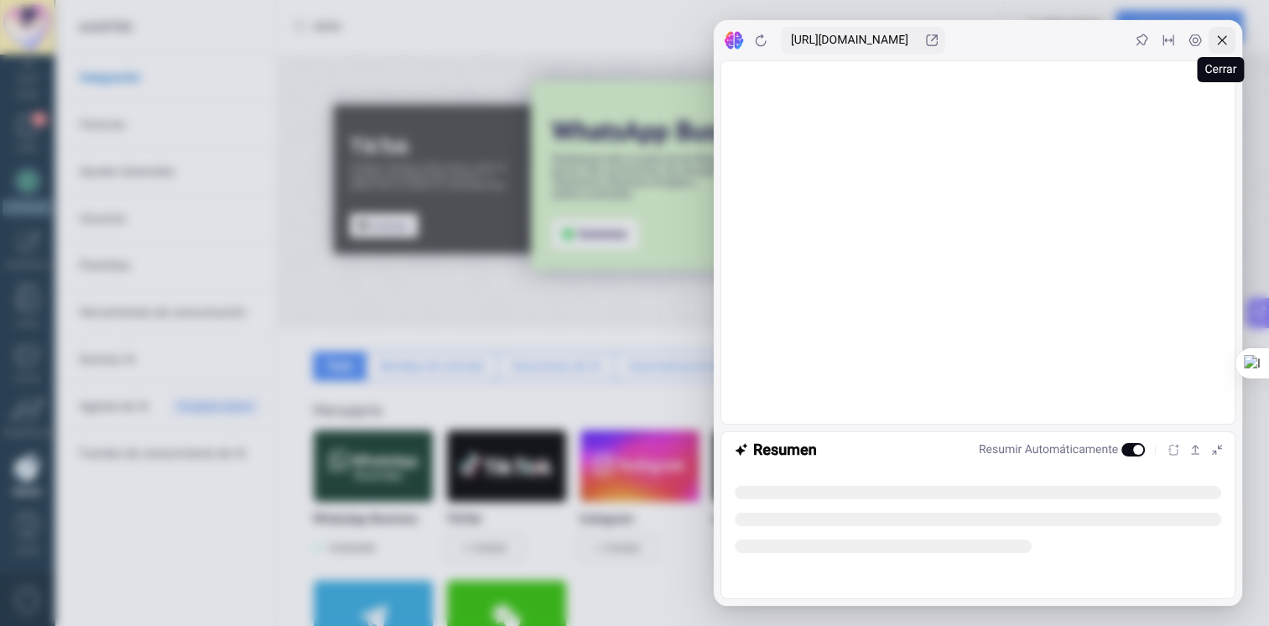
click at [1221, 39] on icon at bounding box center [1222, 40] width 13 height 13
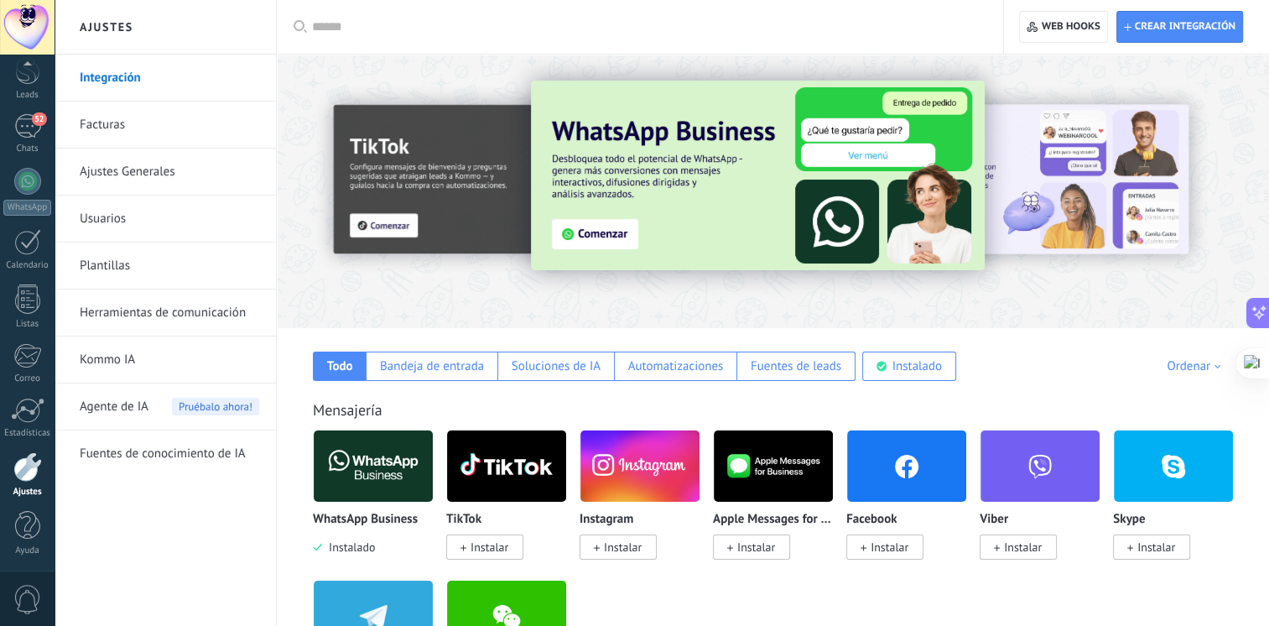
click at [121, 255] on link "Plantillas" at bounding box center [170, 265] width 180 height 47
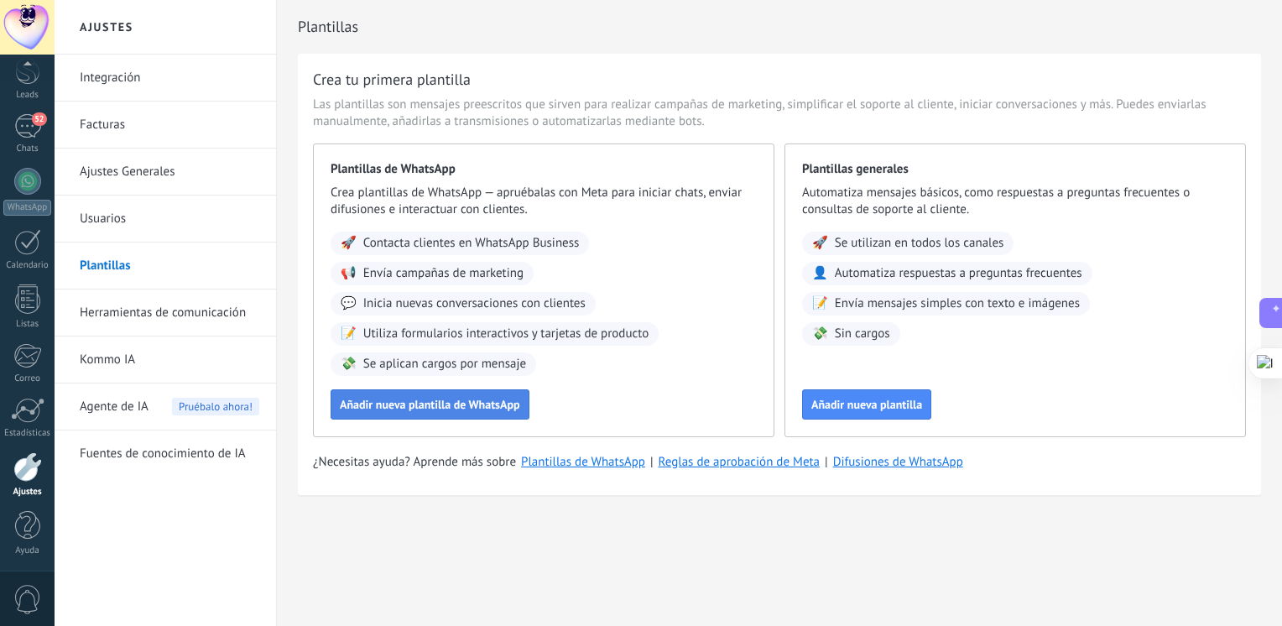
click at [461, 409] on span "Añadir nueva plantilla de WhatsApp" at bounding box center [430, 404] width 180 height 12
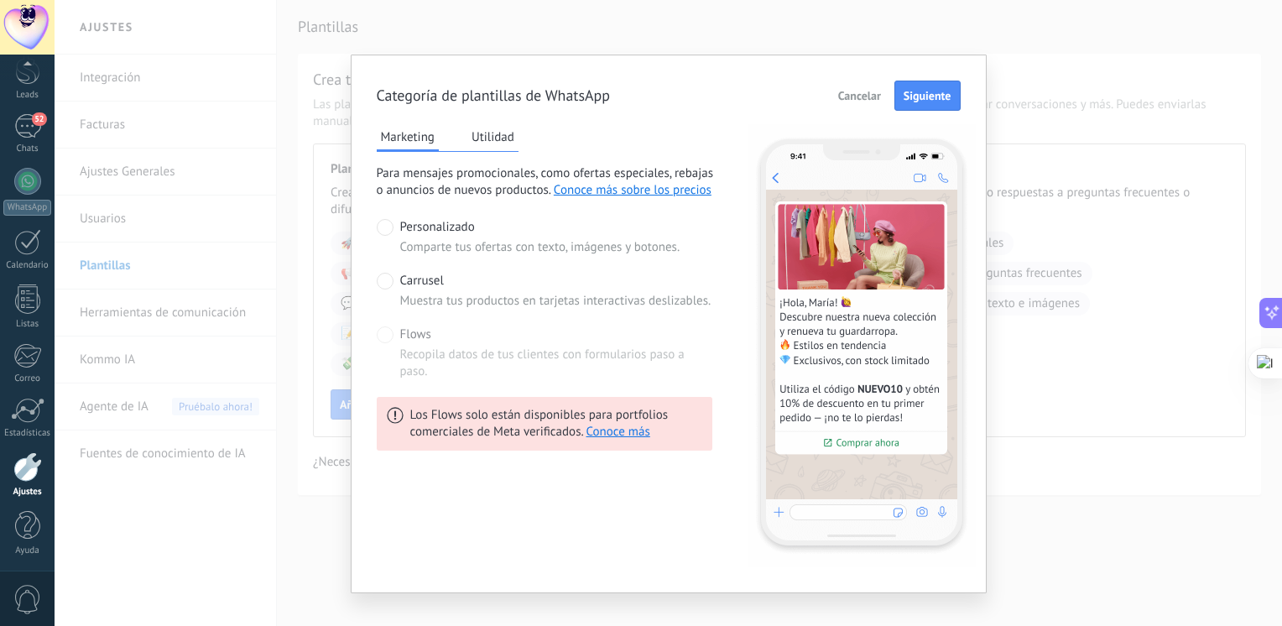
click at [535, 355] on span "Recopila datos de tus clientes con formularios paso a paso." at bounding box center [556, 363] width 312 height 34
click at [393, 327] on label "Flows Recopila datos de tus clientes con formularios paso a paso." at bounding box center [545, 353] width 336 height 54
click at [383, 336] on span at bounding box center [385, 334] width 17 height 17
click at [490, 138] on button "Utilidad" at bounding box center [492, 136] width 51 height 25
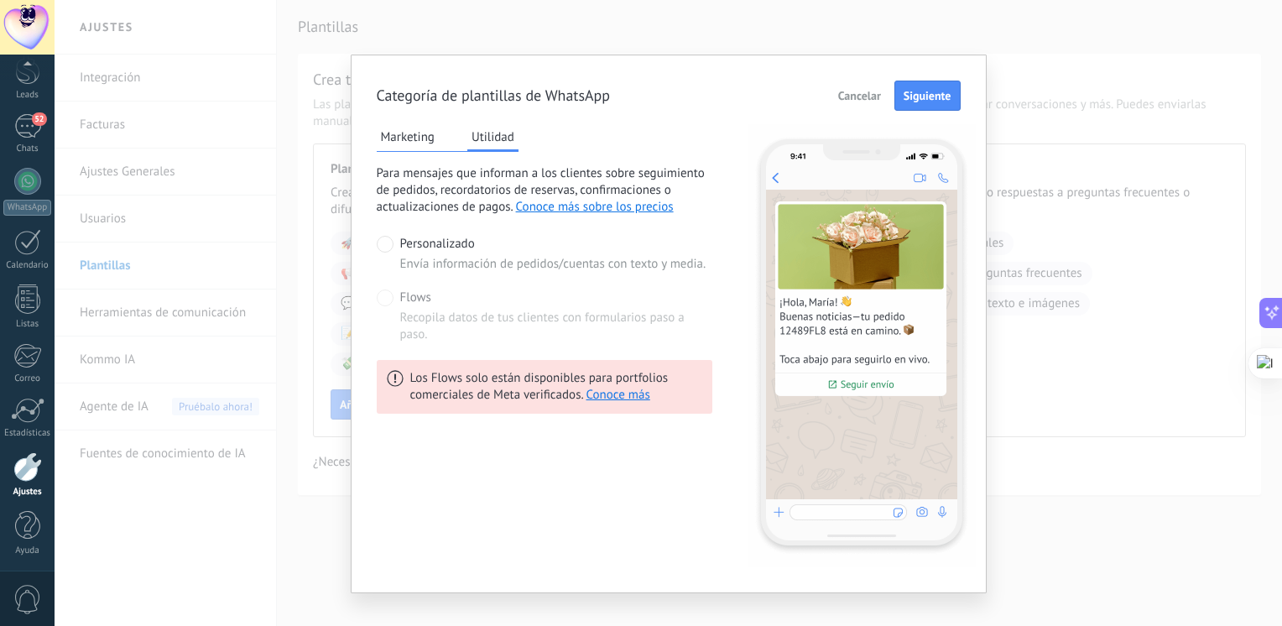
click at [869, 99] on span "Cancelar" at bounding box center [859, 96] width 43 height 12
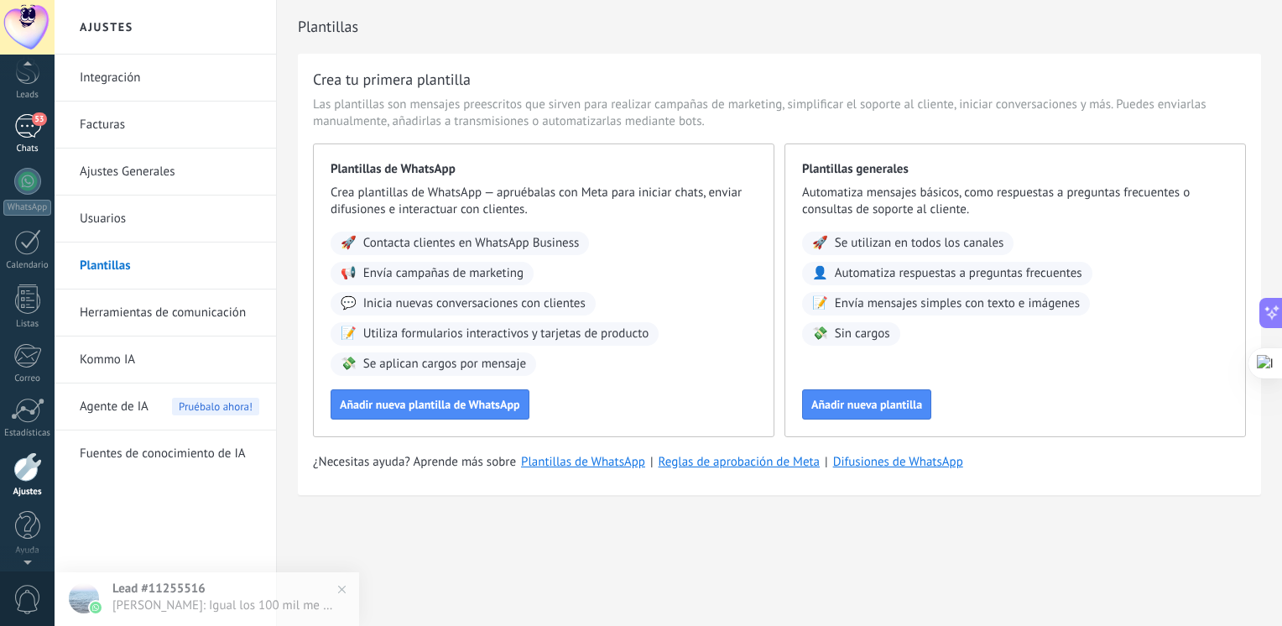
click at [27, 133] on div "53" at bounding box center [27, 126] width 27 height 24
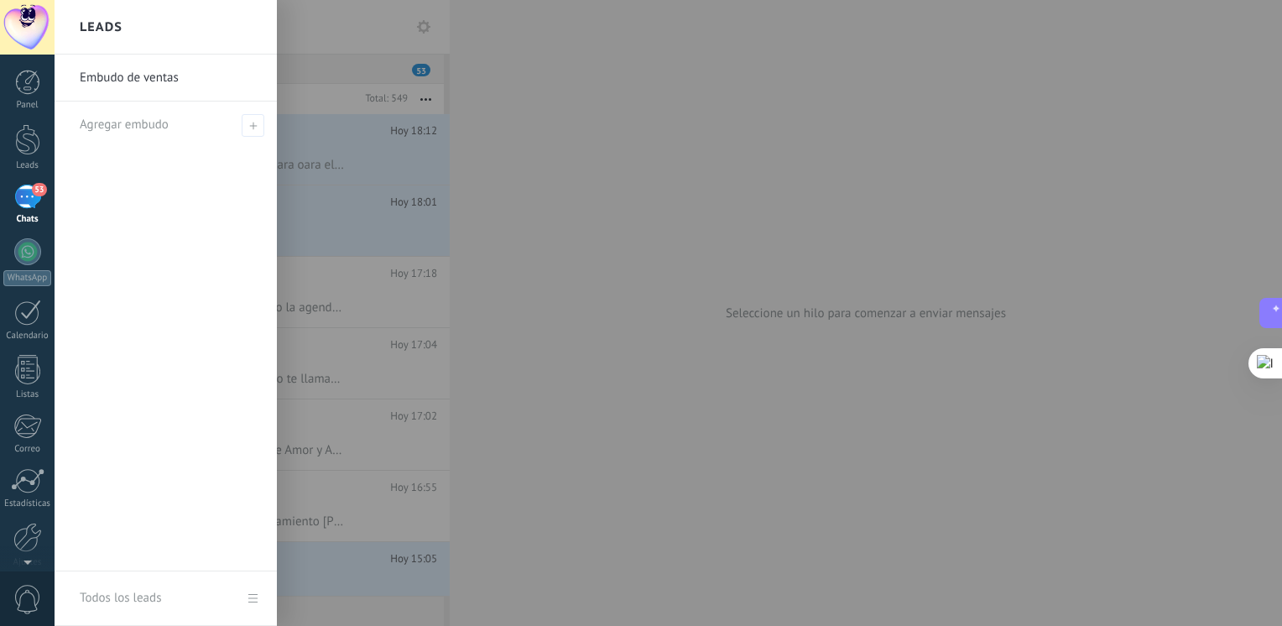
click at [517, 267] on div at bounding box center [696, 313] width 1282 height 626
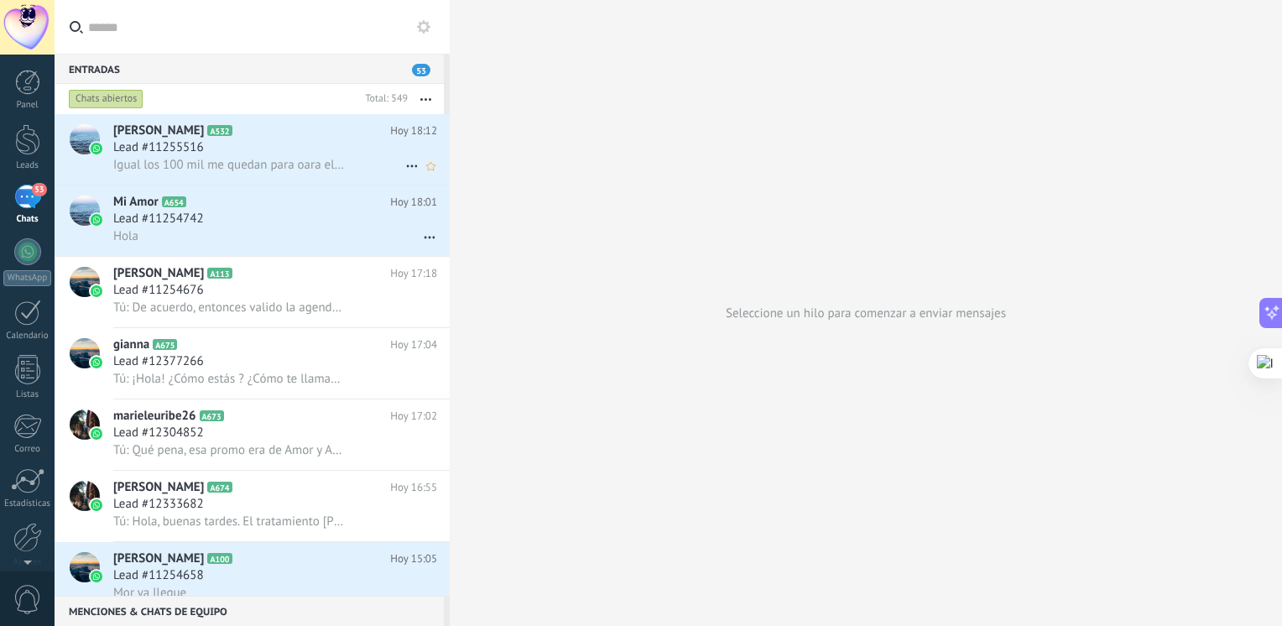
click at [241, 155] on div "Lead #11255516" at bounding box center [275, 147] width 324 height 17
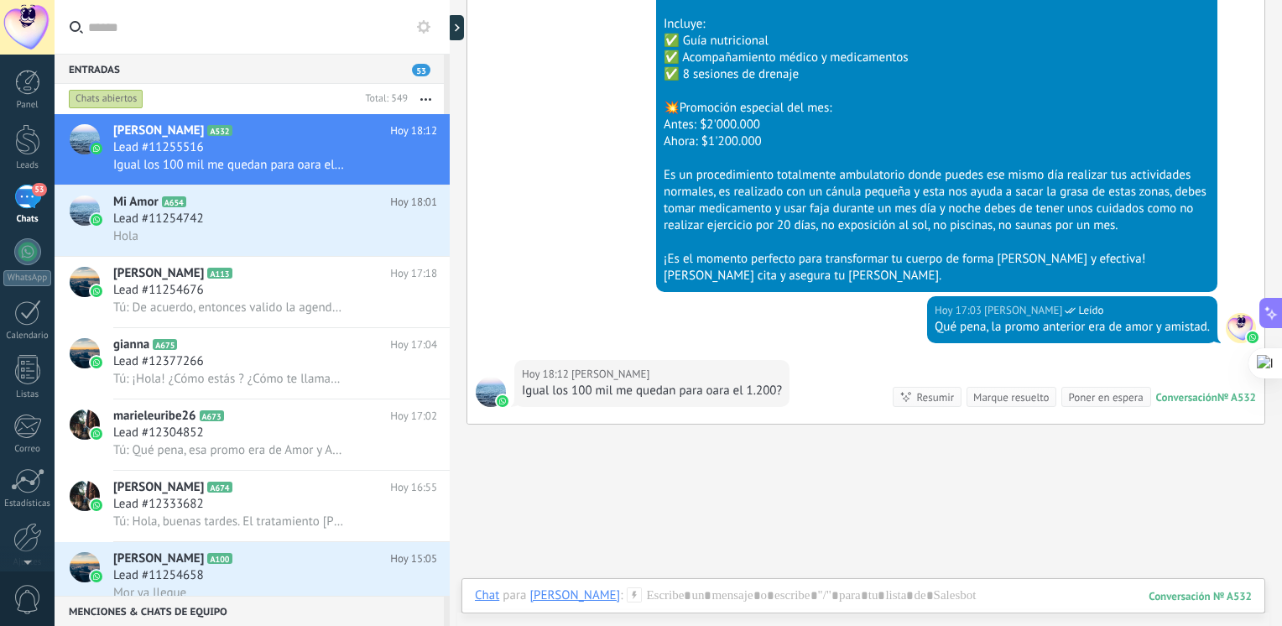
scroll to position [1623, 0]
drag, startPoint x: 1281, startPoint y: 503, endPoint x: 1267, endPoint y: 341, distance: 163.4
click at [1267, 625] on div at bounding box center [641, 626] width 1282 height 0
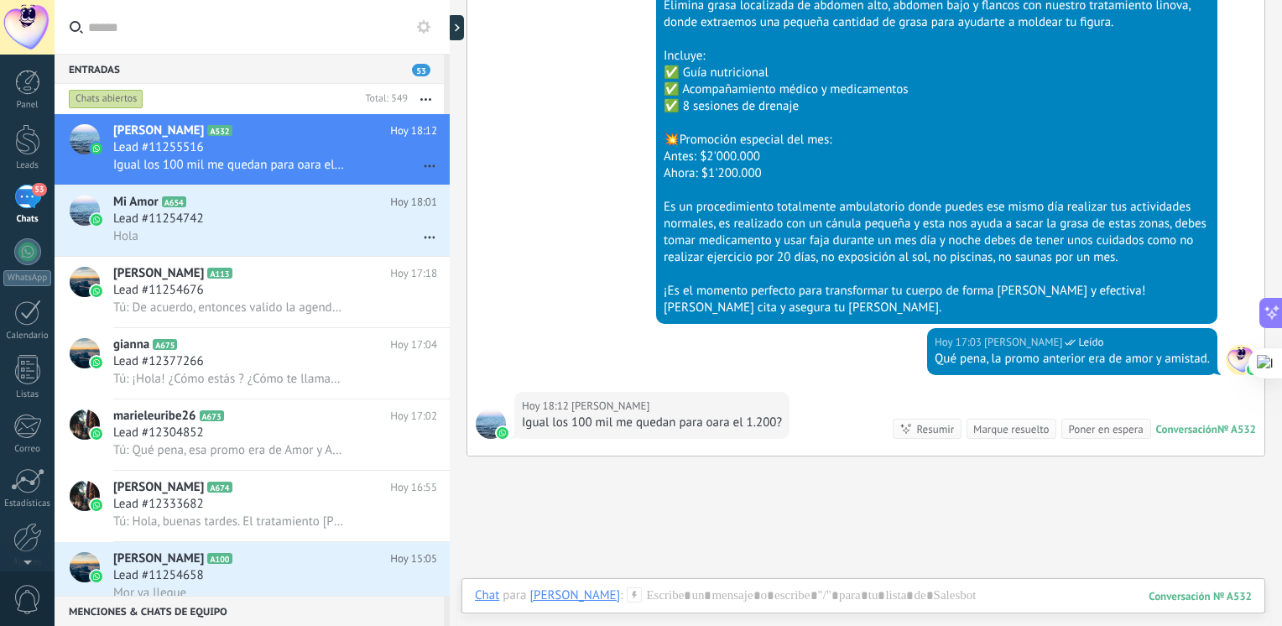
scroll to position [1695, 0]
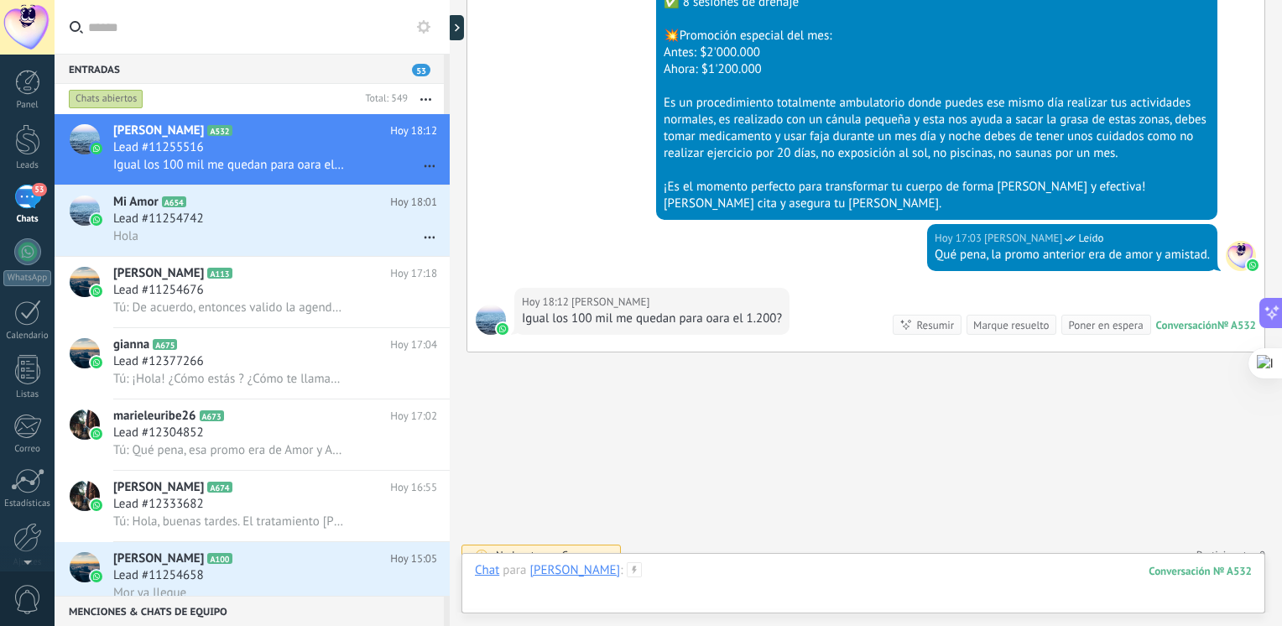
click at [758, 575] on div at bounding box center [863, 587] width 777 height 50
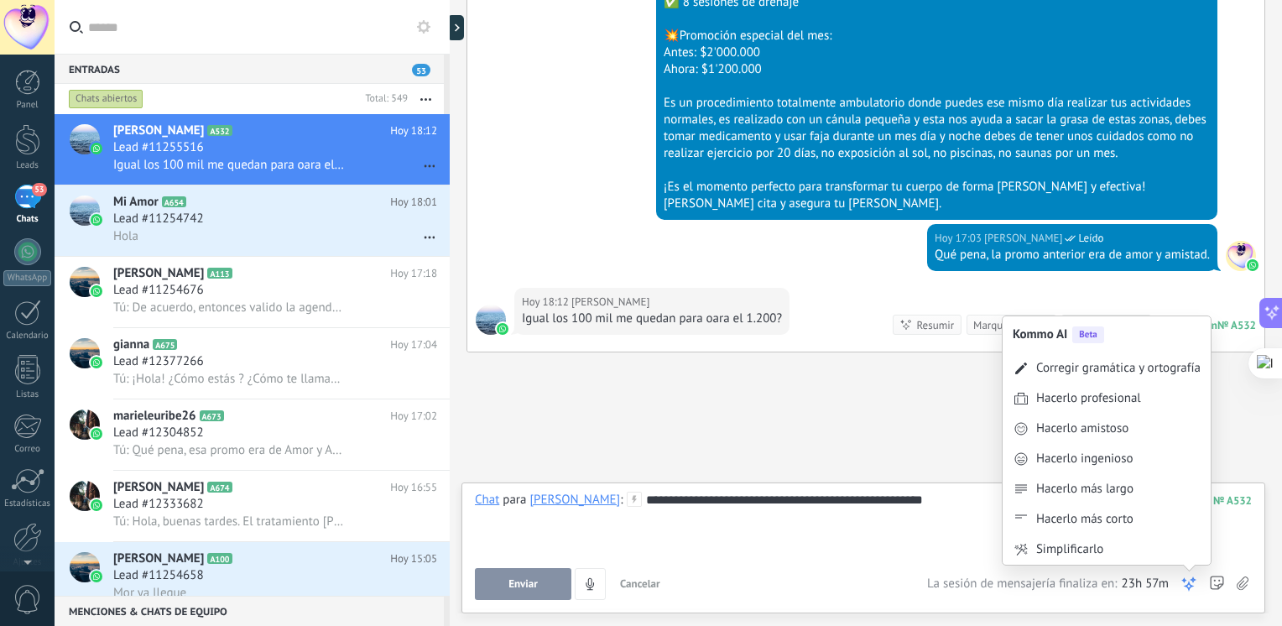
click at [1185, 579] on icon at bounding box center [1188, 583] width 17 height 17
click at [1107, 367] on div "Corregir gramática y ortografía" at bounding box center [1118, 368] width 164 height 17
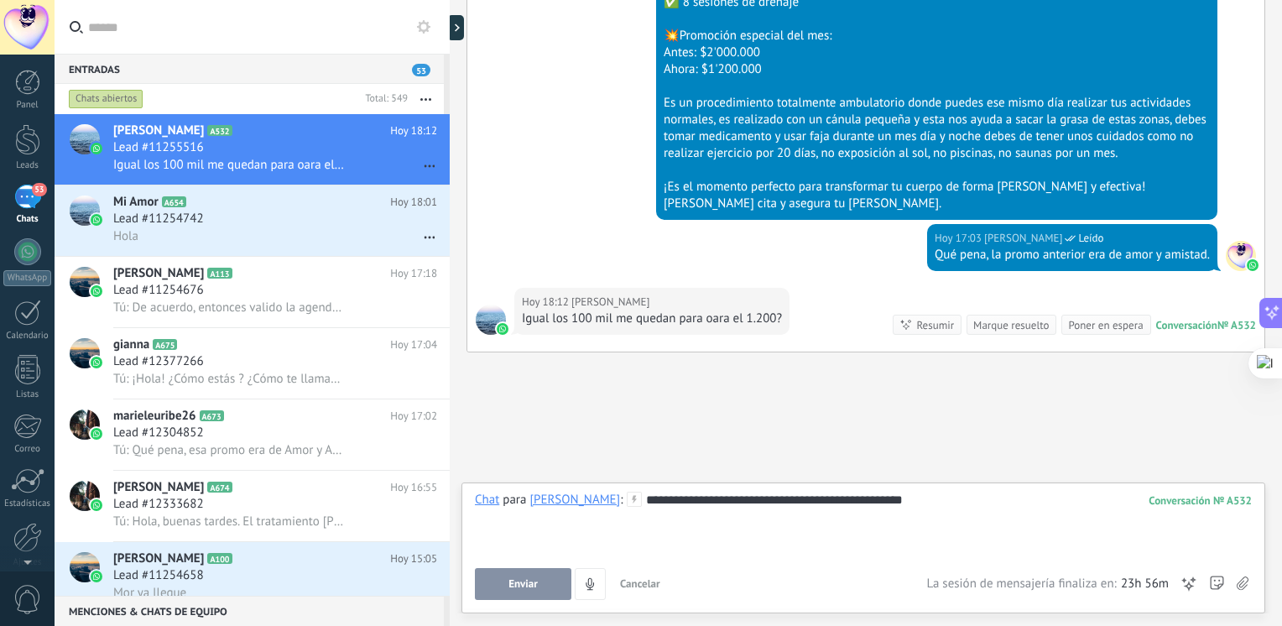
click at [554, 575] on button "Enviar" at bounding box center [523, 584] width 96 height 32
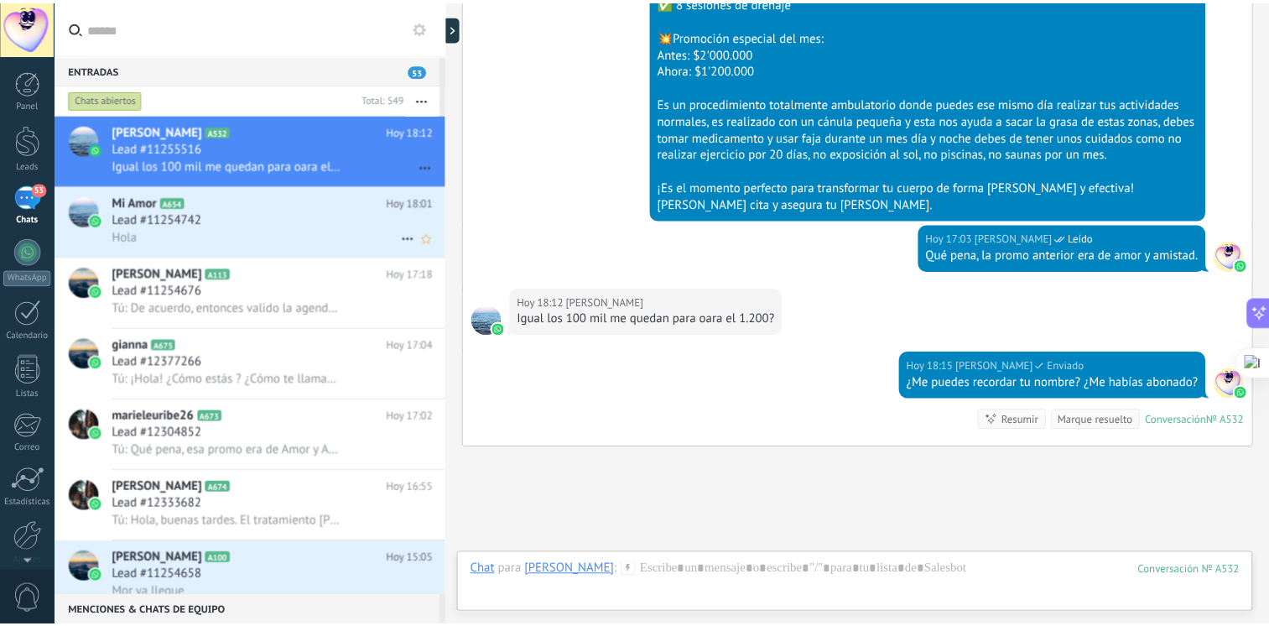
scroll to position [1789, 0]
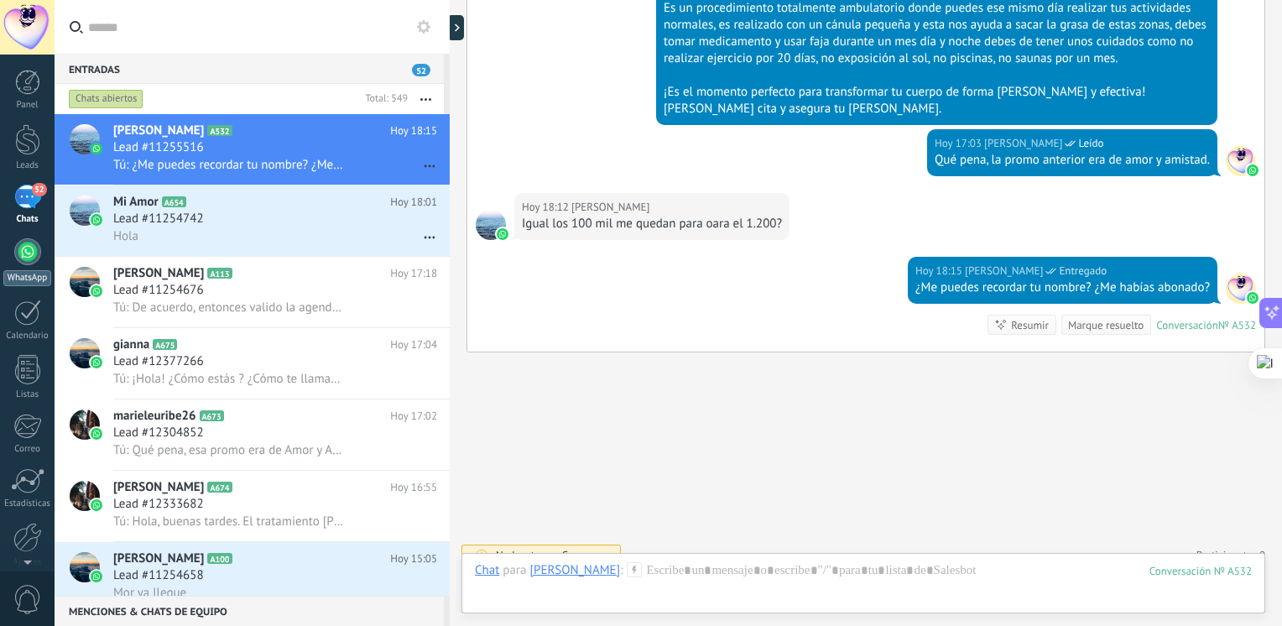
click at [36, 253] on div at bounding box center [27, 251] width 27 height 27
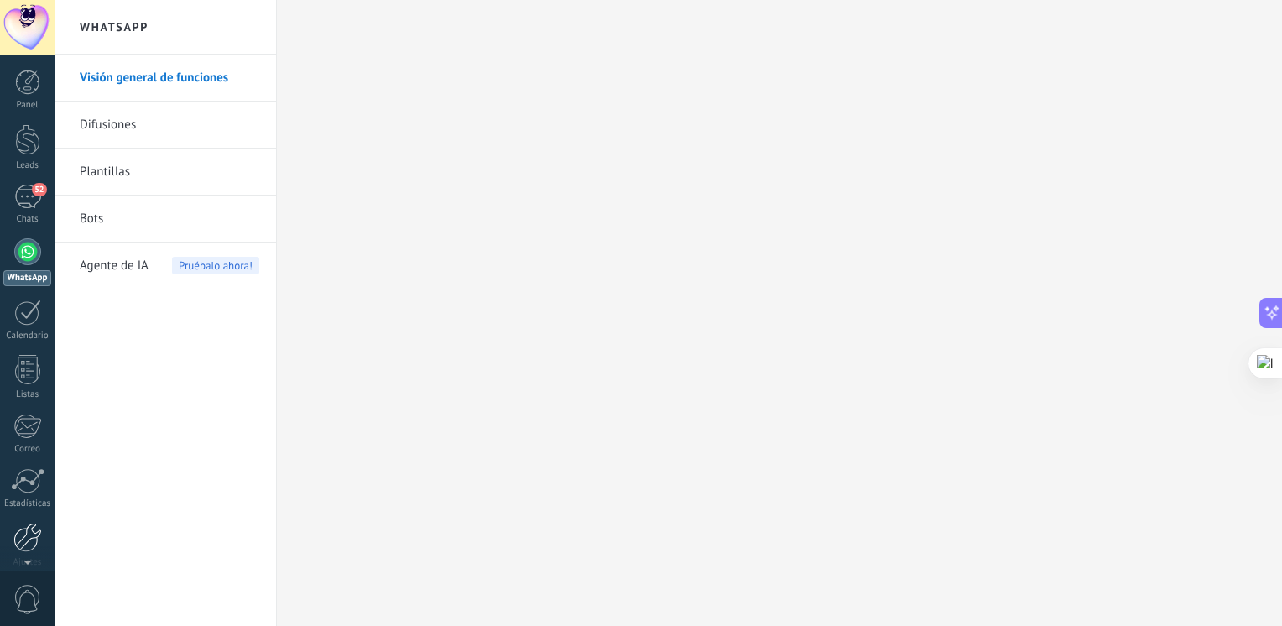
click at [23, 535] on div at bounding box center [27, 537] width 29 height 29
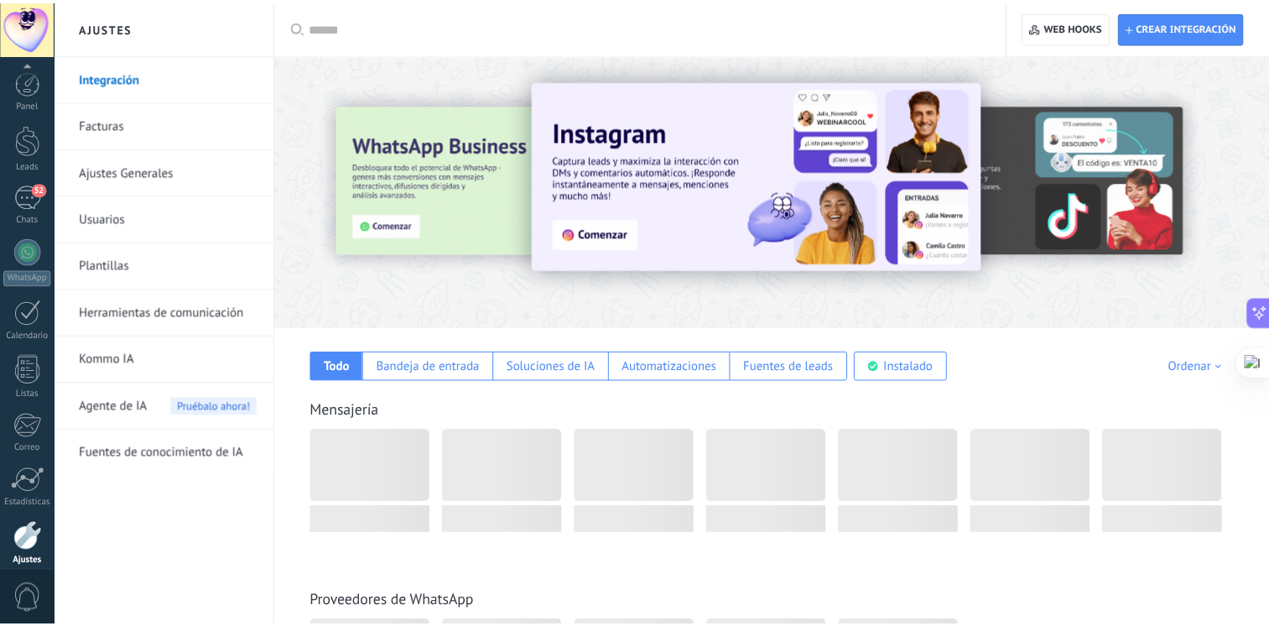
scroll to position [70, 0]
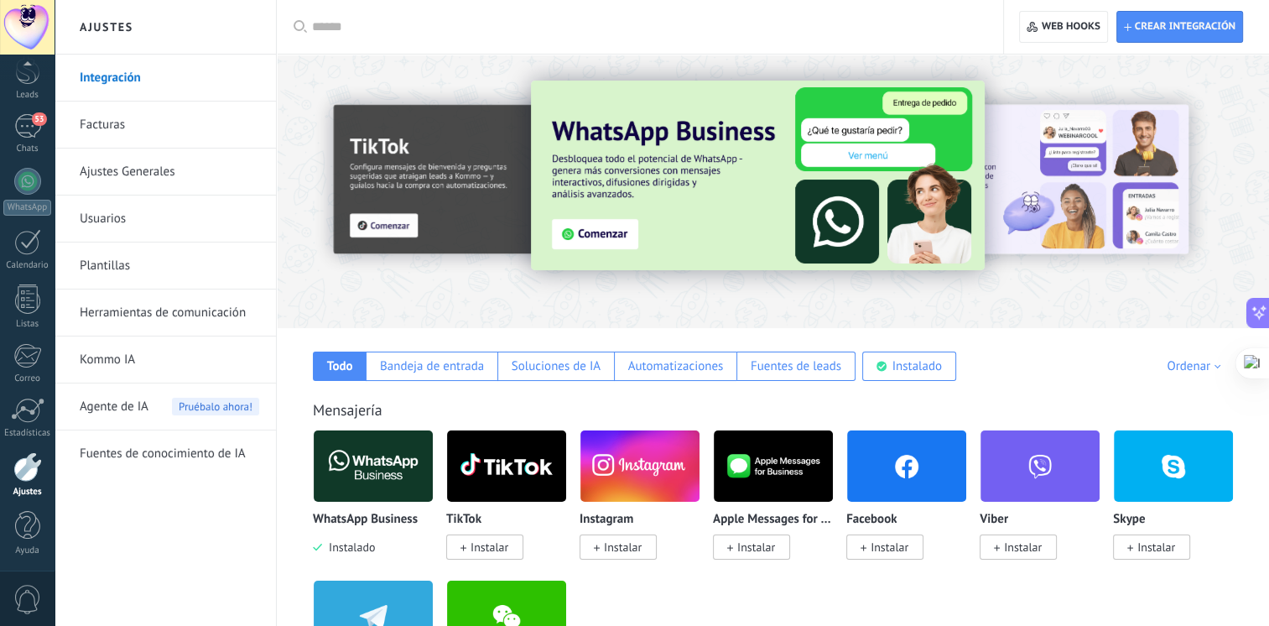
click at [124, 361] on link "Kommo IA" at bounding box center [170, 359] width 180 height 47
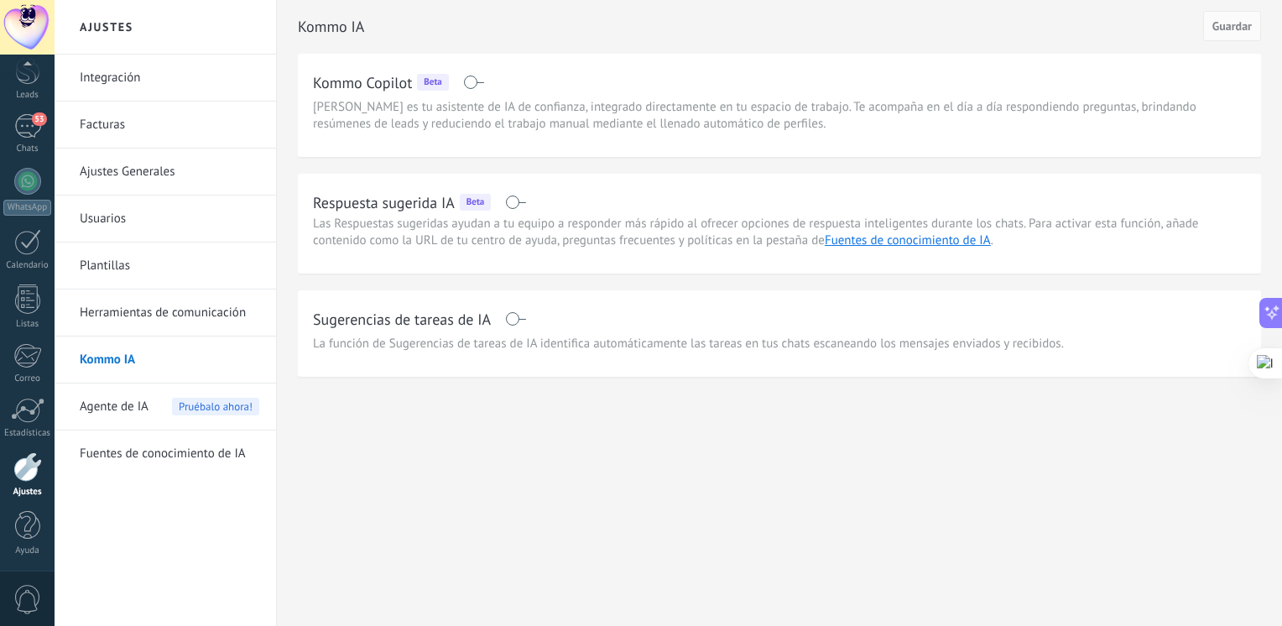
click at [122, 403] on span "Agente de IA" at bounding box center [114, 406] width 69 height 47
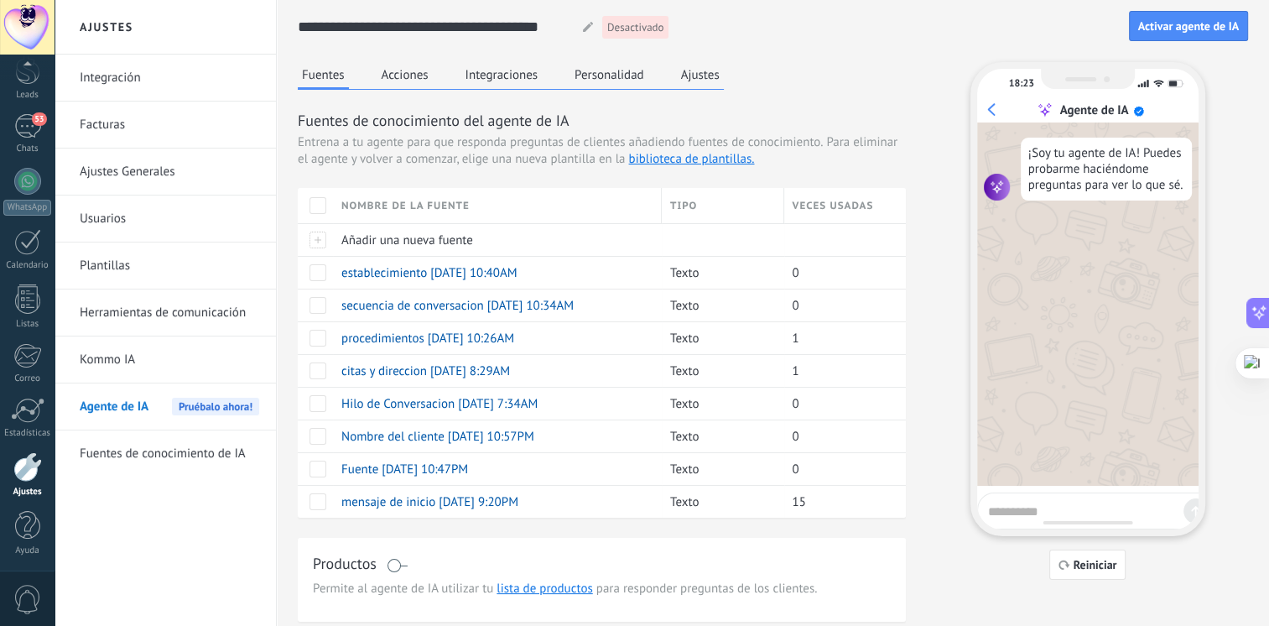
click at [420, 82] on button "Acciones" at bounding box center [405, 74] width 55 height 25
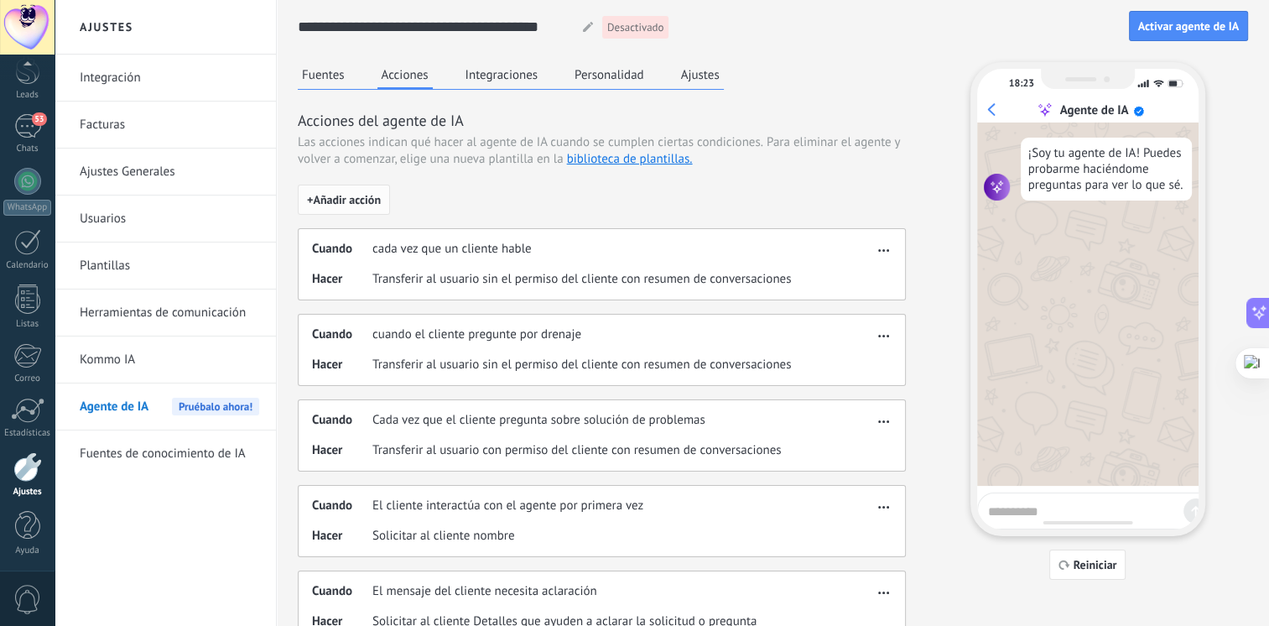
click at [381, 202] on span "+ Añadir acción" at bounding box center [344, 200] width 74 height 12
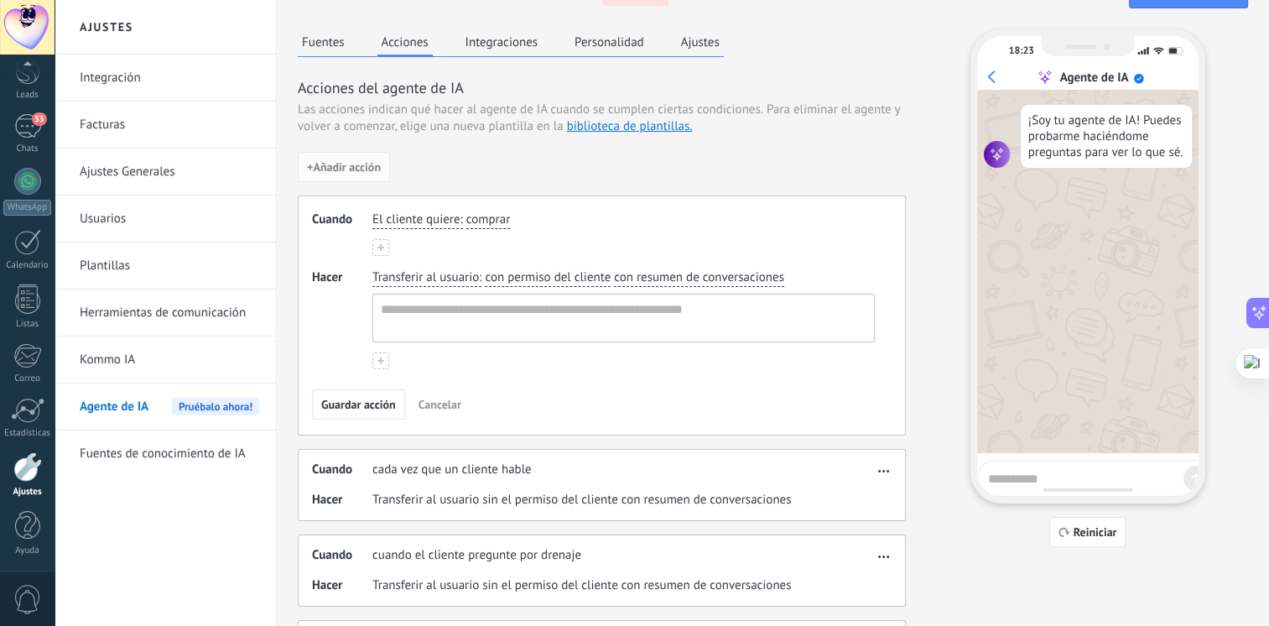
scroll to position [34, 0]
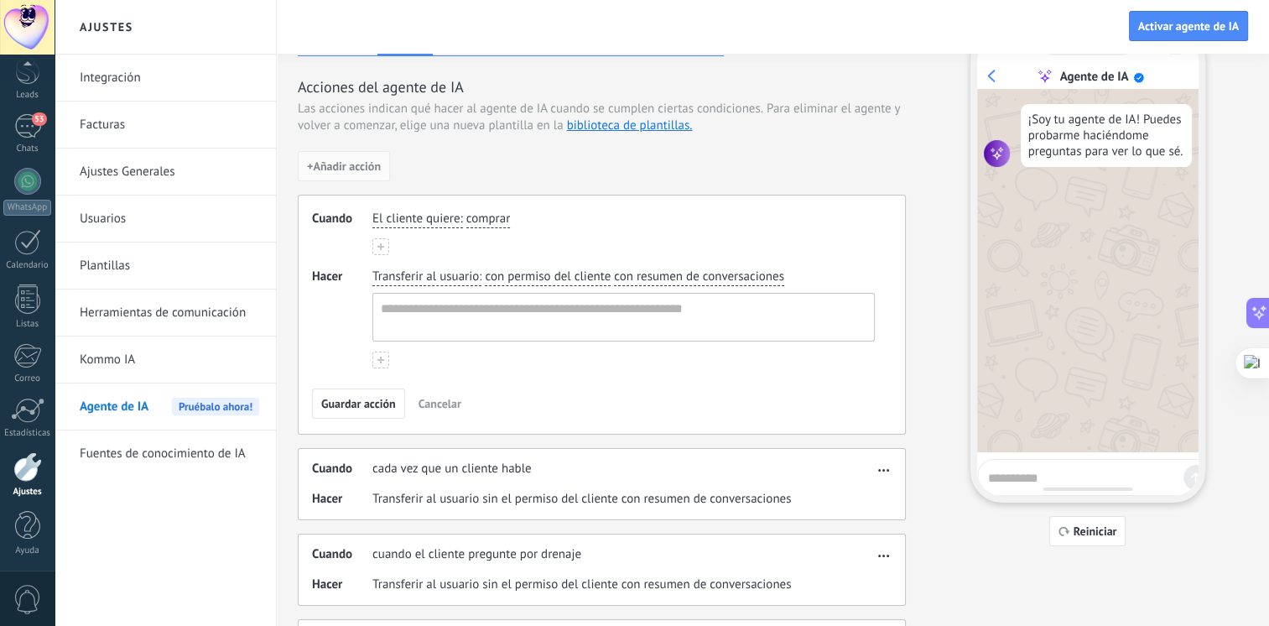
click at [470, 221] on span "comprar" at bounding box center [488, 219] width 44 height 17
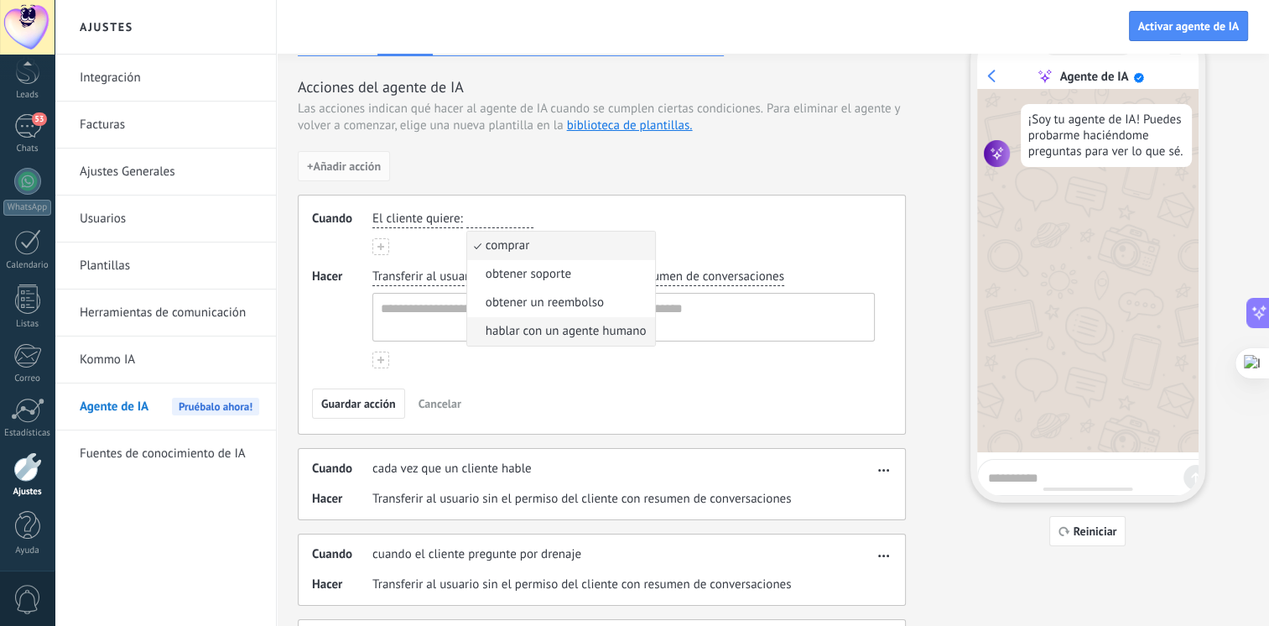
click at [560, 326] on span "hablar con un agente humano" at bounding box center [566, 331] width 161 height 17
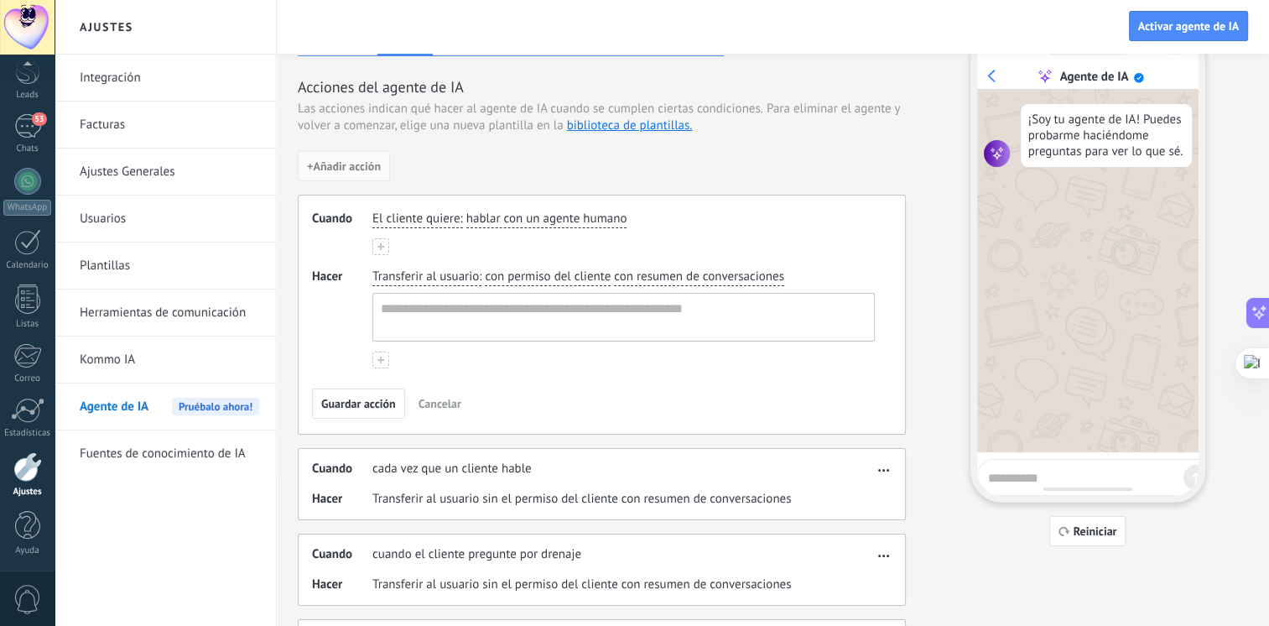
click at [440, 405] on span "Cancelar" at bounding box center [440, 404] width 43 height 12
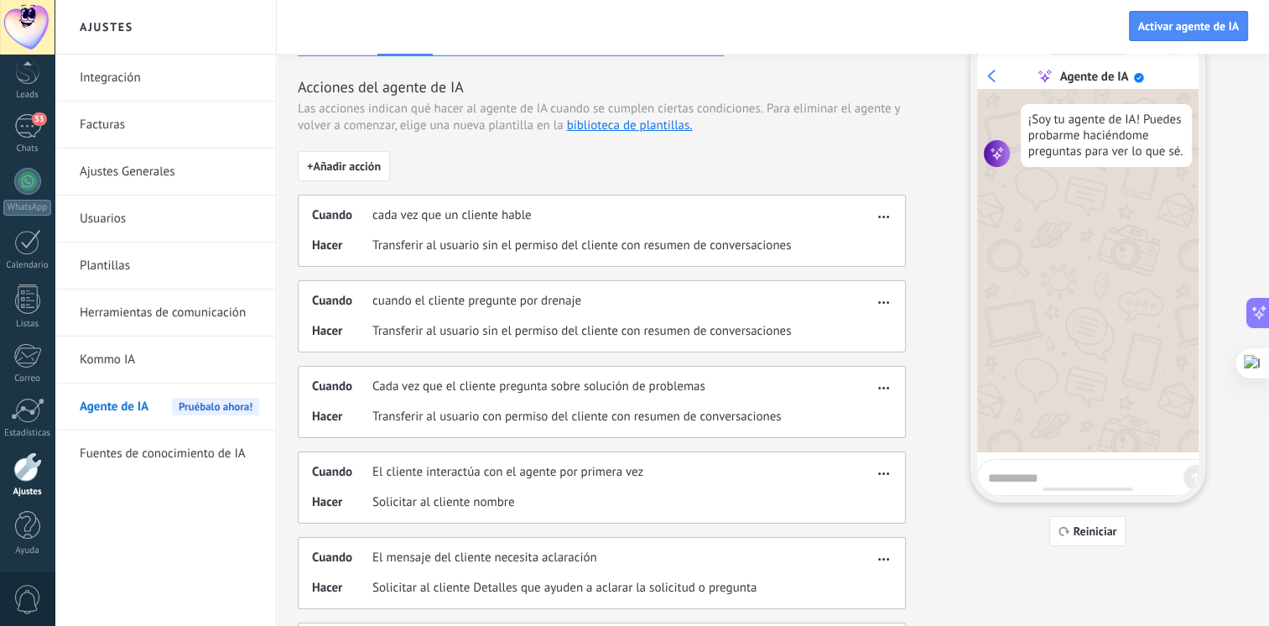
click at [883, 211] on span "button" at bounding box center [883, 214] width 11 height 12
click at [862, 243] on span "Editar" at bounding box center [851, 240] width 32 height 17
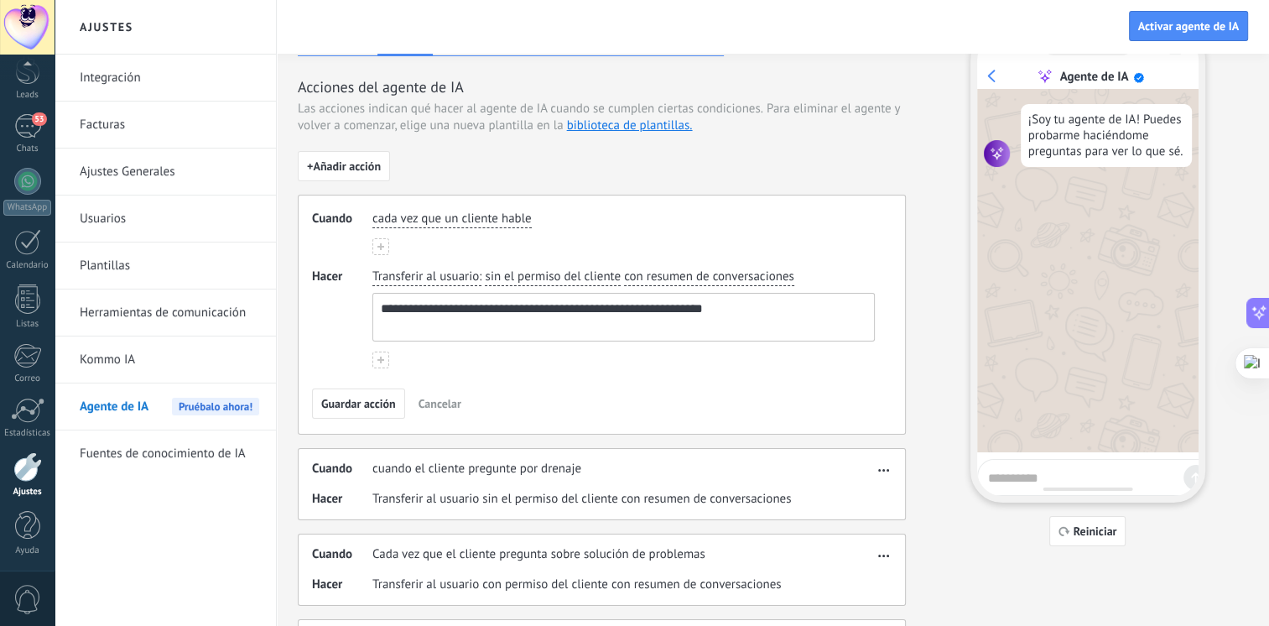
scroll to position [0, 0]
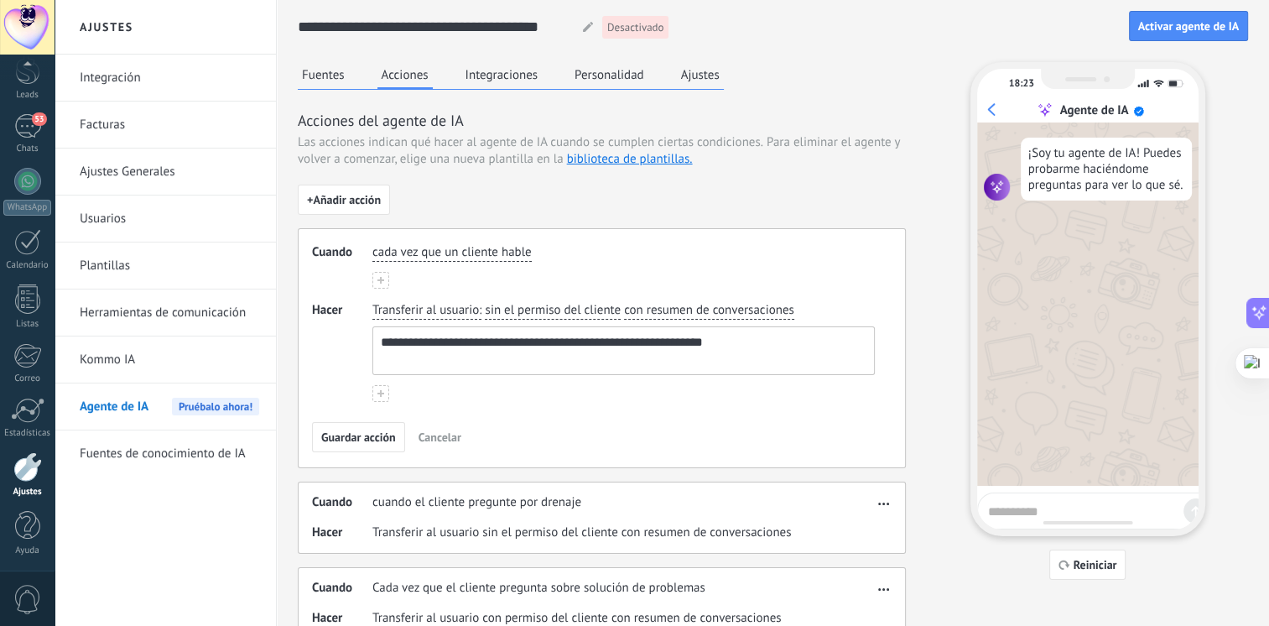
click at [434, 438] on span "Cancelar" at bounding box center [440, 437] width 43 height 12
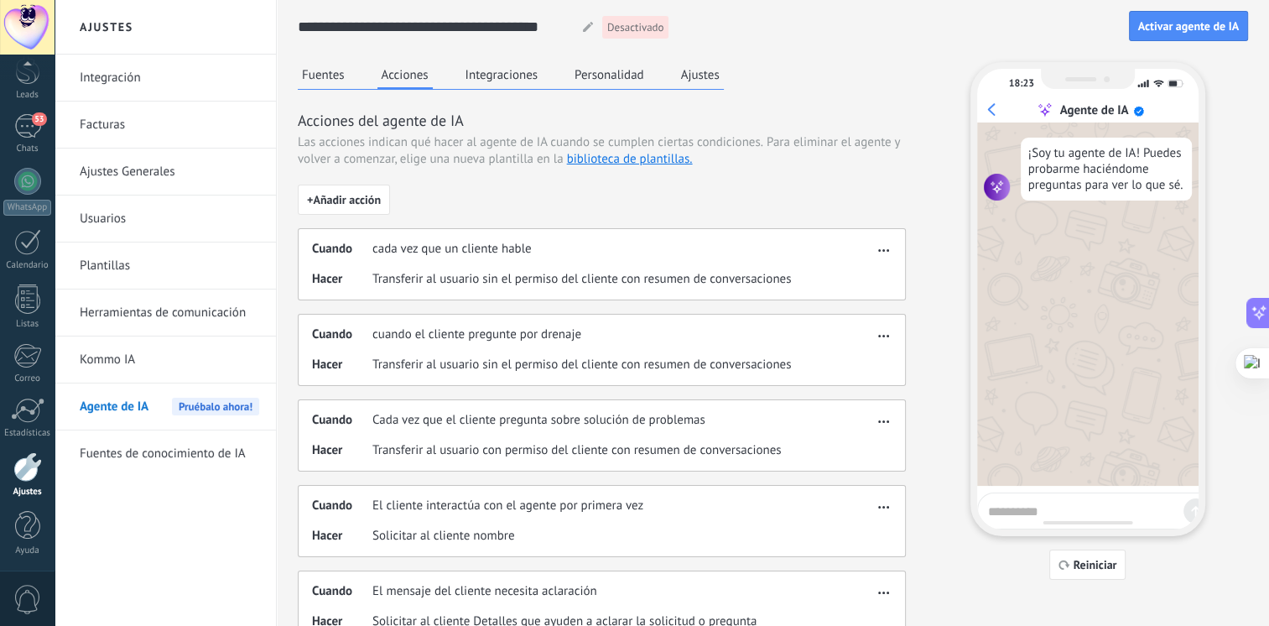
click at [1063, 367] on div "¡Soy tu agente de IA! Puedes probarme haciéndome preguntas para ver lo que sé." at bounding box center [1087, 303] width 221 height 363
click at [1023, 518] on div at bounding box center [1096, 510] width 239 height 37
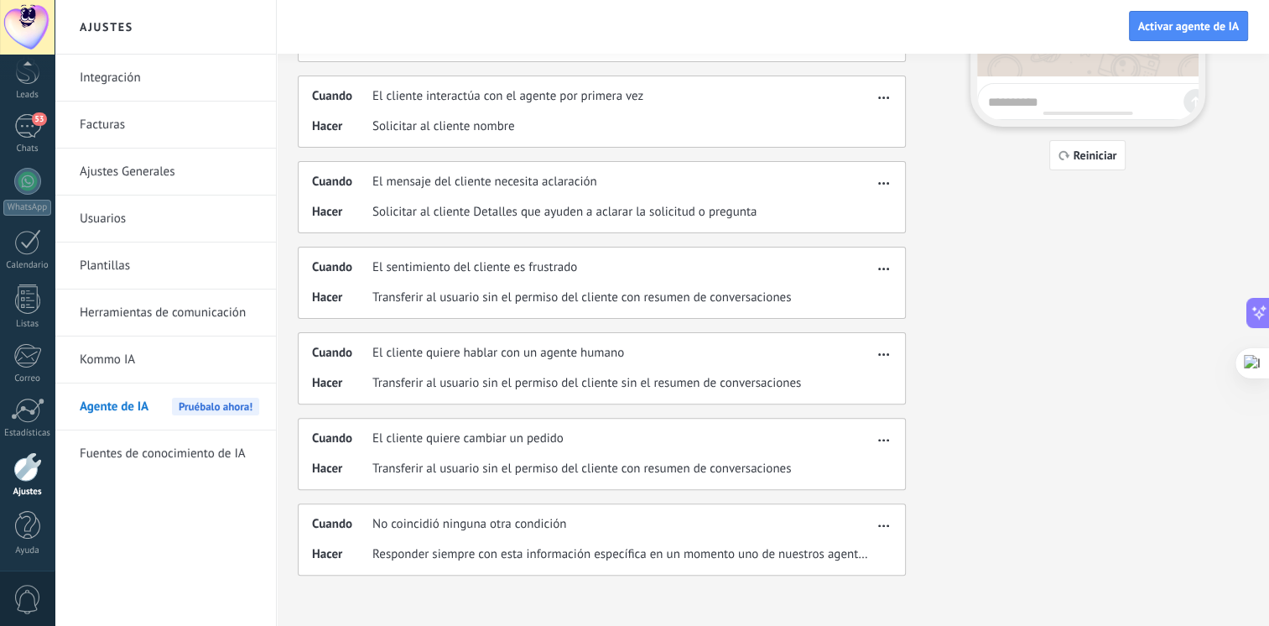
scroll to position [120, 0]
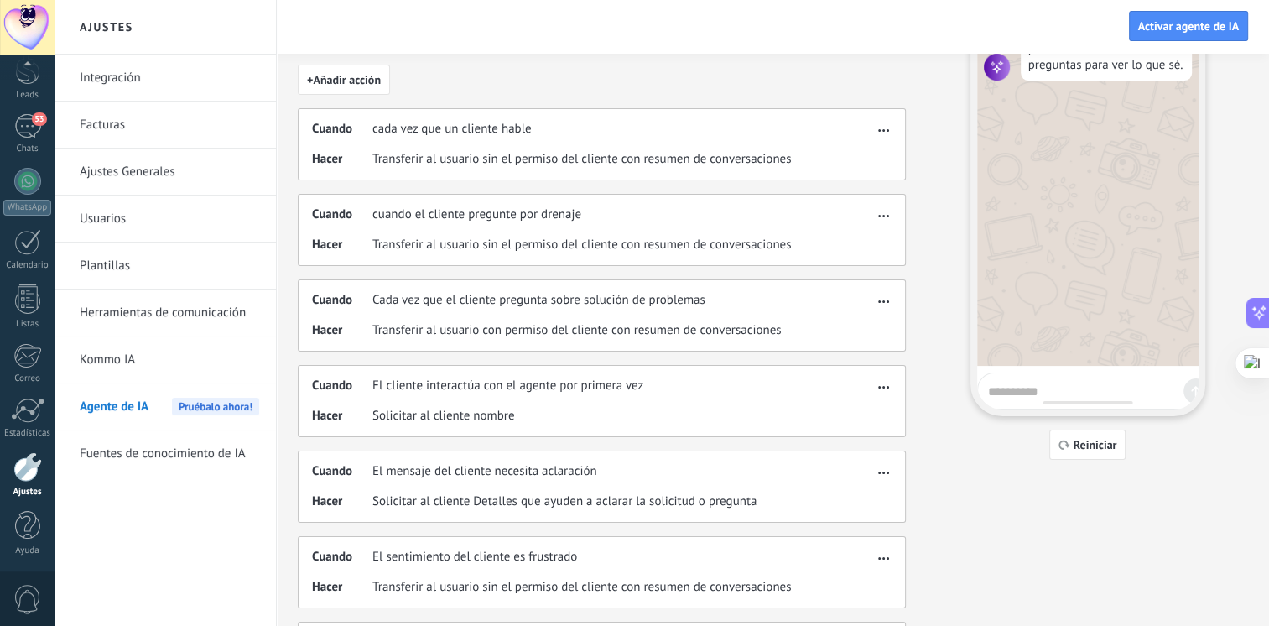
click at [1032, 384] on textarea at bounding box center [1082, 388] width 189 height 21
type textarea "*********"
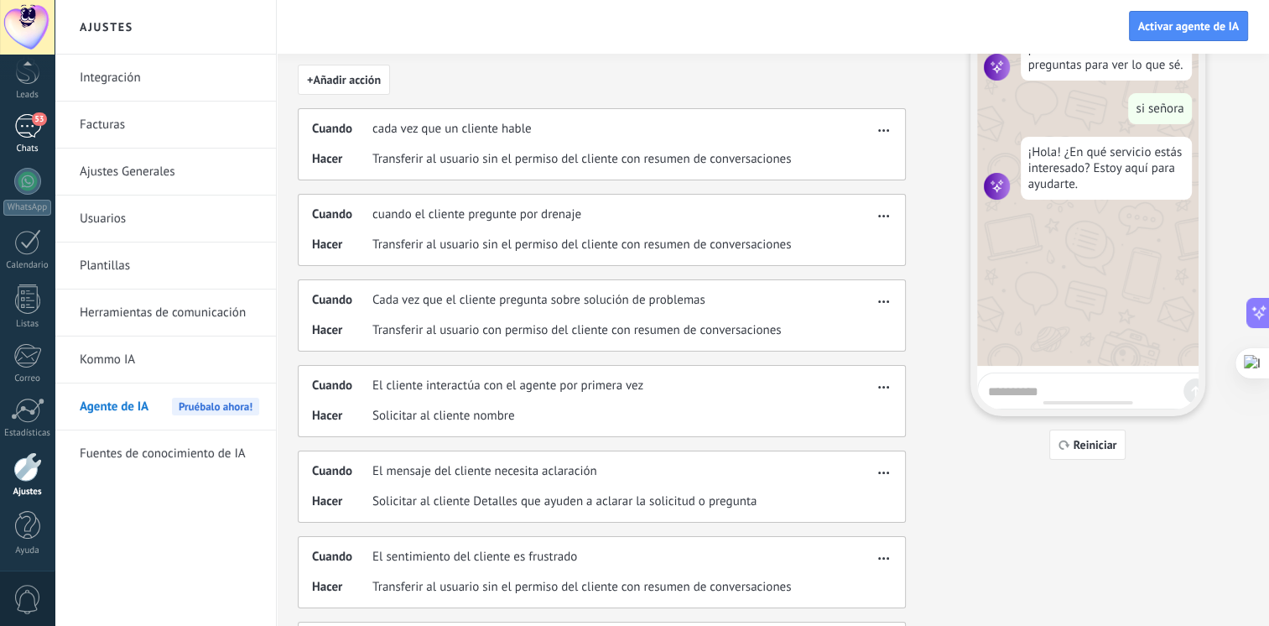
click at [20, 138] on link "53 Chats" at bounding box center [27, 134] width 55 height 40
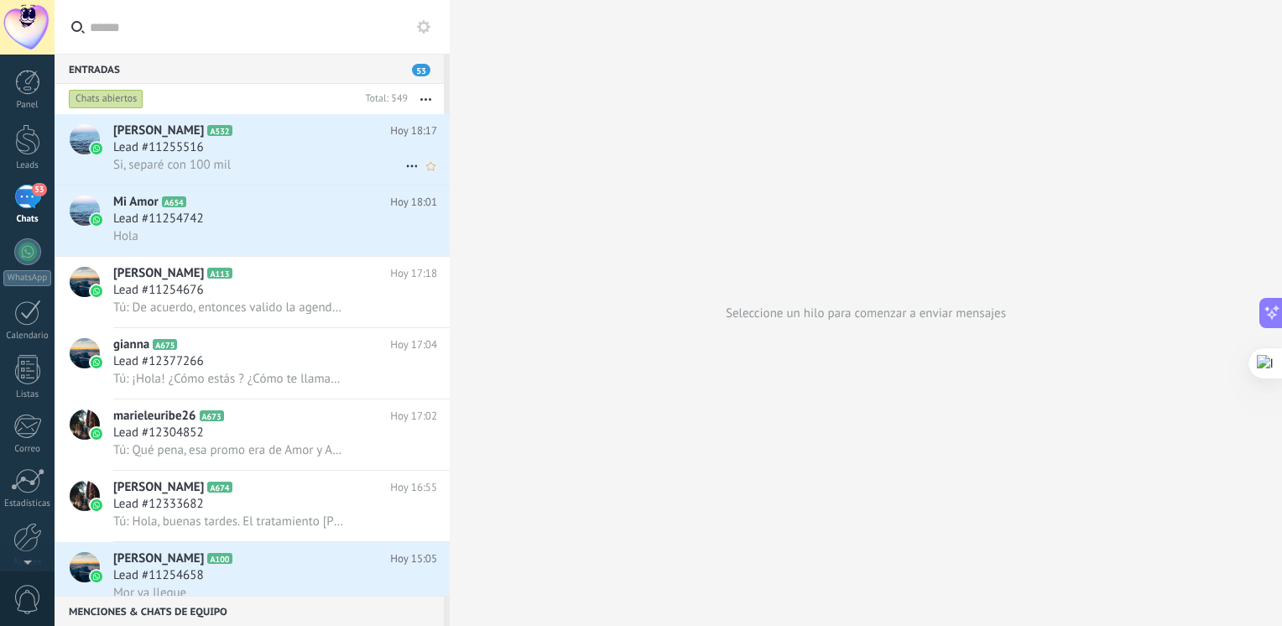
click at [303, 158] on div "Si, separé con 100 mil" at bounding box center [275, 165] width 324 height 18
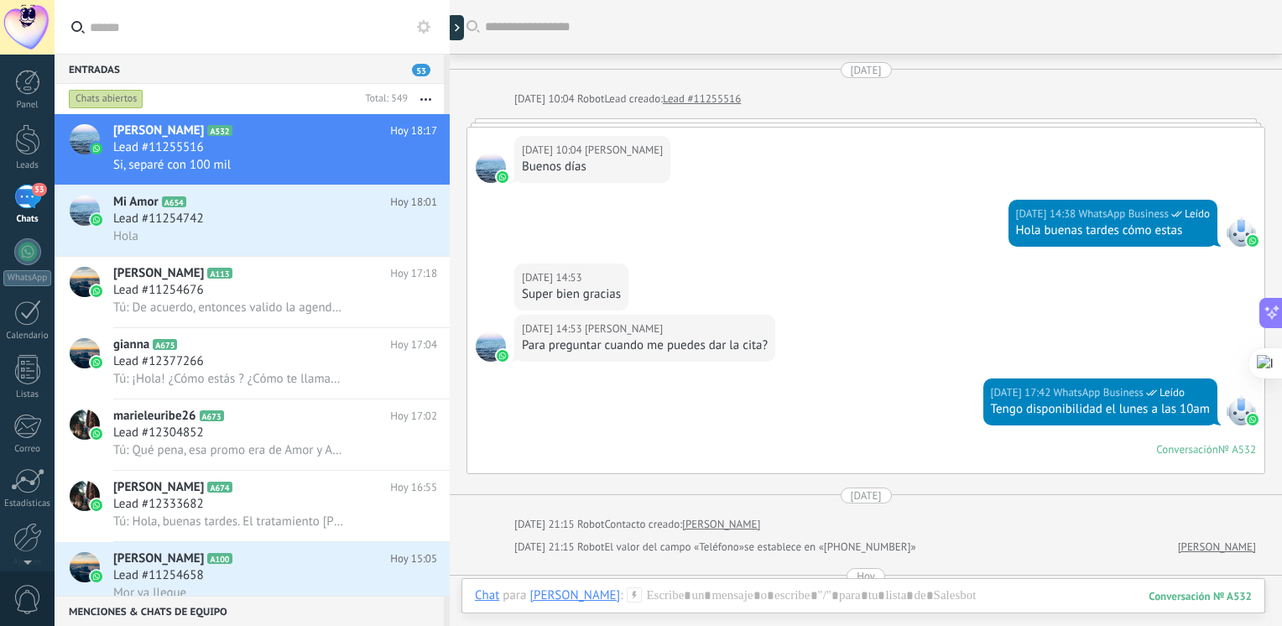
scroll to position [1862, 0]
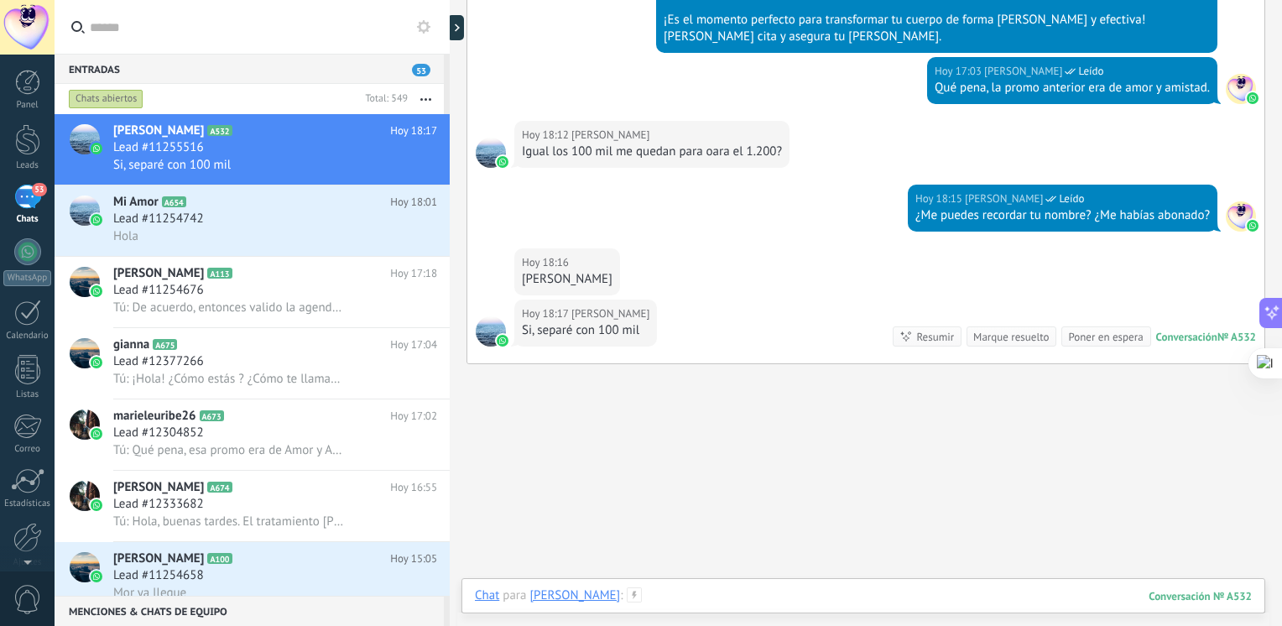
click at [663, 590] on div at bounding box center [863, 612] width 777 height 50
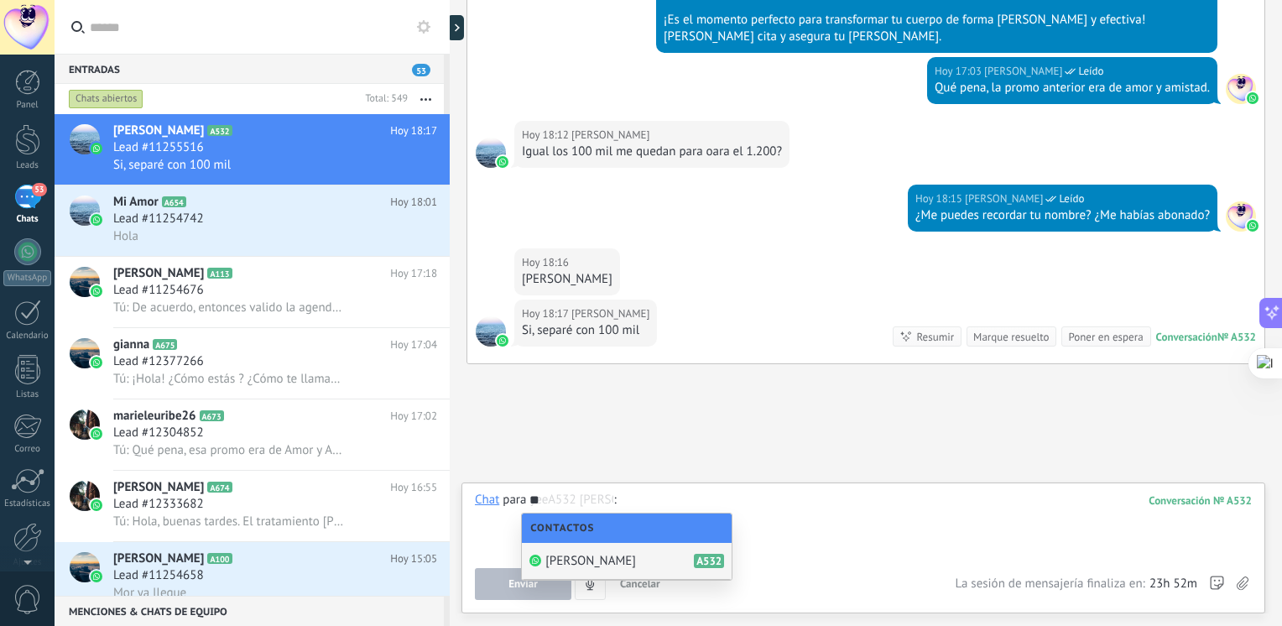
type input "*"
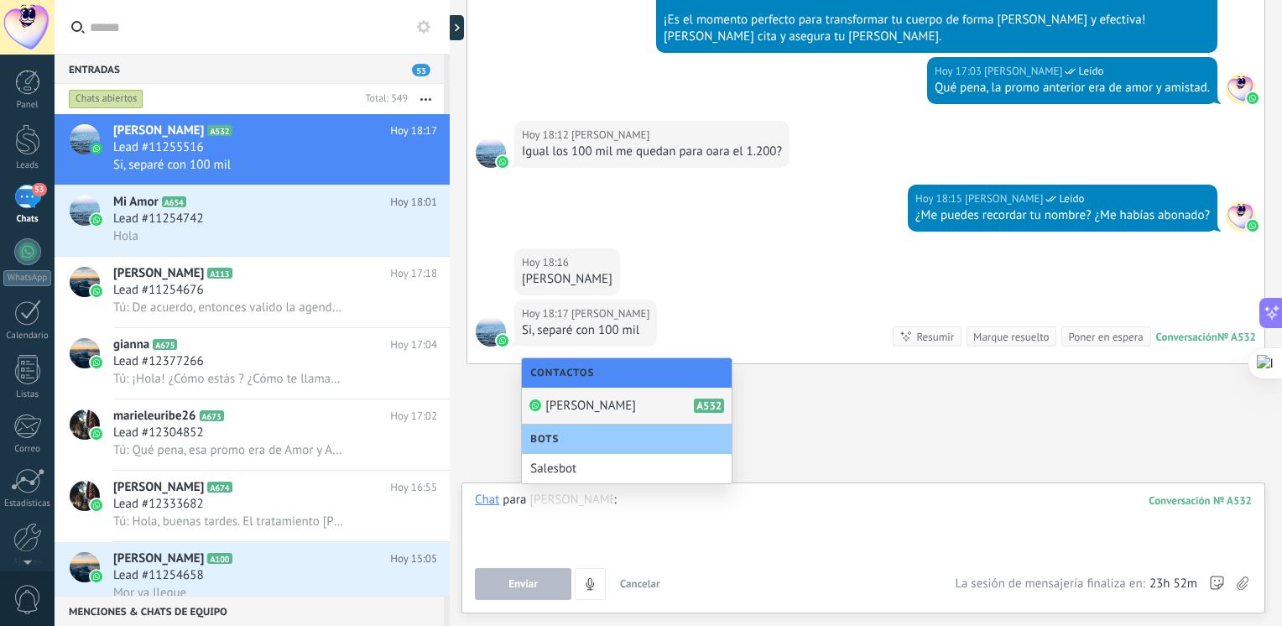
click at [695, 489] on div "Chat Correo Nota Tarea Chat para Machado Yee Machado YeeA532 : 532 Enviar Cance…" at bounding box center [863, 547] width 804 height 131
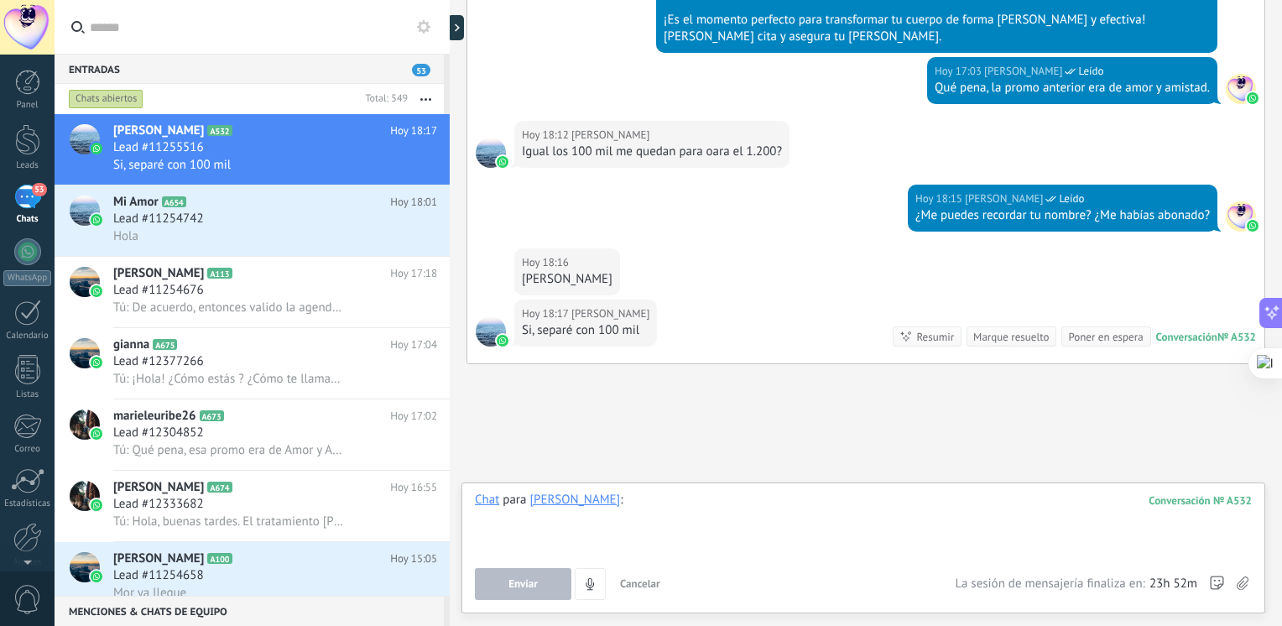
click at [681, 498] on div at bounding box center [863, 524] width 777 height 64
click at [627, 505] on icon at bounding box center [634, 499] width 15 height 15
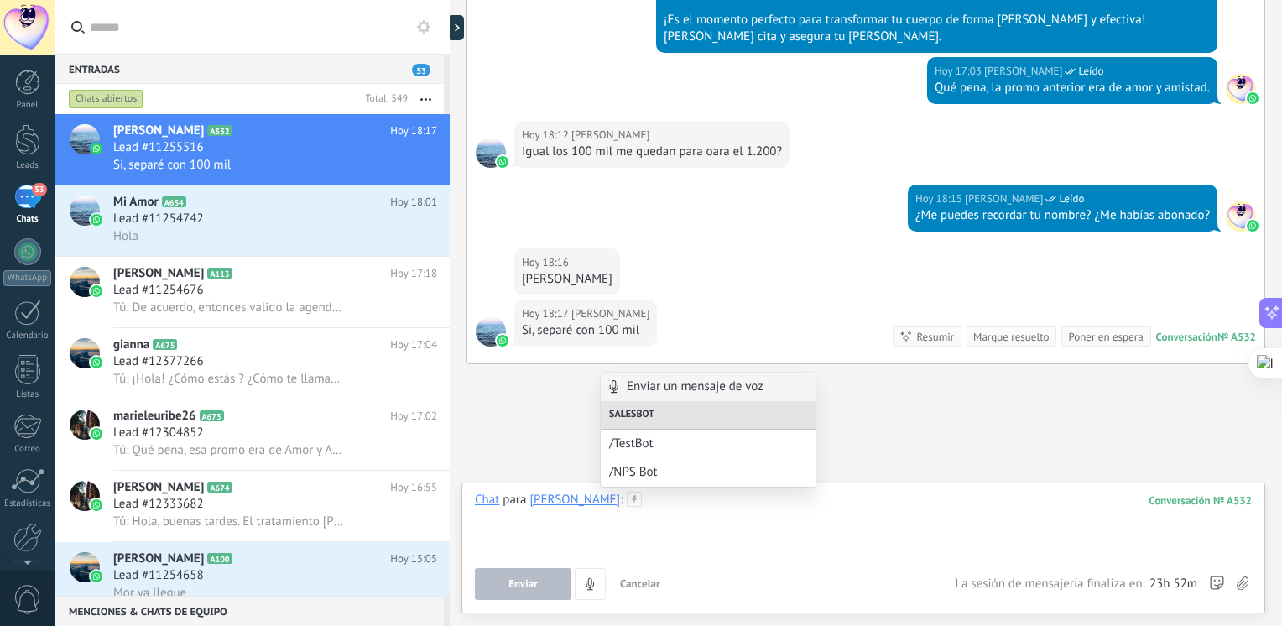
click at [644, 503] on div at bounding box center [863, 524] width 777 height 64
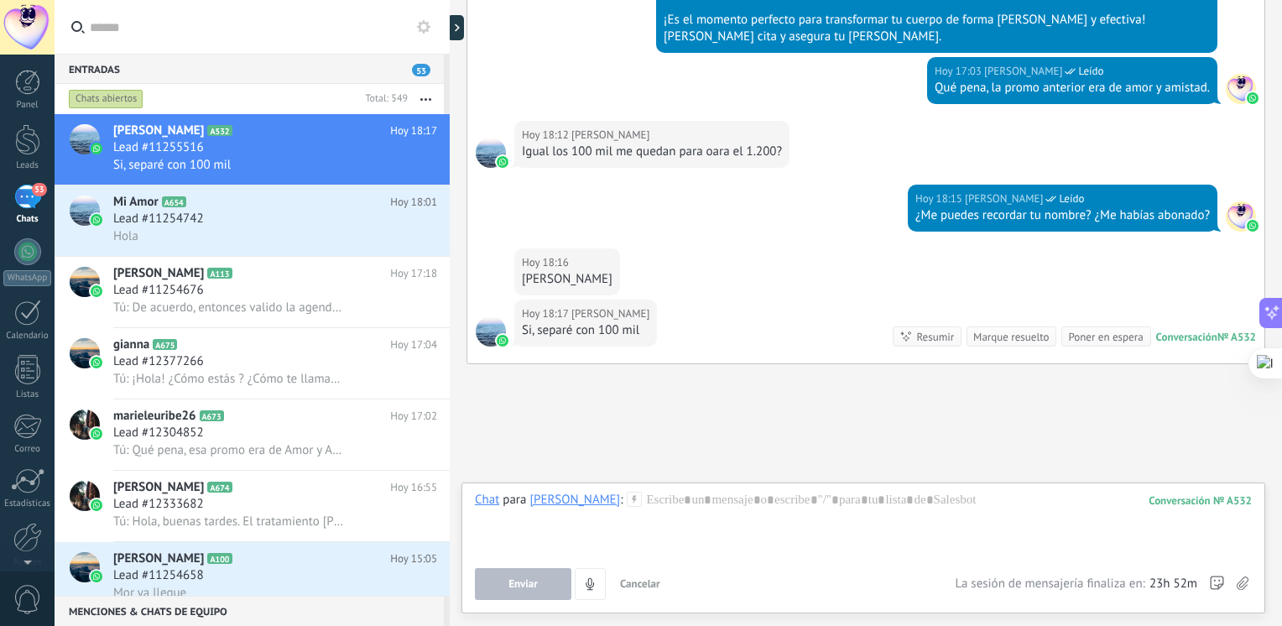
click at [627, 497] on icon at bounding box center [634, 499] width 15 height 15
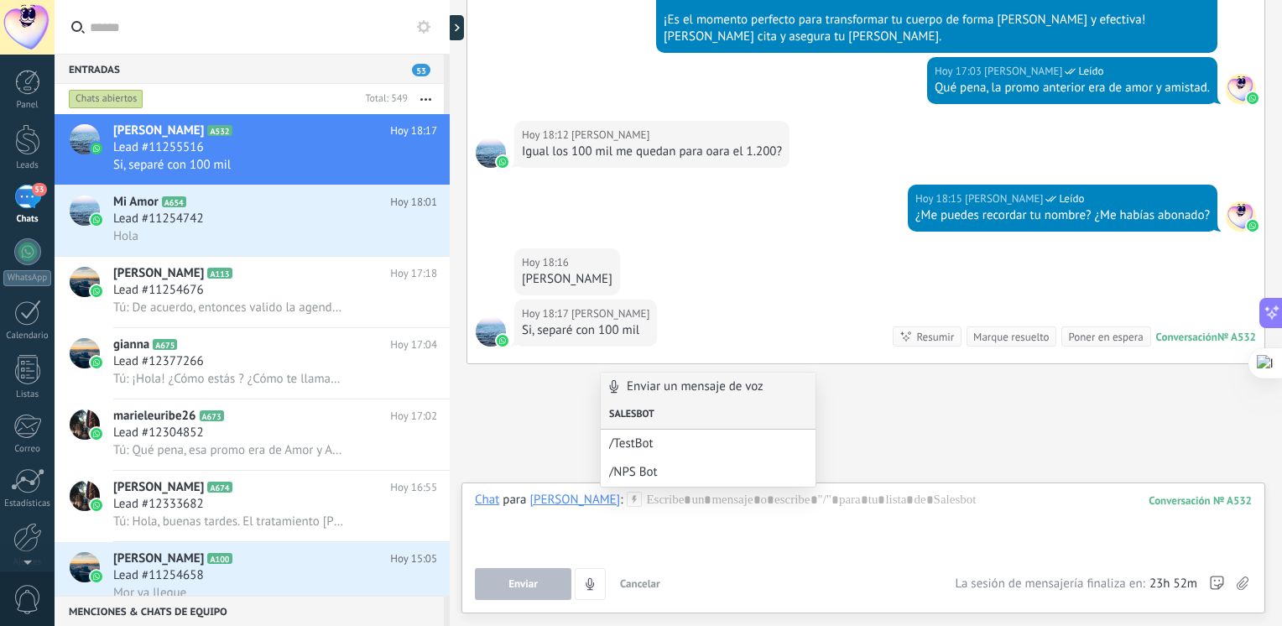
click at [654, 416] on div "Salesbot" at bounding box center [708, 415] width 215 height 29
click at [689, 502] on div at bounding box center [863, 524] width 777 height 64
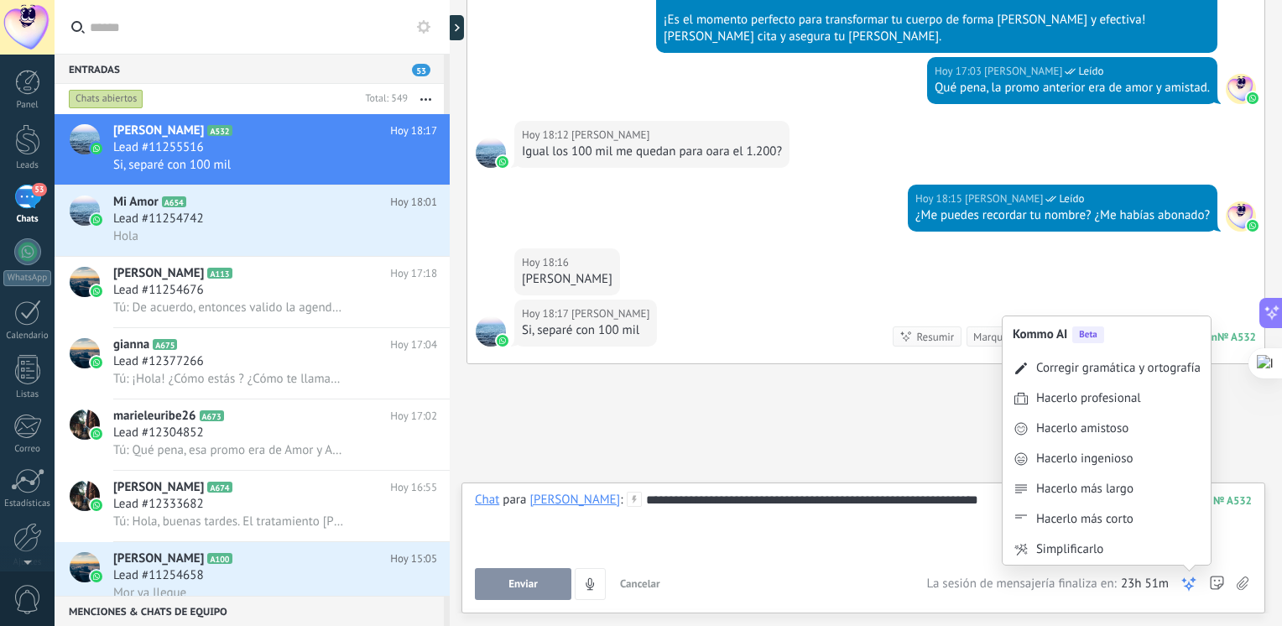
click at [1183, 581] on use at bounding box center [1189, 584] width 12 height 12
click at [1108, 367] on div "Corregir gramática y ortografía" at bounding box center [1118, 368] width 164 height 17
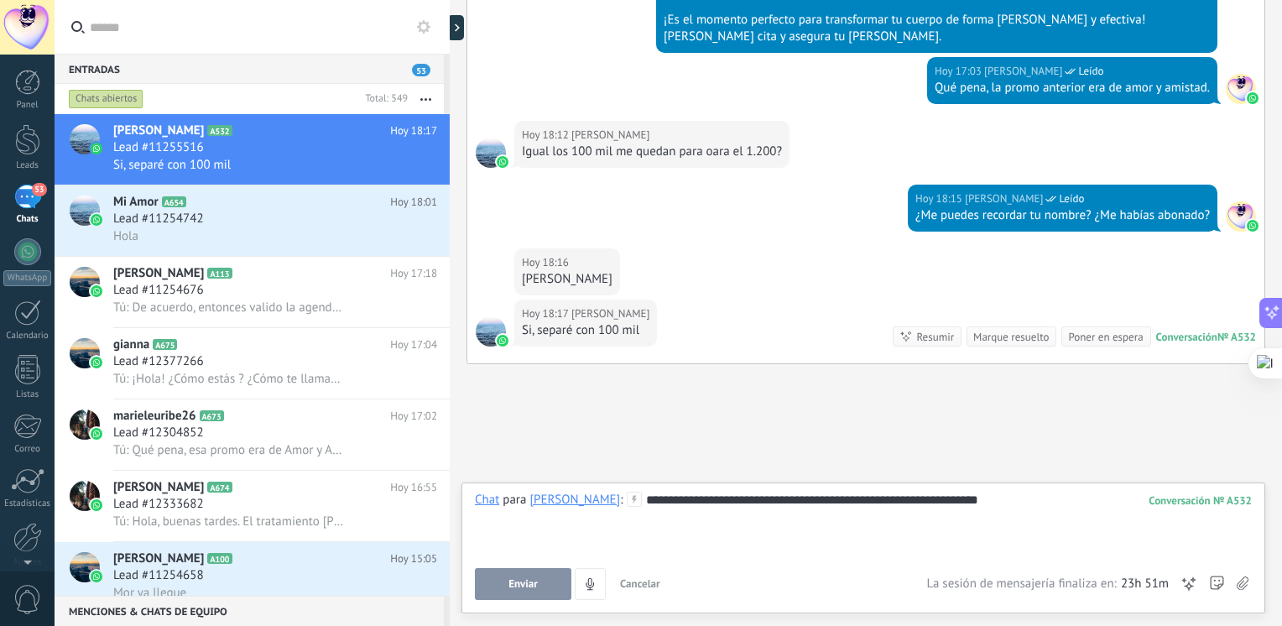
drag, startPoint x: 1280, startPoint y: 120, endPoint x: 1280, endPoint y: 107, distance: 12.6
click at [1268, 106] on div at bounding box center [1281, 313] width 1 height 626
click at [1063, 143] on div "Hoy 18:12 Machado Yee Igual los 100 mil me quedan para oara el 1.200?" at bounding box center [865, 153] width 797 height 64
click at [554, 588] on button "Enviar" at bounding box center [523, 584] width 96 height 32
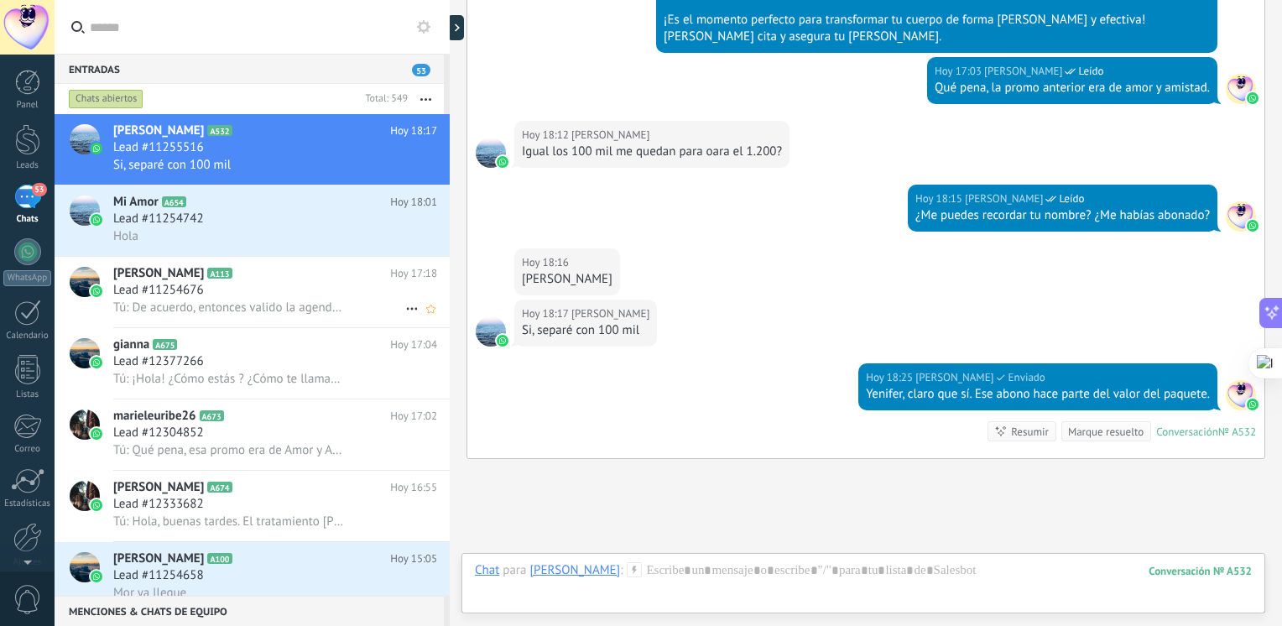
scroll to position [1968, 0]
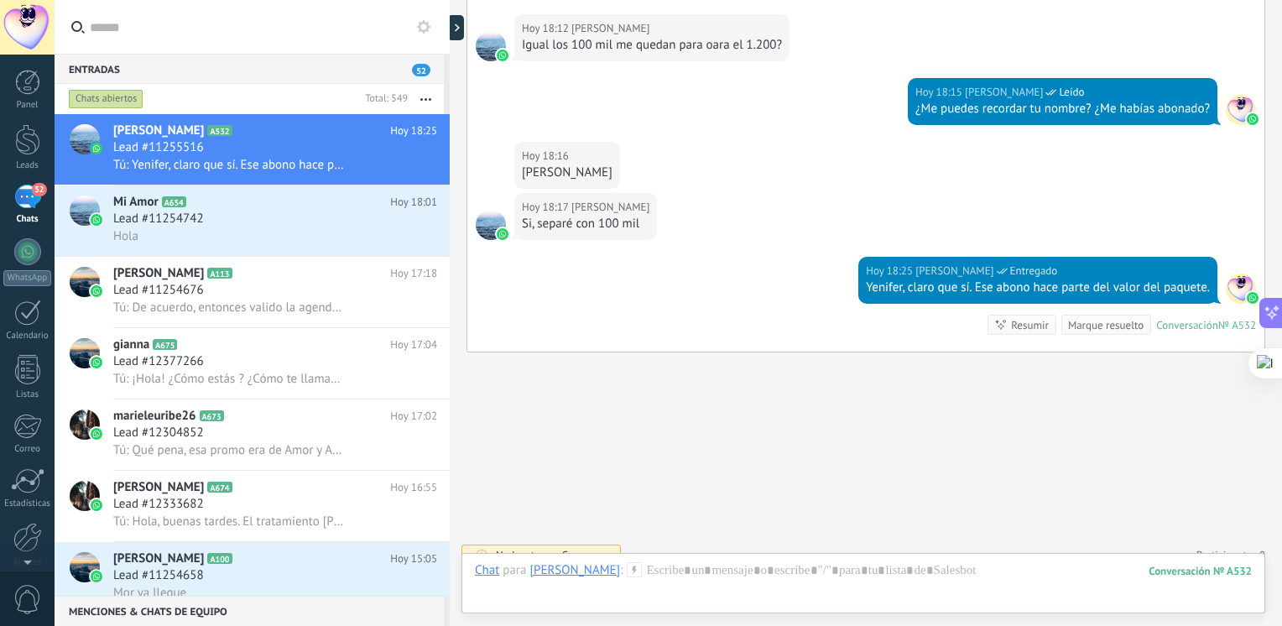
click at [528, 548] on div "No hay tareas. Crear una" at bounding box center [551, 555] width 111 height 14
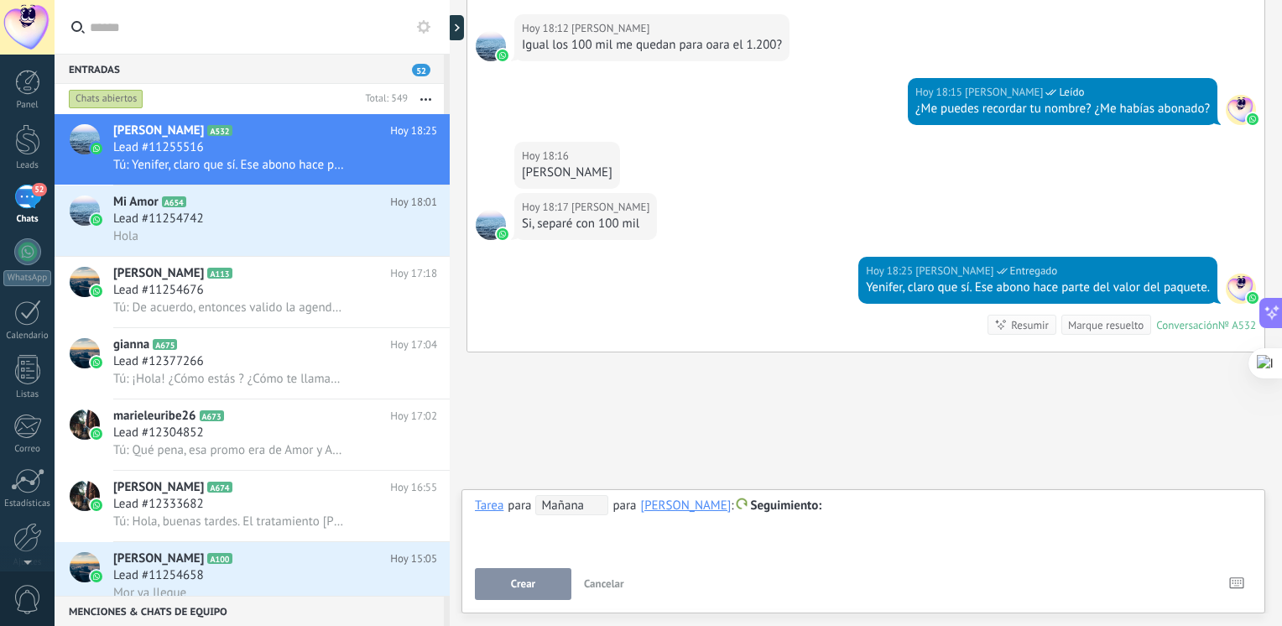
click at [606, 589] on span "Cancelar" at bounding box center [604, 583] width 40 height 14
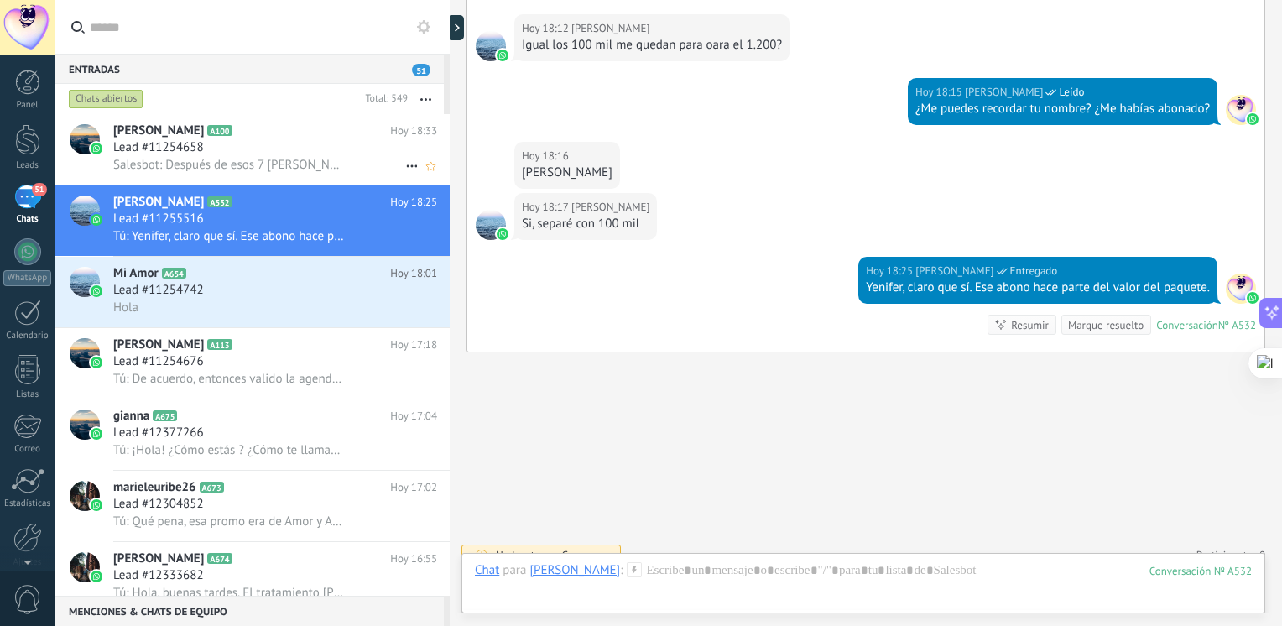
click at [319, 156] on div "Lead #11254658" at bounding box center [275, 147] width 324 height 17
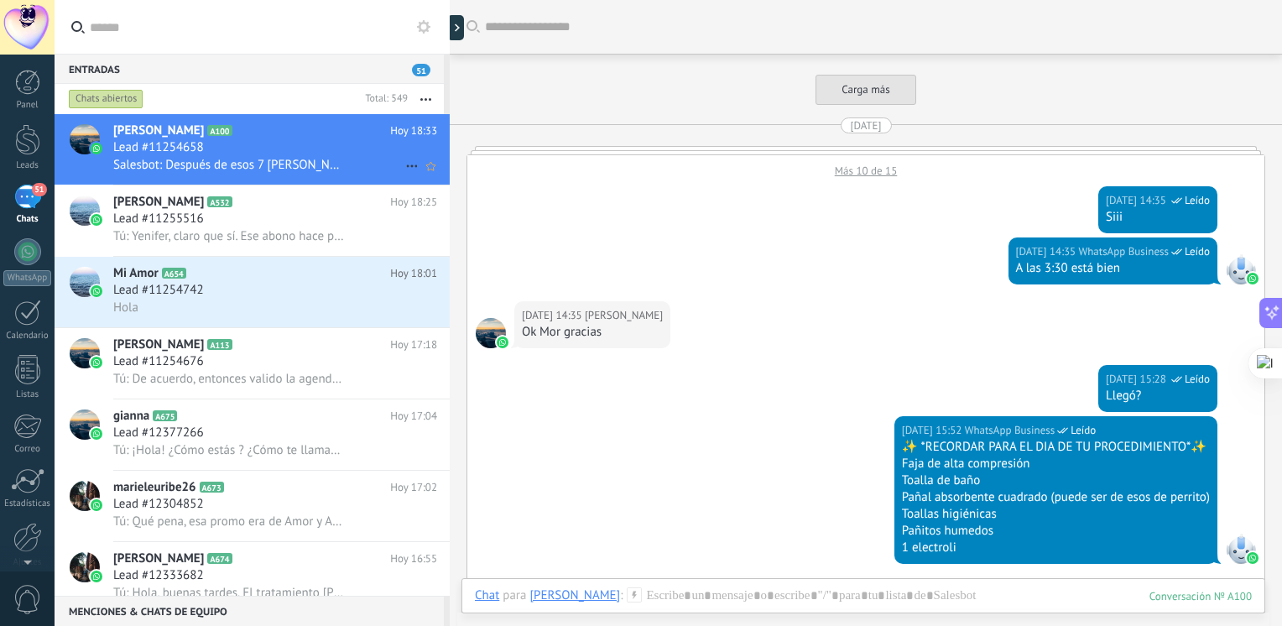
scroll to position [2295, 0]
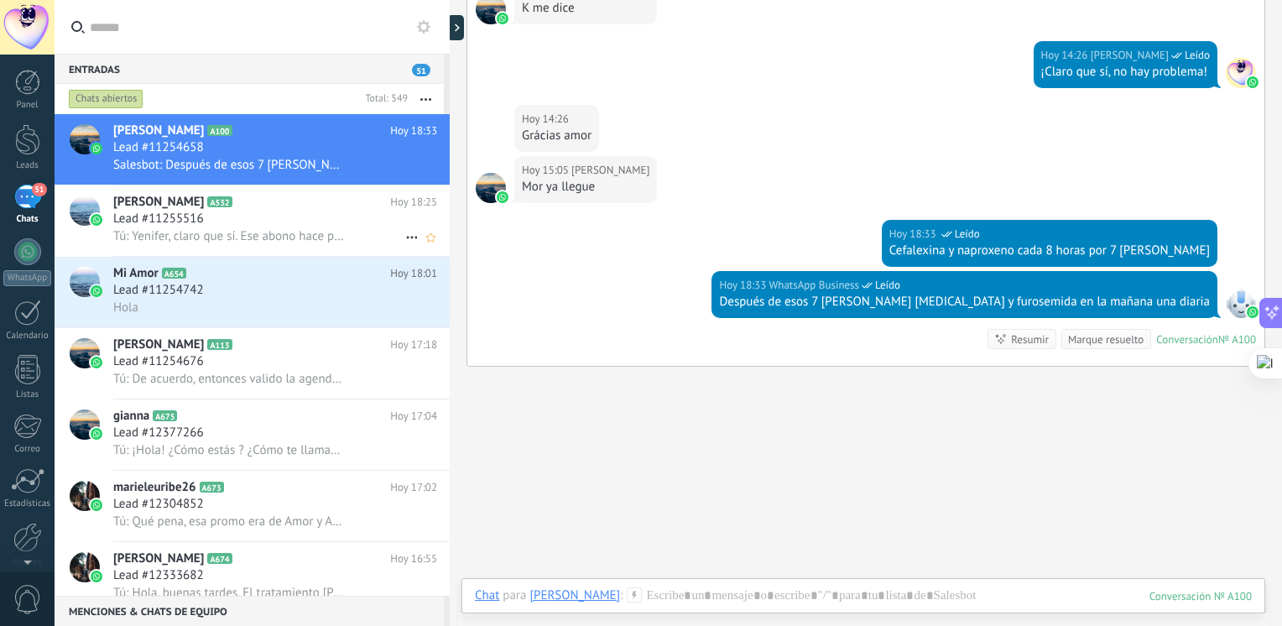
click at [310, 242] on span "Tú: Yenifer, claro que sí. Ese abono hace parte del valor del paquete." at bounding box center [229, 236] width 232 height 16
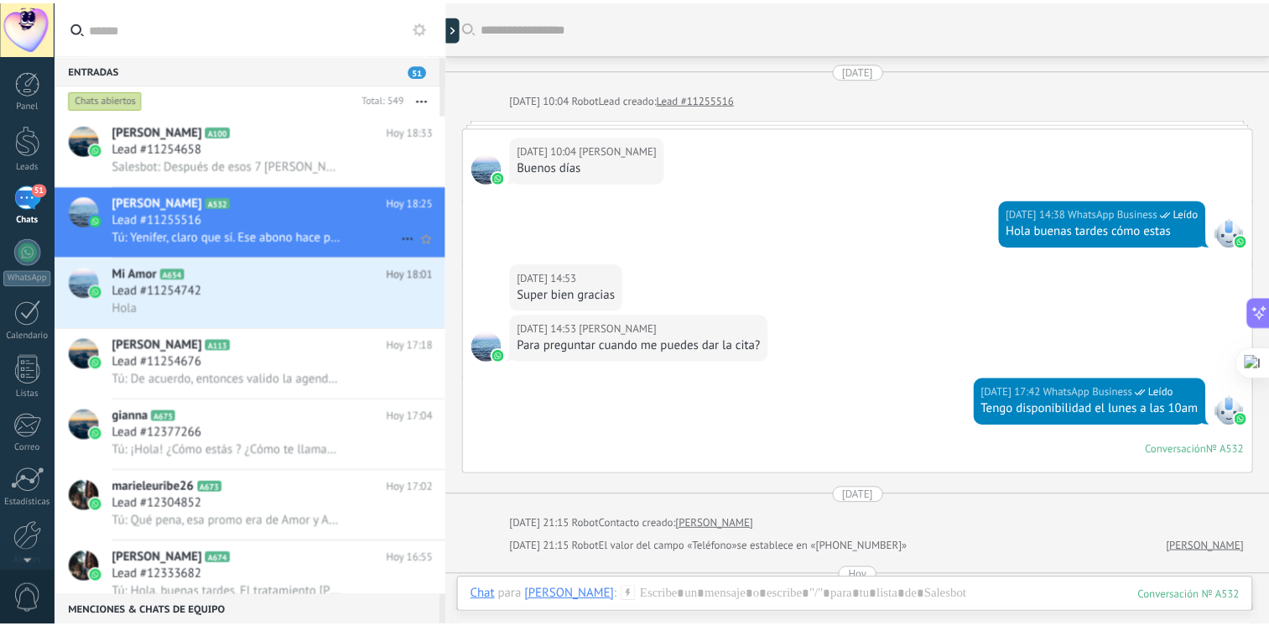
scroll to position [1585, 0]
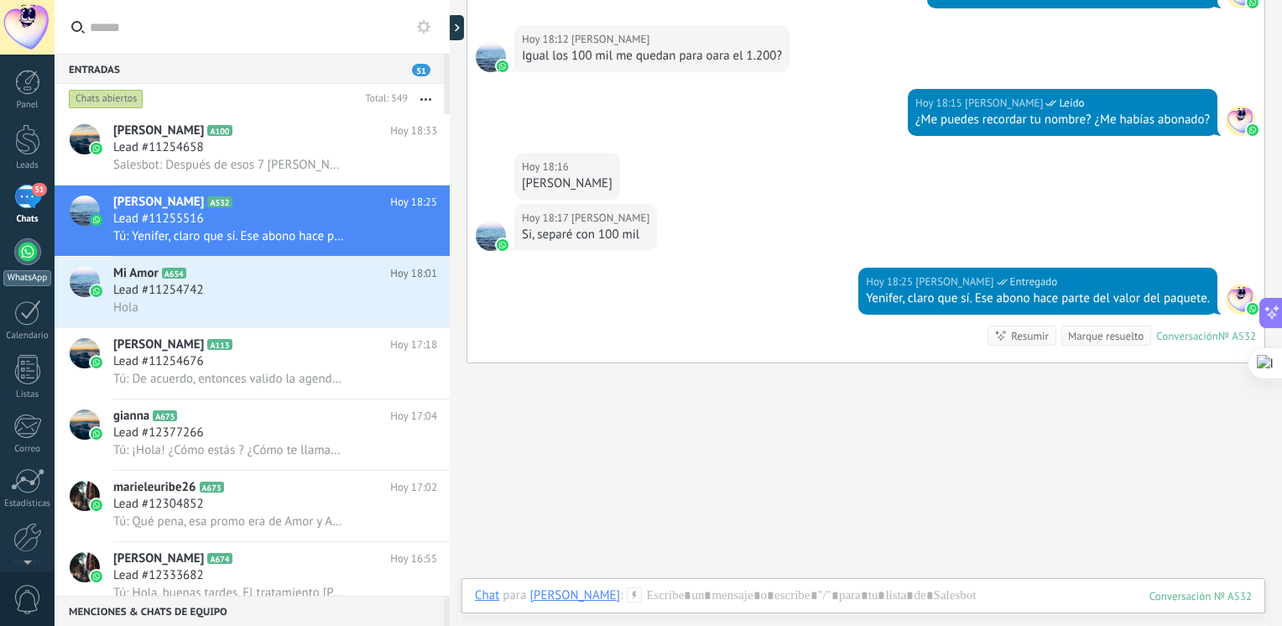
click at [41, 253] on link "WhatsApp" at bounding box center [27, 262] width 55 height 48
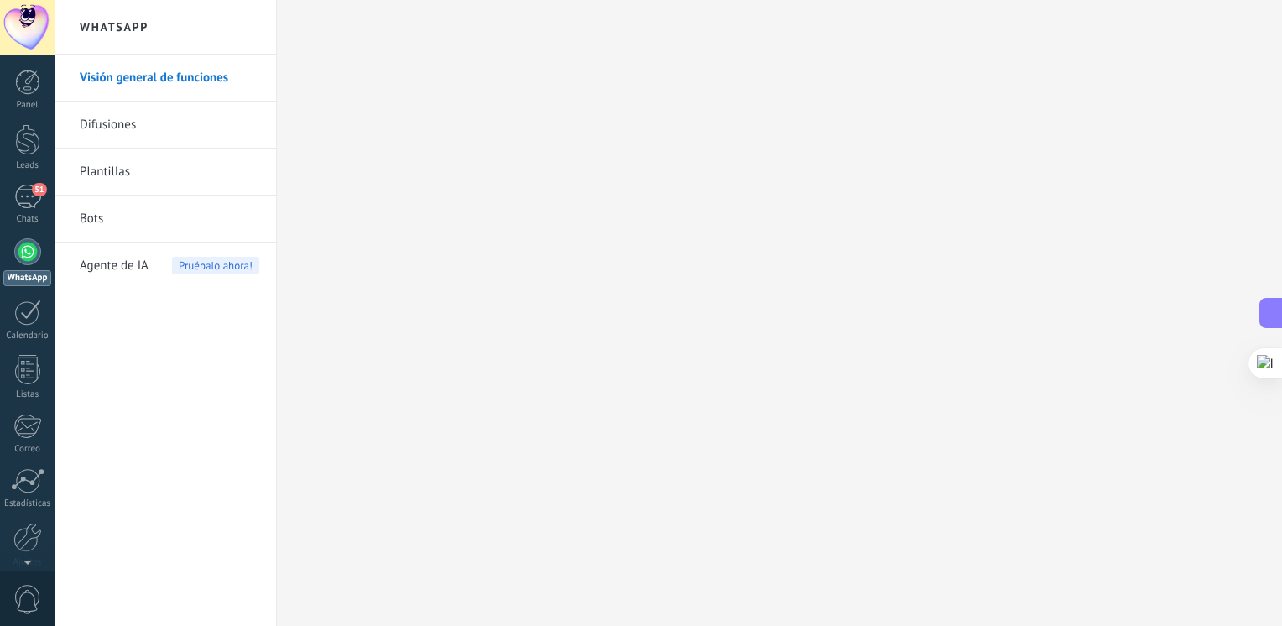
click at [145, 272] on span "Agente de IA" at bounding box center [114, 265] width 69 height 47
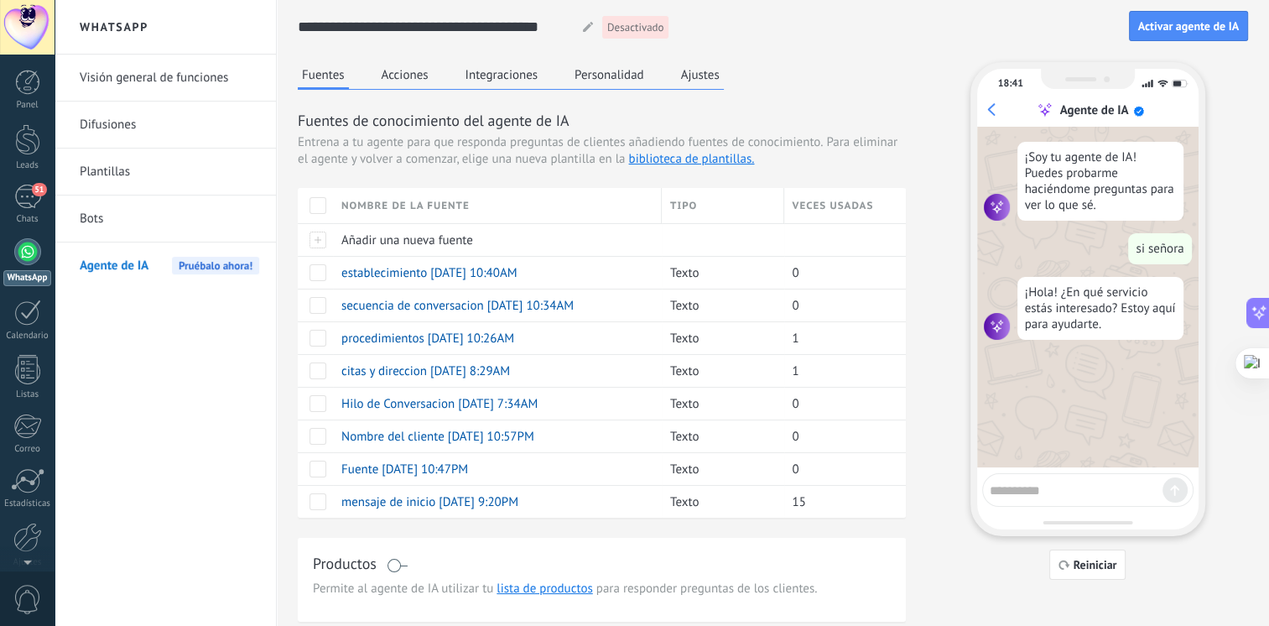
click at [1045, 485] on textarea at bounding box center [1076, 487] width 173 height 21
type textarea "**********"
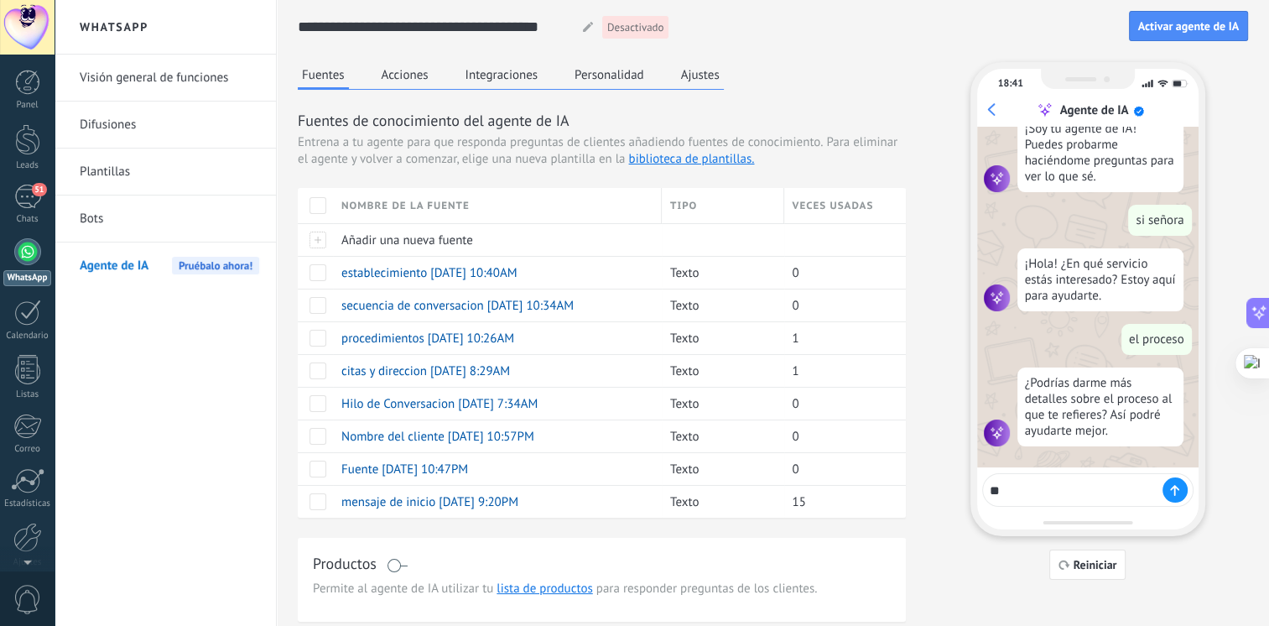
type textarea "*"
type textarea "**********"
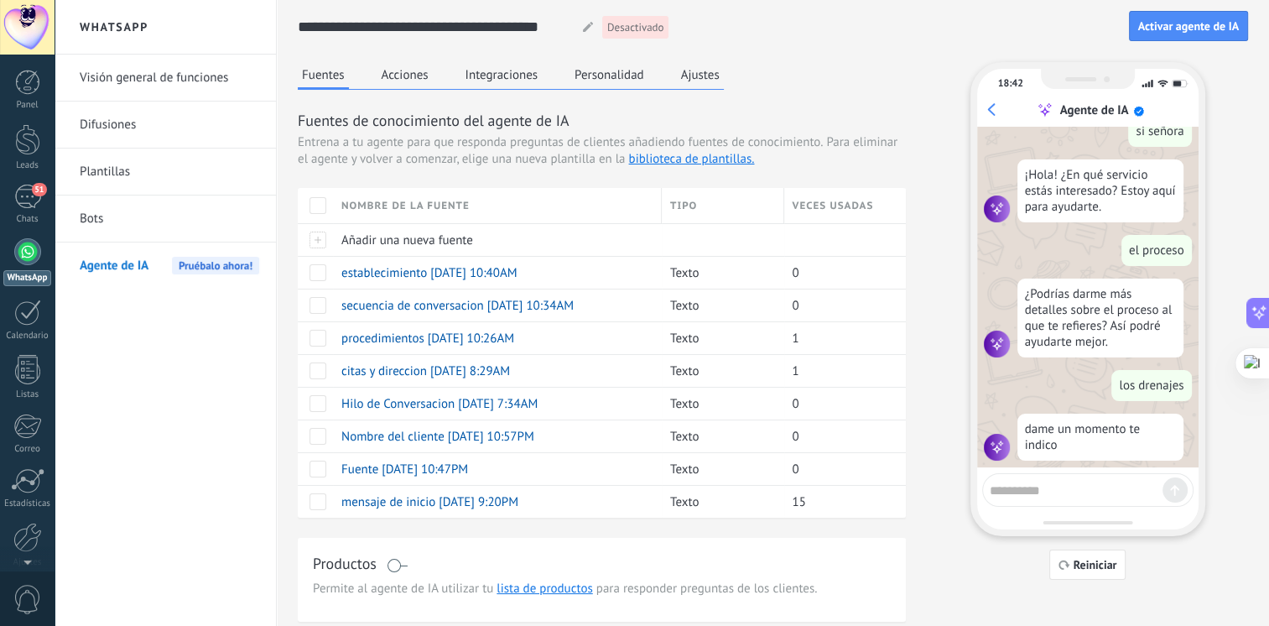
scroll to position [134, 0]
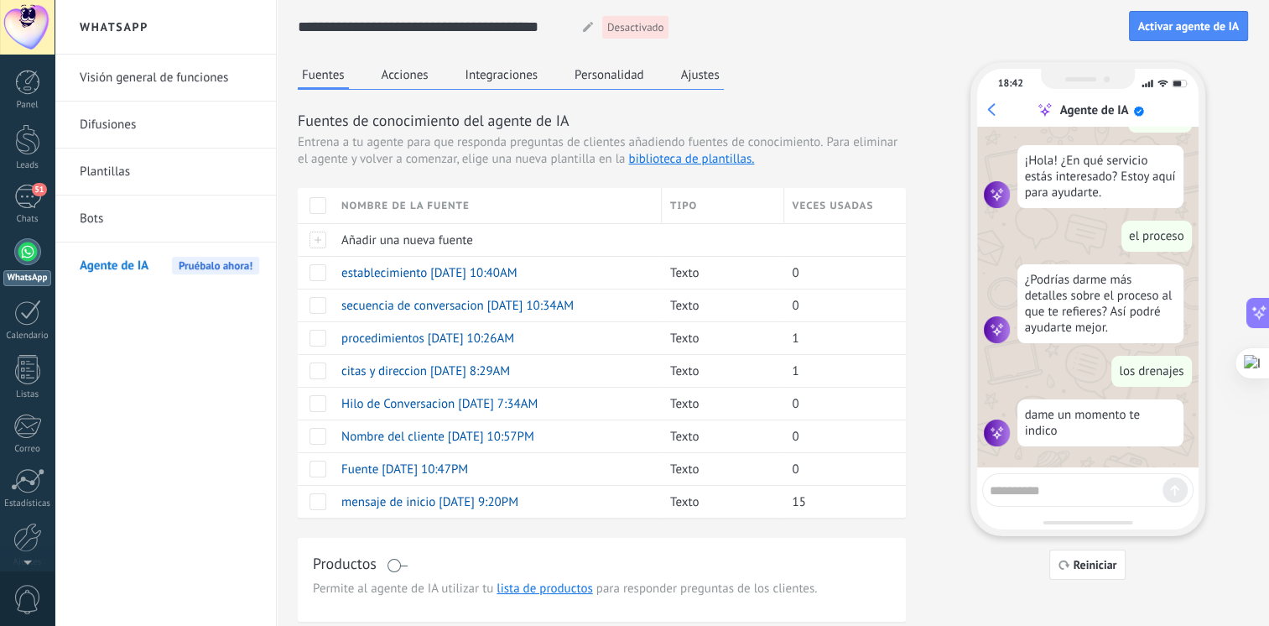
click at [409, 71] on button "Acciones" at bounding box center [405, 74] width 55 height 25
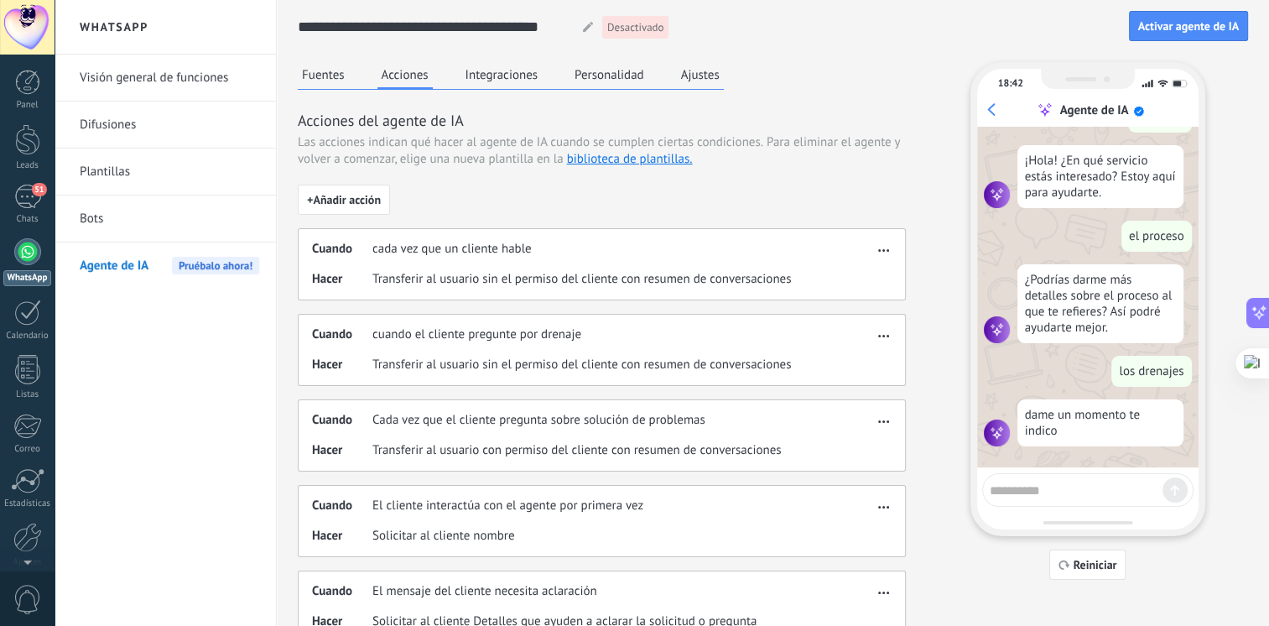
click at [790, 362] on span "Transferir al usuario sin el permiso del cliente con resumen de conversaciones" at bounding box center [581, 365] width 419 height 17
click at [874, 333] on button "button" at bounding box center [883, 333] width 19 height 20
click at [858, 359] on span "Editar" at bounding box center [851, 360] width 32 height 17
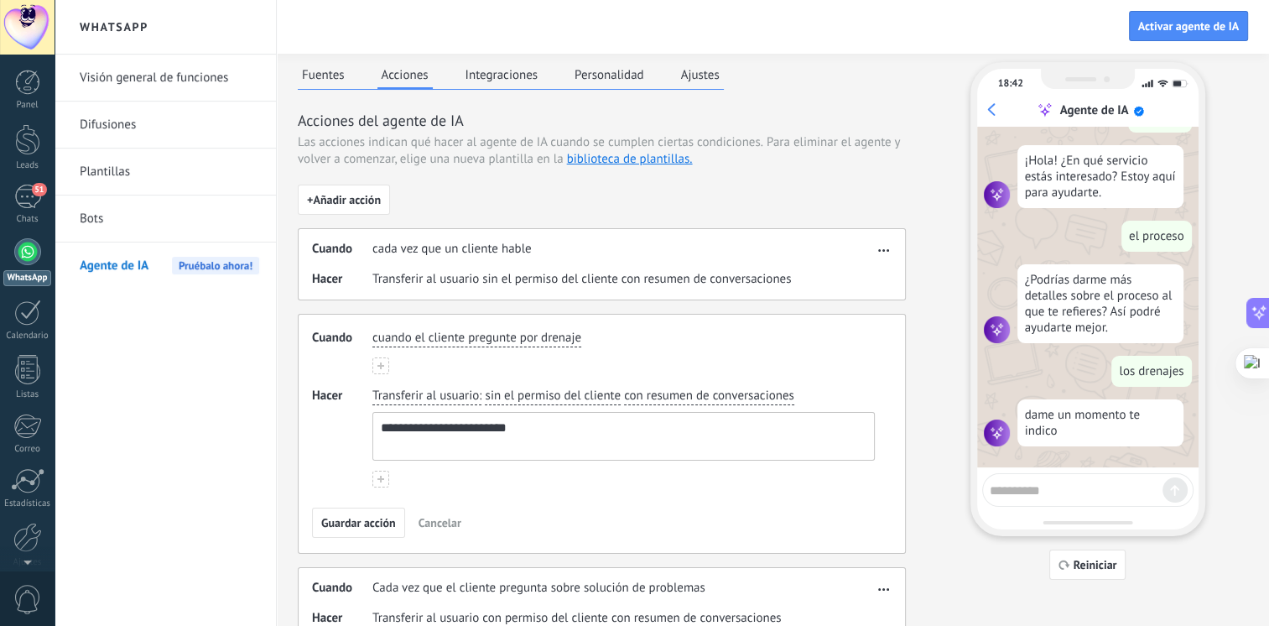
scroll to position [36, 0]
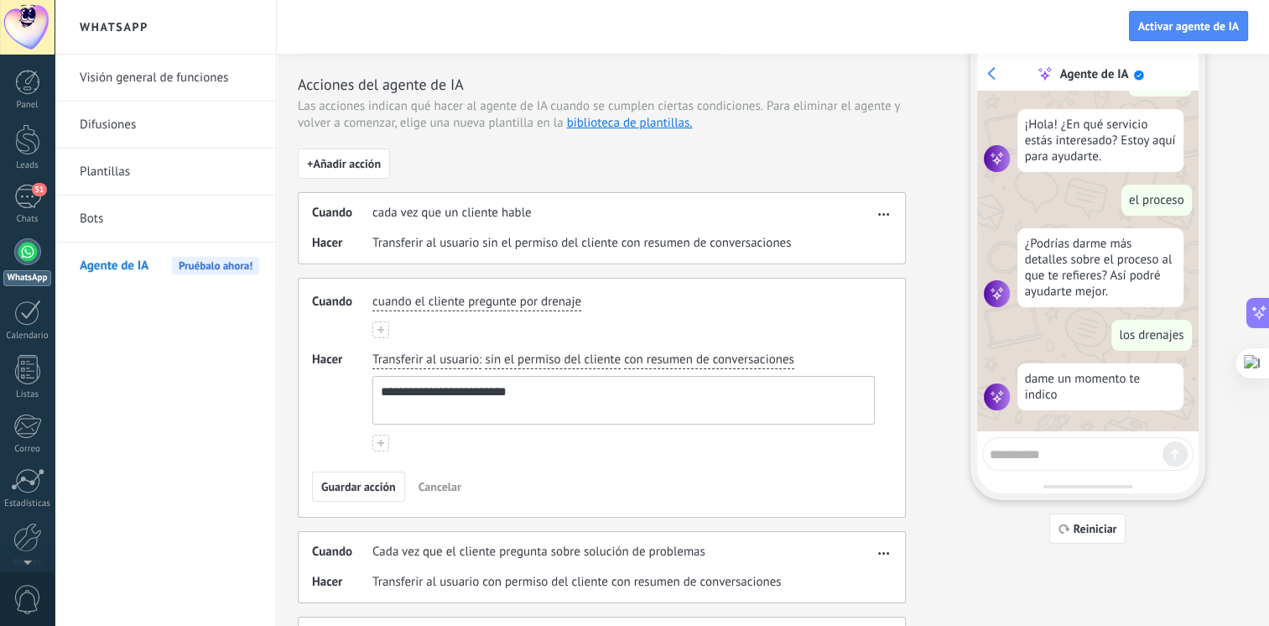
click at [598, 390] on textarea "**********" at bounding box center [622, 400] width 498 height 47
click at [516, 393] on textarea "**********" at bounding box center [622, 400] width 498 height 47
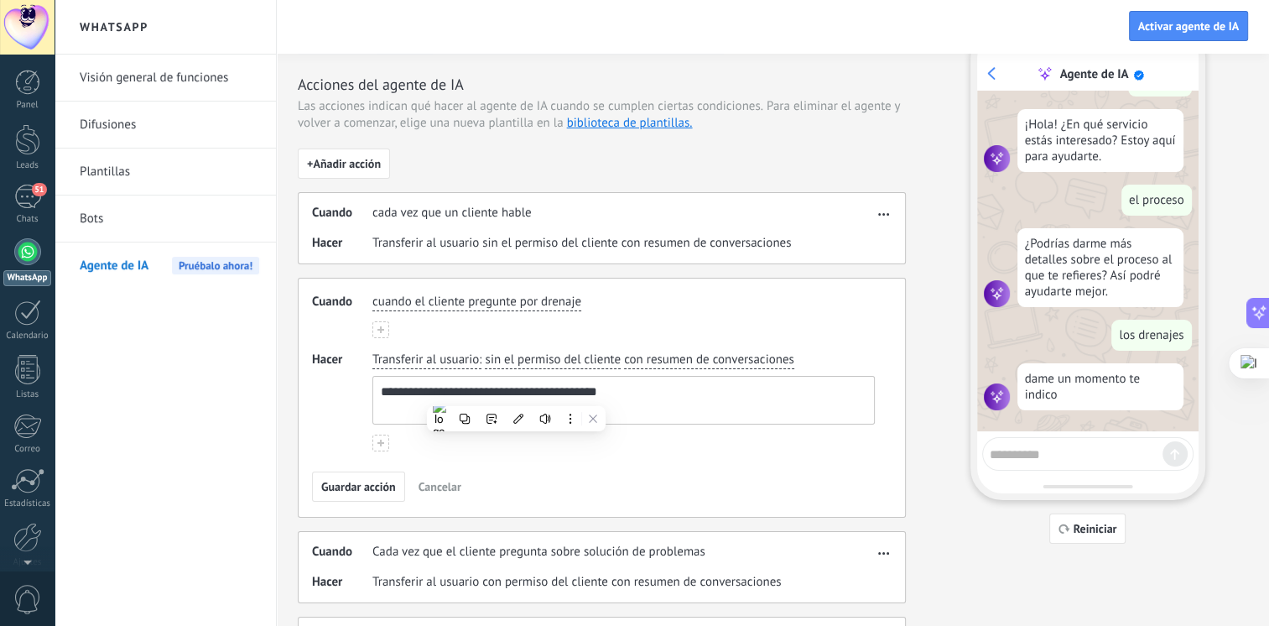
type textarea "**********"
click at [654, 362] on span "con resumen de conversaciones" at bounding box center [709, 360] width 170 height 17
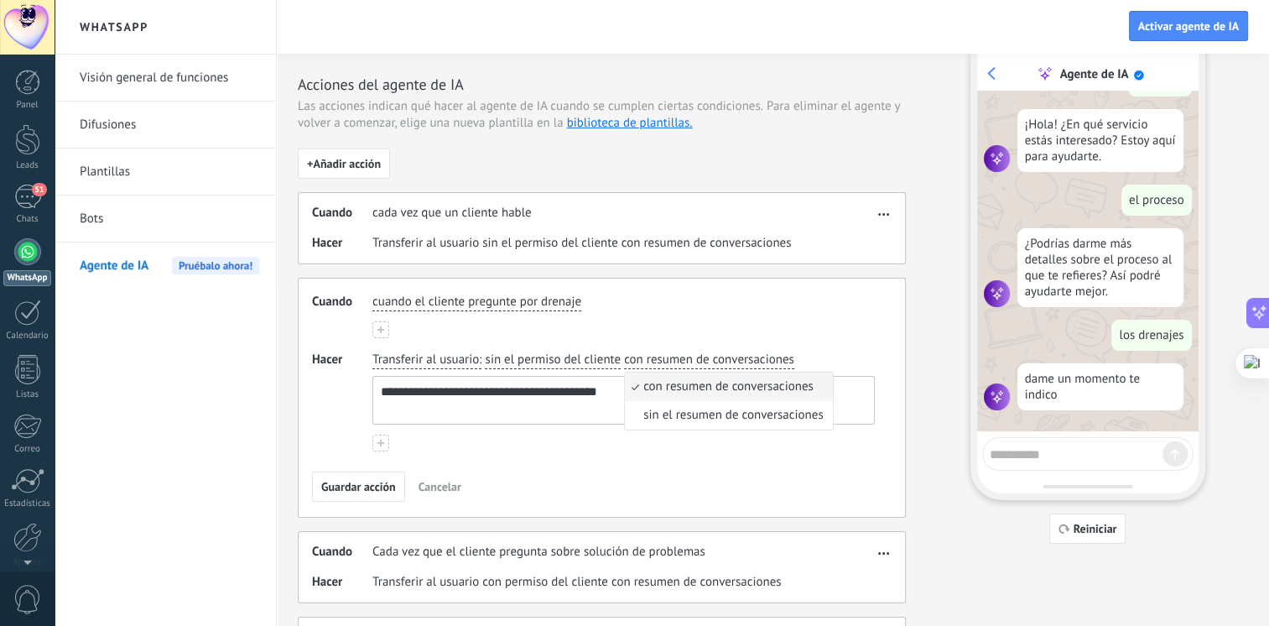
click at [546, 394] on textarea "**********" at bounding box center [622, 400] width 498 height 47
click at [547, 396] on textarea "**********" at bounding box center [622, 400] width 498 height 47
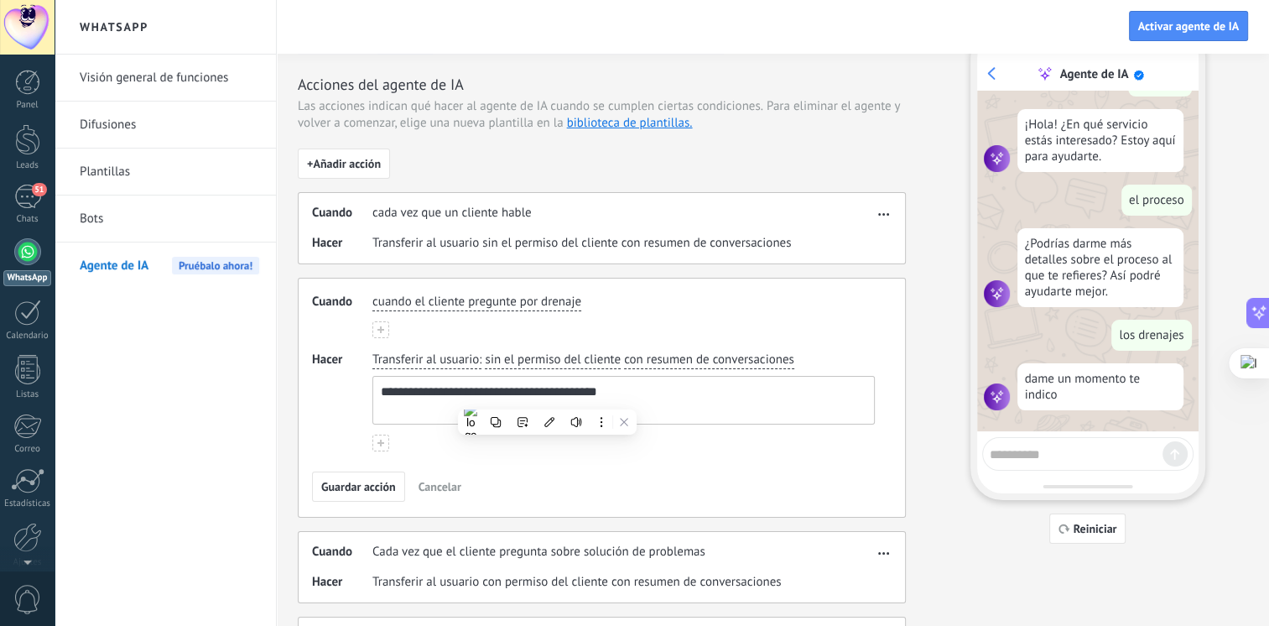
click at [547, 396] on textarea "**********" at bounding box center [622, 400] width 498 height 47
click at [389, 469] on div "**********" at bounding box center [602, 398] width 608 height 240
click at [386, 471] on button "Guardar acción" at bounding box center [358, 486] width 93 height 30
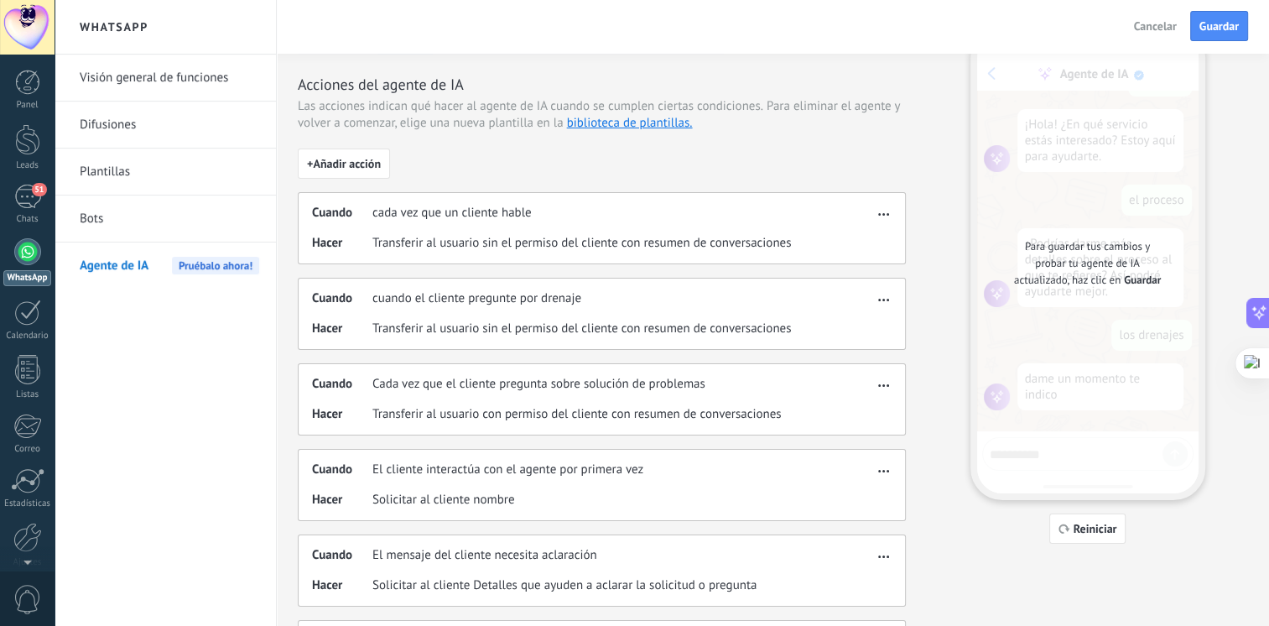
scroll to position [119, 0]
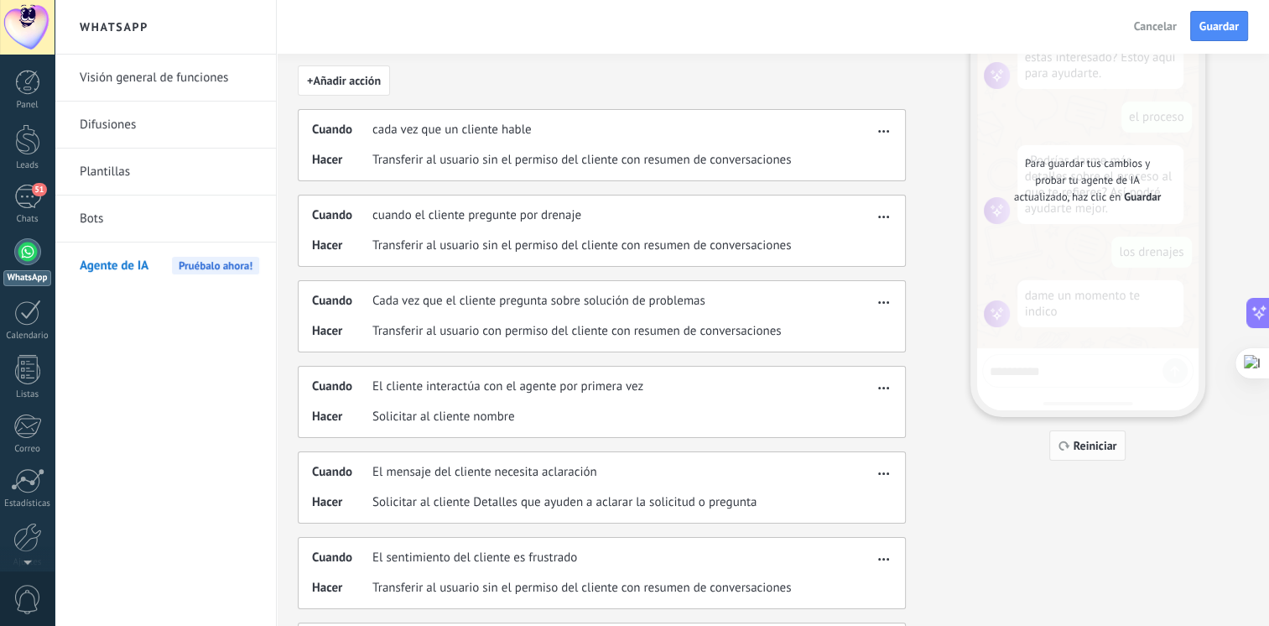
click at [1081, 447] on span "Reiniciar" at bounding box center [1096, 446] width 44 height 12
click at [1211, 32] on span "Guardar" at bounding box center [1219, 26] width 39 height 12
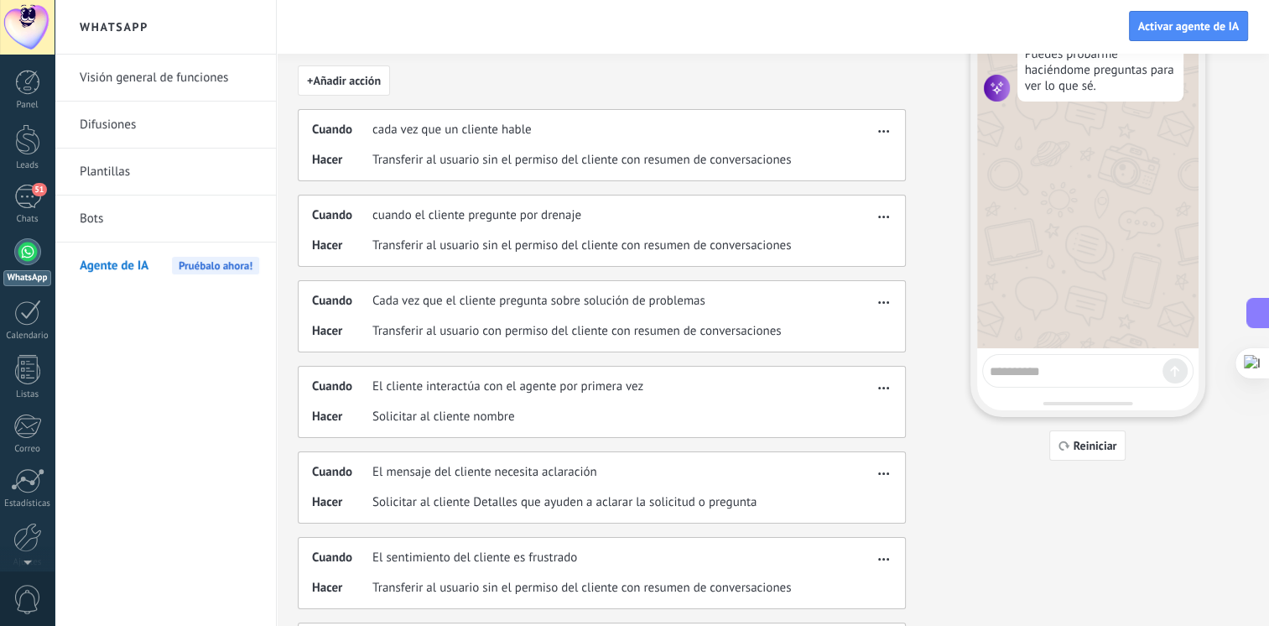
click at [1043, 367] on textarea at bounding box center [1076, 368] width 173 height 21
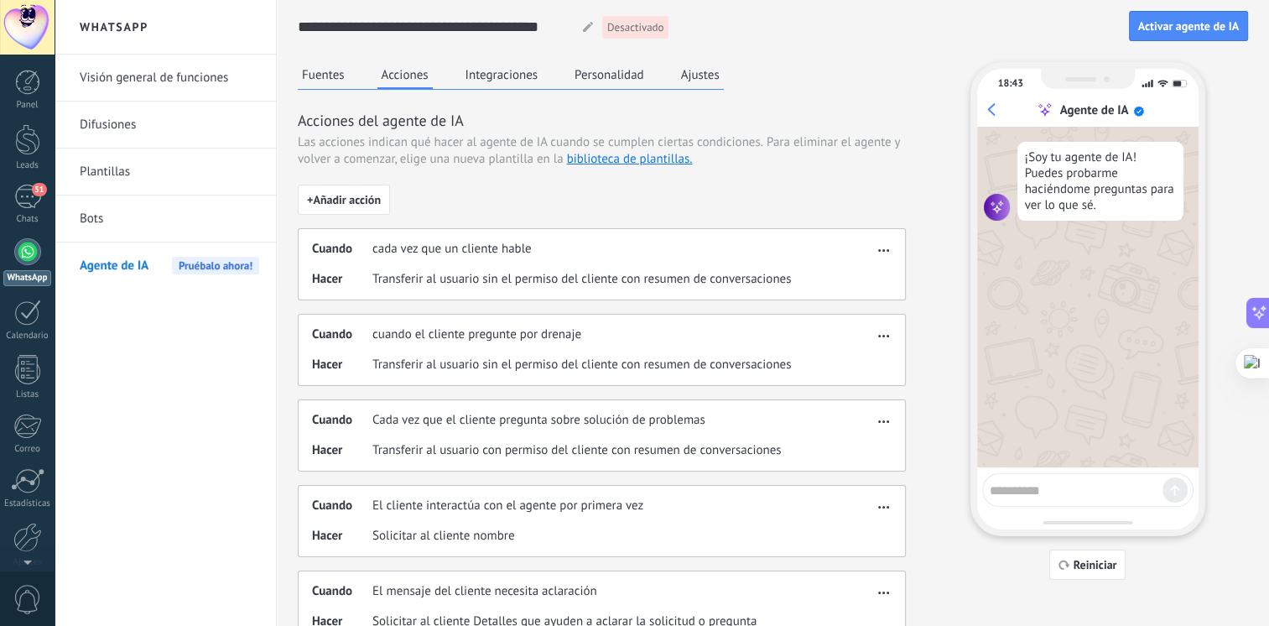
click at [1072, 495] on div at bounding box center [1087, 490] width 211 height 34
click at [1072, 495] on textarea at bounding box center [1076, 487] width 173 height 21
type textarea "**********"
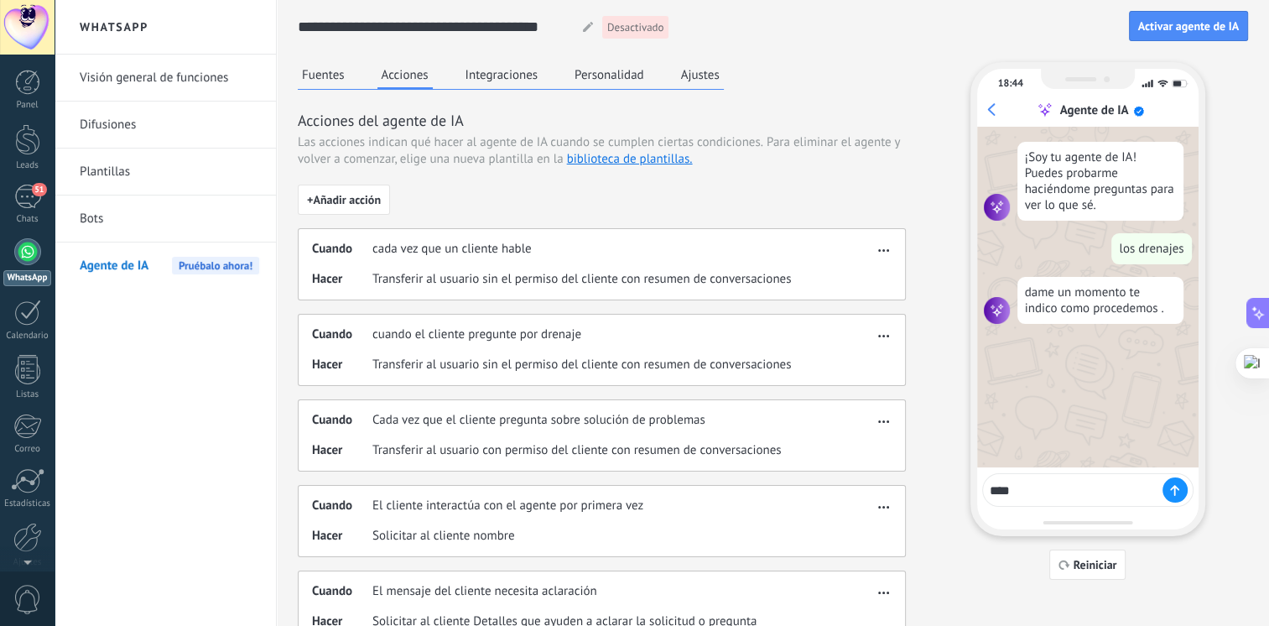
type textarea "*****"
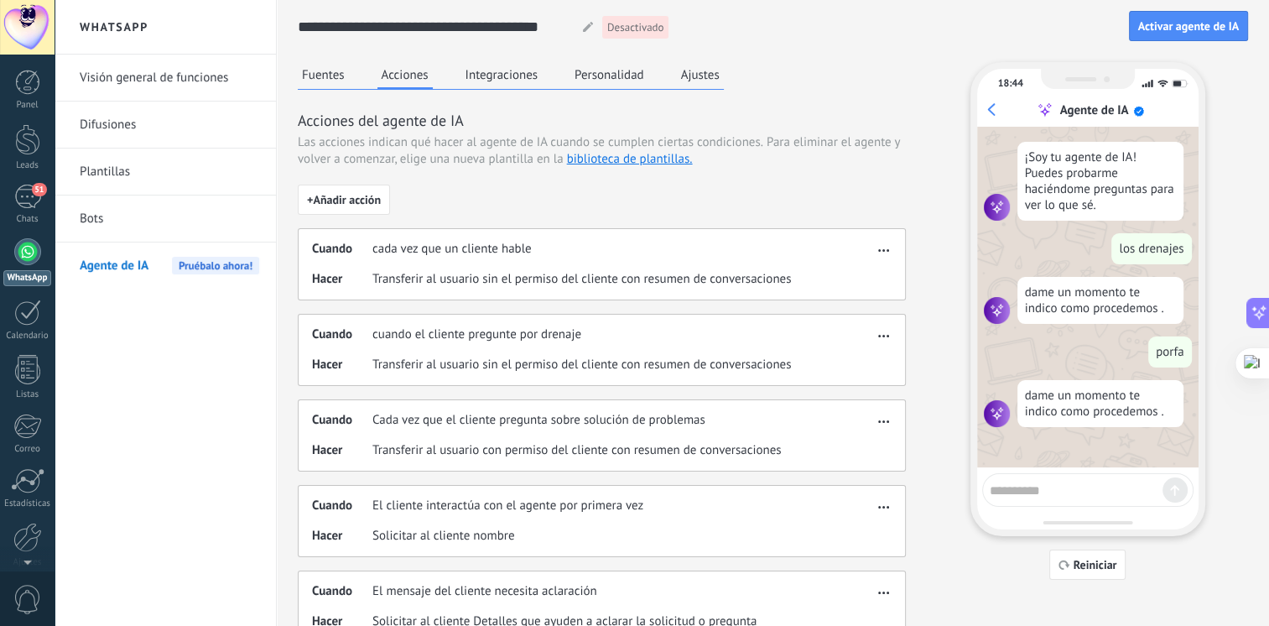
click at [875, 327] on button "button" at bounding box center [883, 333] width 19 height 20
click at [758, 201] on div "+ Añadir acción Cuando cada vez que un cliente hable Hacer Transferir al usuari…" at bounding box center [602, 585] width 608 height 800
click at [1051, 492] on textarea at bounding box center [1076, 487] width 173 height 21
type textarea "**********"
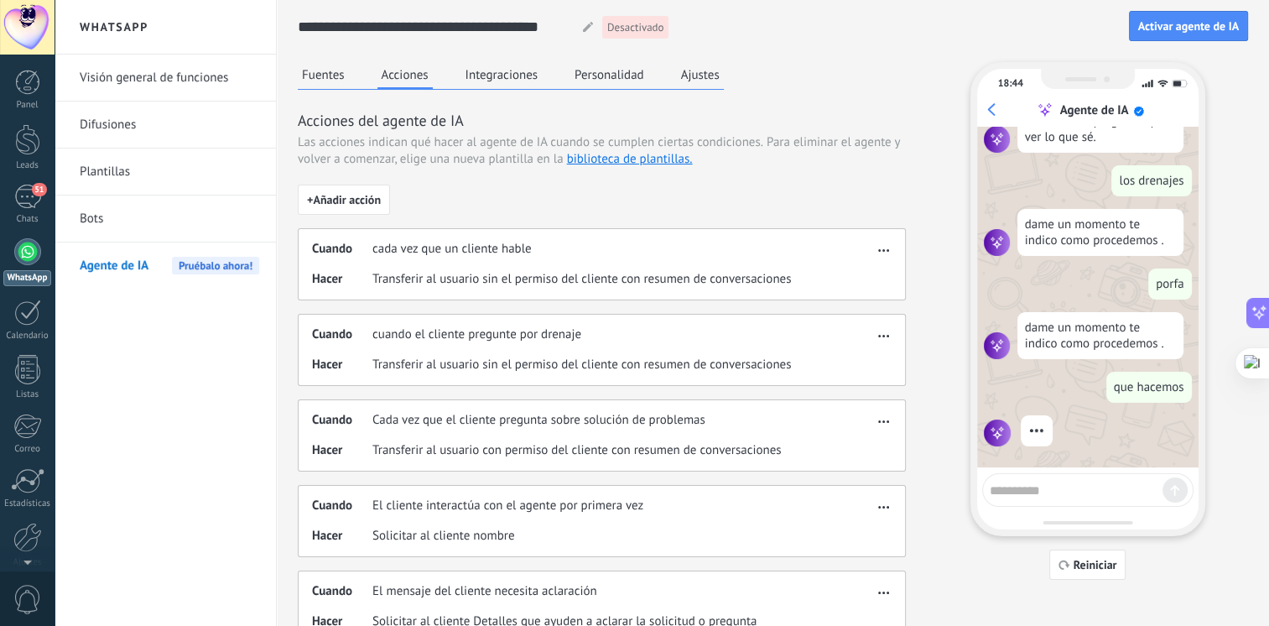
scroll to position [86, 0]
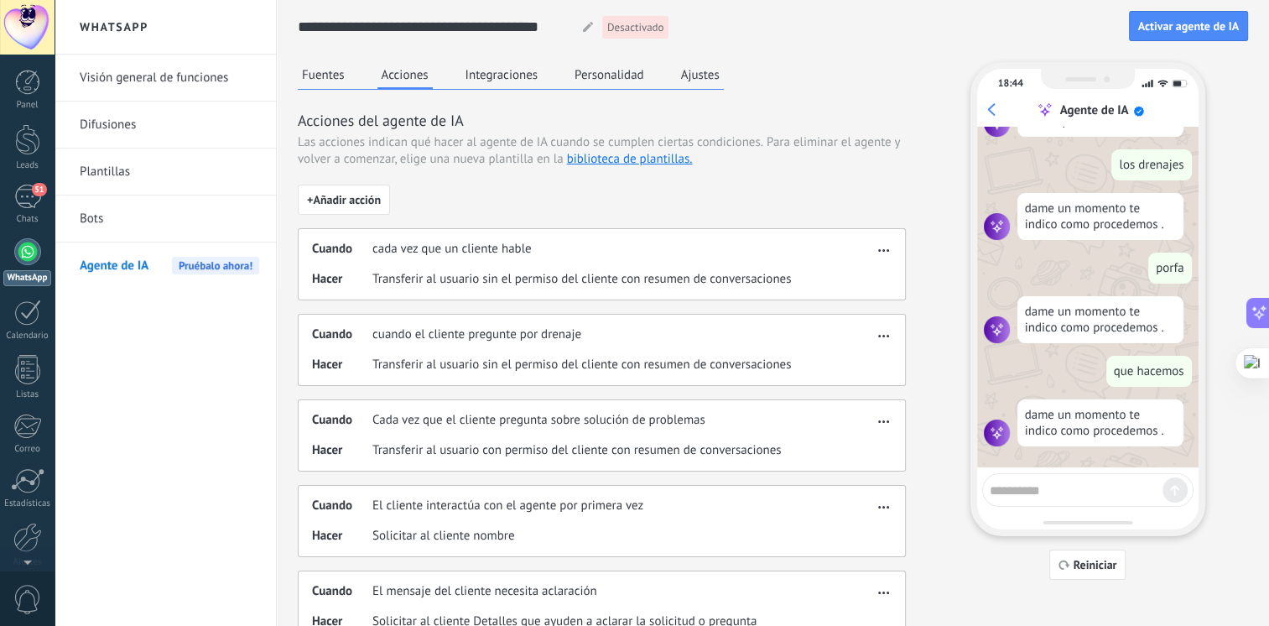
type textarea "*"
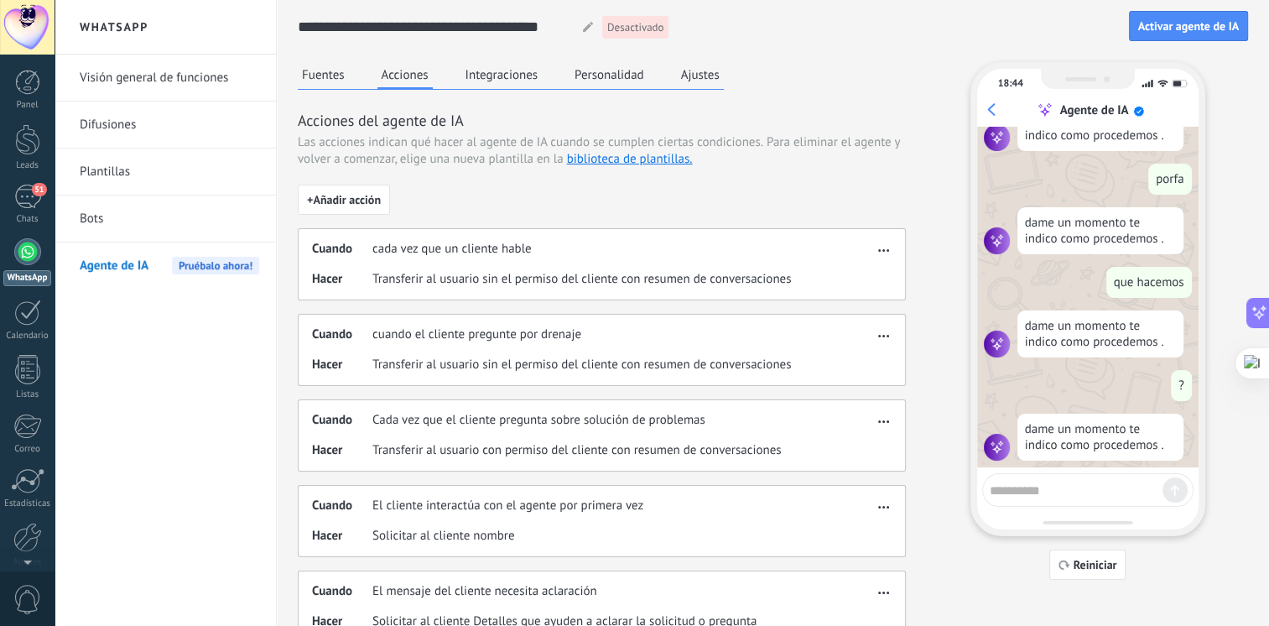
scroll to position [189, 0]
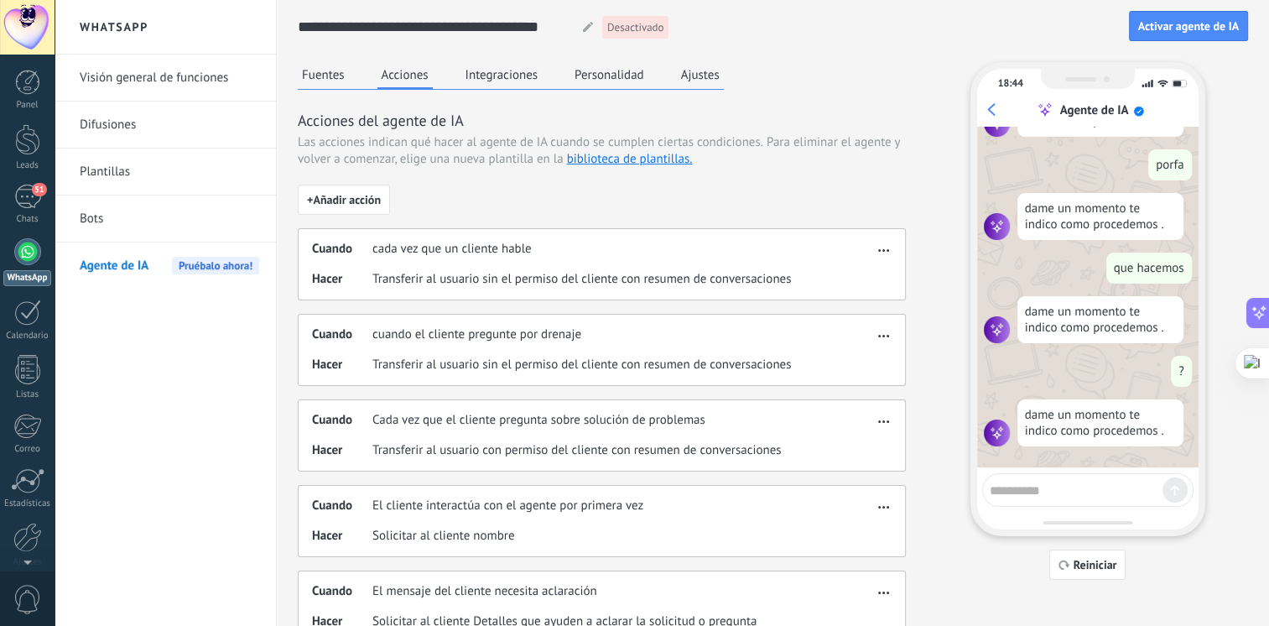
click at [315, 91] on div "Fuentes Acciones Integraciones Personalidad Ajustes Acciones del agente de IA L…" at bounding box center [602, 523] width 608 height 923
click at [324, 75] on button "Fuentes" at bounding box center [323, 74] width 51 height 25
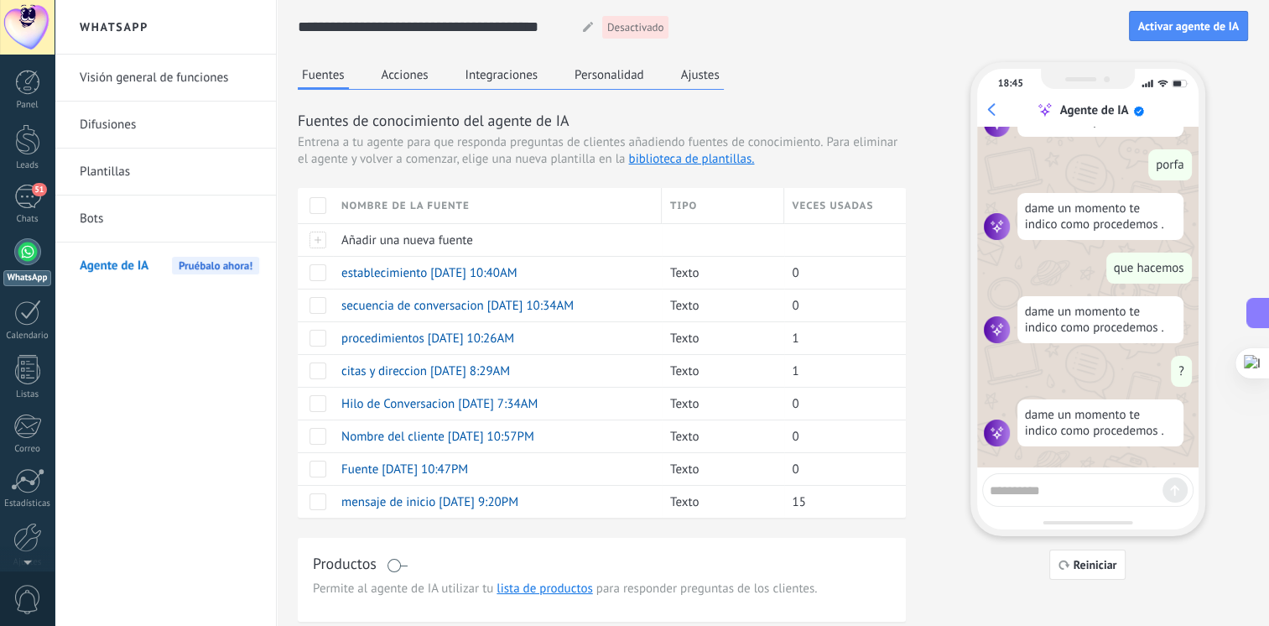
click at [412, 80] on button "Acciones" at bounding box center [405, 74] width 55 height 25
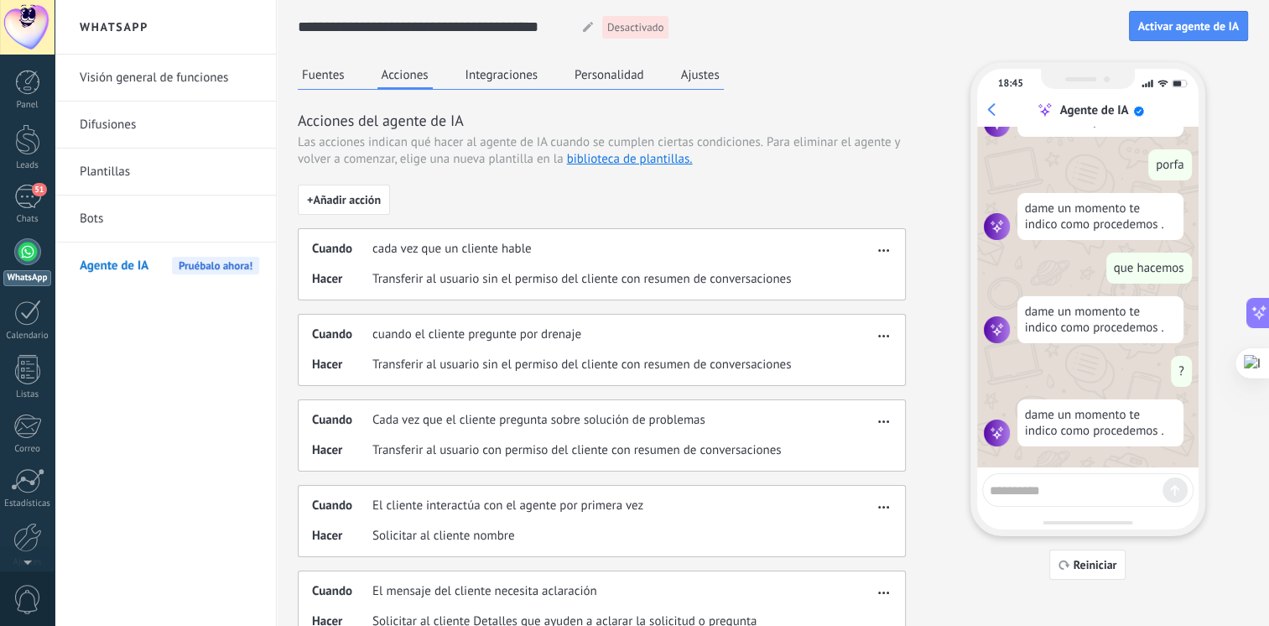
click at [620, 280] on span "Transferir al usuario sin el permiso del cliente con resumen de conversaciones" at bounding box center [581, 279] width 419 height 17
click at [876, 246] on button "button" at bounding box center [883, 247] width 19 height 20
click at [859, 263] on div "Editar" at bounding box center [849, 275] width 88 height 34
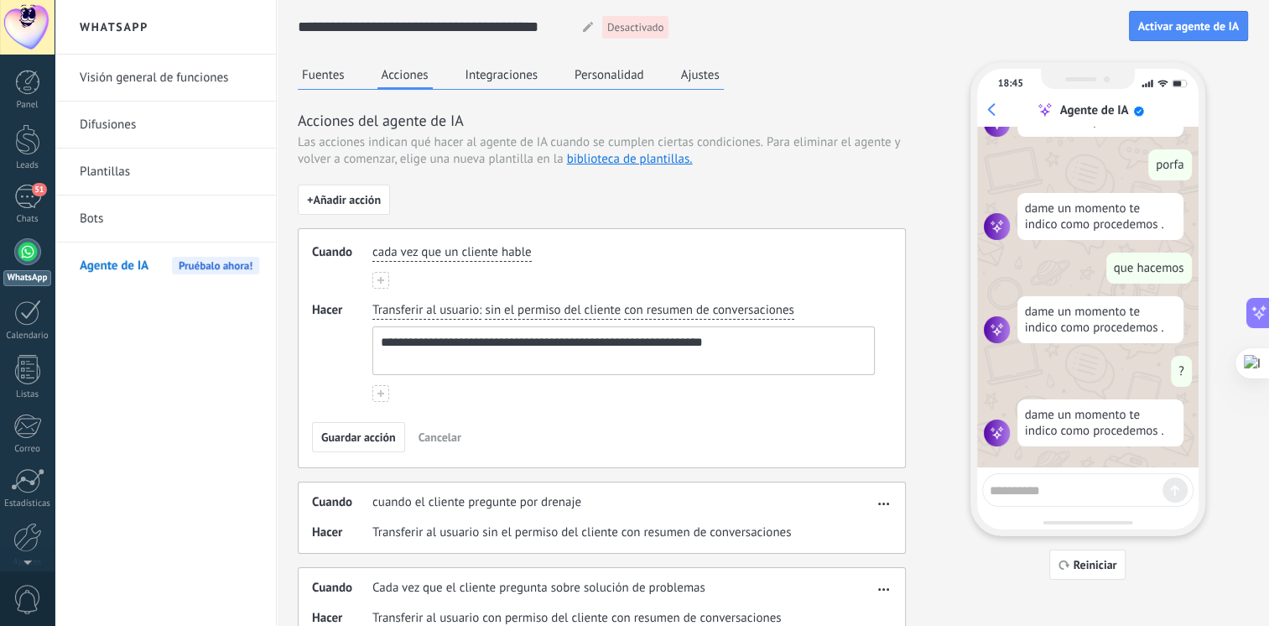
click at [807, 310] on div "**********" at bounding box center [623, 339] width 509 height 80
click at [748, 342] on textarea "**********" at bounding box center [622, 350] width 498 height 47
click at [749, 336] on textarea "**********" at bounding box center [622, 350] width 498 height 47
click at [383, 341] on textarea "**********" at bounding box center [622, 350] width 498 height 47
type textarea "**********"
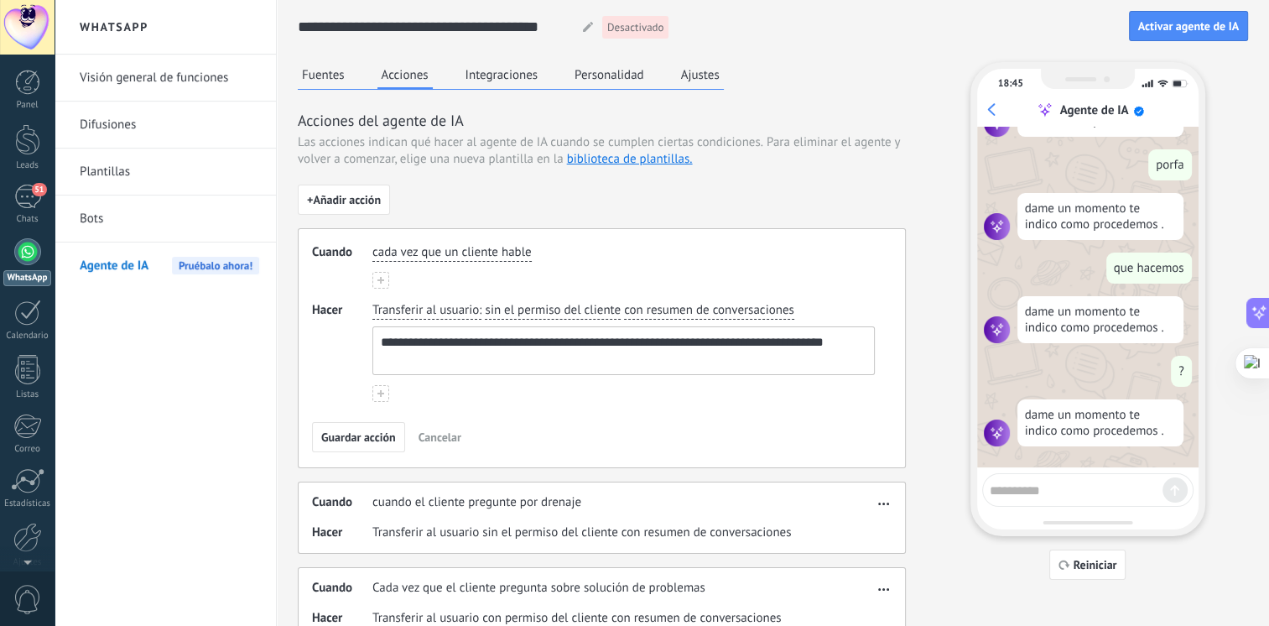
click at [367, 441] on span "Guardar acción" at bounding box center [358, 437] width 75 height 12
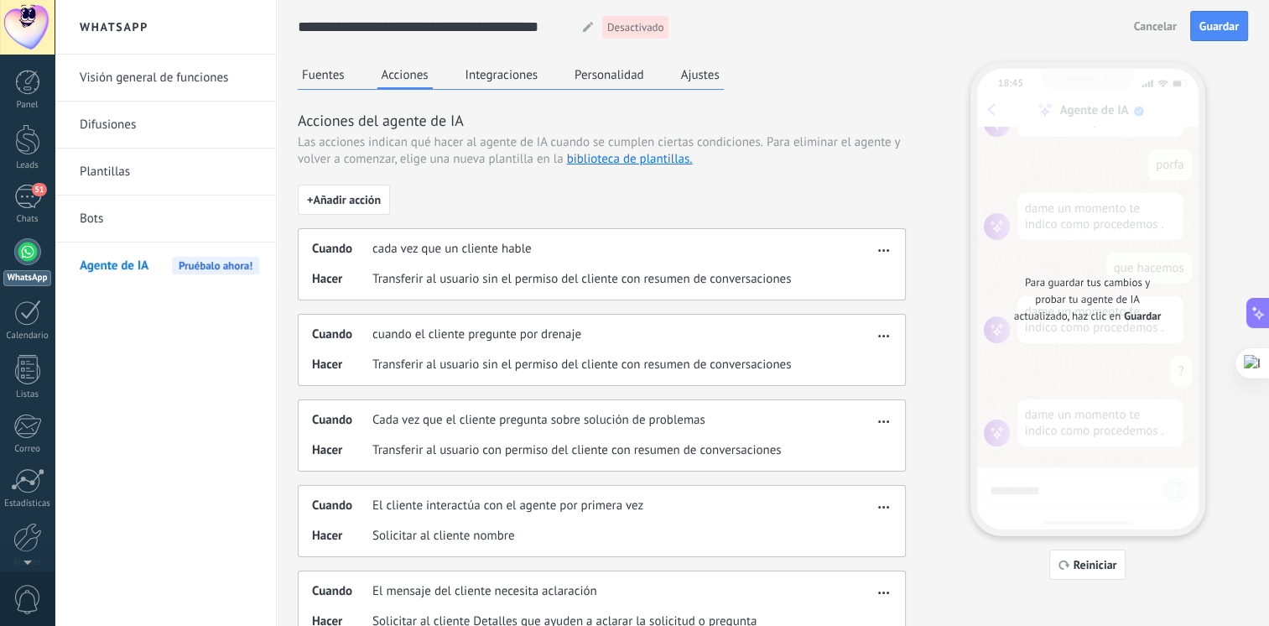
scroll to position [34, 0]
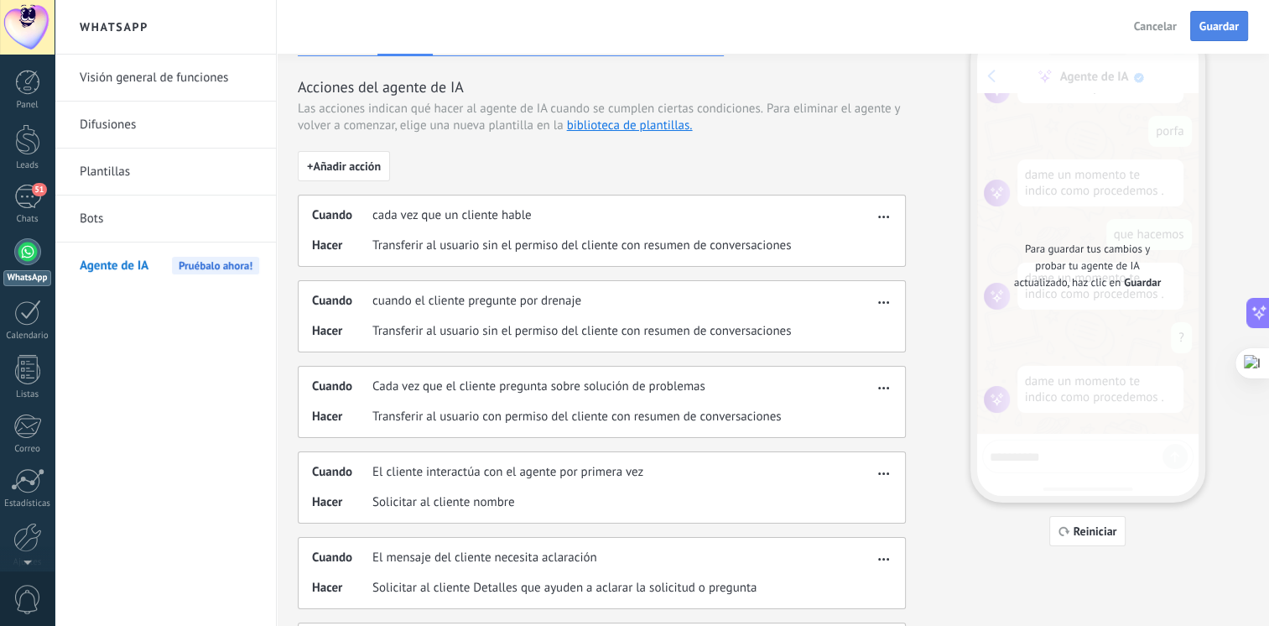
click at [1201, 32] on span "Guardar" at bounding box center [1219, 26] width 39 height 12
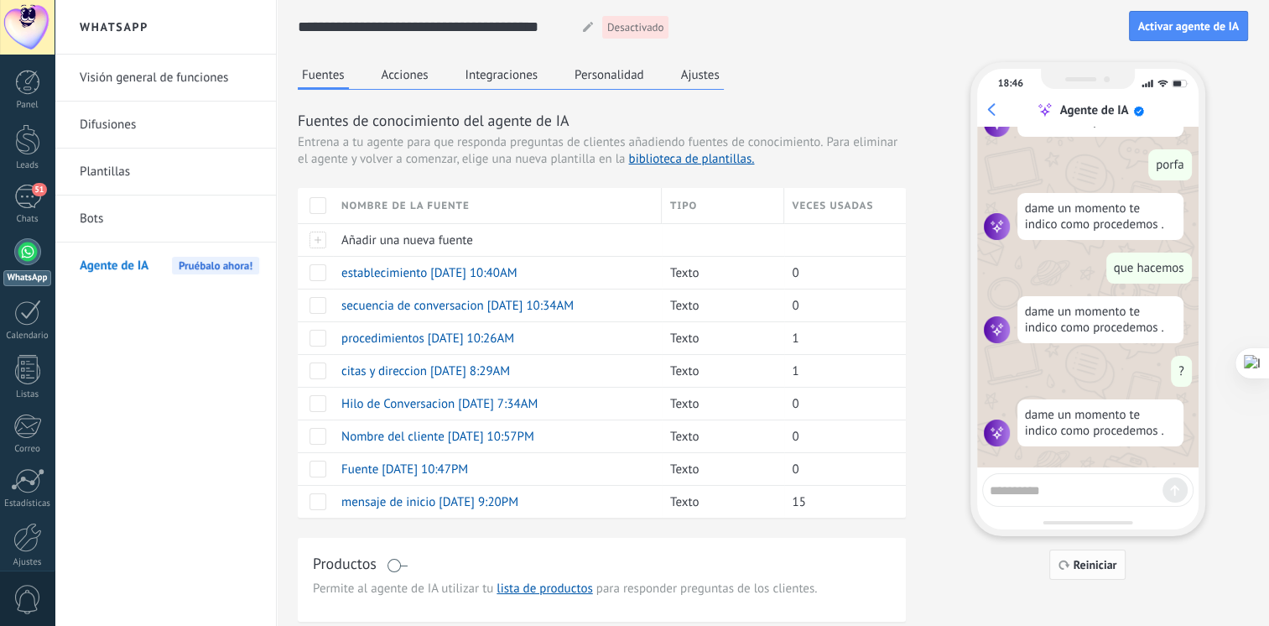
click at [1086, 552] on button "Reiniciar" at bounding box center [1087, 564] width 77 height 30
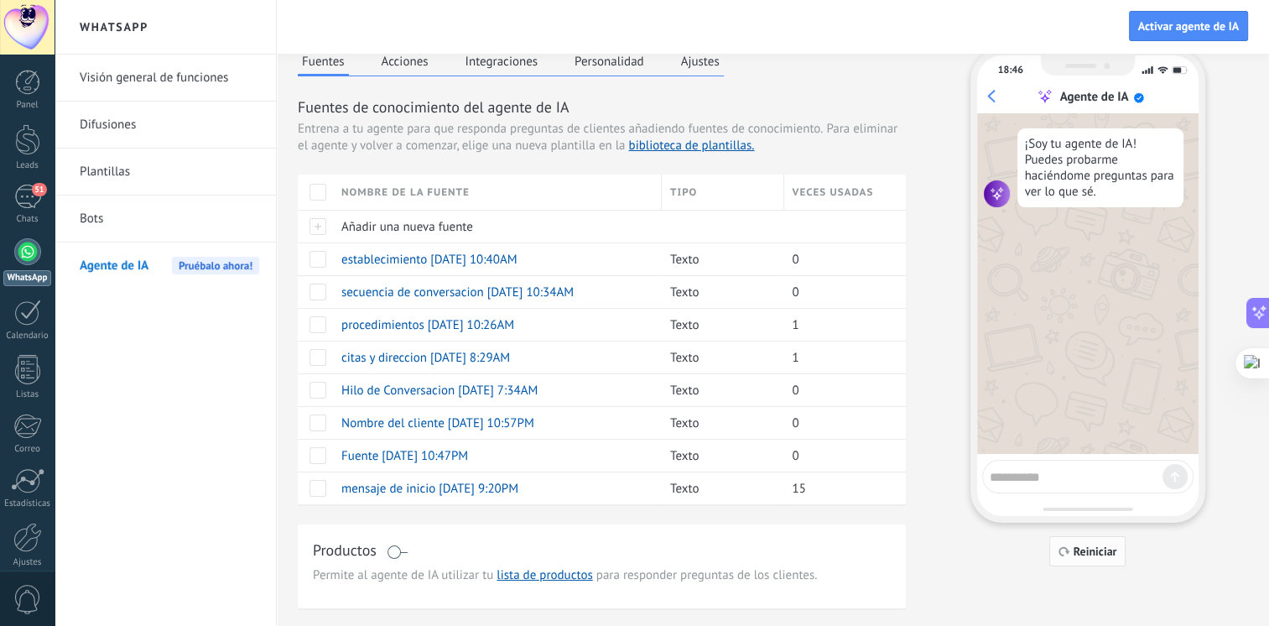
scroll to position [1958, 0]
click at [1070, 476] on textarea at bounding box center [1076, 474] width 173 height 21
type textarea "****"
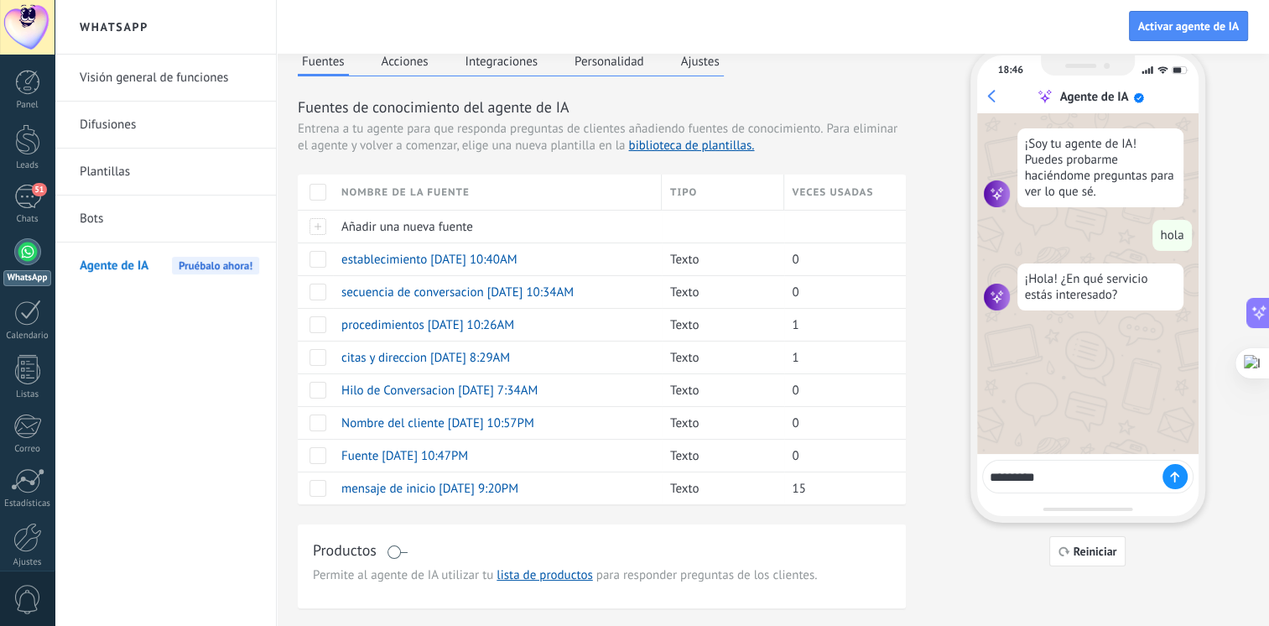
type textarea "**********"
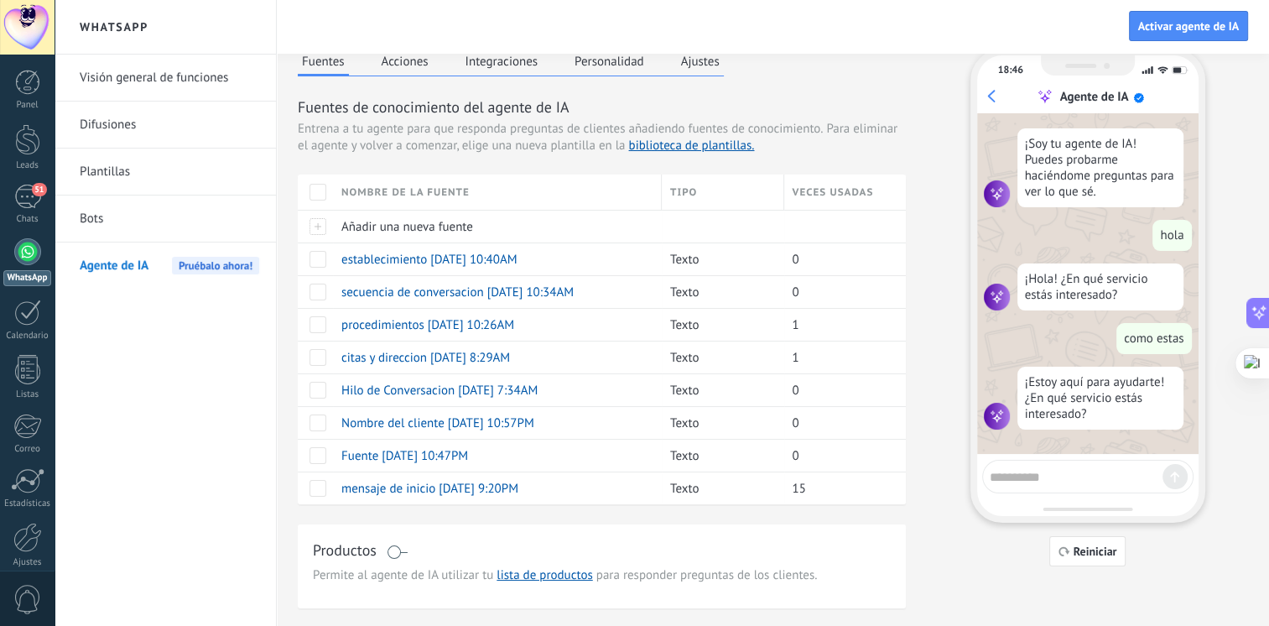
click at [419, 76] on div "Fuentes Acciones Integraciones Personalidad Ajustes Fuentes de conocimiento del…" at bounding box center [602, 329] width 608 height 560
click at [422, 71] on button "Acciones" at bounding box center [405, 61] width 55 height 25
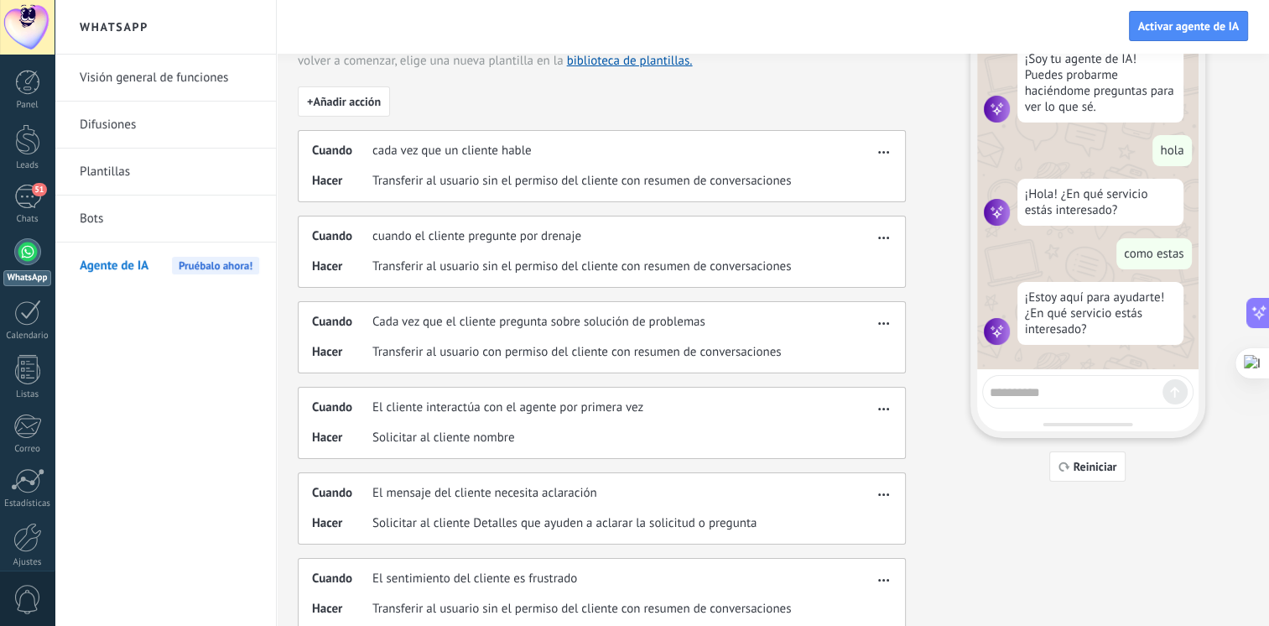
scroll to position [87, 0]
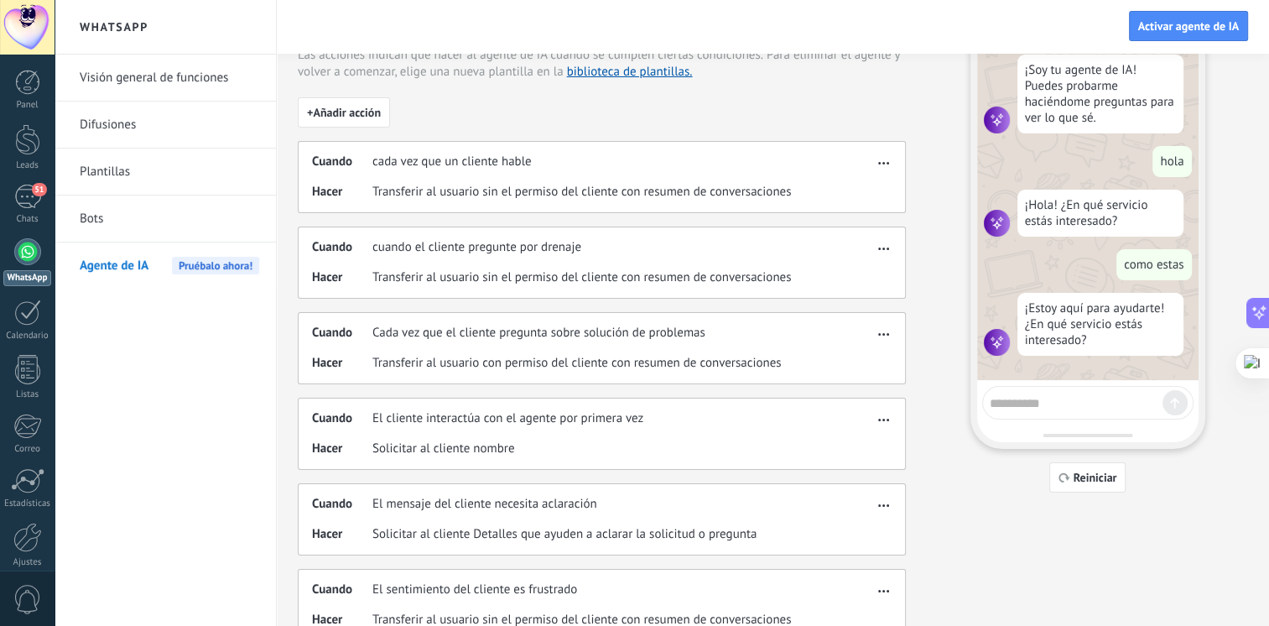
click at [889, 160] on button "button" at bounding box center [883, 160] width 19 height 20
click at [850, 195] on div "Editar" at bounding box center [849, 188] width 88 height 34
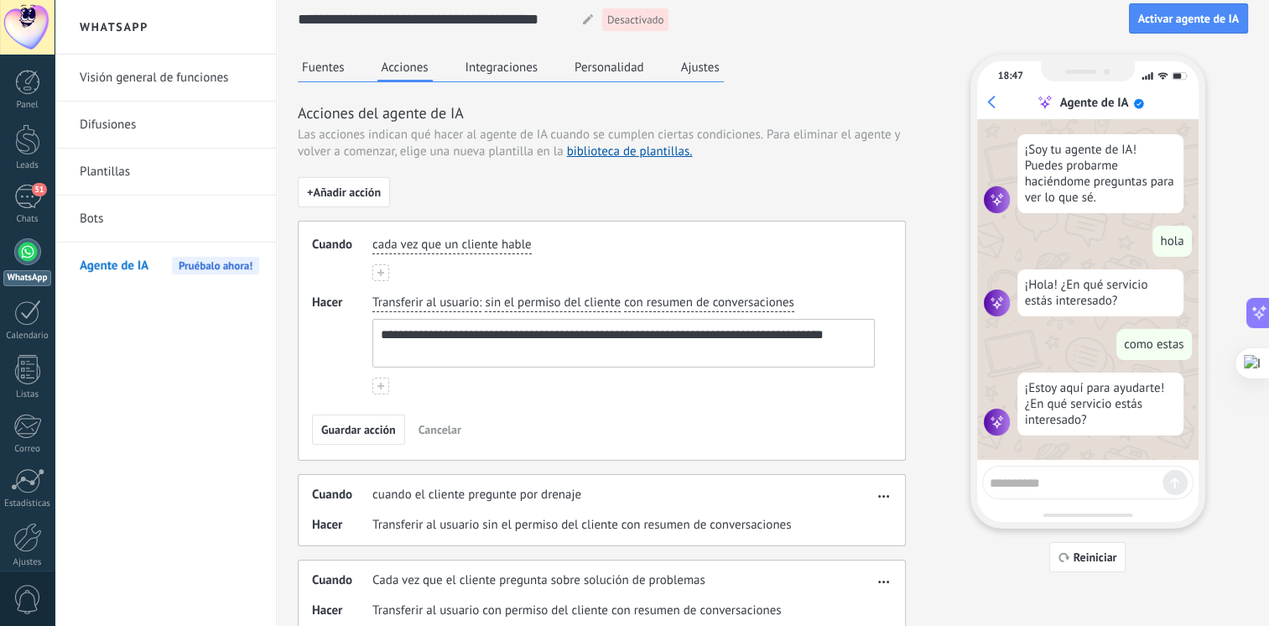
scroll to position [0, 0]
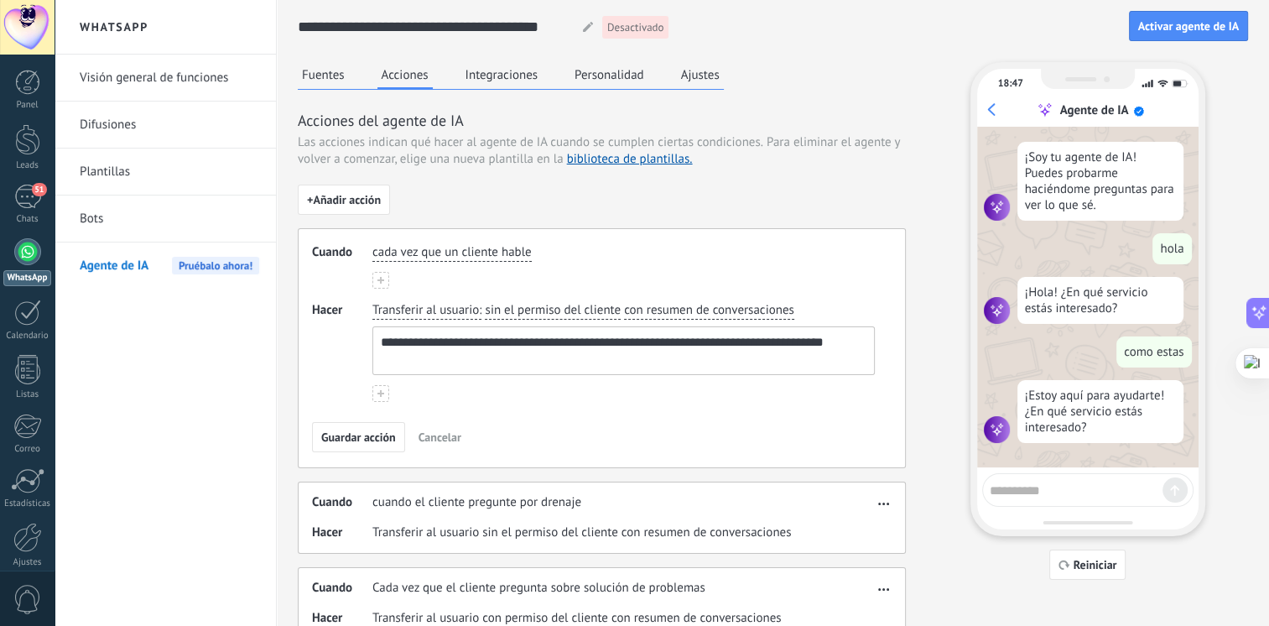
click at [555, 307] on span "sin el permiso del cliente" at bounding box center [553, 310] width 136 height 17
click at [420, 313] on span "Transferir al usuario" at bounding box center [425, 310] width 107 height 17
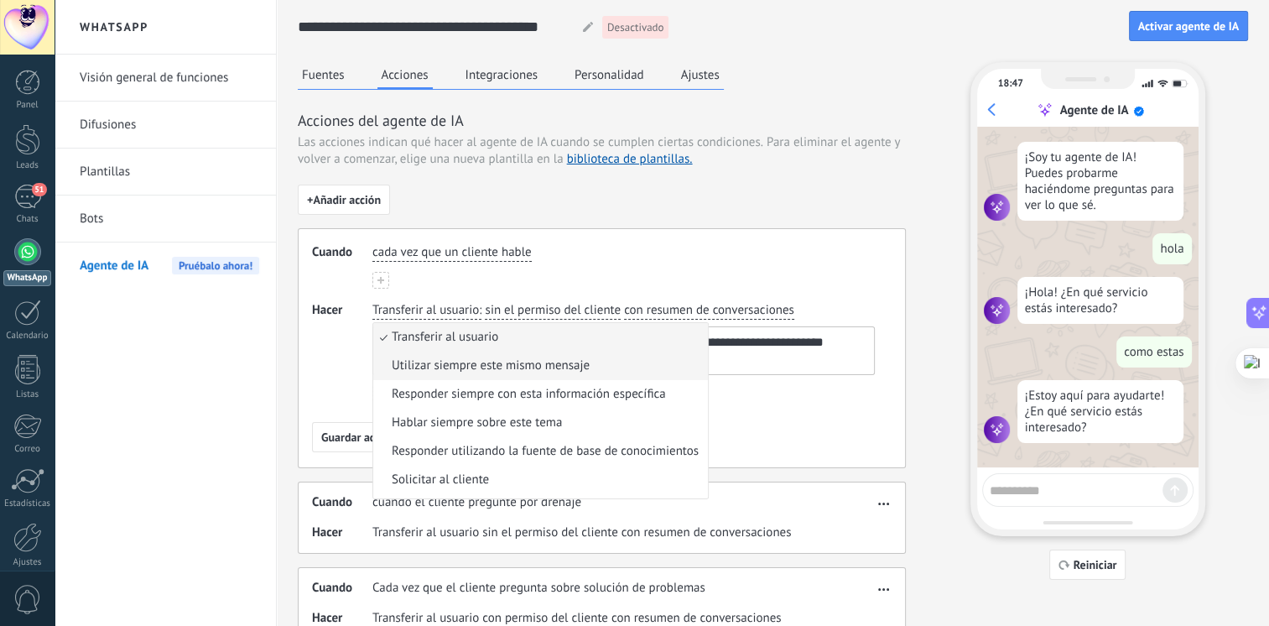
click at [440, 358] on span "Utilizar siempre este mismo mensaje" at bounding box center [491, 365] width 198 height 17
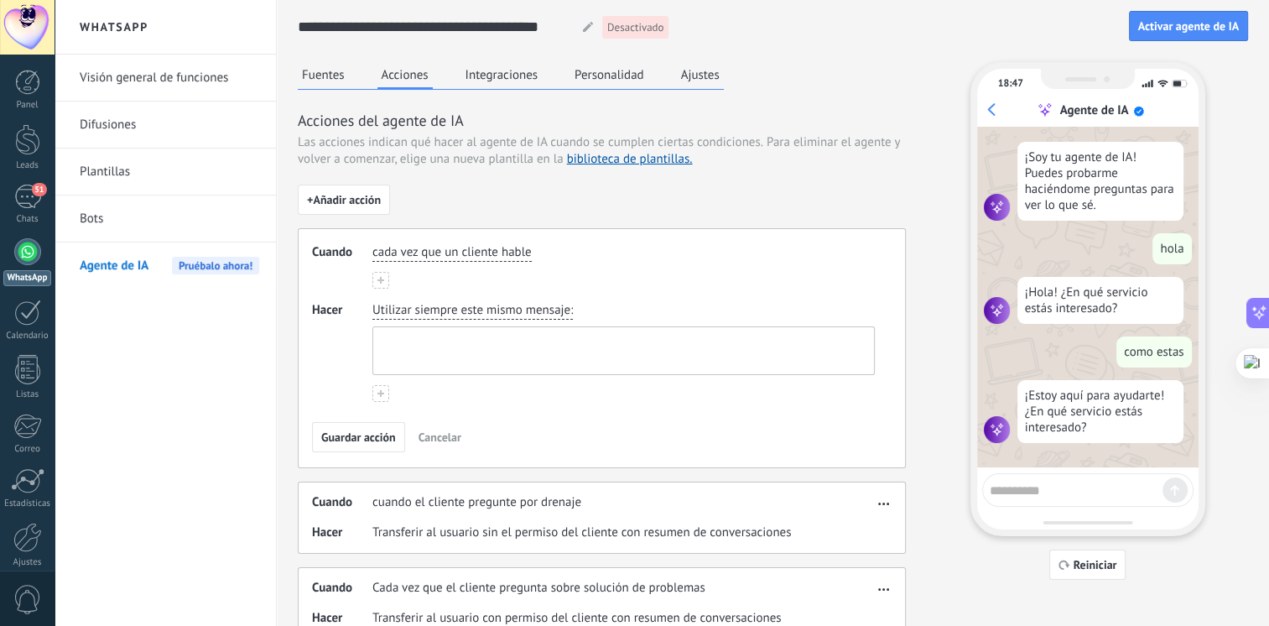
click at [503, 352] on textarea at bounding box center [621, 350] width 497 height 47
type textarea "**********"
click at [380, 431] on span "Guardar acción" at bounding box center [358, 437] width 75 height 12
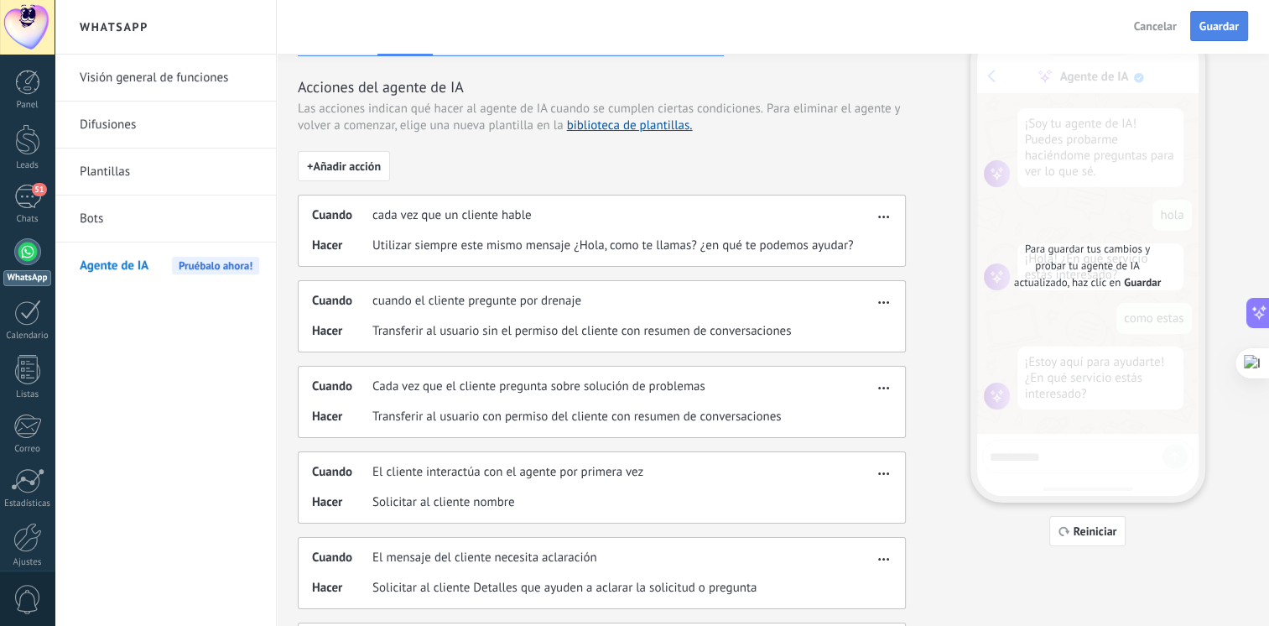
click at [1211, 27] on span "Guardar" at bounding box center [1219, 26] width 39 height 12
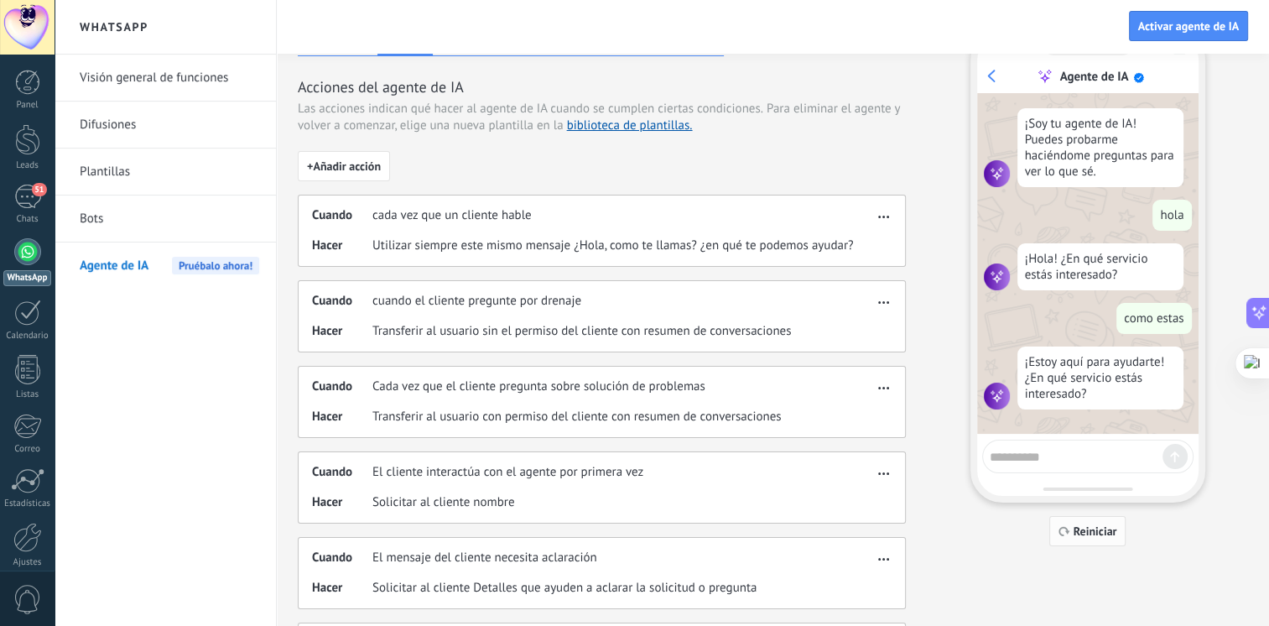
click at [1066, 535] on icon "button" at bounding box center [1065, 531] width 12 height 10
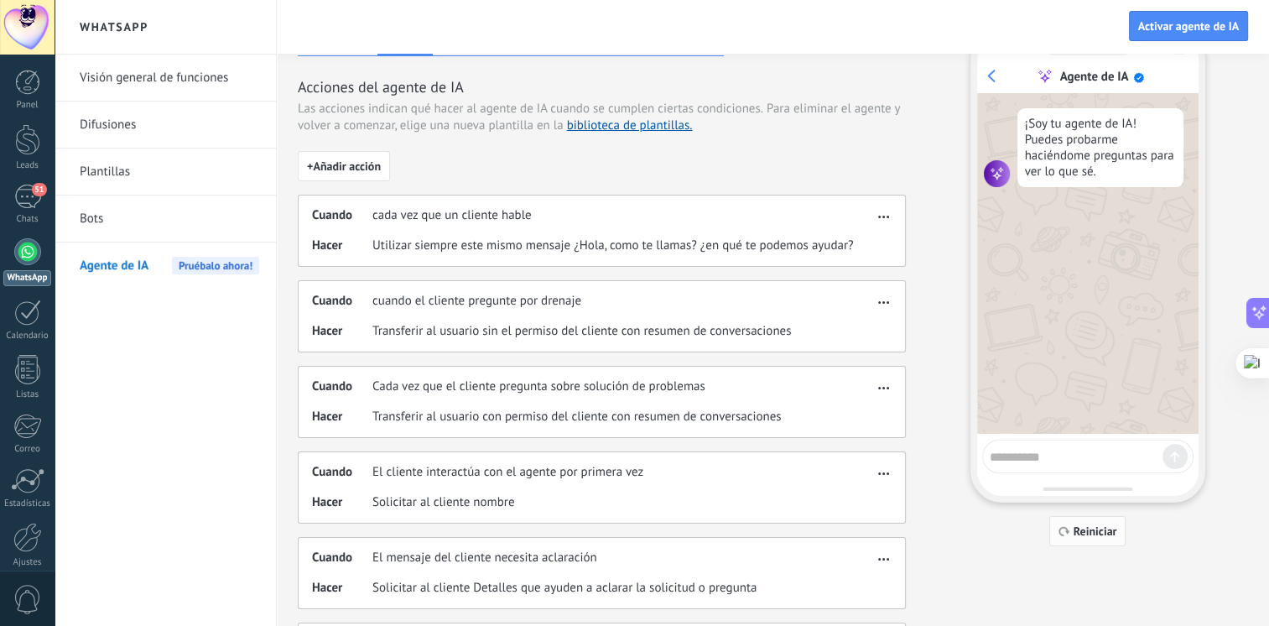
click at [1066, 535] on icon "button" at bounding box center [1065, 531] width 12 height 10
click at [1050, 455] on textarea at bounding box center [1076, 454] width 173 height 21
type textarea "****"
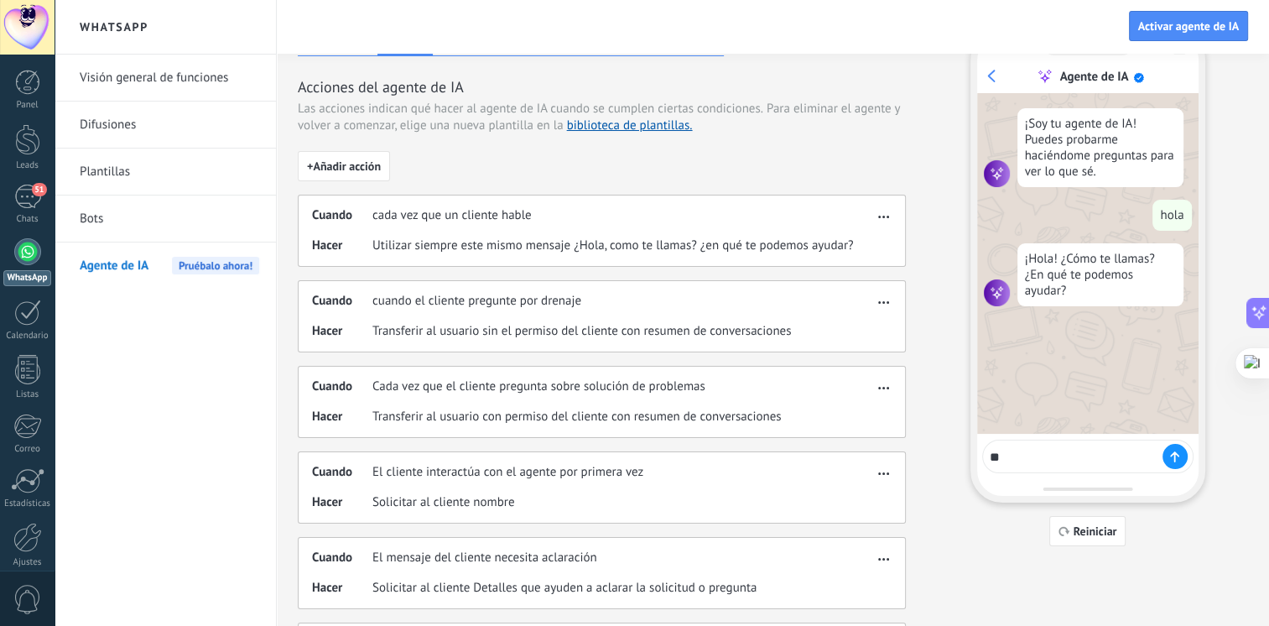
type textarea "*"
type textarea "**********"
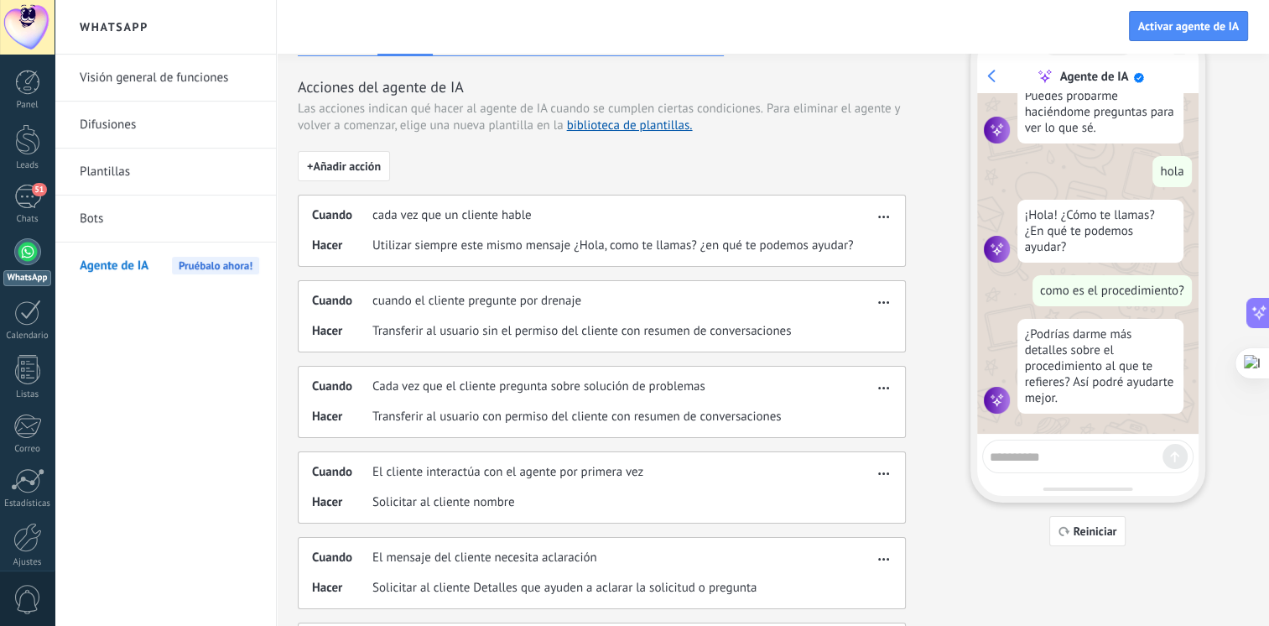
scroll to position [46, 0]
click at [1047, 449] on textarea at bounding box center [1076, 454] width 173 height 21
type textarea "****"
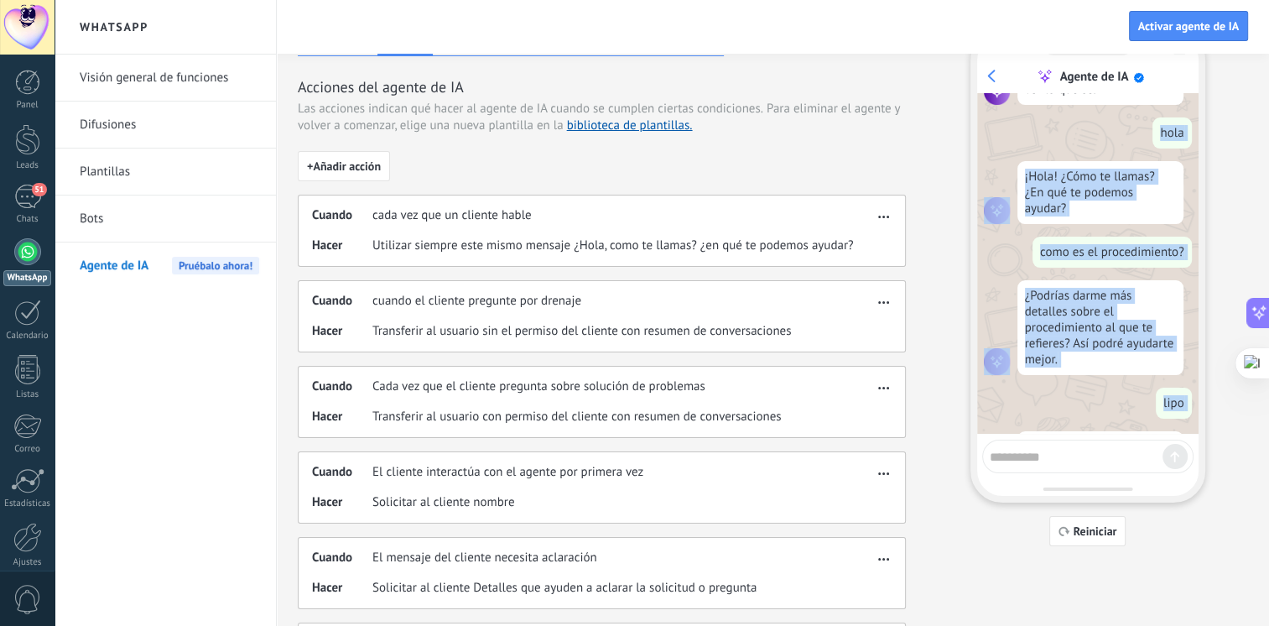
scroll to position [128, 0]
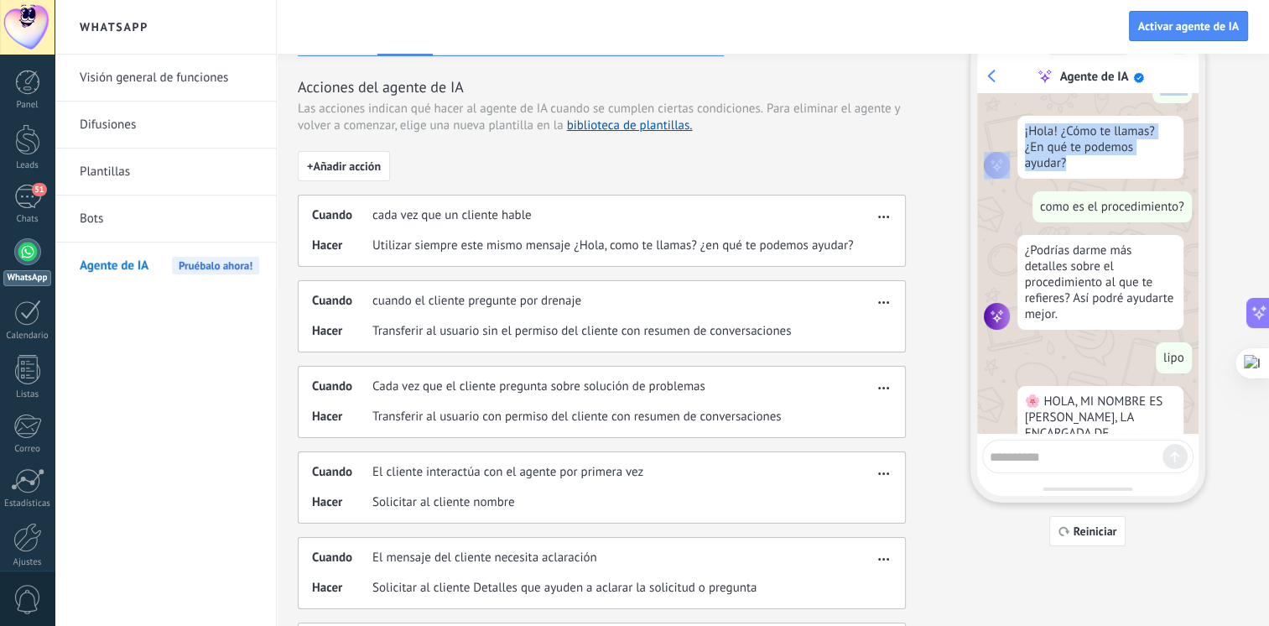
click at [1197, 183] on div "¡Soy tu agente de IA! Puedes probarme haciéndome preguntas para ver lo que sé. …" at bounding box center [1087, 263] width 221 height 341
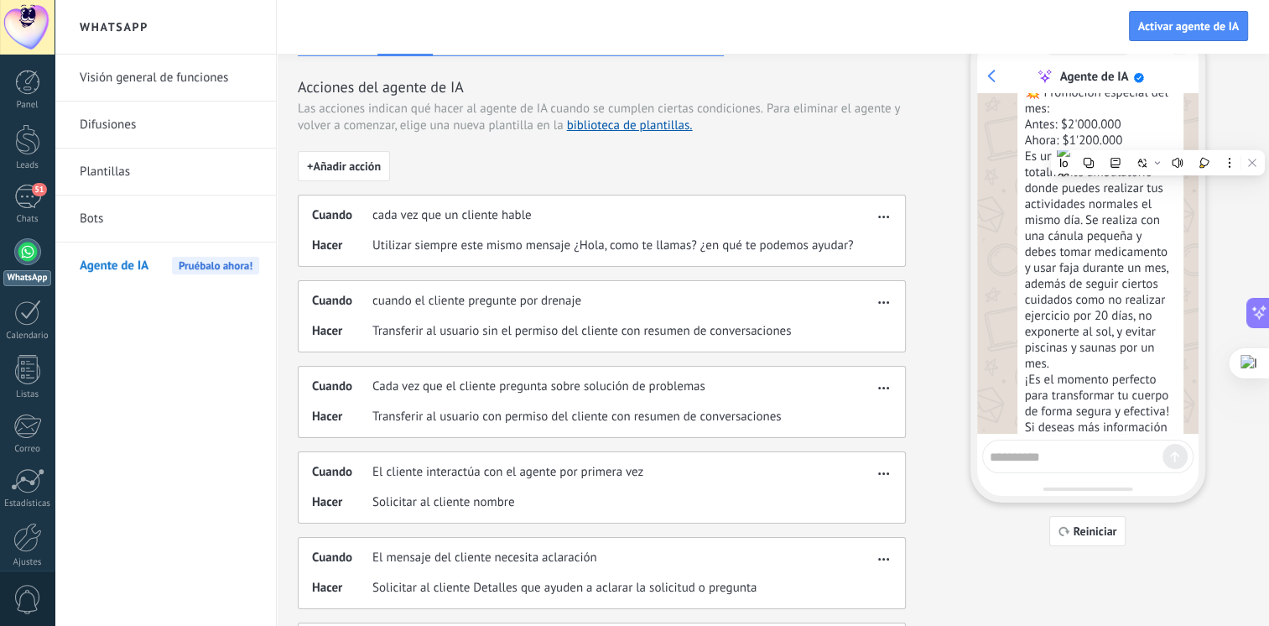
scroll to position [799, 0]
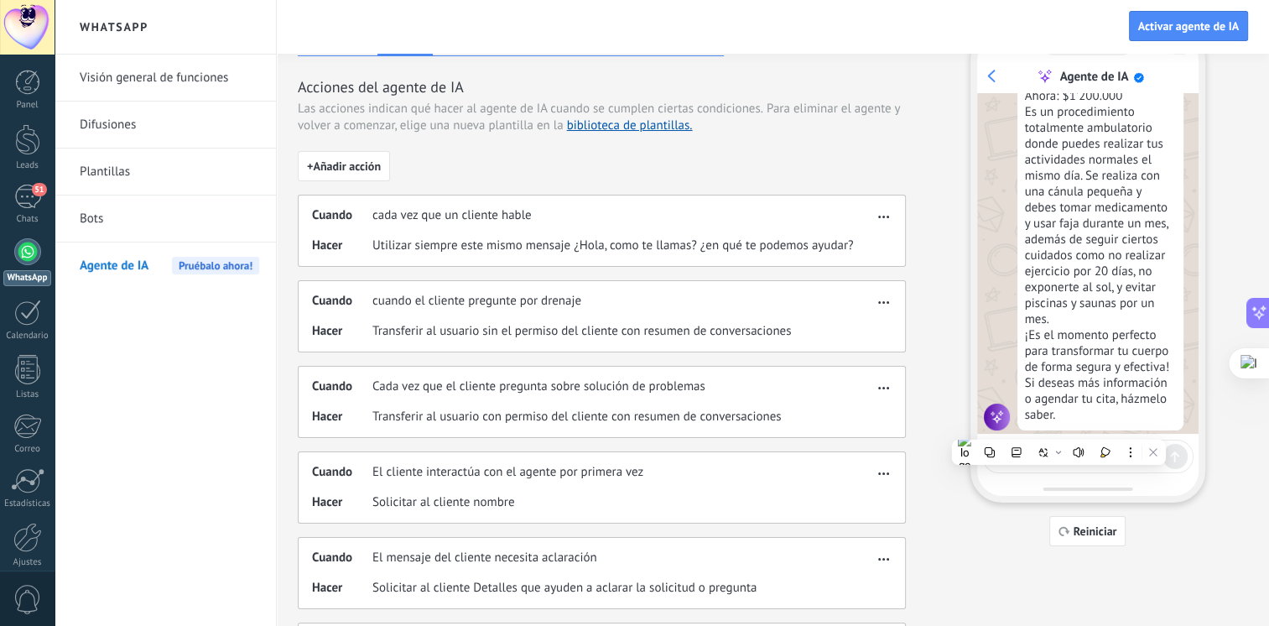
click at [1094, 468] on div at bounding box center [1087, 457] width 211 height 34
click at [1091, 461] on textarea at bounding box center [1076, 454] width 173 height 21
type textarea "**********"
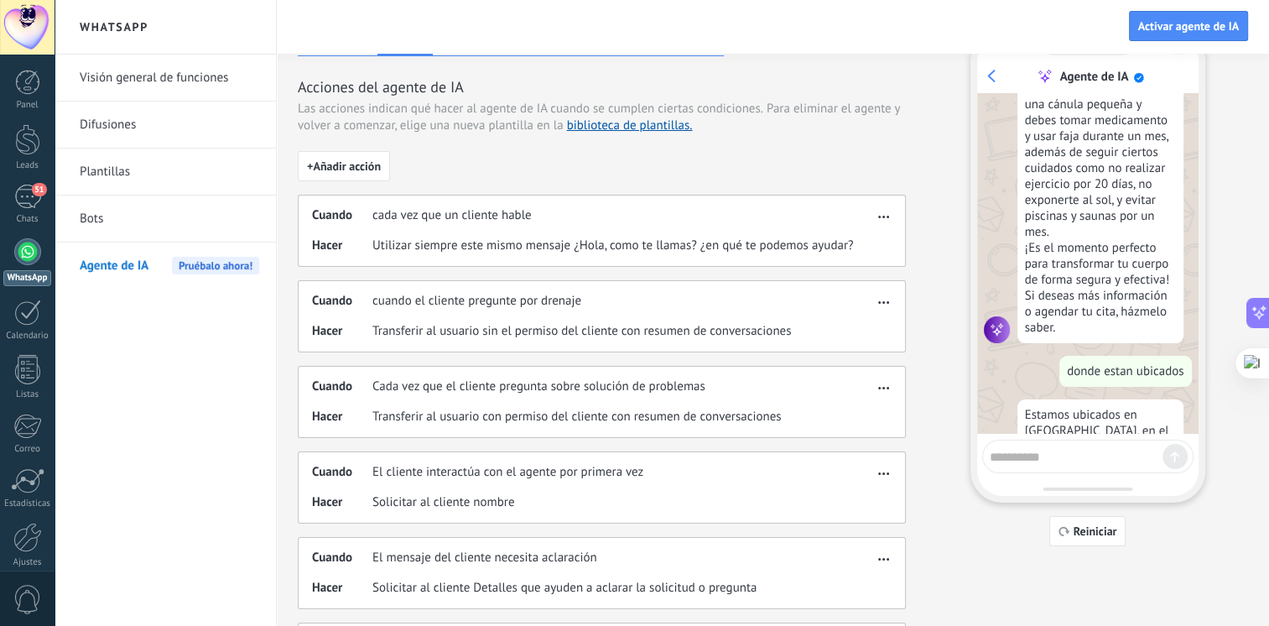
scroll to position [967, 0]
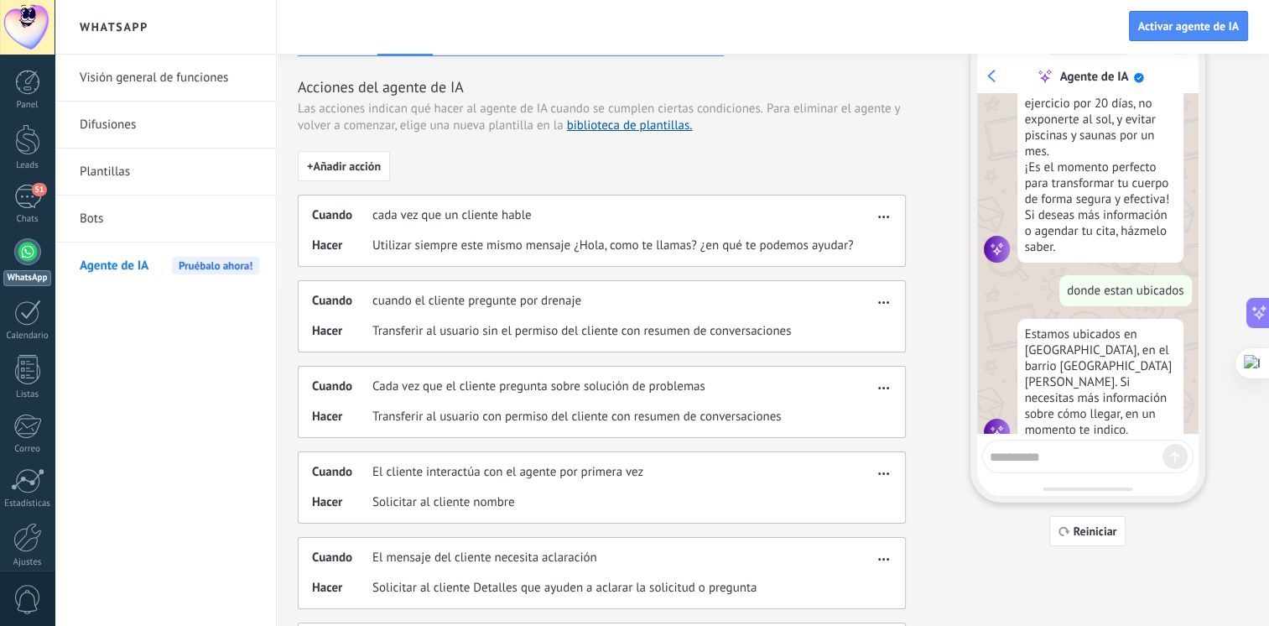
drag, startPoint x: 1191, startPoint y: 406, endPoint x: 1168, endPoint y: 422, distance: 28.4
drag, startPoint x: 1168, startPoint y: 422, endPoint x: 891, endPoint y: 171, distance: 373.6
click at [891, 171] on div "+ Añadir acción Cuando cada vez que un cliente hable Hacer Utilizar siempre est…" at bounding box center [602, 551] width 608 height 800
click at [1071, 455] on textarea at bounding box center [1076, 454] width 173 height 21
type textarea "**********"
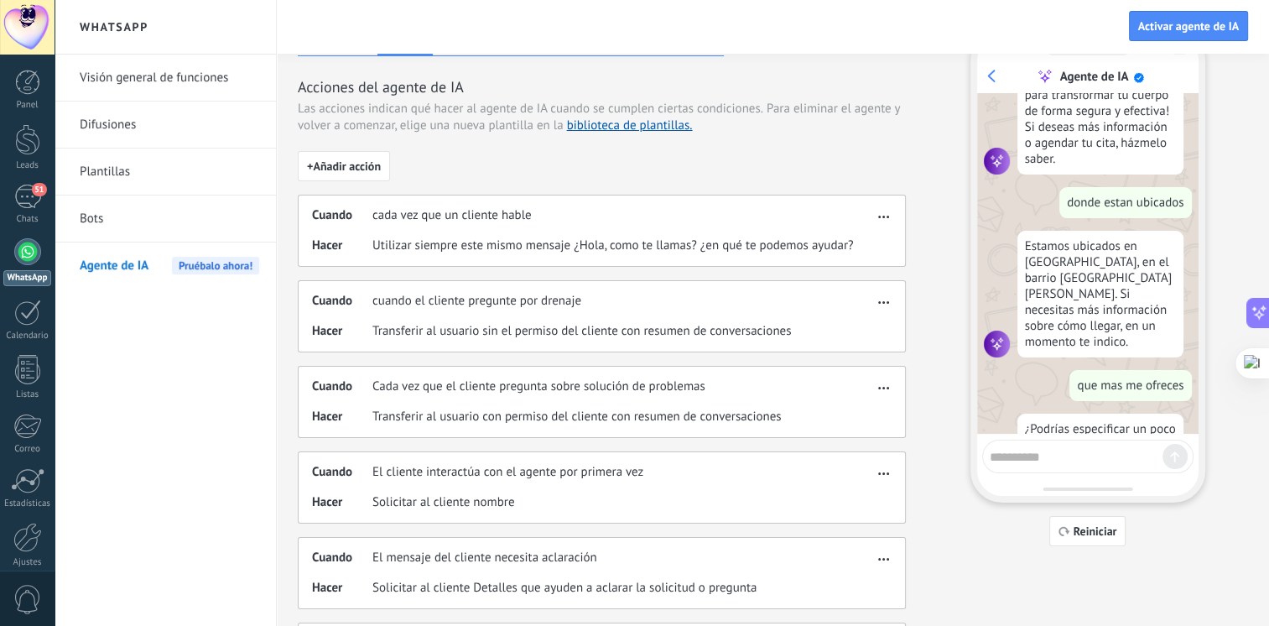
scroll to position [1136, 0]
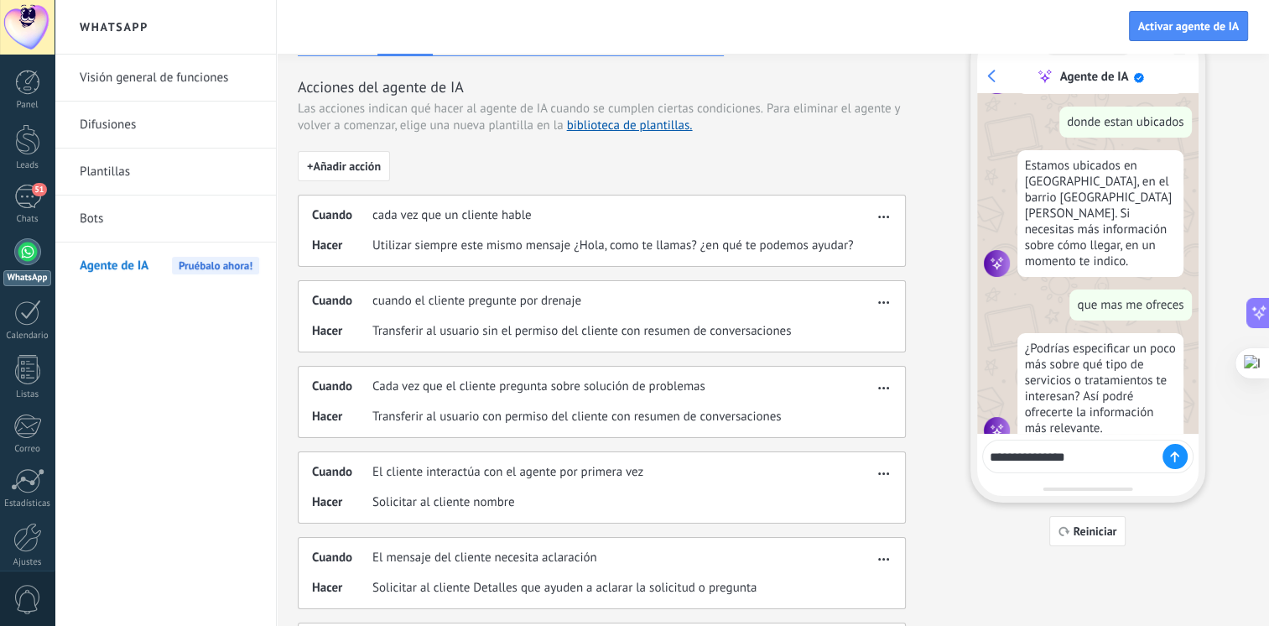
type textarea "**********"
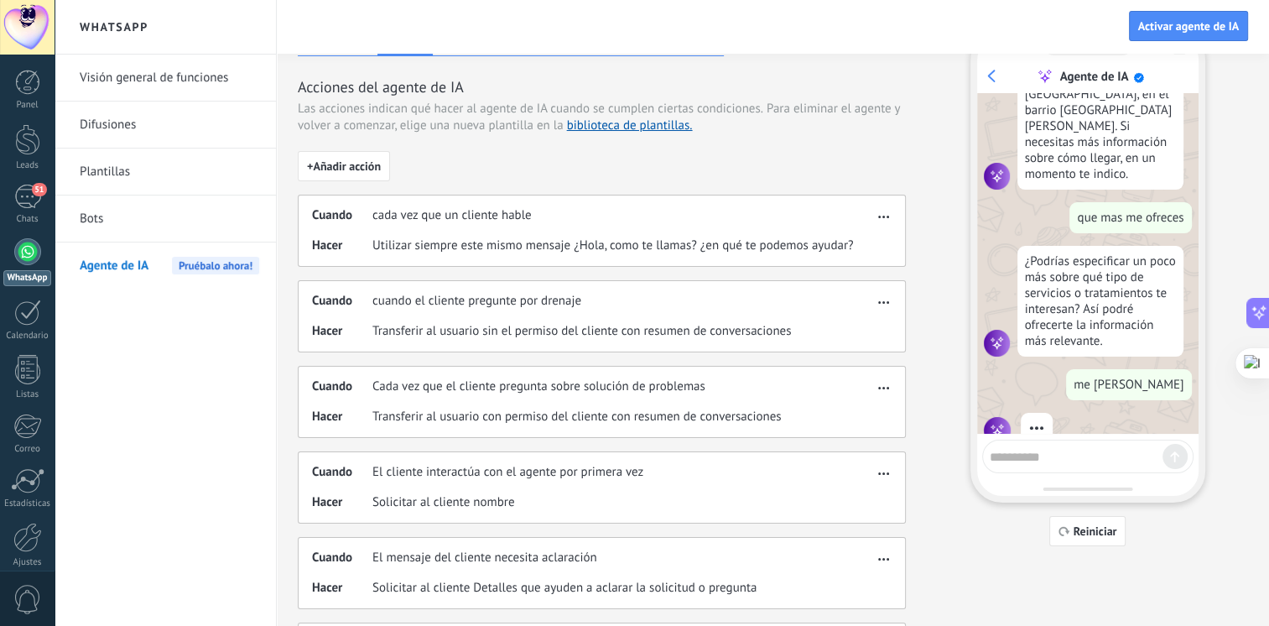
scroll to position [1239, 0]
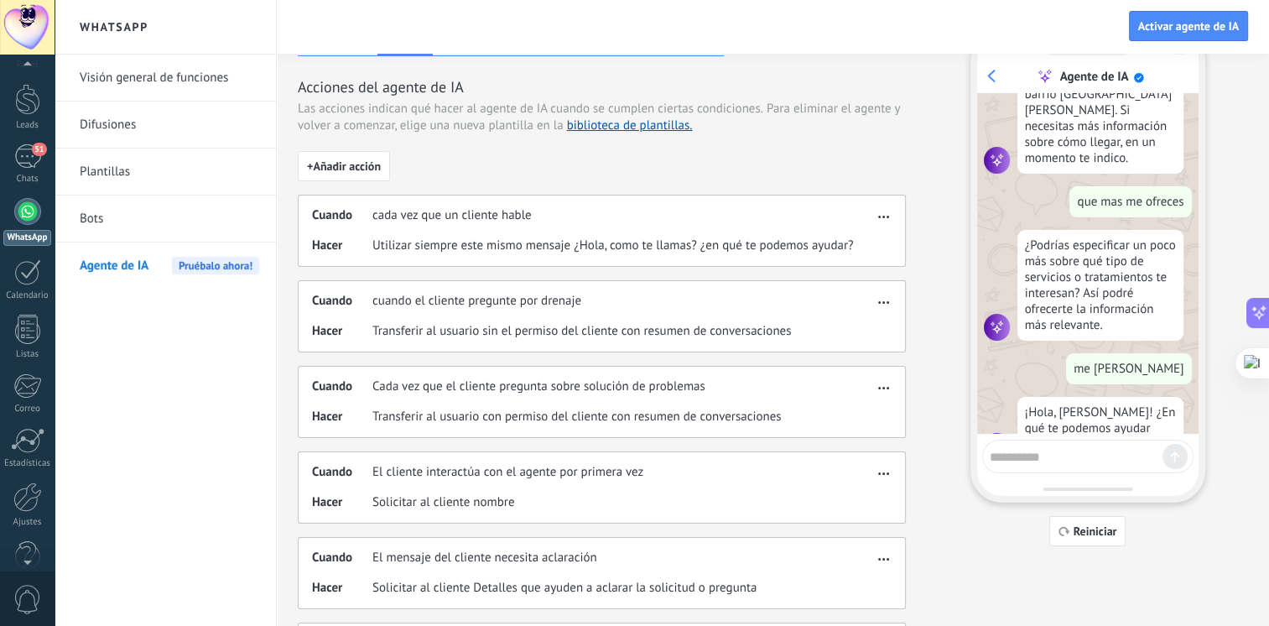
click at [29, 549] on div at bounding box center [27, 558] width 55 height 25
click at [21, 522] on div at bounding box center [27, 525] width 25 height 29
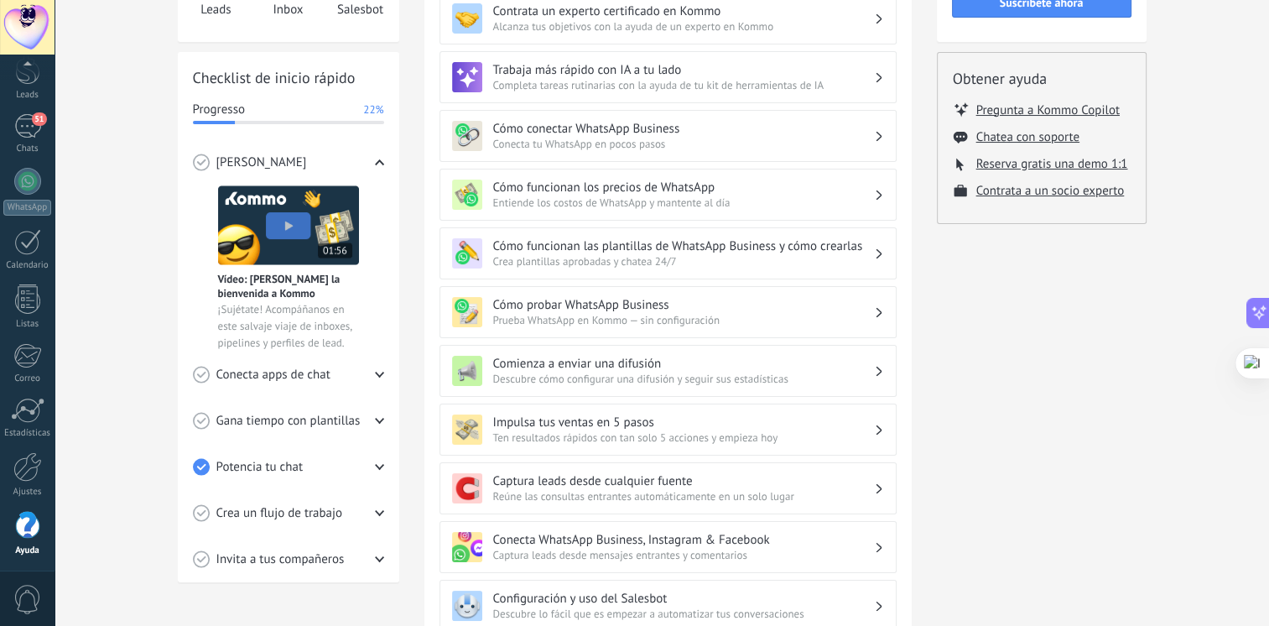
scroll to position [185, 0]
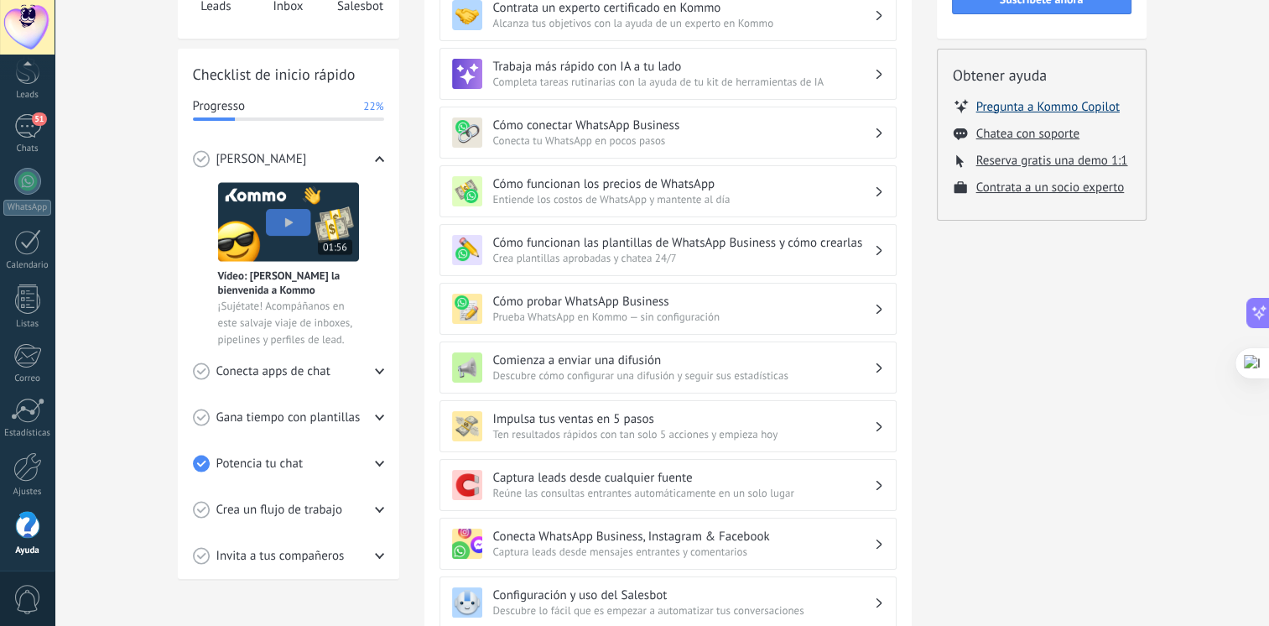
click at [1081, 102] on button "Pregunta a Kommo Copilot" at bounding box center [1047, 106] width 143 height 17
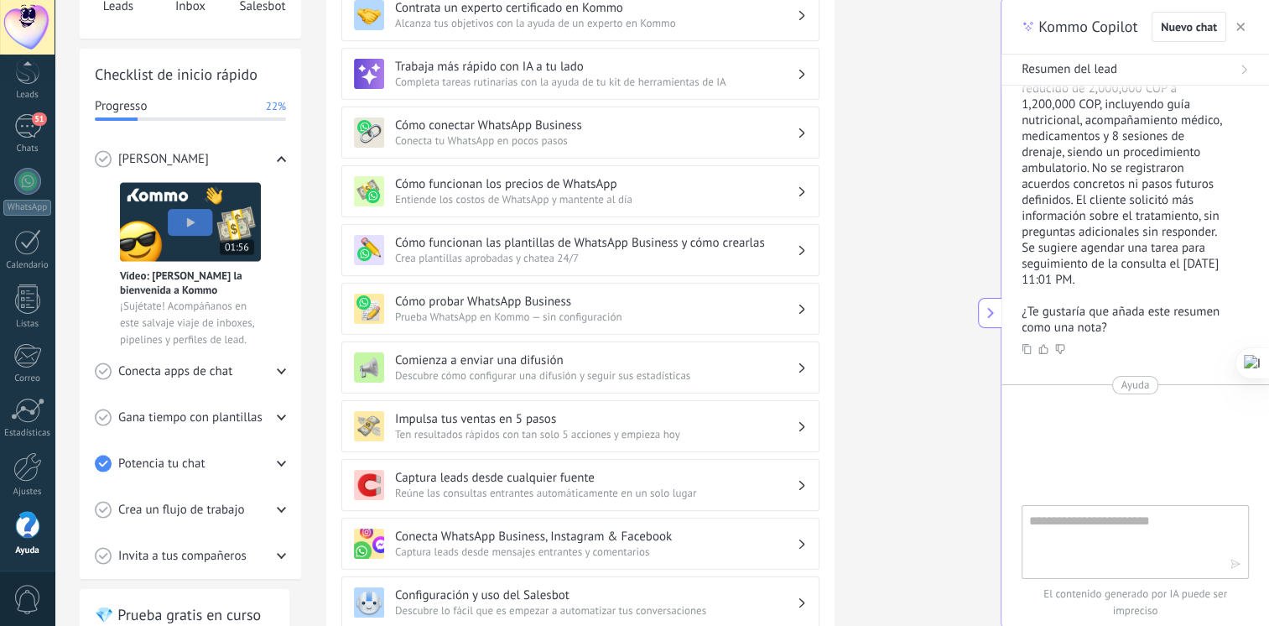
click at [1122, 508] on div "**********" at bounding box center [1136, 313] width 268 height 626
drag, startPoint x: 1122, startPoint y: 508, endPoint x: 1107, endPoint y: 525, distance: 23.2
click at [1106, 525] on textarea at bounding box center [1123, 541] width 189 height 60
type textarea "**********"
click at [1239, 570] on span "button" at bounding box center [1236, 564] width 12 height 13
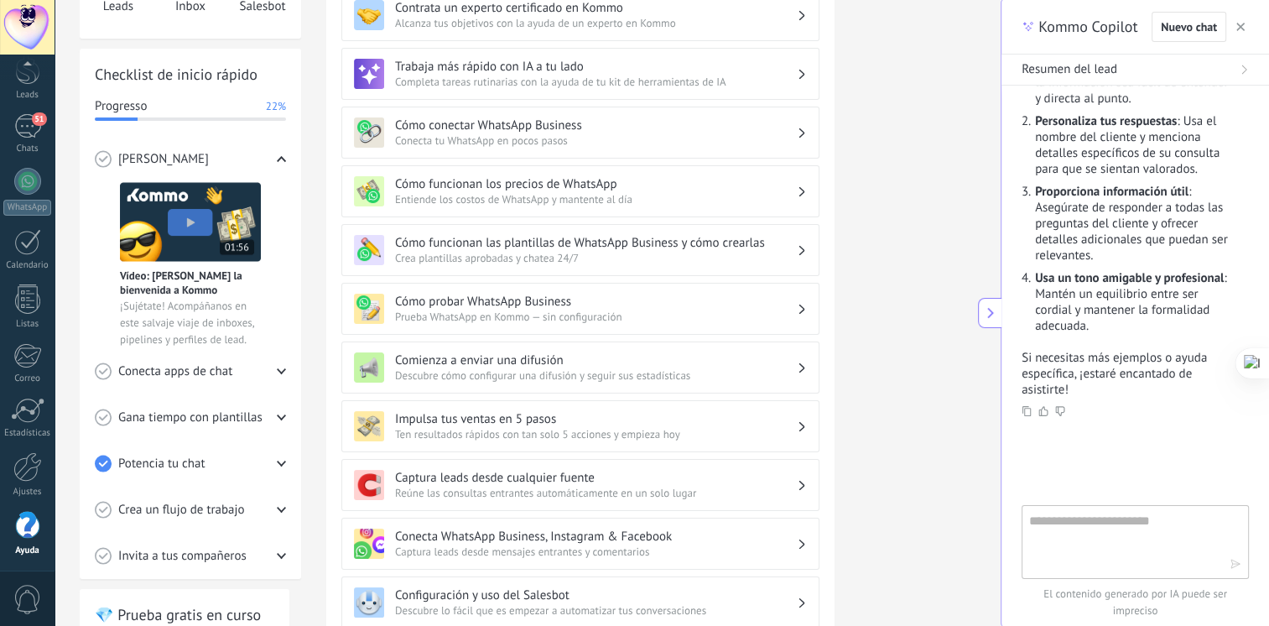
scroll to position [2413, 0]
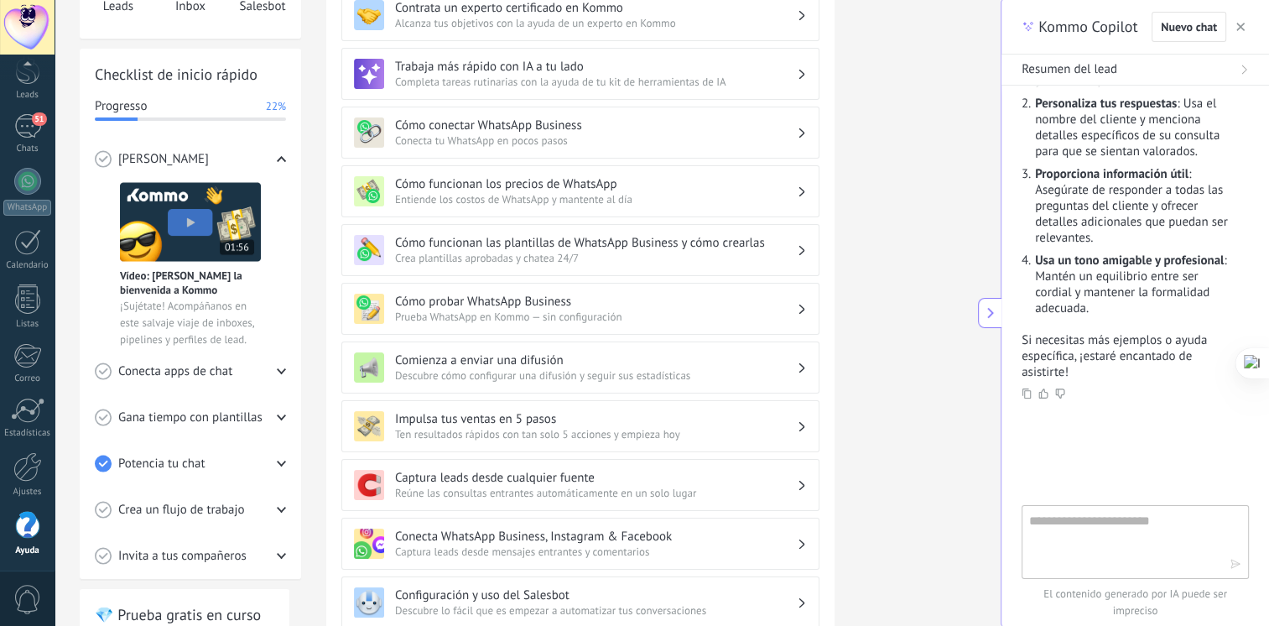
click at [614, 93] on div "Trabaja más rápido con IA a tu lado Completa tareas rutinarias con la ayuda de …" at bounding box center [580, 74] width 478 height 52
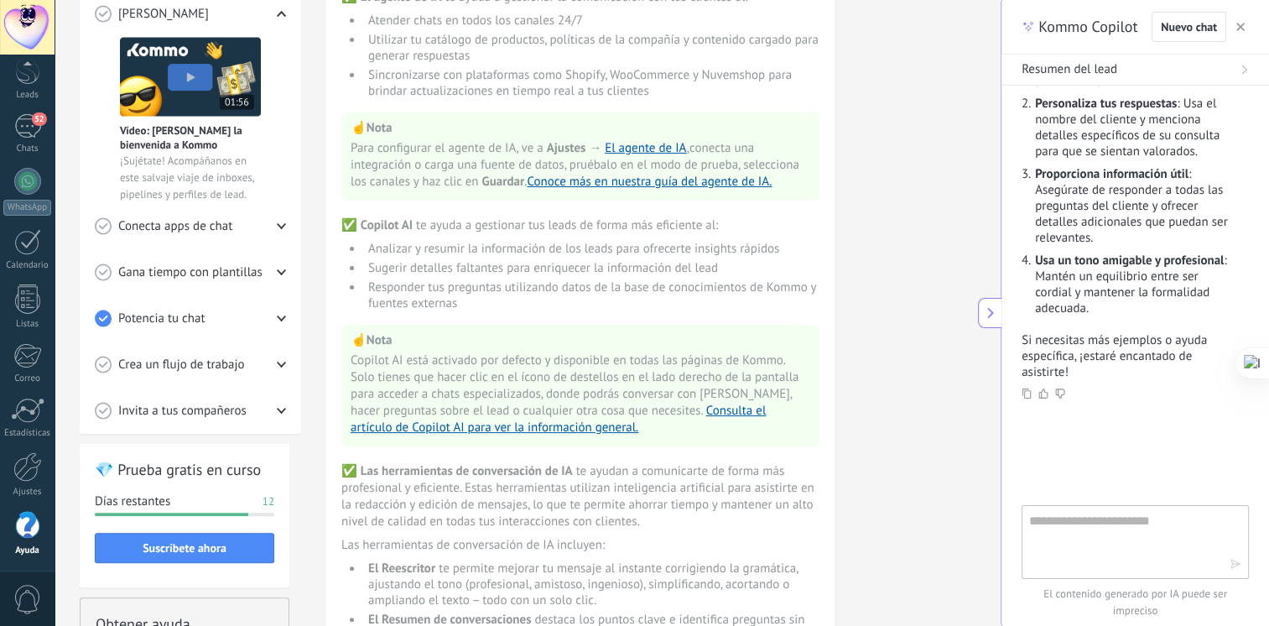
scroll to position [329, 0]
click at [195, 273] on span "Gana tiempo con plantillas" at bounding box center [190, 273] width 144 height 17
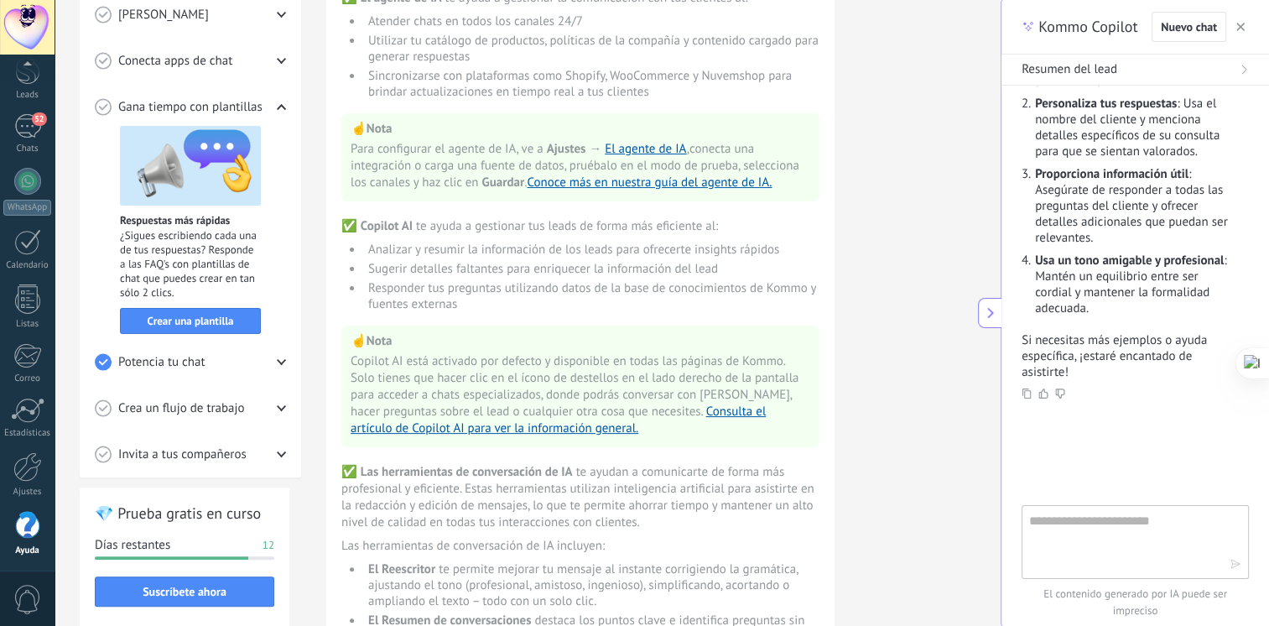
click at [206, 367] on div "Potencia tu chat" at bounding box center [190, 362] width 191 height 46
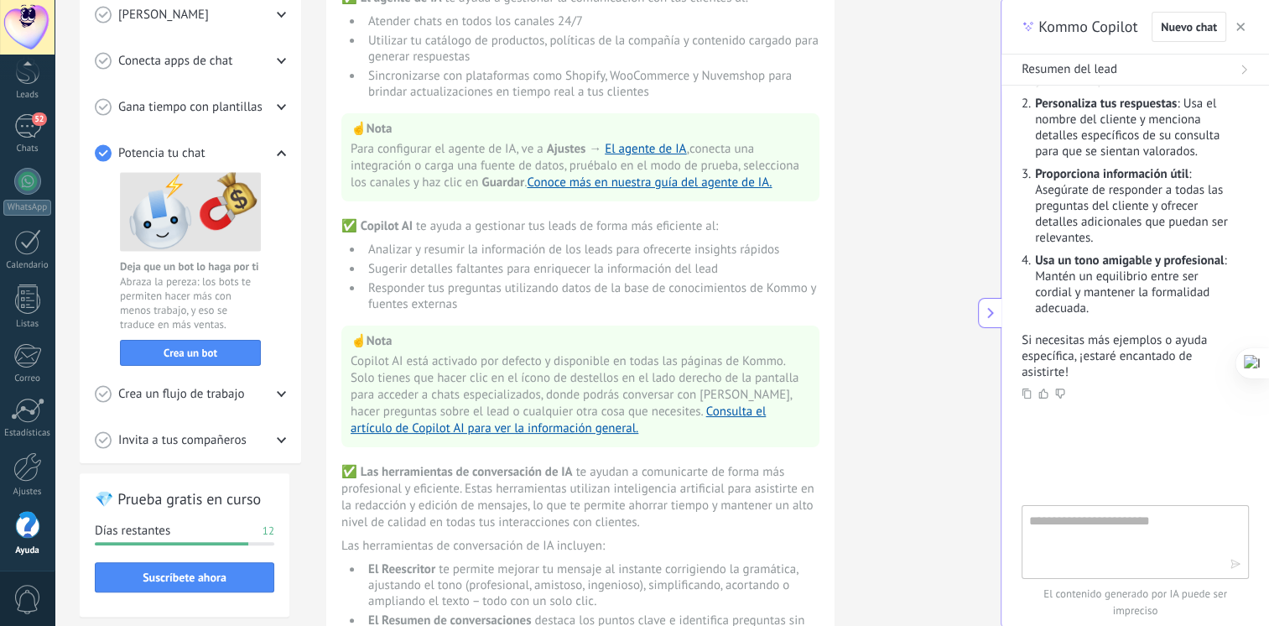
click at [184, 391] on span "Crea un flujo de trabajo" at bounding box center [181, 394] width 127 height 17
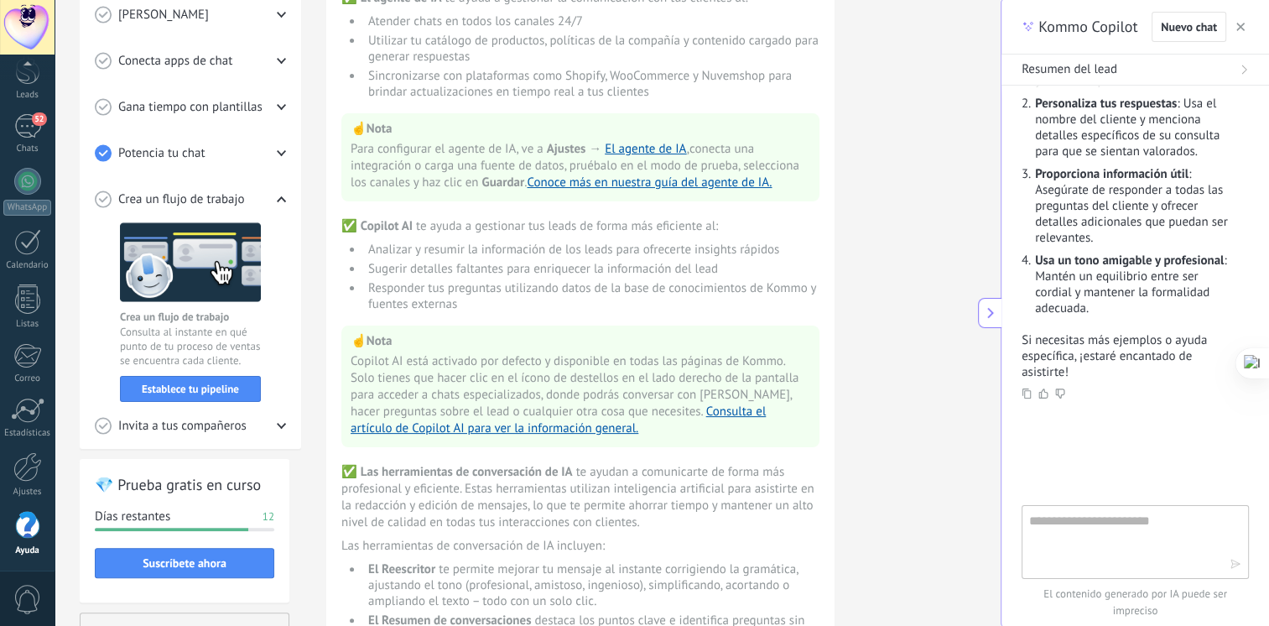
click at [184, 424] on span "Invita a tus compañeros" at bounding box center [182, 426] width 128 height 17
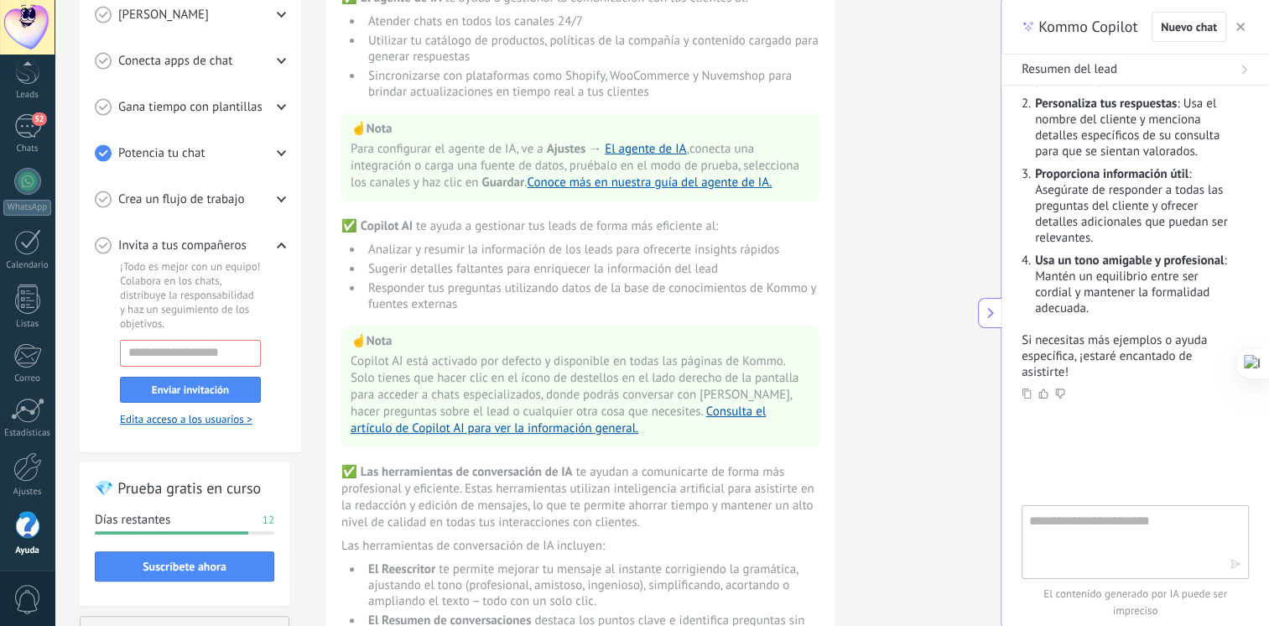
click at [211, 22] on div "[PERSON_NAME]" at bounding box center [190, 15] width 191 height 46
